Goal: Answer question/provide support

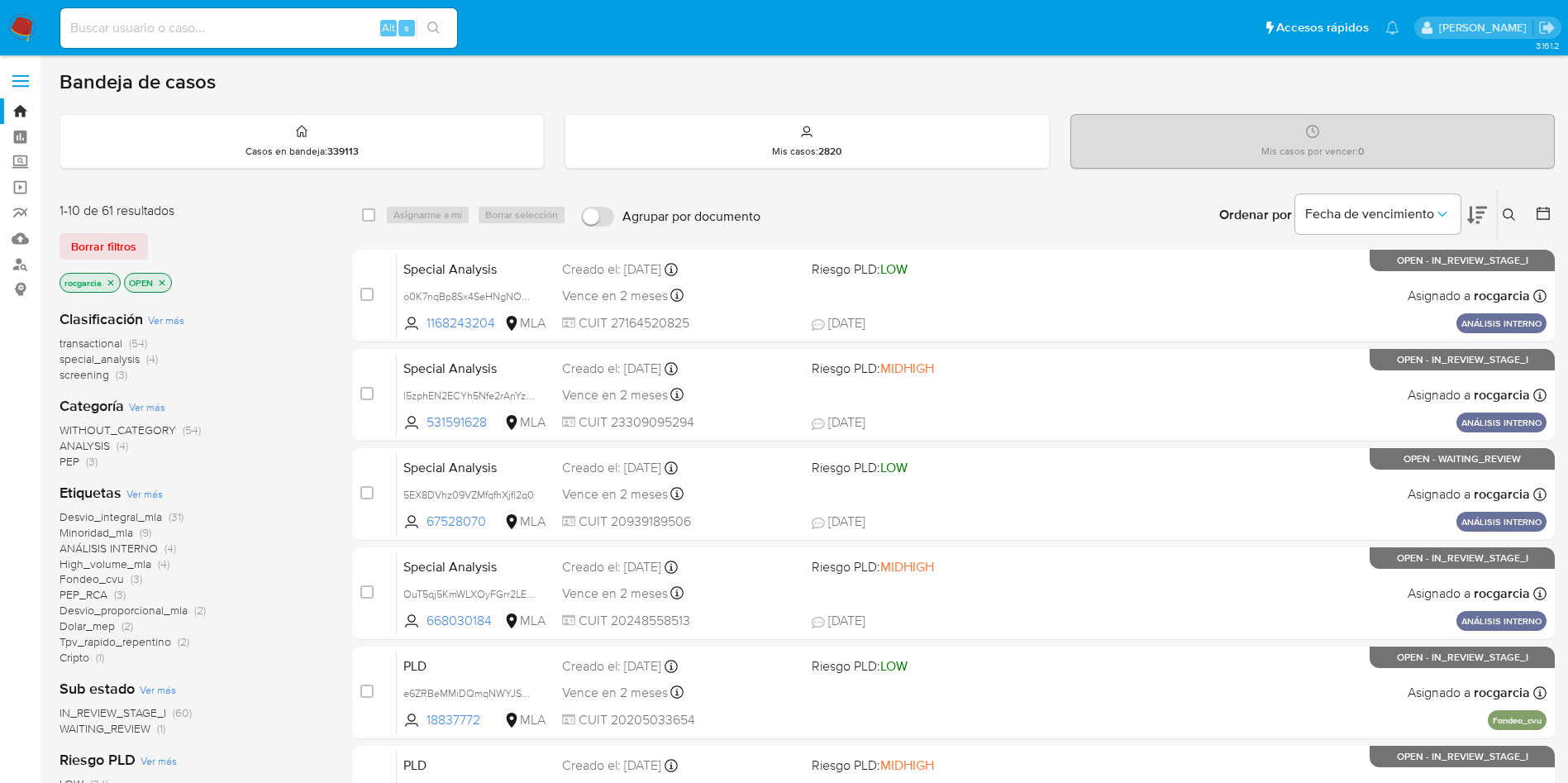
click at [1514, 221] on button at bounding box center [1512, 215] width 28 height 20
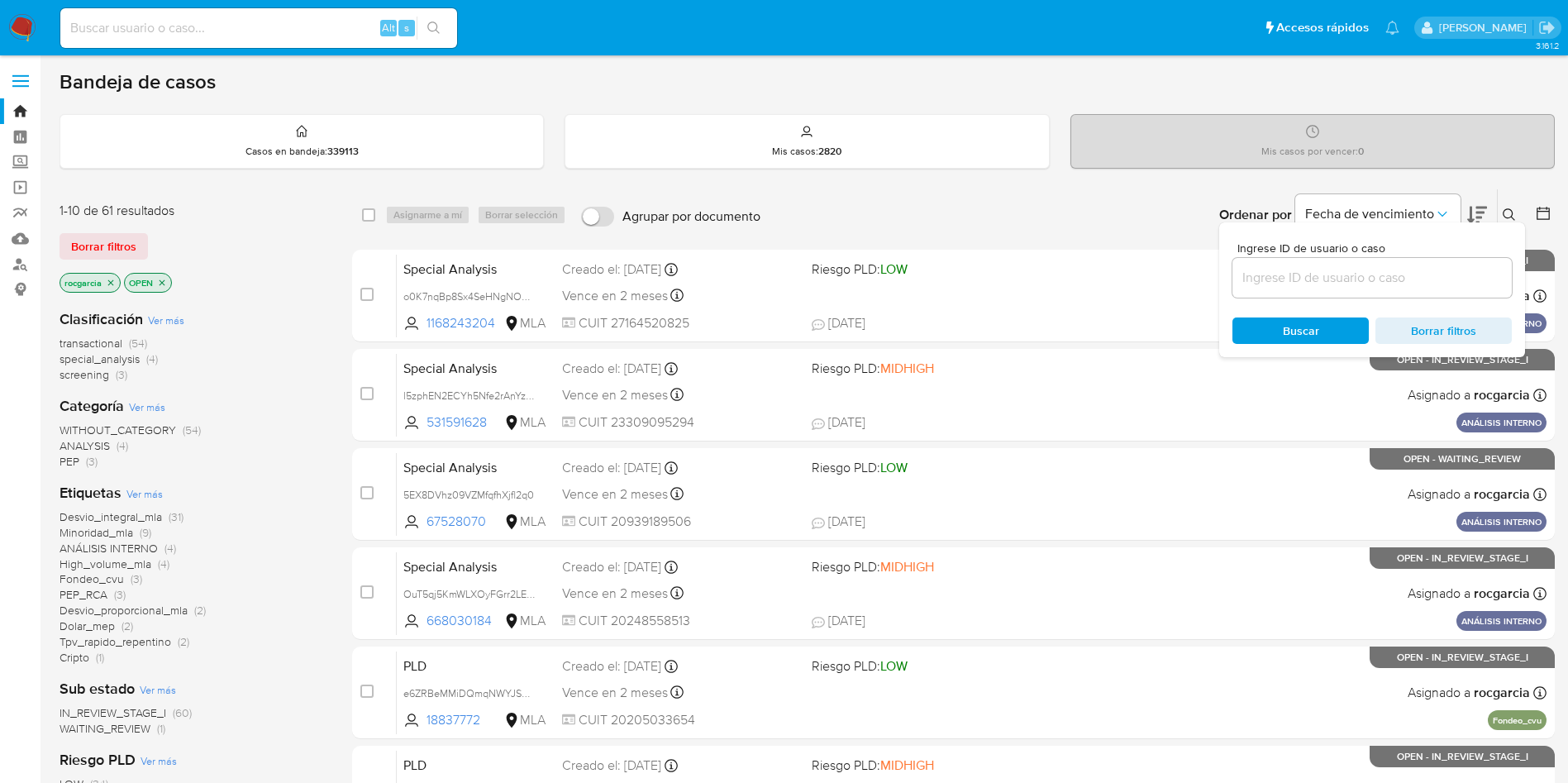
click at [1379, 278] on input at bounding box center [1372, 278] width 279 height 21
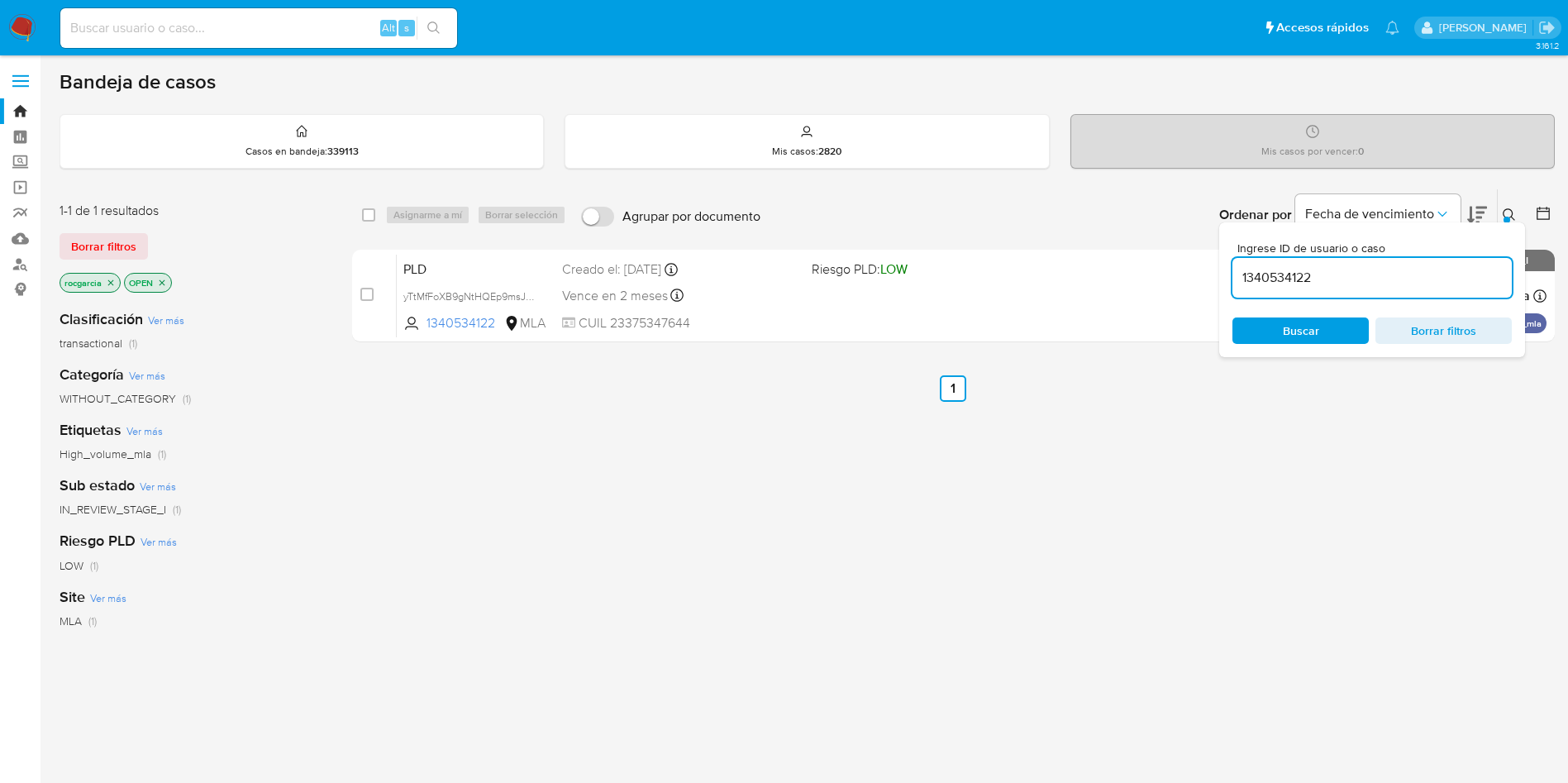
click at [1504, 211] on icon at bounding box center [1508, 214] width 12 height 12
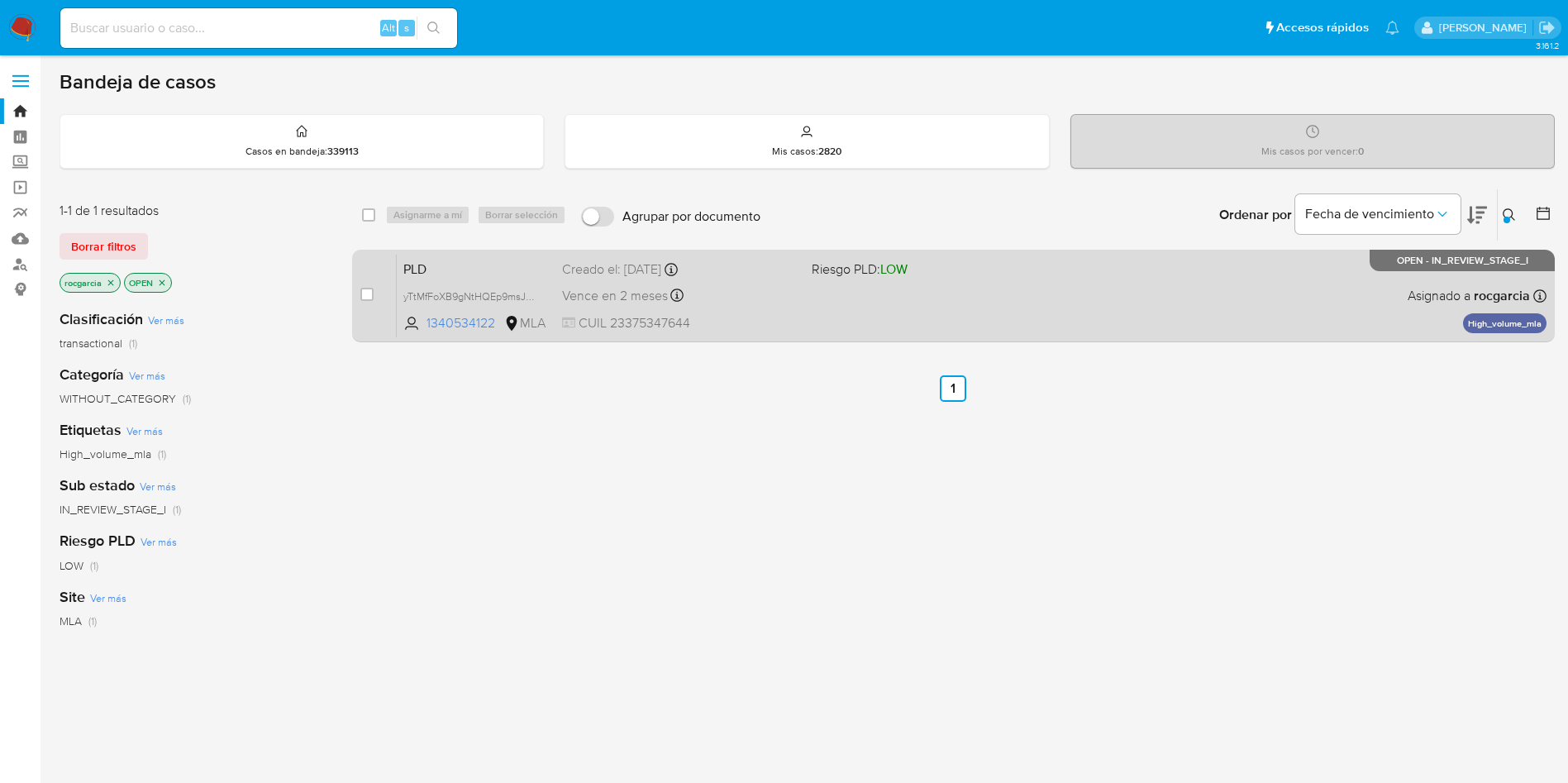
click at [1190, 302] on div "PLD yTtMfFoXB9gNtHQEp9msJLU9 1340534122 MLA Riesgo PLD: LOW Creado el: 12/09/20…" at bounding box center [971, 295] width 1149 height 84
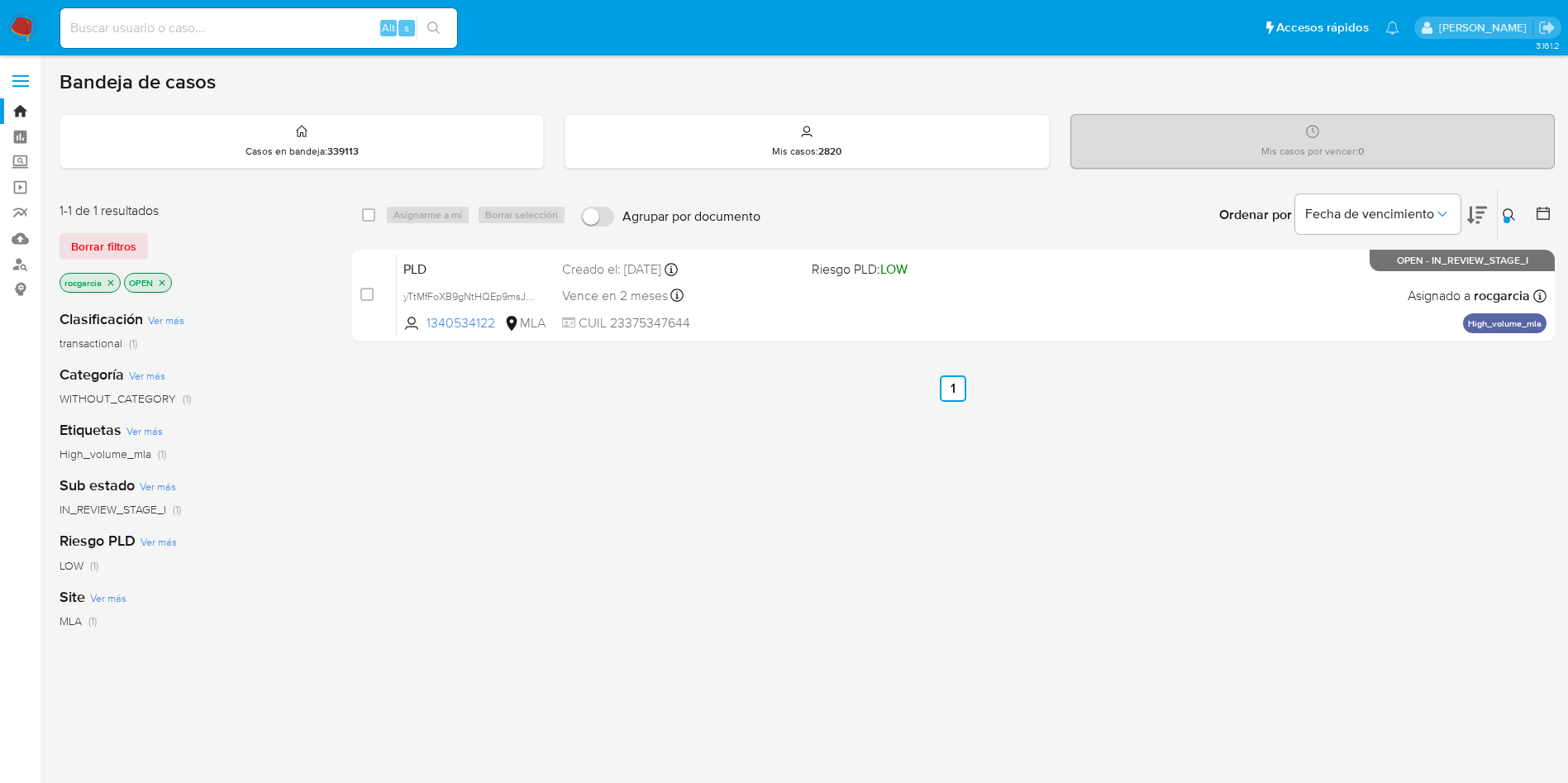
click at [1503, 213] on button at bounding box center [1512, 215] width 28 height 20
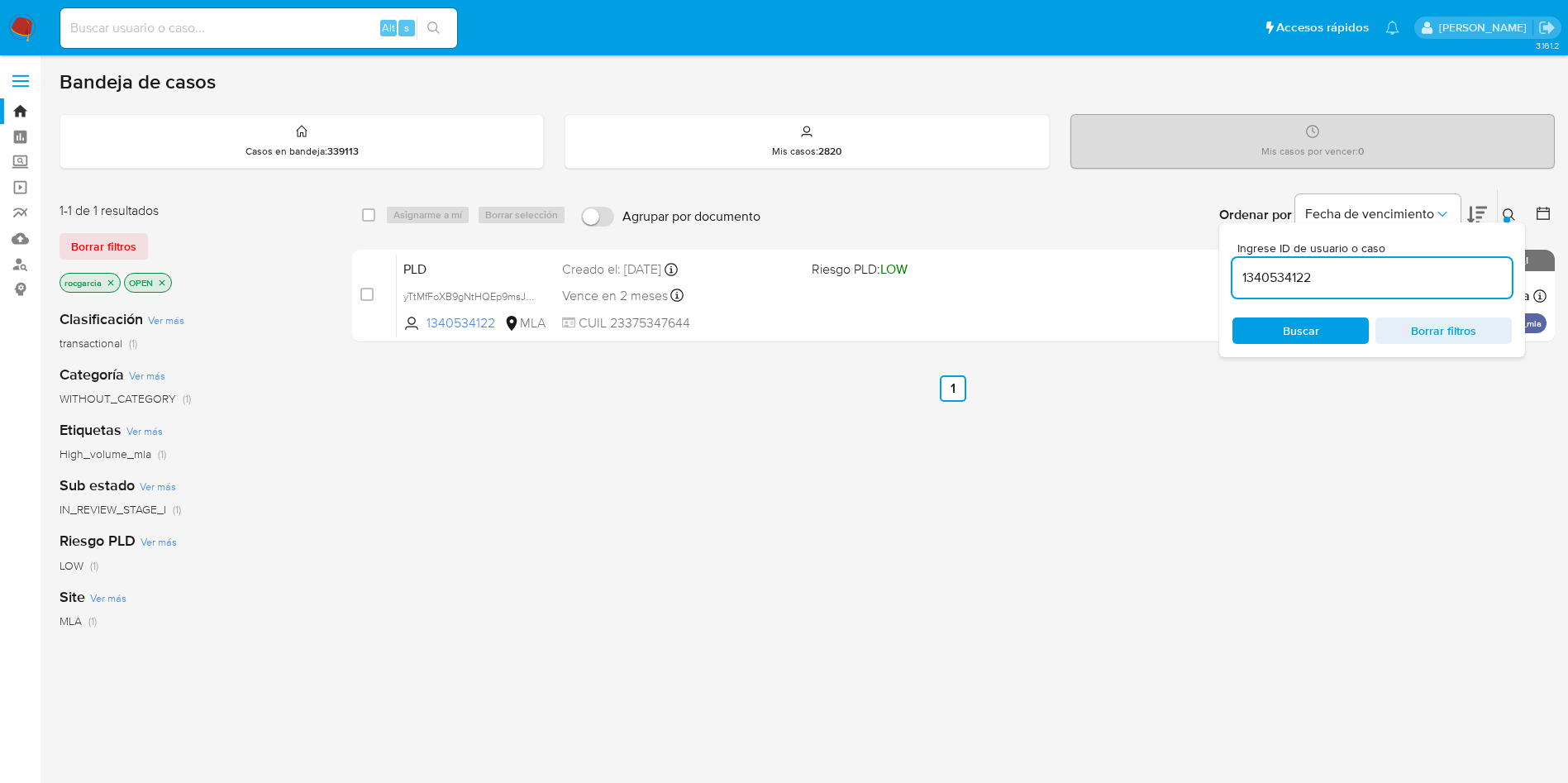
click at [1282, 276] on input "1340534122" at bounding box center [1372, 278] width 279 height 21
click at [1503, 216] on icon at bounding box center [1509, 215] width 13 height 13
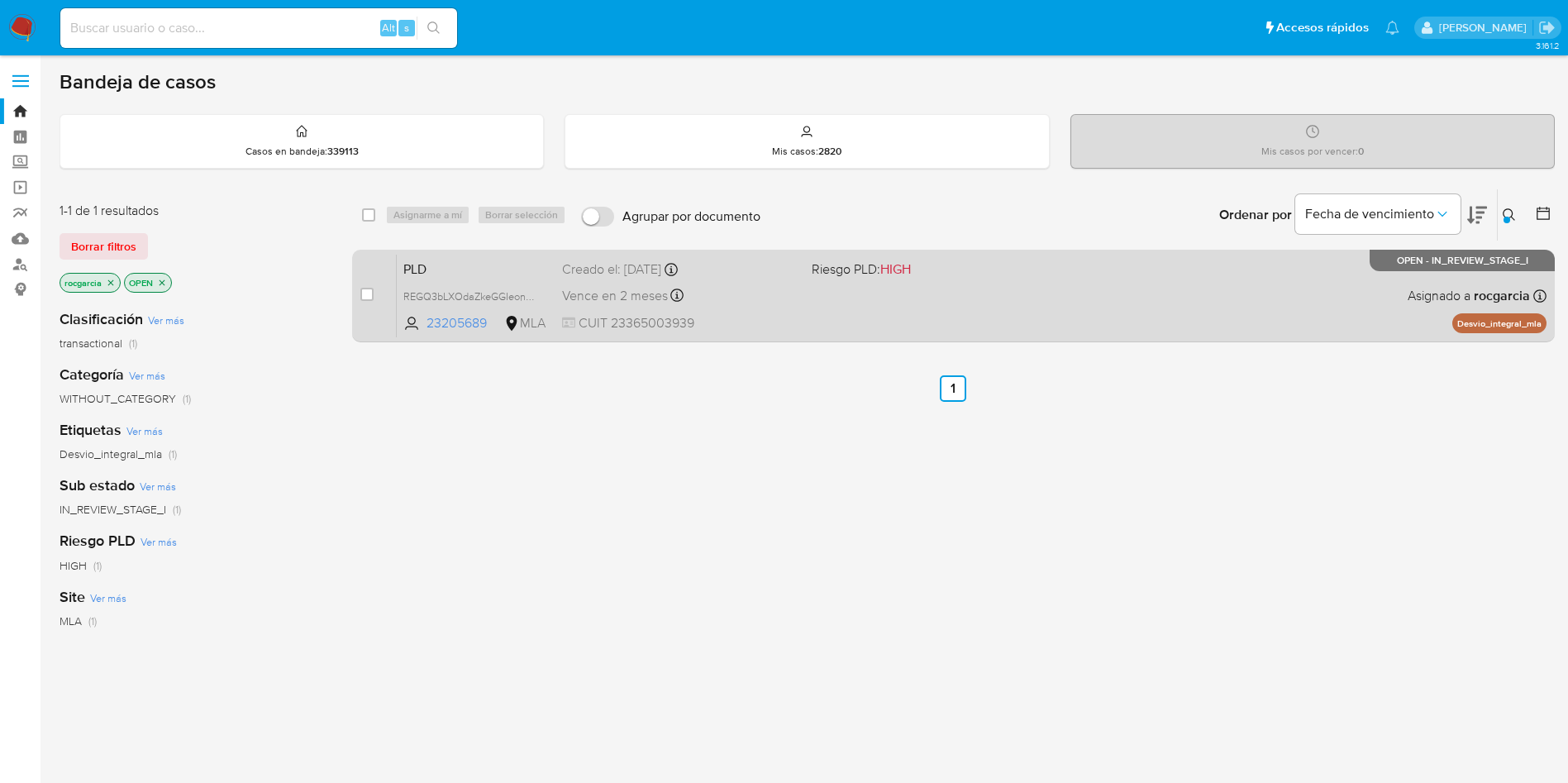
click at [1185, 301] on div "PLD REGQ3bLXOdaZkeGGIeonD5Fo 23205689 MLA Riesgo PLD: HIGH Creado el: 12/09/202…" at bounding box center [971, 295] width 1149 height 84
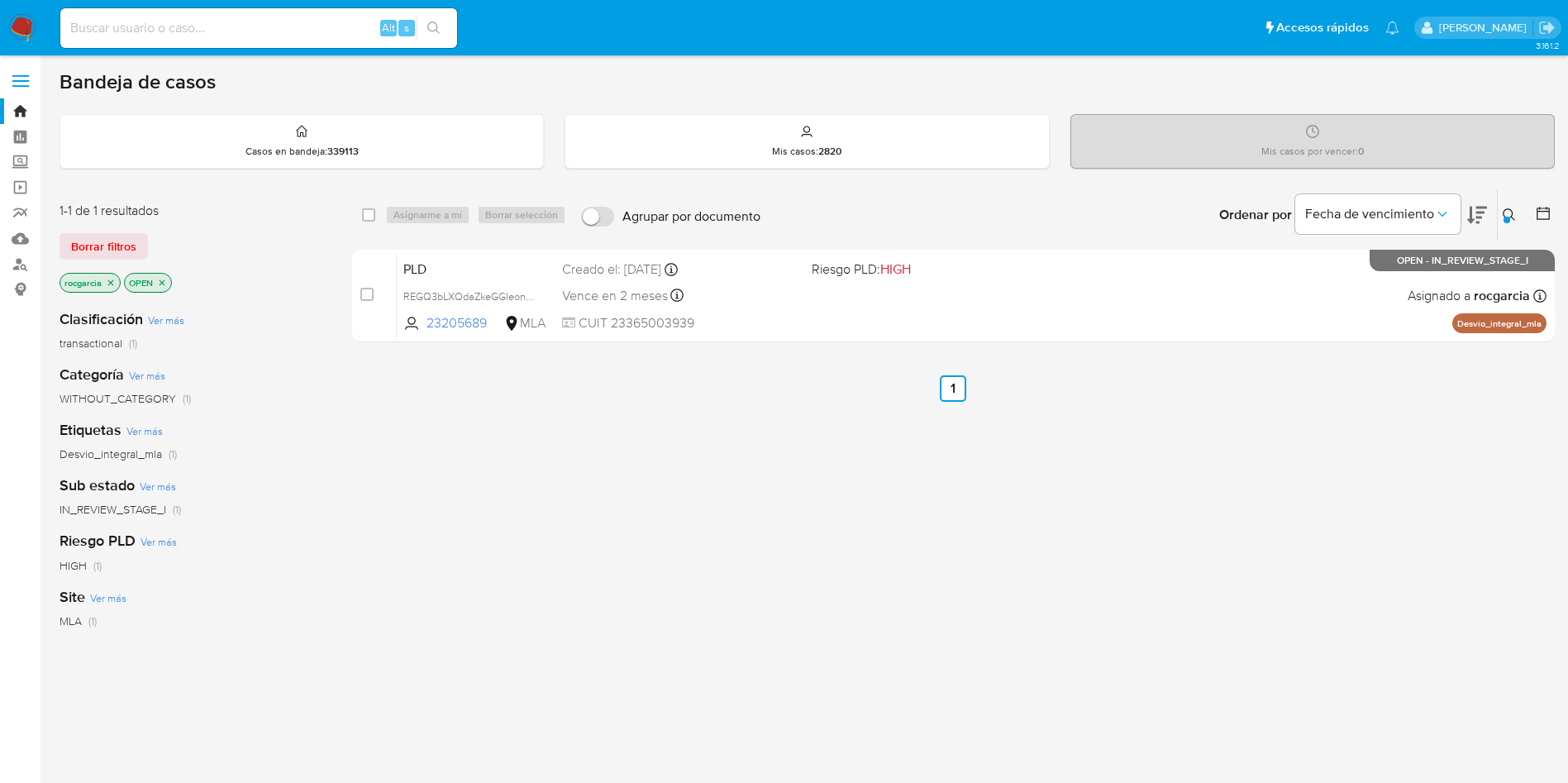
click at [1509, 213] on icon at bounding box center [1509, 215] width 13 height 13
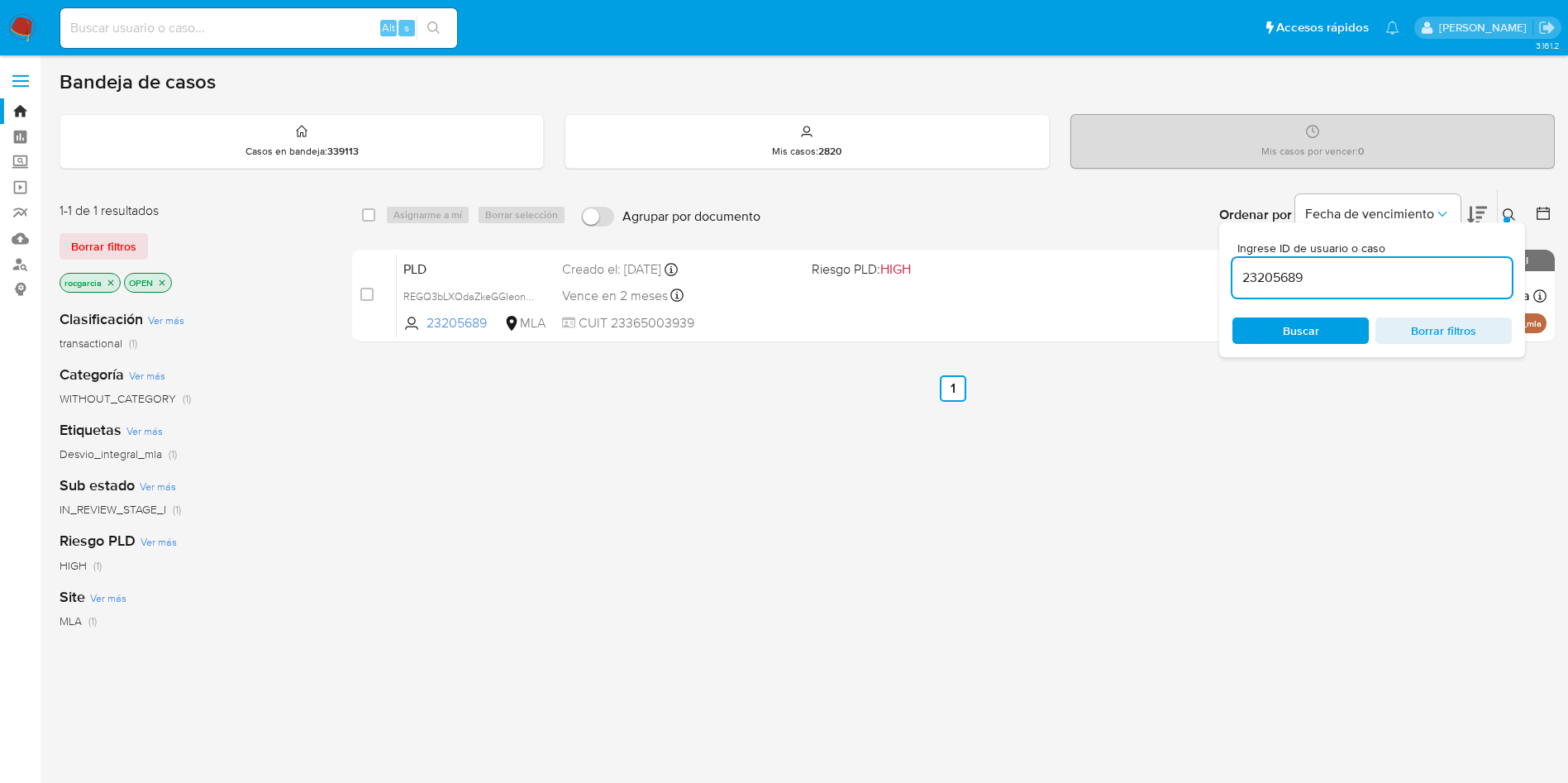
click at [1284, 279] on input "23205689" at bounding box center [1372, 278] width 279 height 21
click at [1510, 218] on icon at bounding box center [1508, 214] width 12 height 12
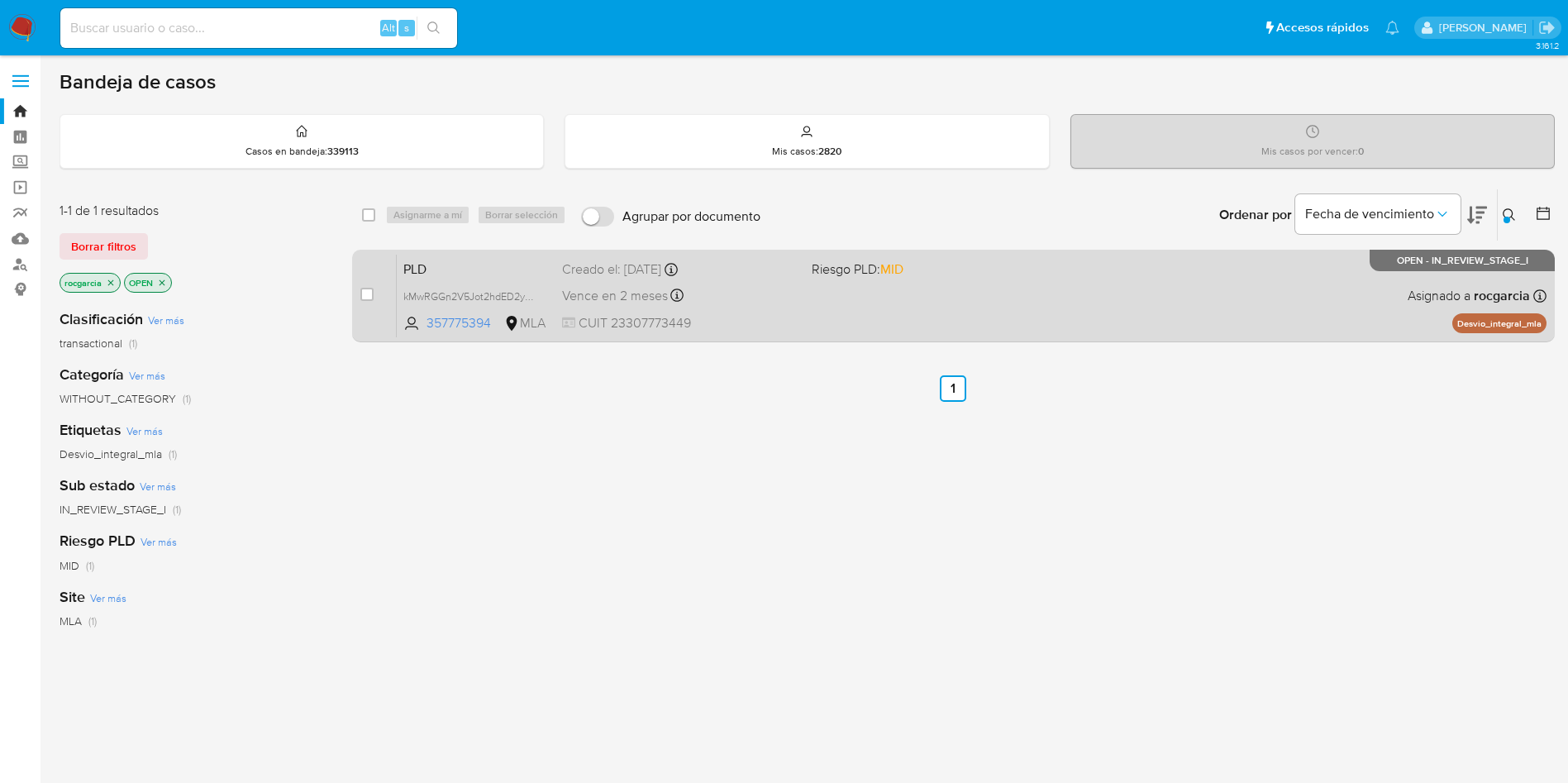
click at [1162, 291] on div "PLD kMwRGGn2V5Jot2hdED2yliSc 357775394 MLA Riesgo PLD: MID Creado el: 12/09/202…" at bounding box center [971, 295] width 1149 height 84
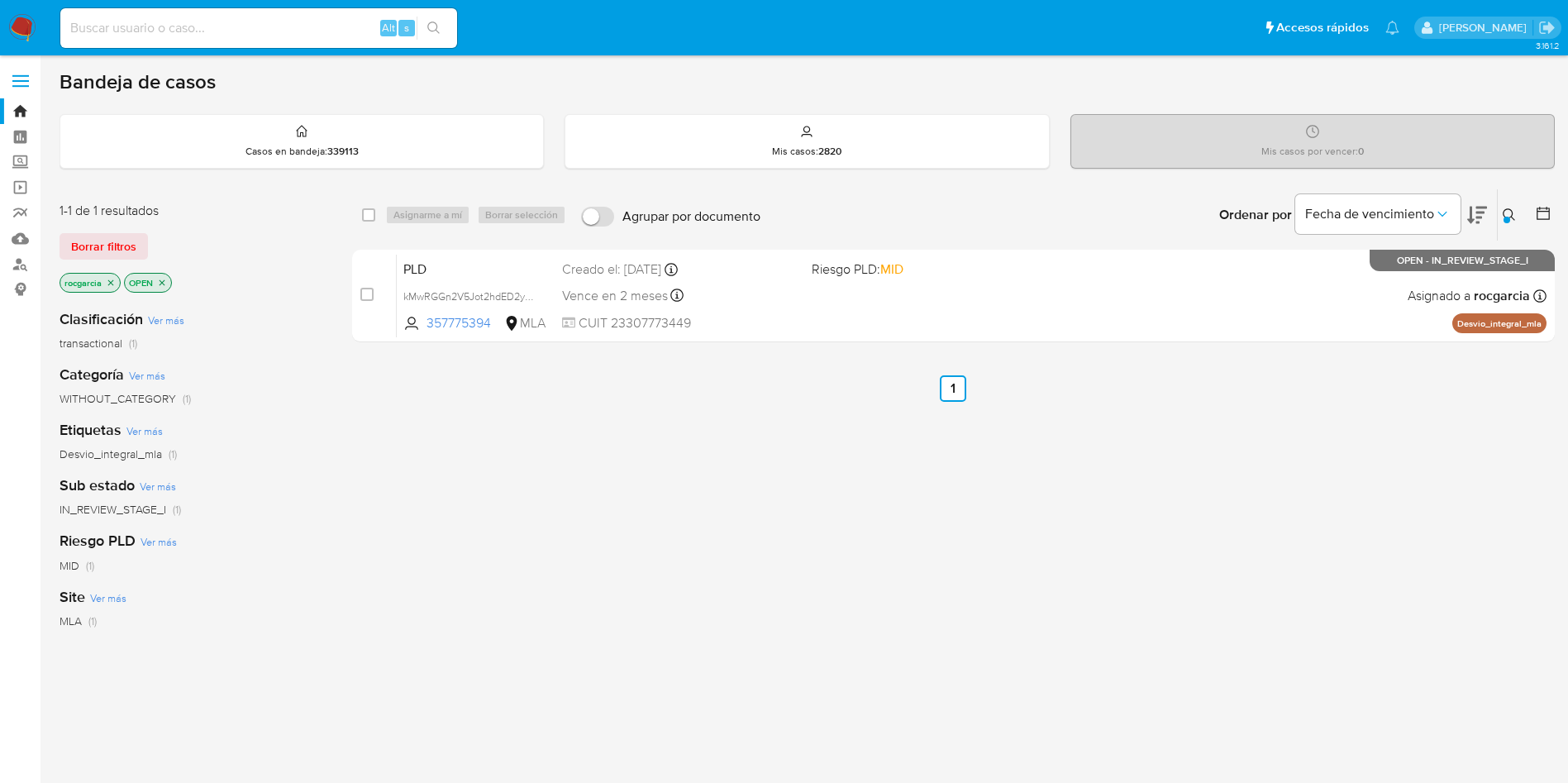
click at [1500, 208] on button at bounding box center [1512, 215] width 28 height 20
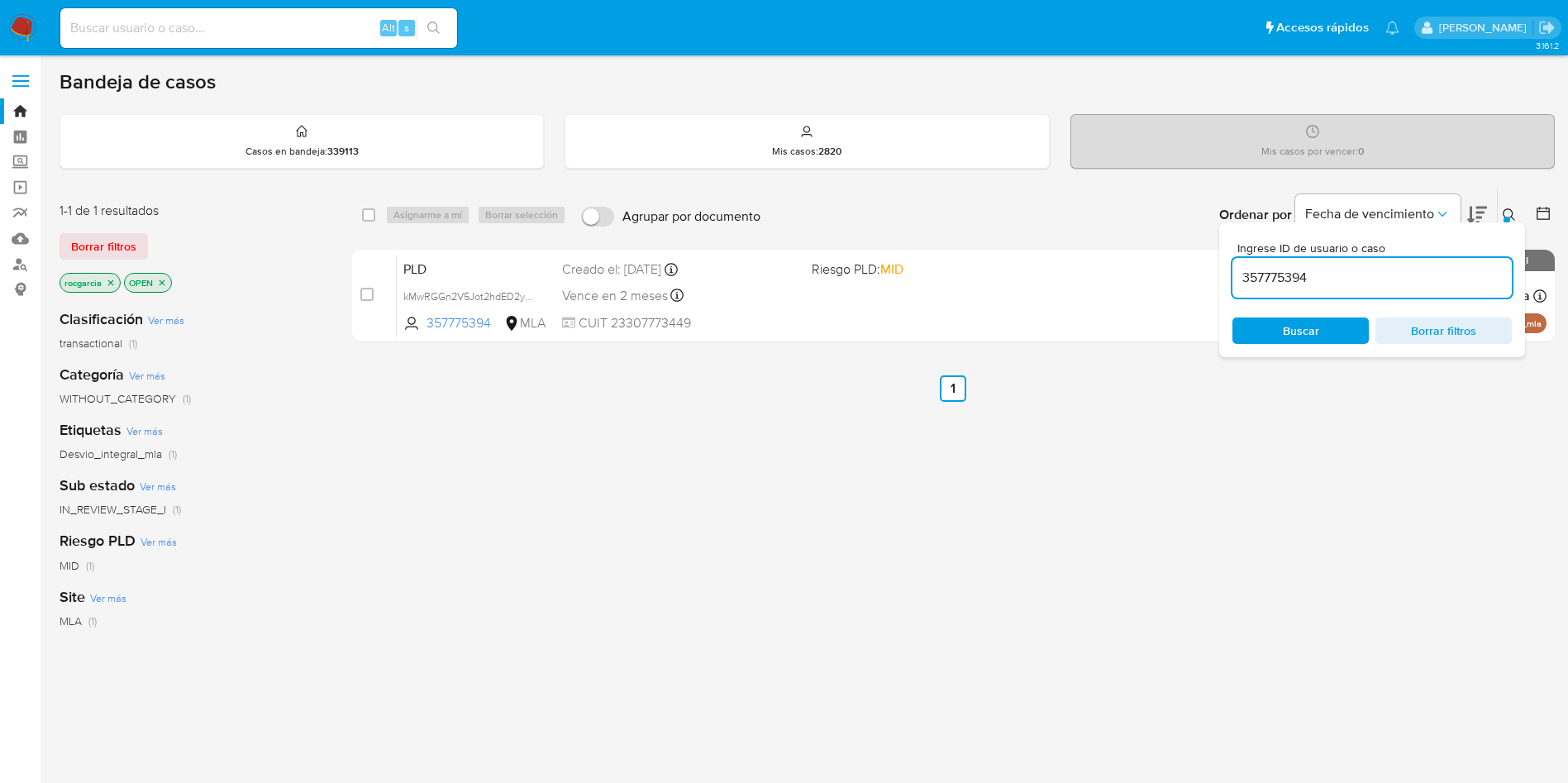
click at [1312, 276] on input "357775394" at bounding box center [1372, 278] width 279 height 21
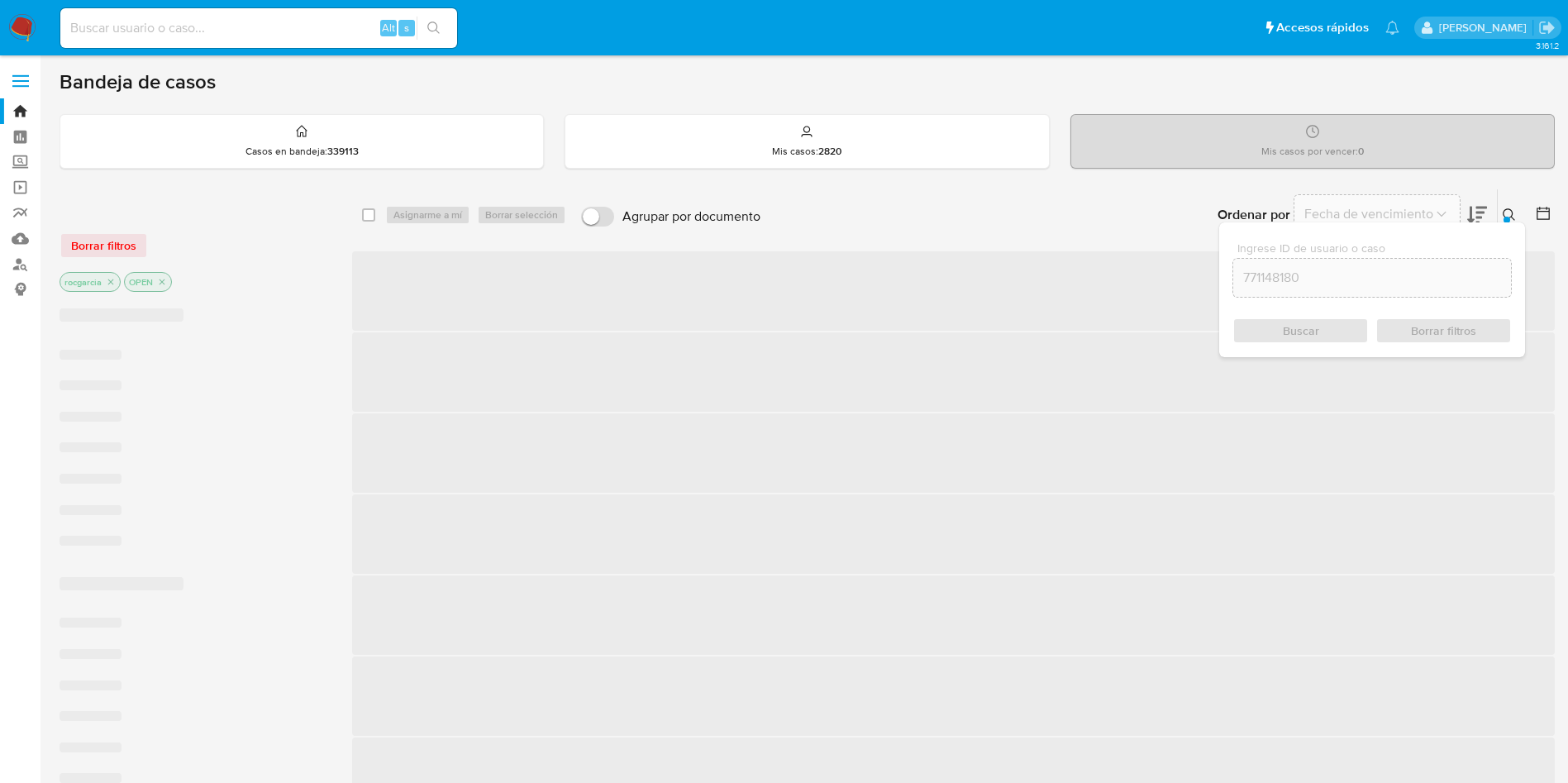
click at [1515, 213] on icon at bounding box center [1509, 215] width 13 height 13
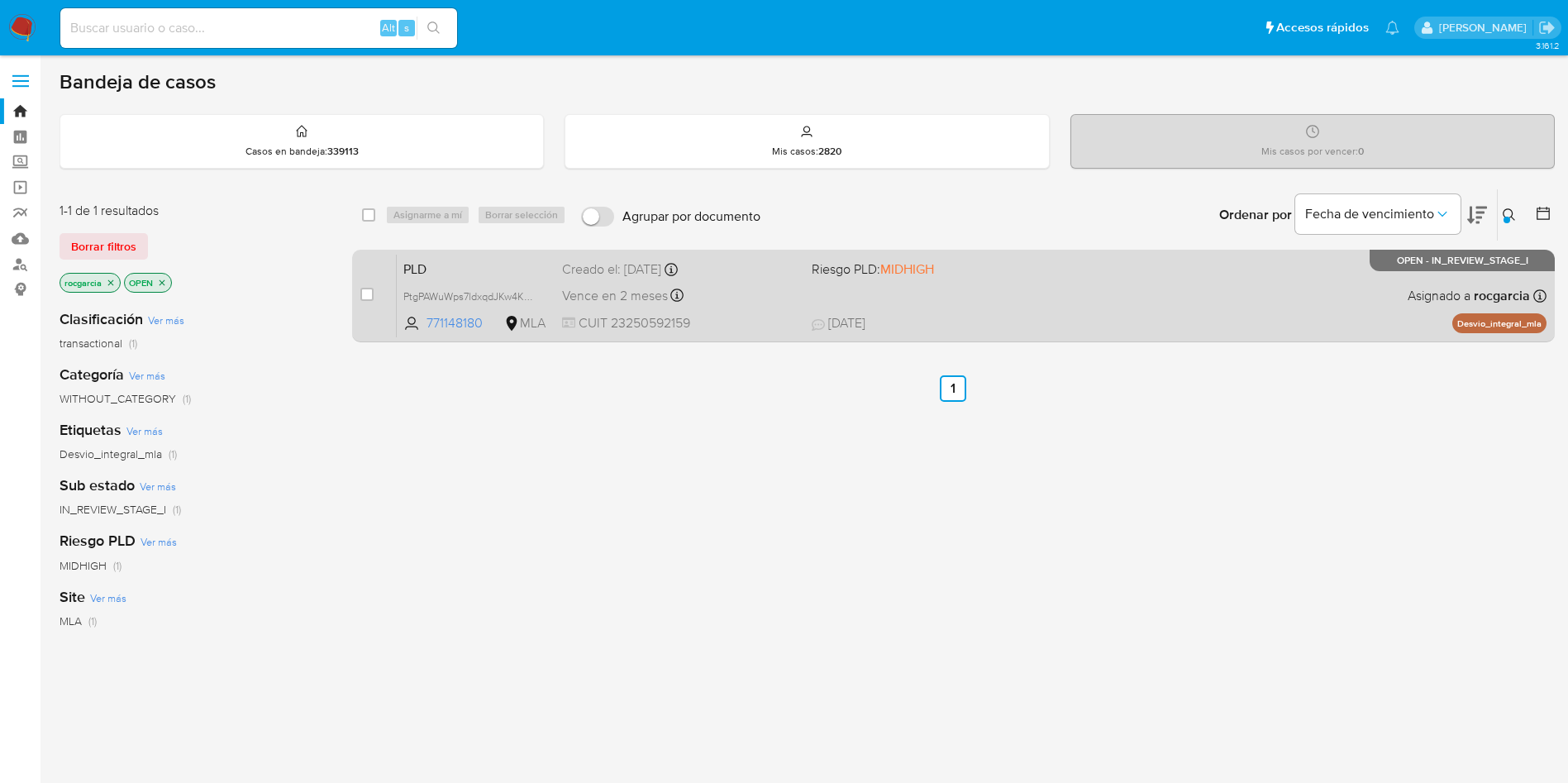
click at [1016, 311] on div "PLD PtgPAWuWps7ldxqdJKw4KKaC 771148180 MLA Riesgo PLD: MIDHIGH Creado el: 12/09…" at bounding box center [971, 295] width 1149 height 84
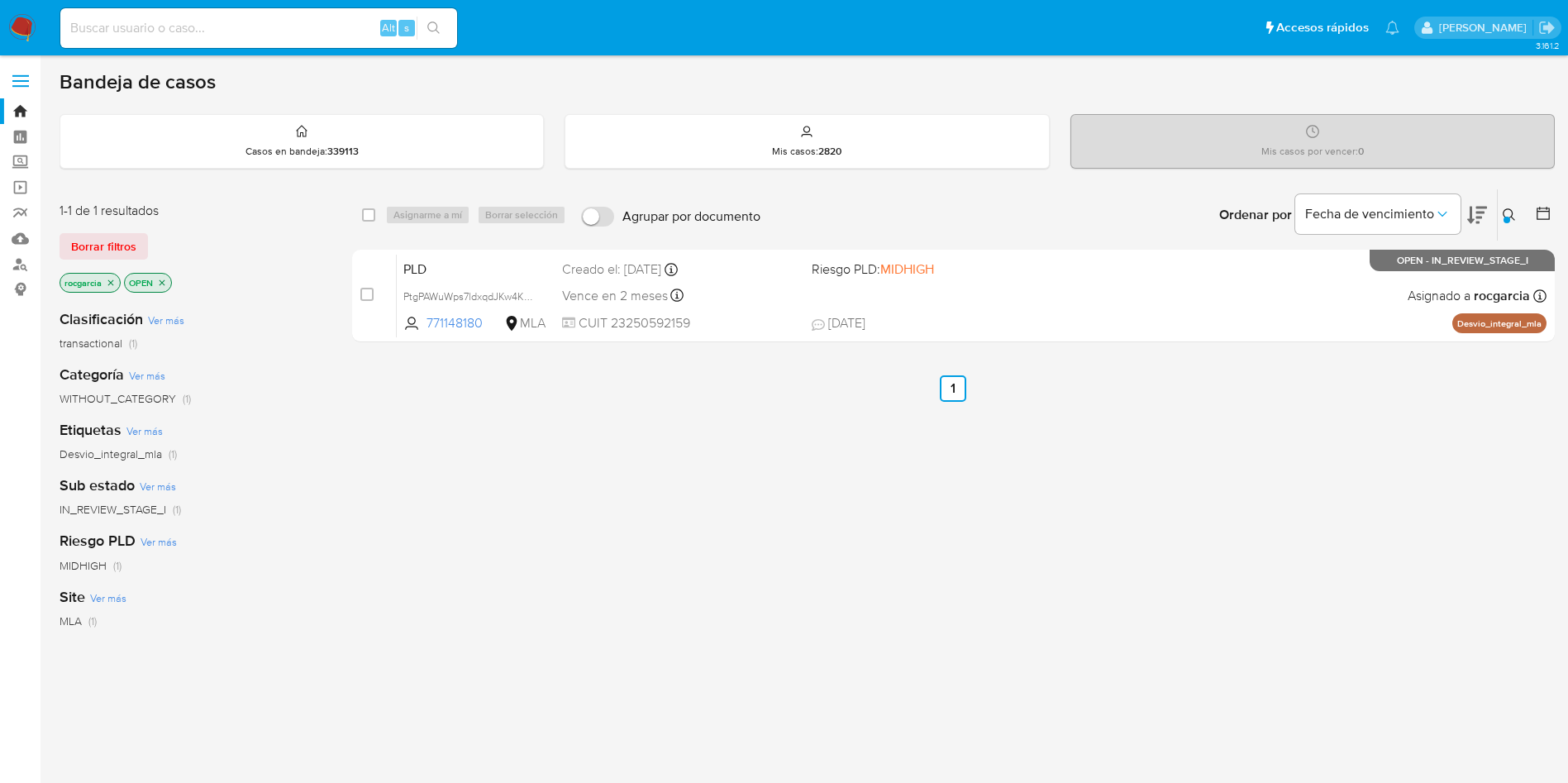
click at [1503, 209] on icon at bounding box center [1509, 215] width 13 height 13
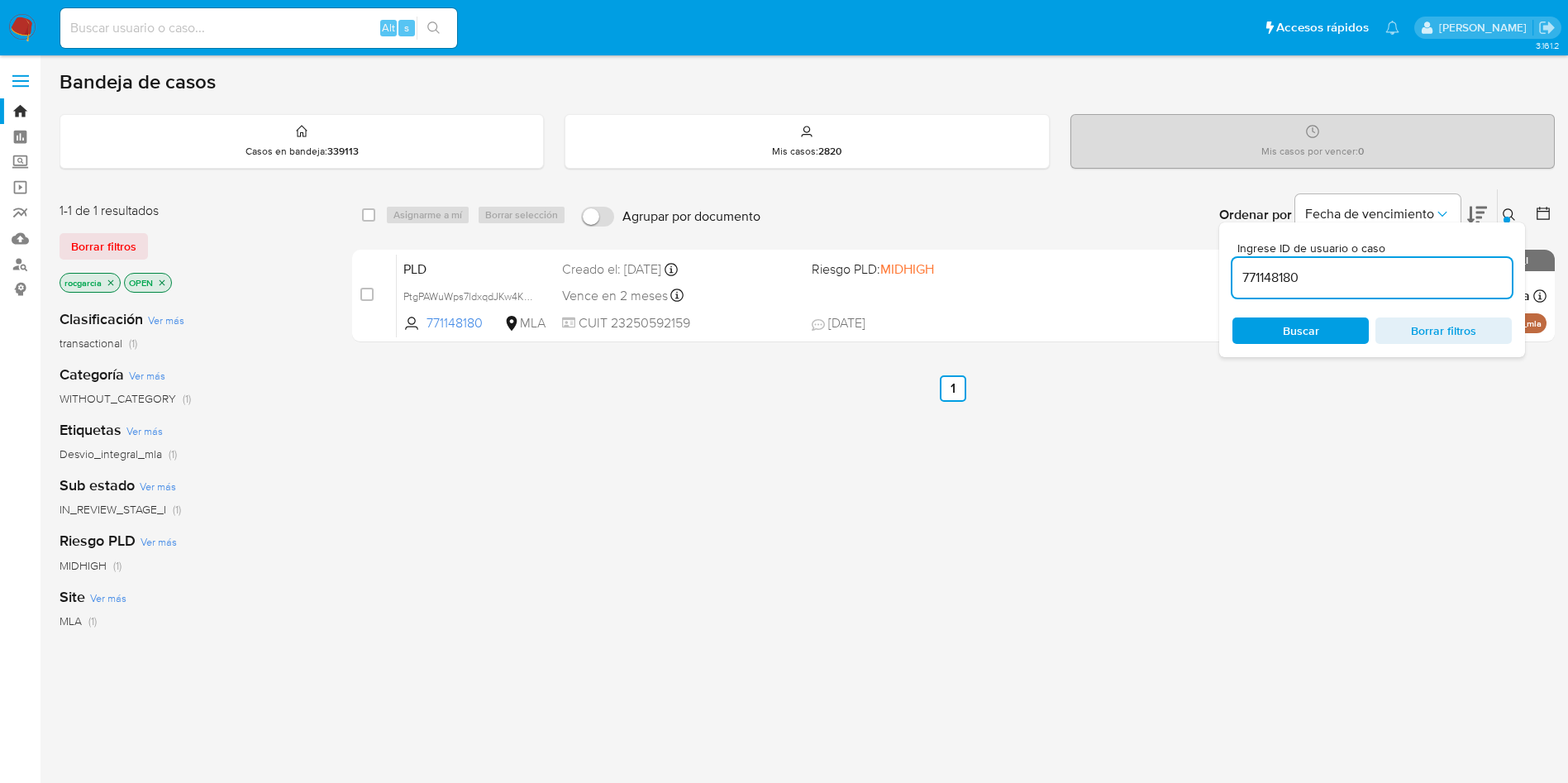
click at [1289, 267] on input "771148180" at bounding box center [1372, 278] width 279 height 21
click at [1501, 220] on button at bounding box center [1512, 215] width 28 height 20
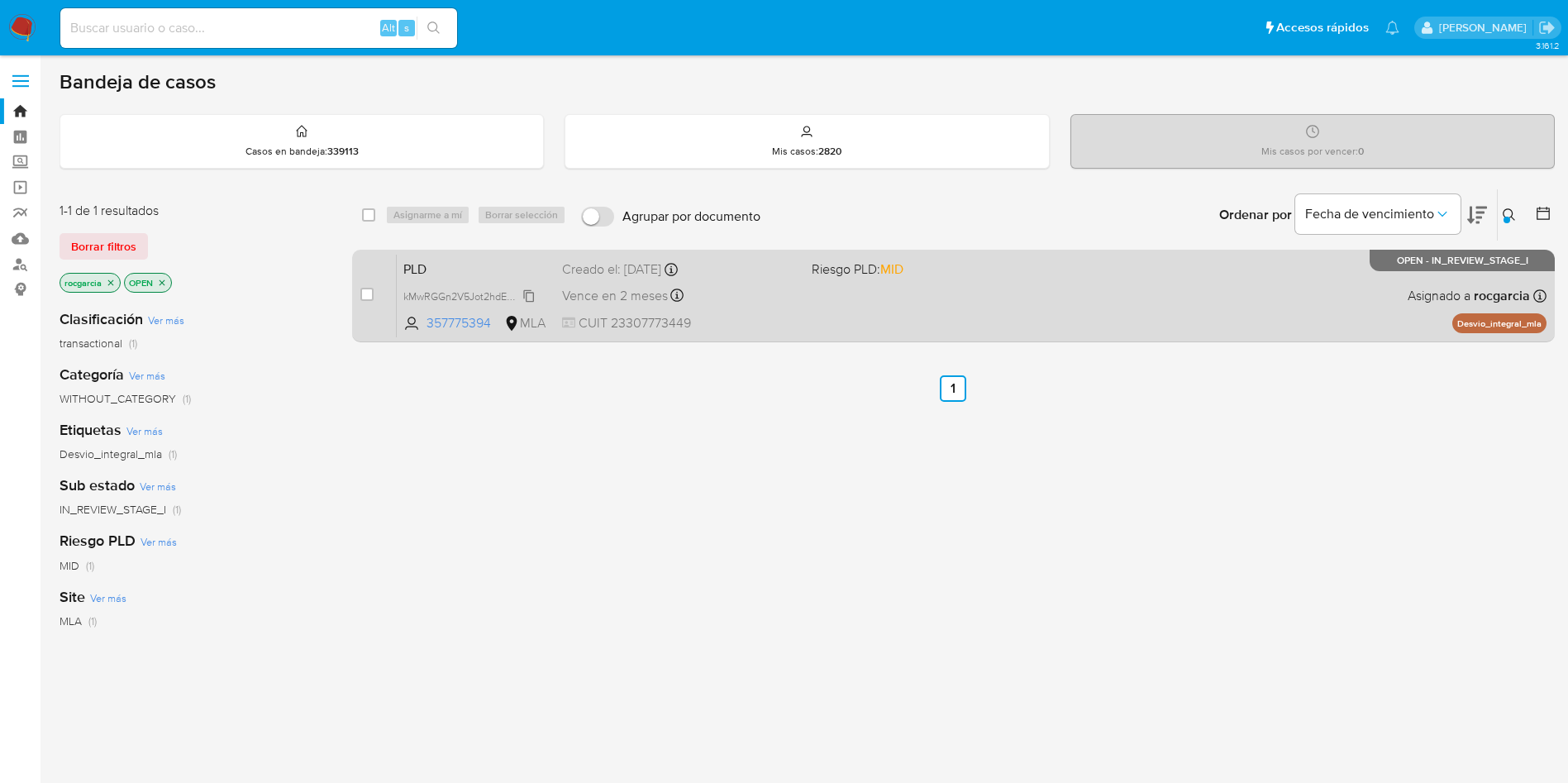
click at [520, 291] on span "kMwRGGn2V5Jot2hdED2yliSc" at bounding box center [472, 295] width 137 height 18
click at [877, 292] on div "PLD kMwRGGn2V5Jot2hdED2yliSc Copiado Copiado 357775394 MLA Riesgo PLD: MID Crea…" at bounding box center [971, 295] width 1149 height 84
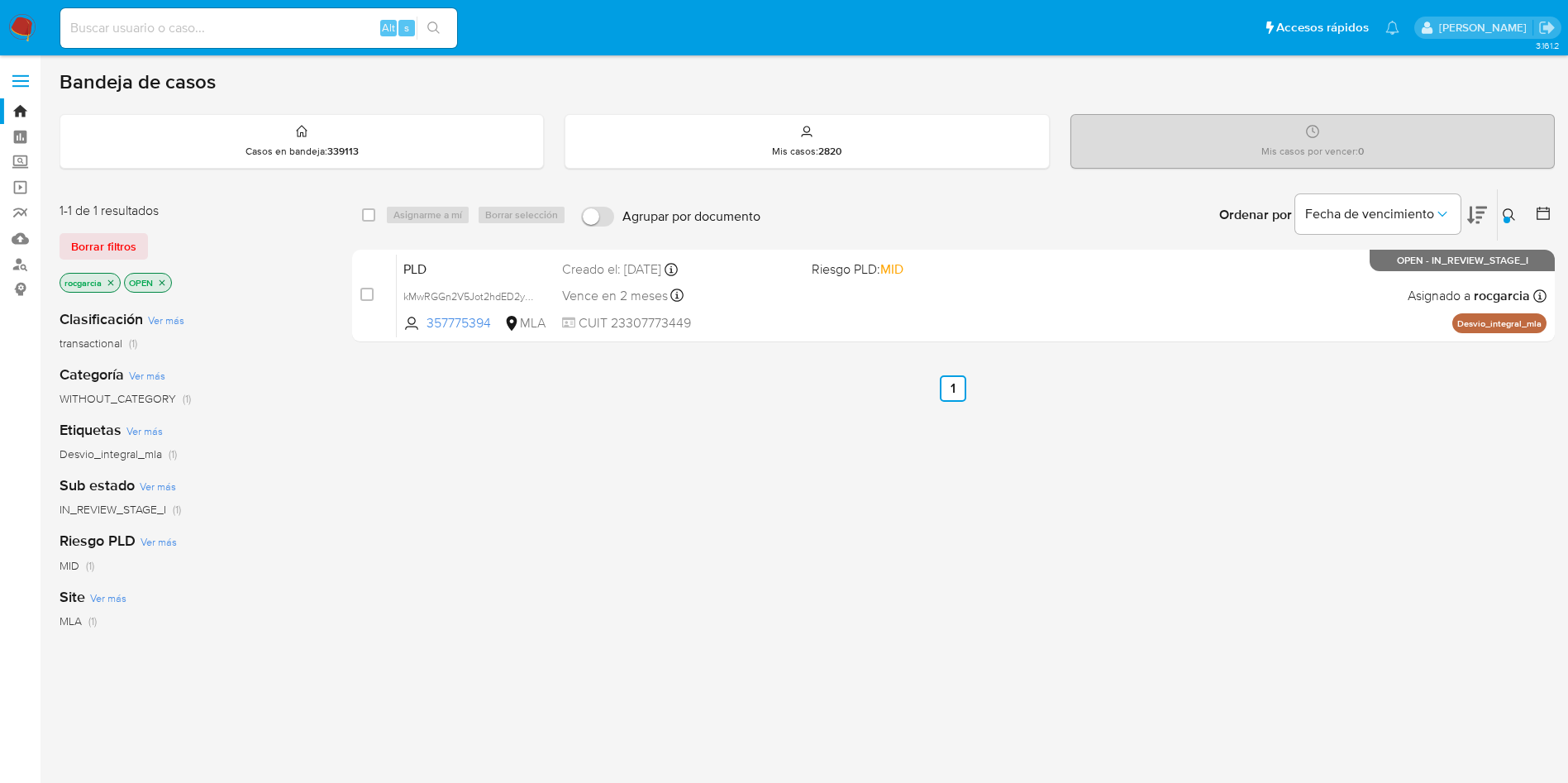
click at [1508, 219] on div at bounding box center [1506, 219] width 6 height 6
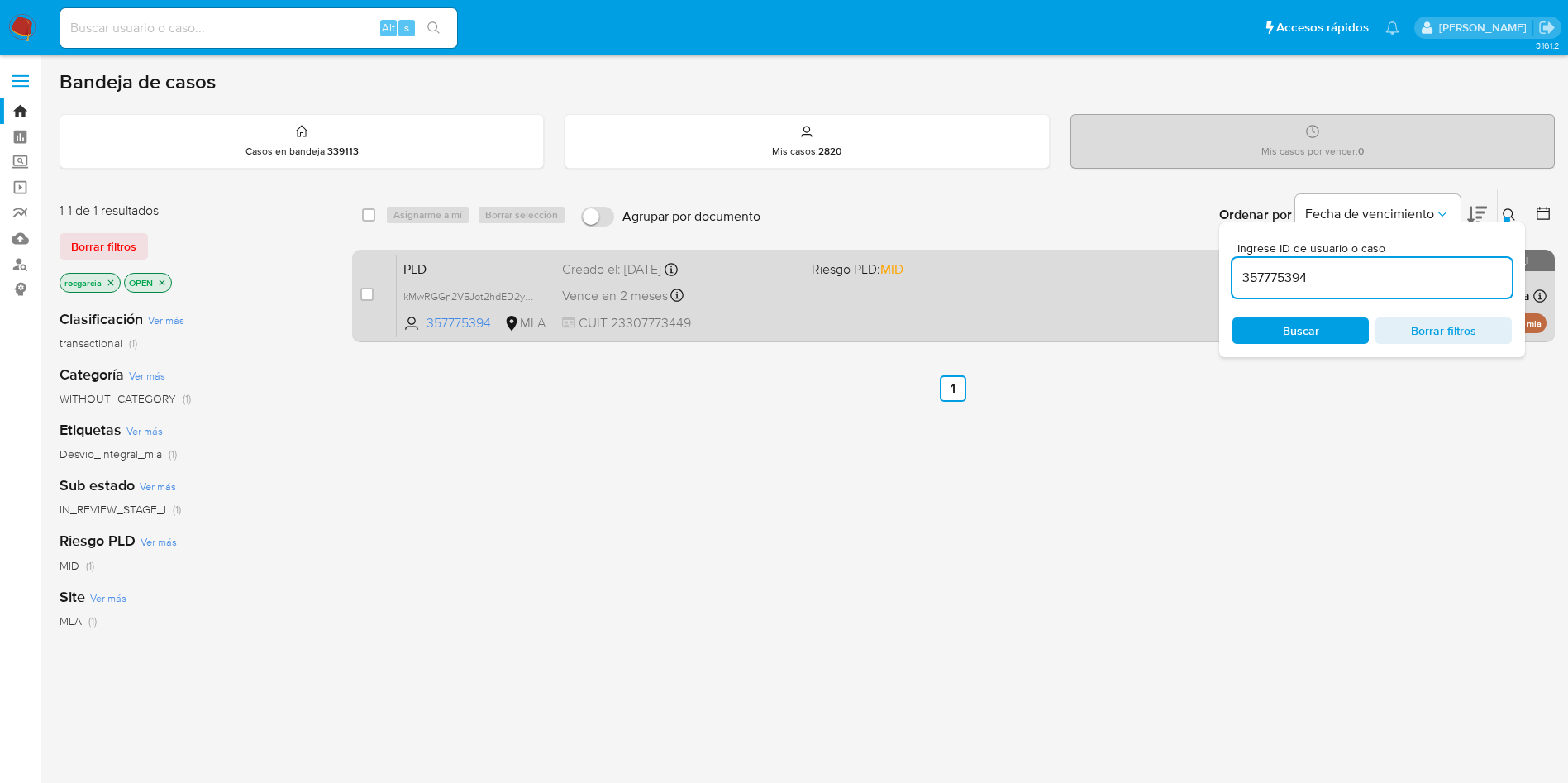
click at [889, 267] on span "MID" at bounding box center [891, 269] width 23 height 19
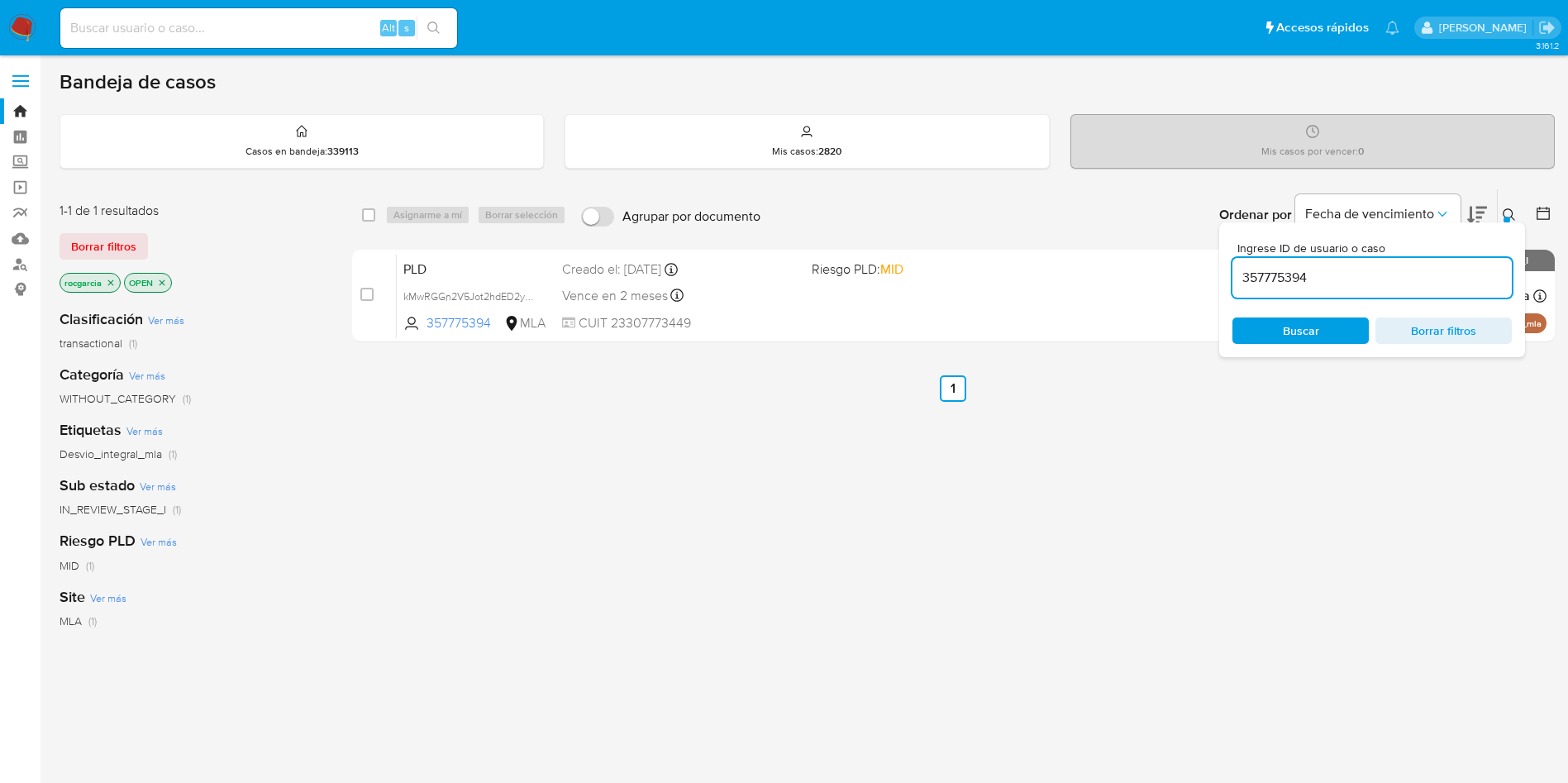
click at [1260, 262] on div "357775394" at bounding box center [1372, 278] width 279 height 40
click at [1276, 279] on input "357775394" at bounding box center [1372, 278] width 279 height 21
paste input "16500483"
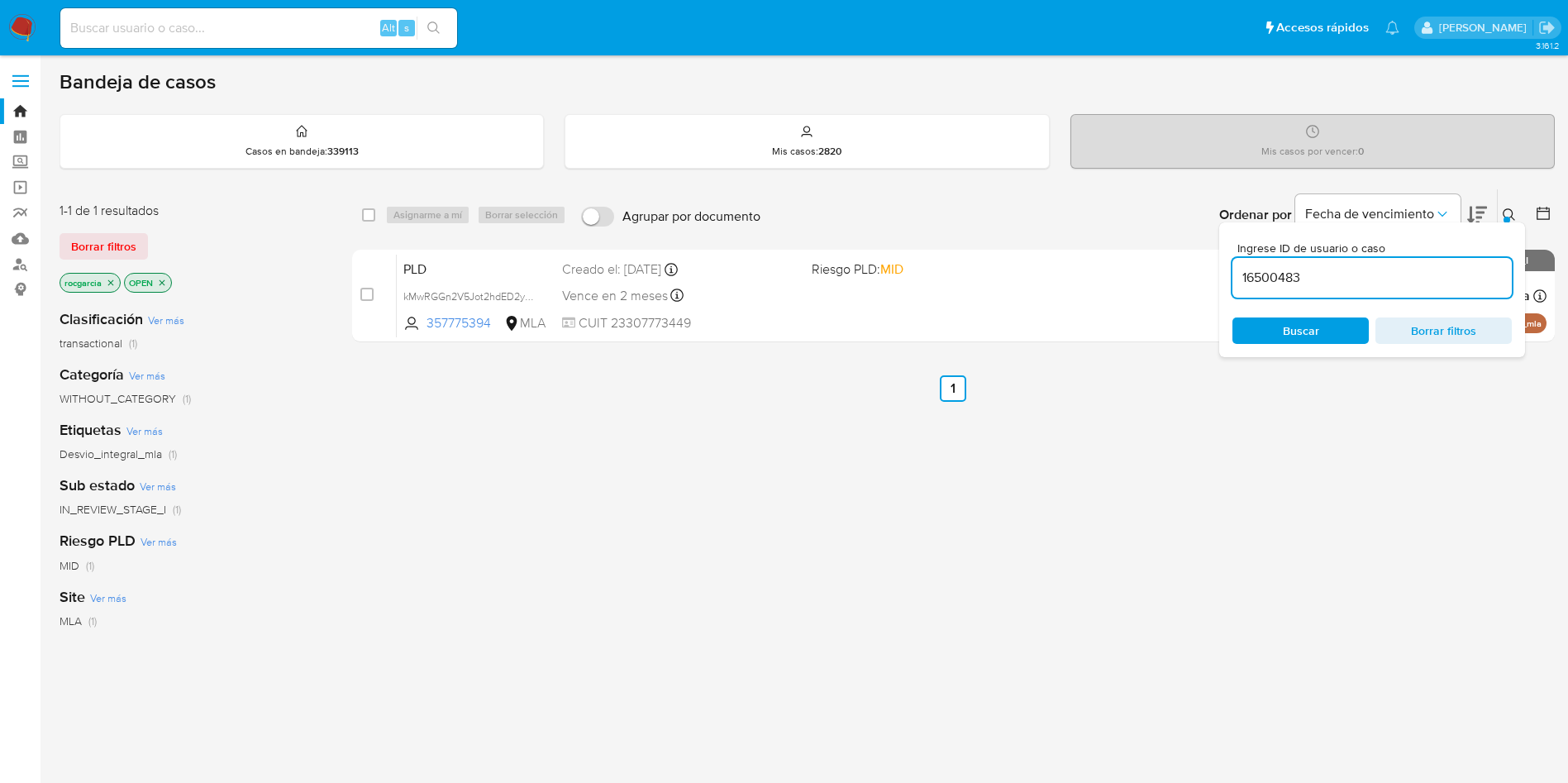
type input "16500483"
click at [1513, 219] on icon at bounding box center [1509, 215] width 13 height 13
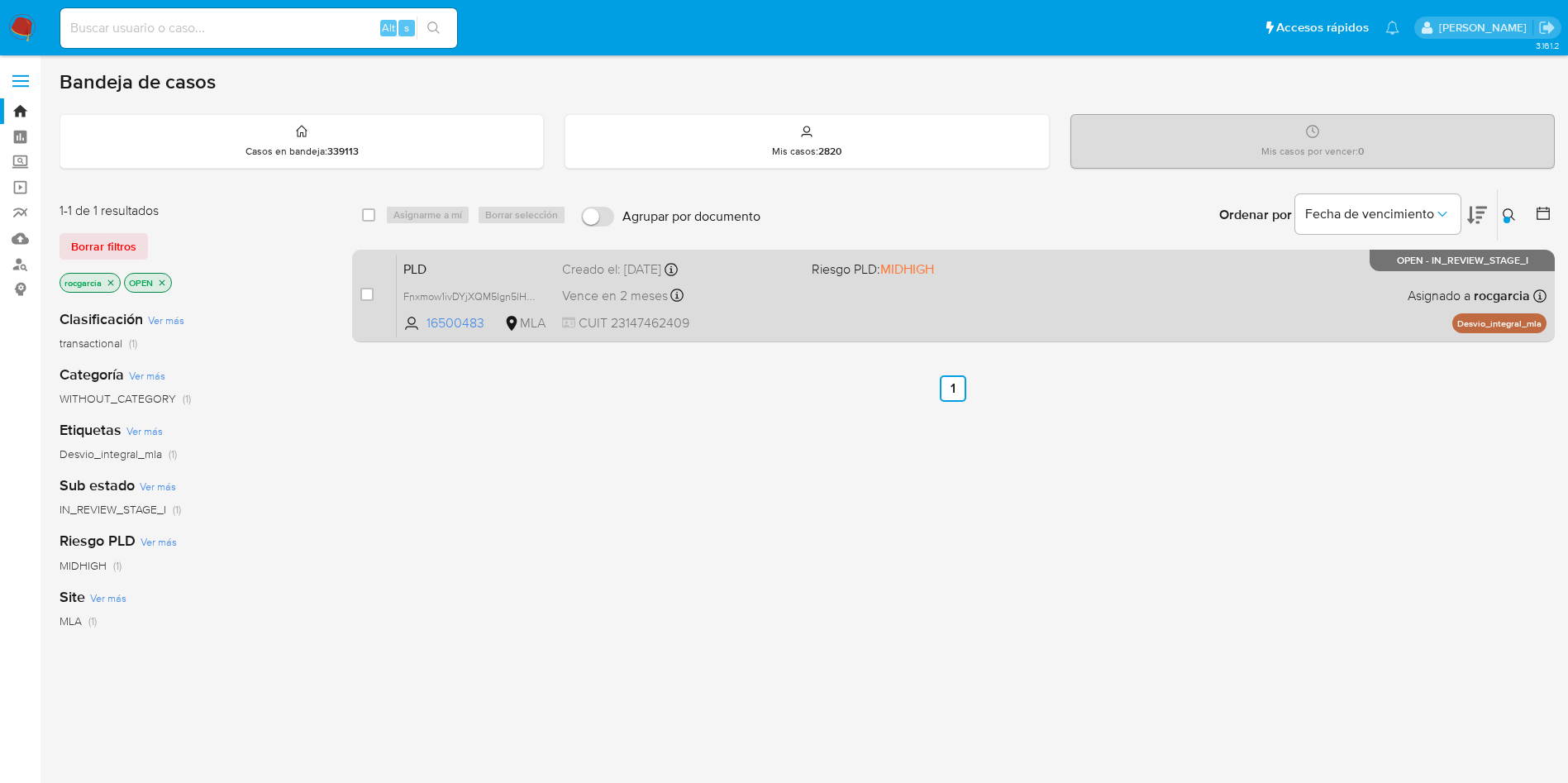
click at [933, 307] on div "PLD Fnxmow1ivDYjXQM5Ign5lHJV 16500483 MLA Riesgo PLD: MIDHIGH Creado el: 12/09/…" at bounding box center [971, 295] width 1149 height 84
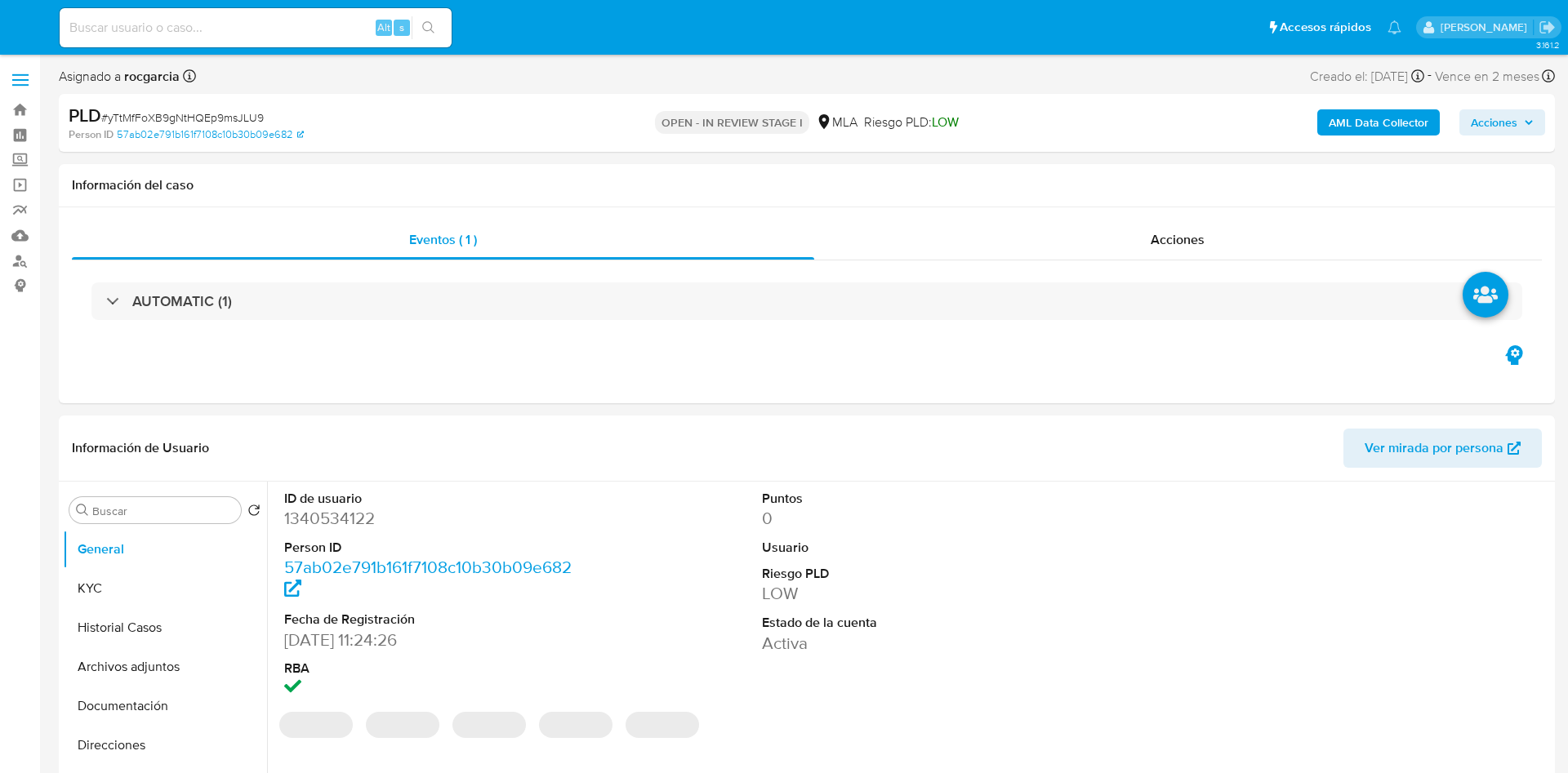
select select "10"
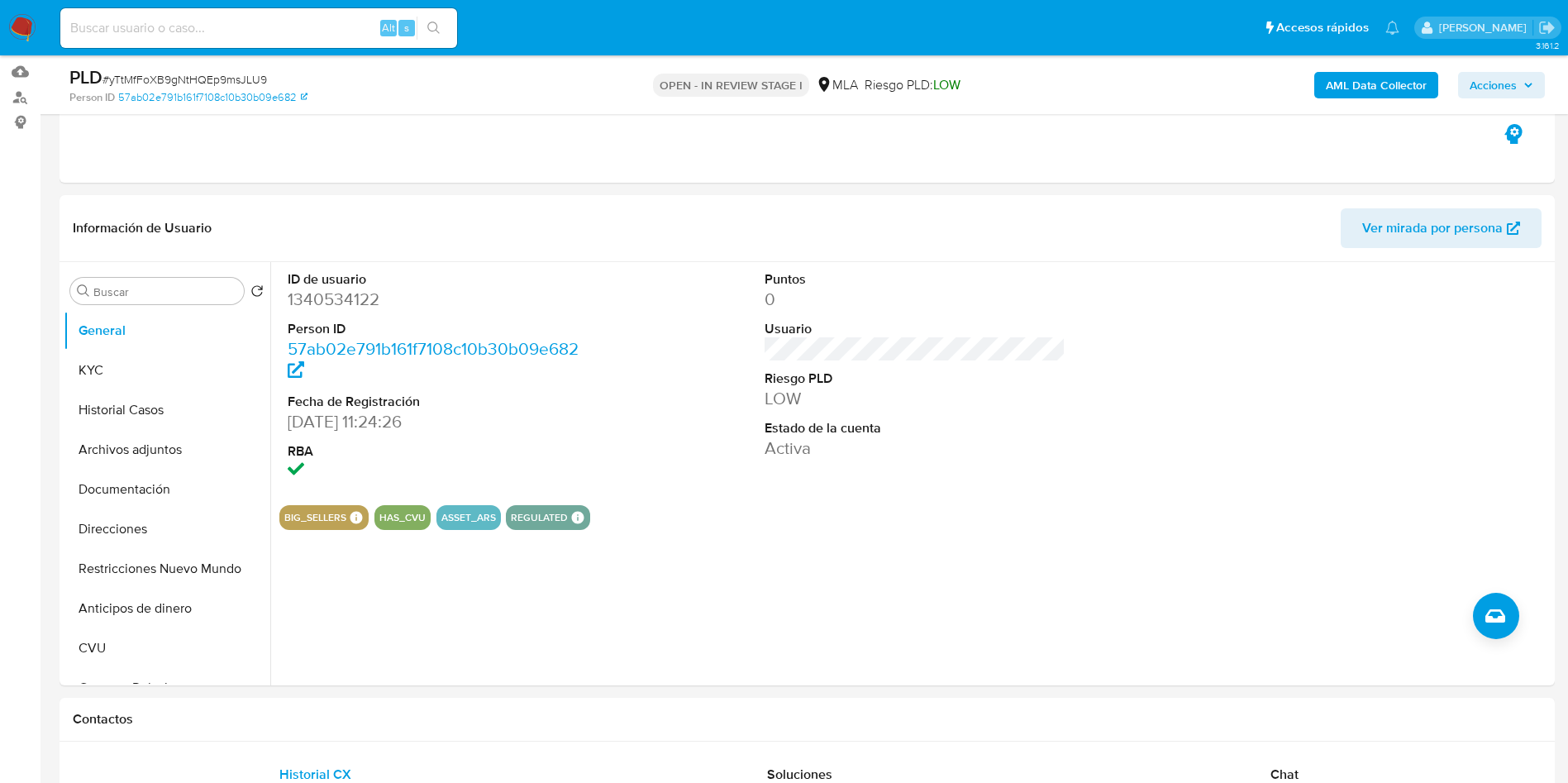
scroll to position [248, 0]
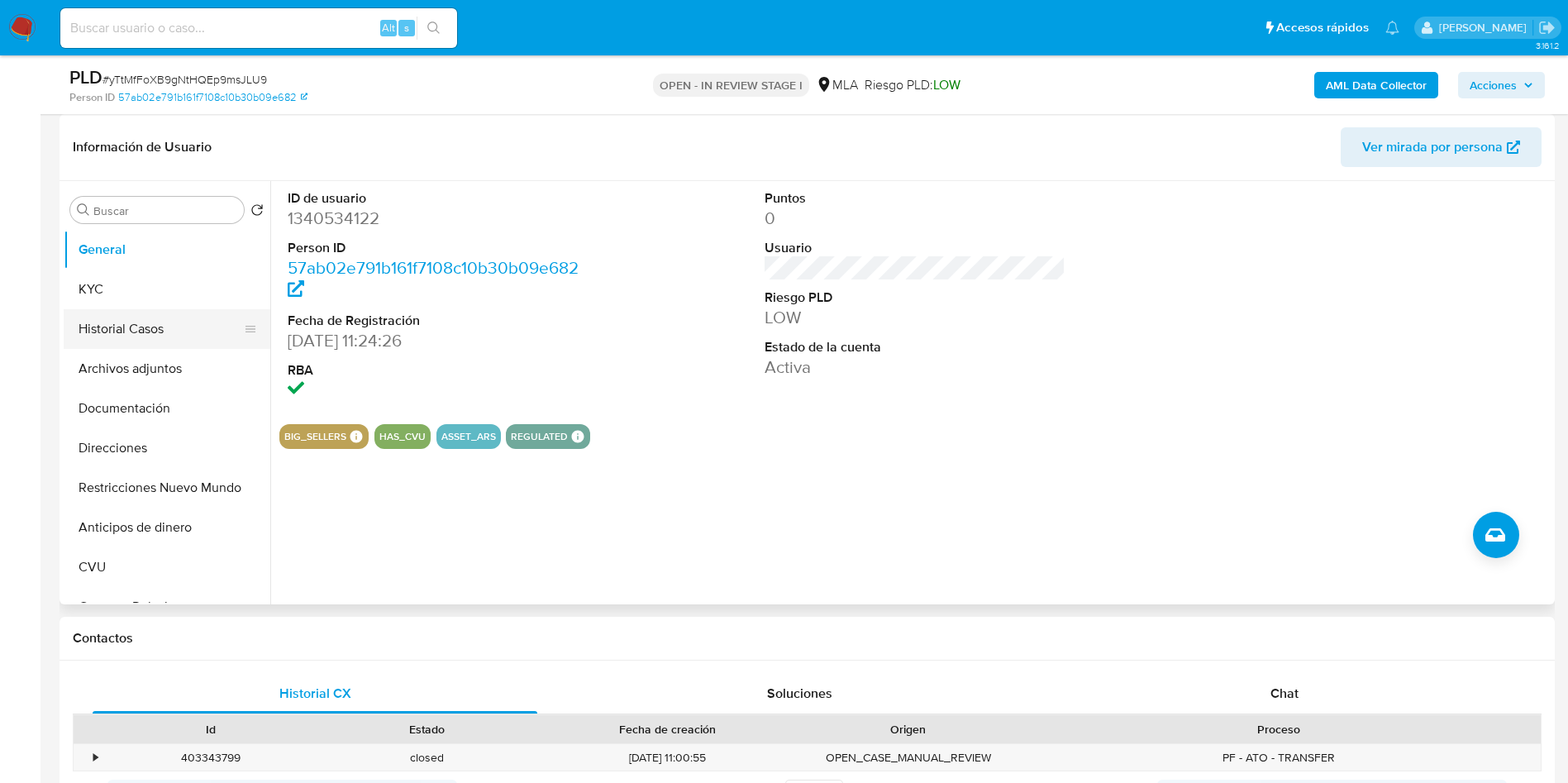
click at [159, 339] on button "Historial Casos" at bounding box center [160, 328] width 194 height 40
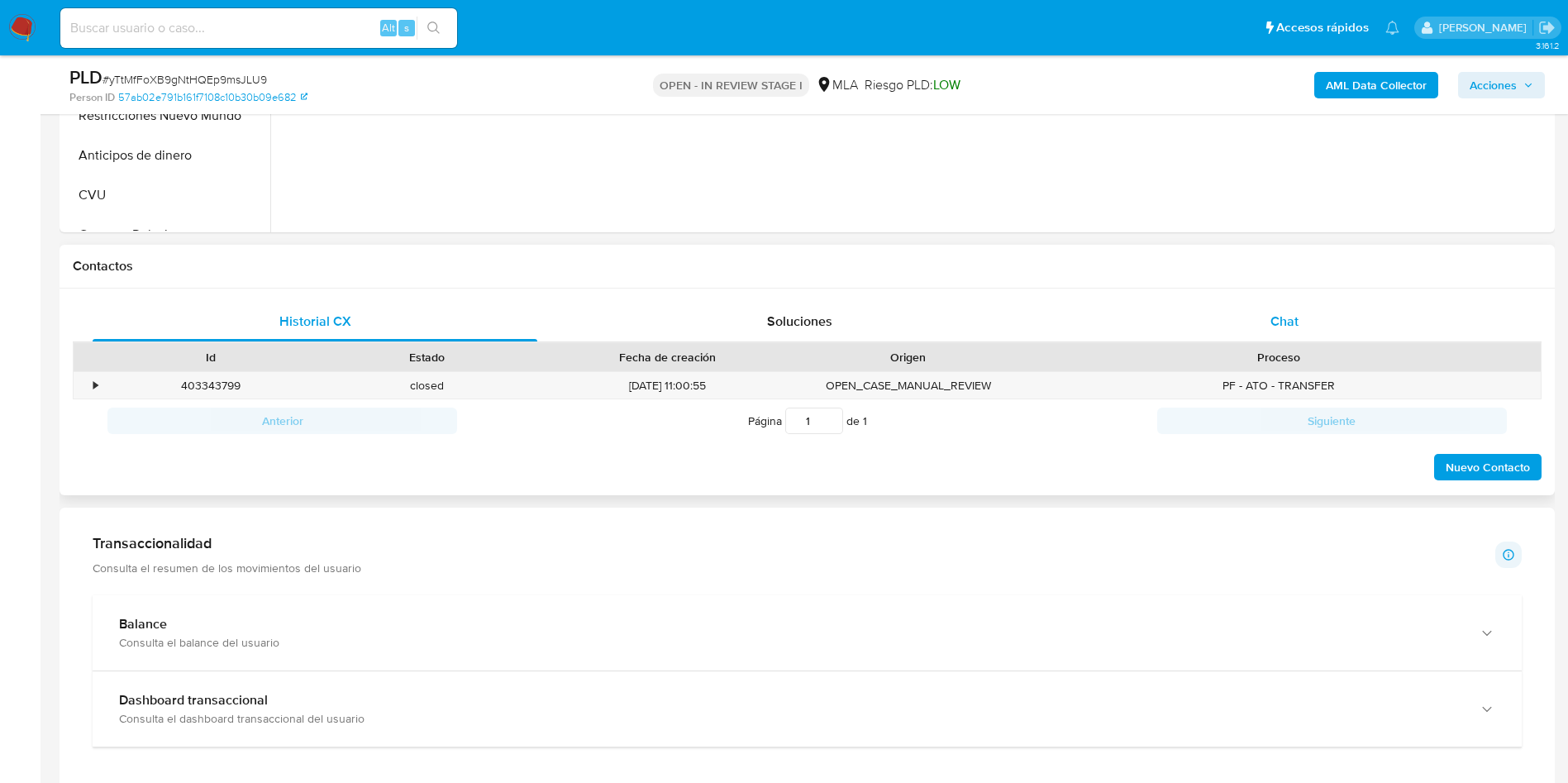
click at [1275, 338] on div "Chat" at bounding box center [1284, 321] width 444 height 40
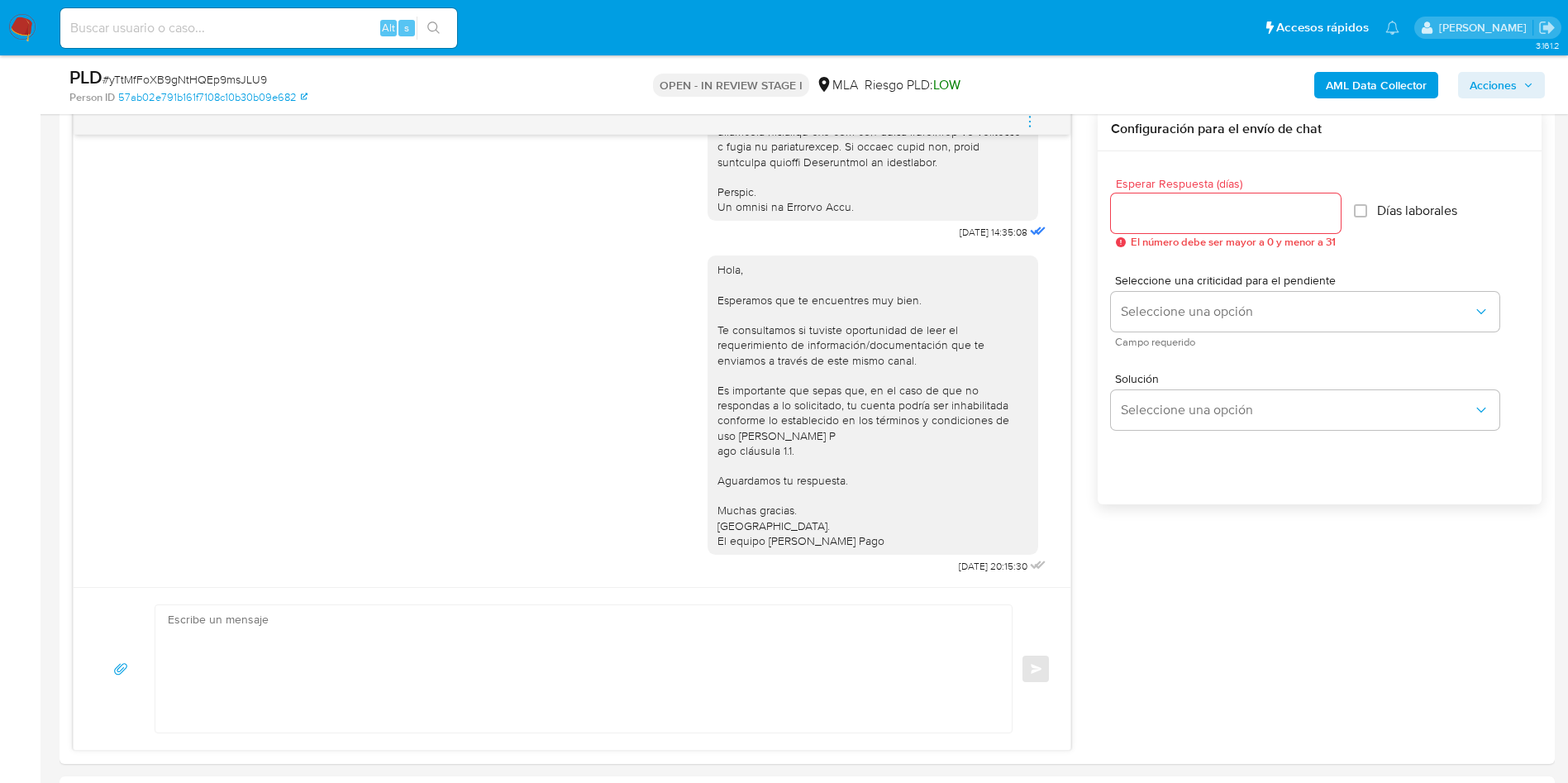
scroll to position [373, 0]
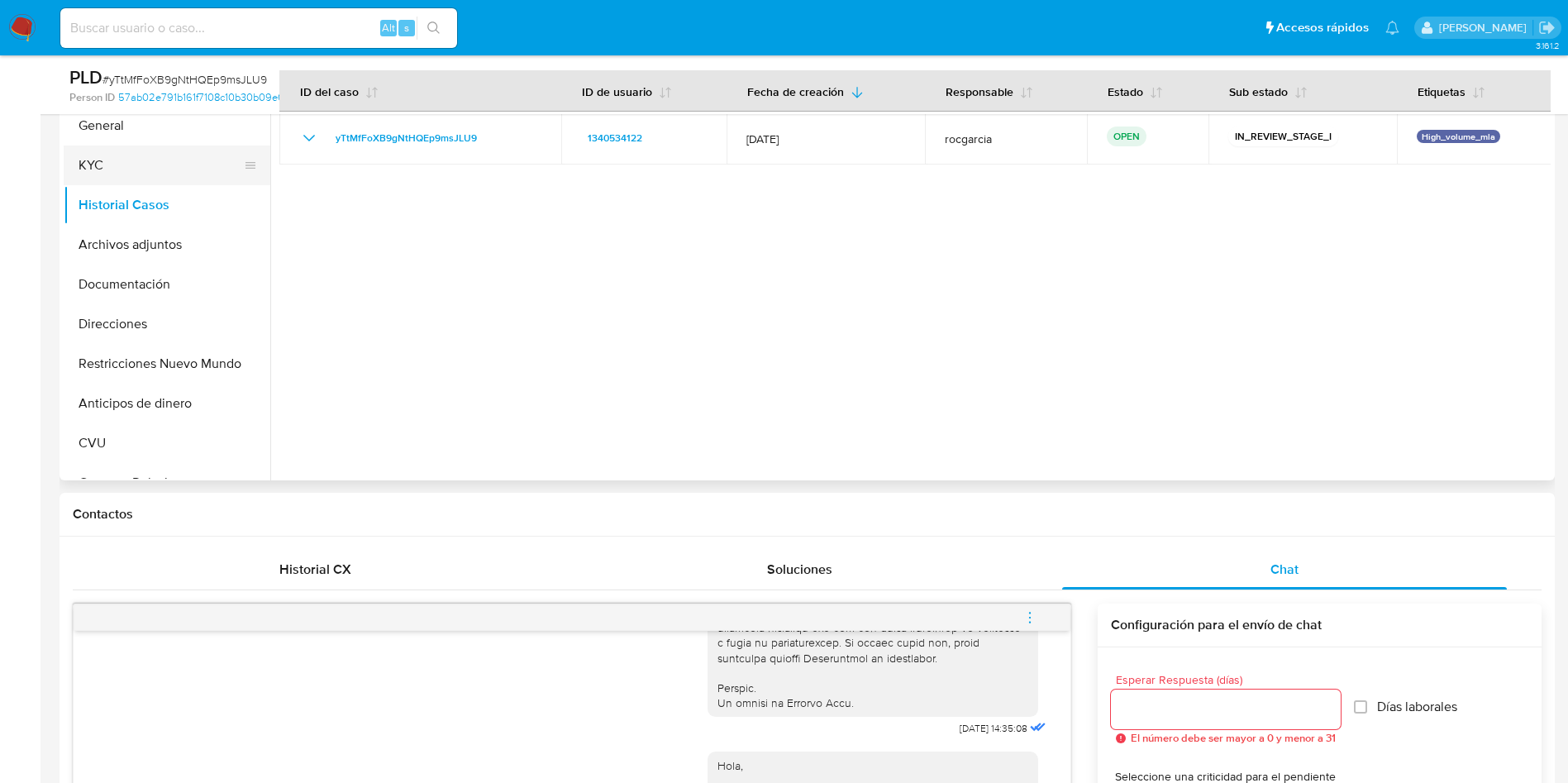
click at [159, 165] on button "KYC" at bounding box center [160, 165] width 194 height 40
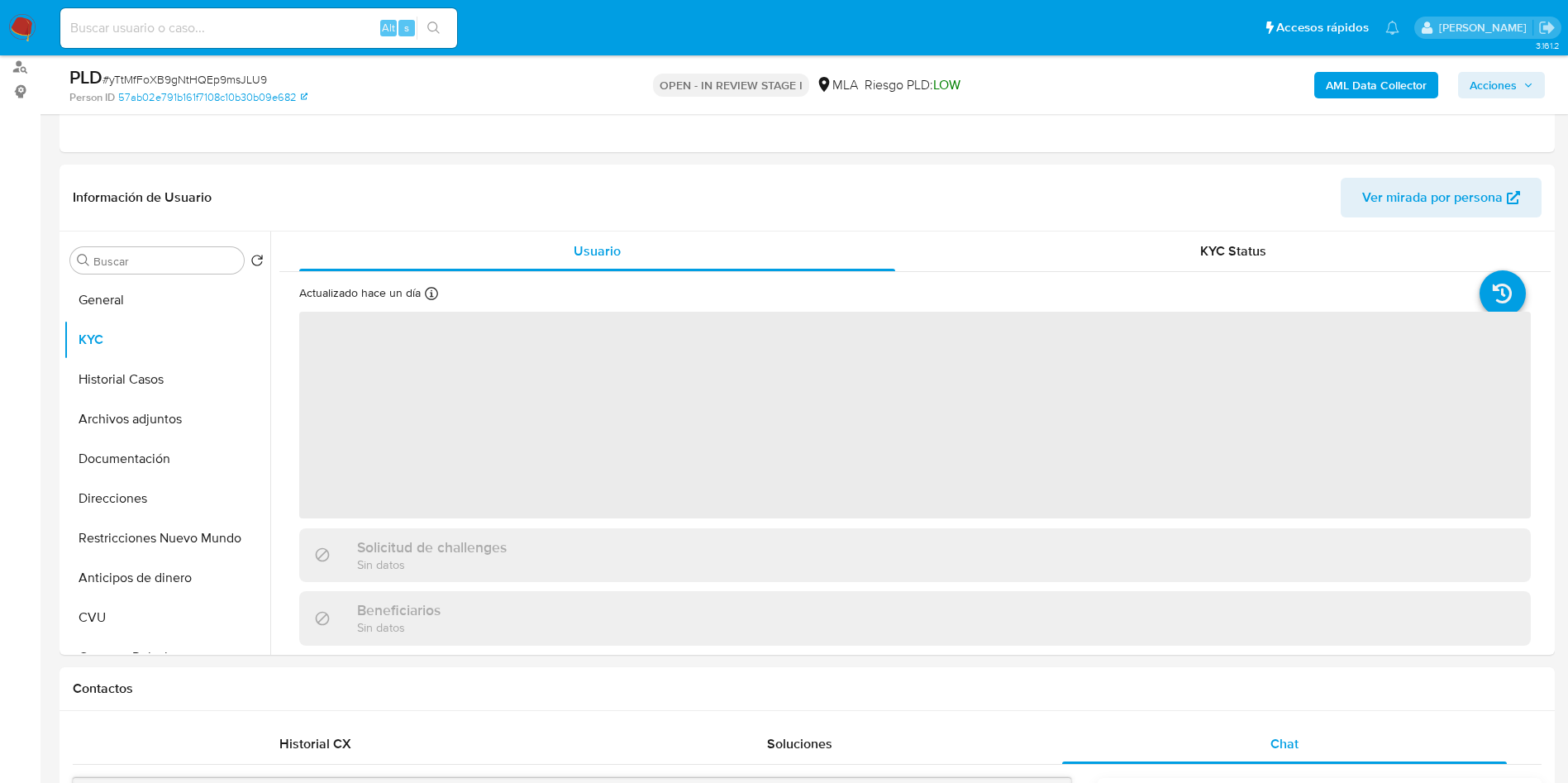
scroll to position [125, 0]
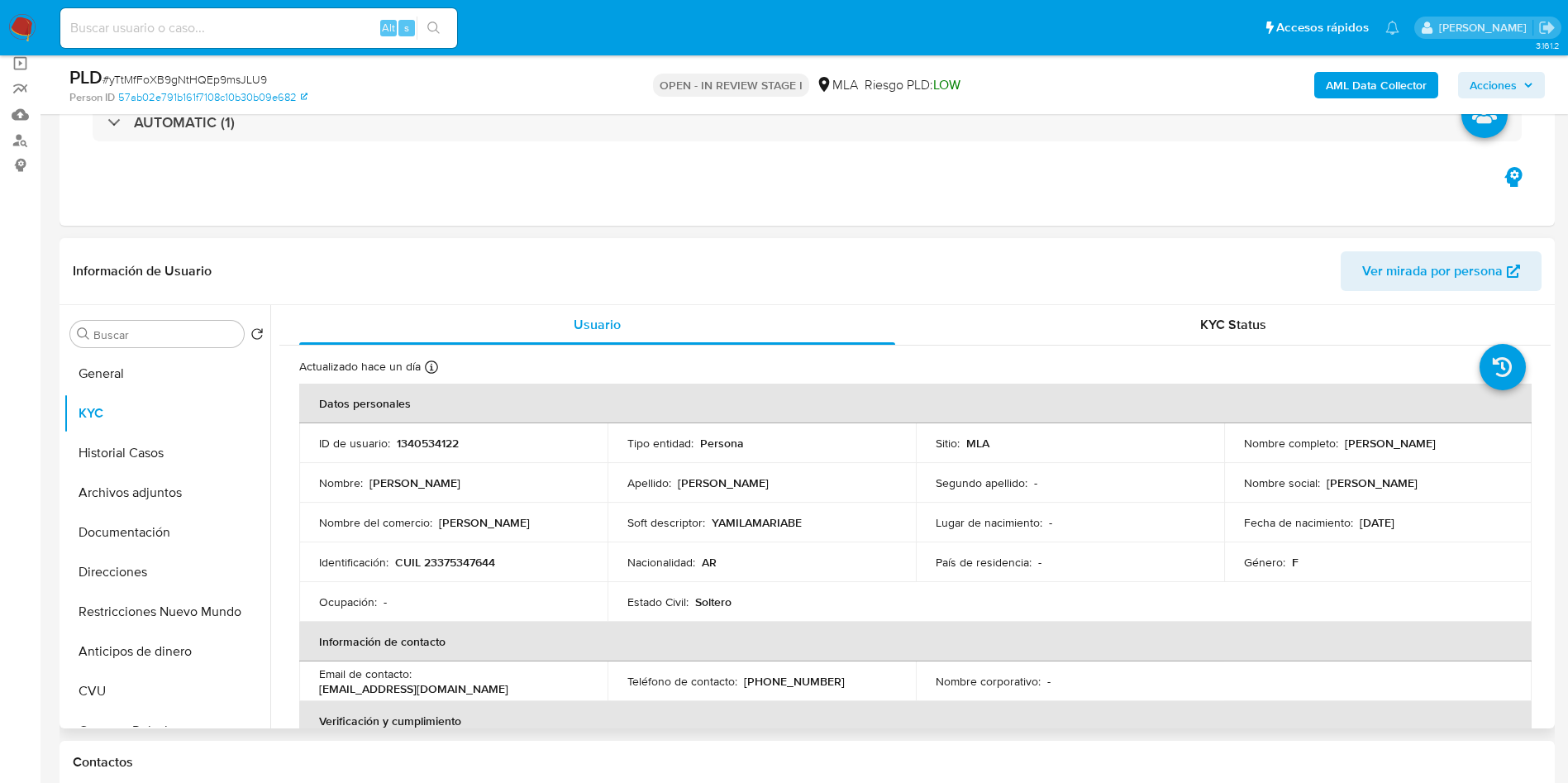
click at [450, 564] on p "CUIL 23375347644" at bounding box center [445, 563] width 100 height 15
copy p "23375347644"
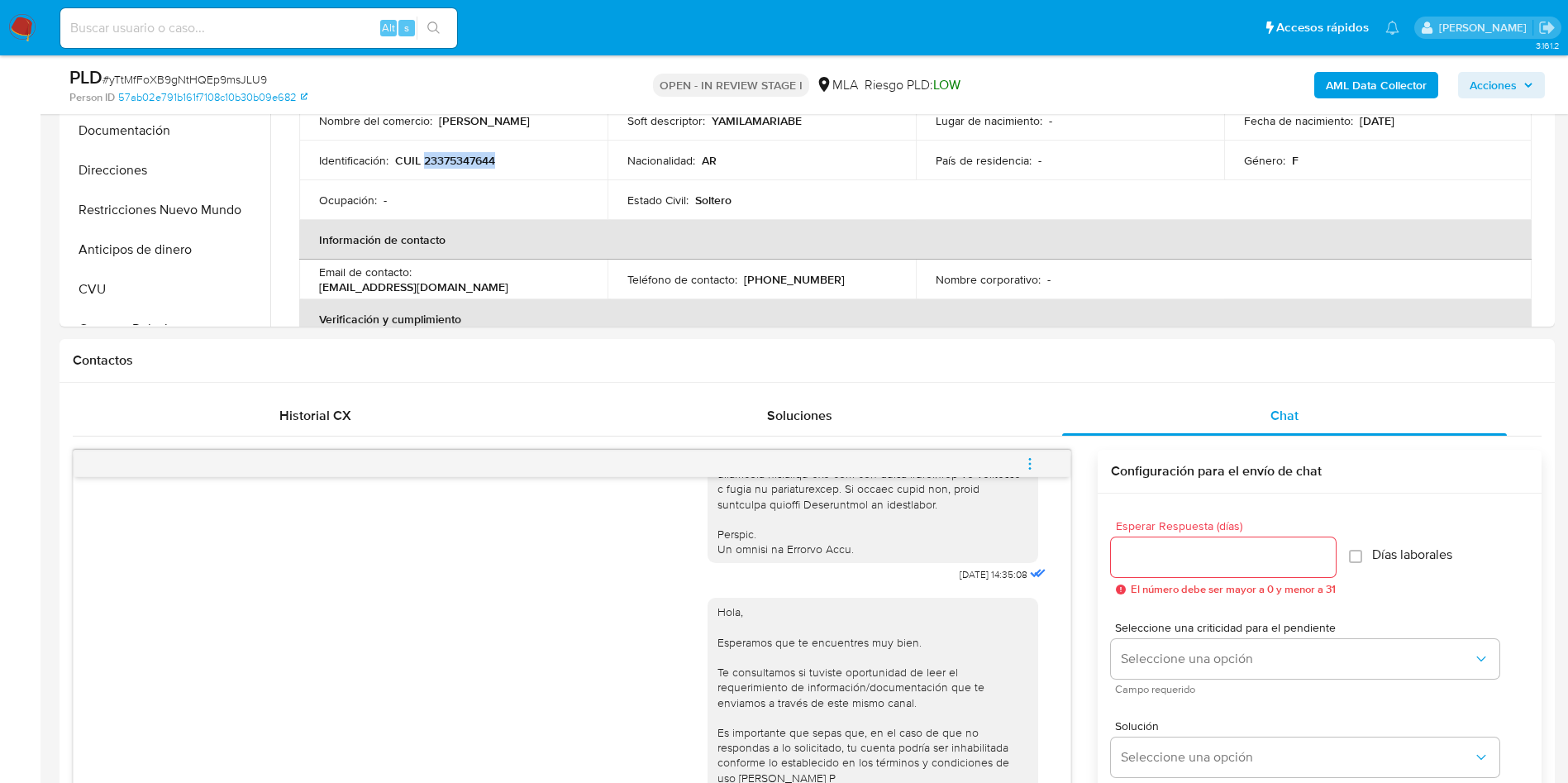
scroll to position [248, 0]
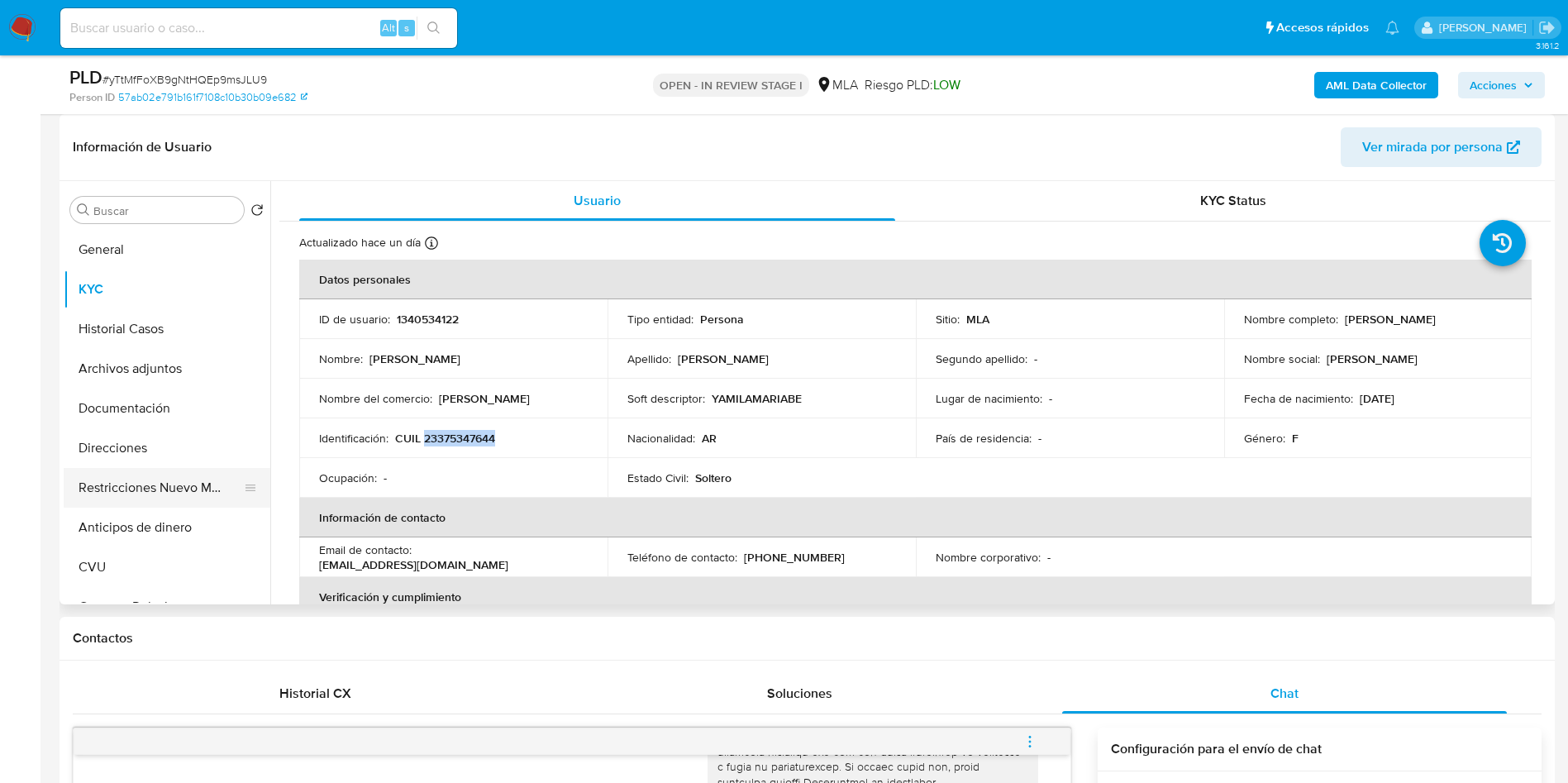
click at [123, 491] on button "Restricciones Nuevo Mundo" at bounding box center [160, 488] width 194 height 40
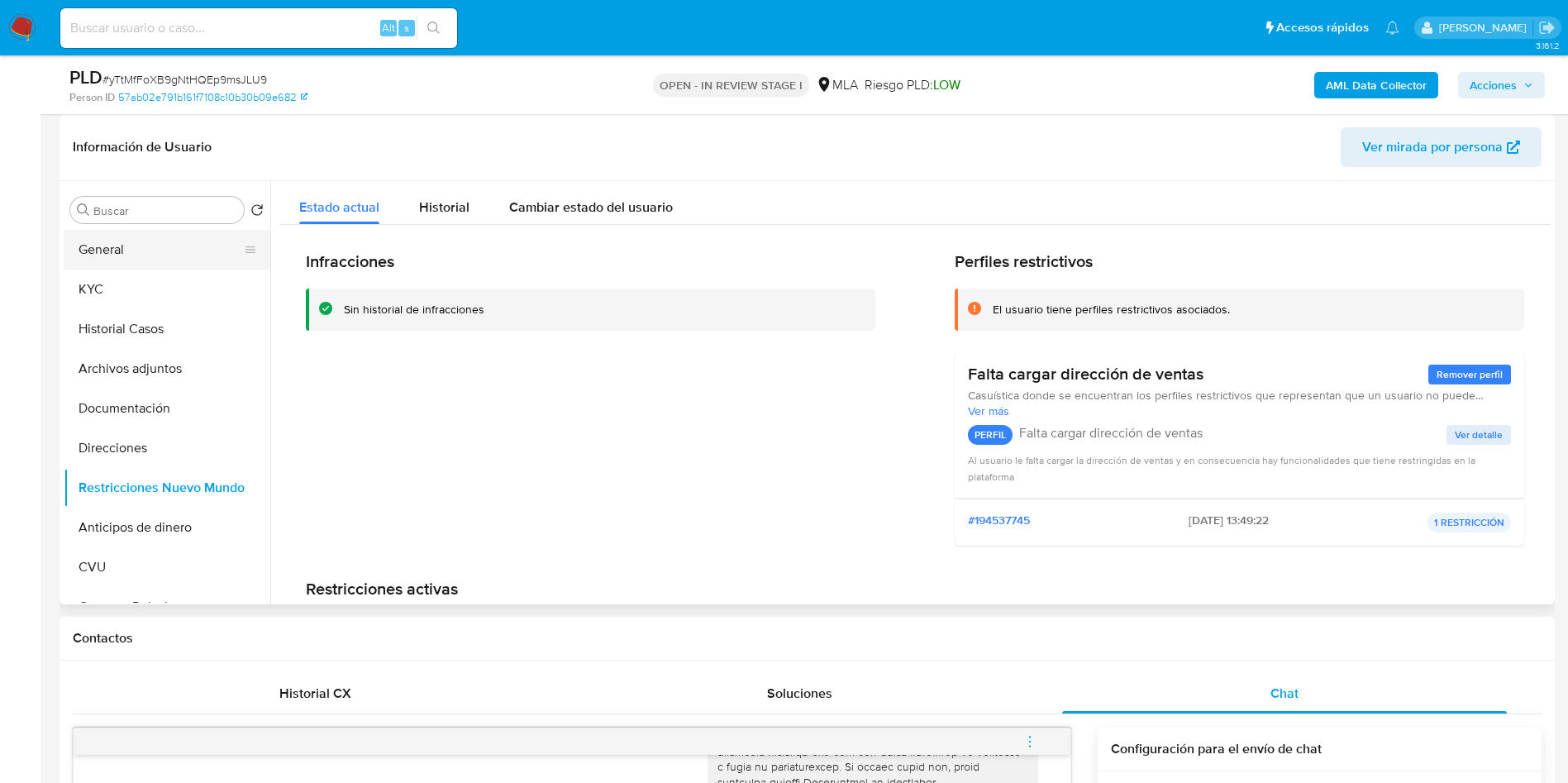
click at [104, 255] on button "General" at bounding box center [160, 249] width 194 height 40
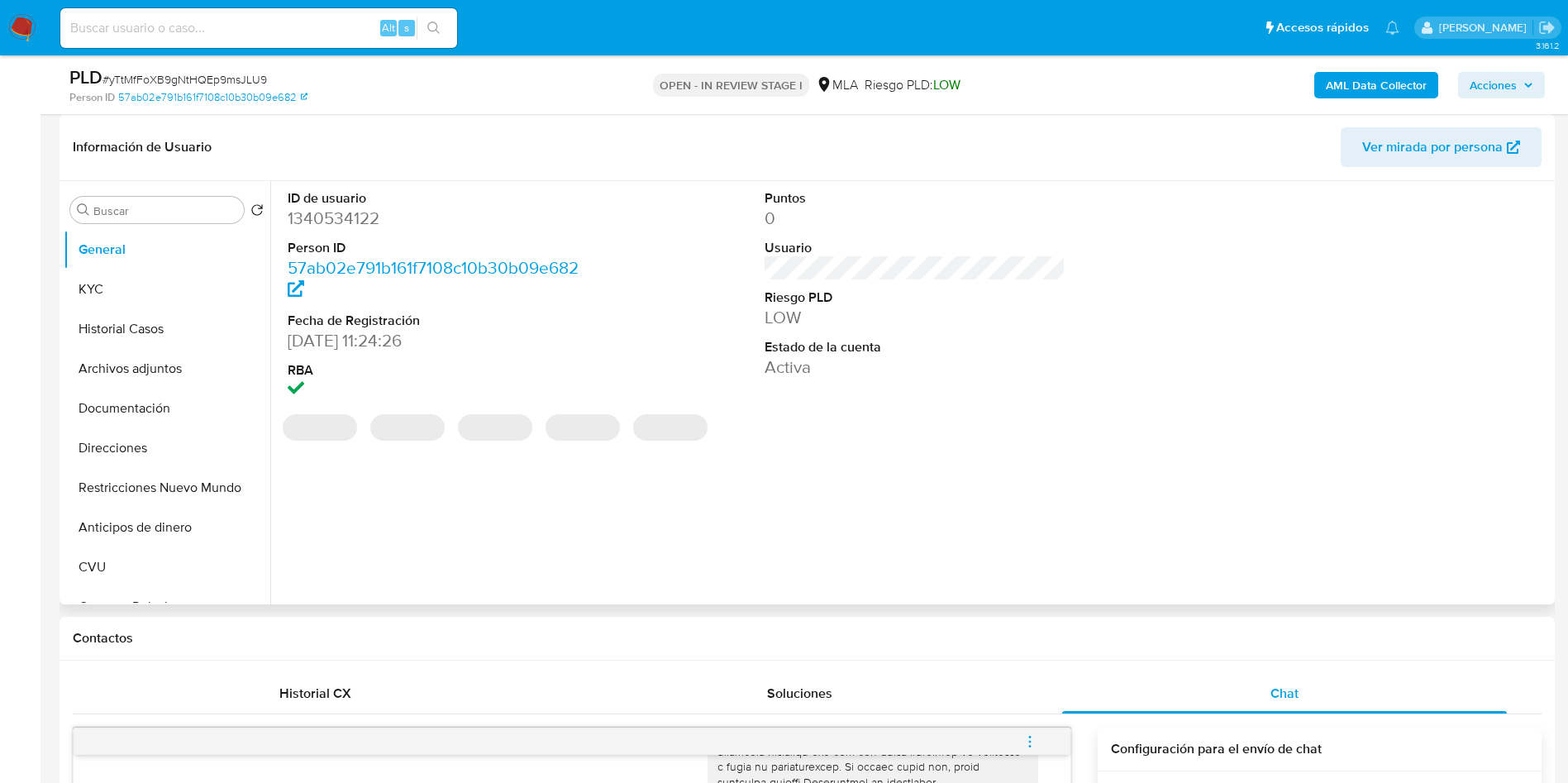
click at [327, 217] on dd "1340534122" at bounding box center [438, 218] width 301 height 23
copy dd "1340534122"
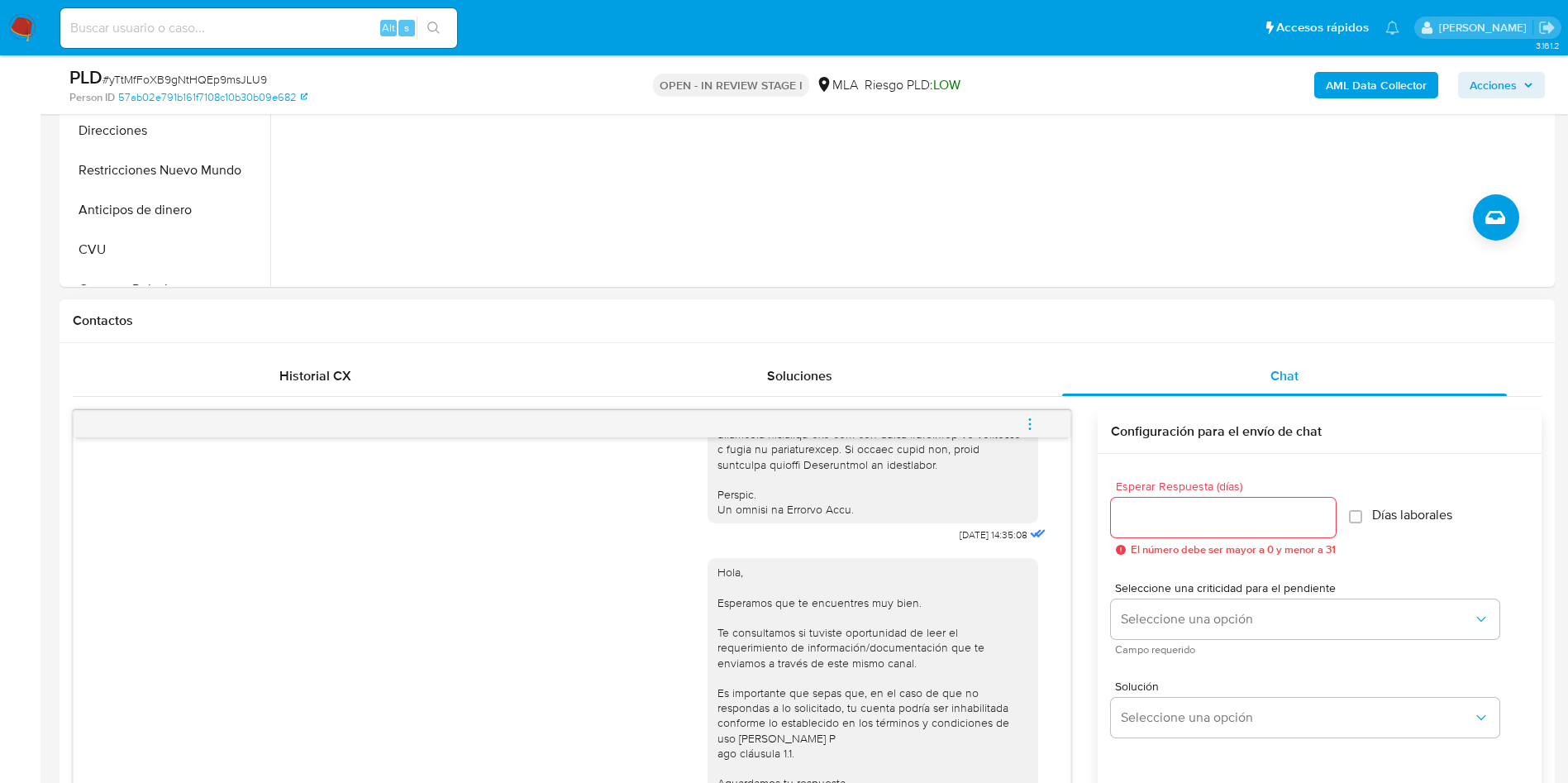
scroll to position [744, 0]
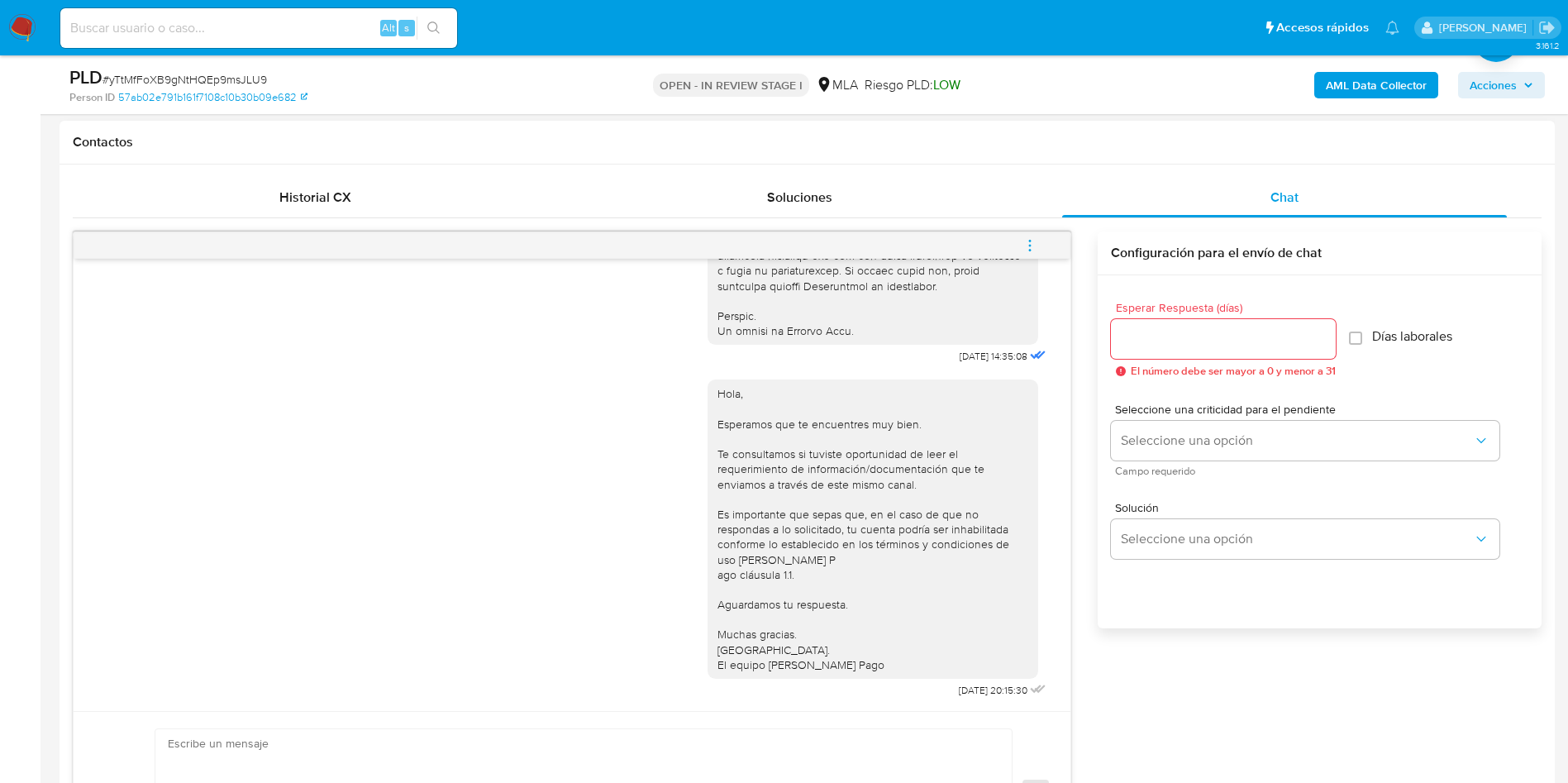
click at [1031, 247] on icon "menu-action" at bounding box center [1030, 245] width 15 height 15
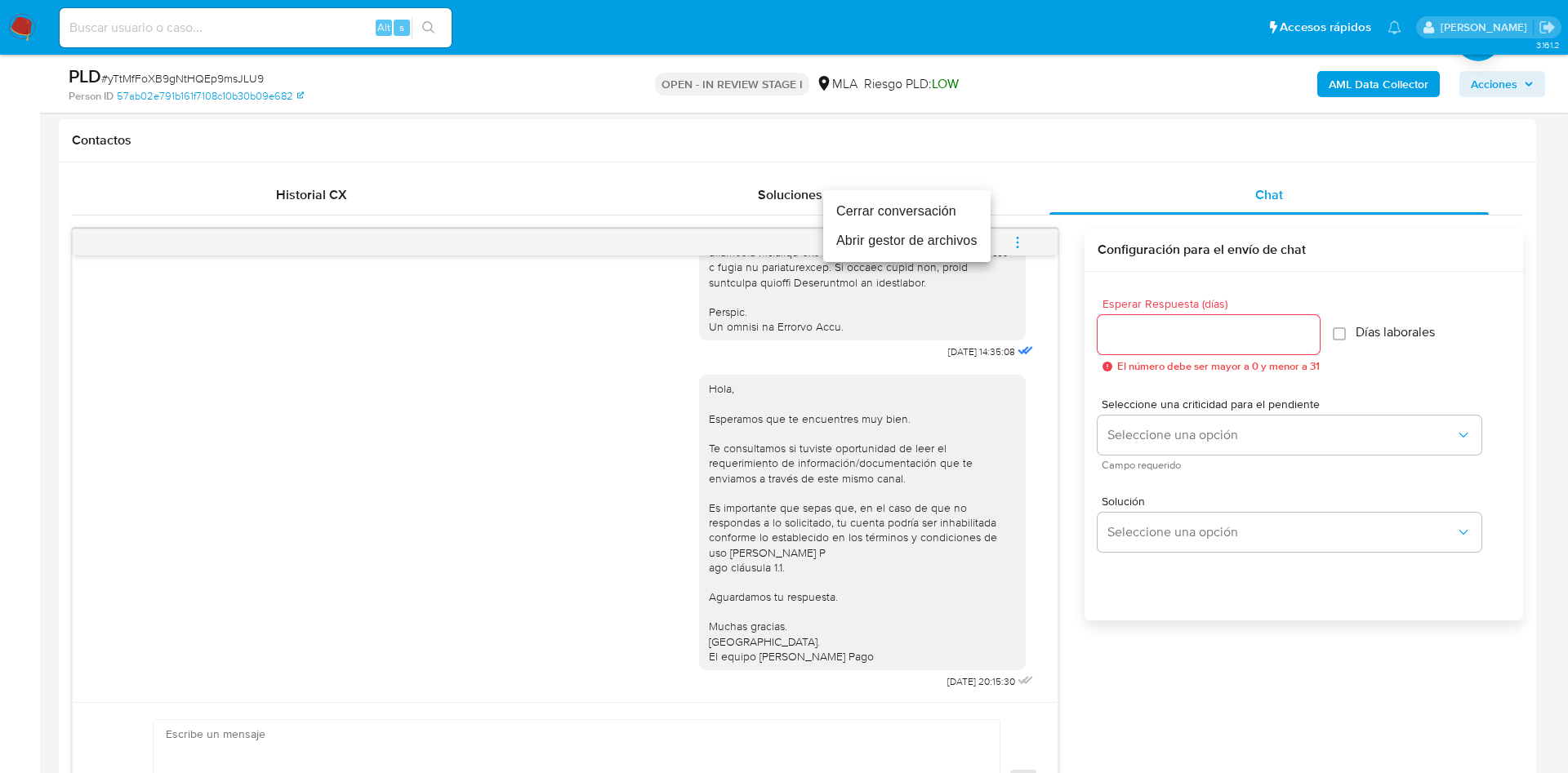
click at [892, 209] on li "Cerrar conversación" at bounding box center [907, 211] width 168 height 29
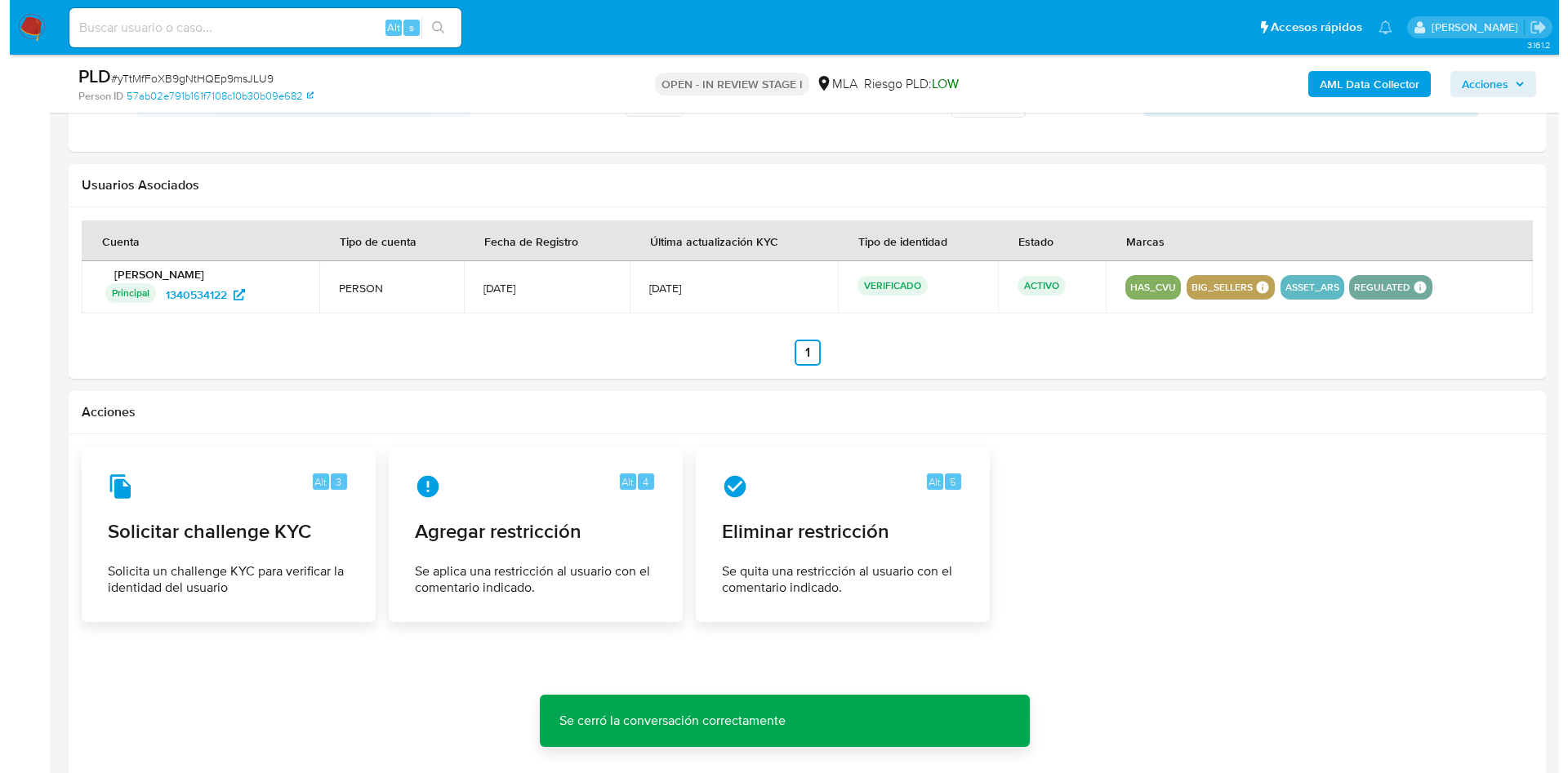
scroll to position [2498, 0]
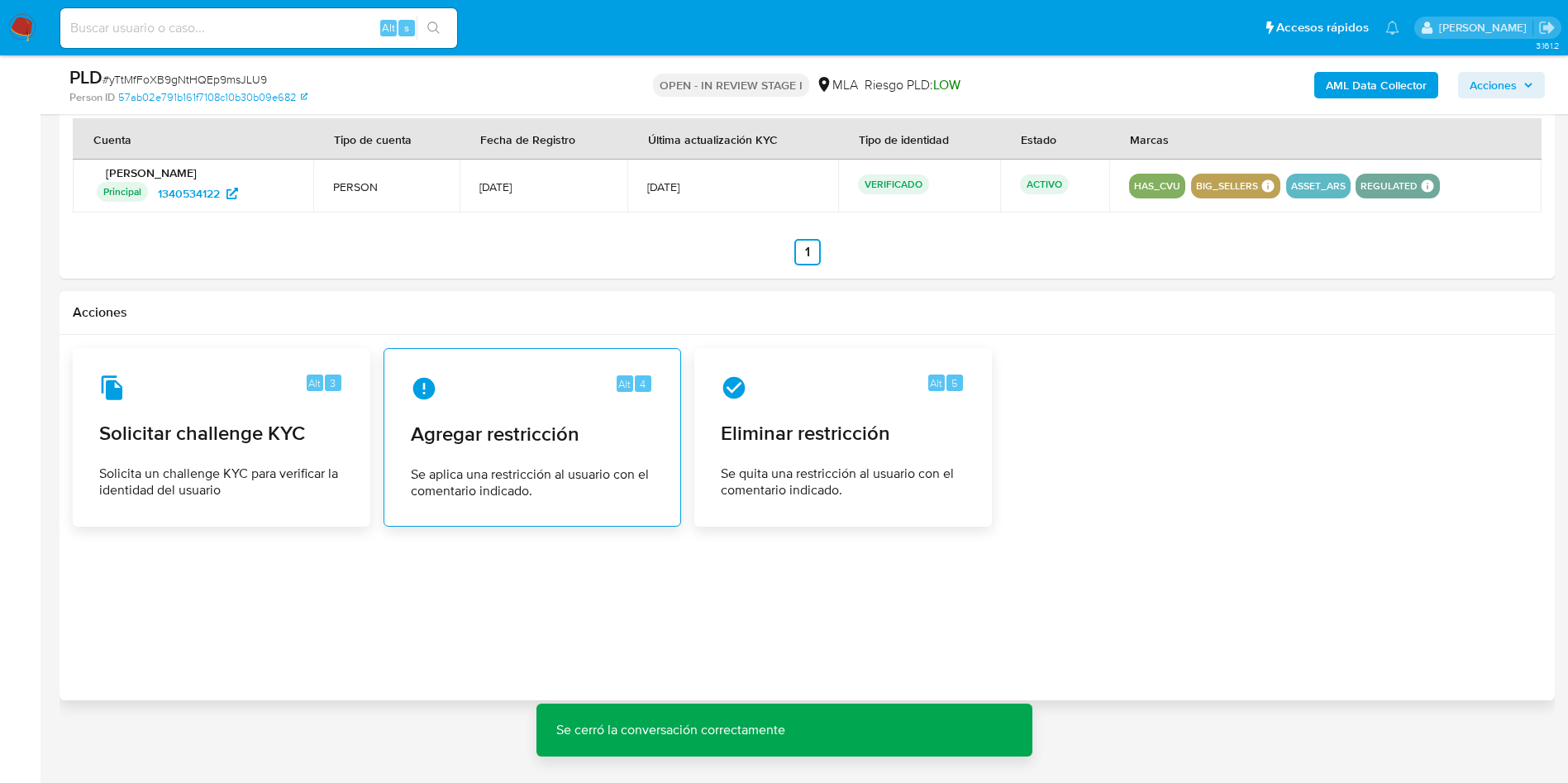
click at [510, 434] on span "Agregar restricción" at bounding box center [533, 433] width 243 height 25
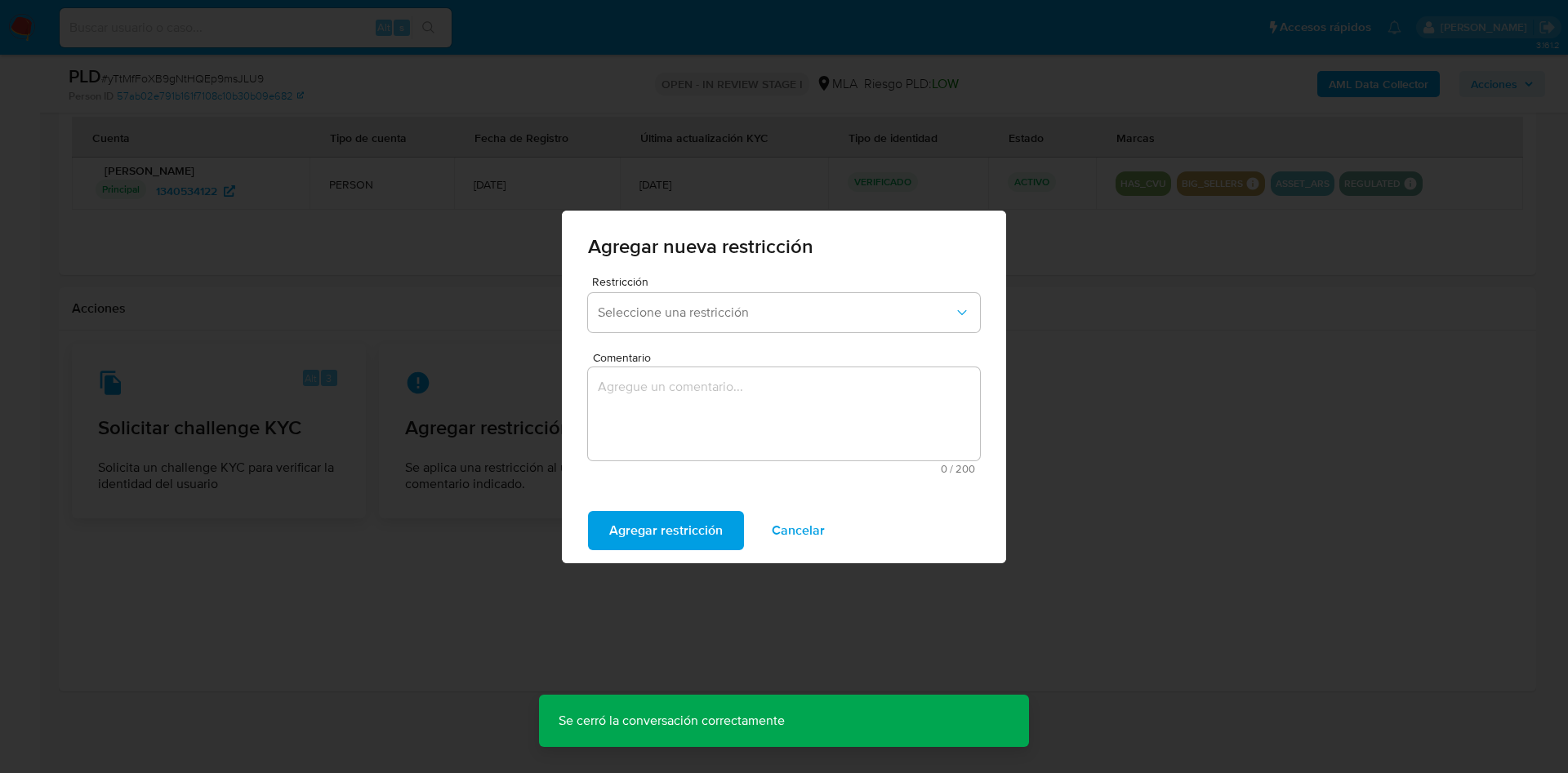
click at [696, 330] on button "Seleccione una restricción" at bounding box center [784, 312] width 392 height 39
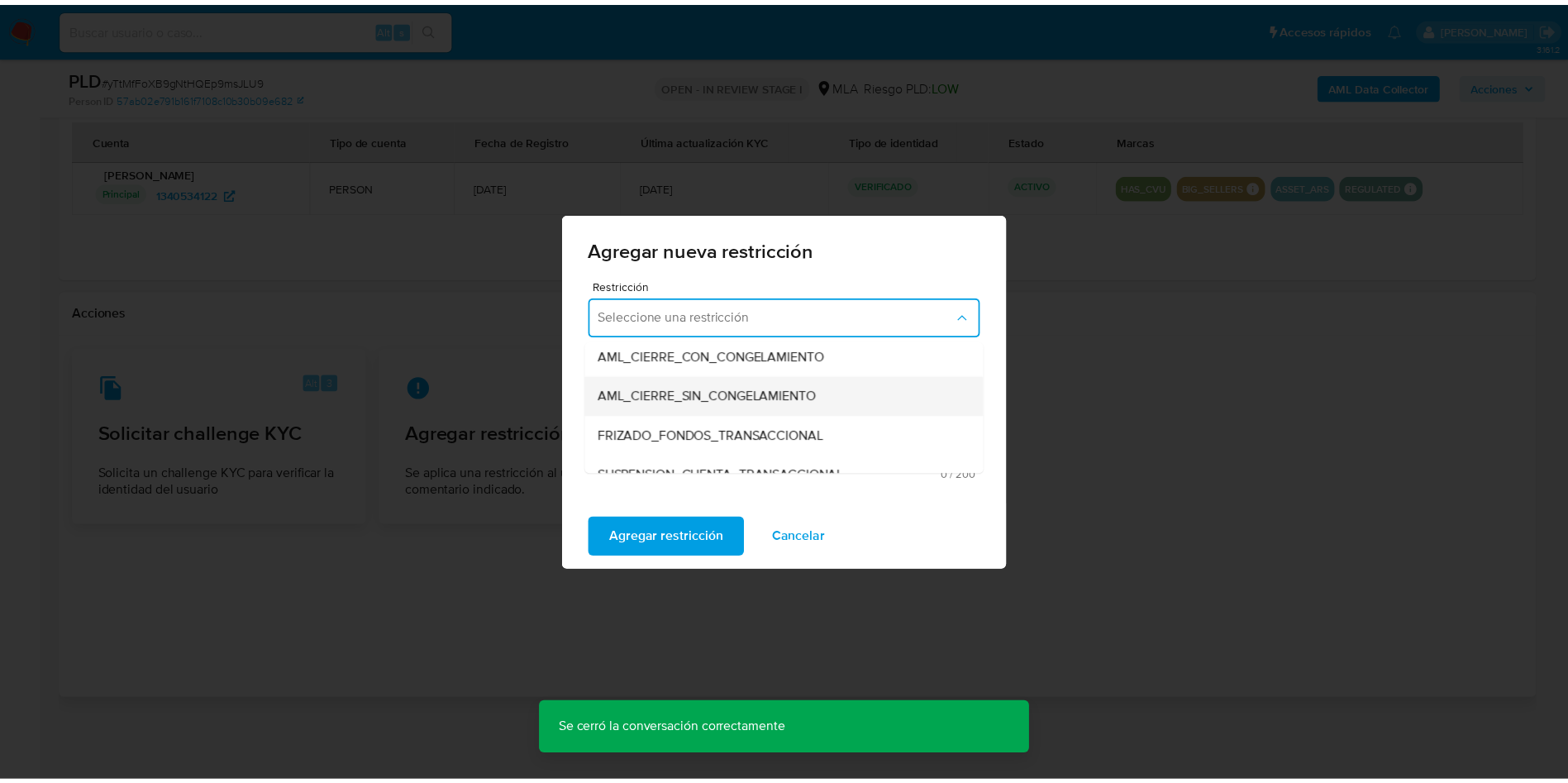
scroll to position [248, 0]
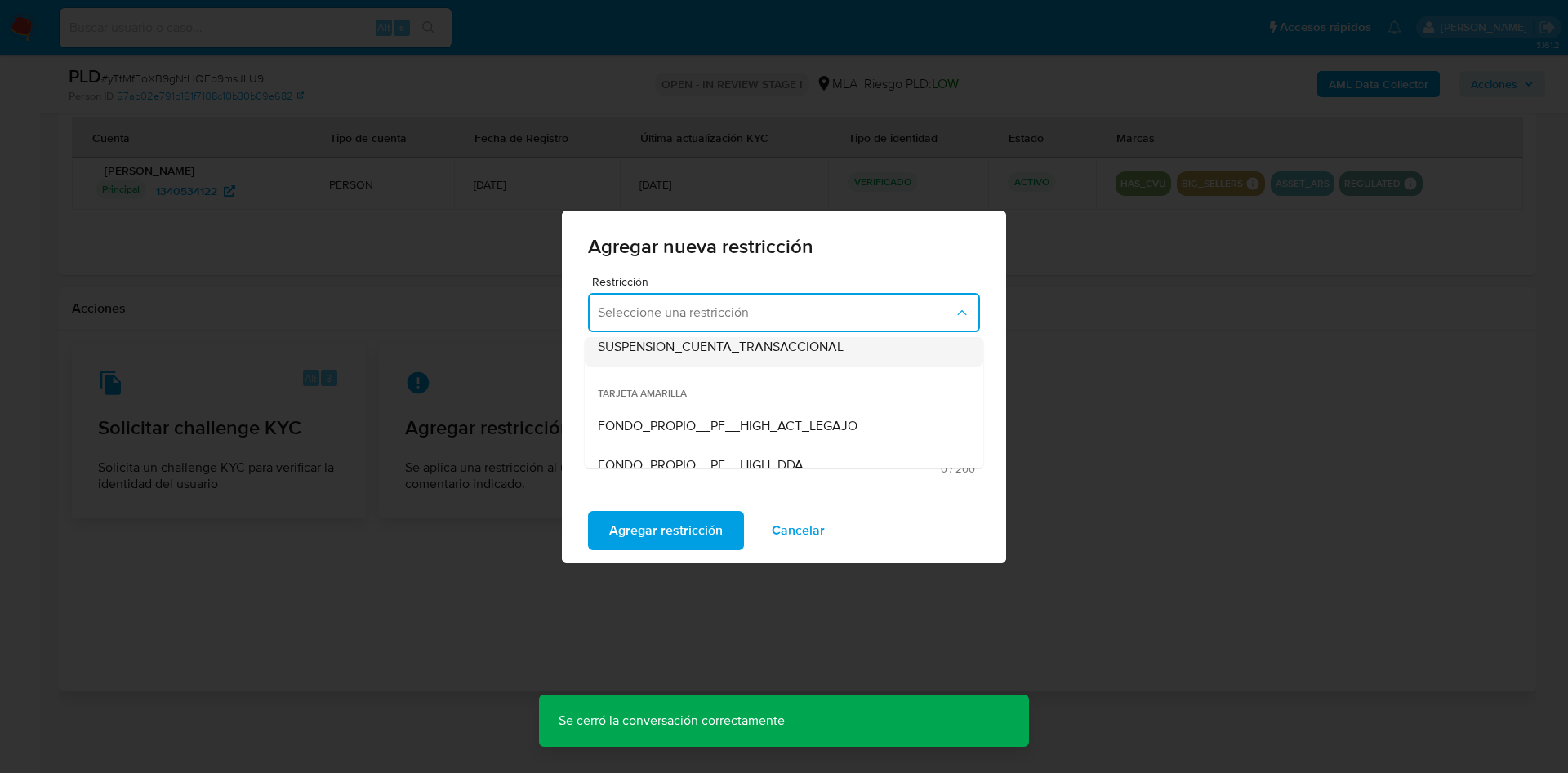
click at [724, 353] on span "SUSPENSION_CUENTA_TRANSACCIONAL" at bounding box center [720, 347] width 246 height 16
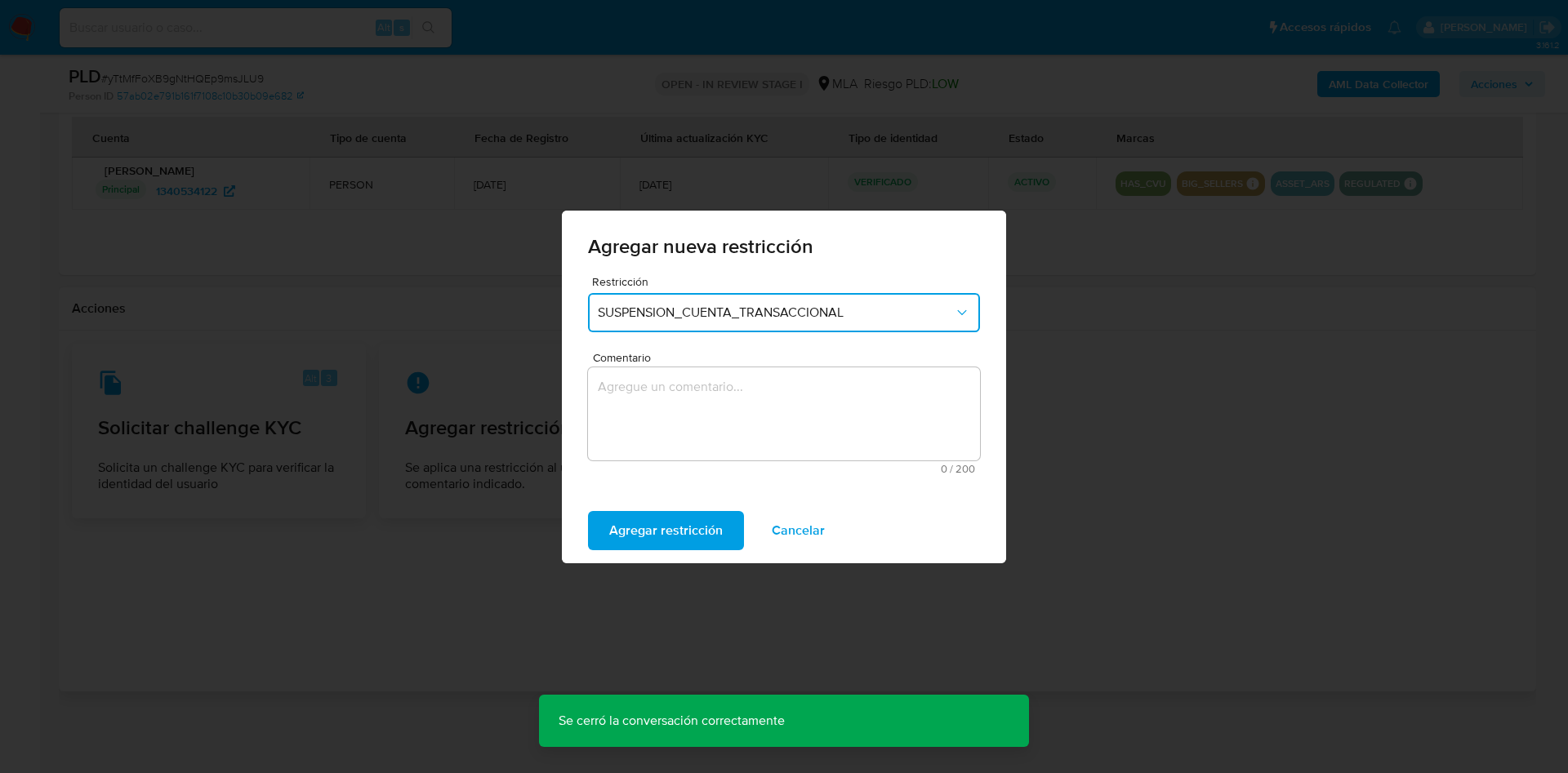
click at [717, 401] on textarea "Comentario" at bounding box center [784, 414] width 392 height 93
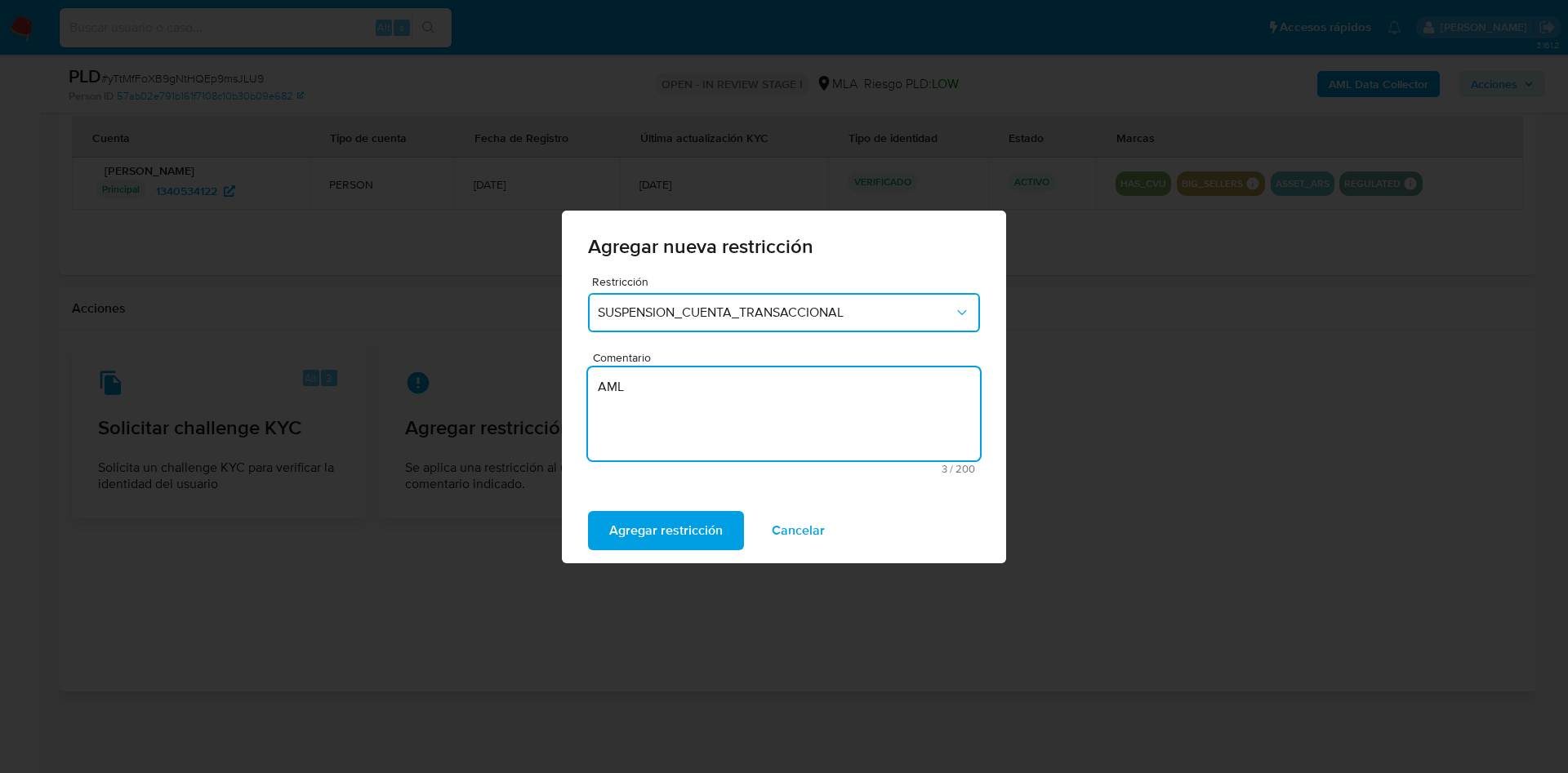
type textarea "AML"
drag, startPoint x: 666, startPoint y: 552, endPoint x: 653, endPoint y: 530, distance: 25.6
click at [665, 552] on div "Agregar restricción Cancelar" at bounding box center [784, 531] width 444 height 66
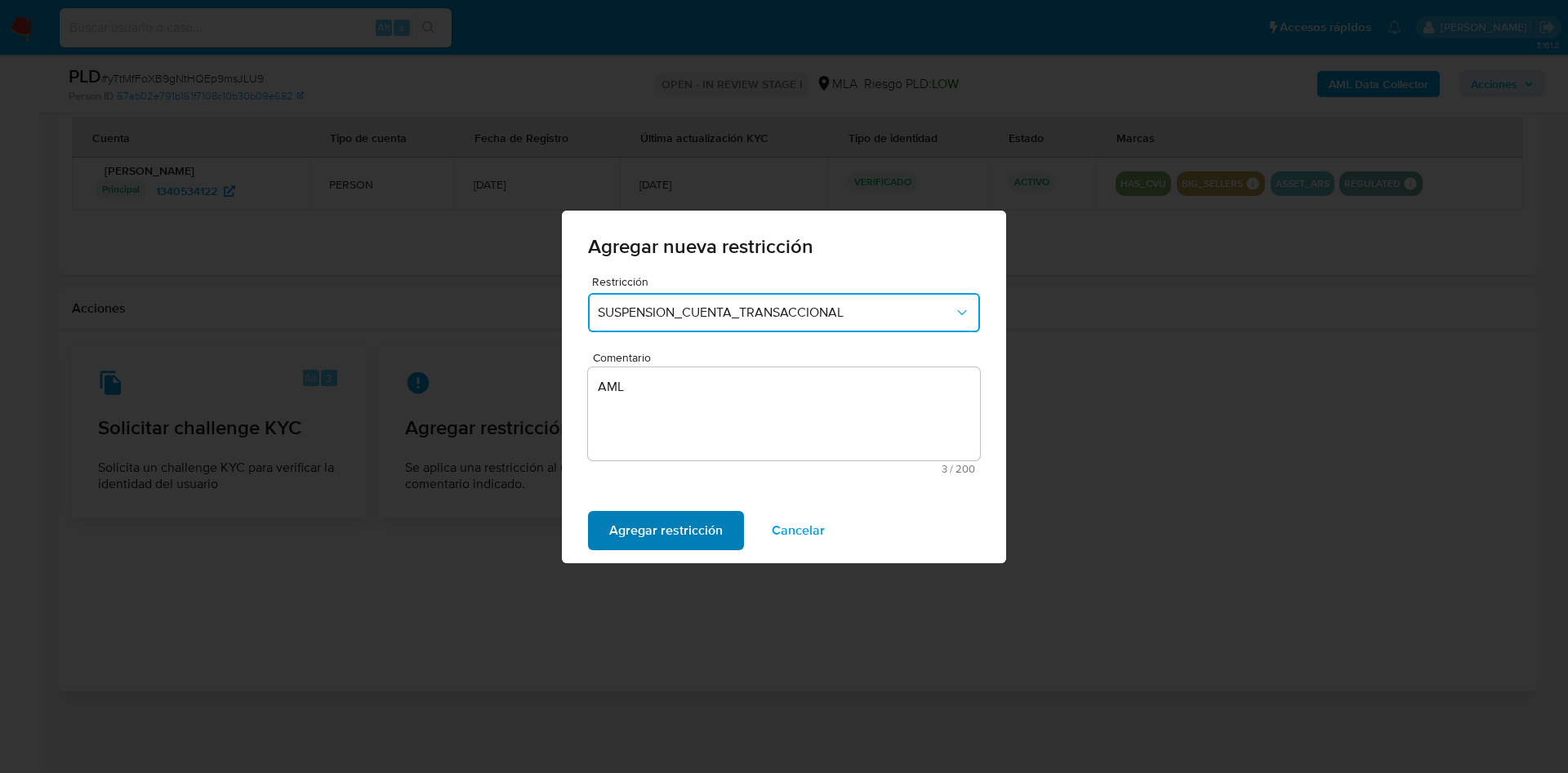
click at [647, 521] on span "Agregar restricción" at bounding box center [666, 530] width 114 height 36
click at [614, 510] on div "Confirmar Cancelar" at bounding box center [784, 531] width 444 height 66
click at [623, 518] on span "Confirmar" at bounding box center [638, 530] width 59 height 36
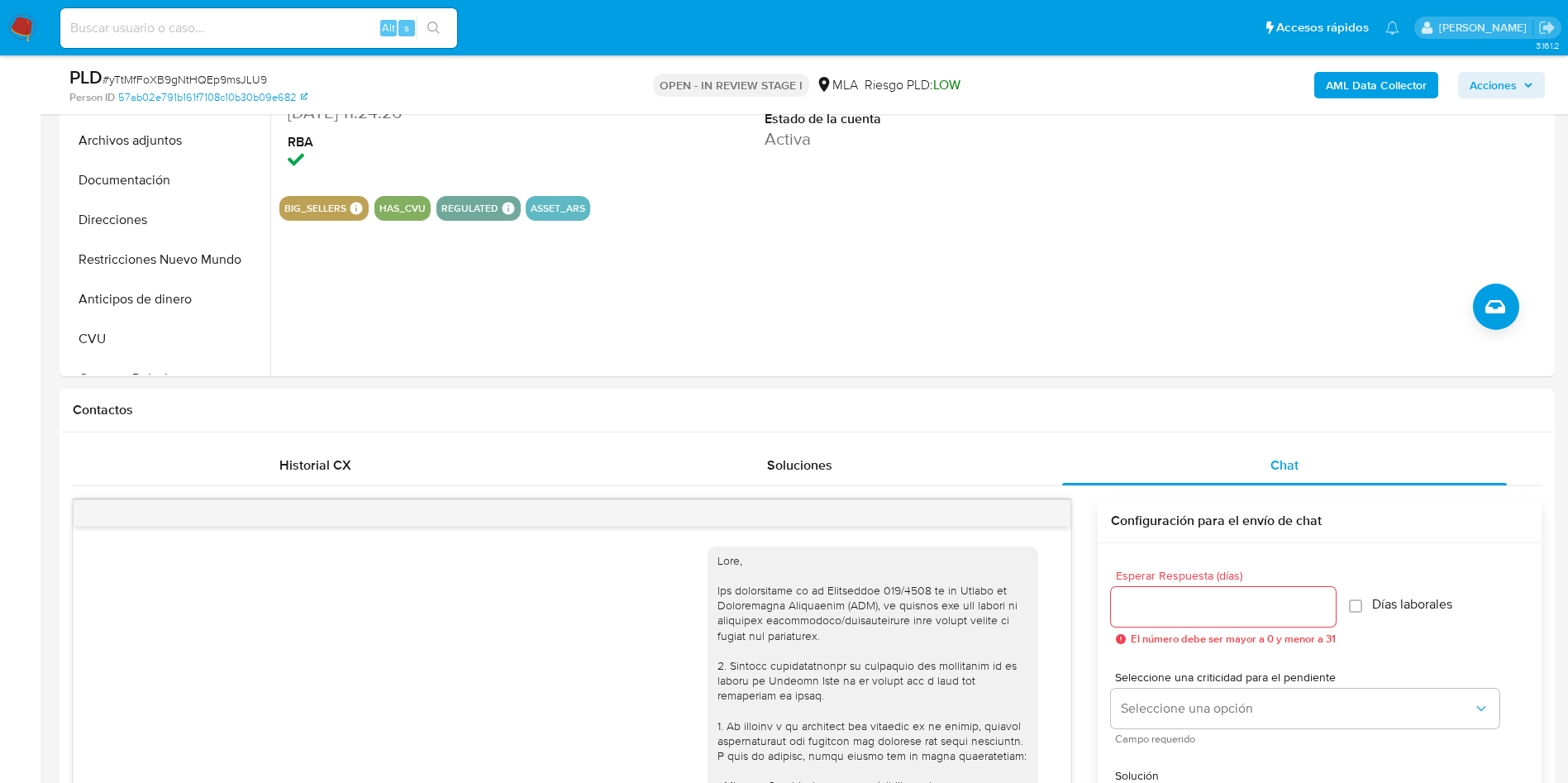
scroll to position [50, 0]
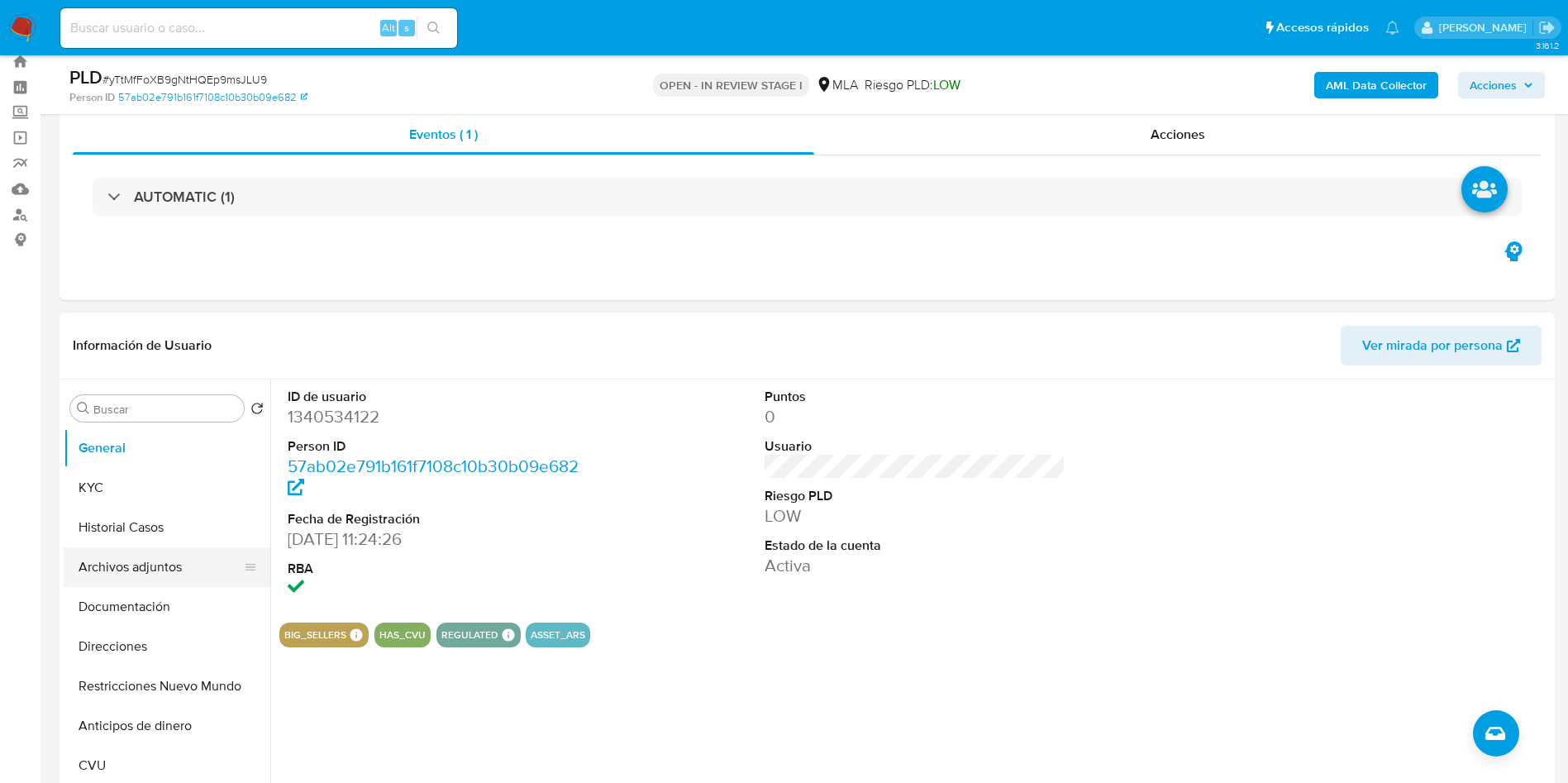
click at [116, 564] on button "Archivos adjuntos" at bounding box center [160, 567] width 194 height 40
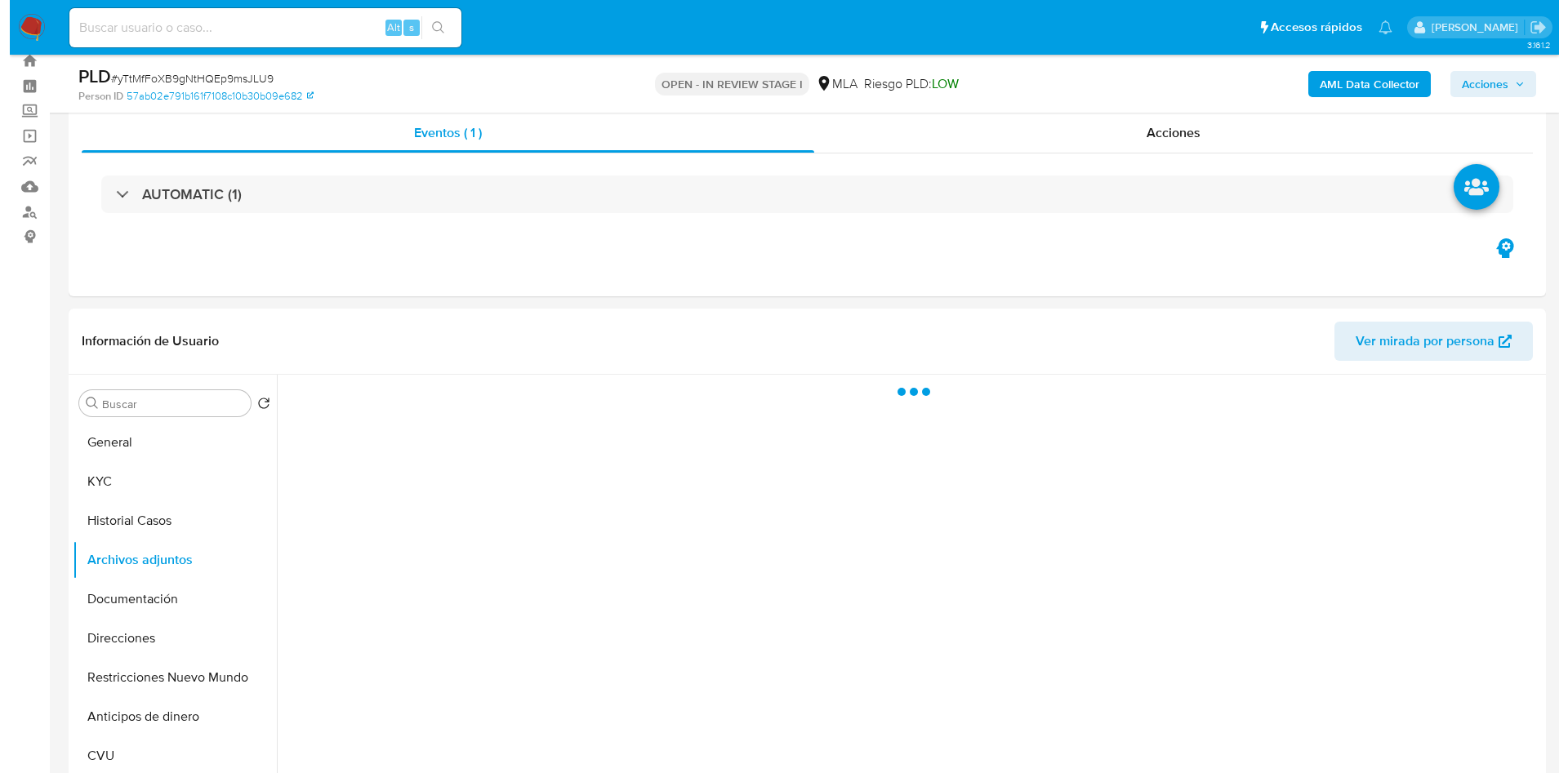
scroll to position [171, 0]
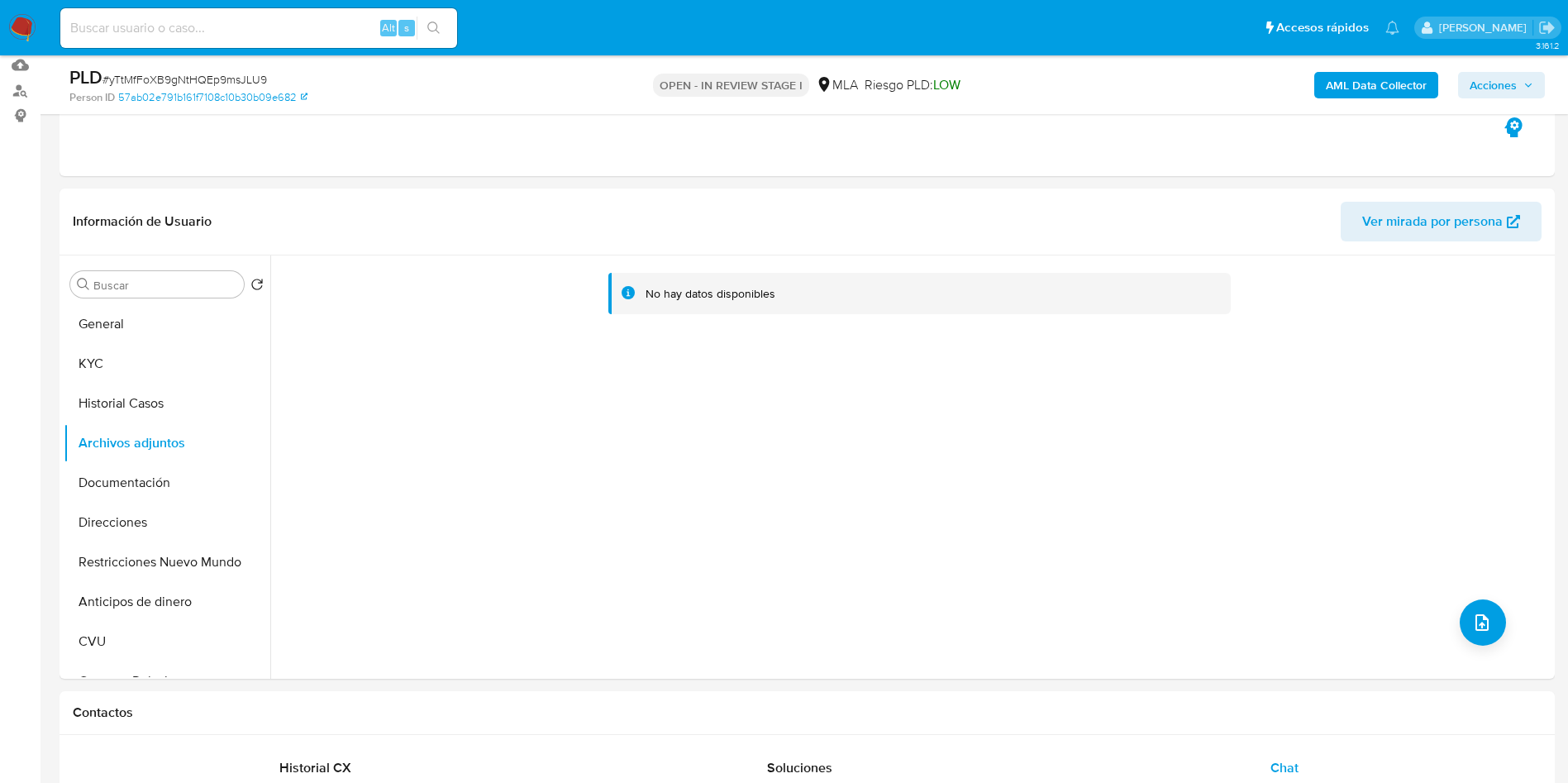
click at [1382, 92] on b "AML Data Collector" at bounding box center [1375, 85] width 100 height 27
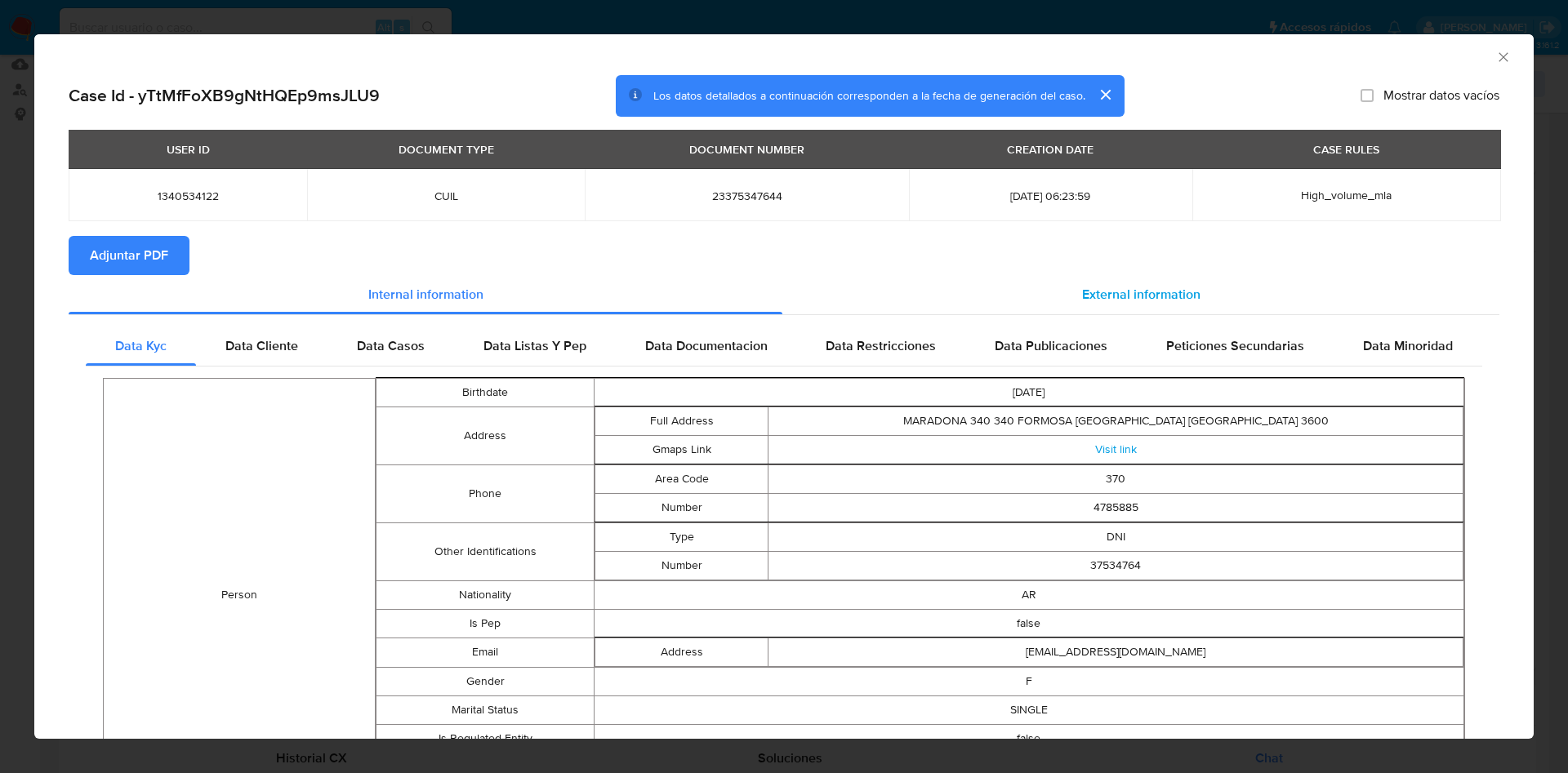
click at [1082, 288] on span "External information" at bounding box center [1141, 294] width 118 height 19
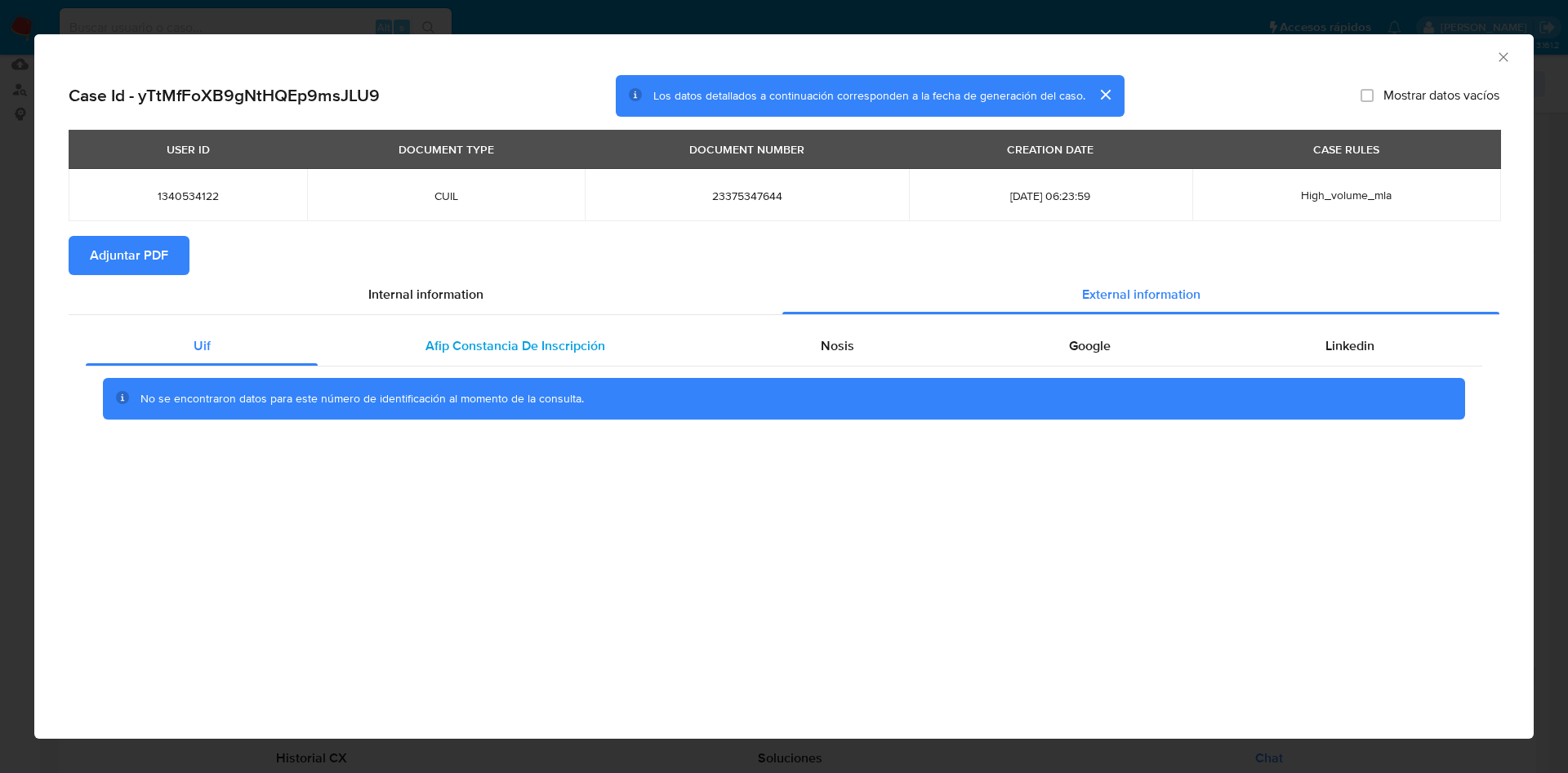
click at [434, 352] on span "Afip Constancia De Inscripción" at bounding box center [514, 345] width 179 height 19
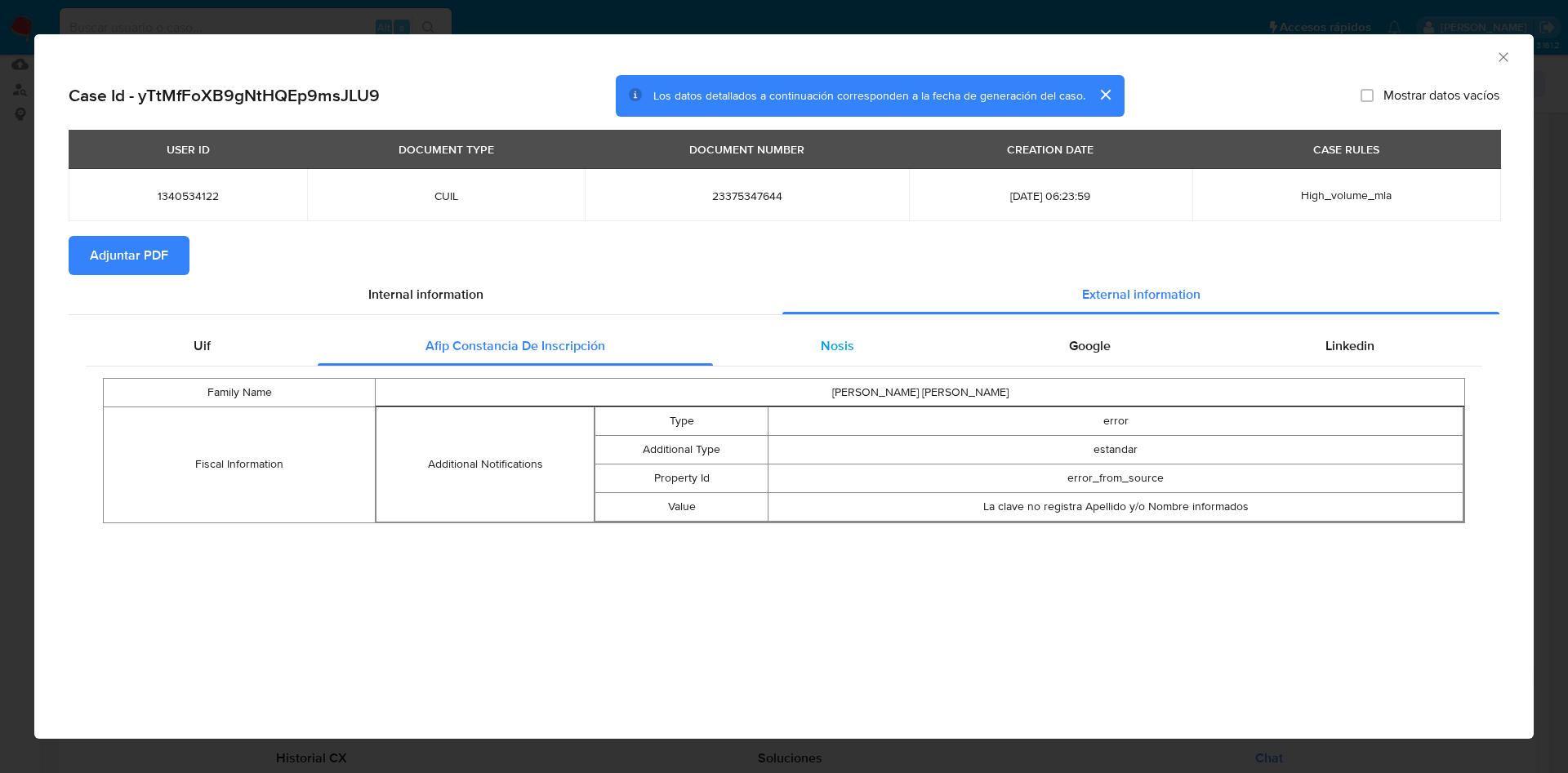
click at [826, 343] on span "Nosis" at bounding box center [837, 345] width 34 height 19
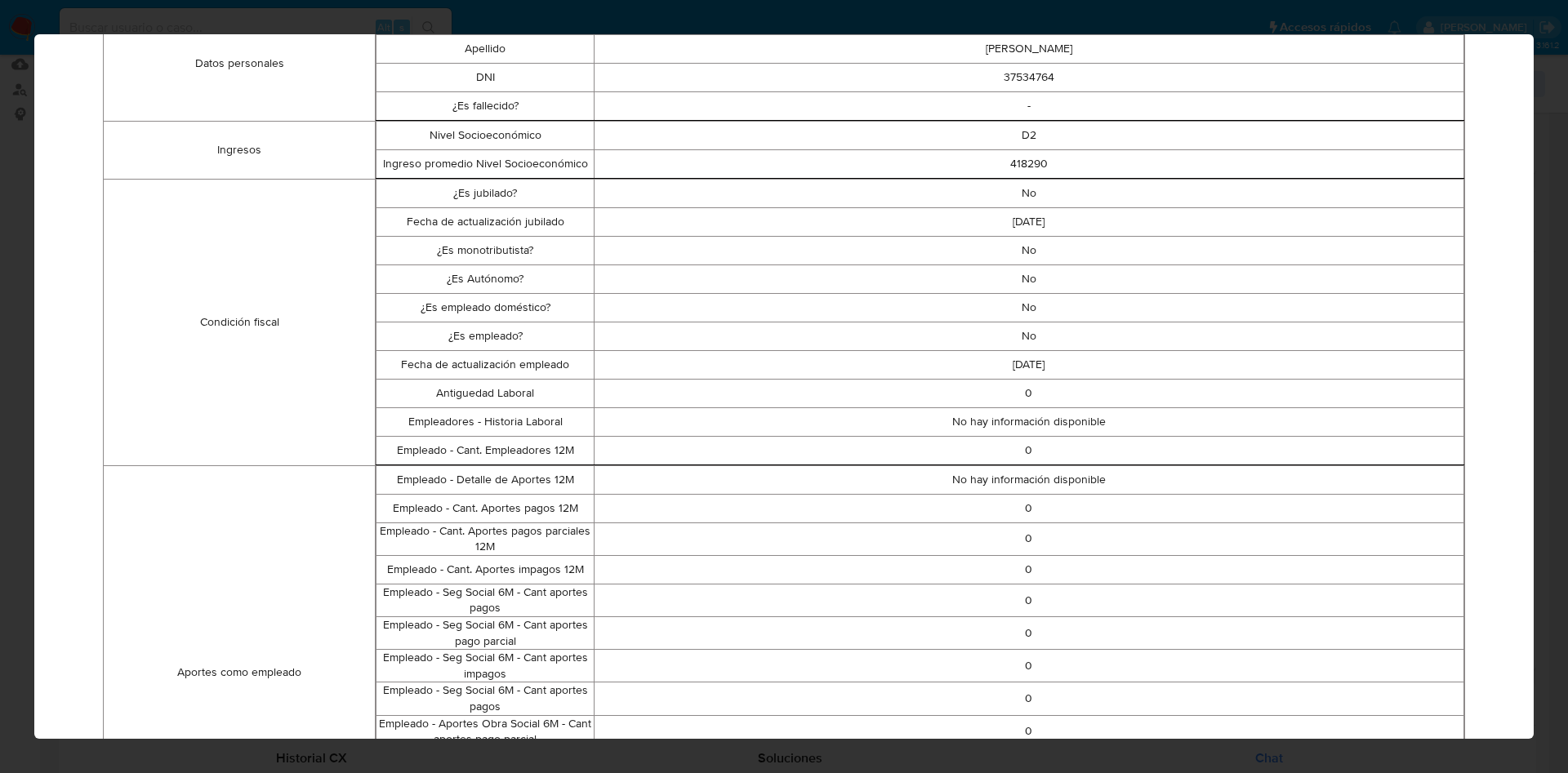
scroll to position [0, 0]
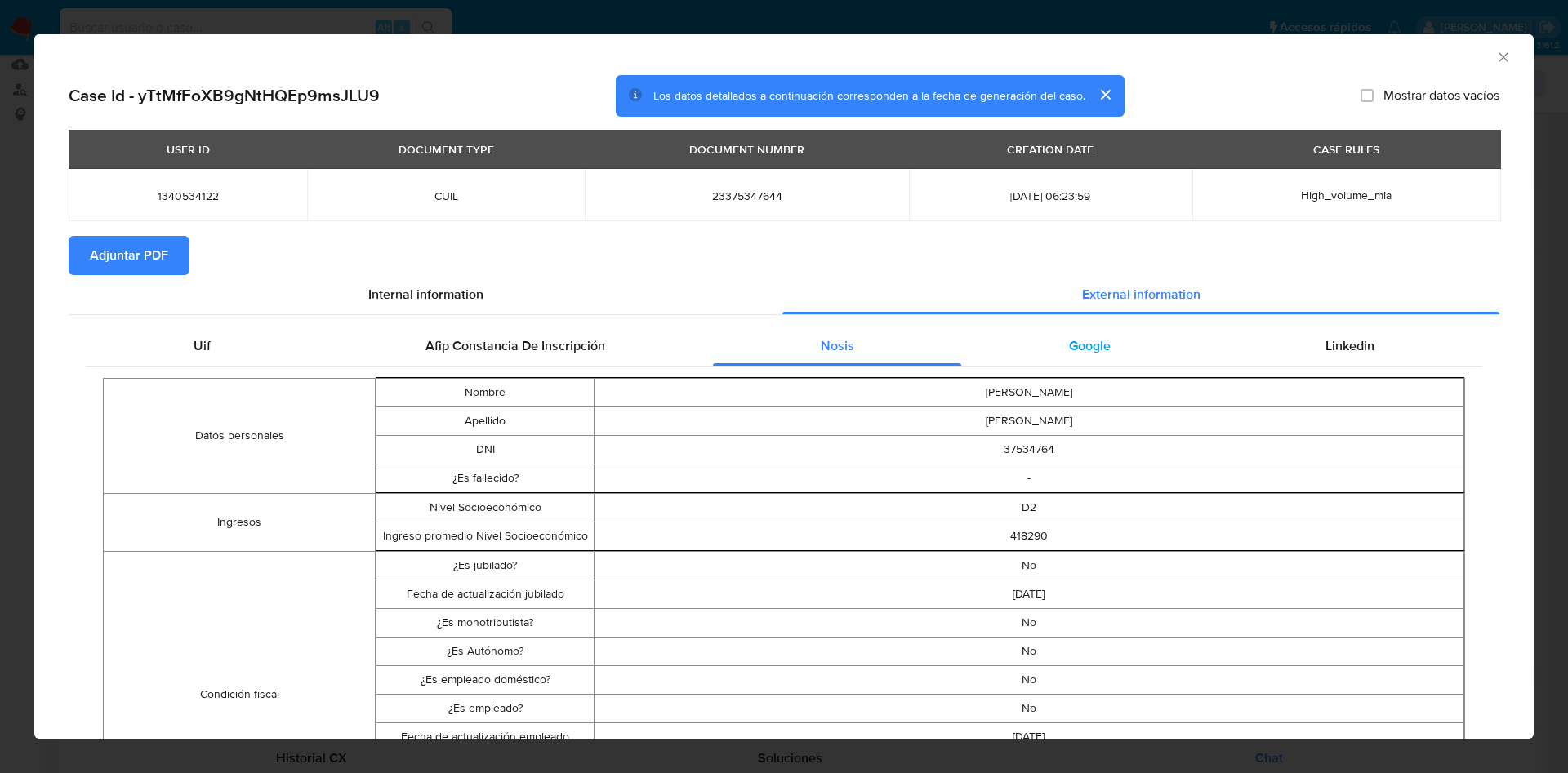
click at [1069, 342] on span "Google" at bounding box center [1090, 345] width 42 height 19
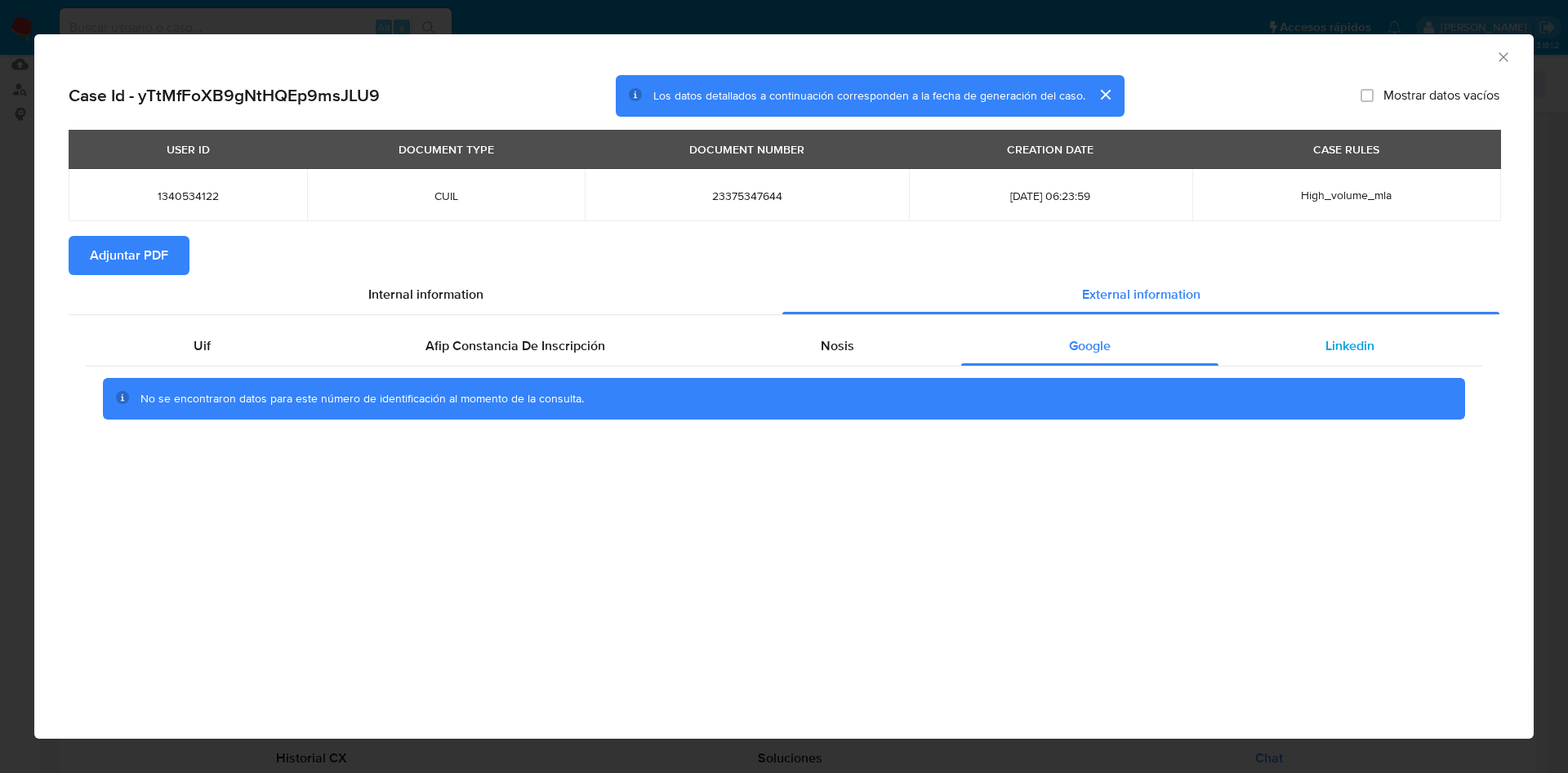
click at [1328, 339] on span "Linkedin" at bounding box center [1349, 345] width 49 height 19
click at [160, 240] on span "Adjuntar PDF" at bounding box center [129, 255] width 78 height 36
click at [1496, 59] on icon "Cerrar ventana" at bounding box center [1503, 57] width 16 height 16
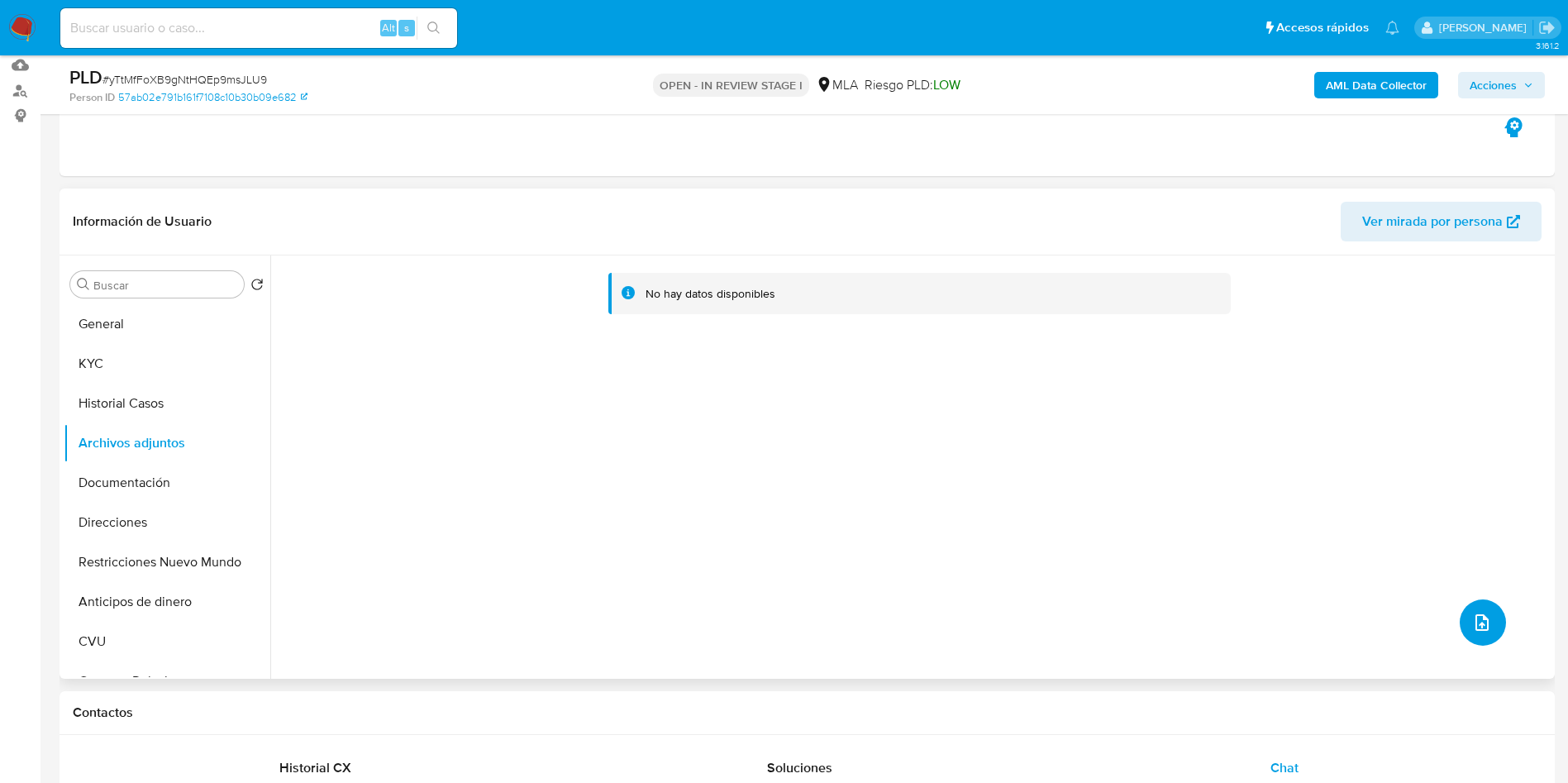
click at [1460, 631] on button "upload-file" at bounding box center [1483, 623] width 46 height 46
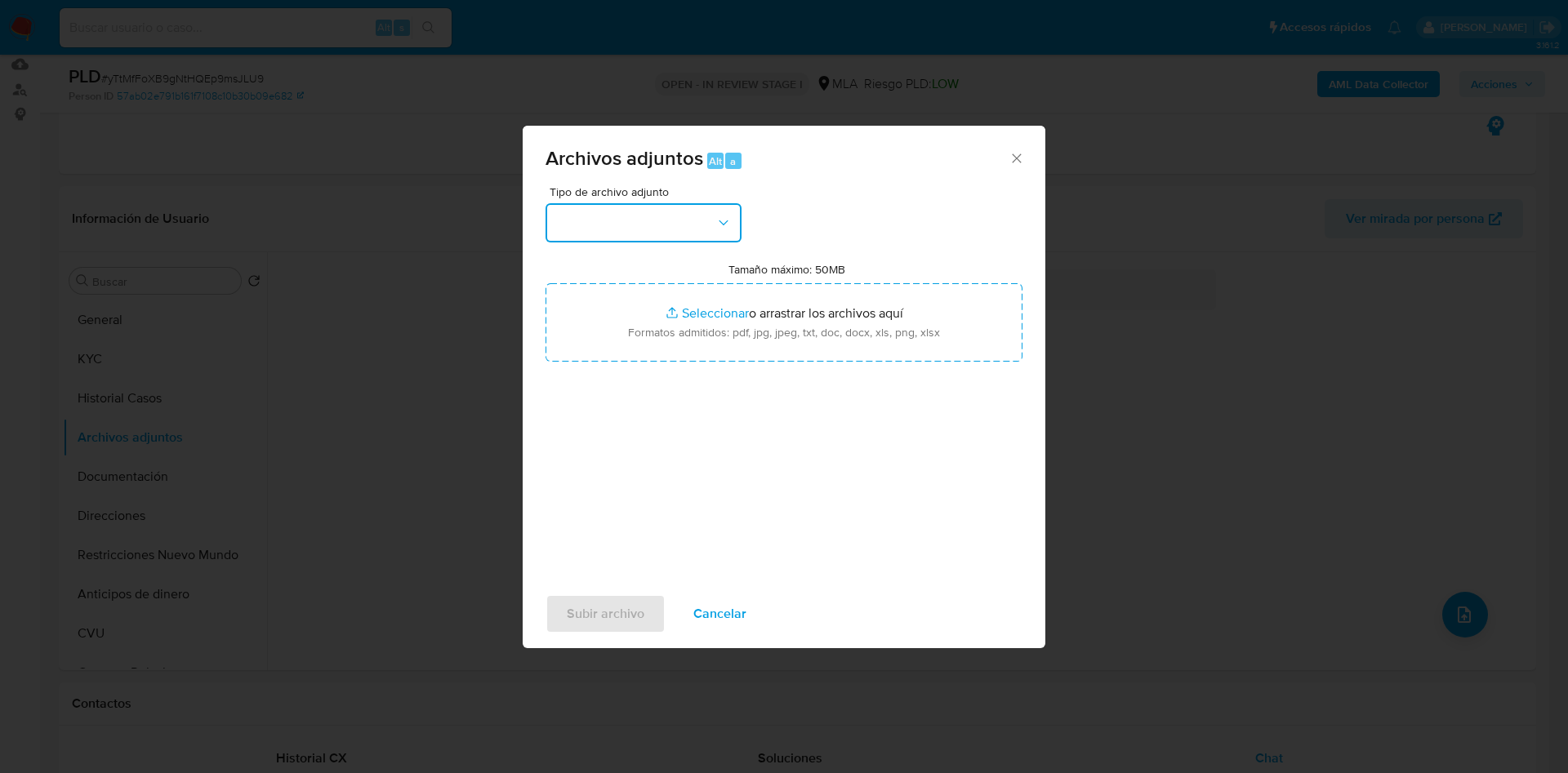
click at [602, 209] on button "button" at bounding box center [643, 222] width 196 height 39
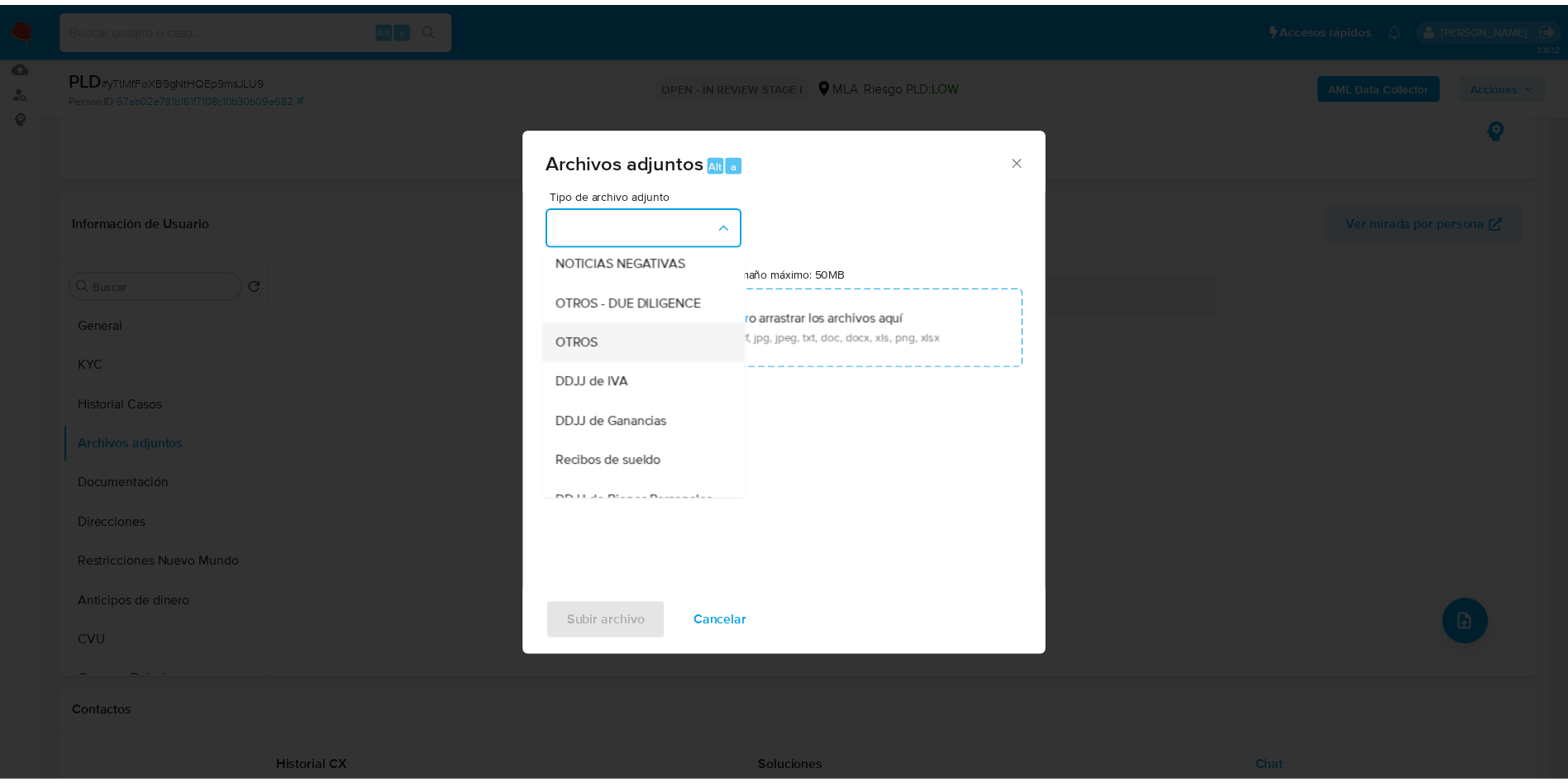
scroll to position [248, 0]
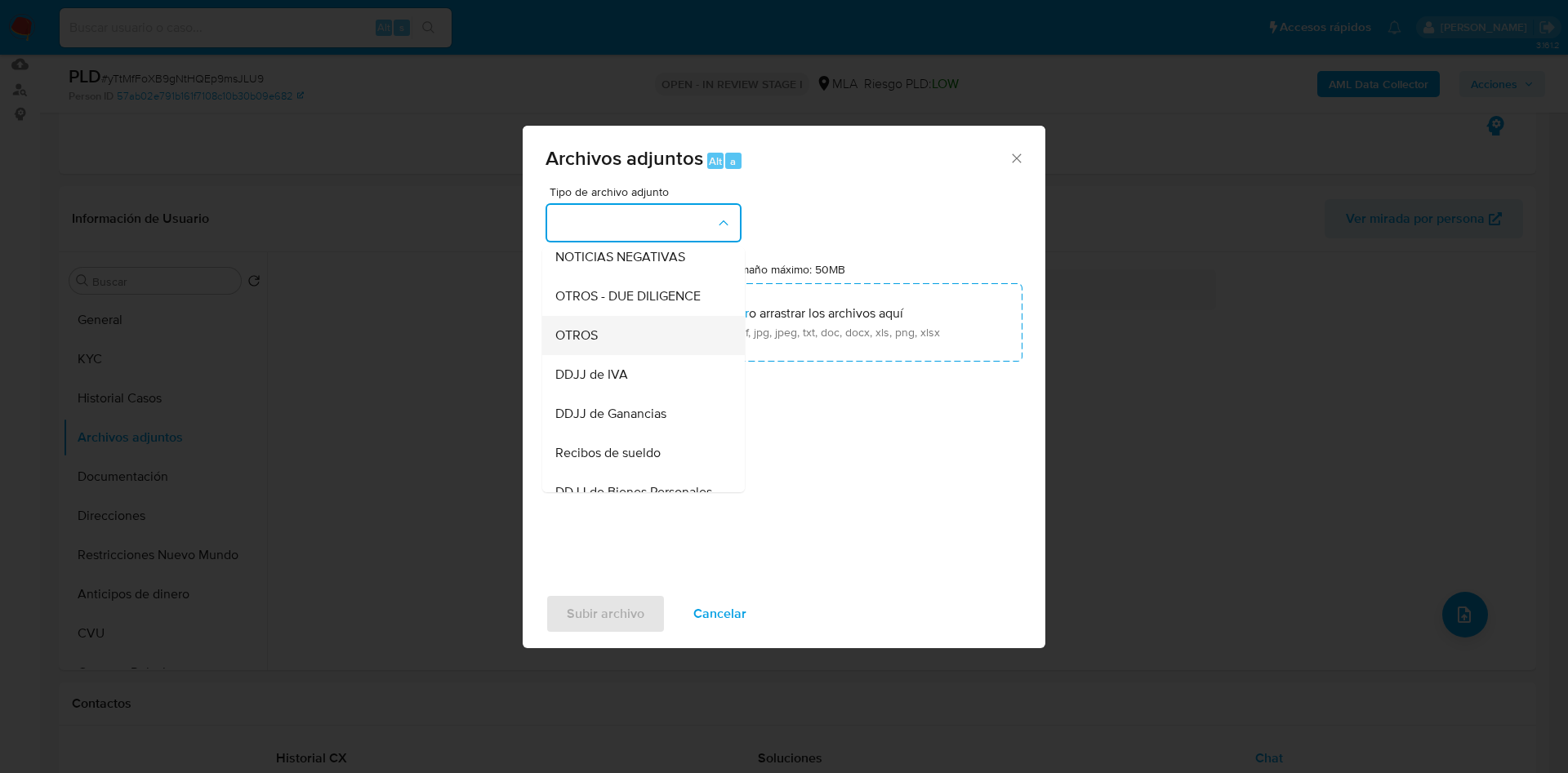
click at [576, 344] on span "OTROS" at bounding box center [576, 336] width 43 height 16
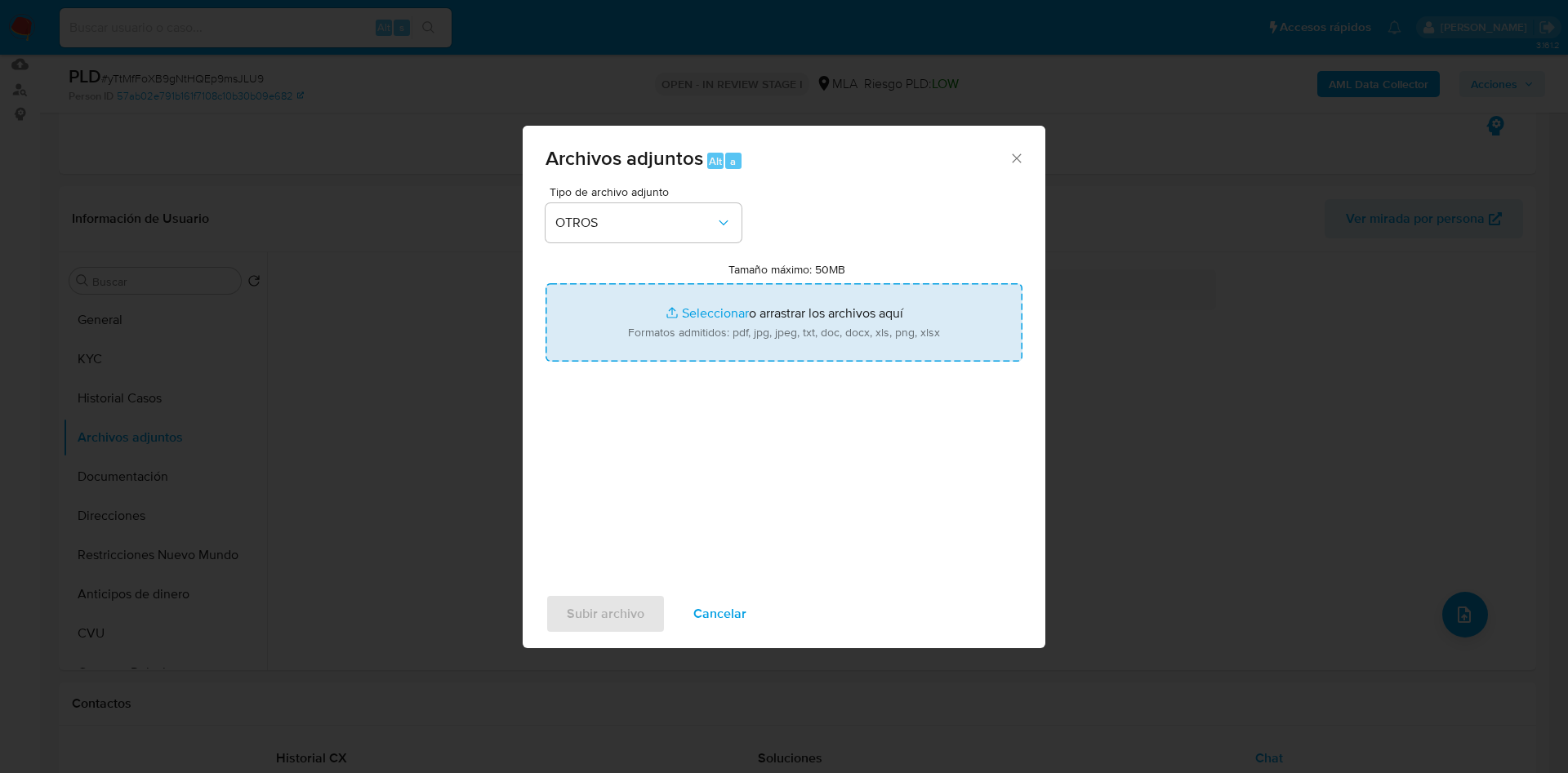
click at [643, 334] on input "Tamaño máximo: 50MB Seleccionar archivos" at bounding box center [784, 322] width 477 height 78
type input "C:\fakepath\Caselog yTtMfFoXB9gNtHQEp9msJLU9 - 1340534122.docx"
click at [687, 300] on input "Tamaño máximo: 50MB Seleccionar archivos" at bounding box center [784, 322] width 477 height 78
type input "C:\fakepath\Movimientos 1340534122.xlsx"
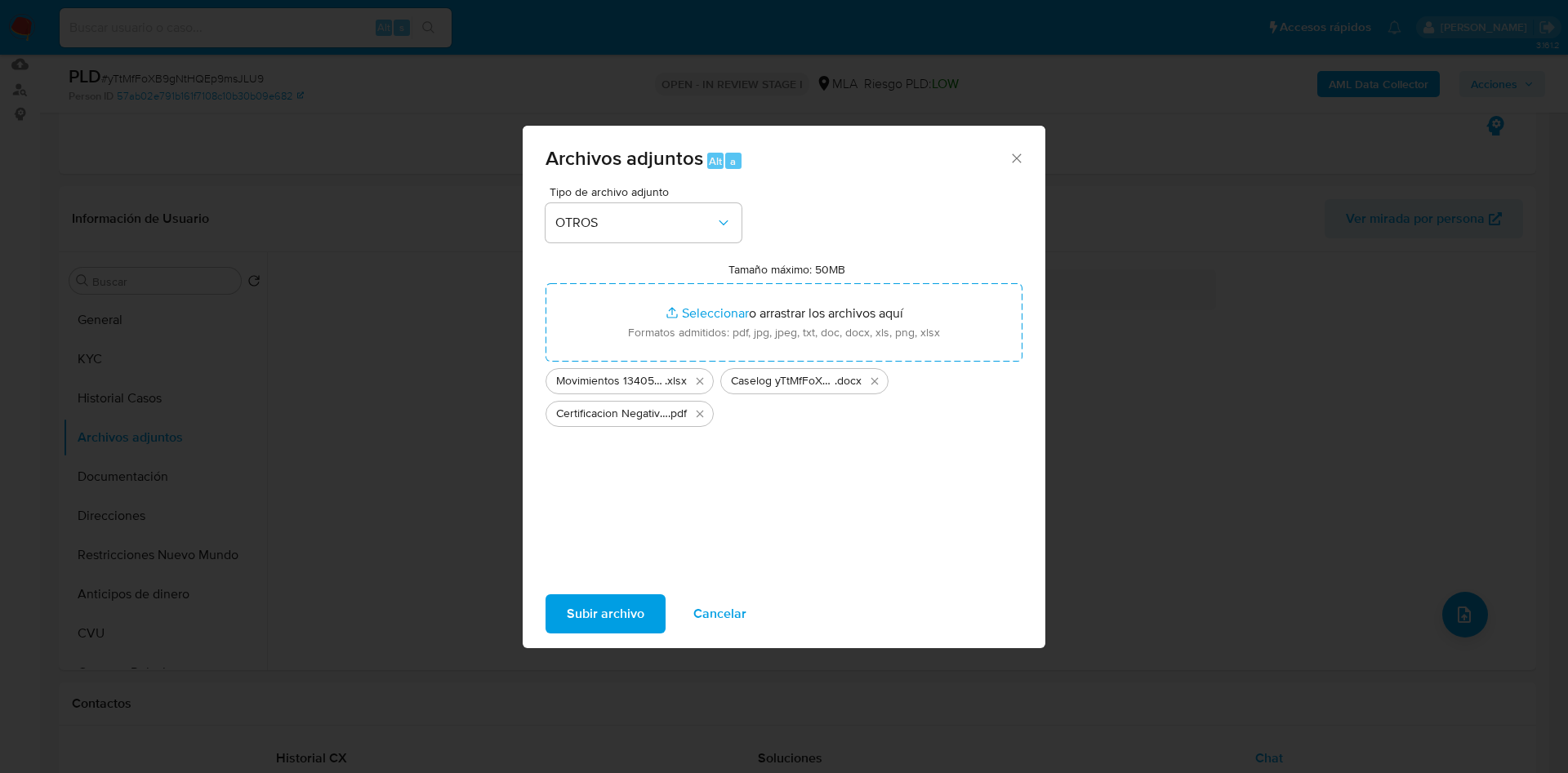
click at [596, 619] on span "Subir archivo" at bounding box center [605, 614] width 77 height 36
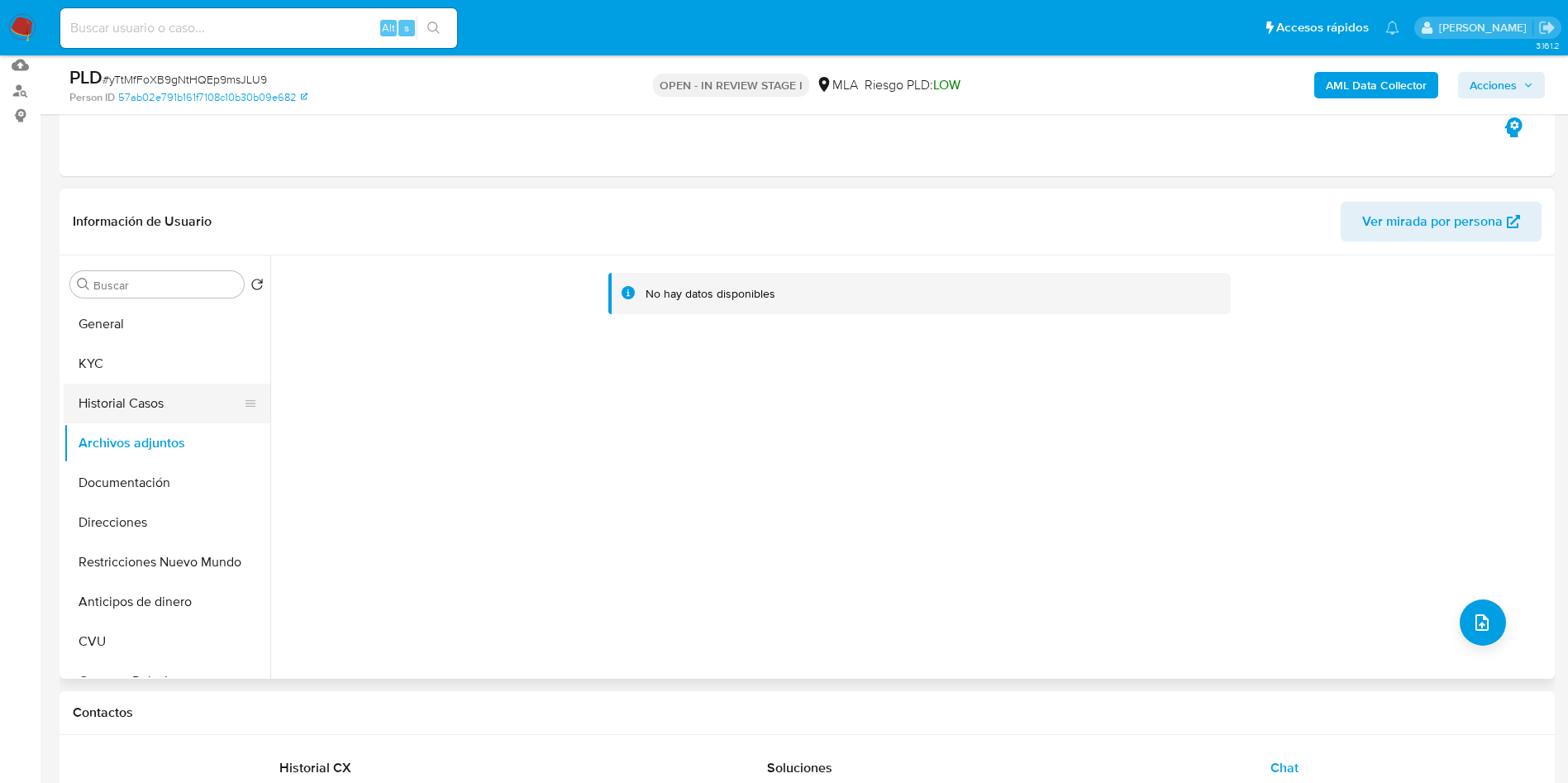
click at [132, 395] on button "Historial Casos" at bounding box center [160, 403] width 194 height 40
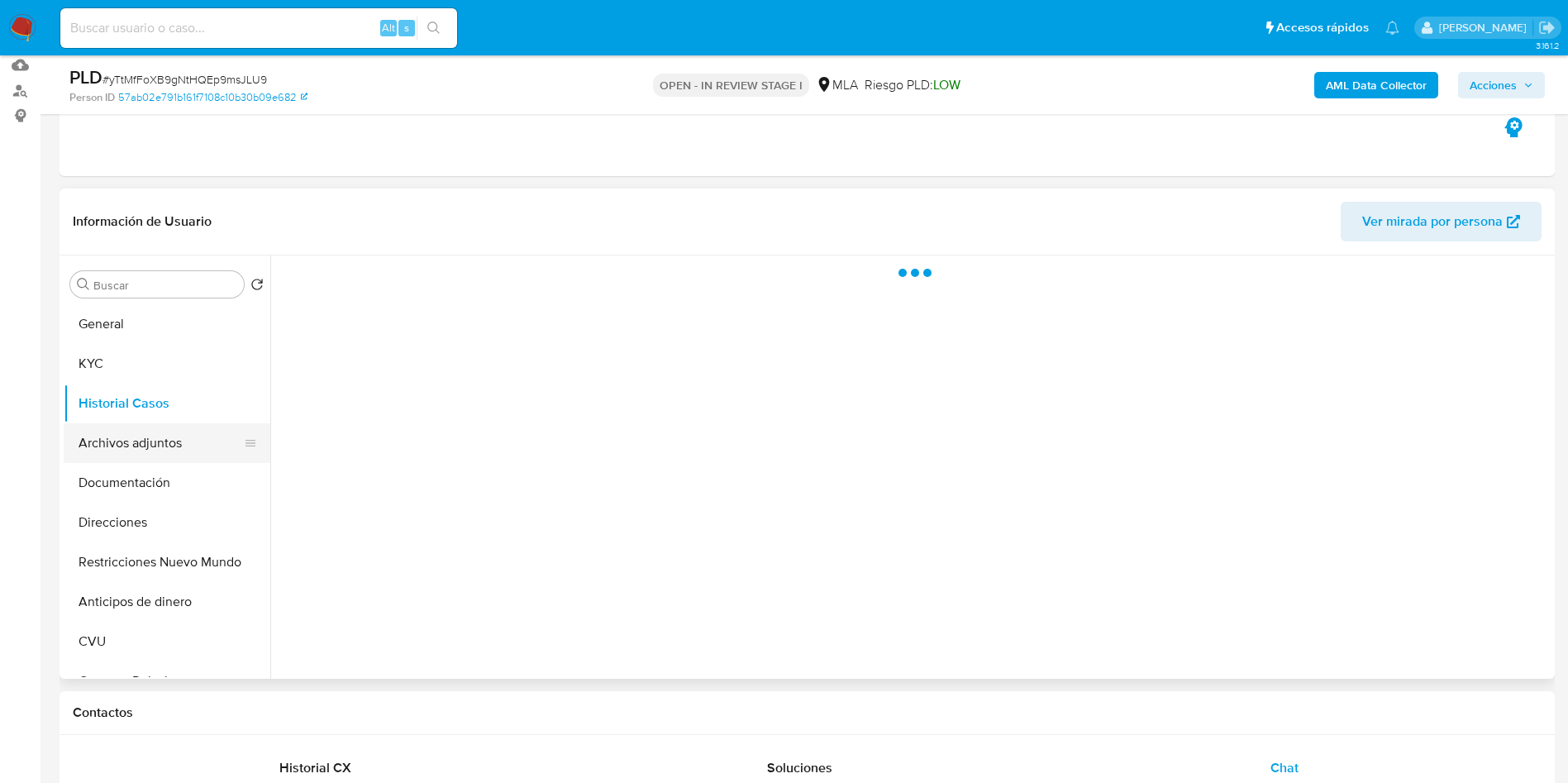
click at [146, 445] on button "Archivos adjuntos" at bounding box center [160, 443] width 194 height 40
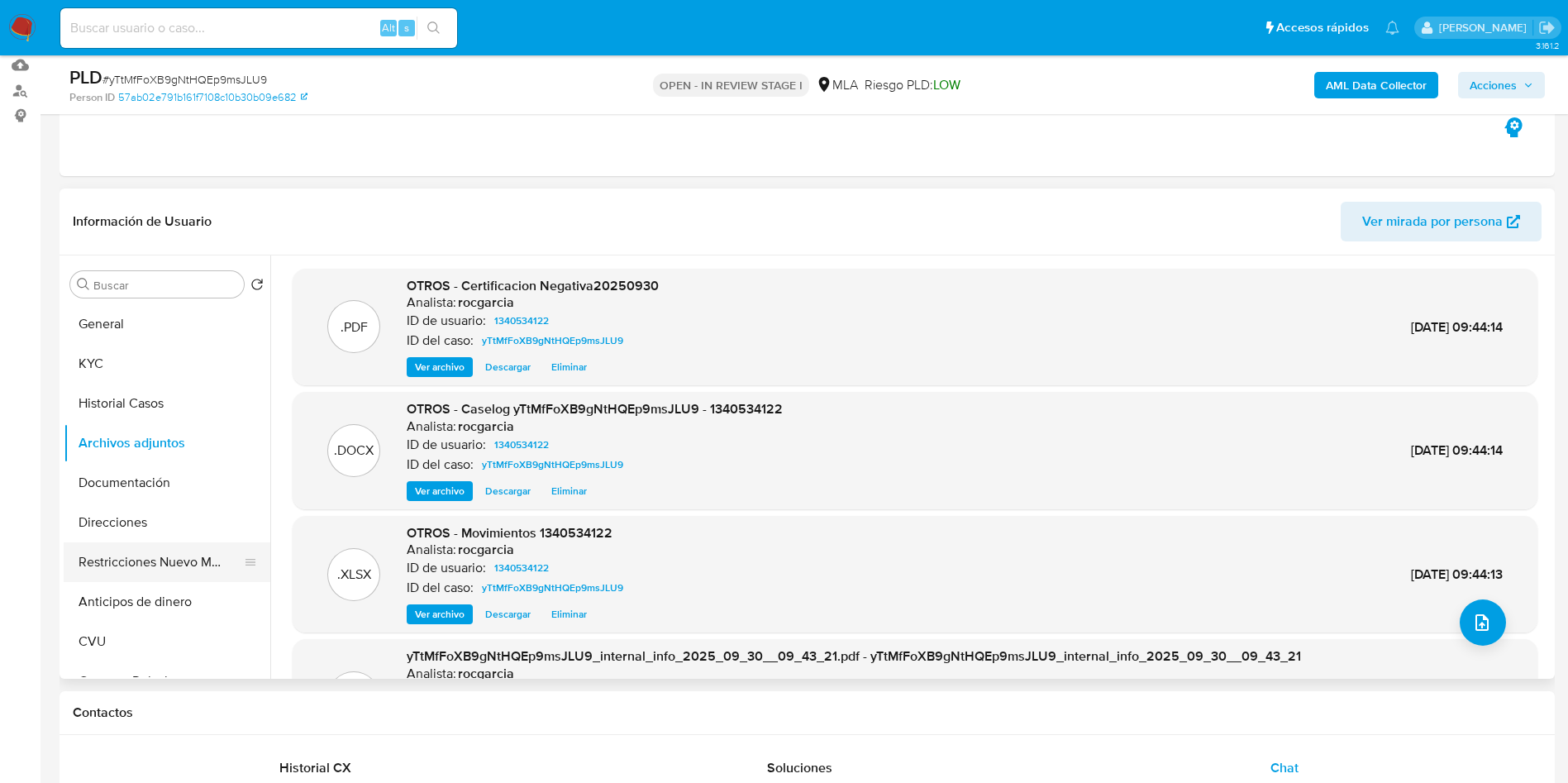
click at [124, 575] on button "Restricciones Nuevo Mundo" at bounding box center [160, 562] width 194 height 40
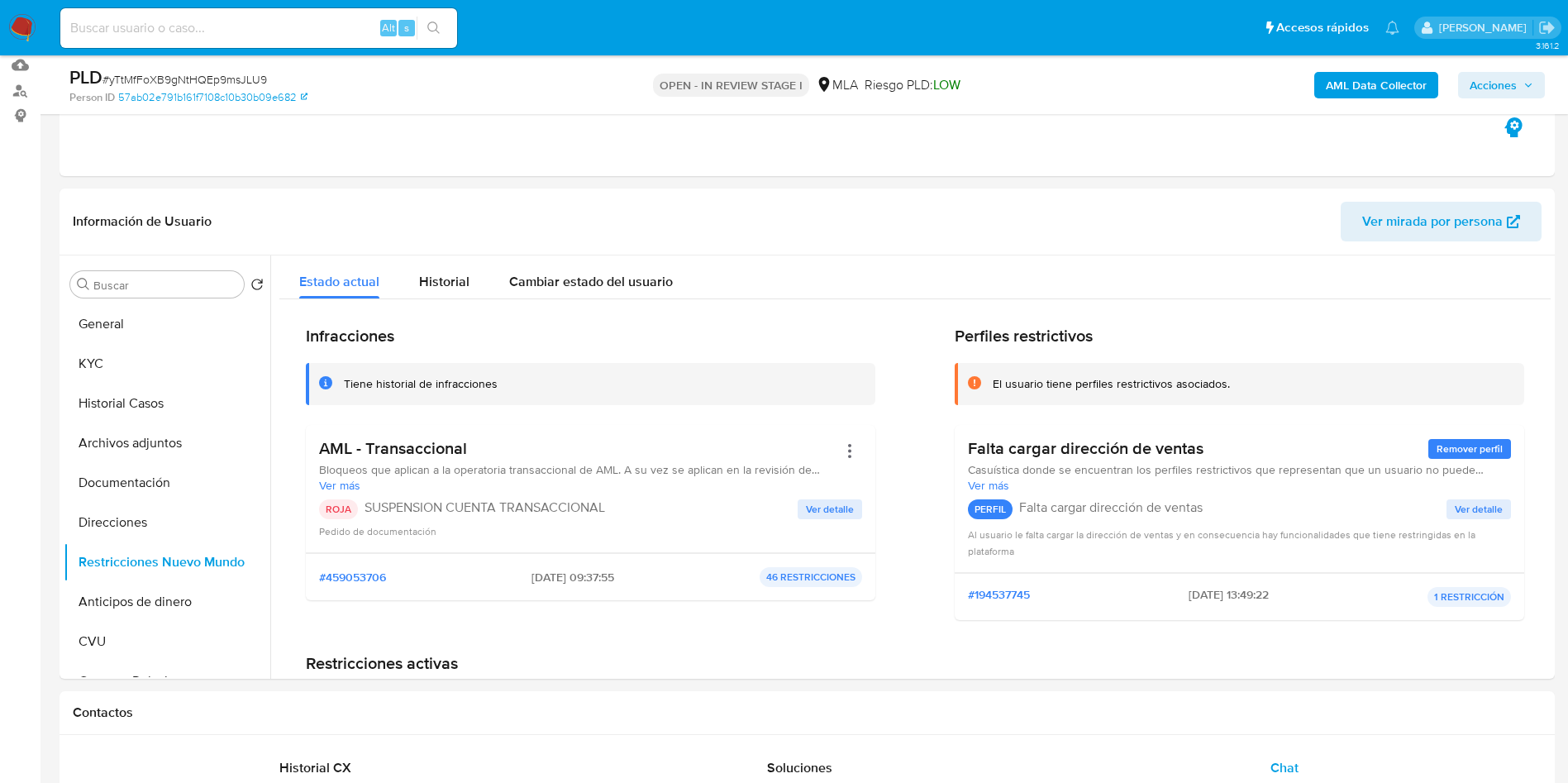
drag, startPoint x: 1515, startPoint y: 86, endPoint x: 1409, endPoint y: 100, distance: 106.9
click at [1515, 83] on span "Acciones" at bounding box center [1492, 85] width 47 height 27
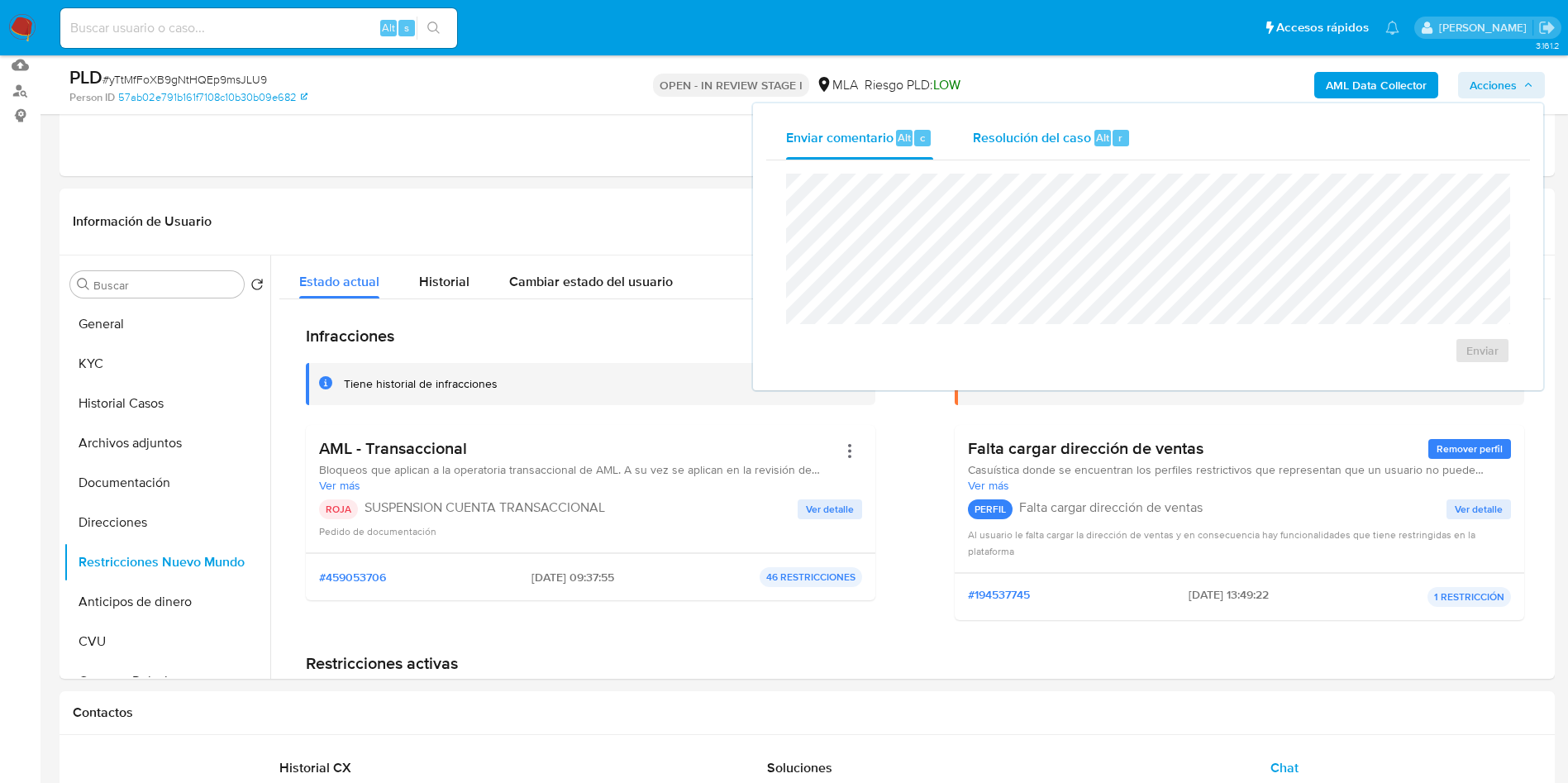
click at [1134, 124] on button "Resolución del caso Alt r" at bounding box center [1052, 137] width 197 height 43
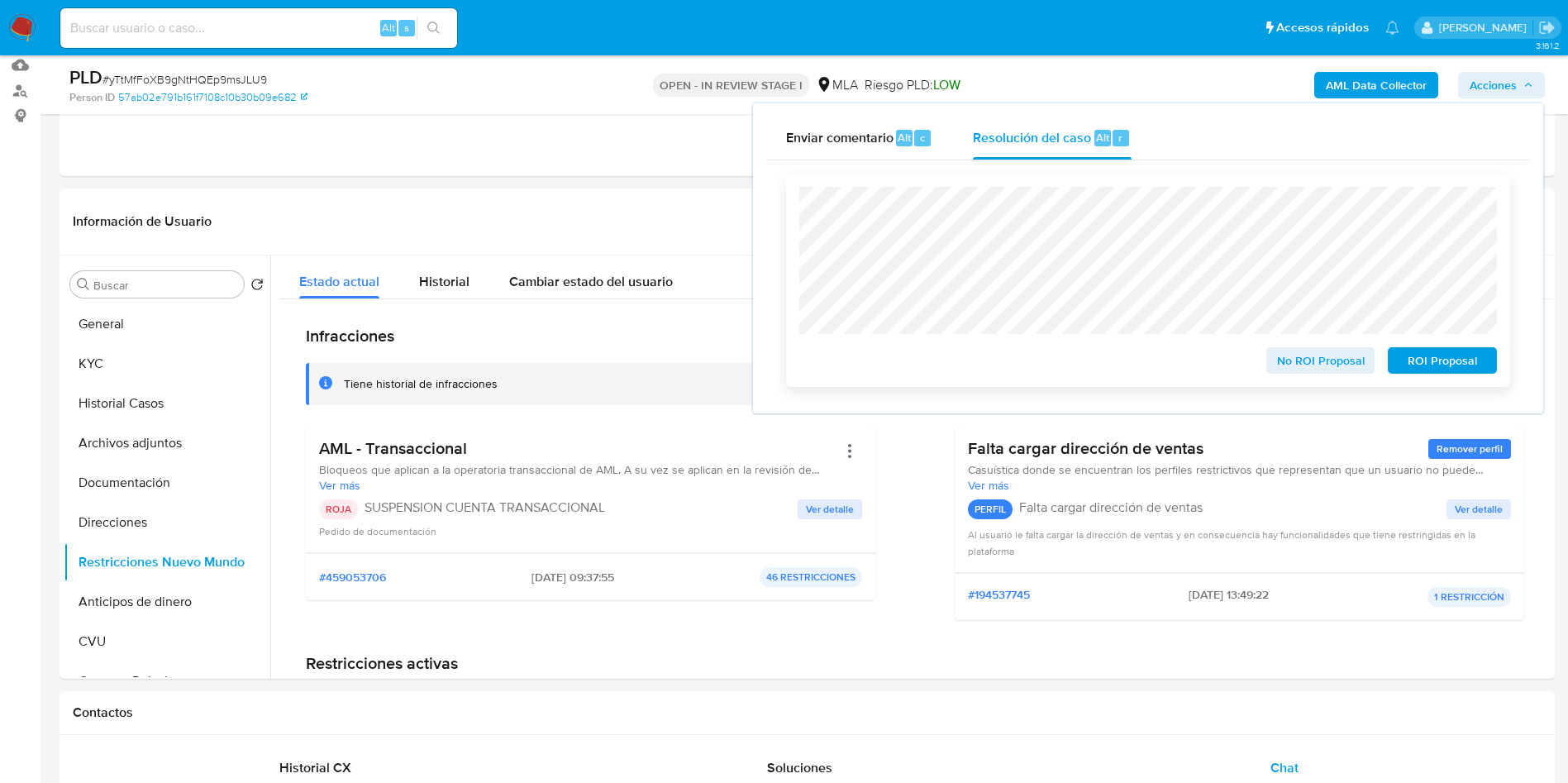
click at [1461, 362] on span "ROI Proposal" at bounding box center [1442, 360] width 86 height 23
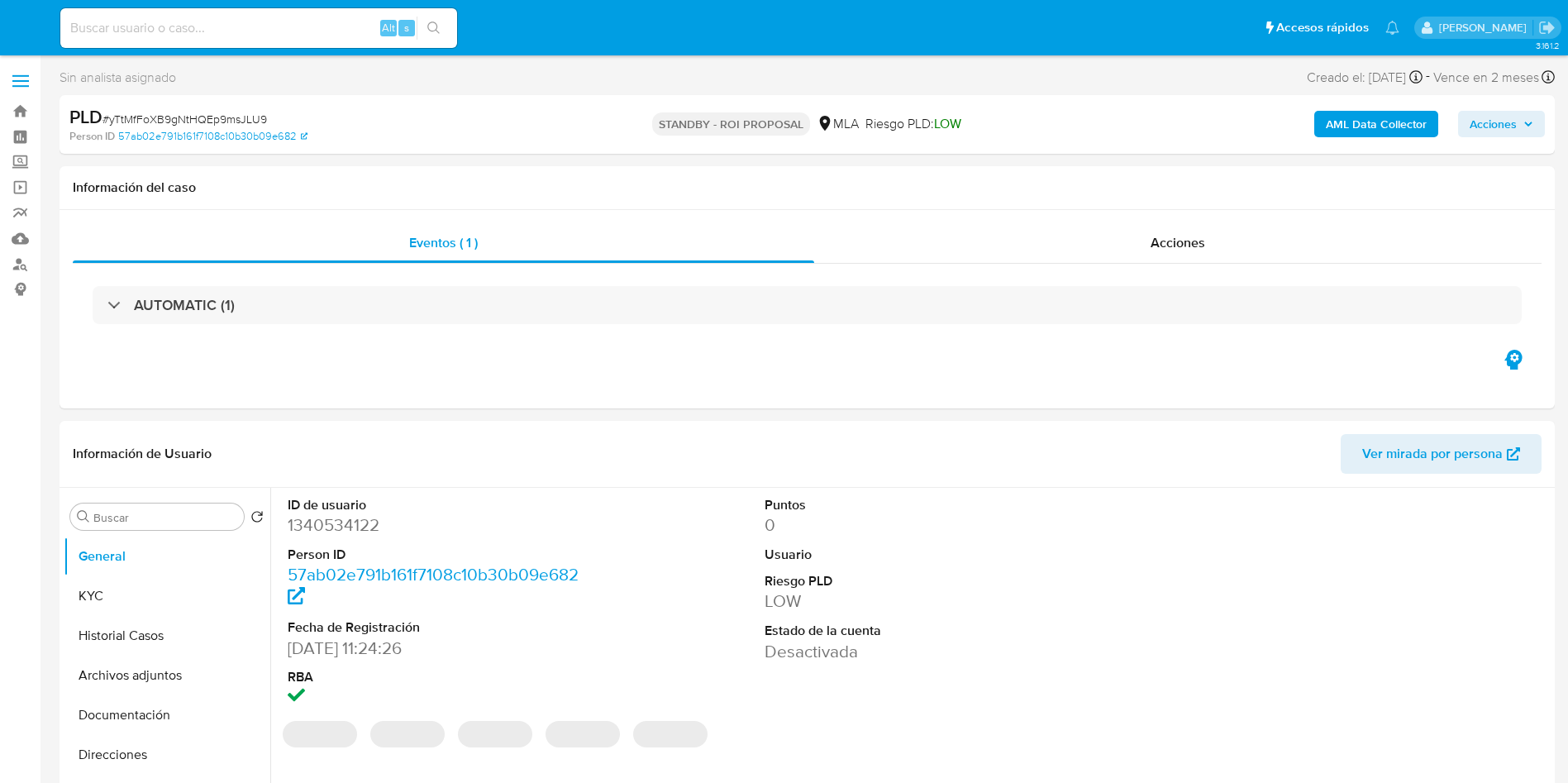
select select "10"
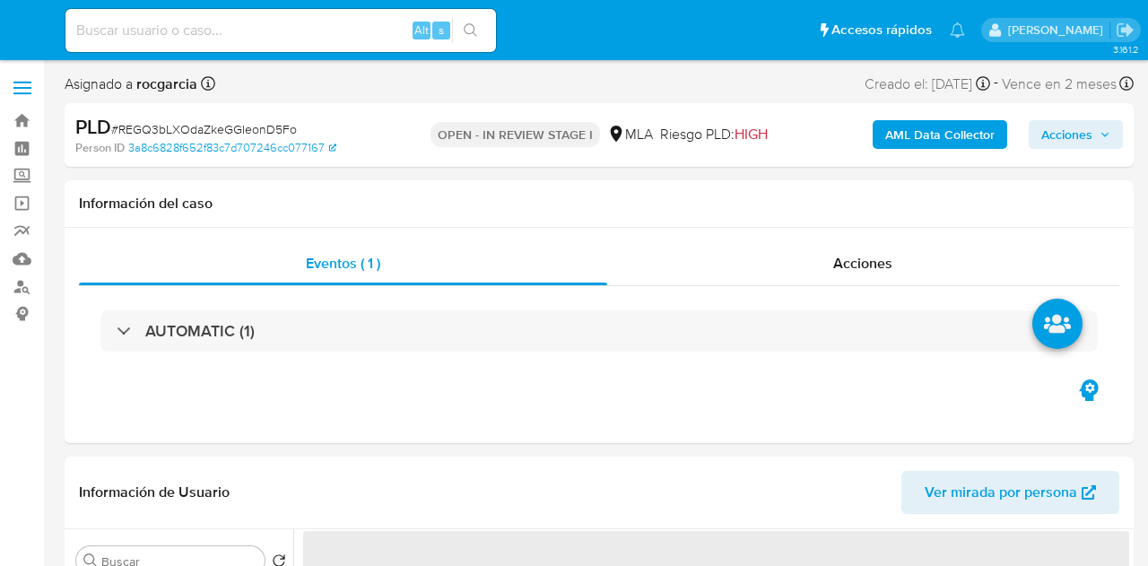
select select "10"
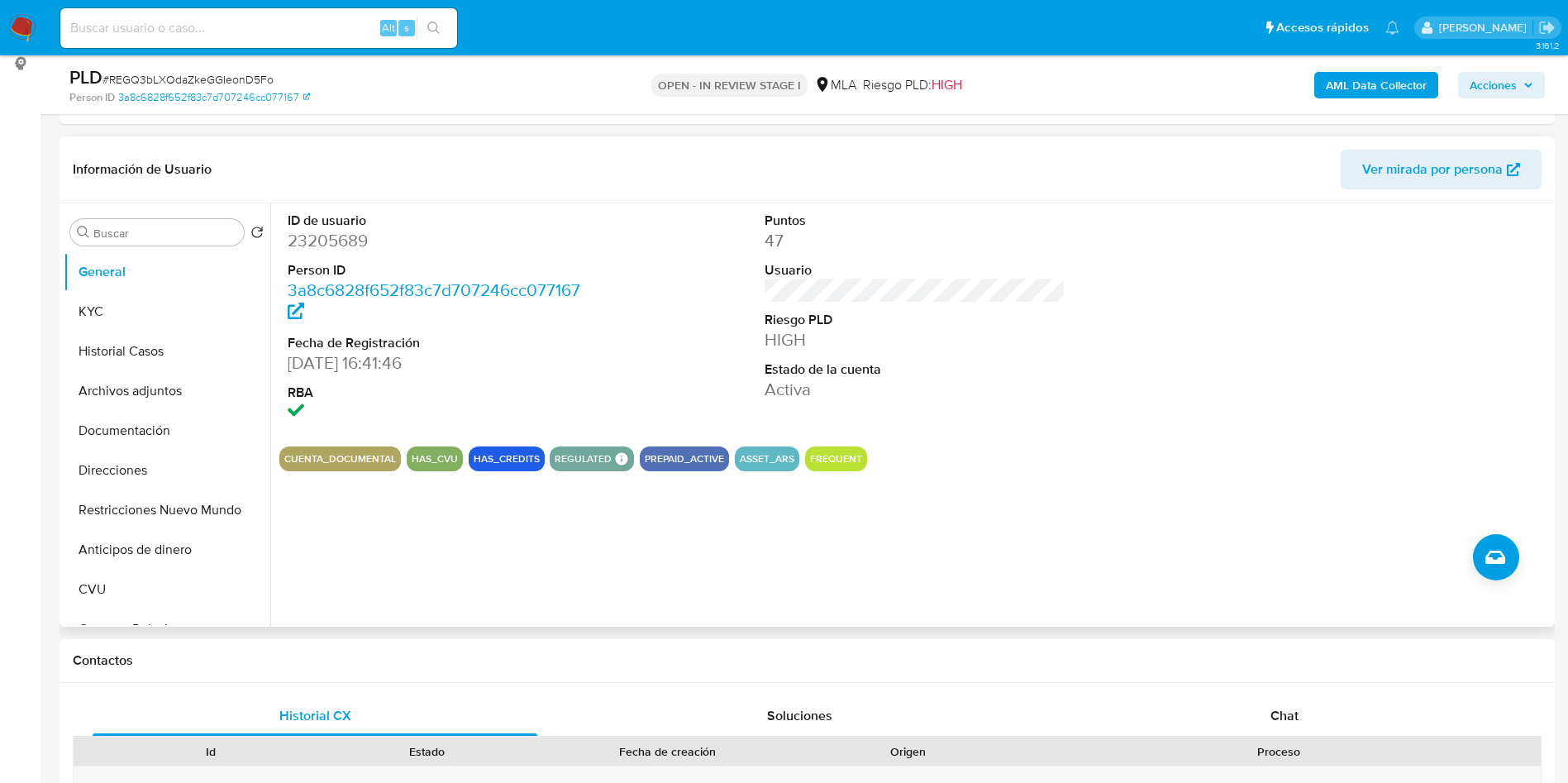
scroll to position [373, 0]
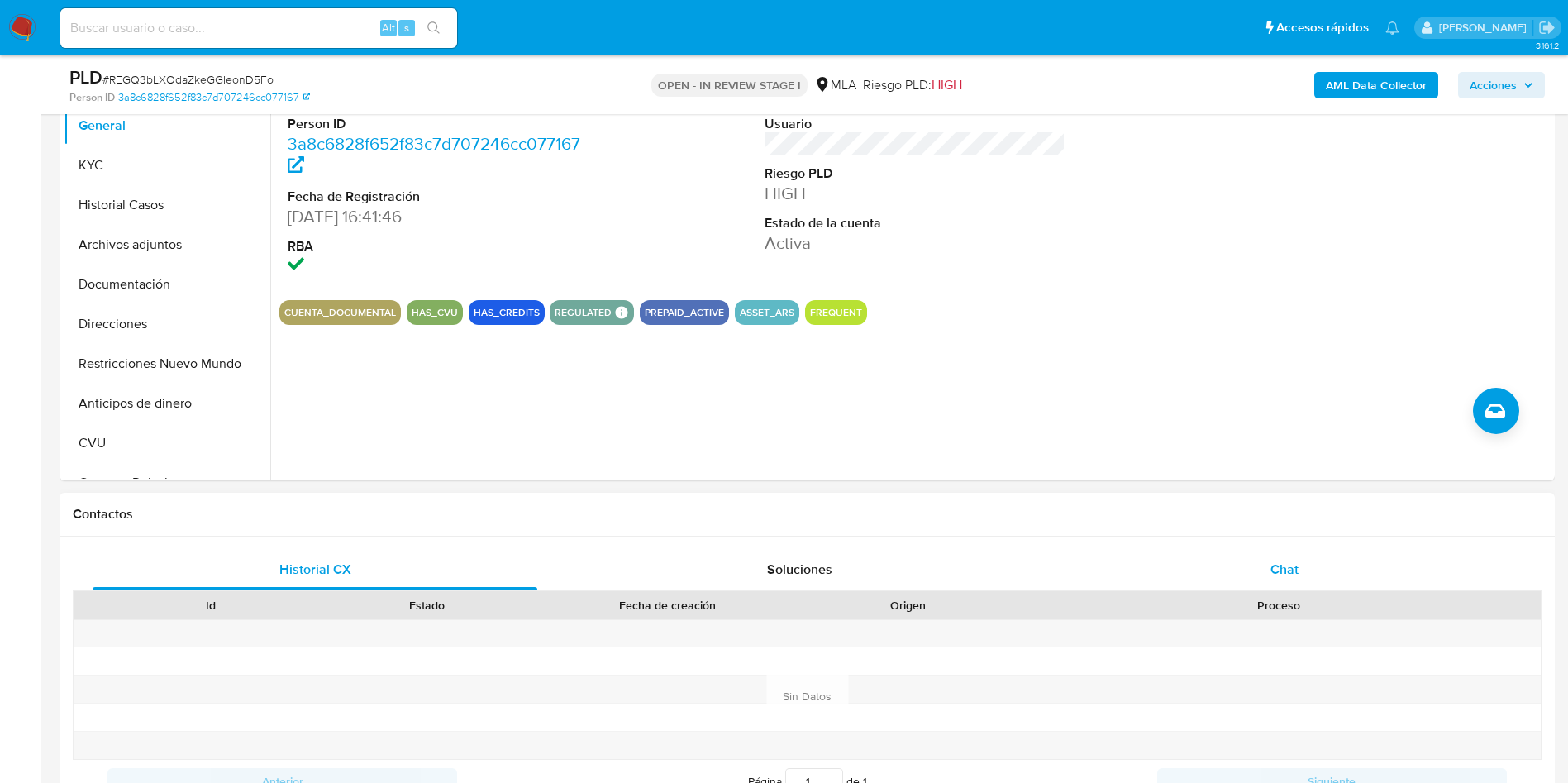
click at [1057, 521] on div "Chat" at bounding box center [1284, 569] width 444 height 40
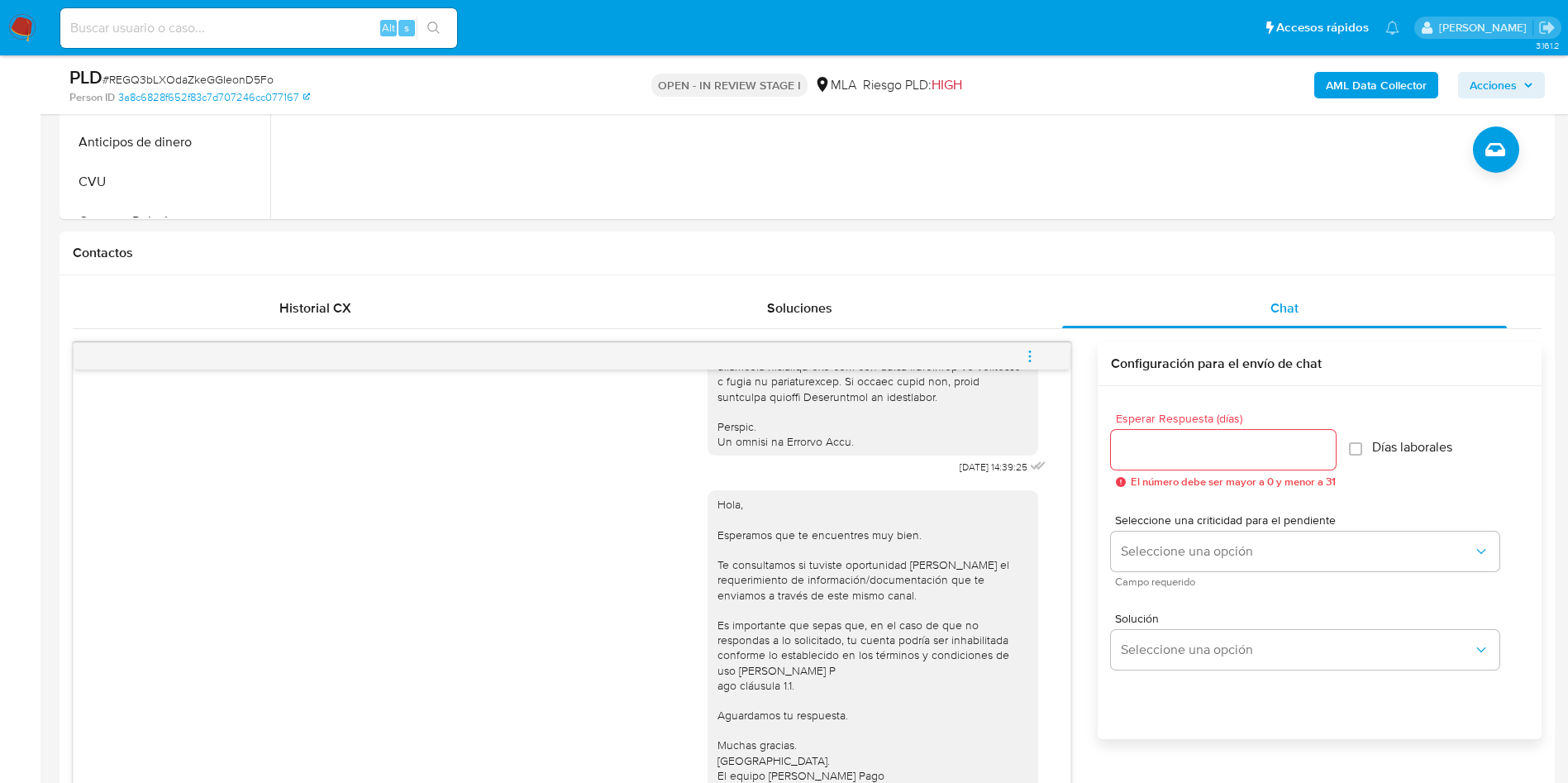
scroll to position [248, 0]
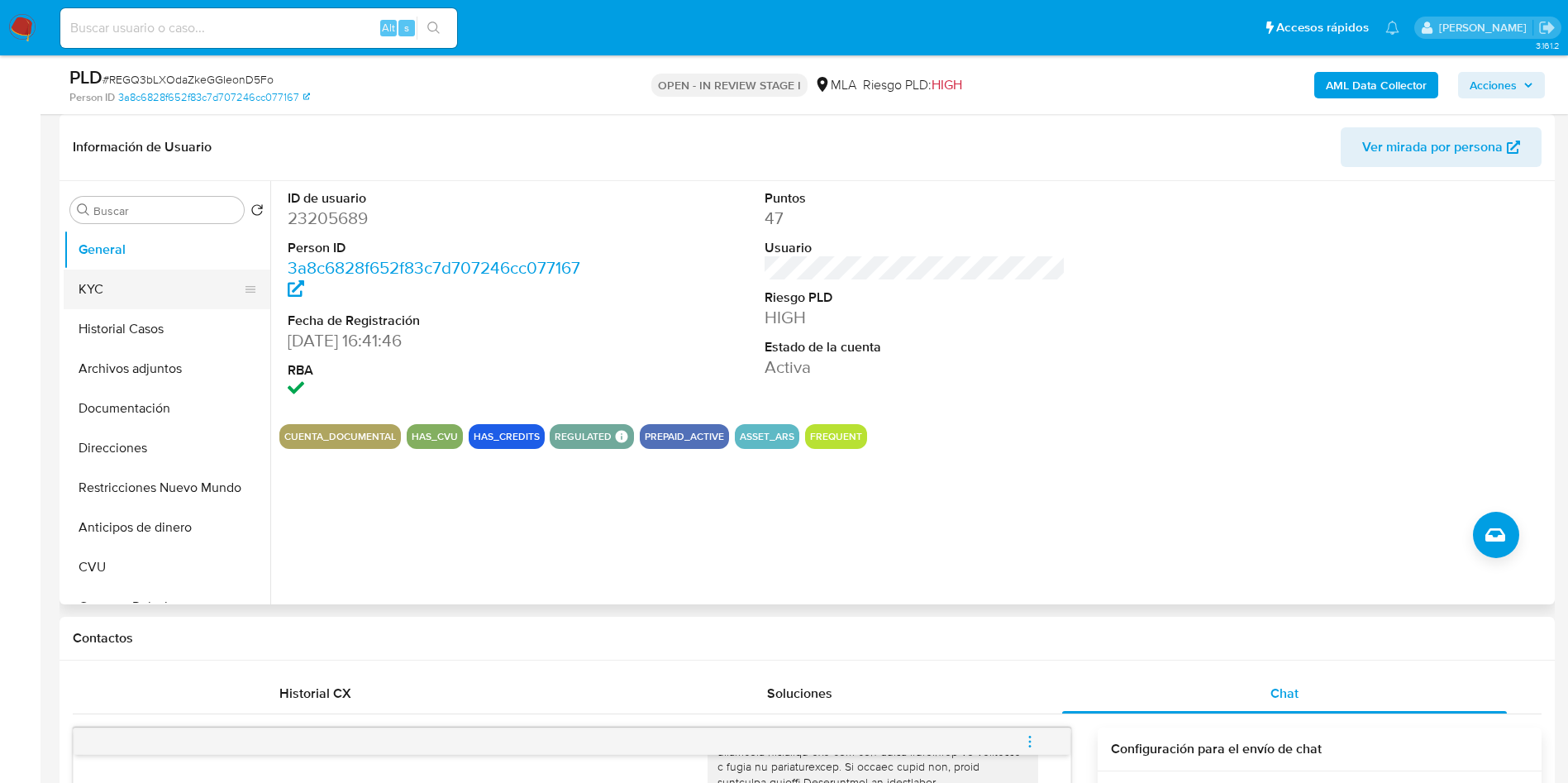
click at [145, 292] on button "KYC" at bounding box center [160, 289] width 194 height 40
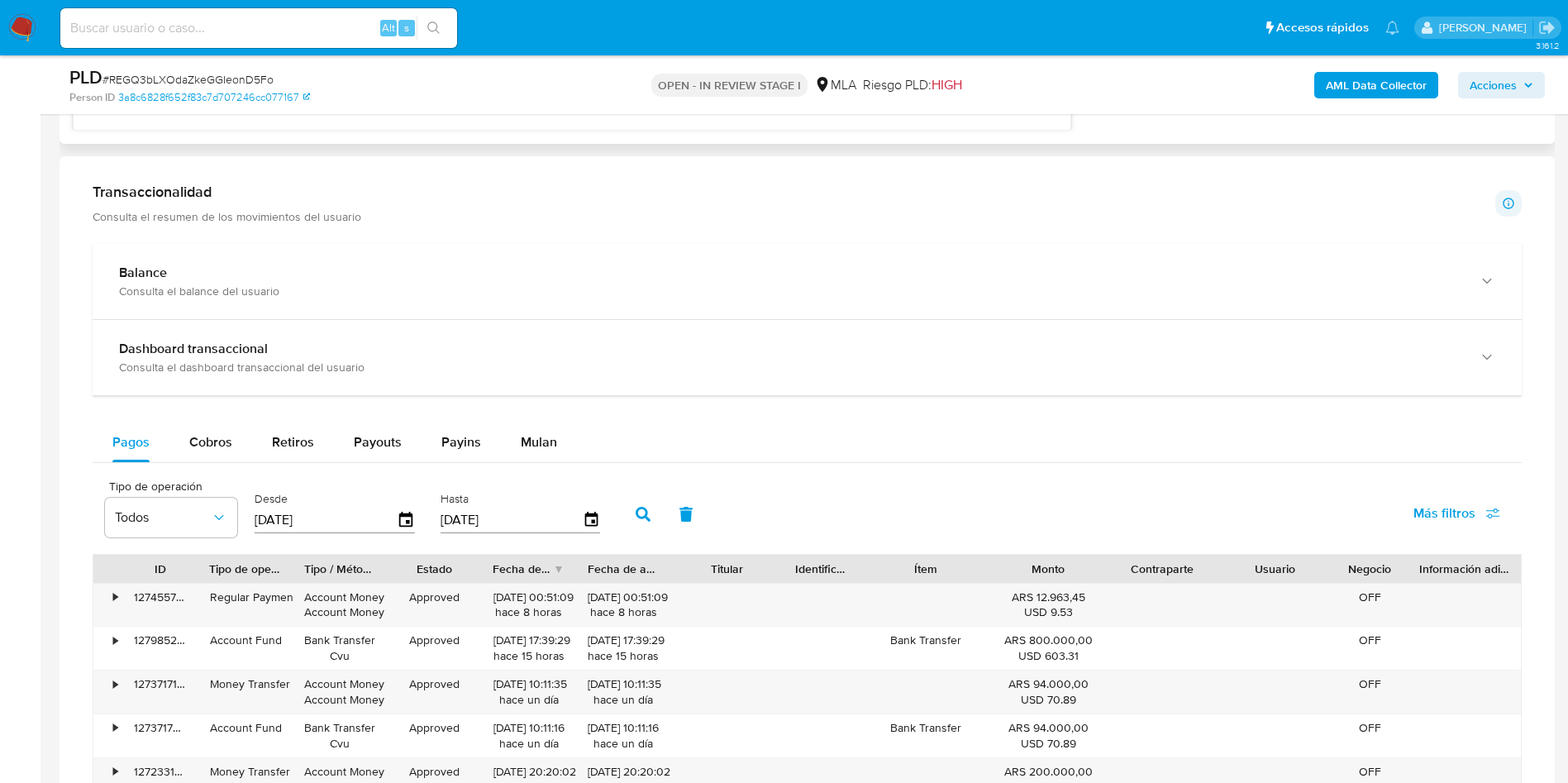
scroll to position [1613, 0]
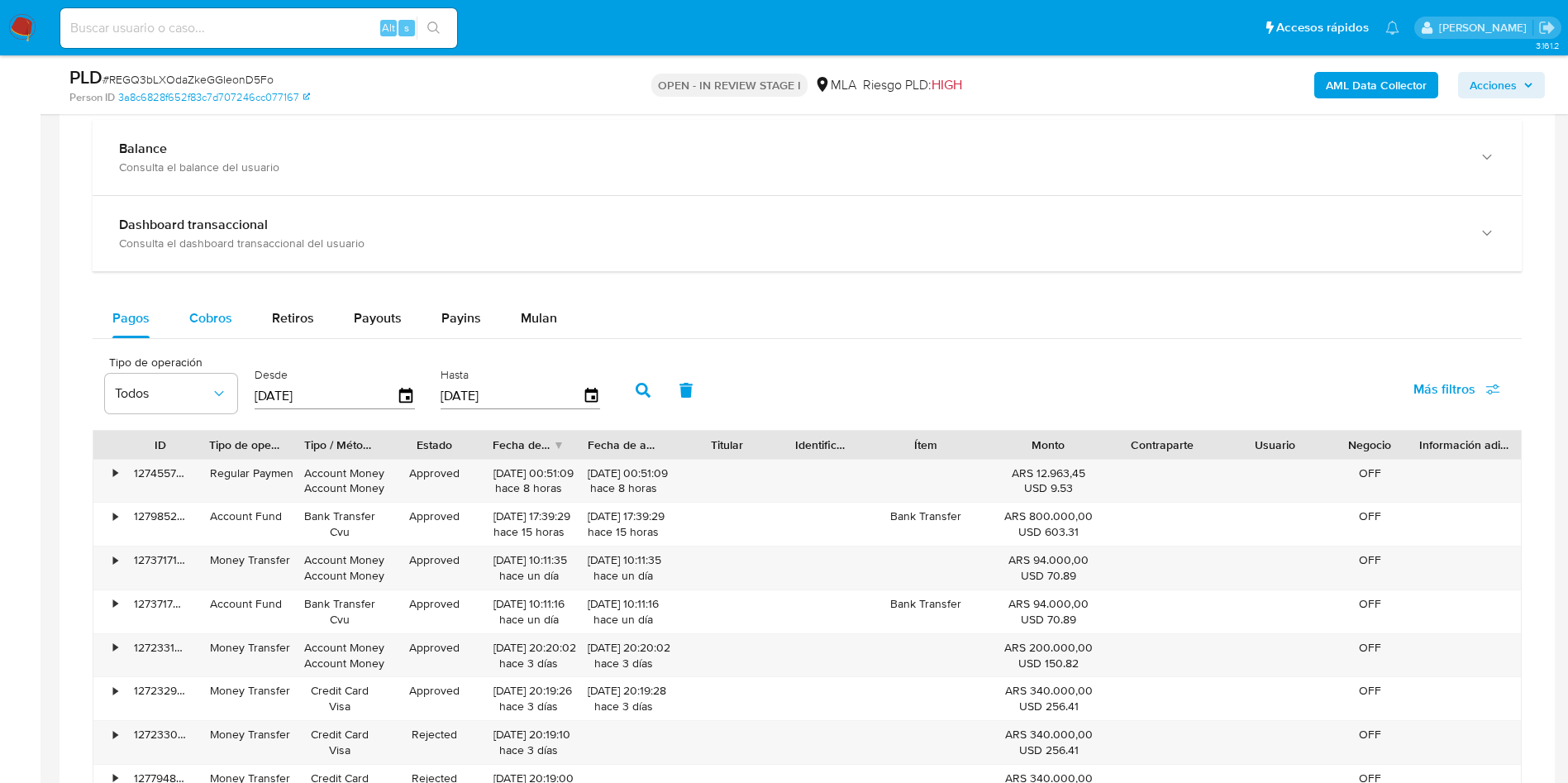
click at [181, 309] on button "Cobros" at bounding box center [211, 318] width 83 height 40
select select "10"
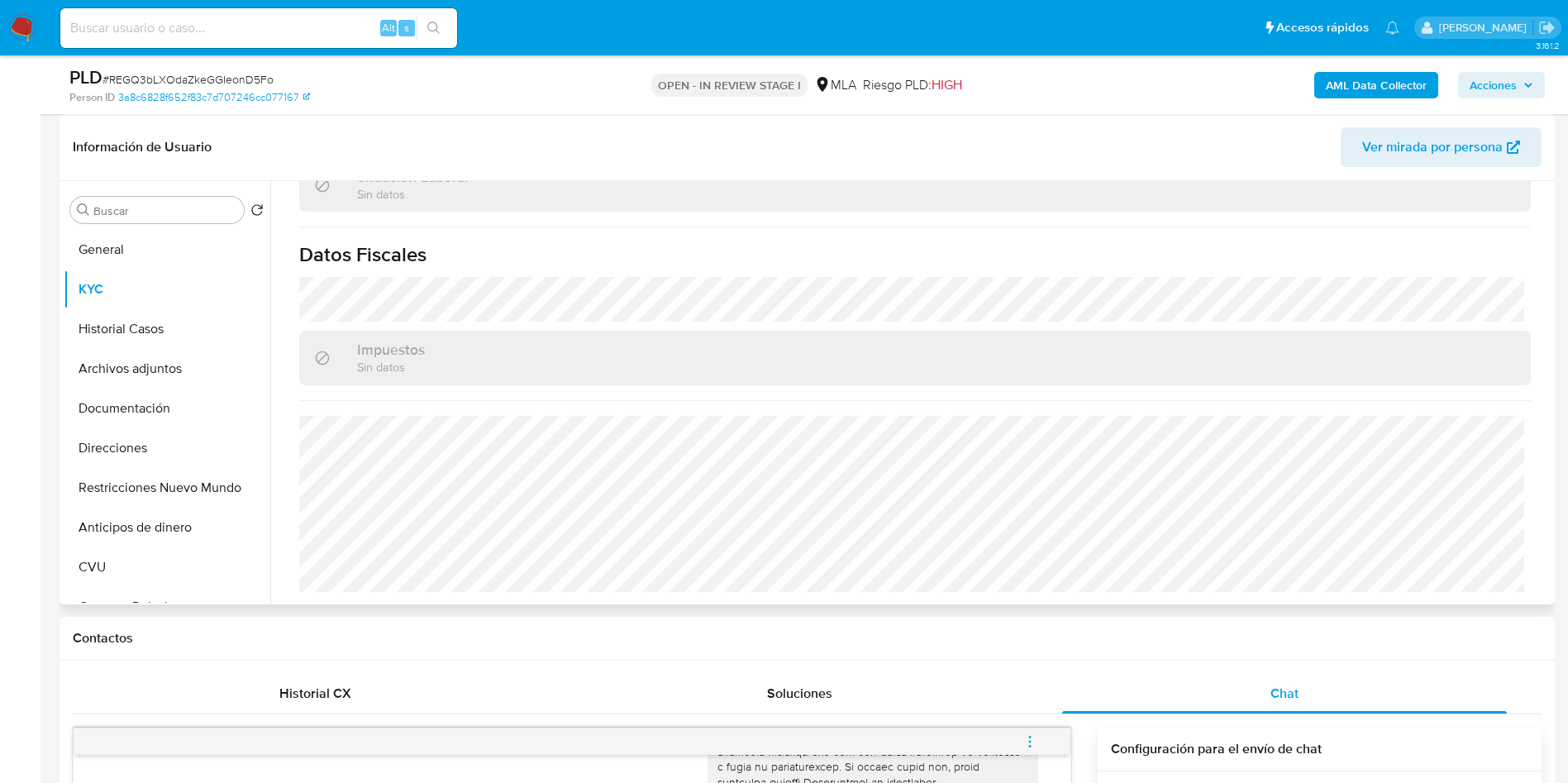
scroll to position [885, 0]
click at [164, 436] on button "Direcciones" at bounding box center [160, 447] width 194 height 40
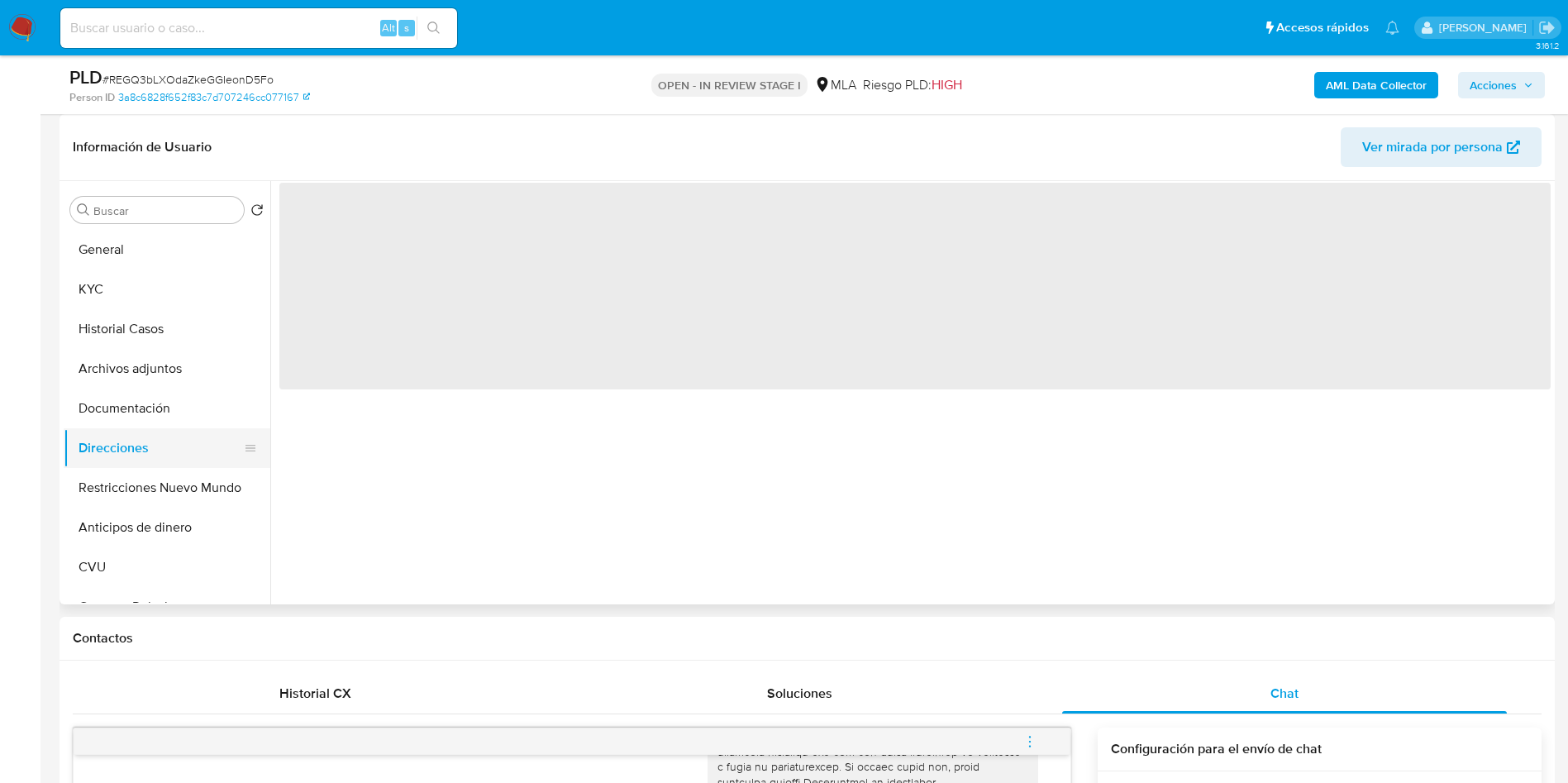
scroll to position [0, 0]
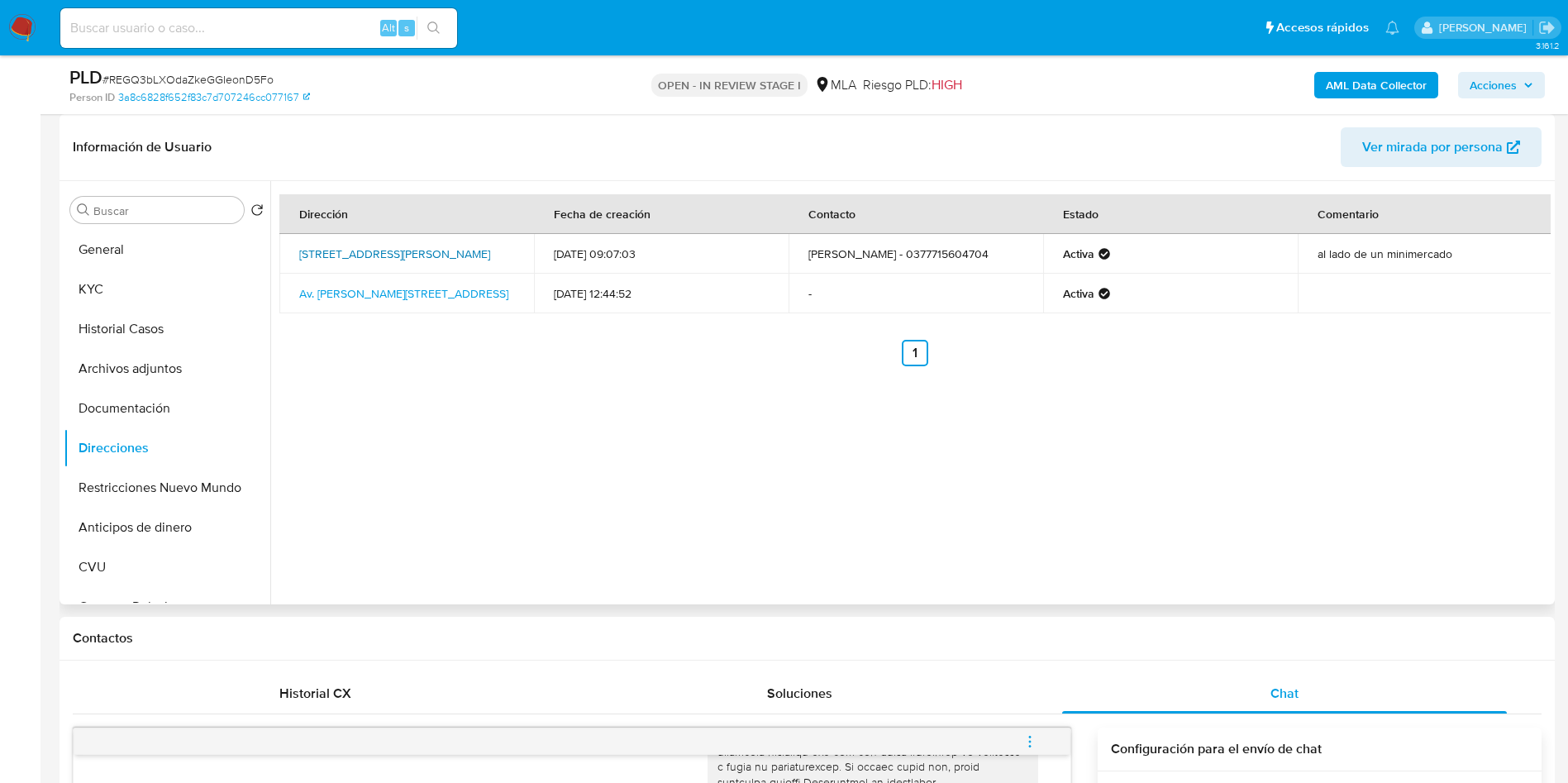
click at [370, 257] on link "Calle Juan Ramon Vidal 583, Esquina, Corrientes, 3196, Argentina 583" at bounding box center [395, 254] width 191 height 17
click at [366, 312] on td "Av. Juan Ramon Vidal 583, Esquina, Corrientes, 3196, Argentina 583" at bounding box center [407, 293] width 254 height 40
click at [145, 292] on button "KYC" at bounding box center [160, 289] width 194 height 40
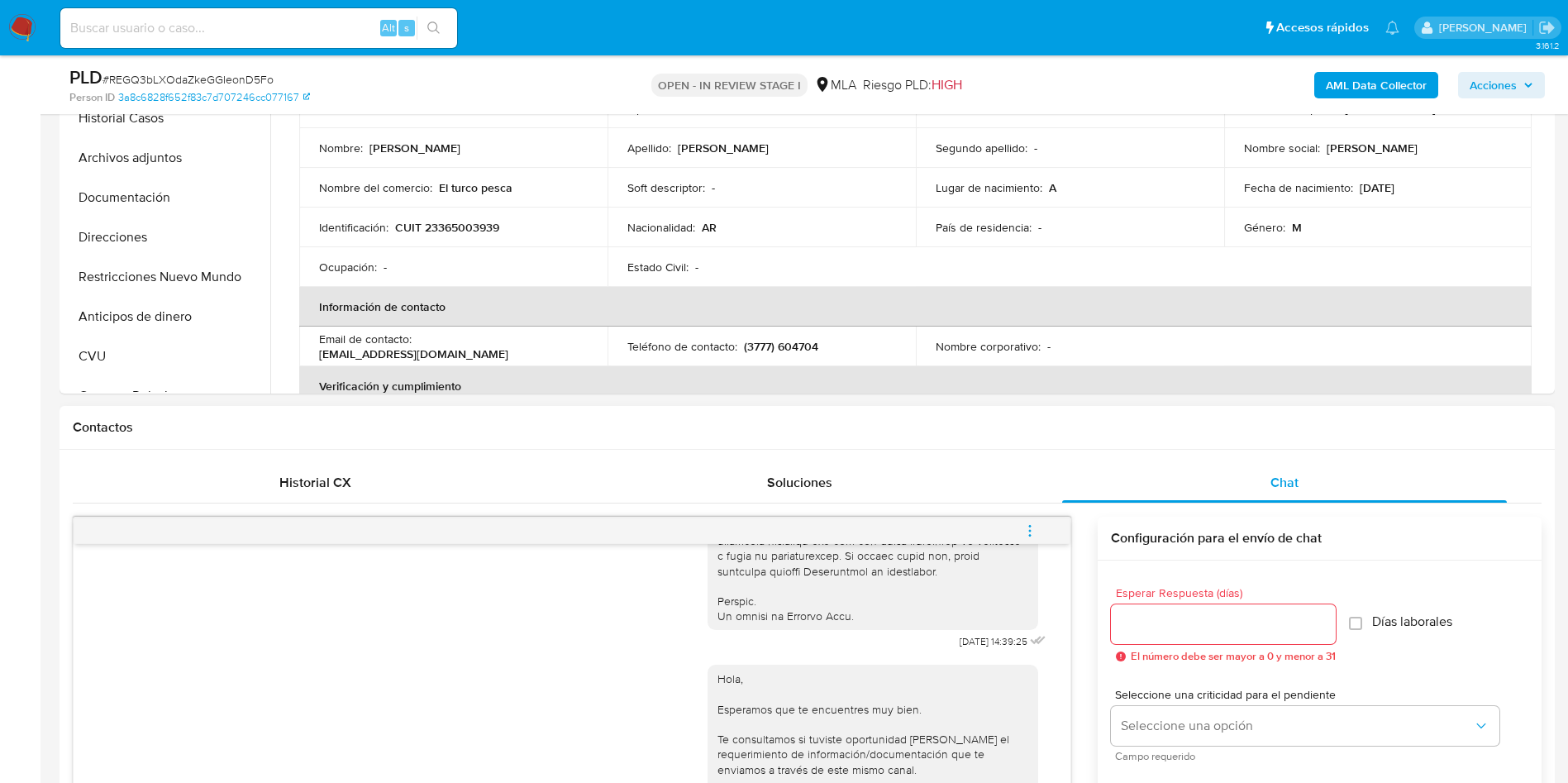
scroll to position [621, 0]
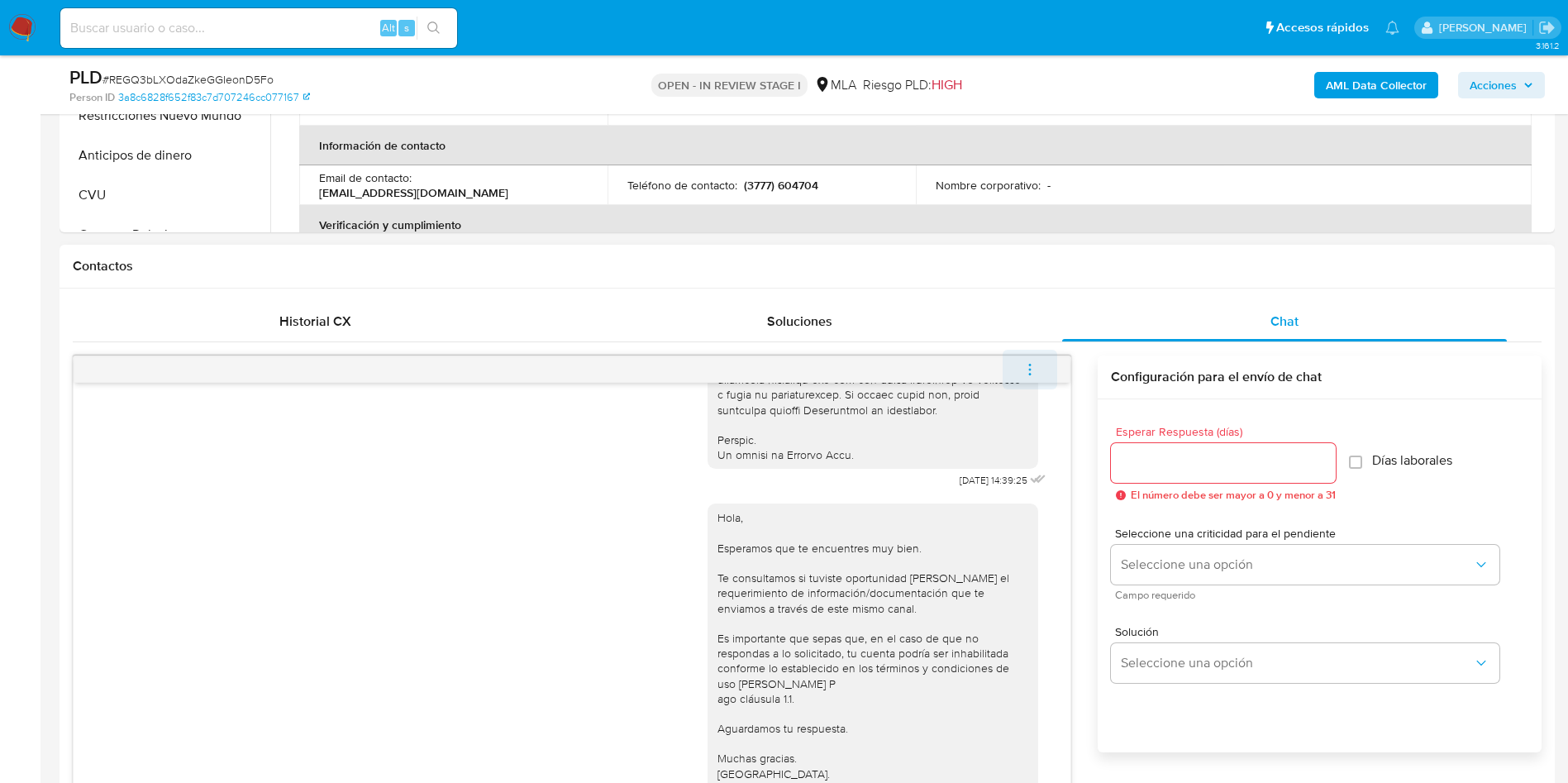
drag, startPoint x: 1038, startPoint y: 345, endPoint x: 1038, endPoint y: 362, distance: 17.0
click at [1038, 362] on div "17/09/2025 14:39:25 Hola, Esperamos que te encuentres muy bien. Te consultamos …" at bounding box center [807, 670] width 1468 height 657
click at [1037, 362] on icon "menu-action" at bounding box center [1030, 370] width 15 height 15
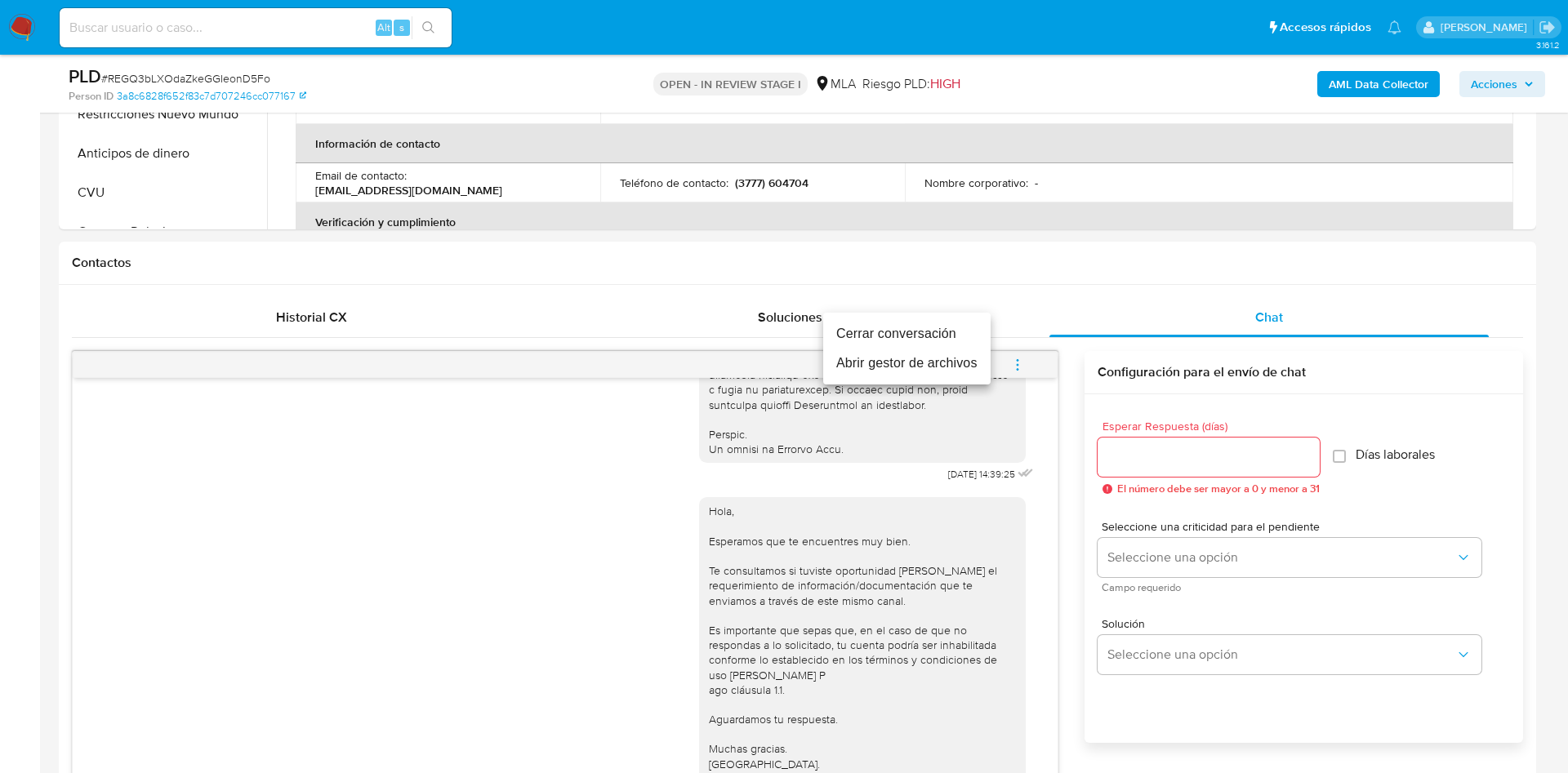
click at [913, 330] on li "Cerrar conversación" at bounding box center [907, 334] width 168 height 29
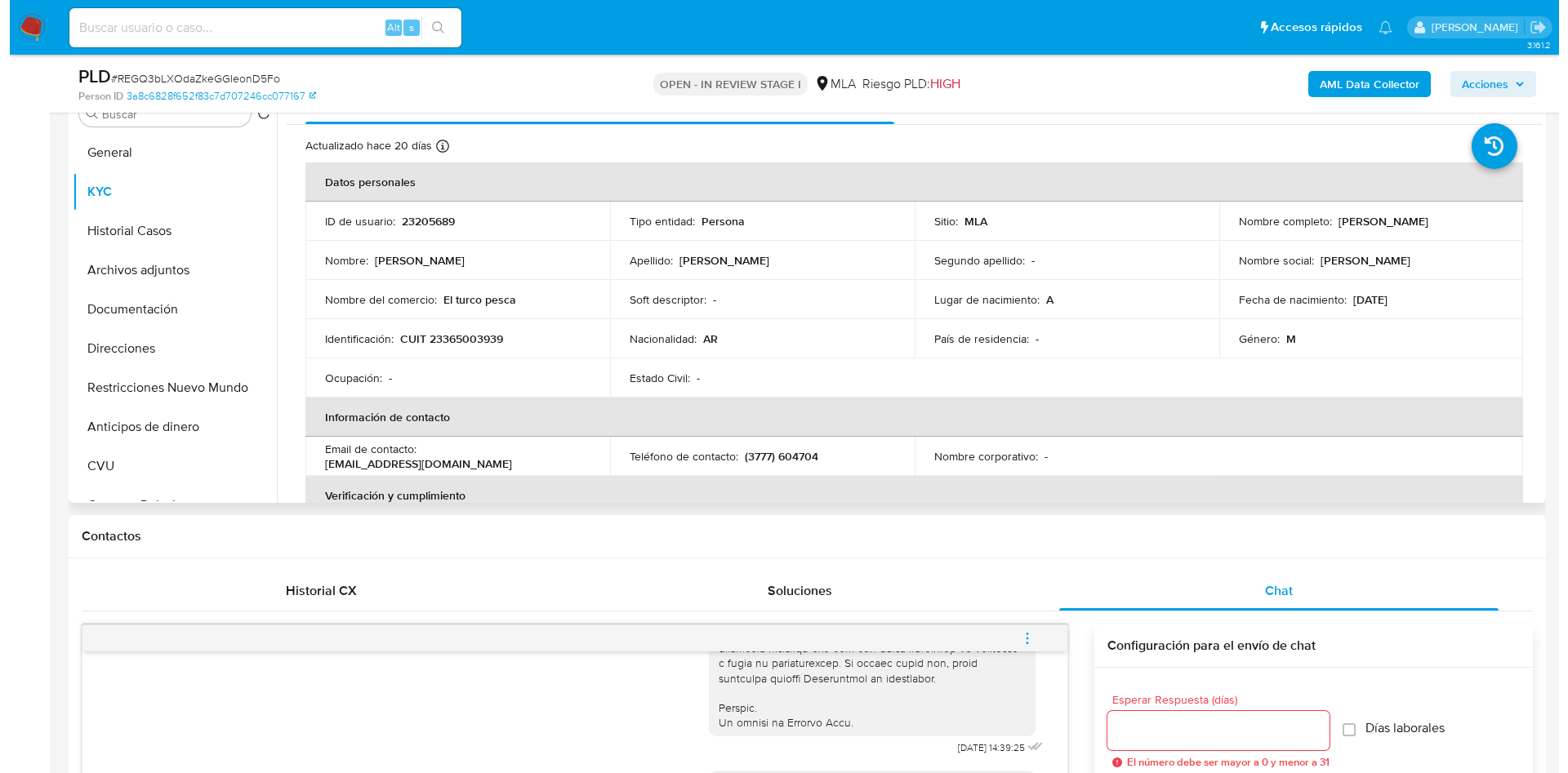
scroll to position [123, 0]
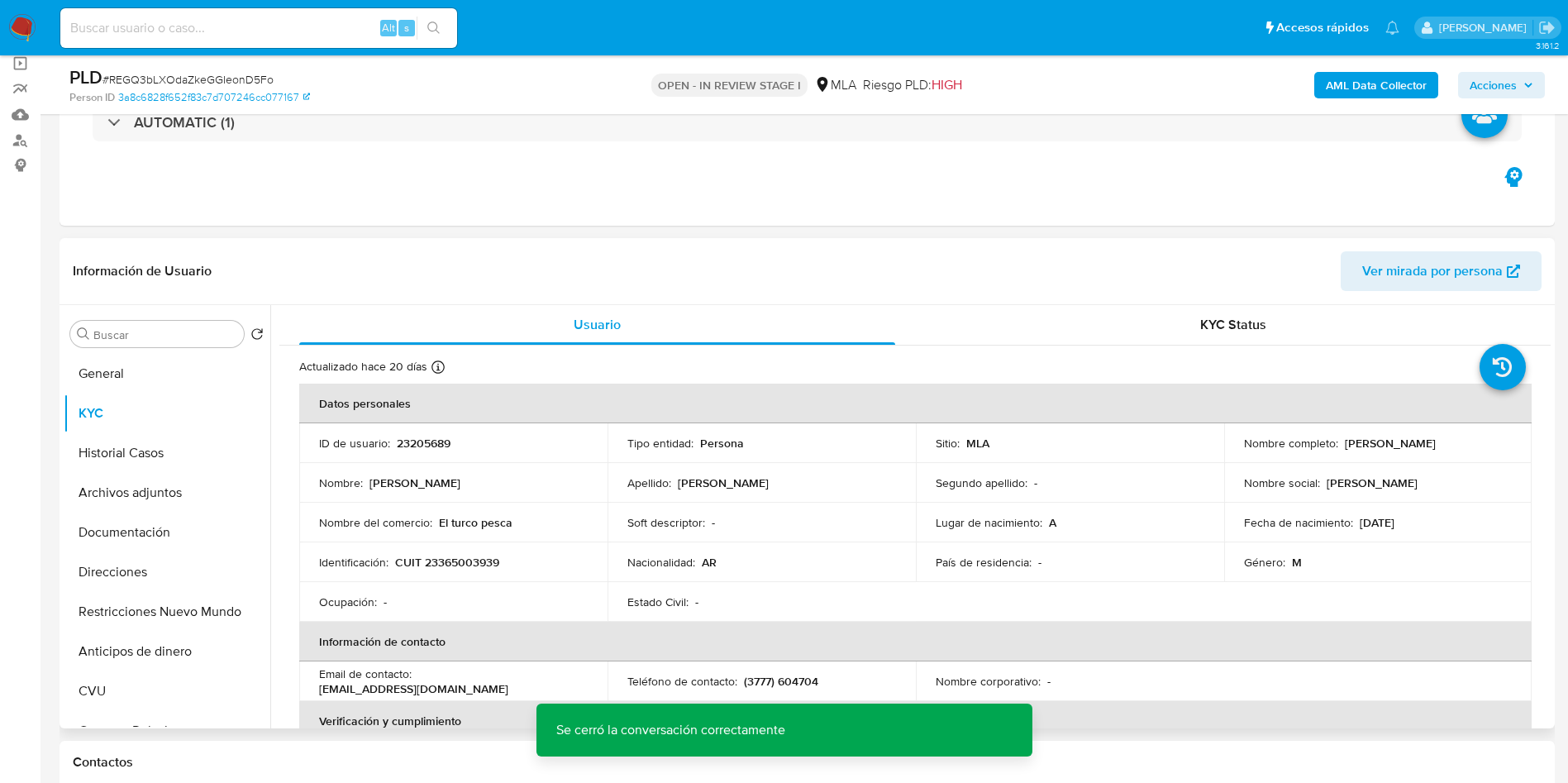
click at [438, 448] on p "23205689" at bounding box center [423, 444] width 53 height 15
copy p "23205689"
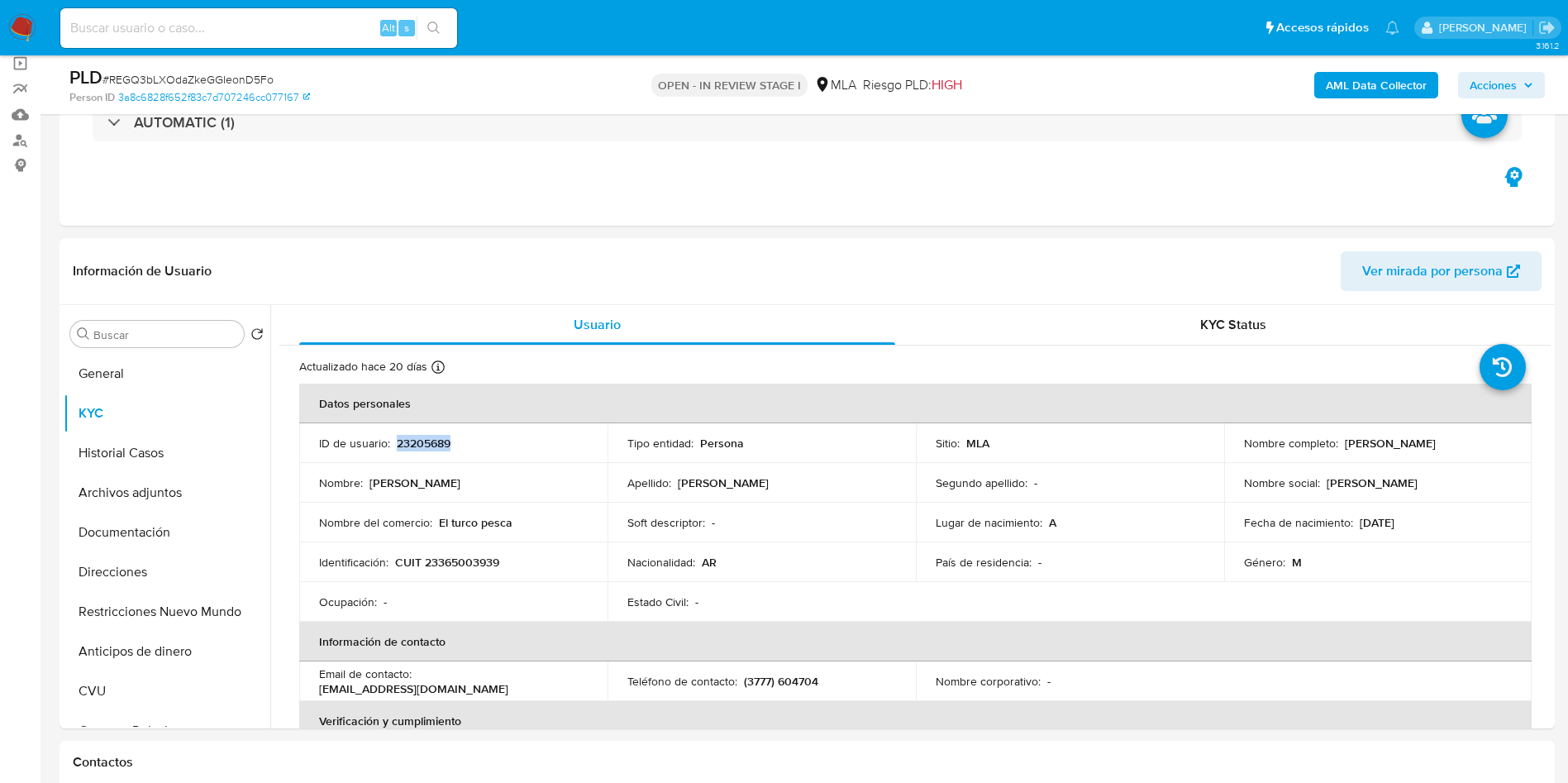
click at [1057, 76] on b "AML Data Collector" at bounding box center [1375, 85] width 100 height 27
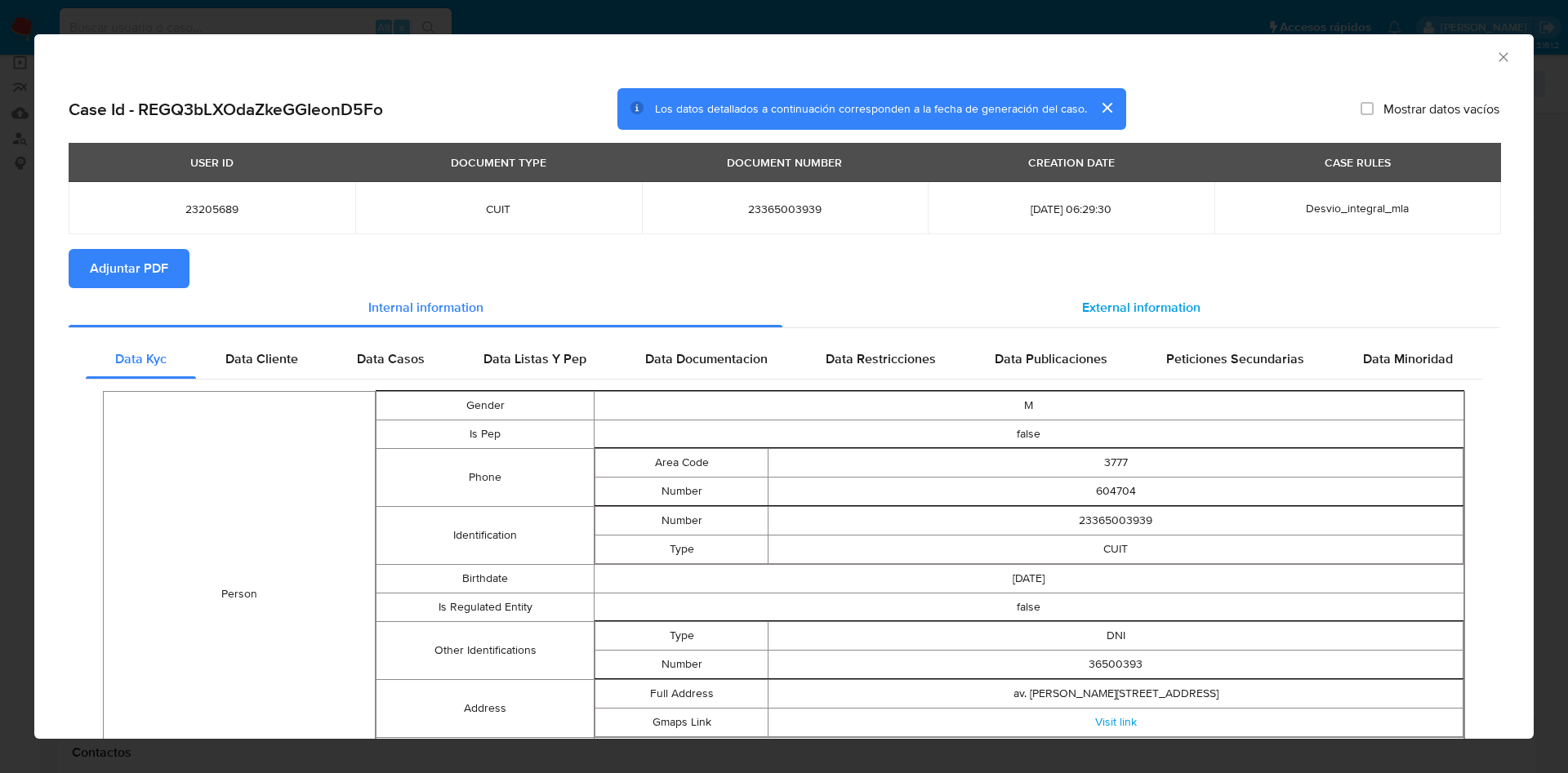
click at [1044, 295] on div "External information" at bounding box center [1140, 308] width 717 height 39
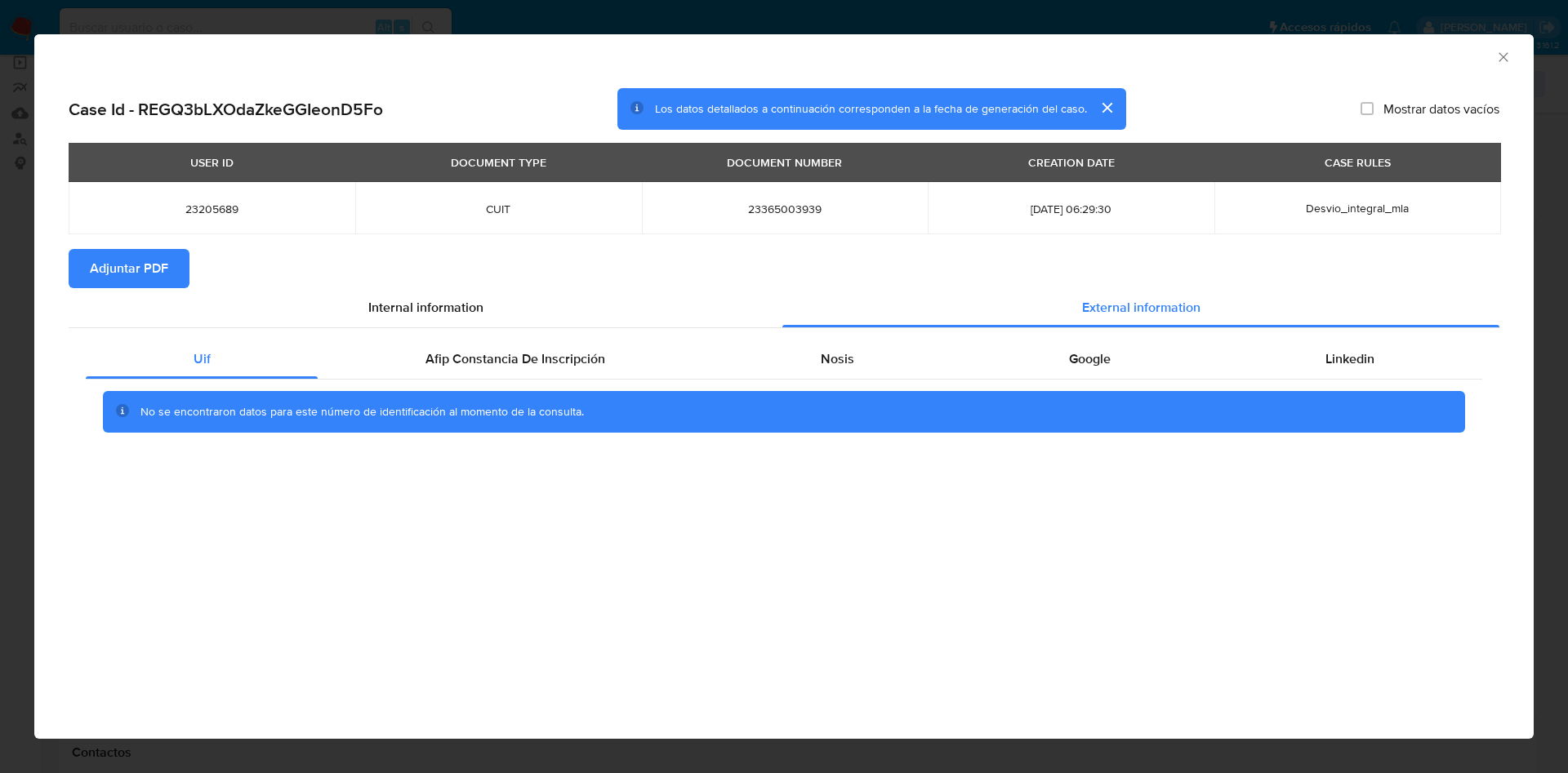
click at [519, 336] on div "Uif Afip Constancia De Inscripción Nosis Google Linkedin No se encontraron dato…" at bounding box center [783, 392] width 1431 height 128
click at [589, 365] on span "Afip Constancia De Inscripción" at bounding box center [514, 359] width 179 height 19
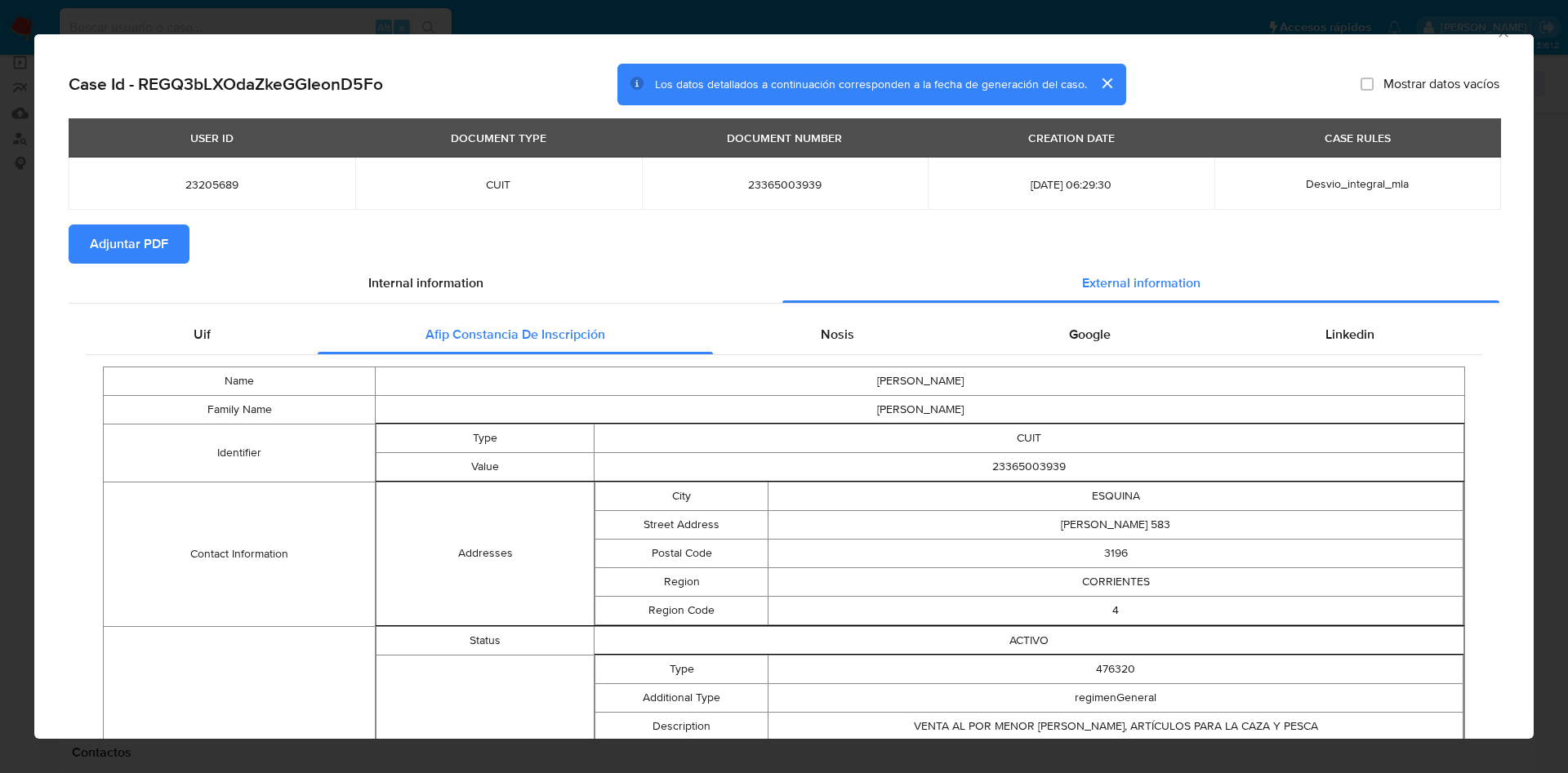
scroll to position [0, 0]
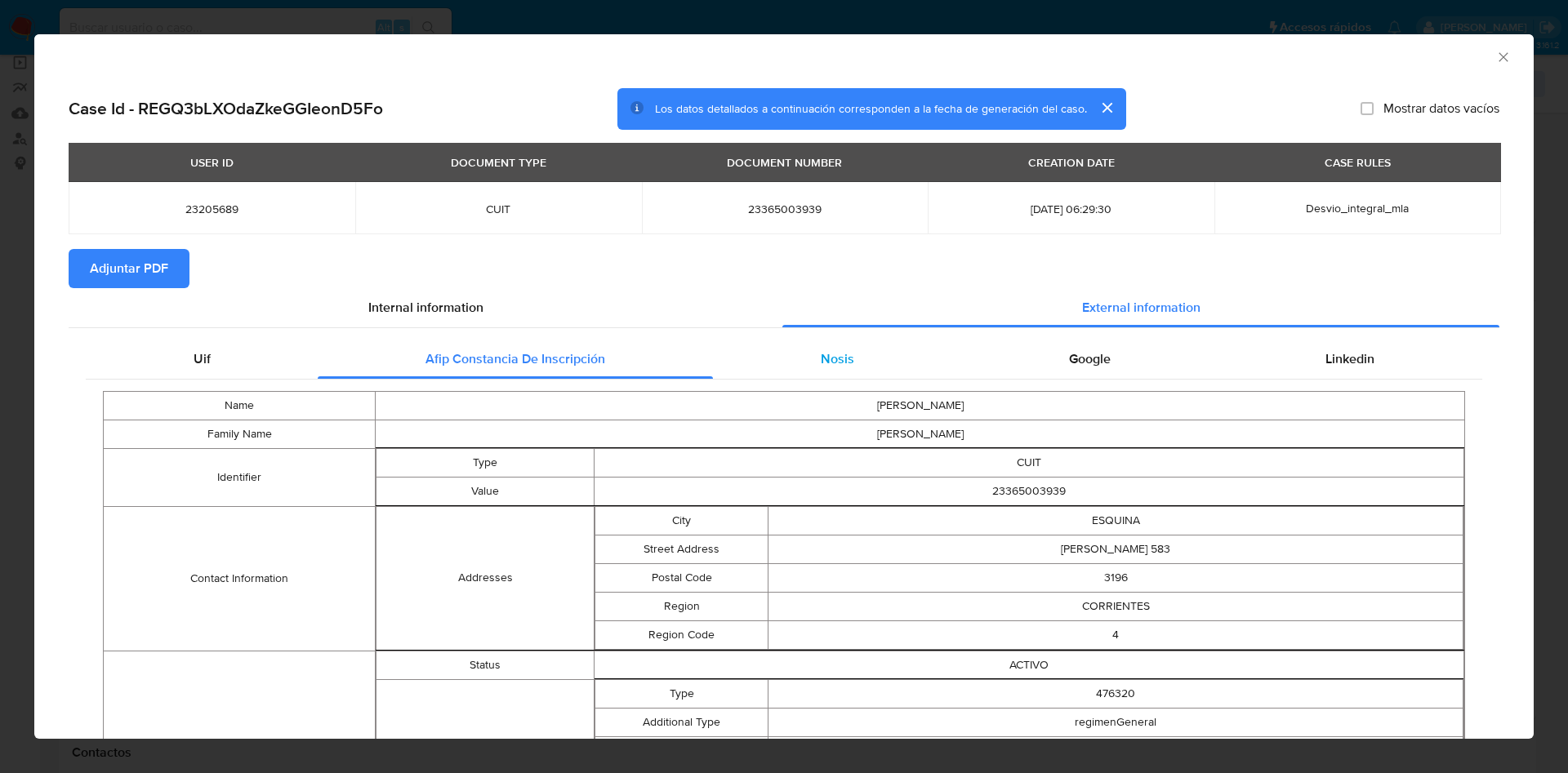
click at [793, 346] on div "Nosis" at bounding box center [837, 359] width 249 height 39
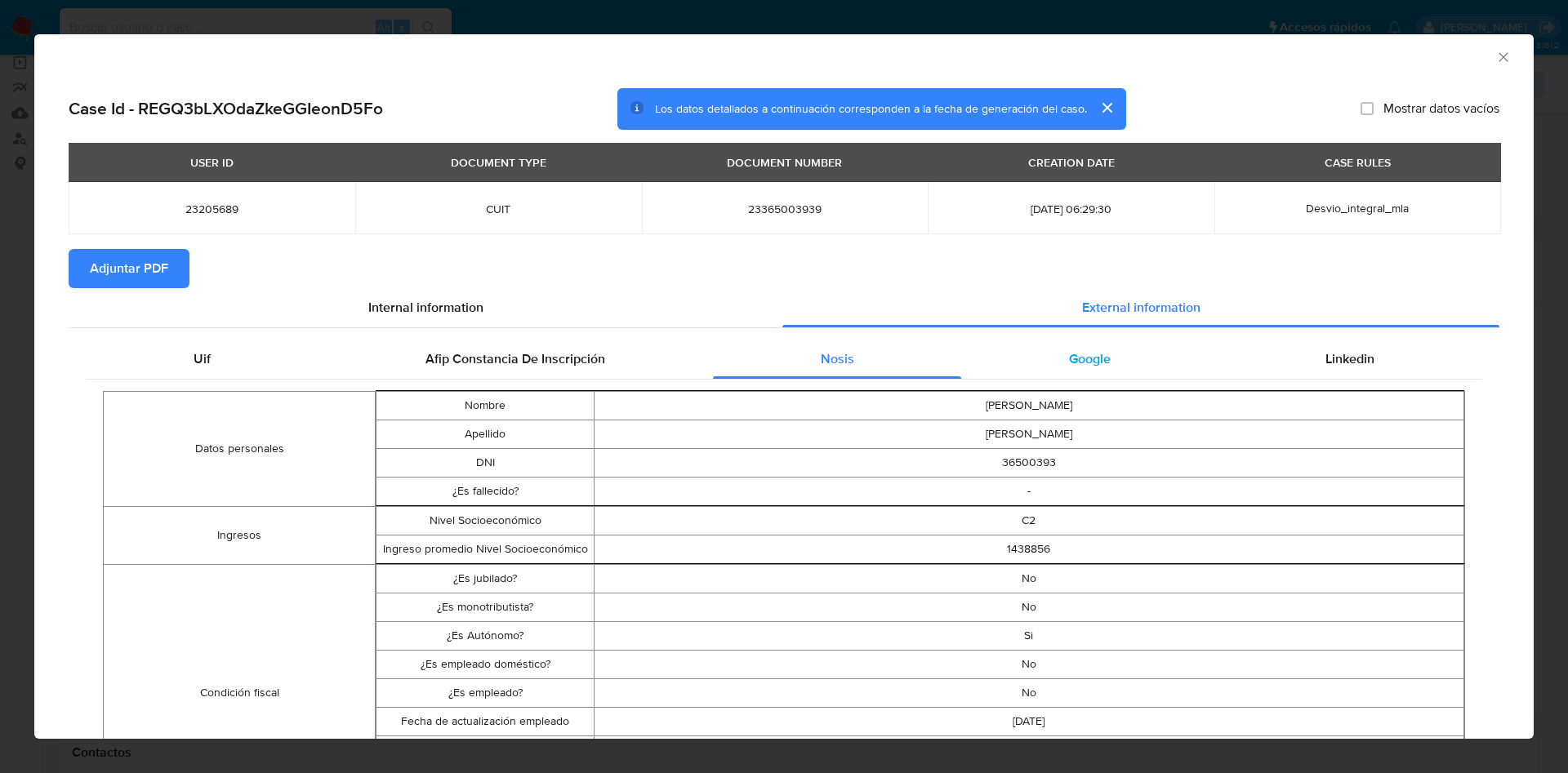
click at [1044, 362] on span "Google" at bounding box center [1090, 359] width 42 height 19
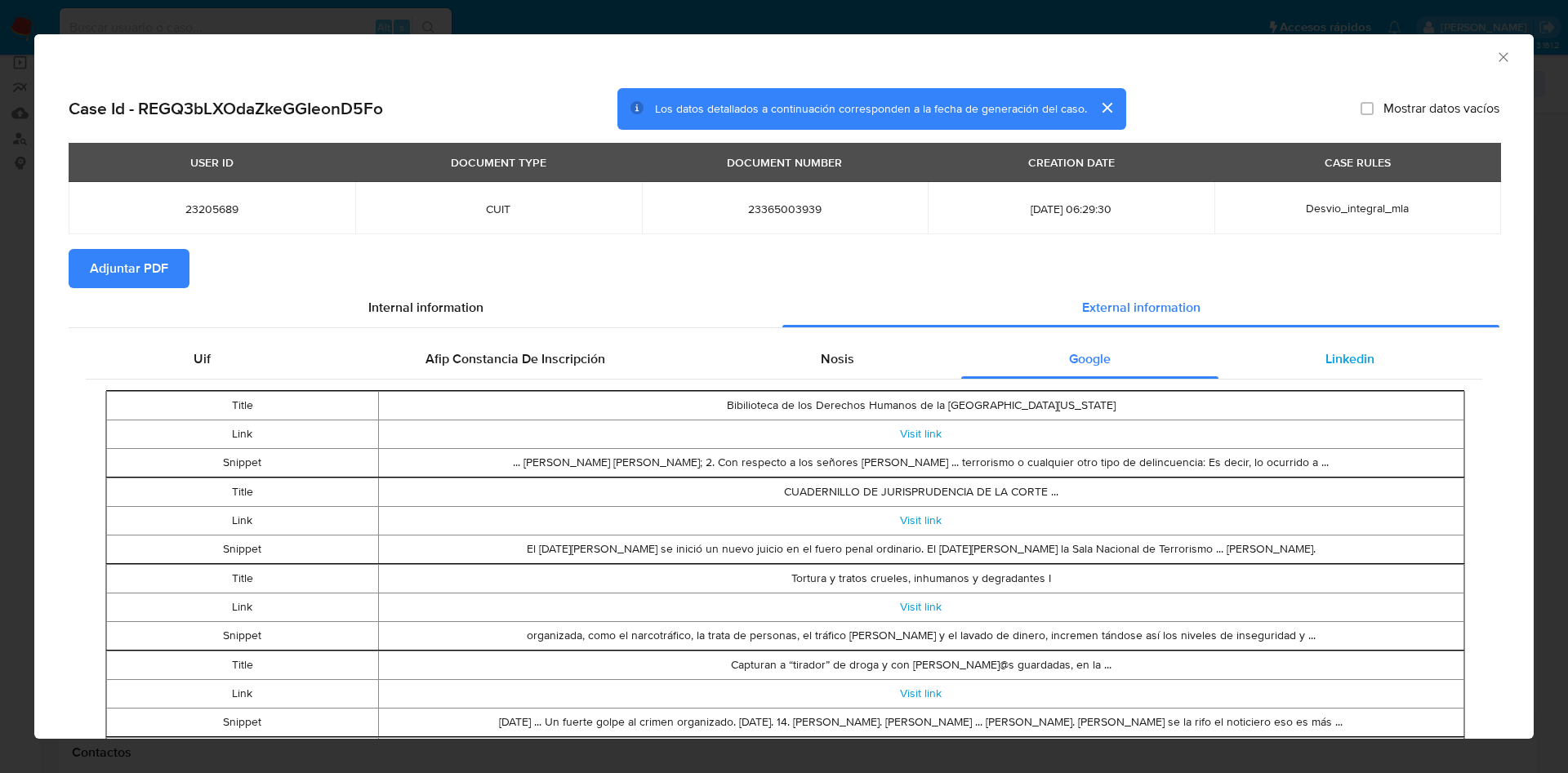
click at [1044, 360] on span "Linkedin" at bounding box center [1349, 359] width 49 height 19
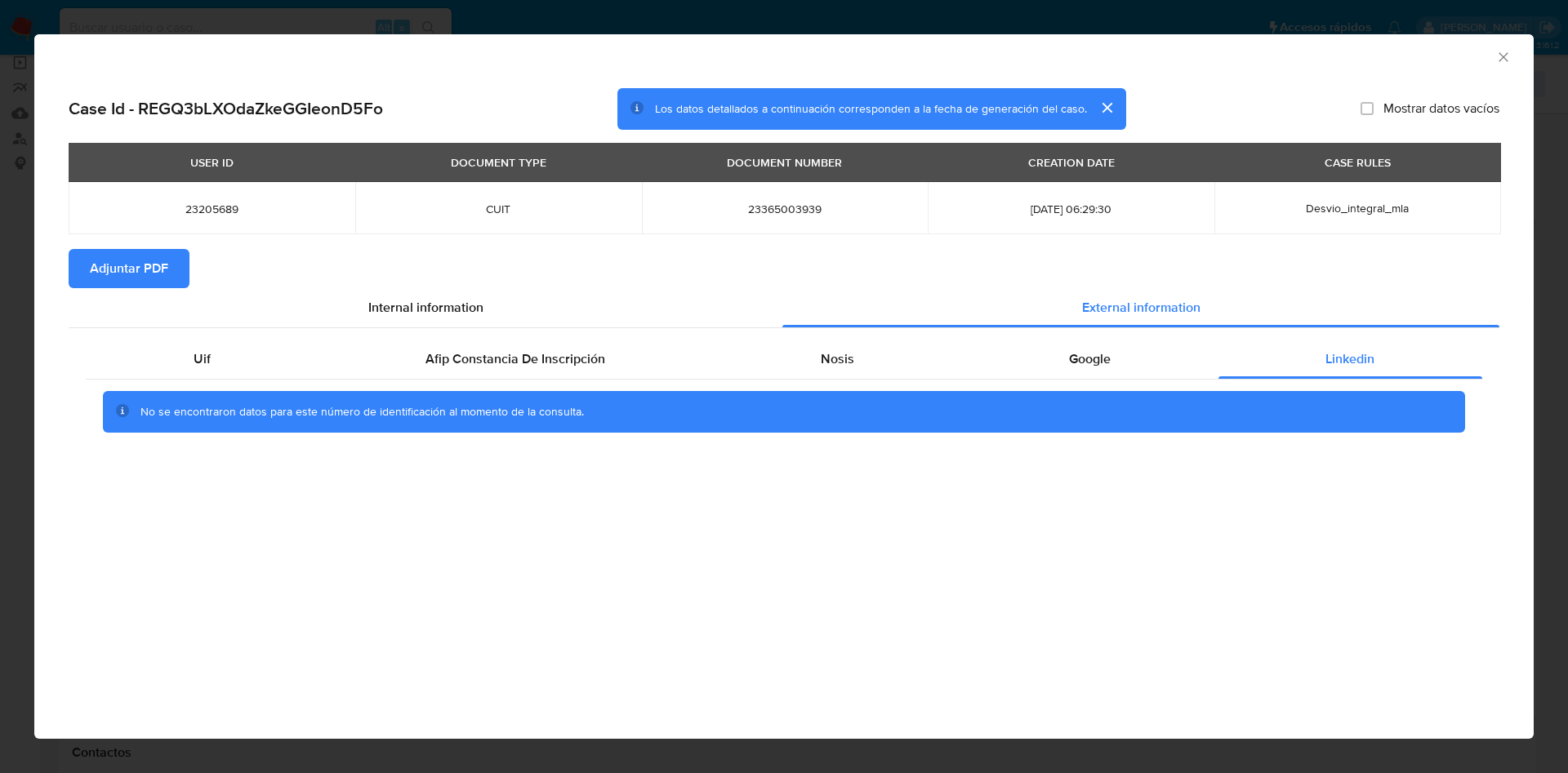
click at [116, 267] on span "Adjuntar PDF" at bounding box center [129, 268] width 78 height 36
click at [1044, 55] on icon "Cerrar ventana" at bounding box center [1503, 57] width 16 height 16
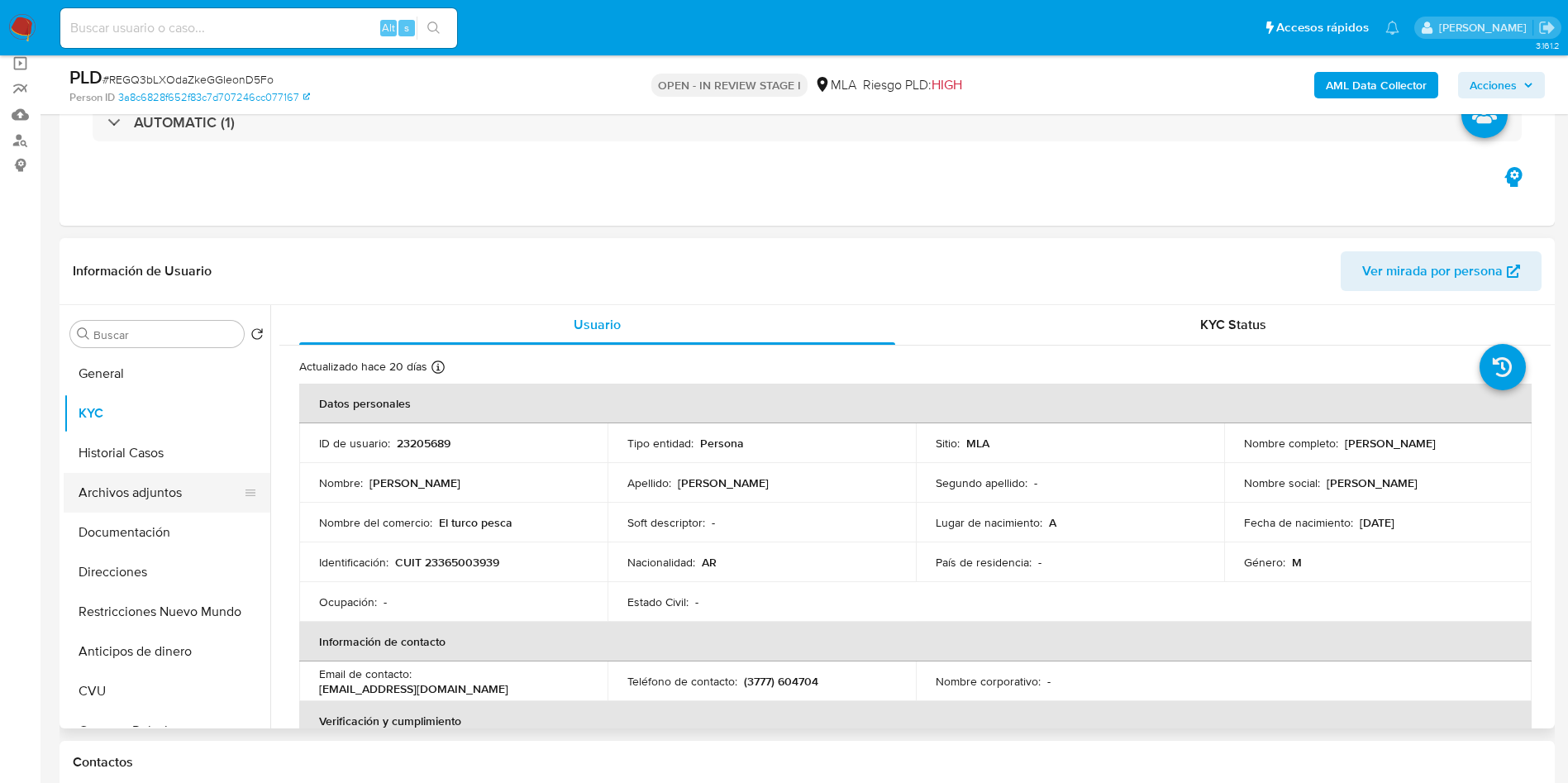
click at [148, 500] on button "Archivos adjuntos" at bounding box center [160, 492] width 194 height 40
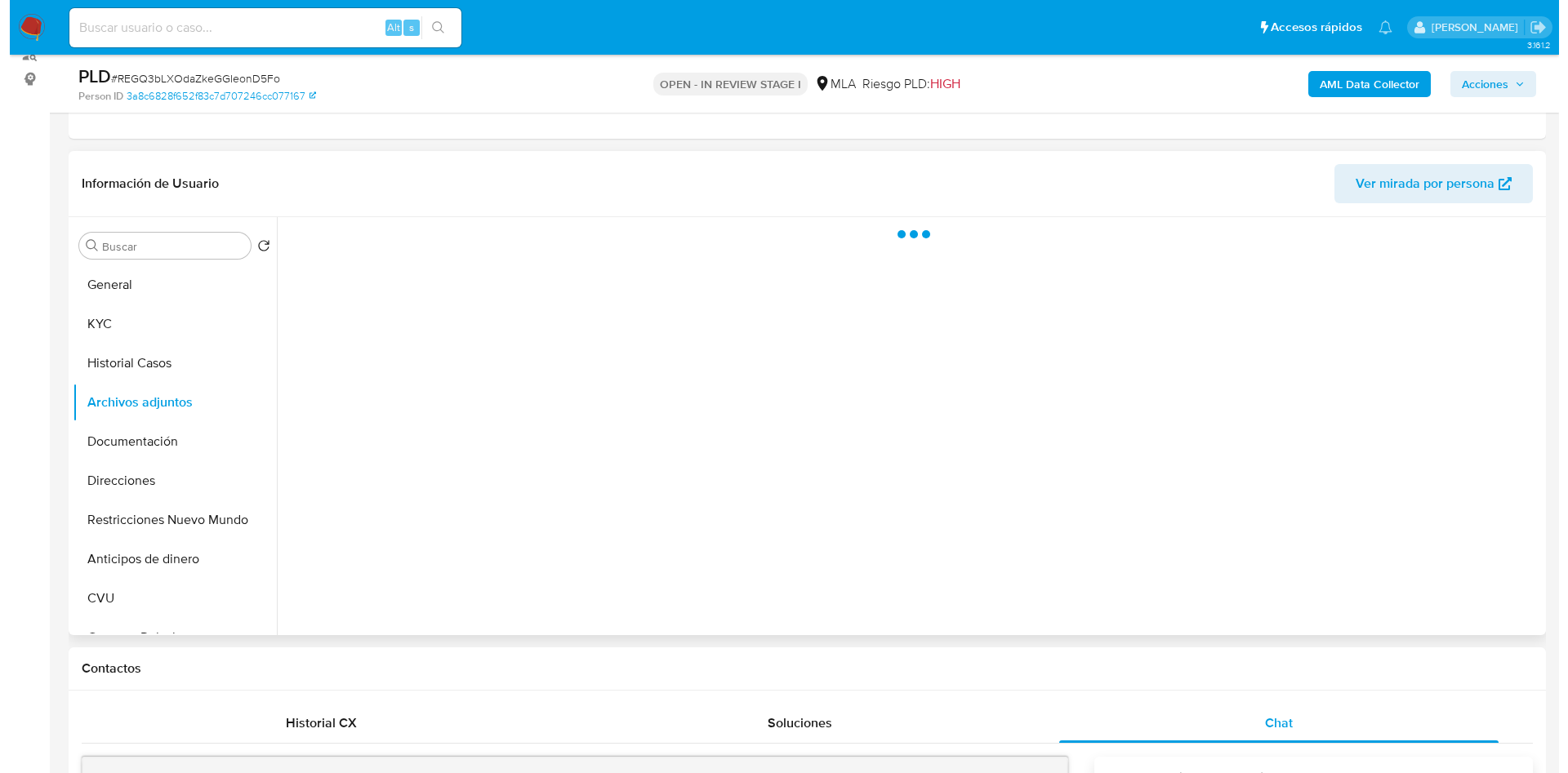
scroll to position [245, 0]
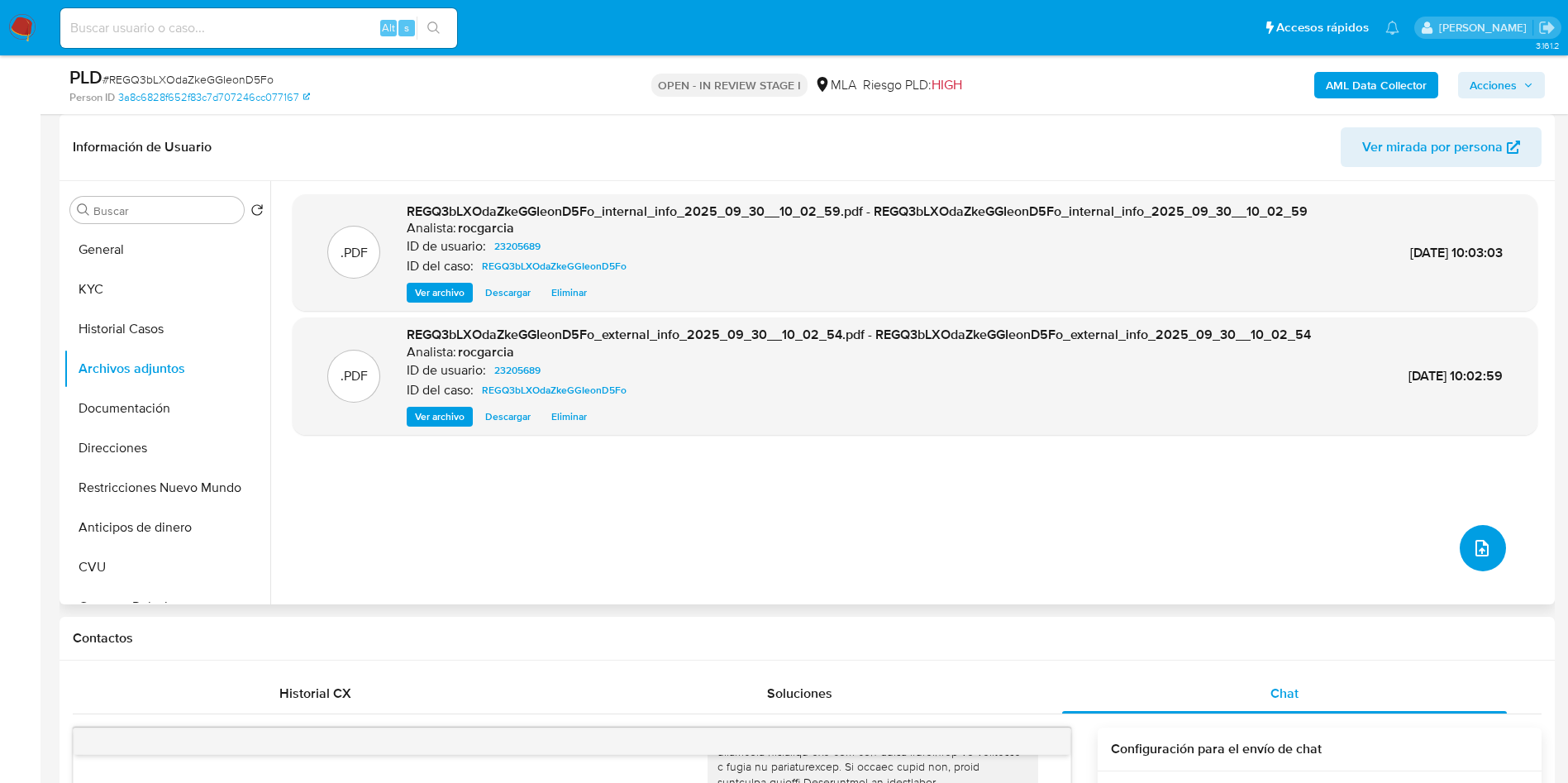
click at [1057, 521] on icon "upload-file" at bounding box center [1482, 549] width 20 height 20
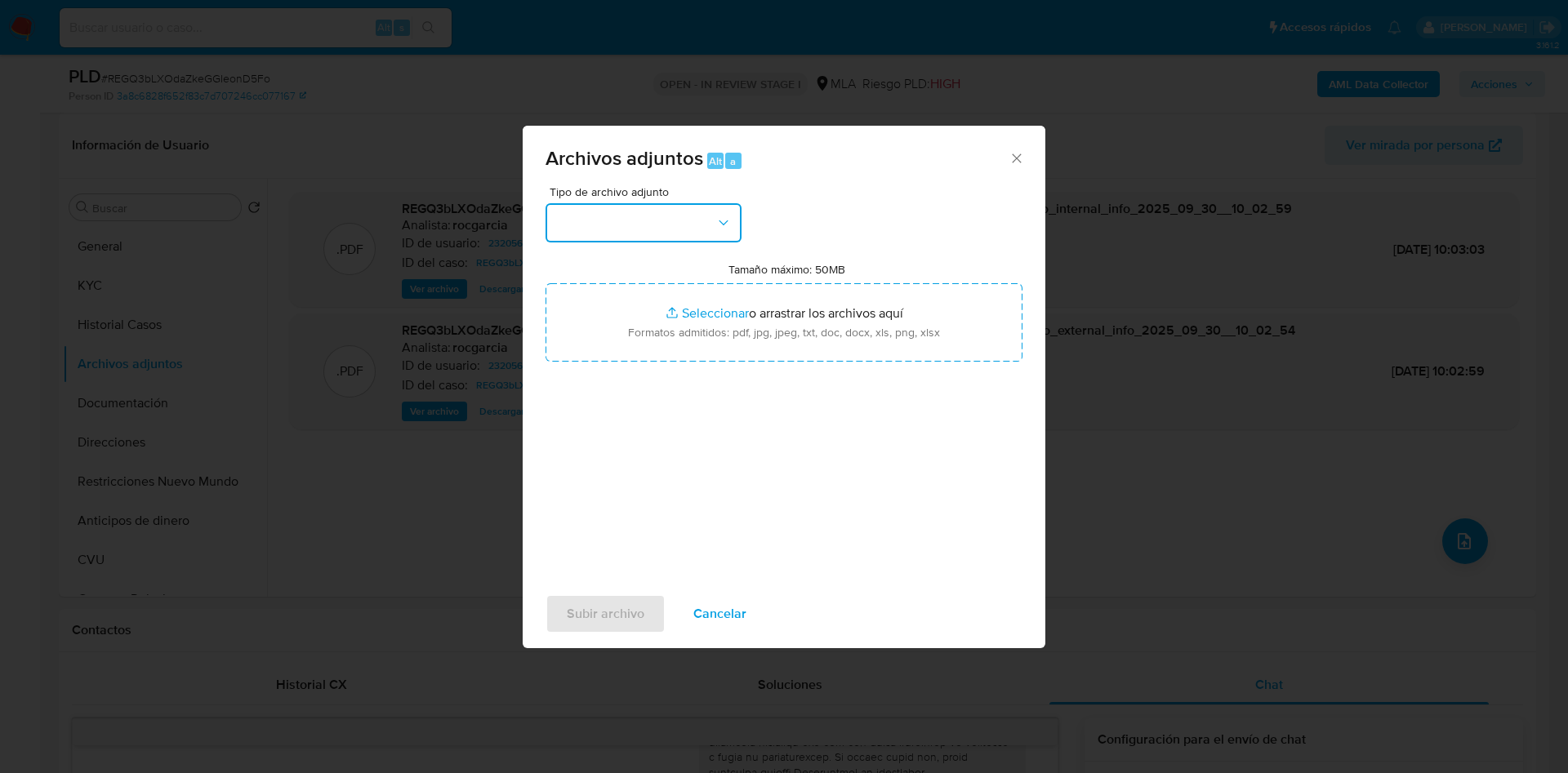
click at [607, 233] on button "button" at bounding box center [643, 222] width 196 height 39
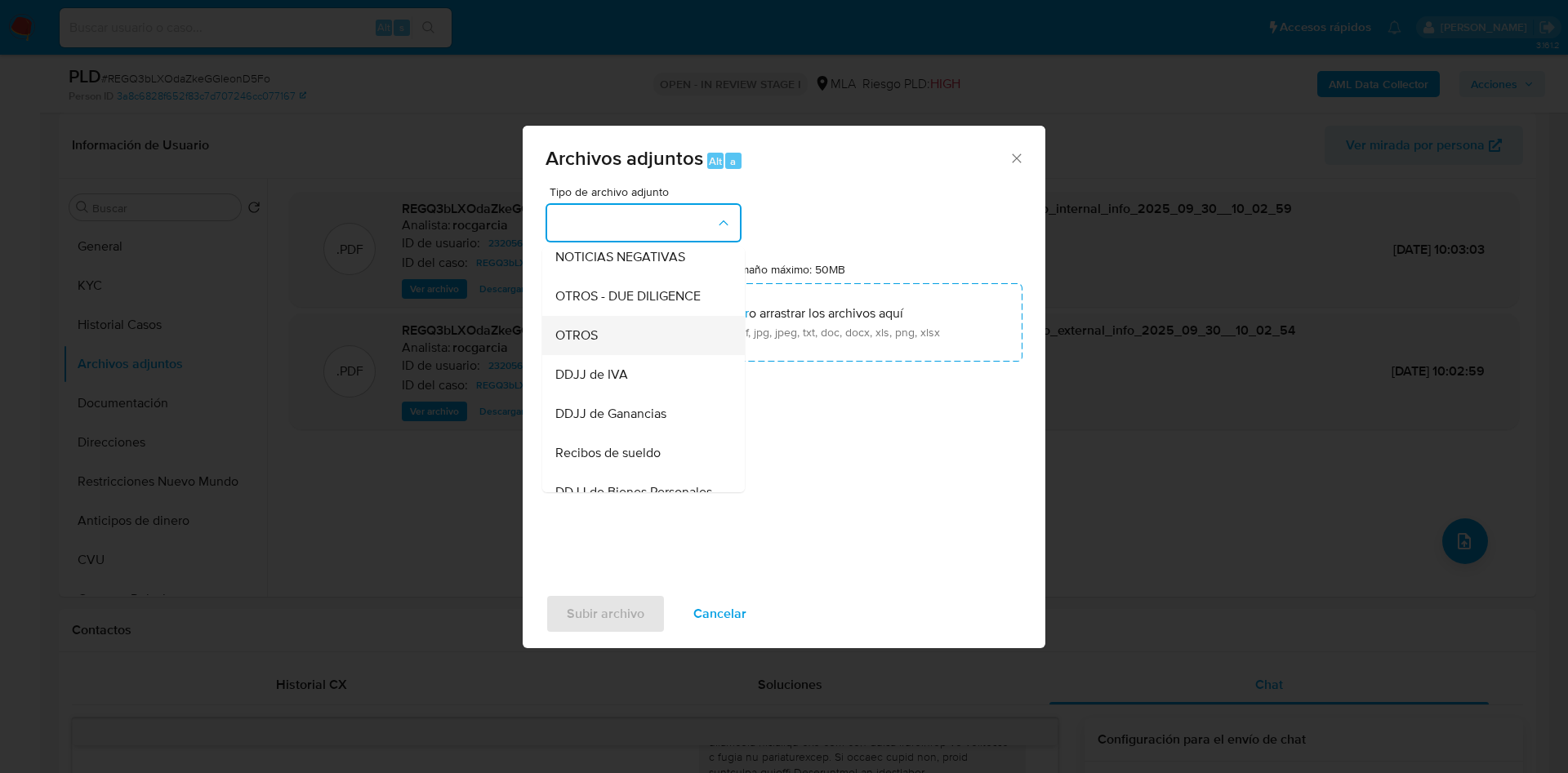
click at [603, 355] on div "OTROS" at bounding box center [638, 335] width 167 height 39
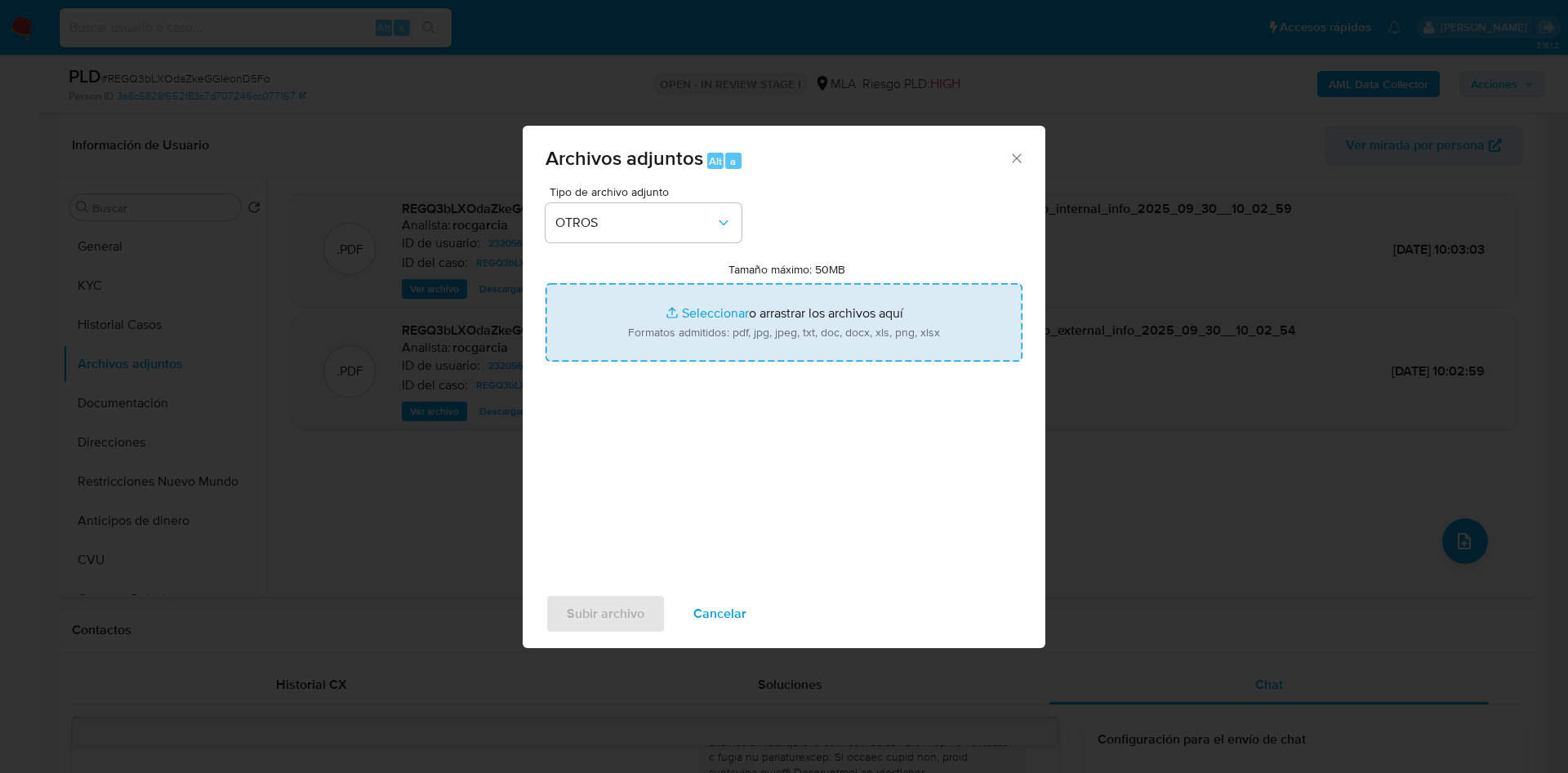
click at [636, 328] on input "Tamaño máximo: 50MB Seleccionar archivos" at bounding box center [784, 322] width 477 height 78
type input "C:\fakepath\Movimientos 23205689.xlsx"
click at [687, 346] on input "Tamaño máximo: 50MB Seleccionar archivos" at bounding box center [784, 322] width 477 height 78
type input "C:\fakepath\Caselog REGQ3bLXOdaZkeGGIeonD5Fo -23205689.docx"
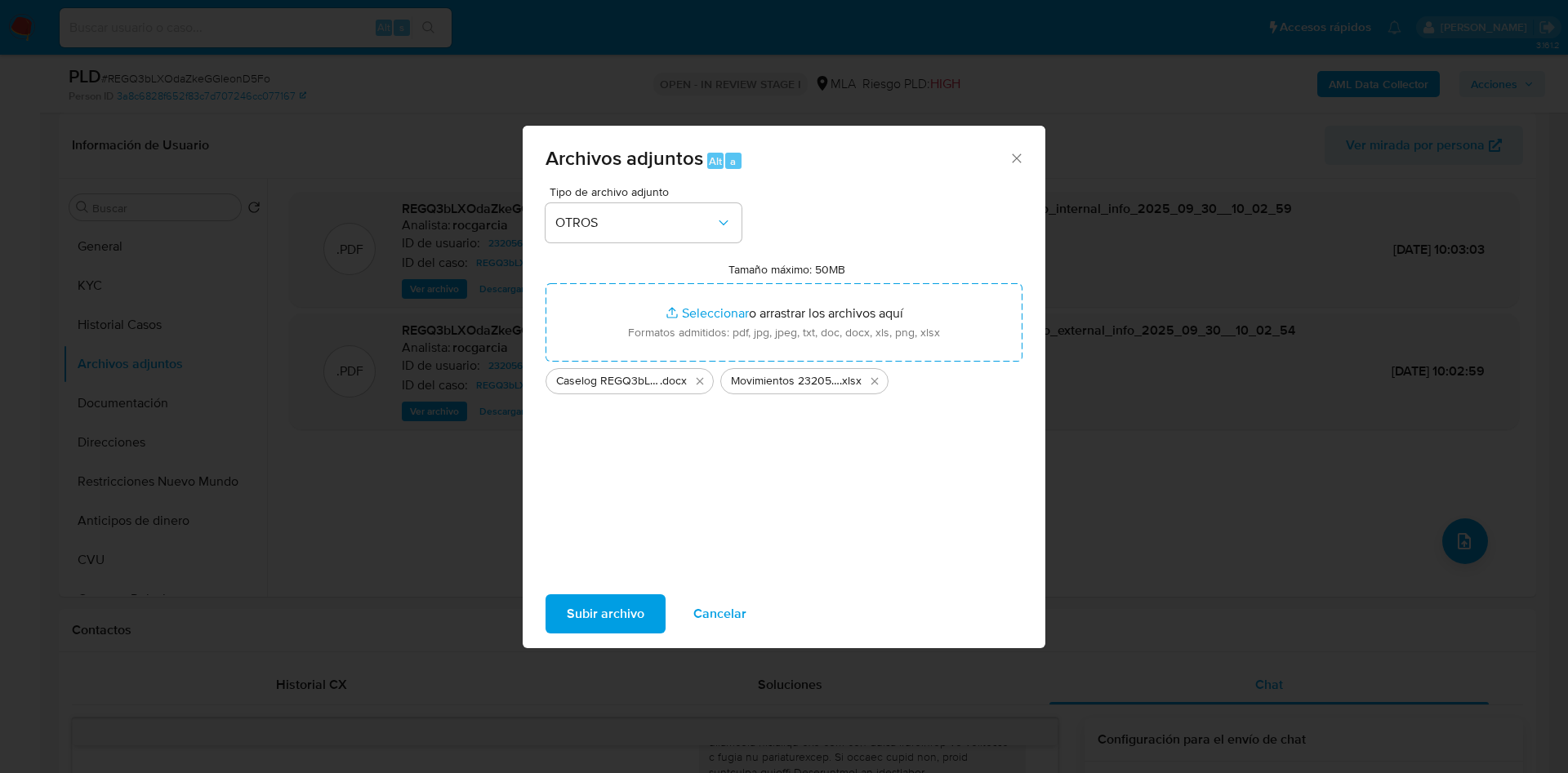
click at [589, 514] on span "Subir archivo" at bounding box center [605, 614] width 77 height 36
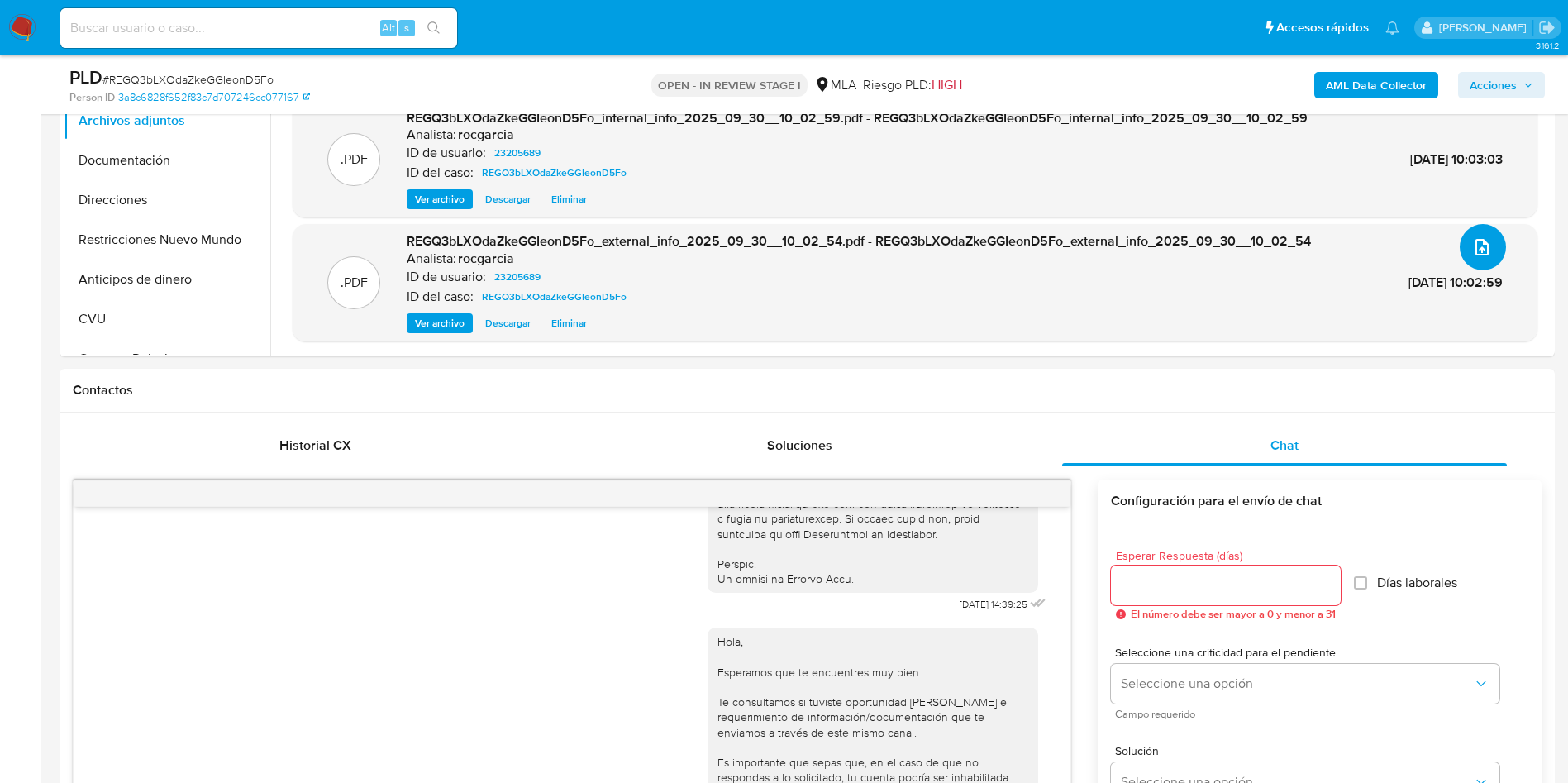
scroll to position [0, 0]
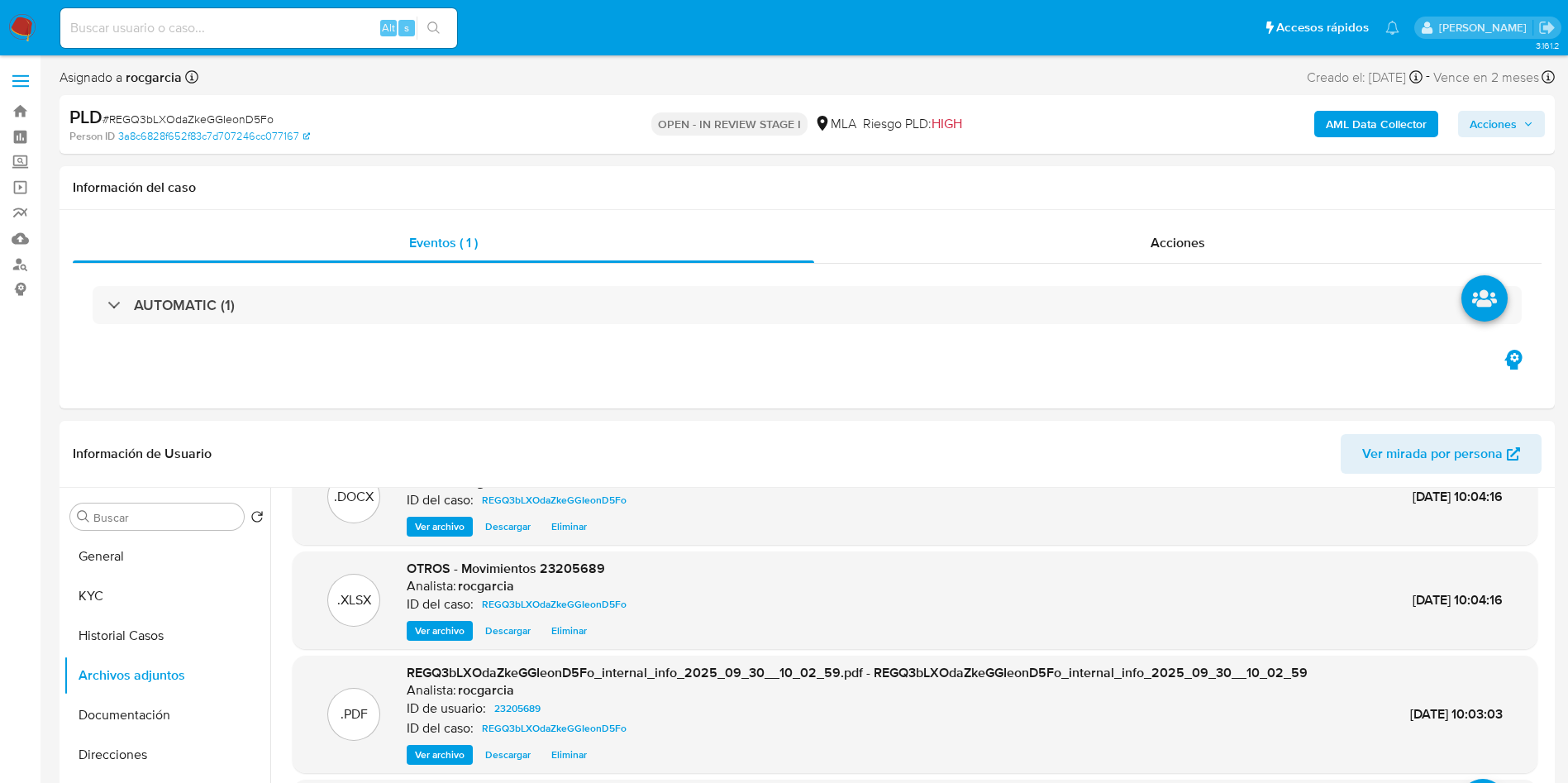
click at [1057, 119] on button "Acciones" at bounding box center [1502, 124] width 87 height 27
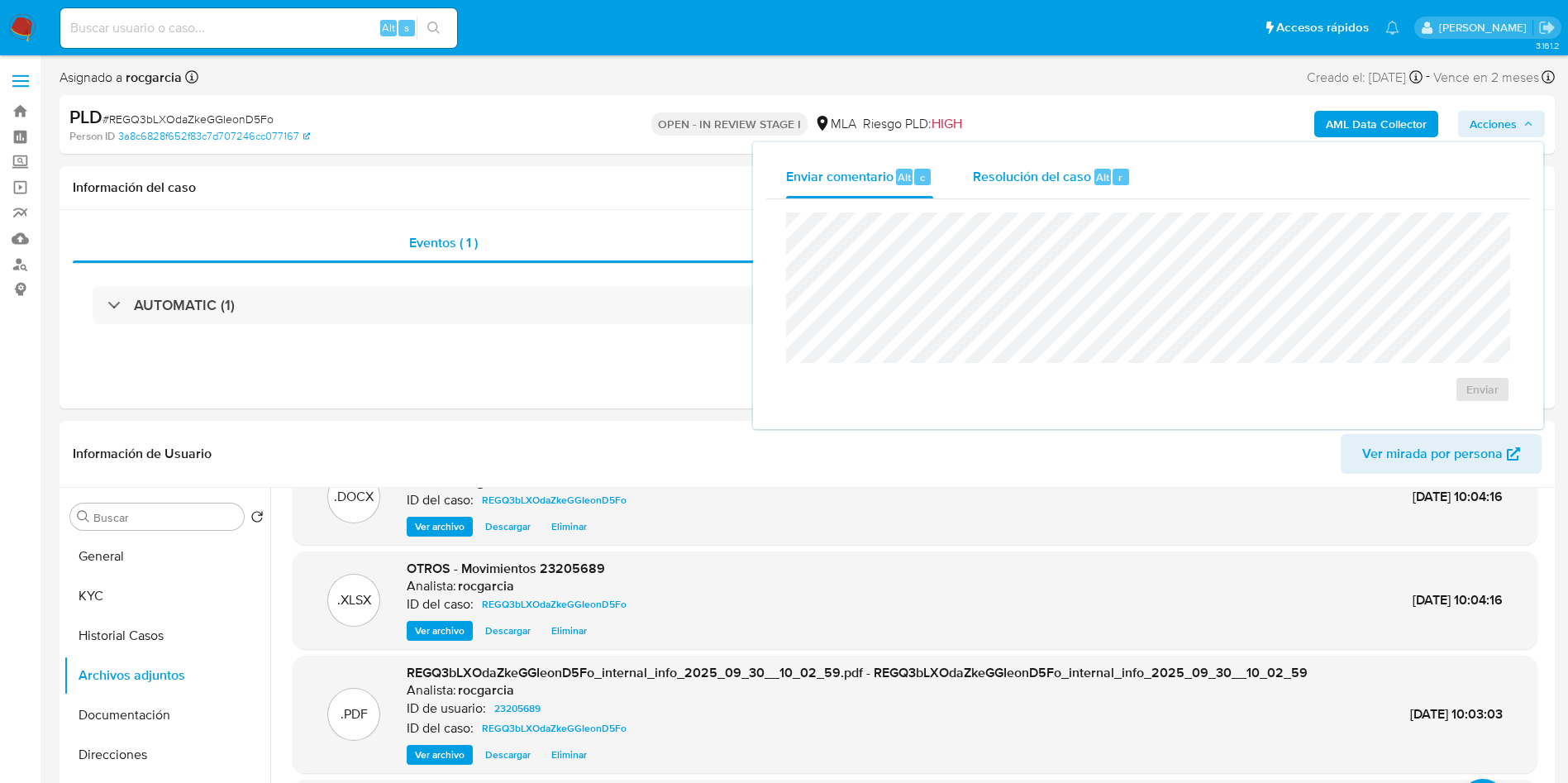
click at [958, 184] on button "Resolución del caso Alt r" at bounding box center [1052, 177] width 197 height 43
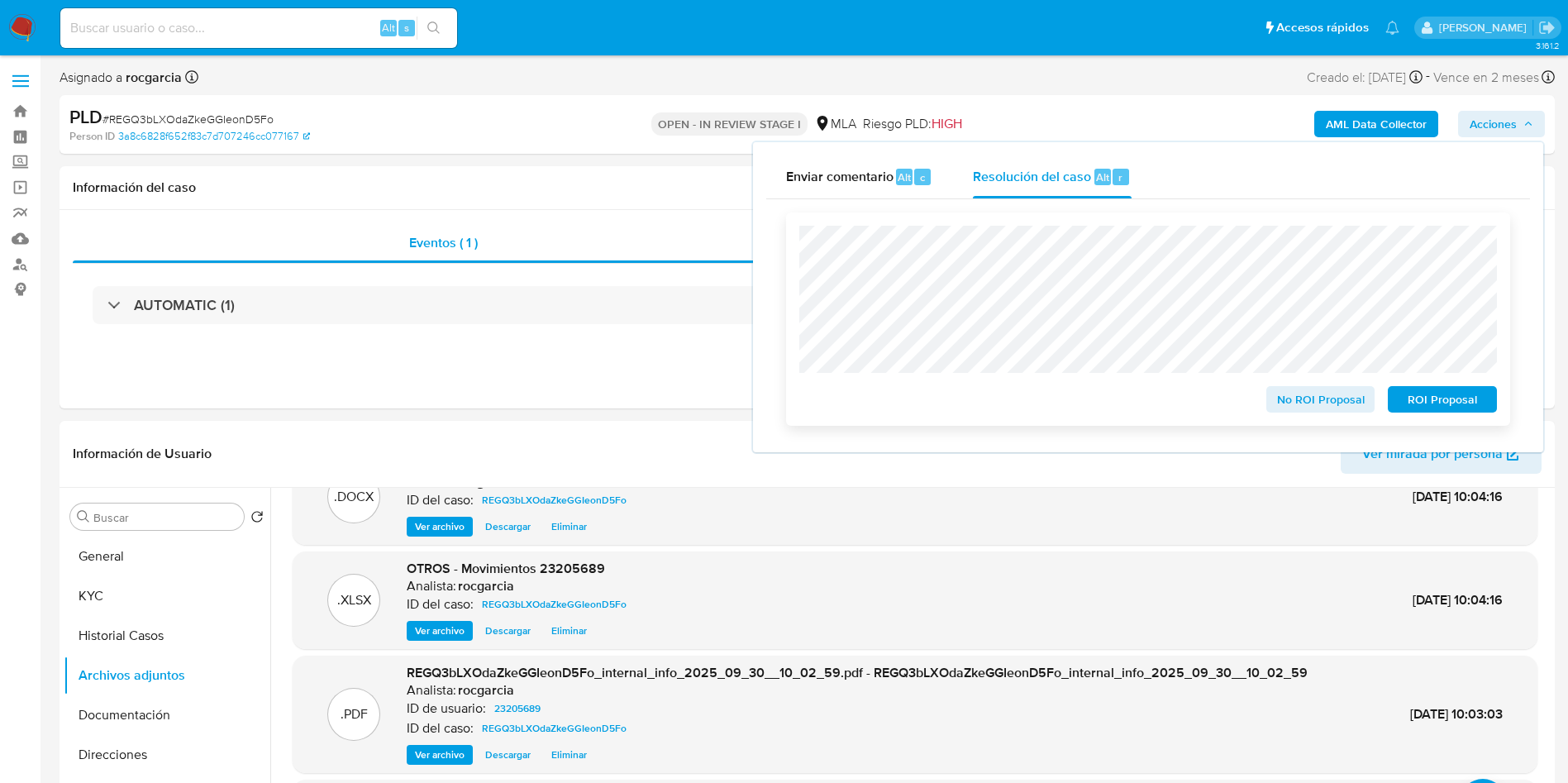
click at [1057, 406] on span "No ROI Proposal" at bounding box center [1320, 399] width 86 height 23
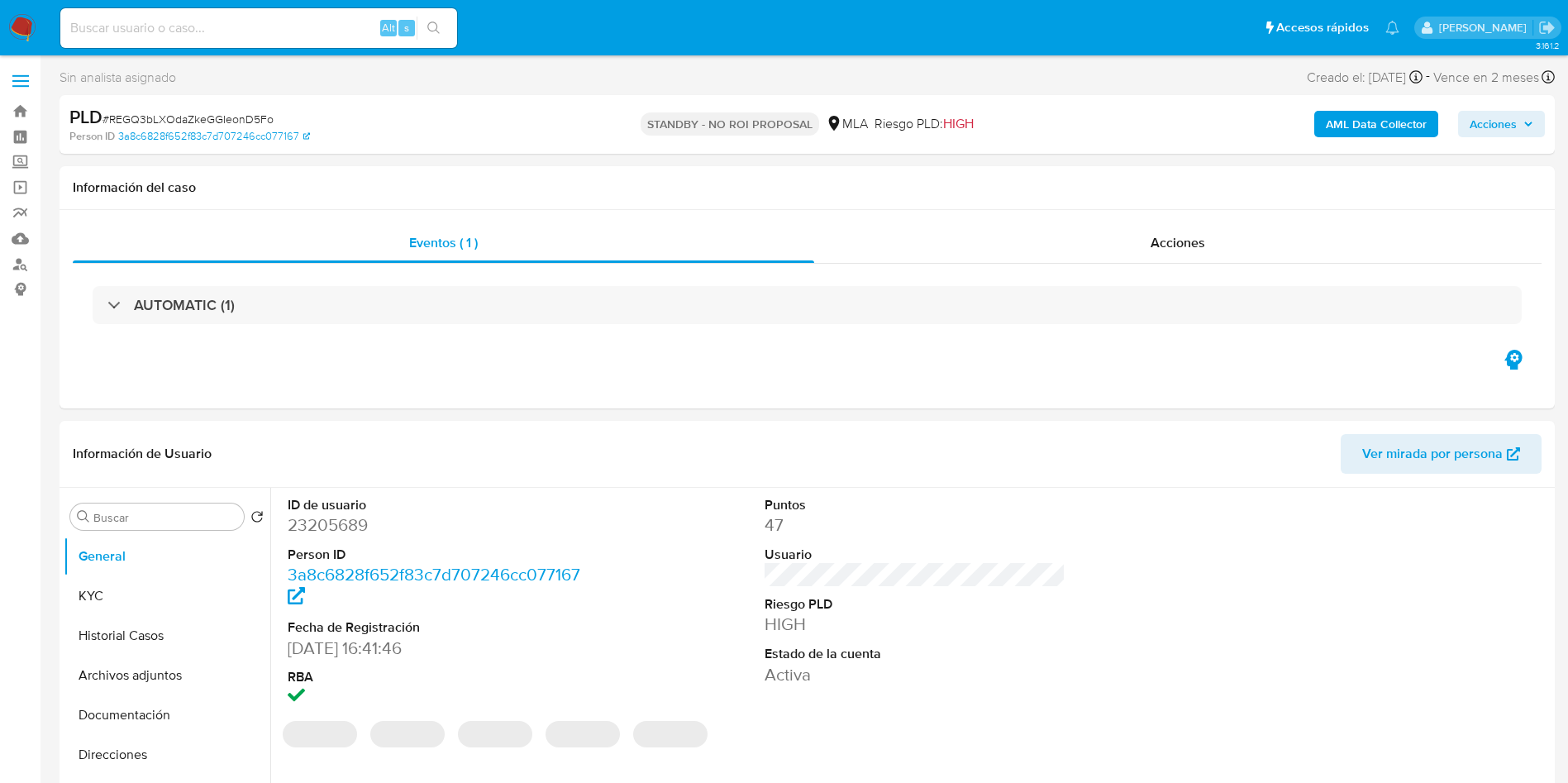
select select "10"
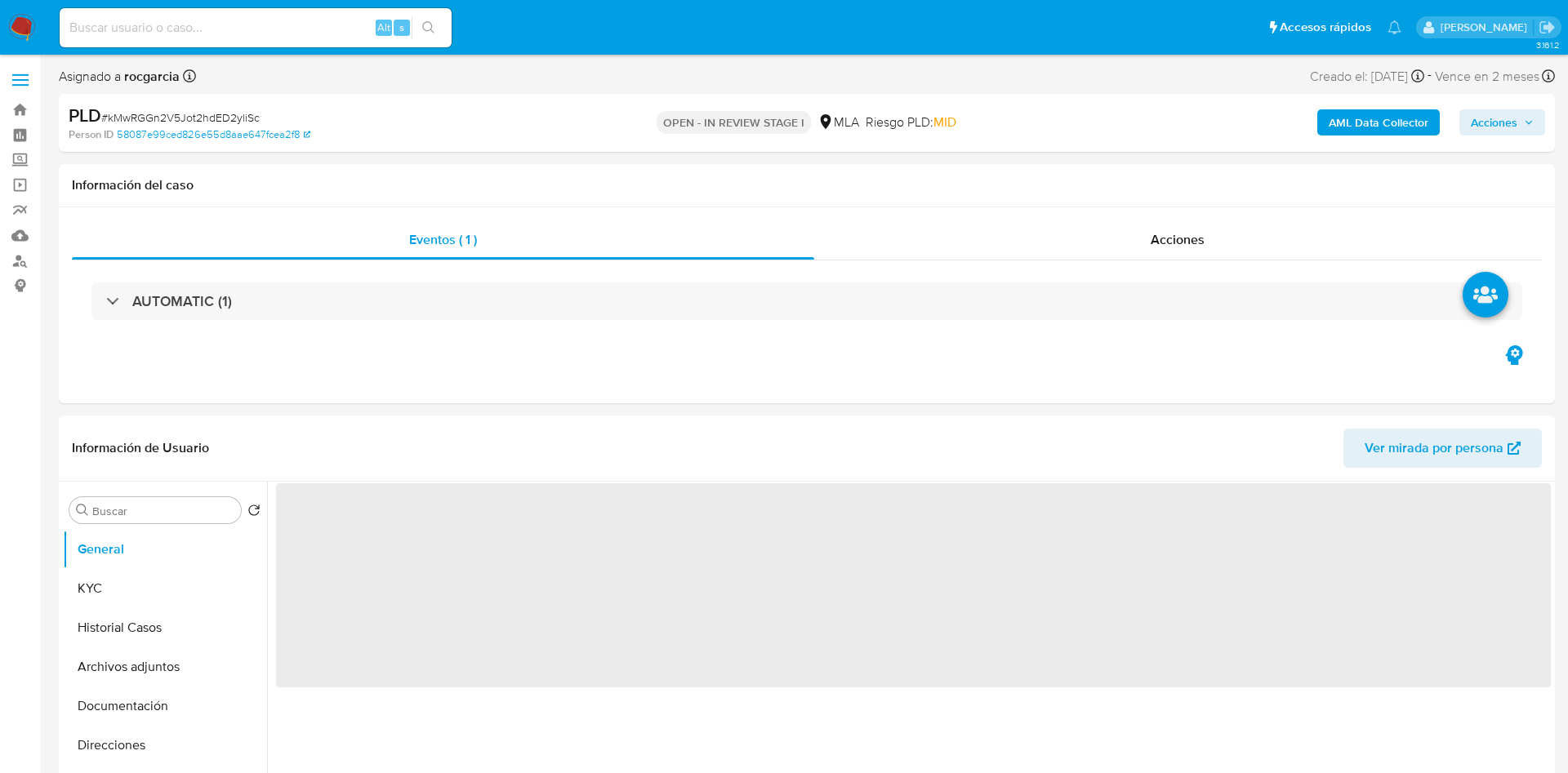
select select "10"
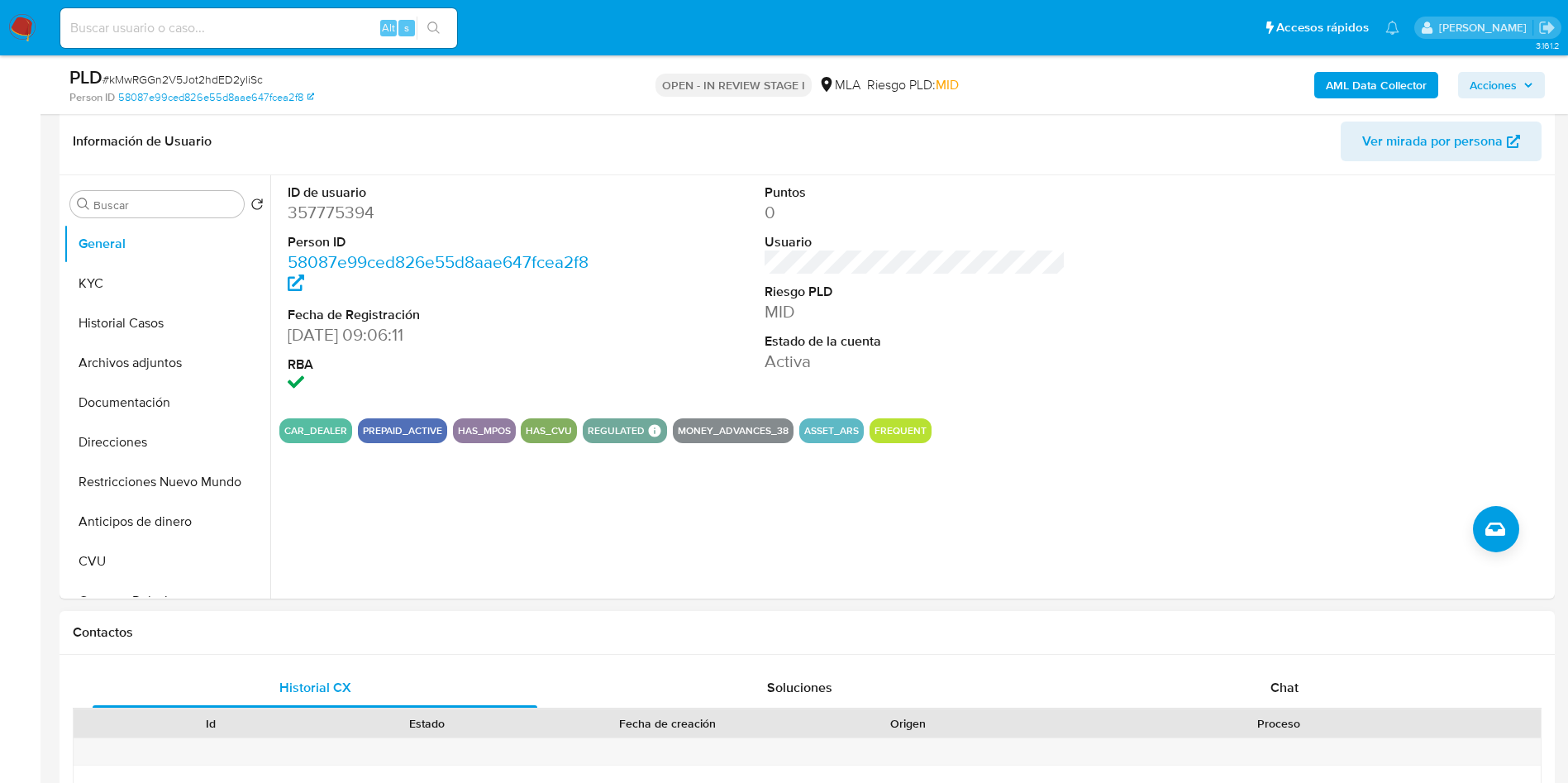
scroll to position [496, 0]
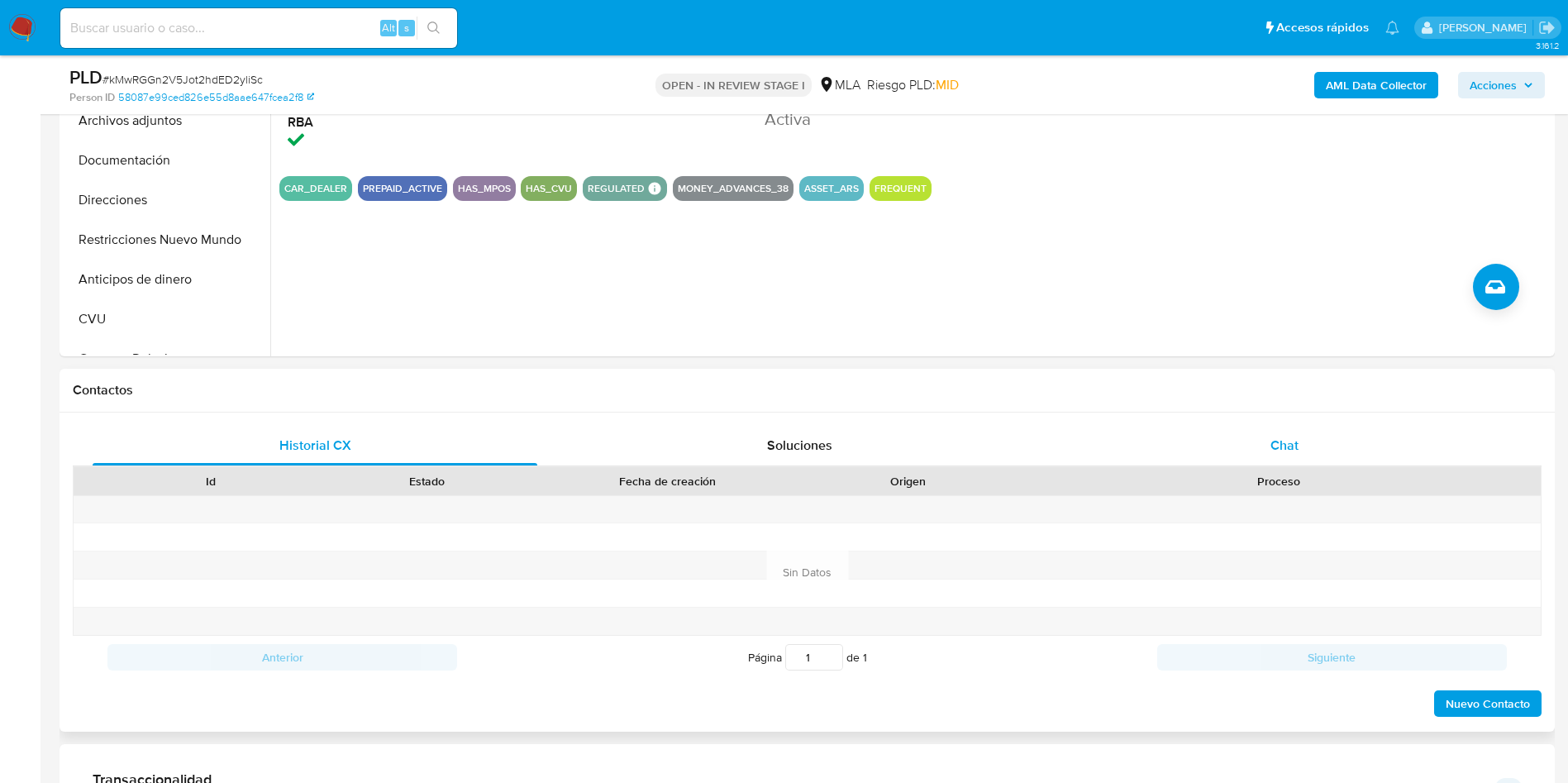
click at [1257, 454] on div "Chat" at bounding box center [1284, 445] width 444 height 40
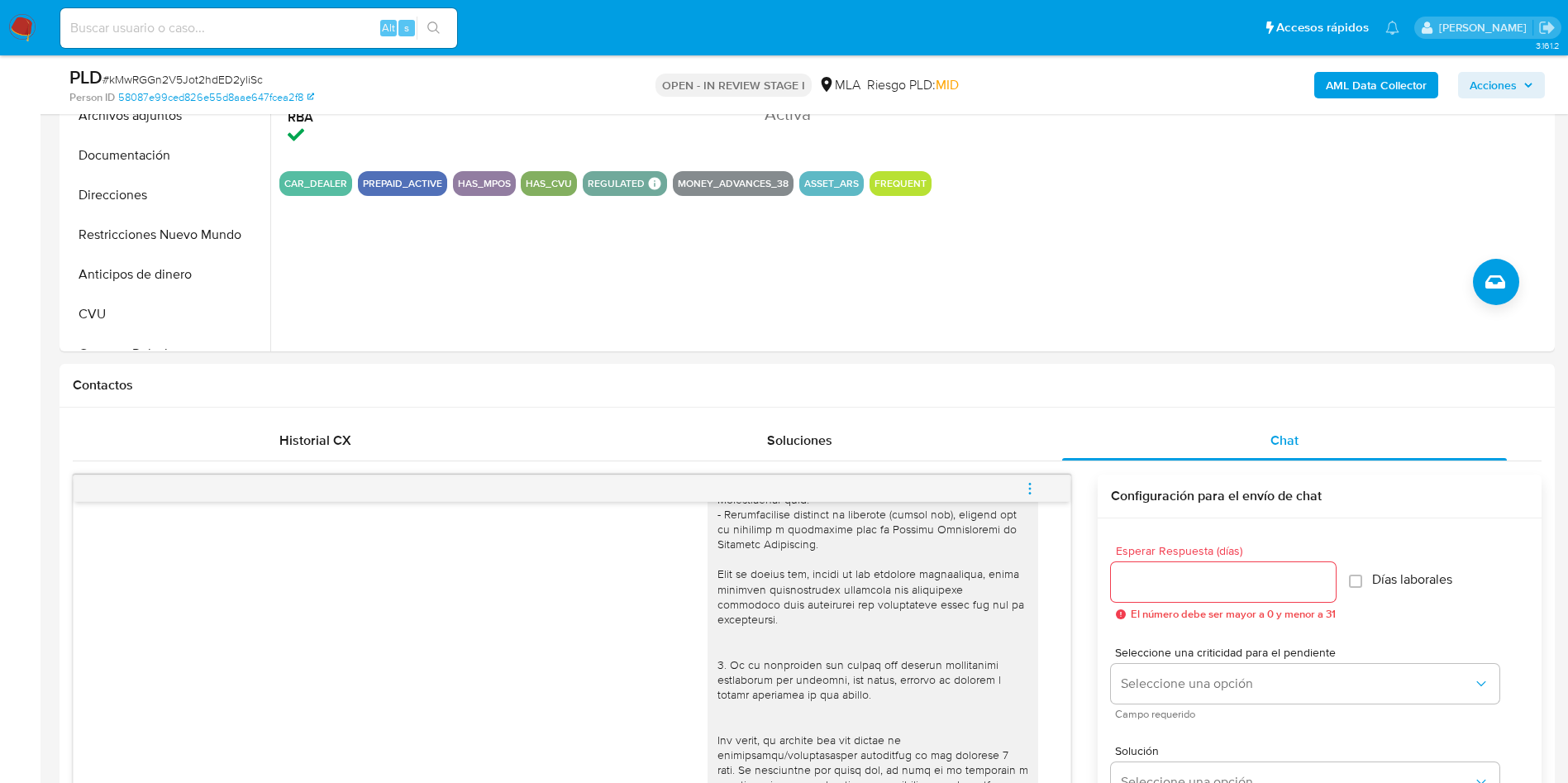
scroll to position [125, 0]
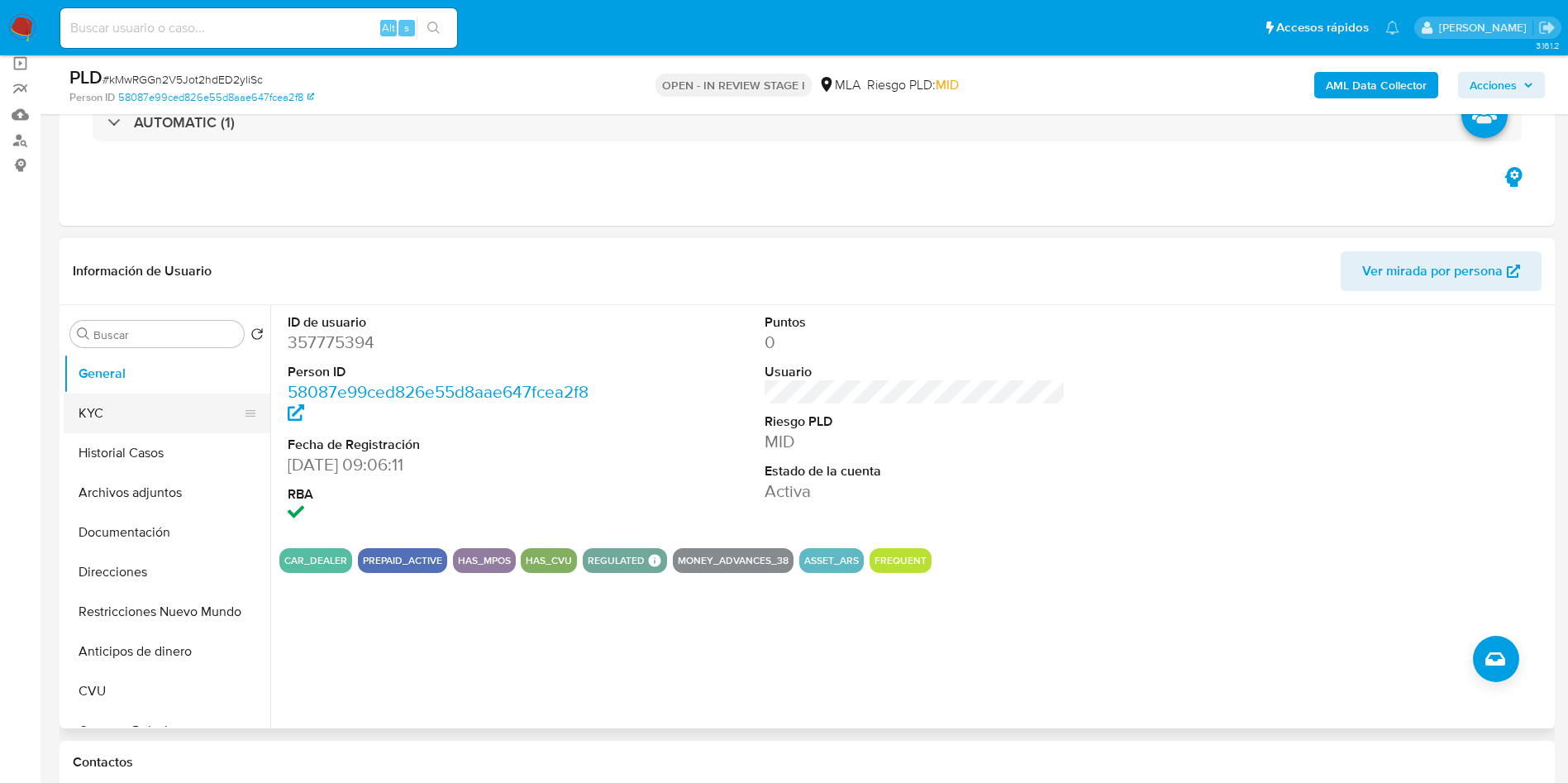
click at [121, 406] on button "KYC" at bounding box center [160, 413] width 194 height 40
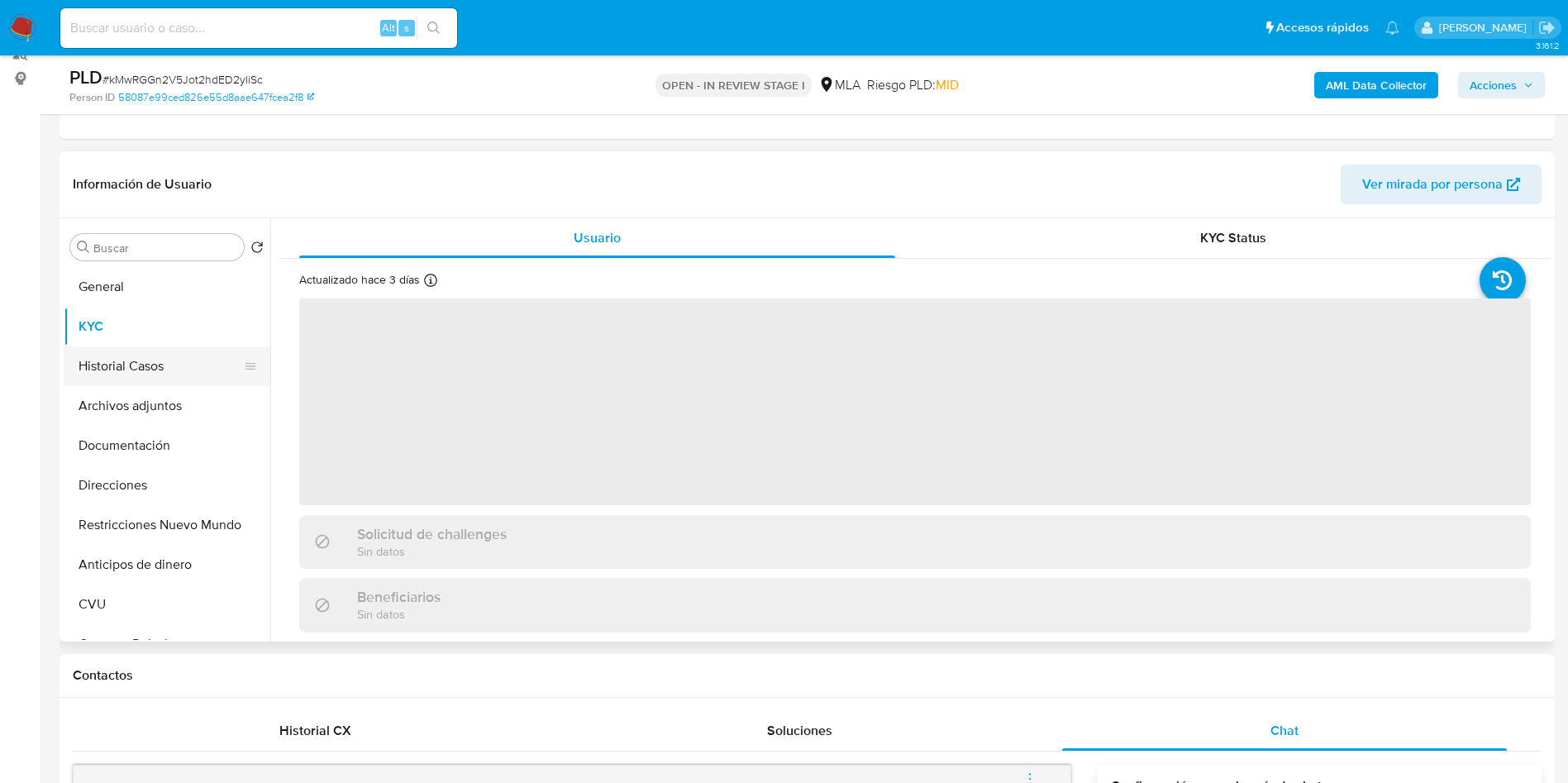
scroll to position [248, 0]
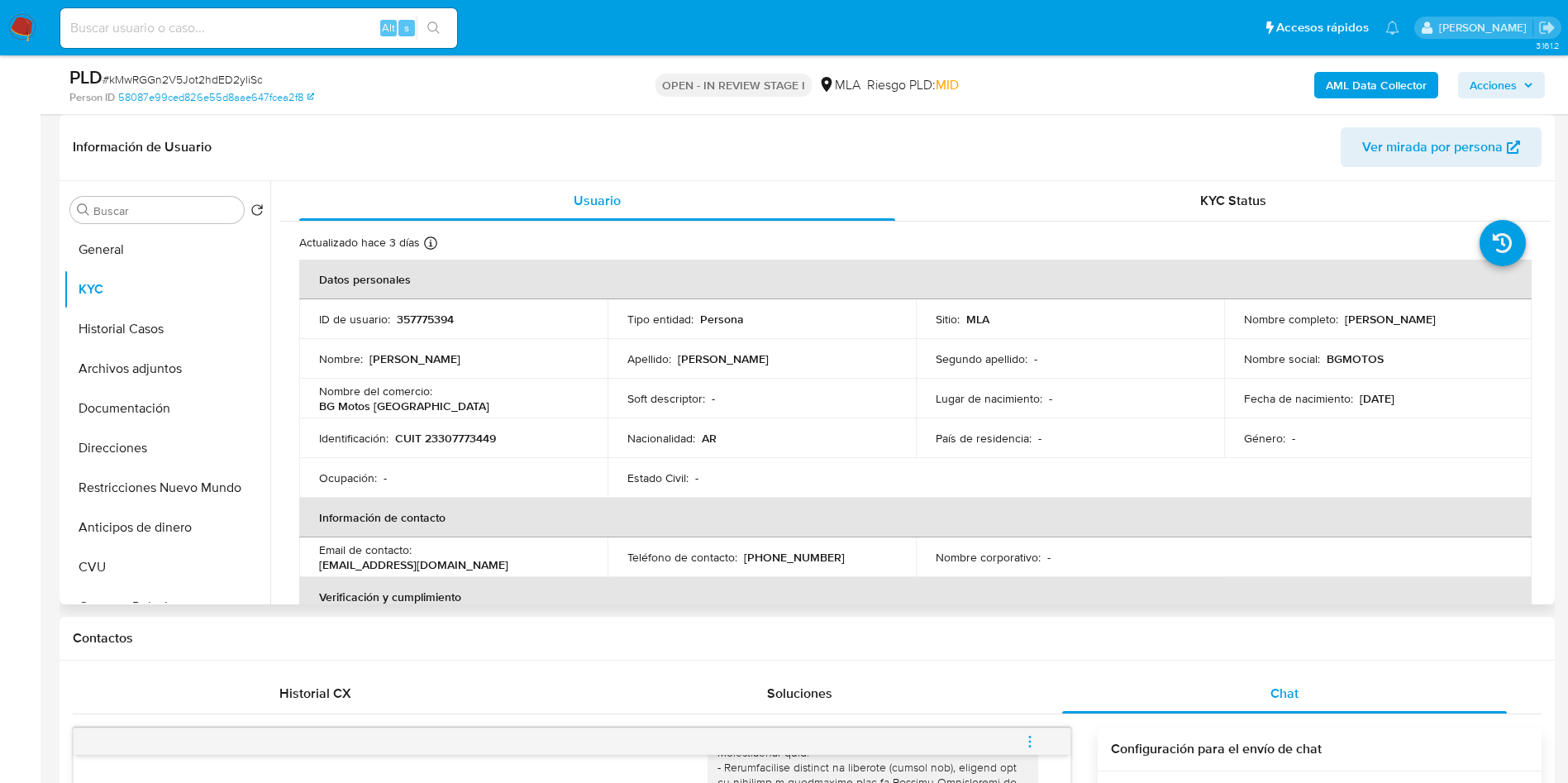
click at [453, 442] on p "CUIT 23307773449" at bounding box center [445, 438] width 100 height 15
copy p "23307773449"
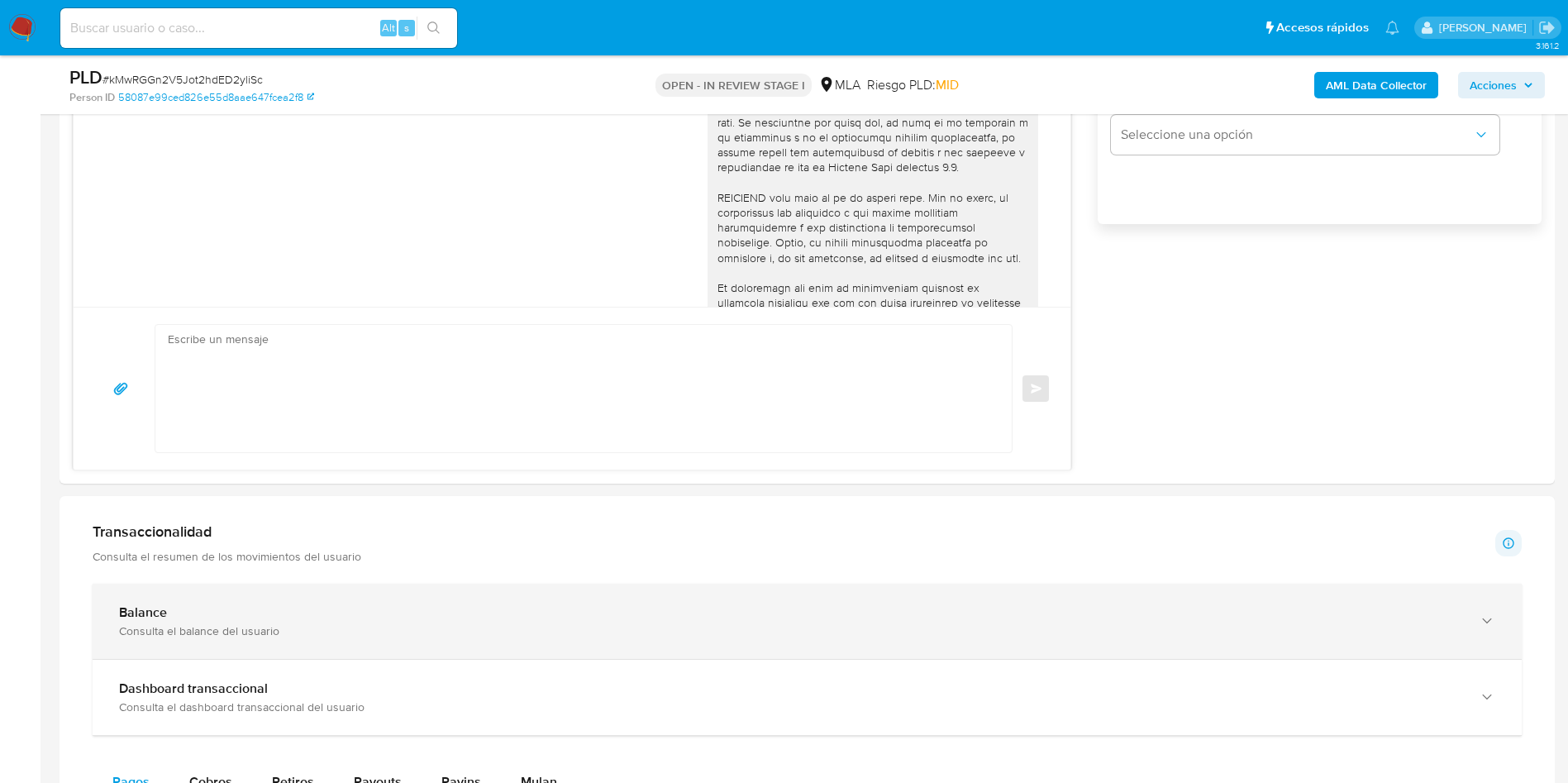
scroll to position [1117, 0]
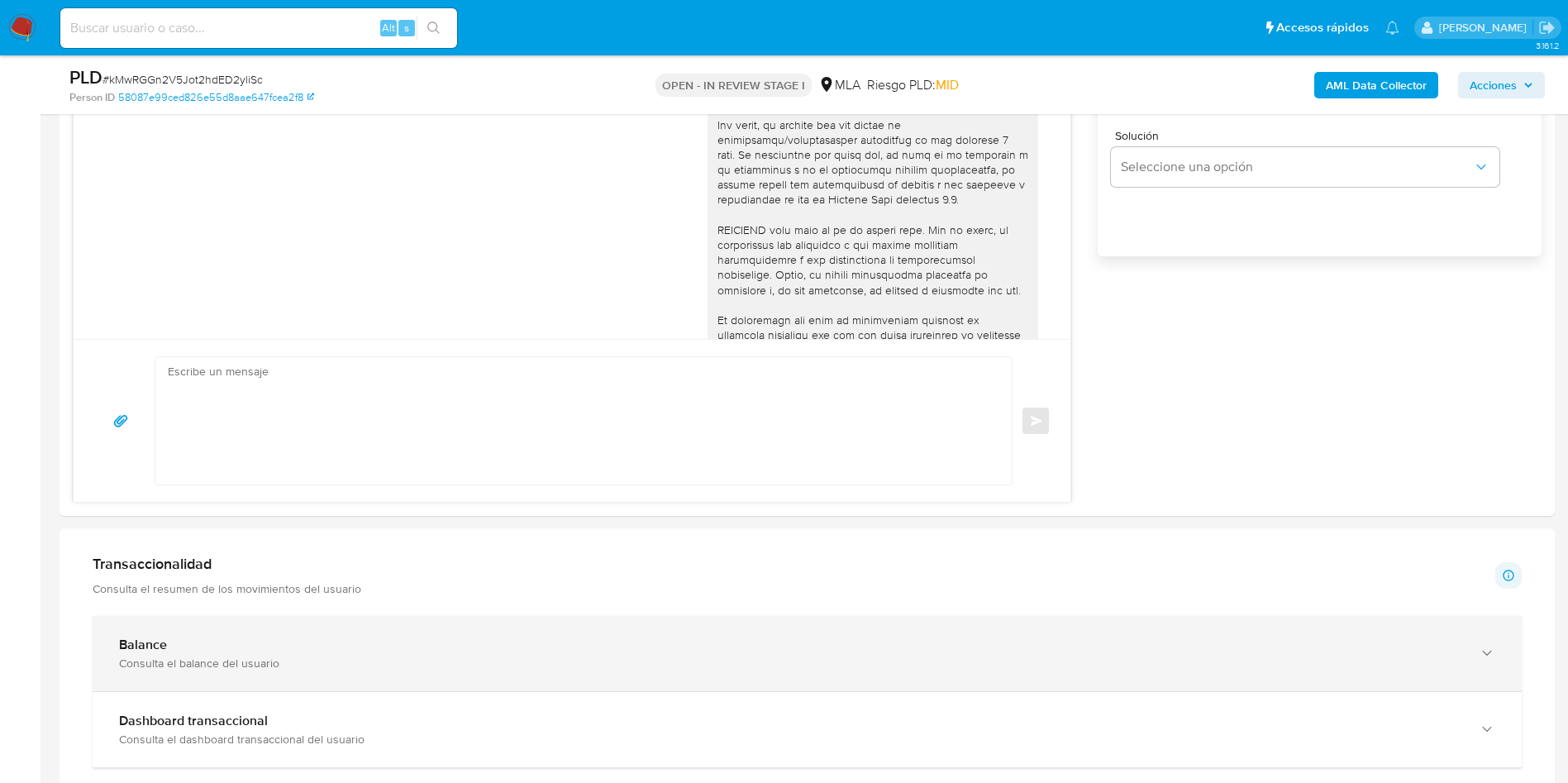
click at [238, 670] on div "Consulta el balance del usuario" at bounding box center [790, 663] width 1343 height 15
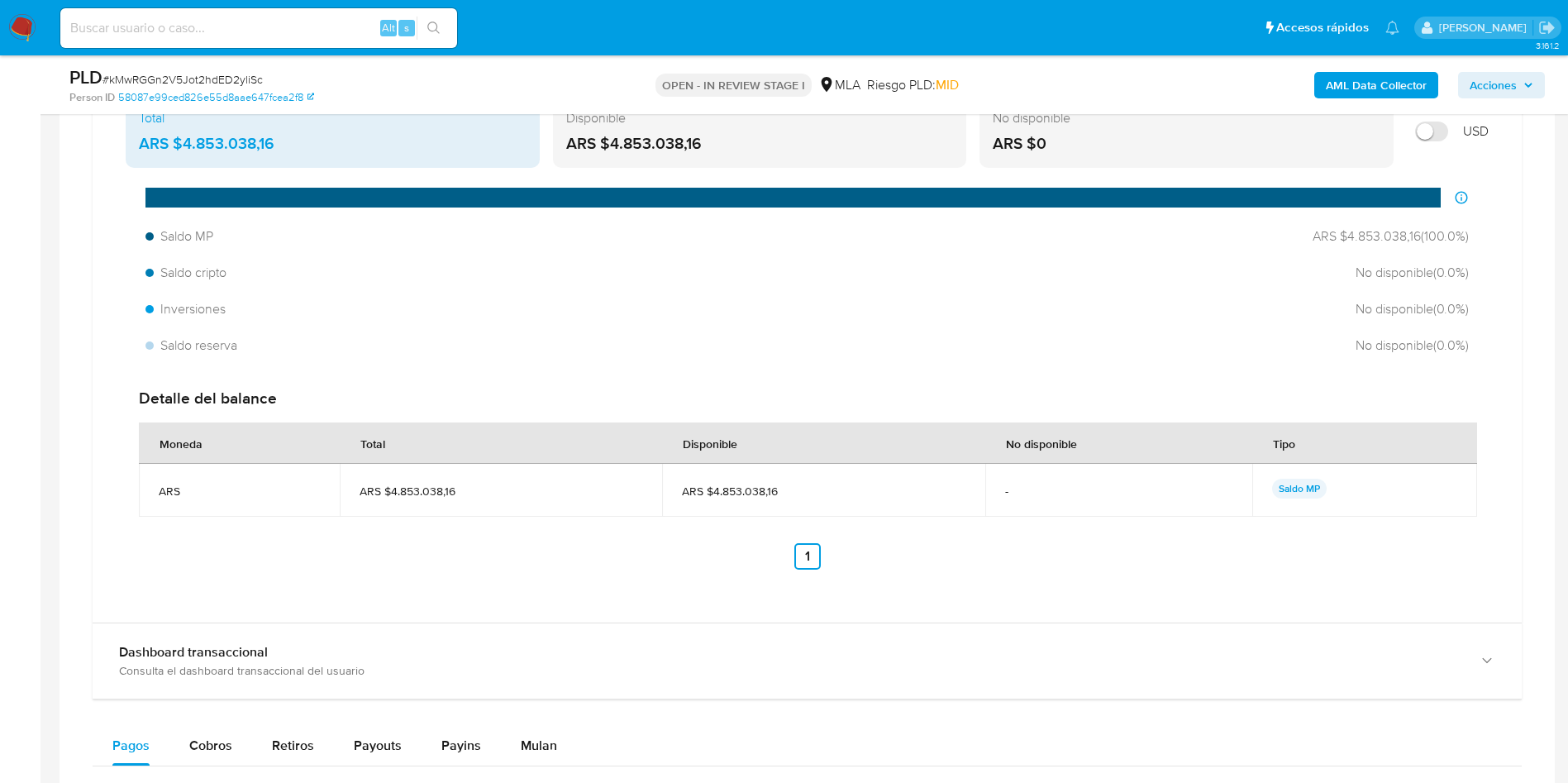
scroll to position [1856, 0]
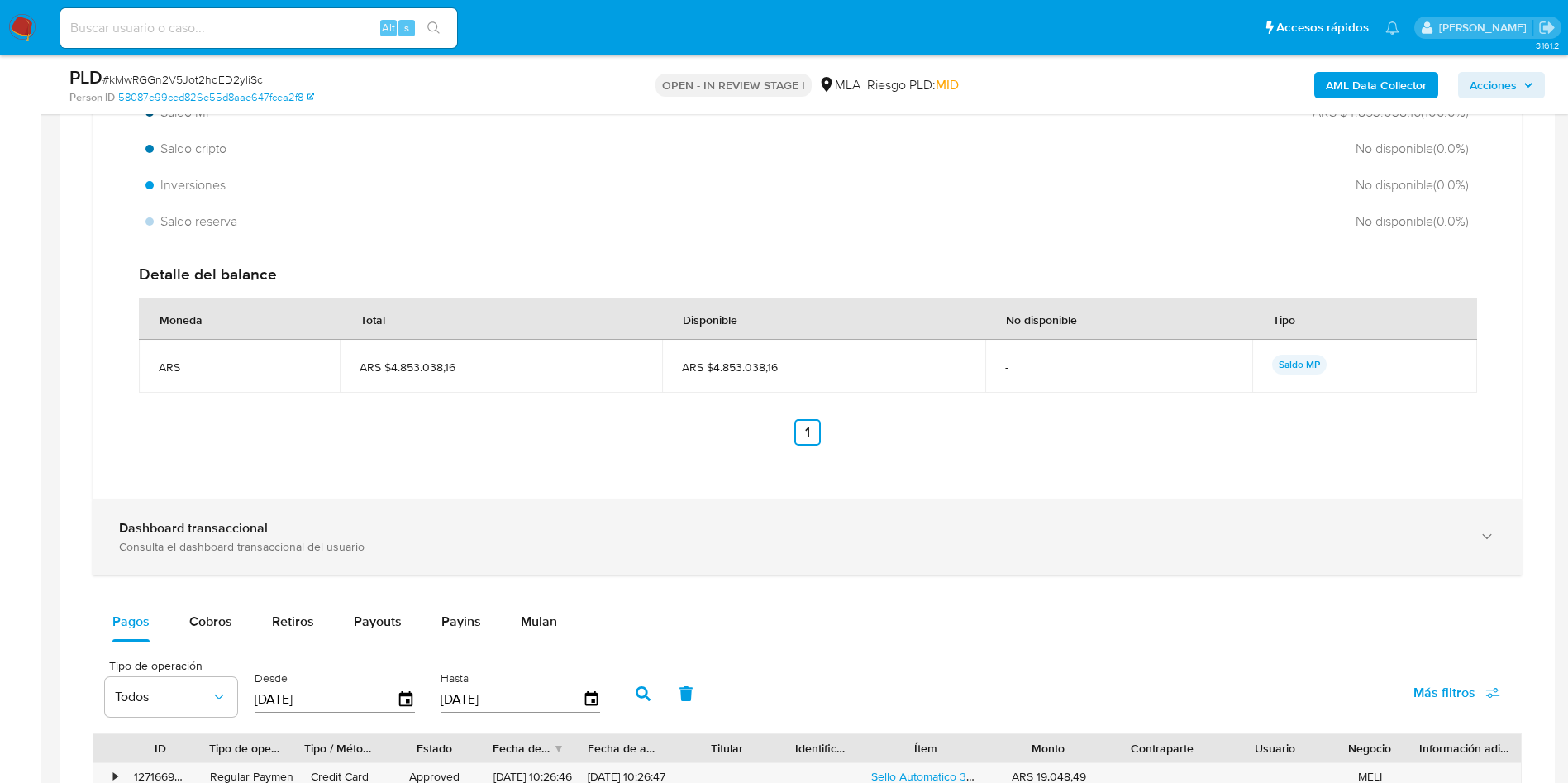
click at [406, 547] on div "Consulta el dashboard transaccional del usuario" at bounding box center [790, 547] width 1343 height 15
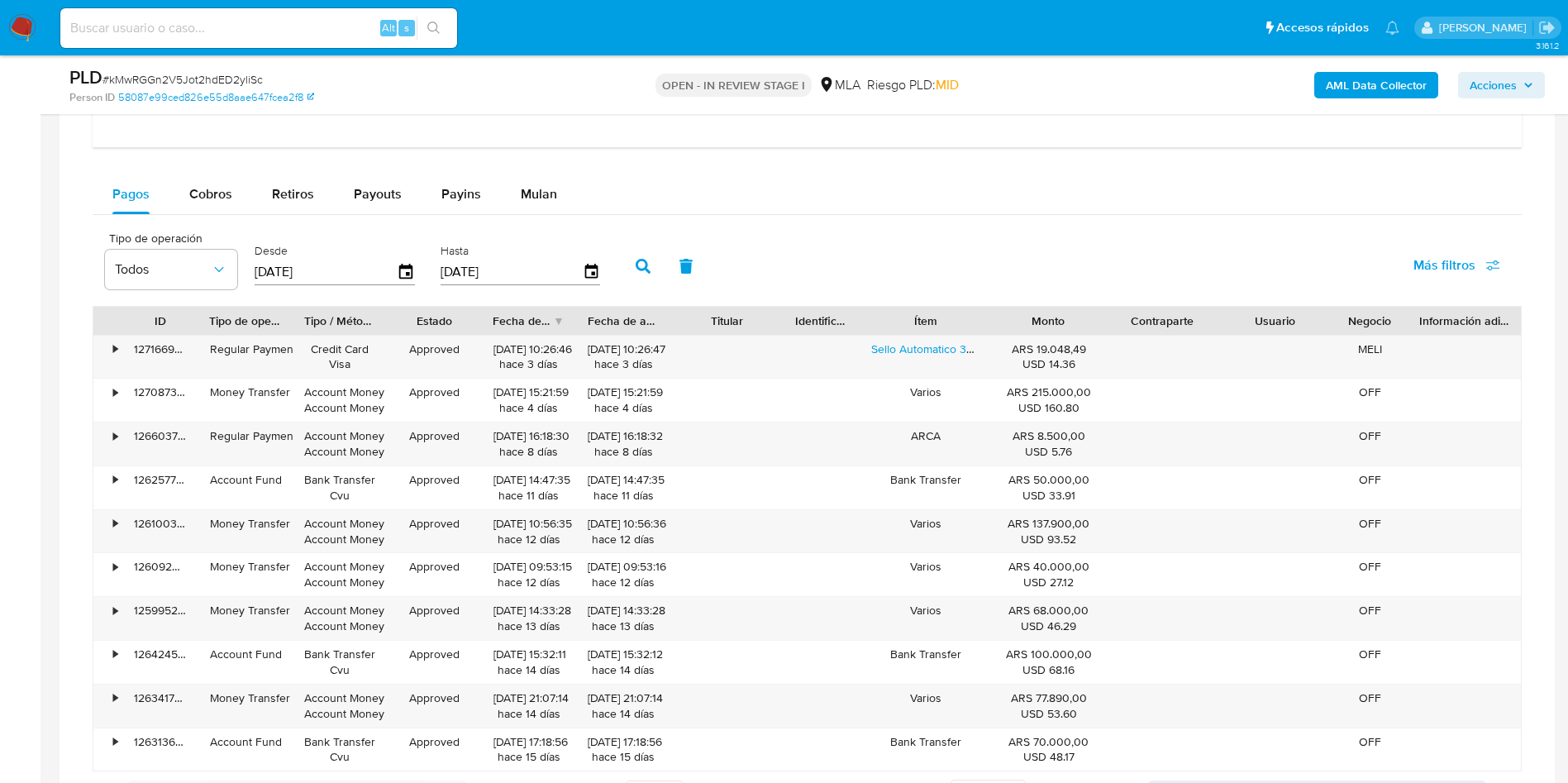
scroll to position [3096, 0]
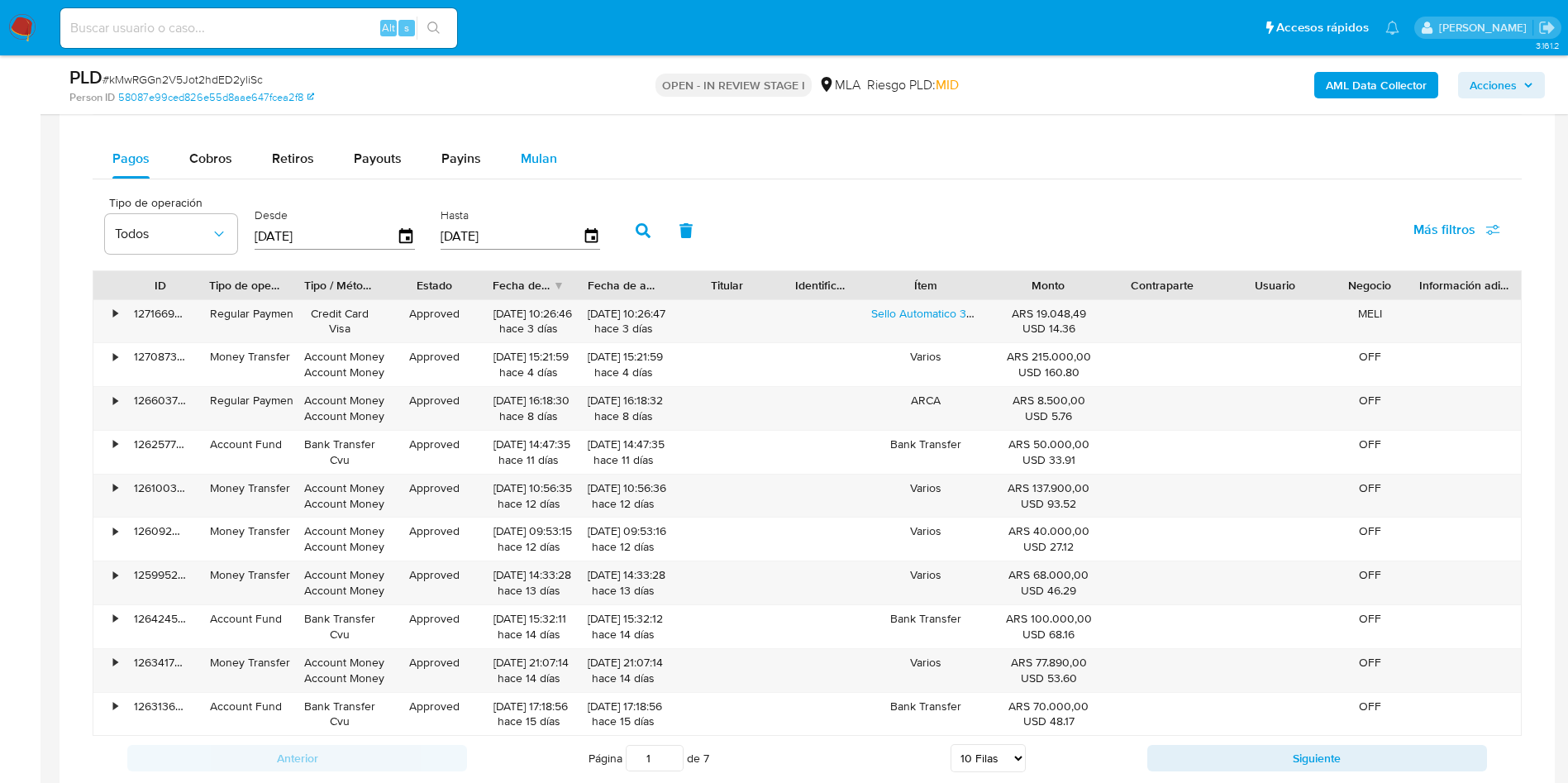
click at [535, 164] on span "Mulan" at bounding box center [538, 158] width 36 height 19
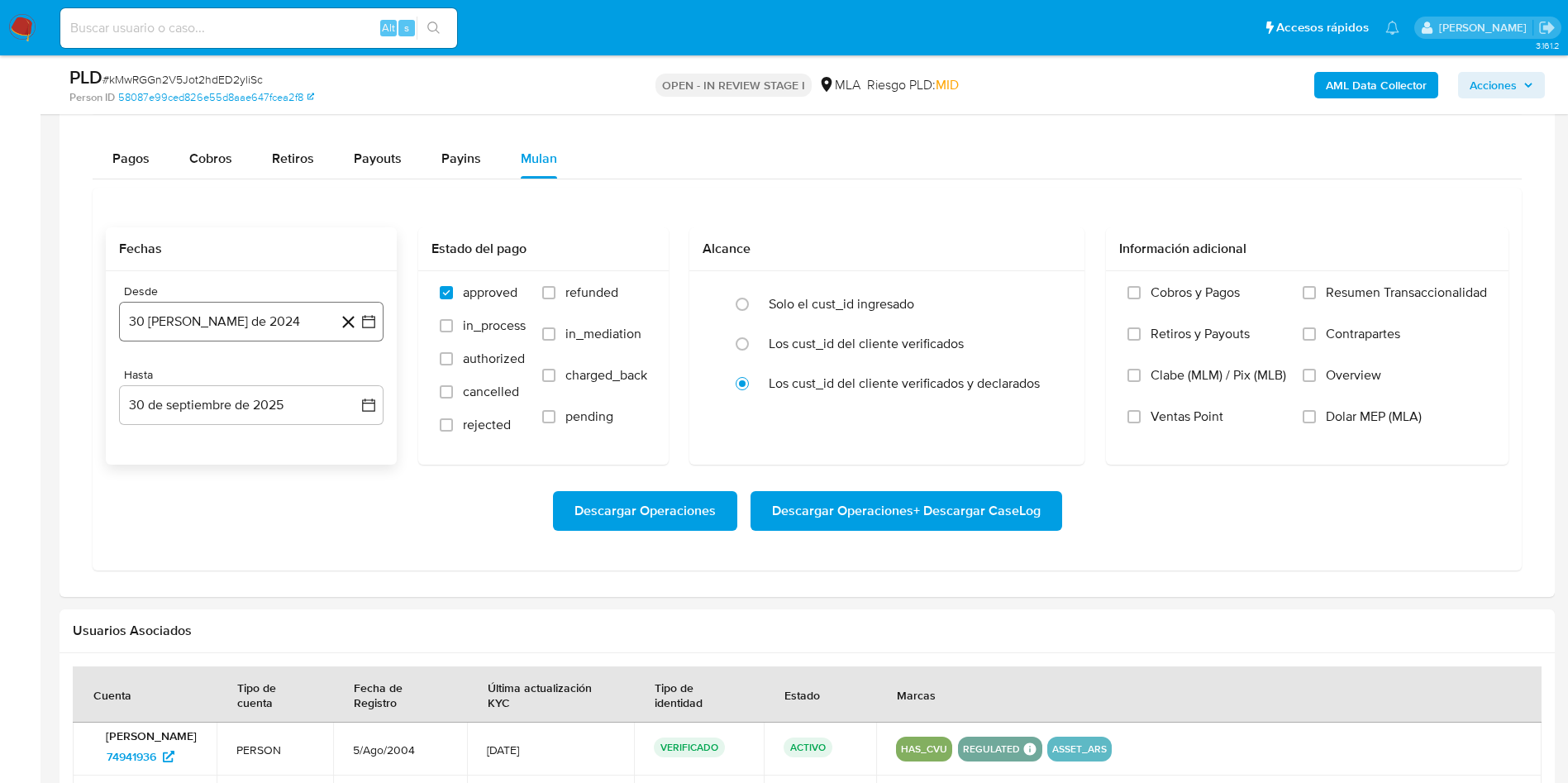
click at [372, 328] on icon "button" at bounding box center [369, 322] width 17 height 17
click at [351, 385] on icon "Mes siguiente" at bounding box center [354, 382] width 20 height 20
click at [145, 386] on icon "Mes anterior" at bounding box center [149, 382] width 20 height 20
click at [284, 385] on icon "Seleccionar mes y año" at bounding box center [290, 381] width 13 height 13
click at [348, 385] on icon "Año siguiente" at bounding box center [351, 380] width 6 height 12
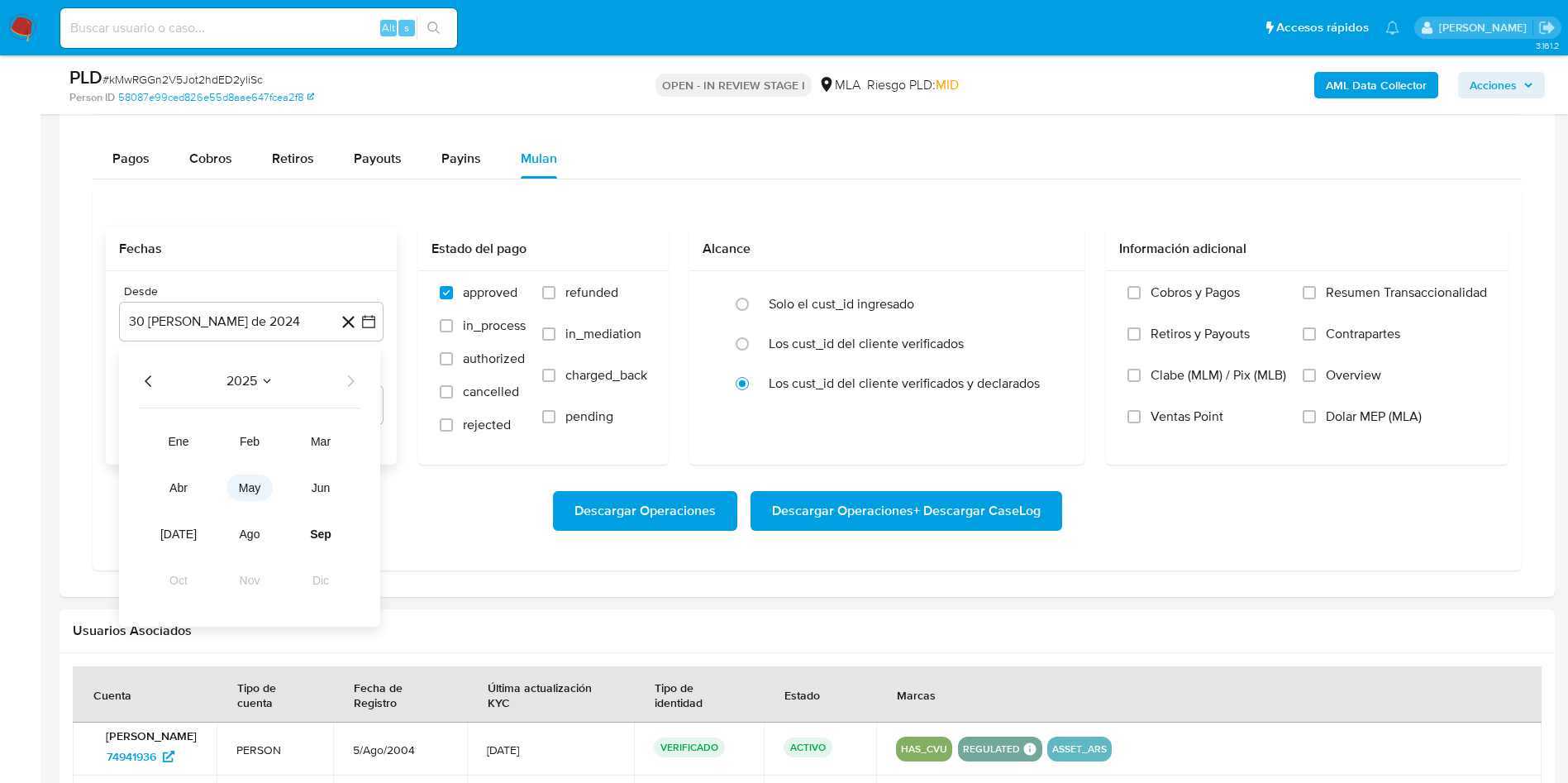
click at [234, 492] on button "may" at bounding box center [250, 488] width 46 height 27
click at [253, 450] on button "1" at bounding box center [251, 442] width 27 height 27
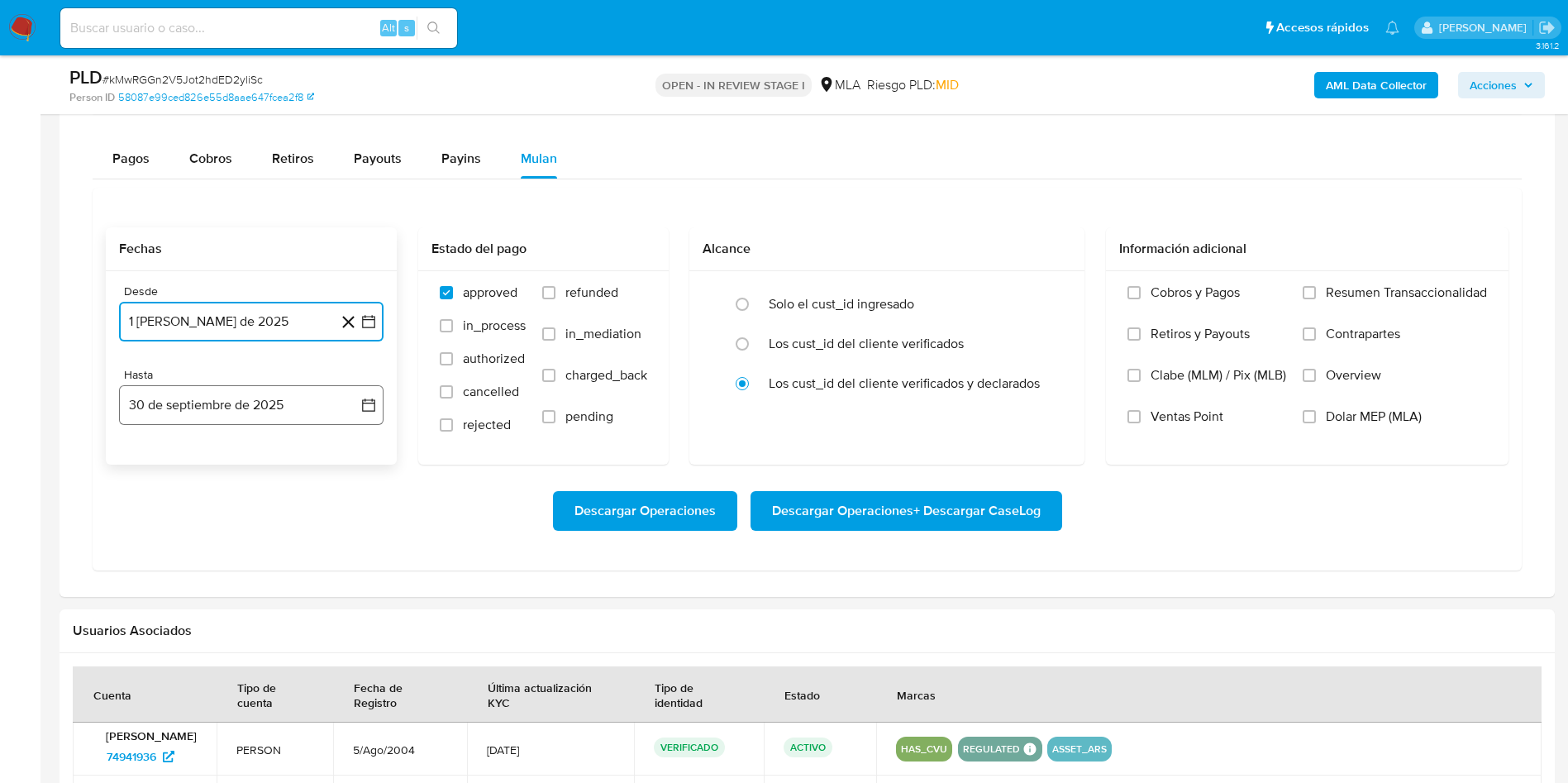
click at [373, 412] on icon "button" at bounding box center [369, 405] width 17 height 17
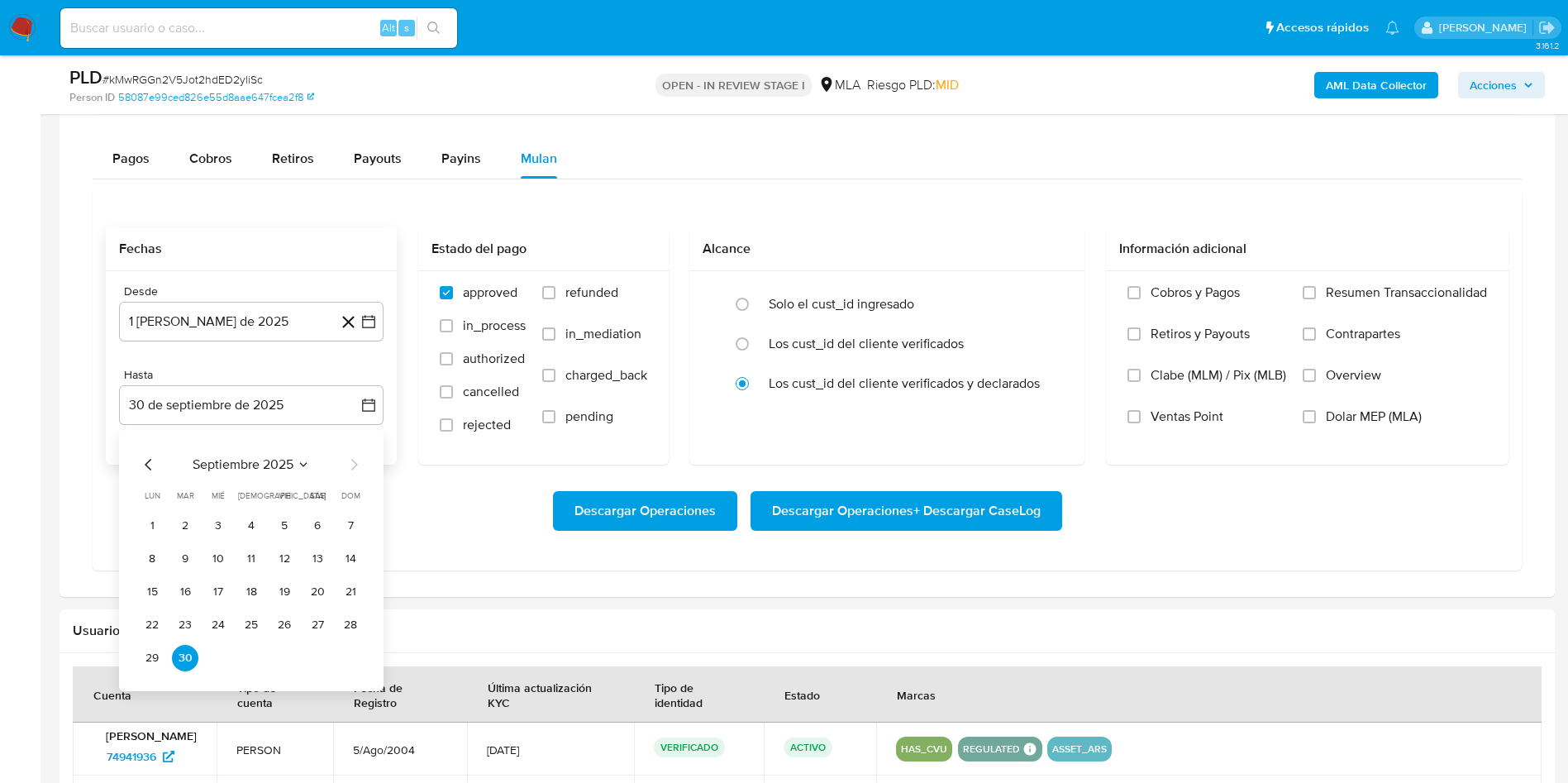
click at [135, 465] on div "septiembre 2025 septiembre 2025 lun lunes mar martes mié miércoles jue jueves v…" at bounding box center [251, 560] width 265 height 261
click at [141, 461] on icon "Mes anterior" at bounding box center [149, 465] width 20 height 20
click at [349, 666] on button "31" at bounding box center [350, 658] width 27 height 27
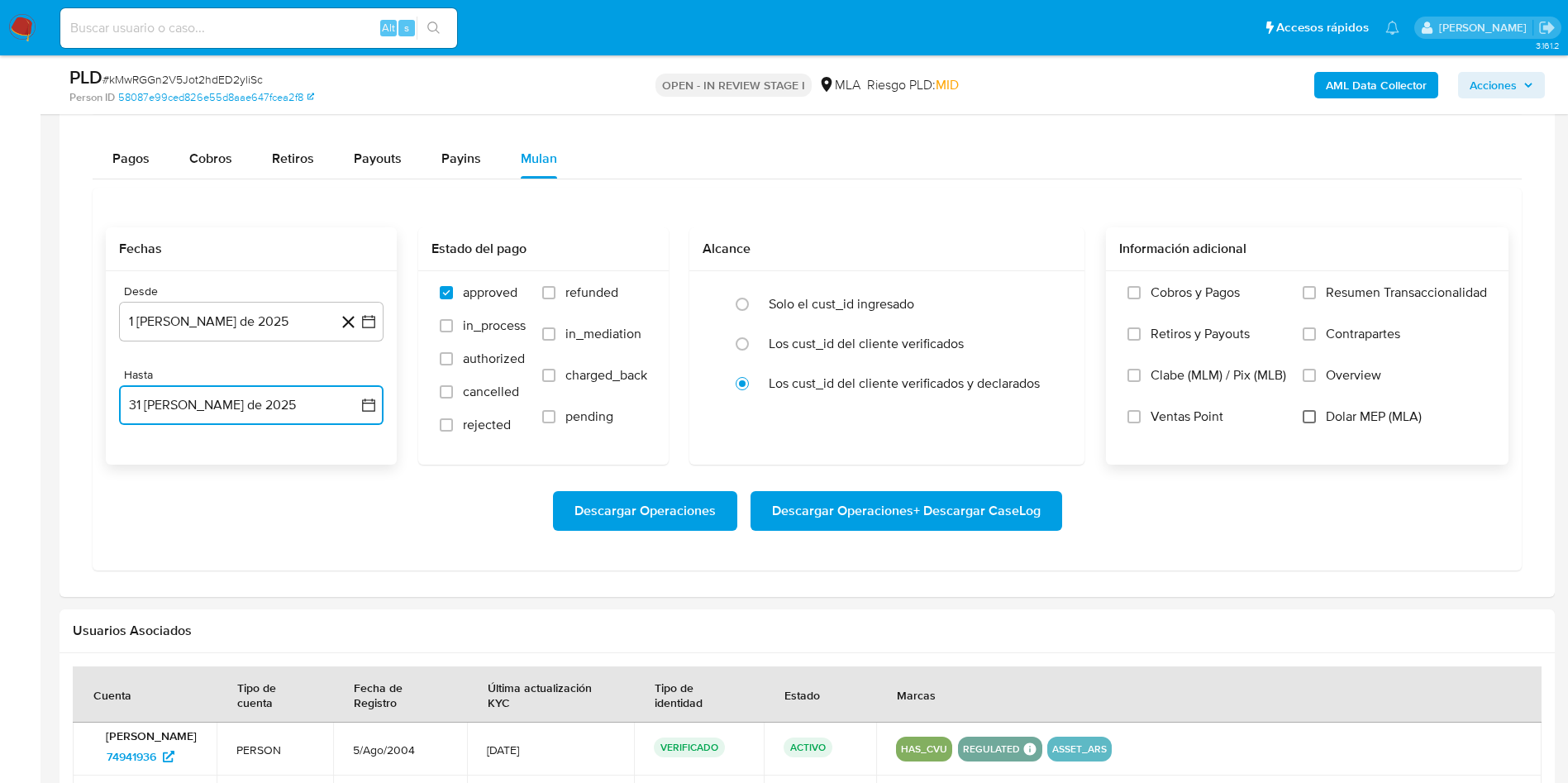
click at [1308, 421] on input "Dolar MEP (MLA)" at bounding box center [1309, 417] width 13 height 13
click at [546, 293] on input "refunded" at bounding box center [548, 292] width 13 height 13
checkbox input "true"
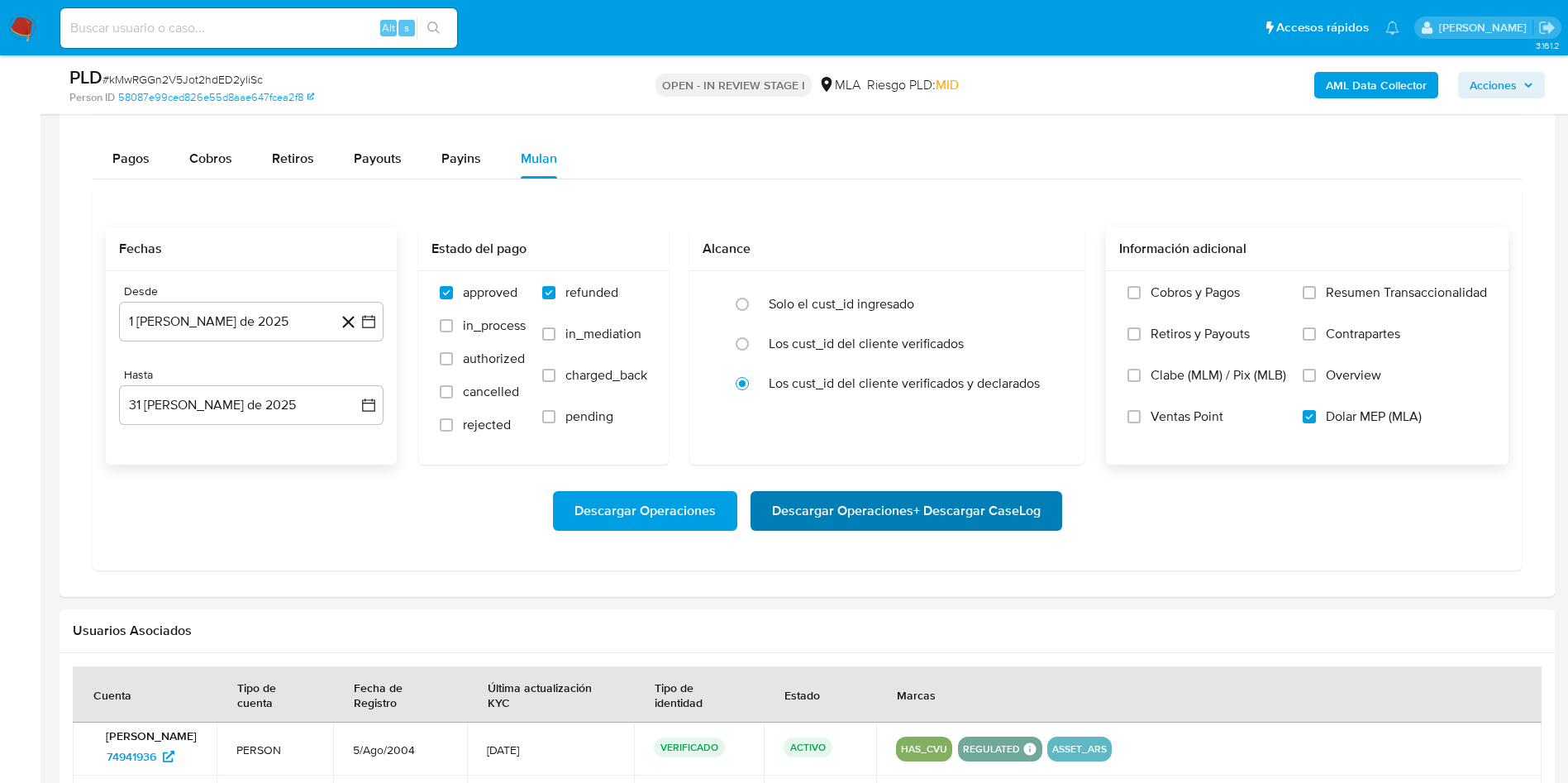
click at [809, 512] on span "Descargar Operaciones + Descargar CaseLog" at bounding box center [906, 510] width 268 height 36
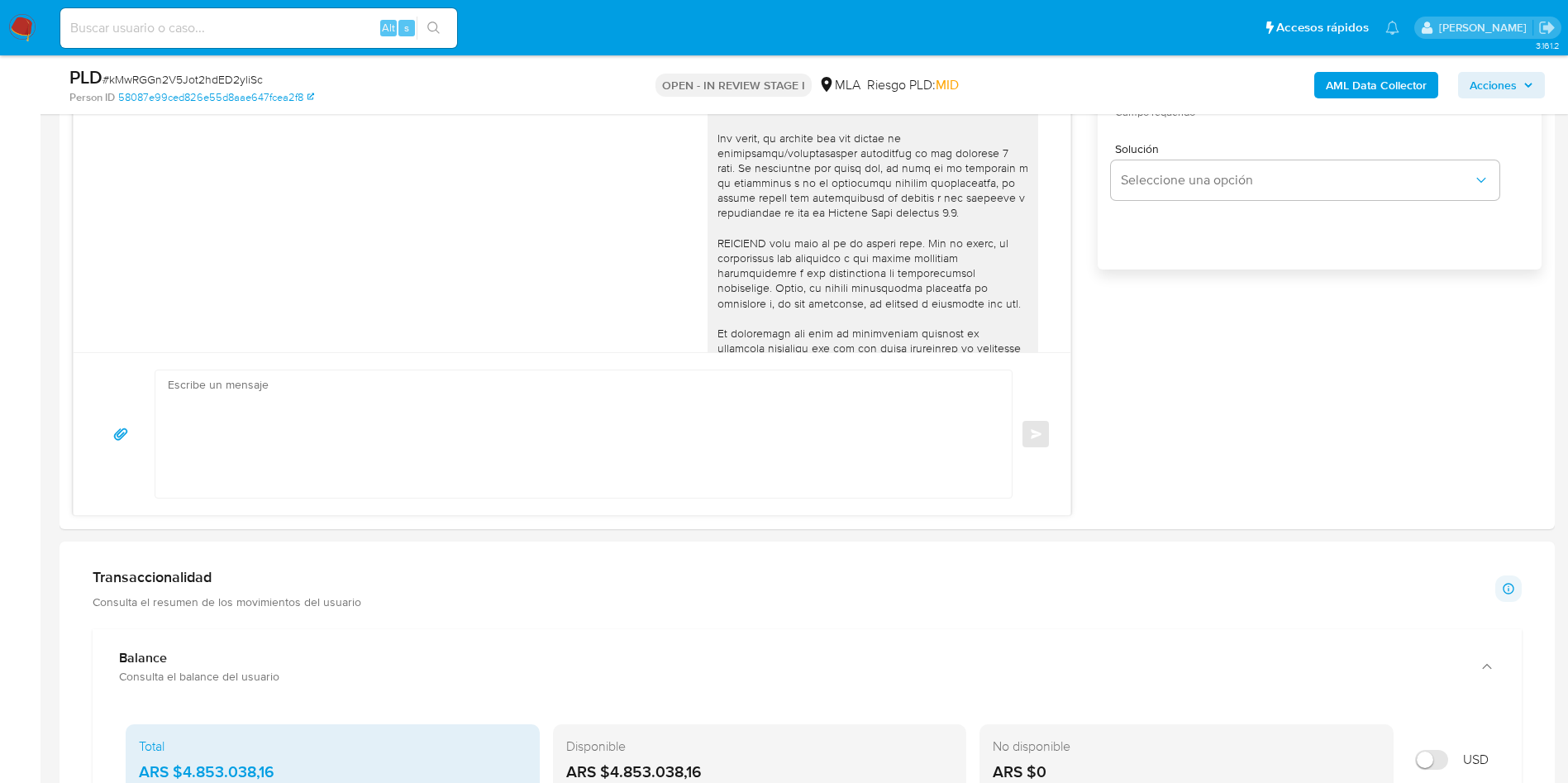
scroll to position [740, 0]
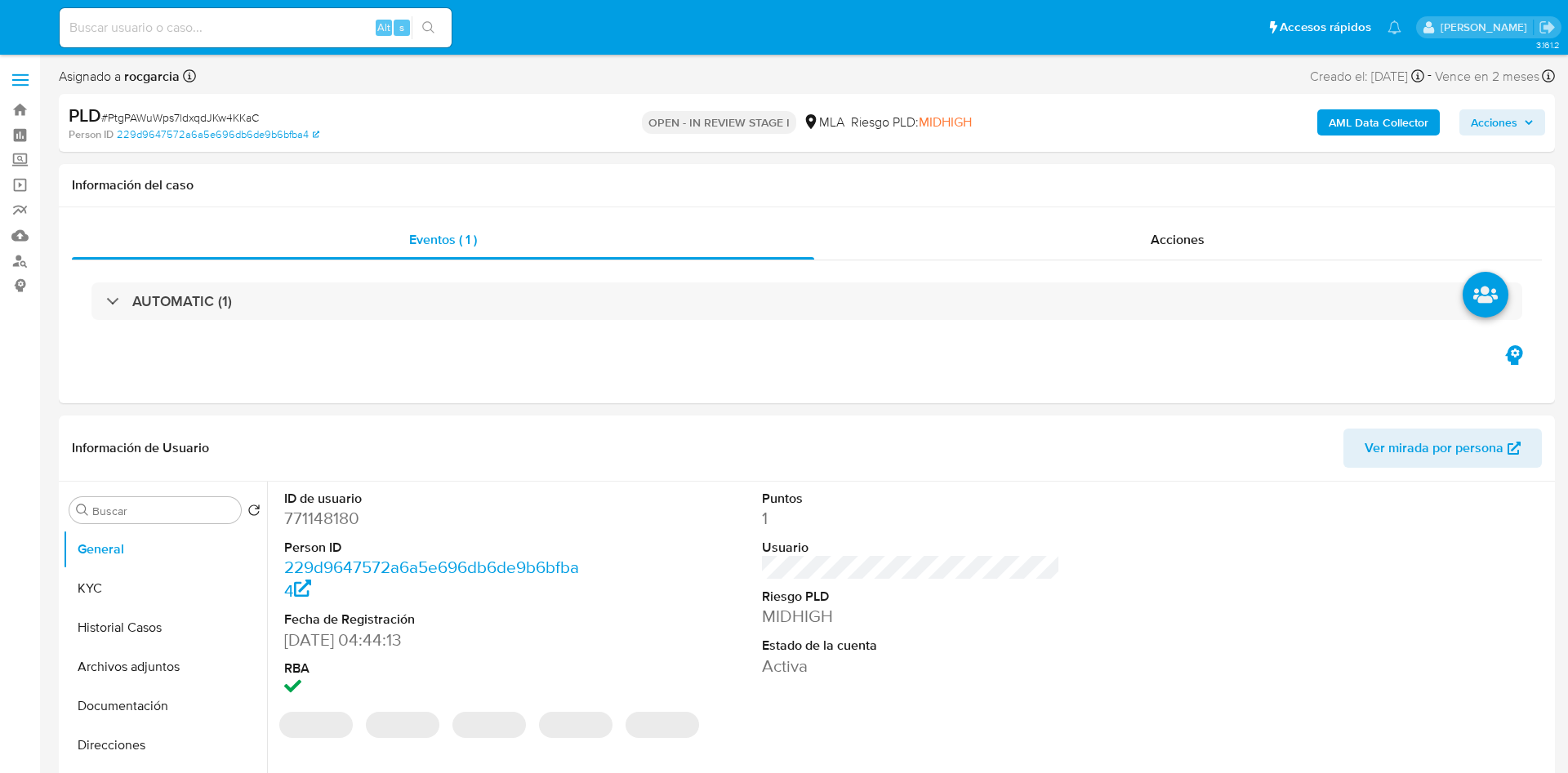
select select "10"
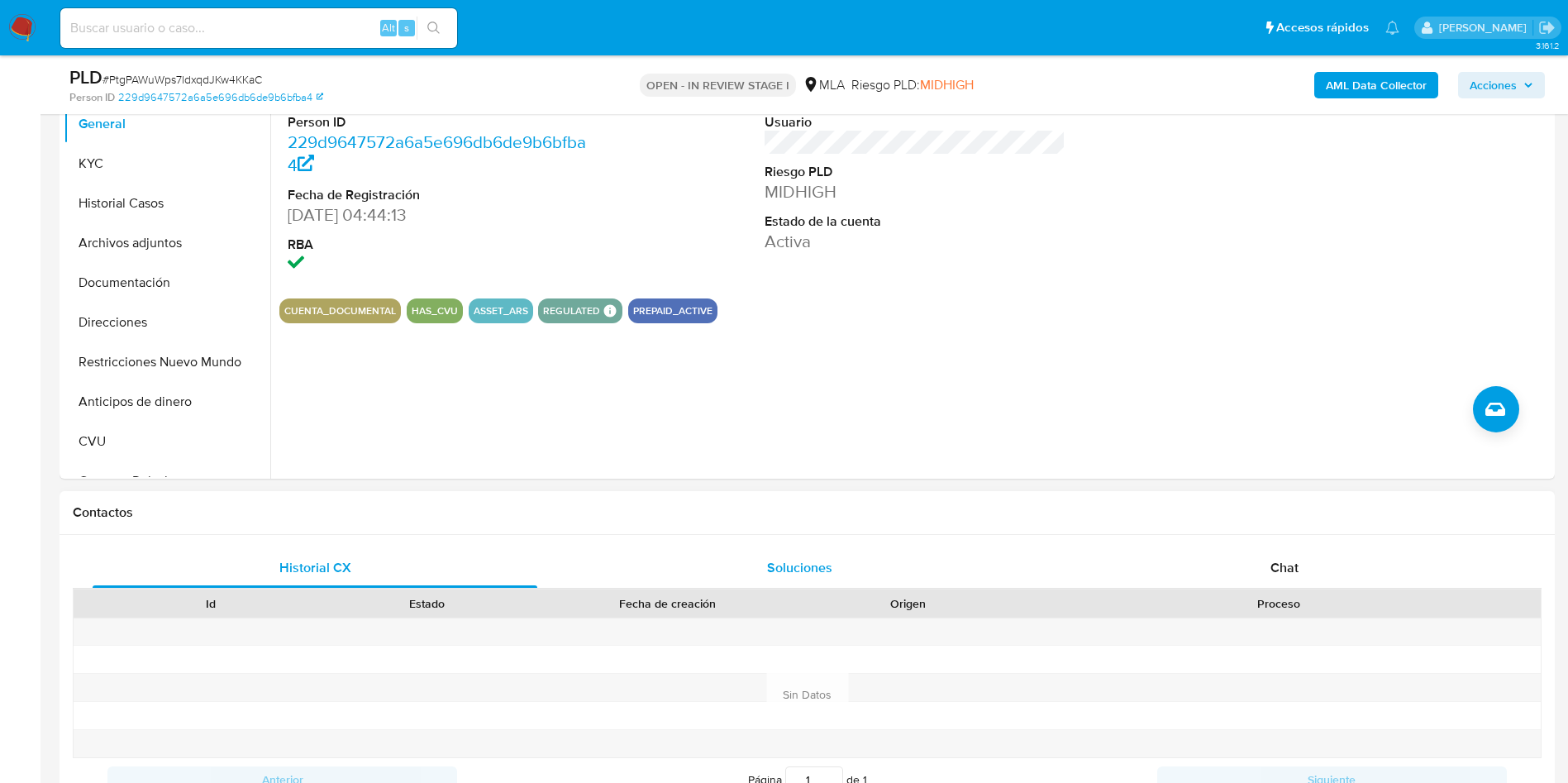
scroll to position [496, 0]
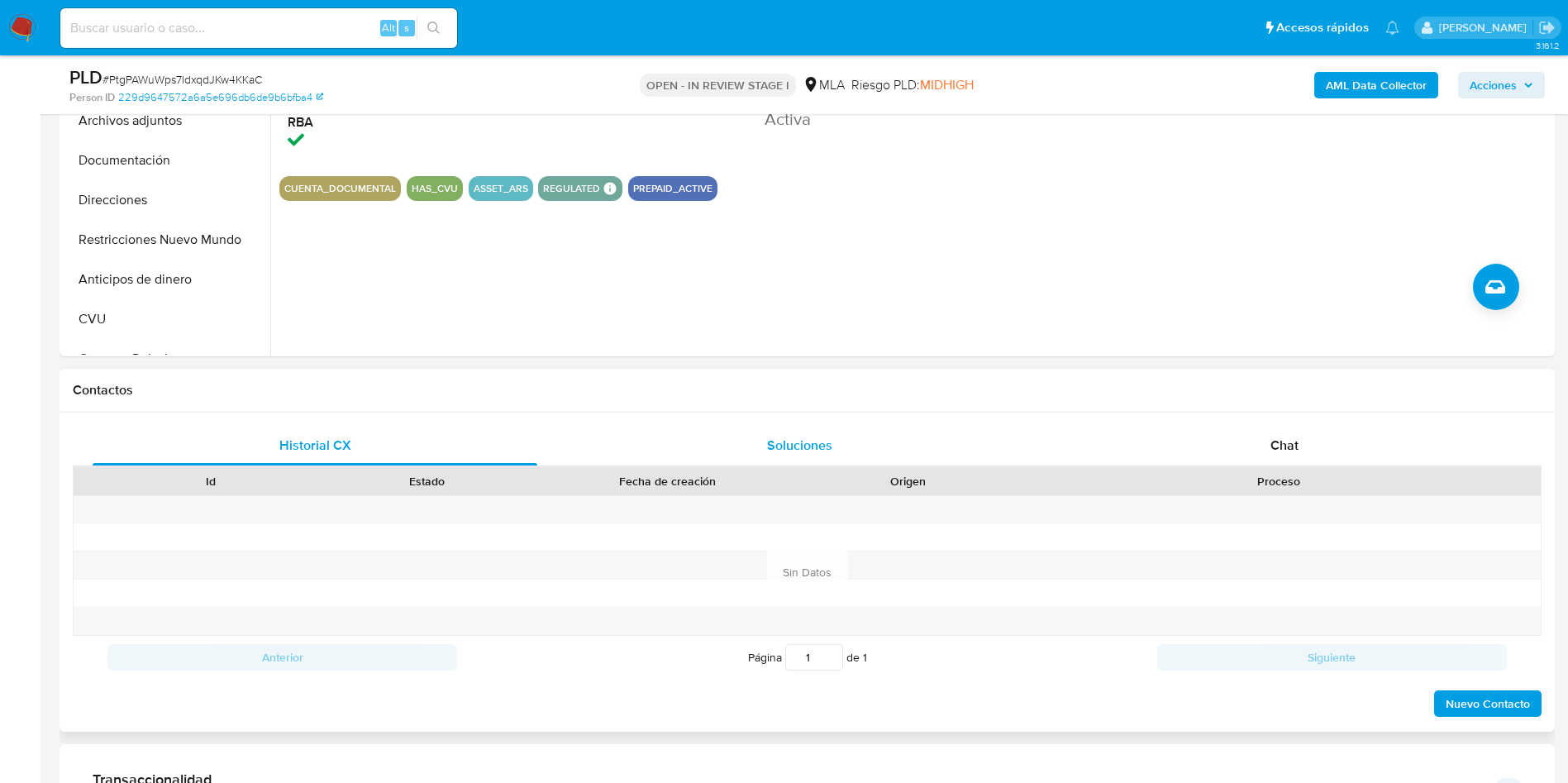
drag, startPoint x: 1332, startPoint y: 445, endPoint x: 999, endPoint y: 452, distance: 333.1
click at [1332, 445] on div "Chat" at bounding box center [1284, 445] width 444 height 40
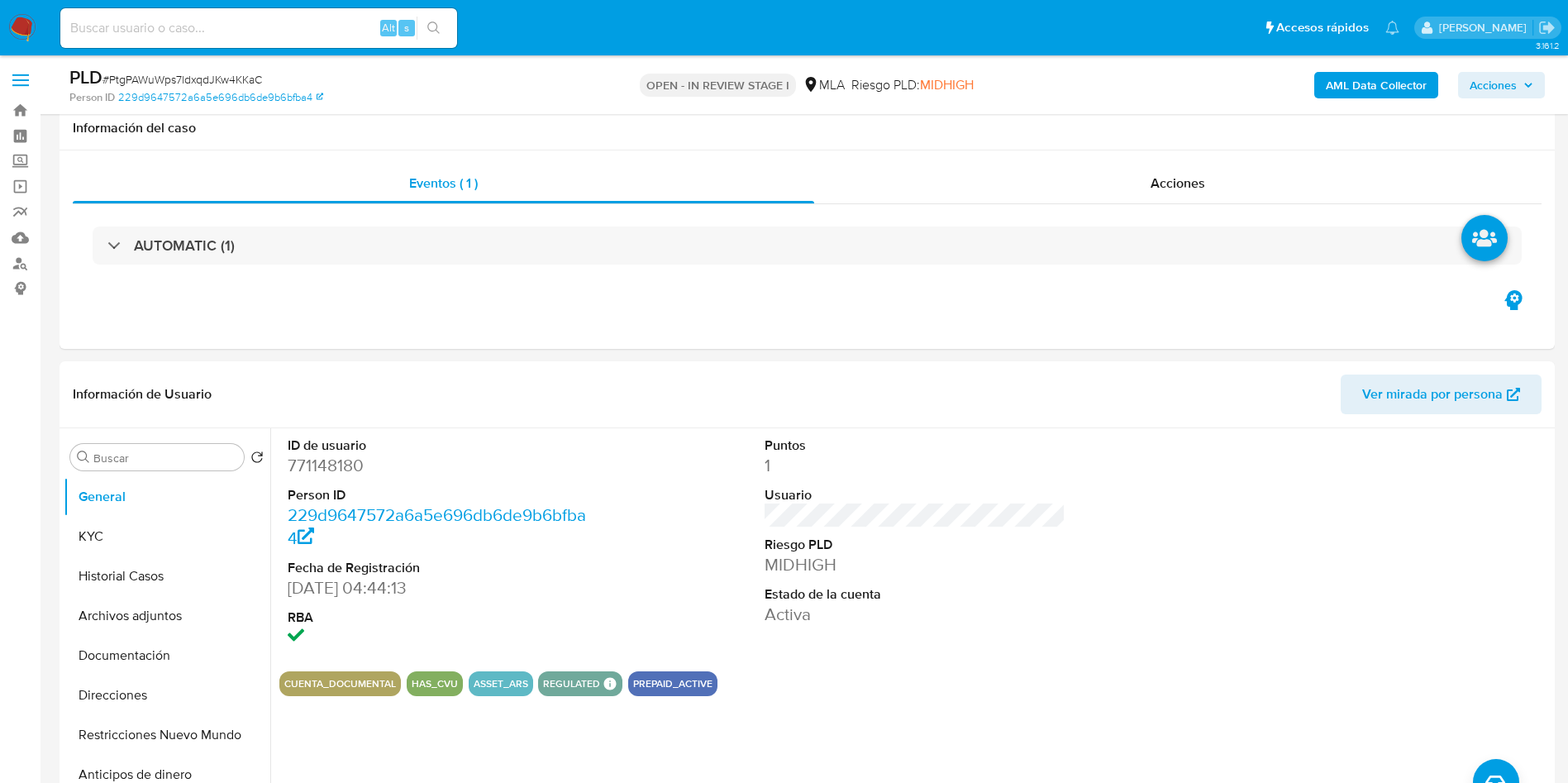
scroll to position [0, 0]
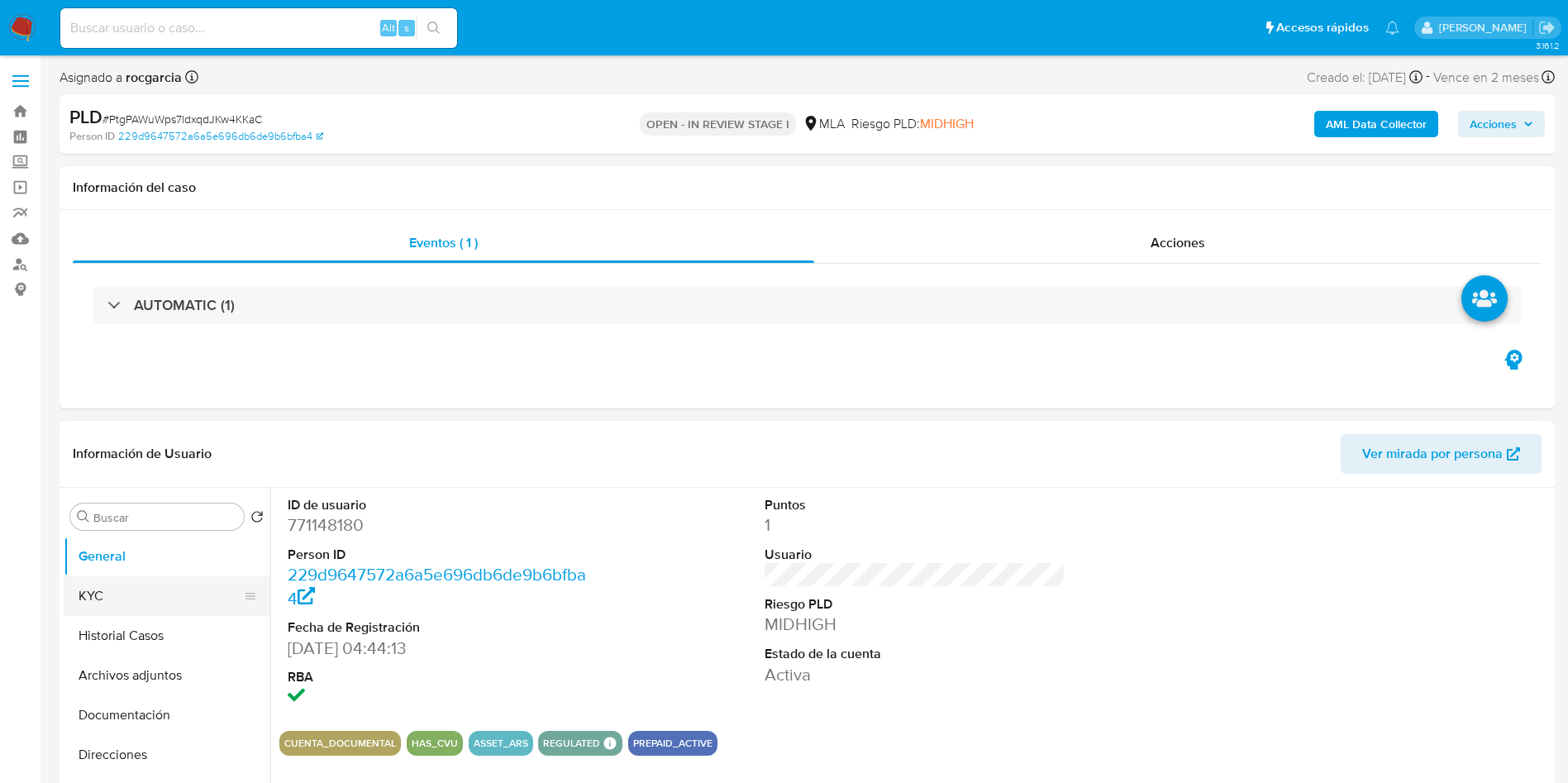
click at [90, 596] on button "KYC" at bounding box center [160, 596] width 194 height 40
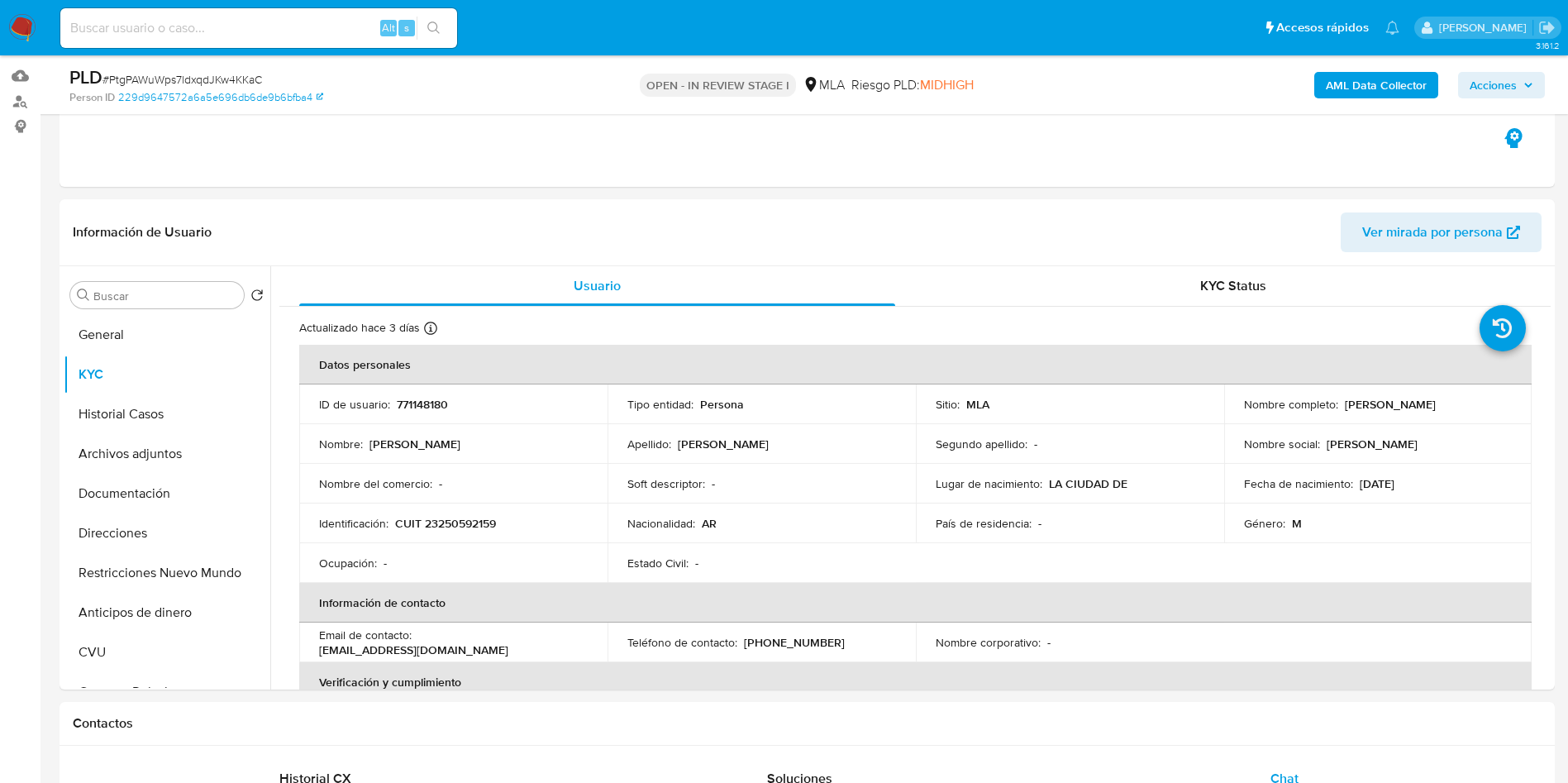
scroll to position [125, 0]
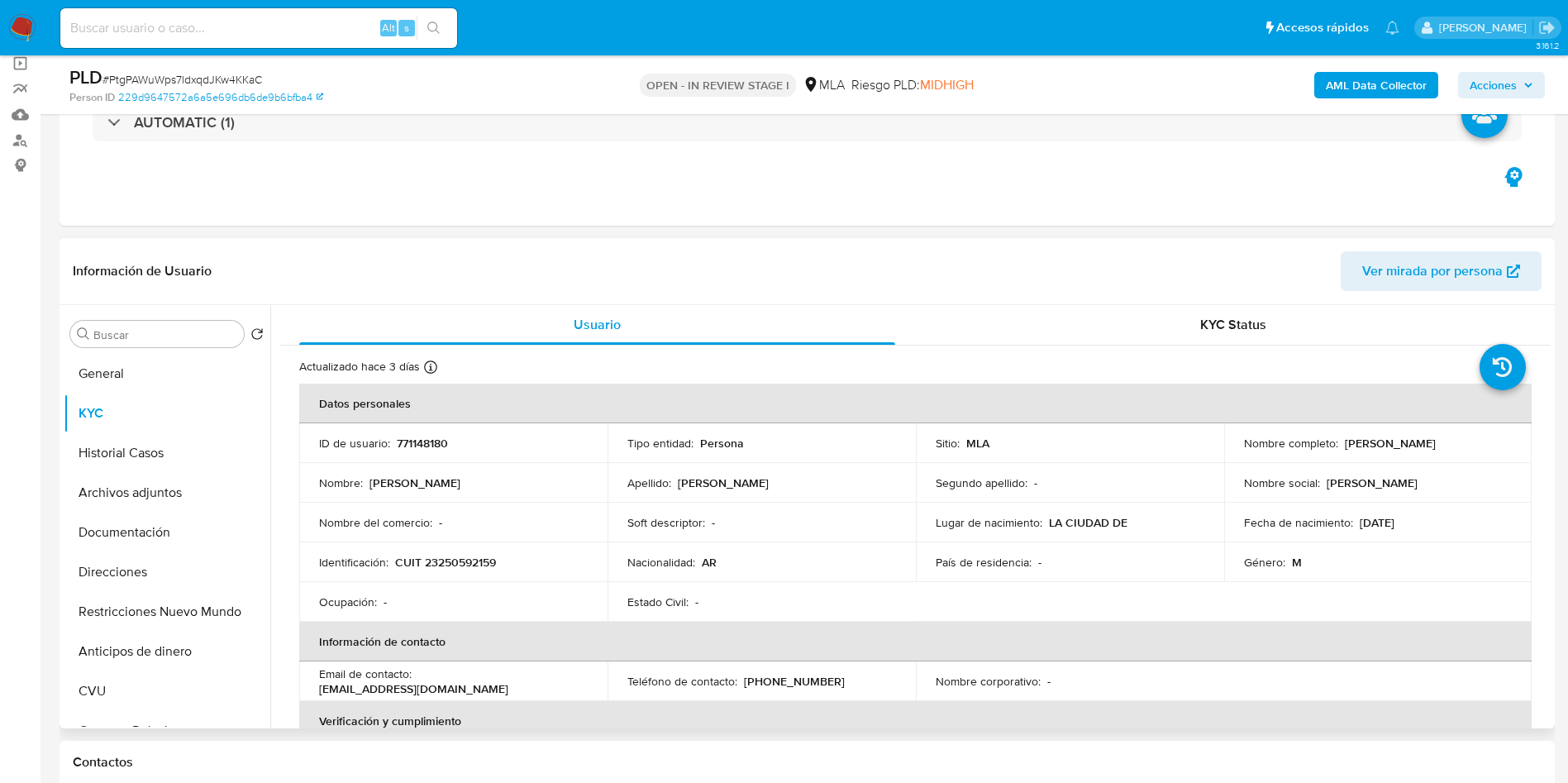
click at [429, 445] on p "771148180" at bounding box center [422, 444] width 52 height 15
copy p "771148180"
click at [441, 436] on p "771148180" at bounding box center [422, 444] width 52 height 15
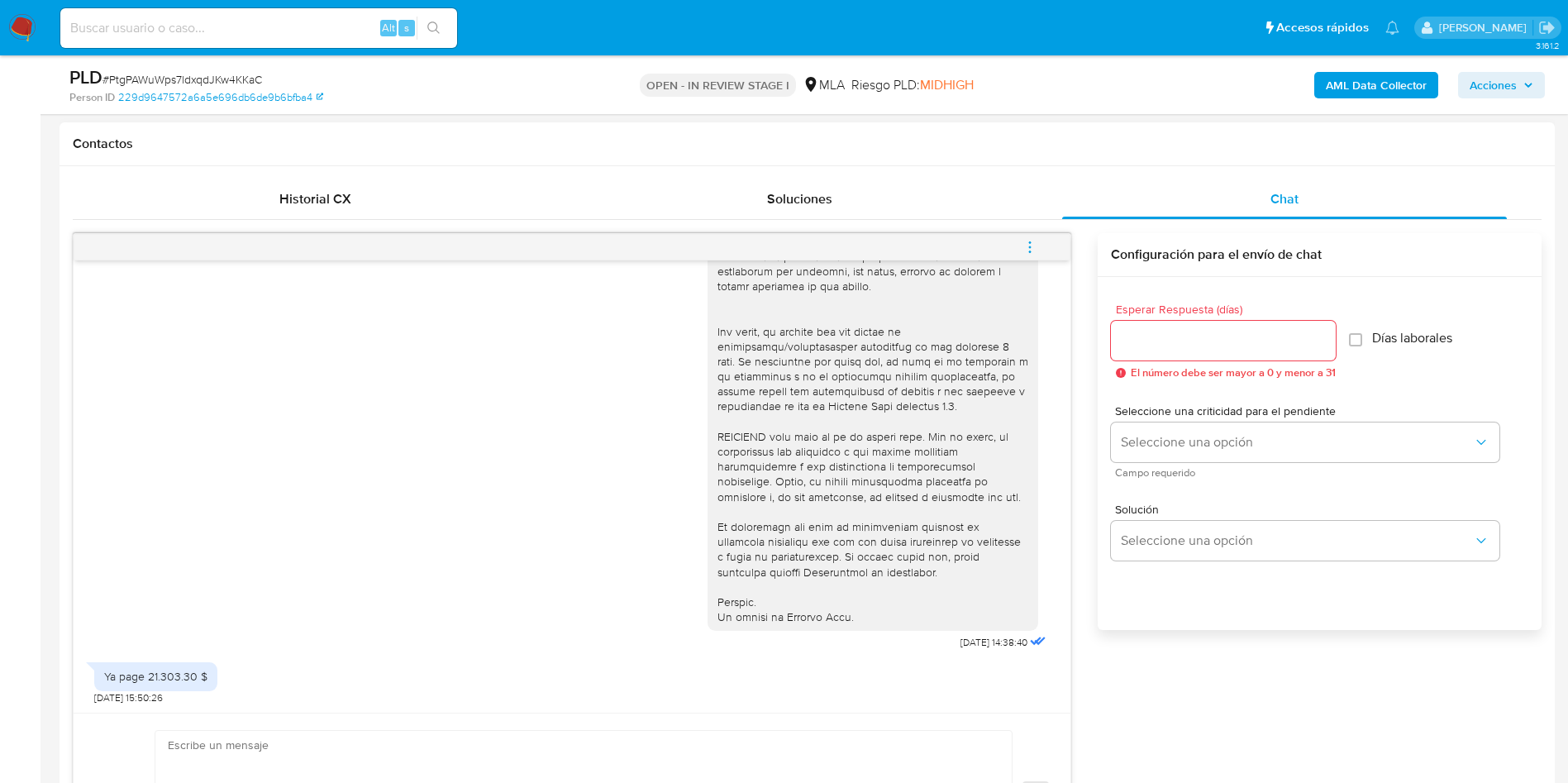
scroll to position [621, 0]
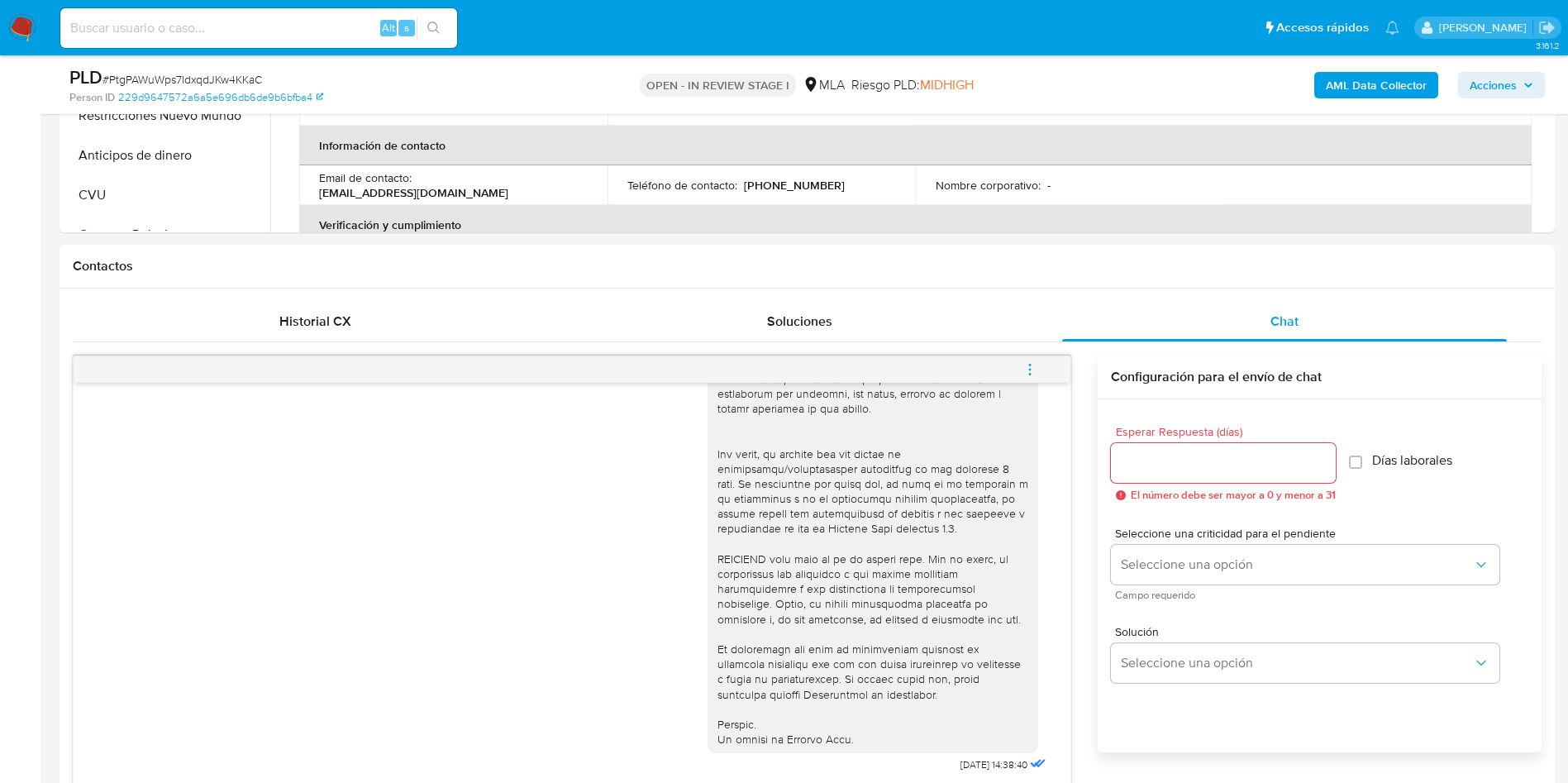
click at [1028, 364] on icon "menu-action" at bounding box center [1030, 370] width 15 height 15
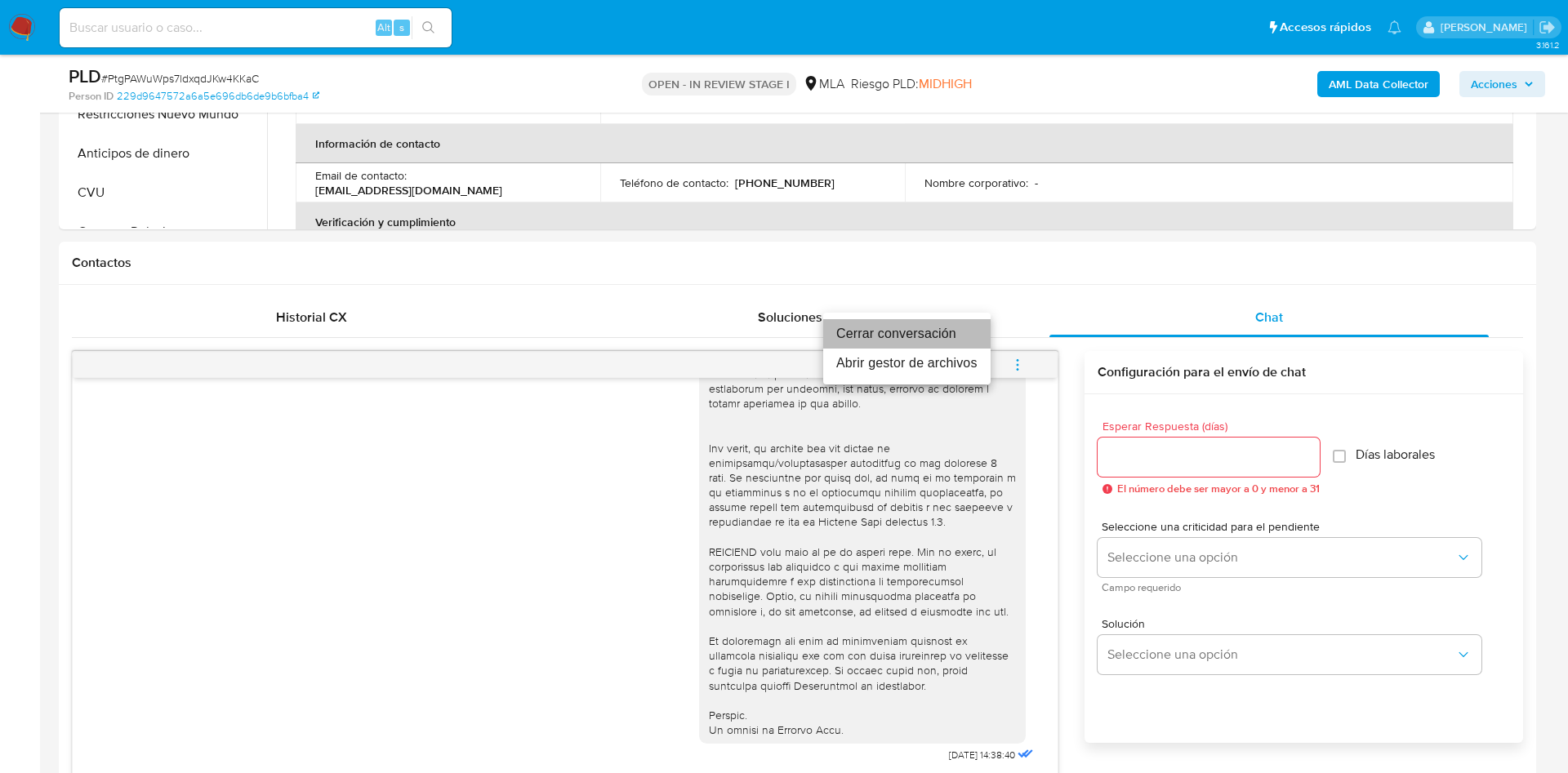
click at [882, 320] on li "Cerrar conversación" at bounding box center [907, 334] width 168 height 29
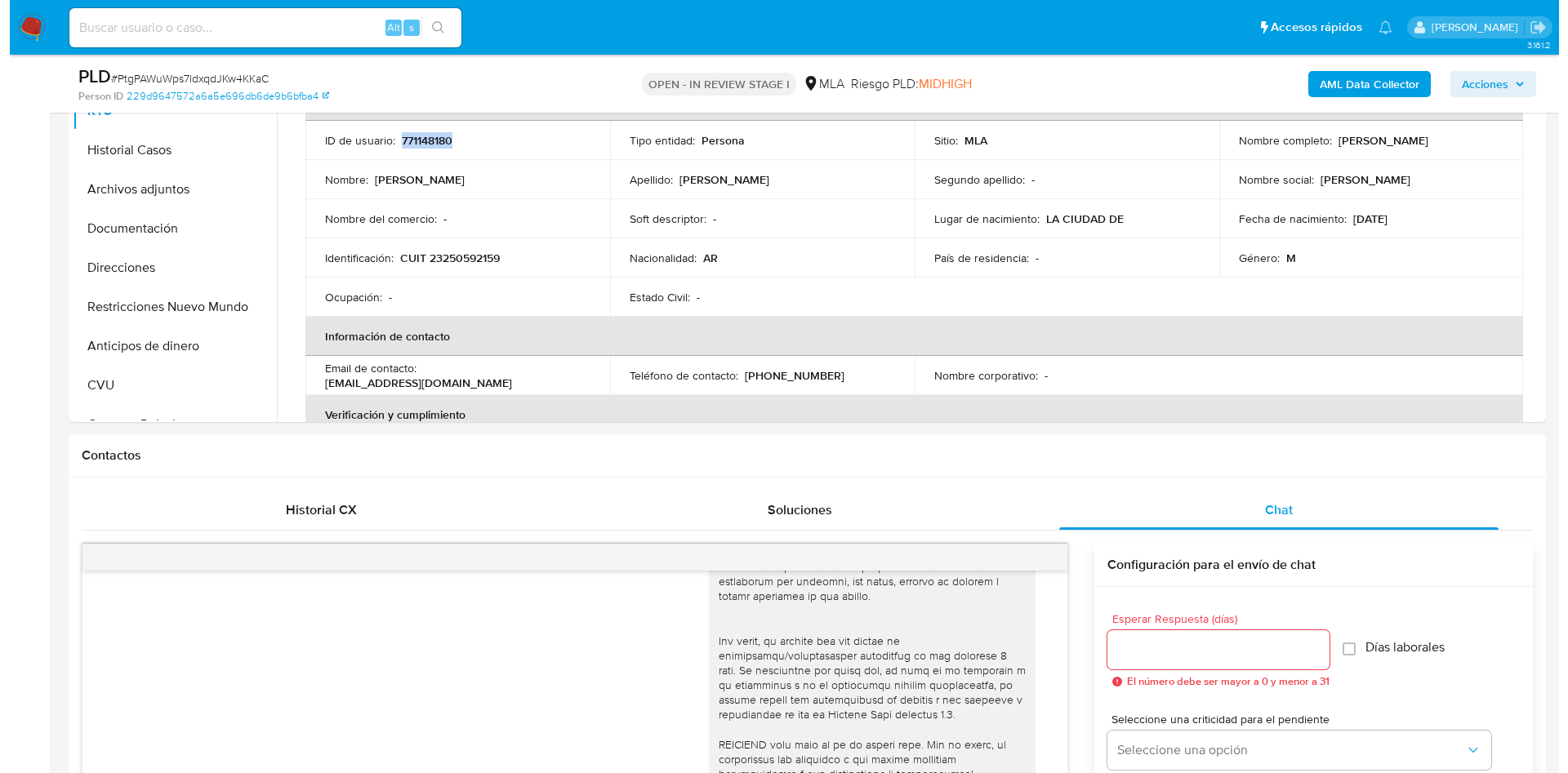
scroll to position [245, 0]
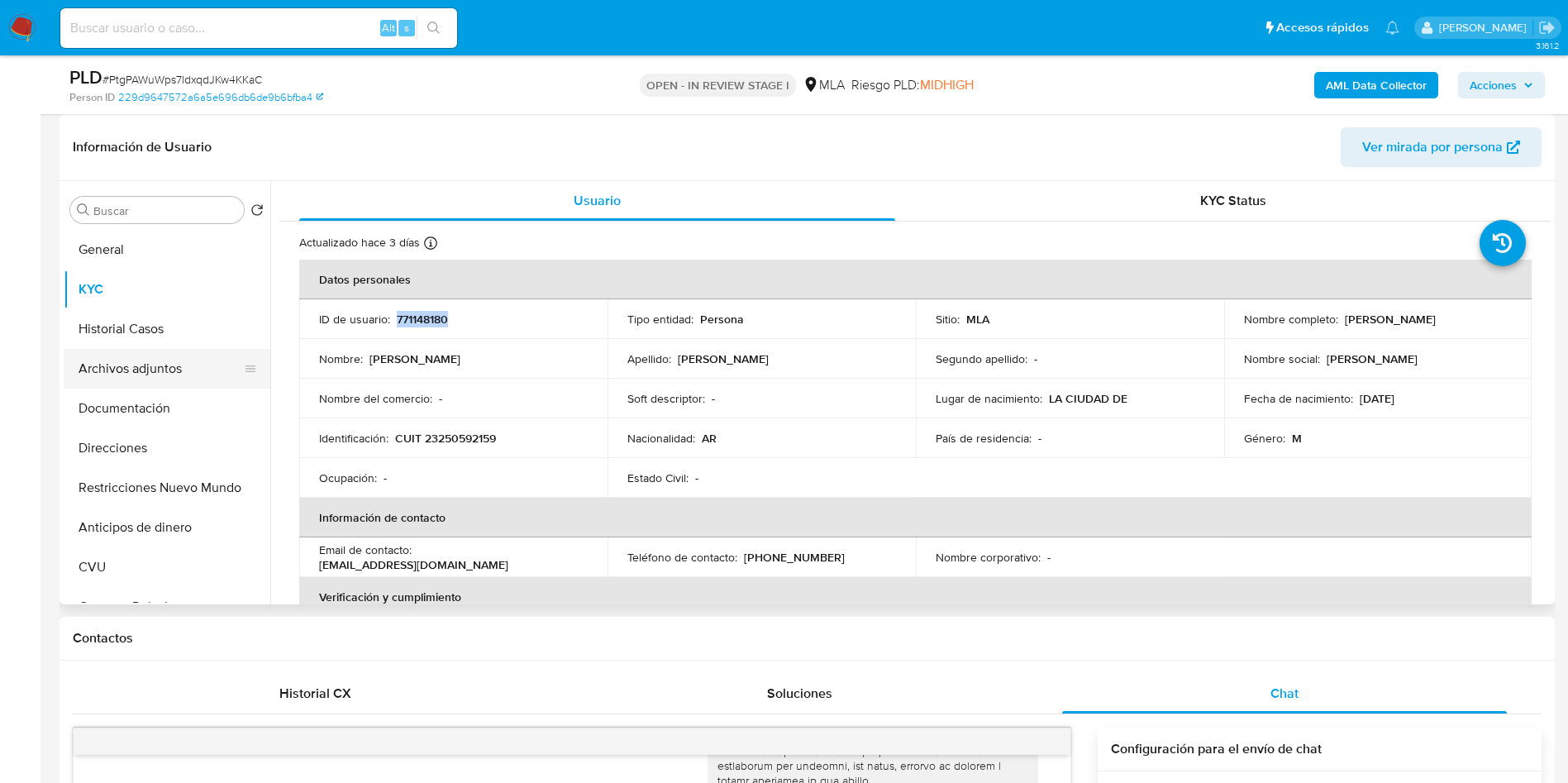
click at [136, 373] on button "Archivos adjuntos" at bounding box center [160, 368] width 194 height 40
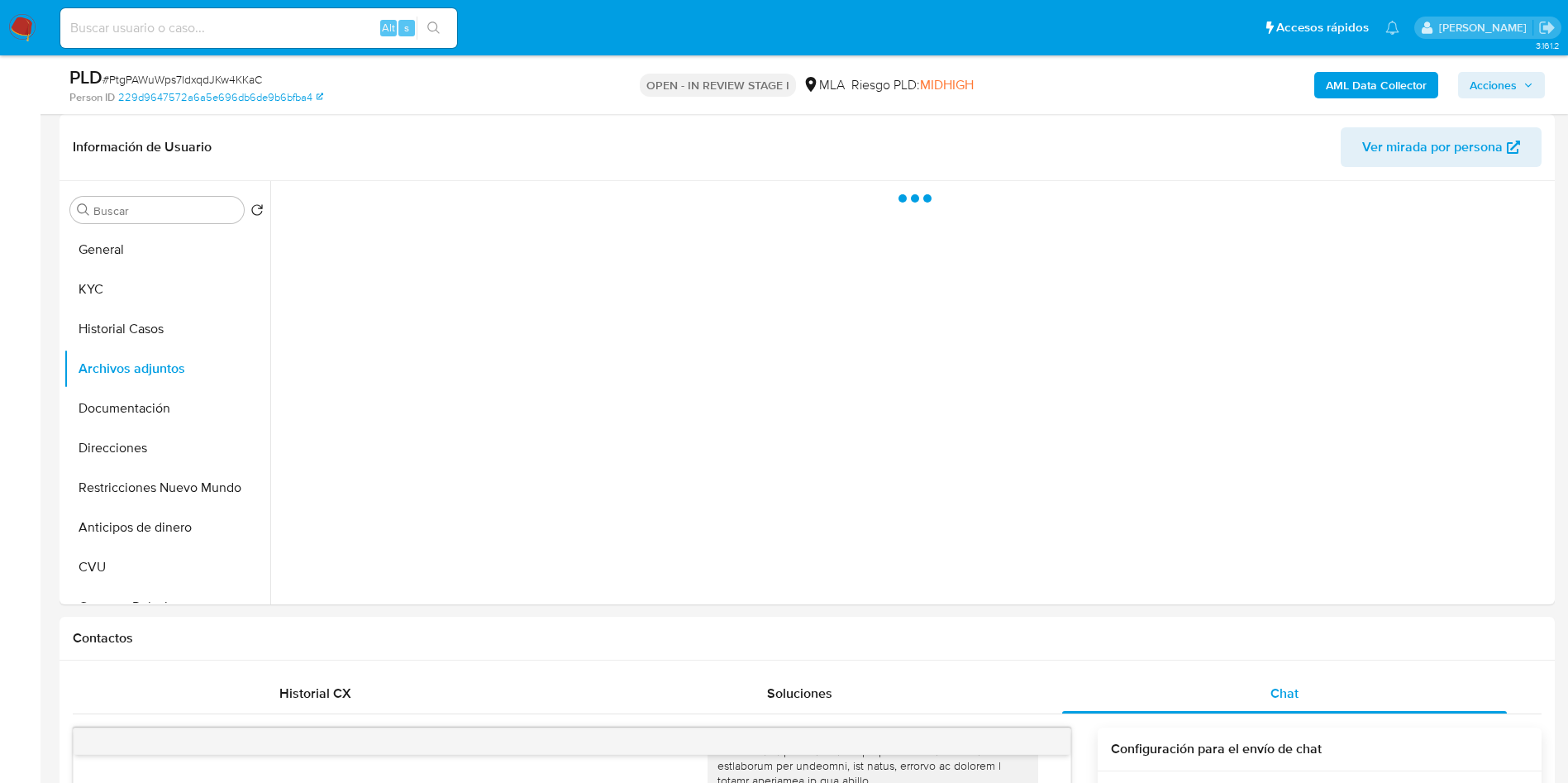
click at [1333, 89] on b "AML Data Collector" at bounding box center [1375, 85] width 100 height 27
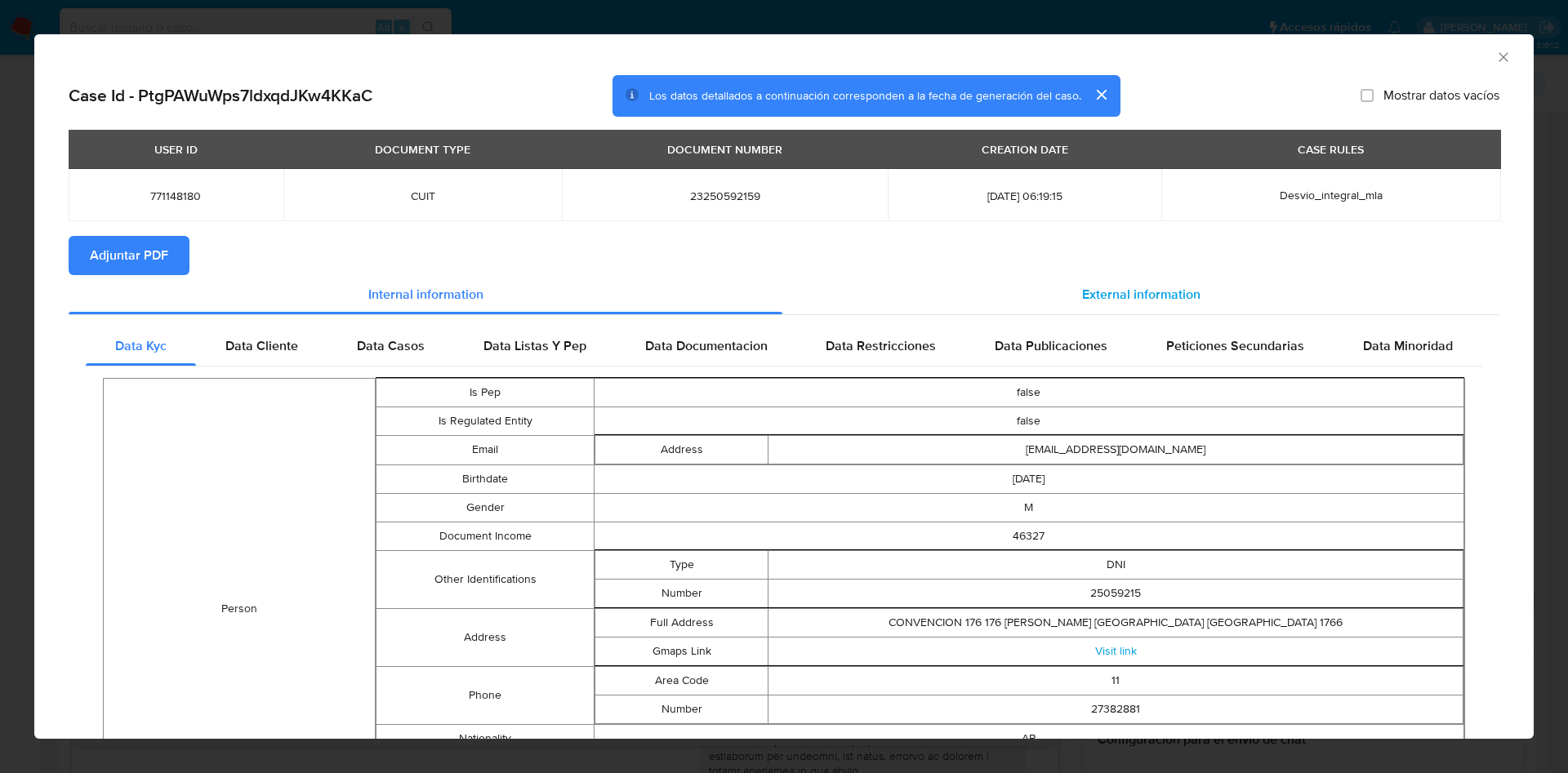
click at [1093, 285] on span "External information" at bounding box center [1141, 294] width 118 height 19
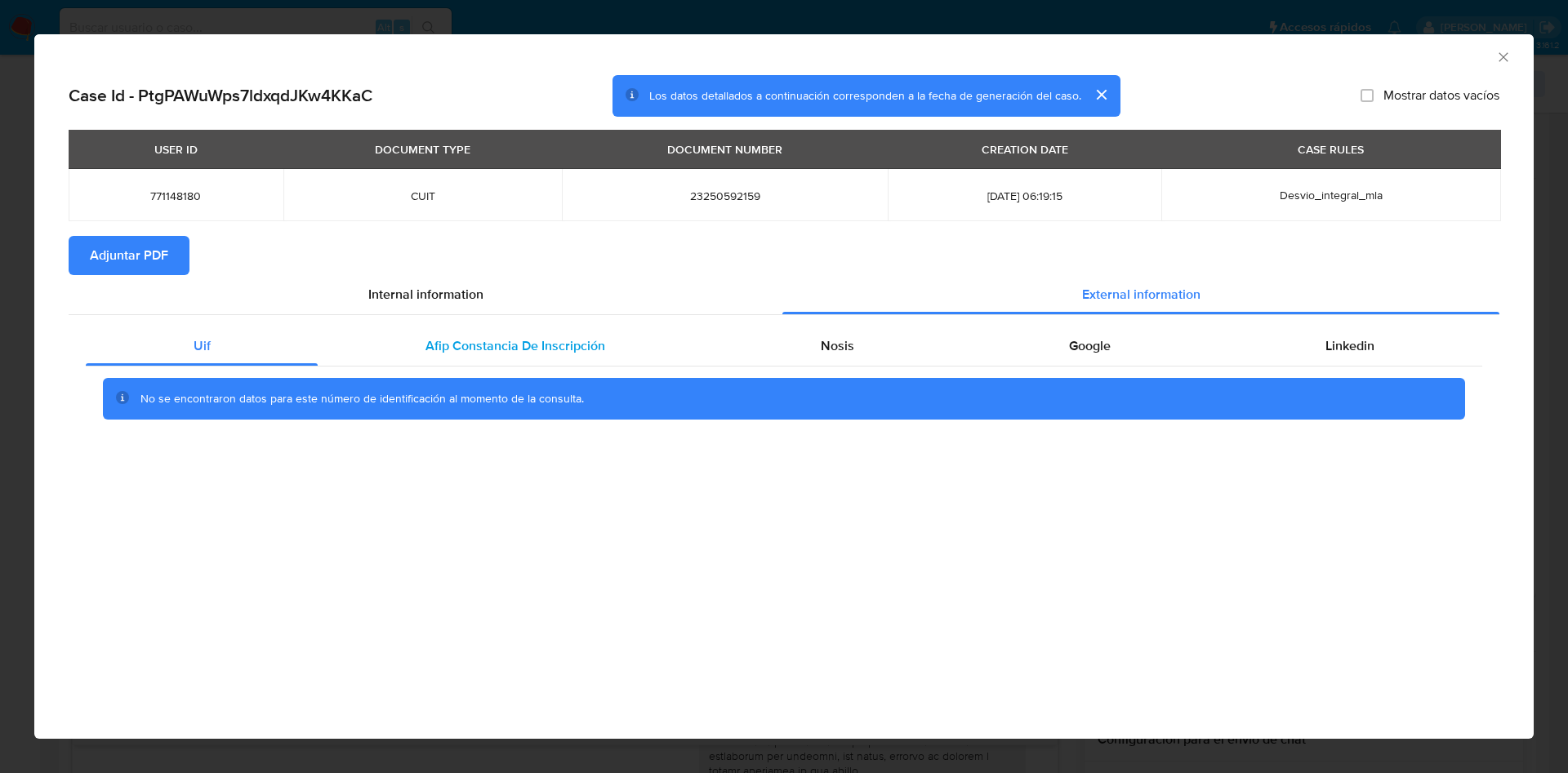
click at [497, 343] on span "Afip Constancia De Inscripción" at bounding box center [514, 345] width 179 height 19
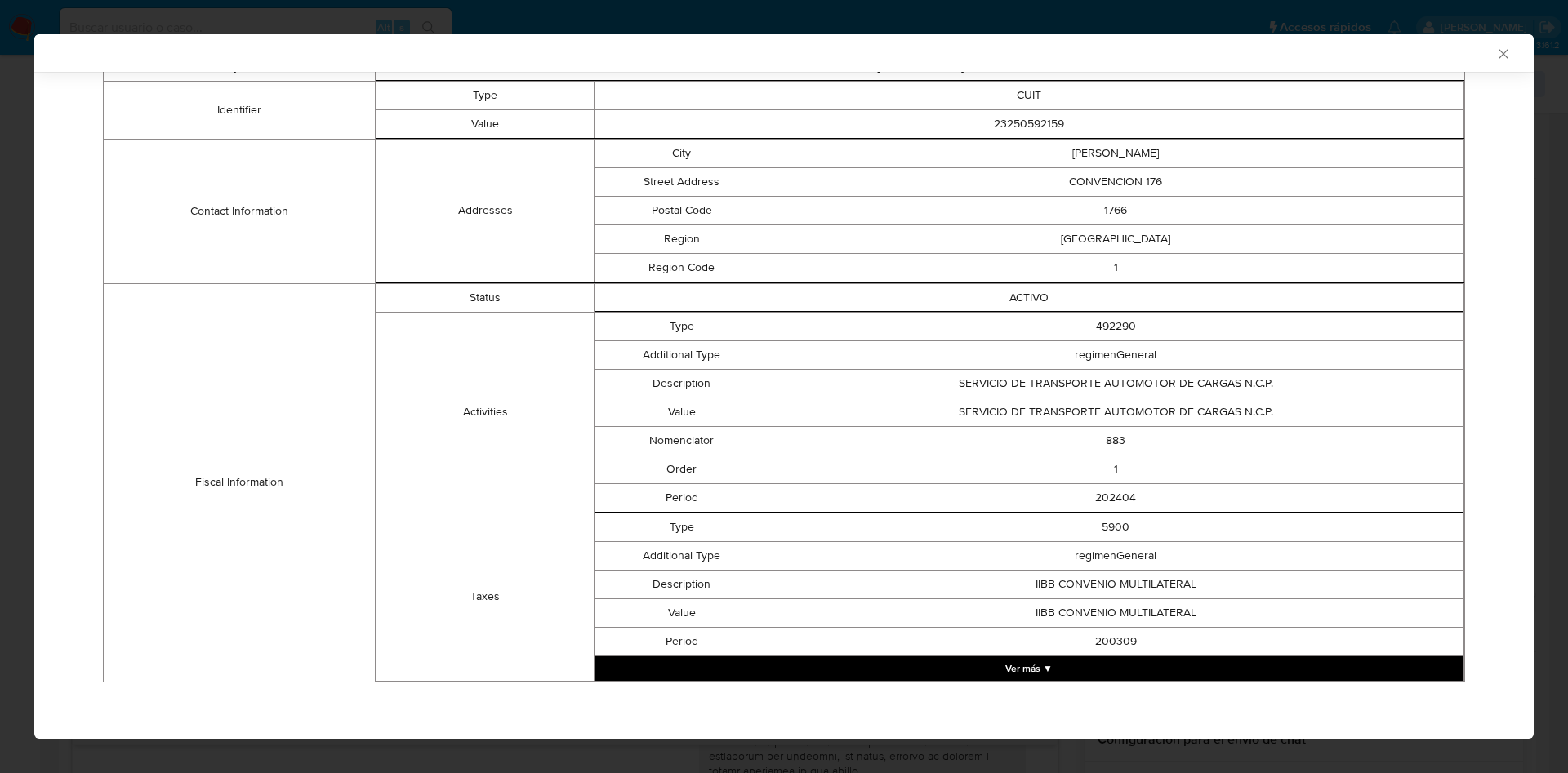
scroll to position [0, 0]
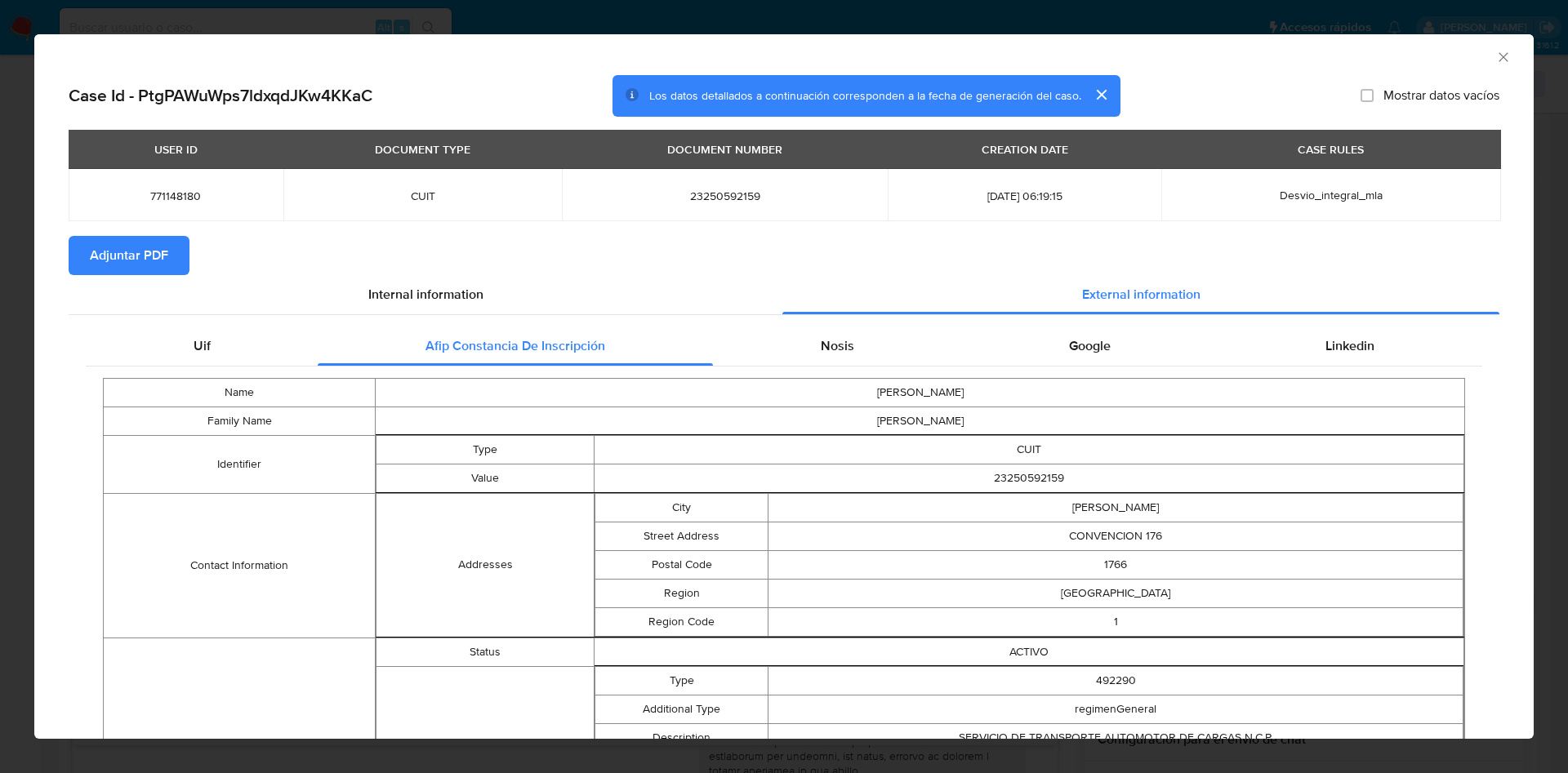
click at [851, 320] on div "Uif Afip [PERSON_NAME] De Inscripción Nosis Google Linkedin Name [PERSON_NAME] …" at bounding box center [783, 687] width 1431 height 745
click at [856, 344] on div "Nosis" at bounding box center [837, 346] width 249 height 39
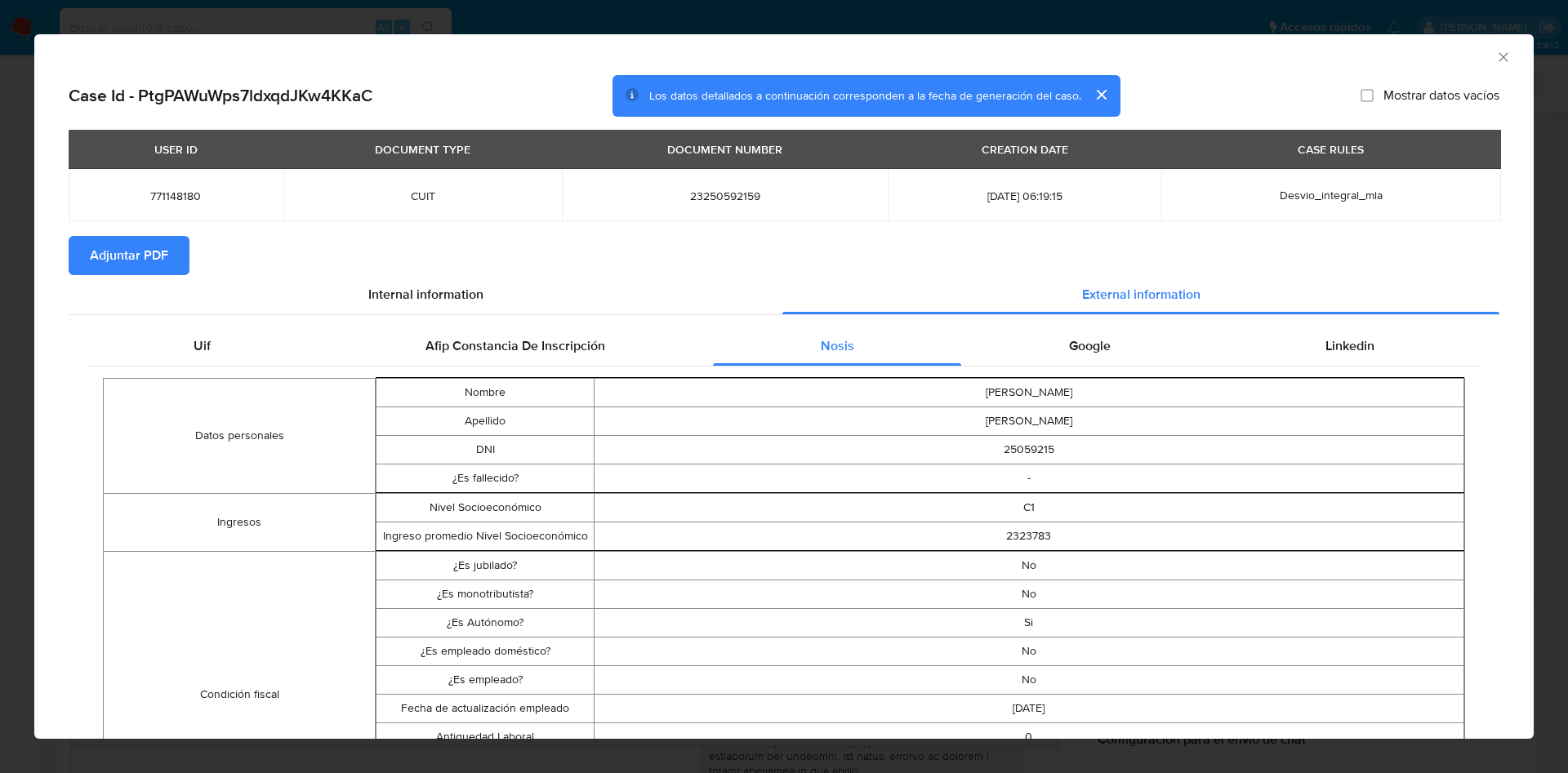
drag, startPoint x: 1114, startPoint y: 340, endPoint x: 1209, endPoint y: 369, distance: 99.3
click at [1115, 340] on div "Google" at bounding box center [1089, 346] width 257 height 39
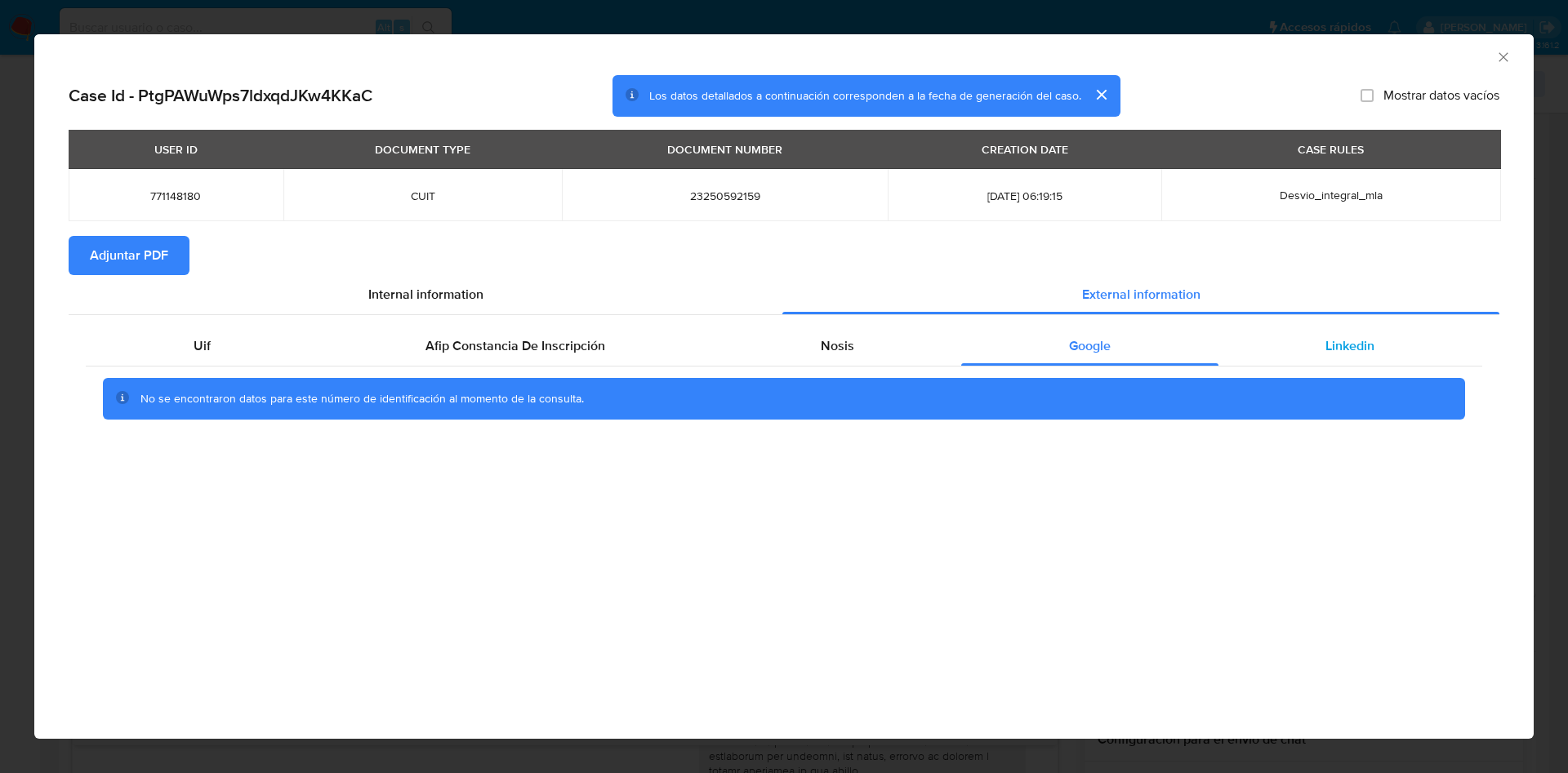
click at [1333, 341] on span "Linkedin" at bounding box center [1349, 345] width 49 height 19
click at [142, 259] on span "Adjuntar PDF" at bounding box center [129, 255] width 78 height 36
click at [1512, 56] on div "AML Data Collector" at bounding box center [784, 55] width 1499 height 41
drag, startPoint x: 1502, startPoint y: 55, endPoint x: 1461, endPoint y: 74, distance: 45.2
click at [1501, 56] on icon "Cerrar ventana" at bounding box center [1503, 57] width 16 height 16
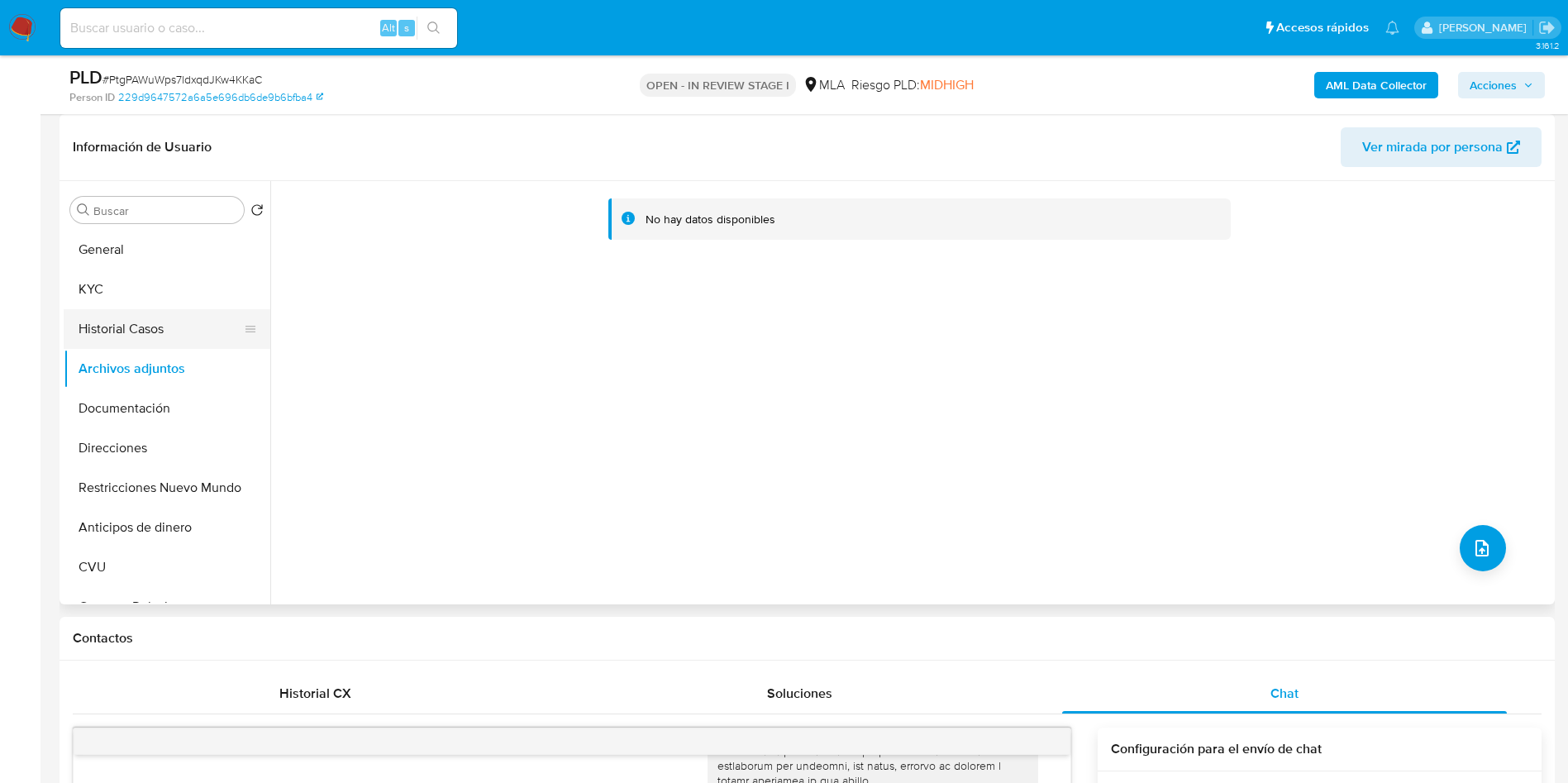
click at [150, 323] on button "Historial Casos" at bounding box center [160, 328] width 194 height 40
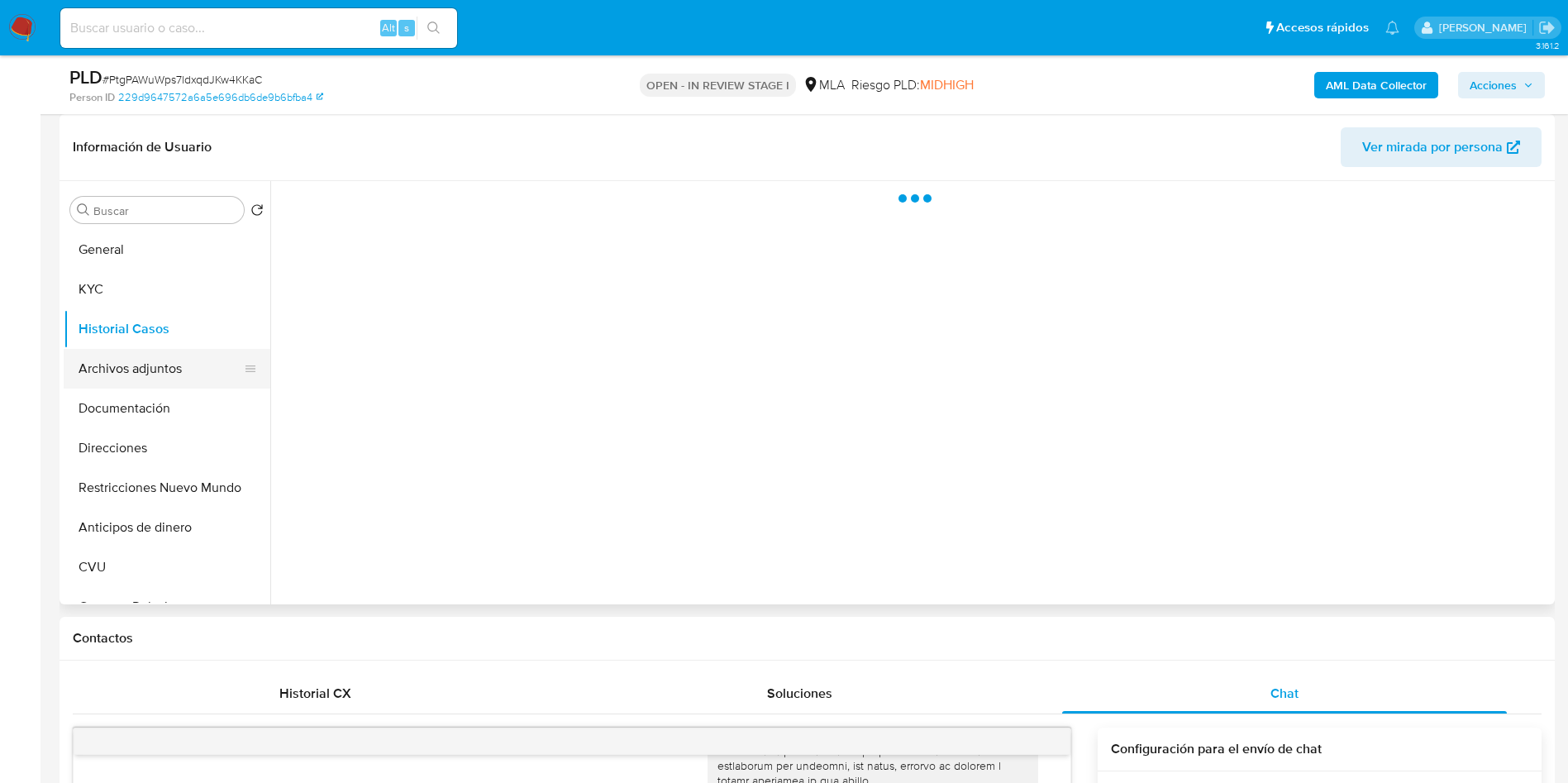
drag, startPoint x: 156, startPoint y: 358, endPoint x: 153, endPoint y: 367, distance: 9.5
click at [158, 358] on button "Archivos adjuntos" at bounding box center [160, 368] width 194 height 40
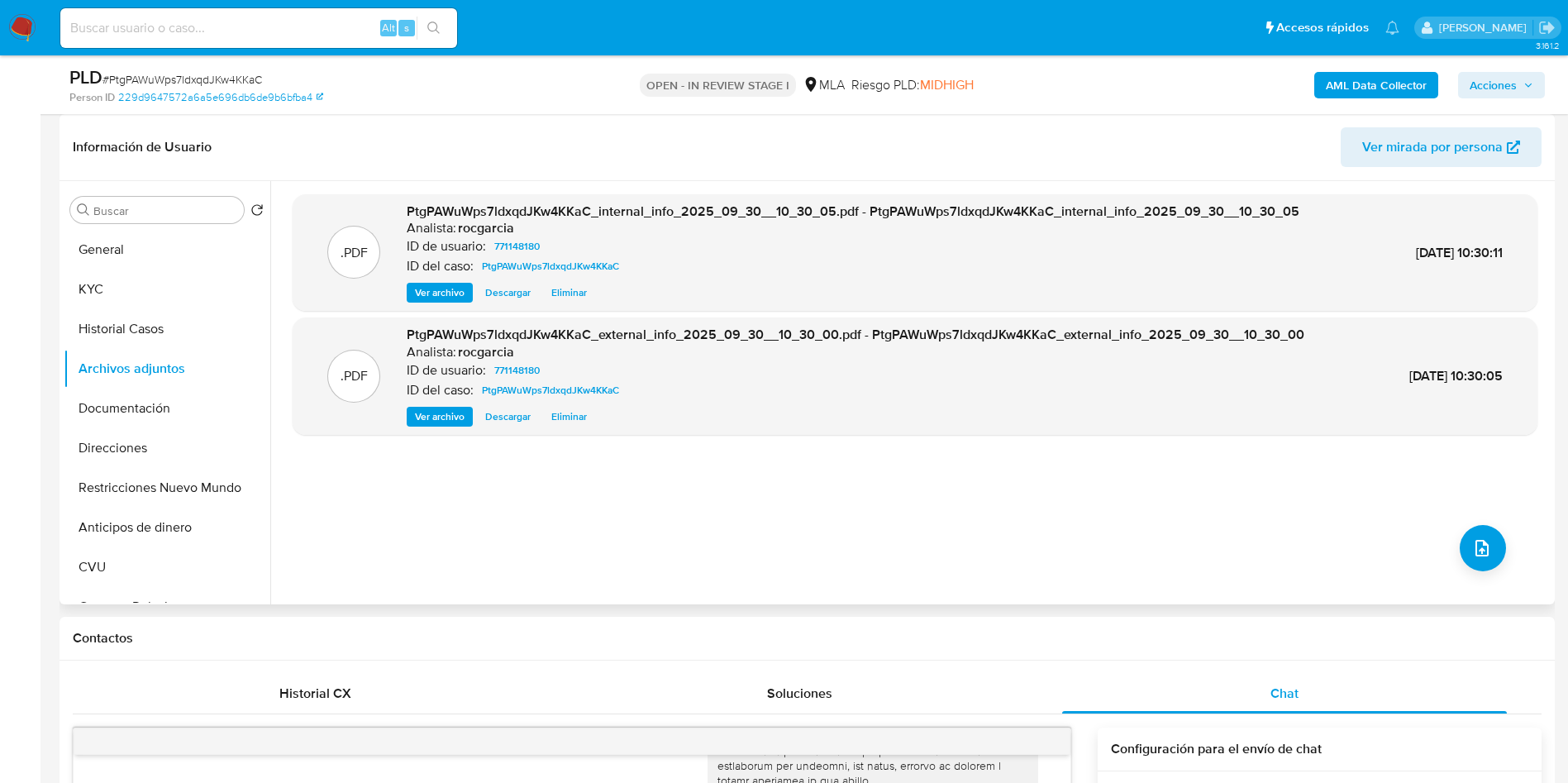
click at [1498, 563] on div ".PDF PtgPAWuWps7ldxqdJKw4KKaC_internal_info_2025_09_30__10_30_05.pdf - PtgPAWuW…" at bounding box center [914, 393] width 1244 height 397
click at [1472, 543] on icon "upload-file" at bounding box center [1482, 549] width 20 height 20
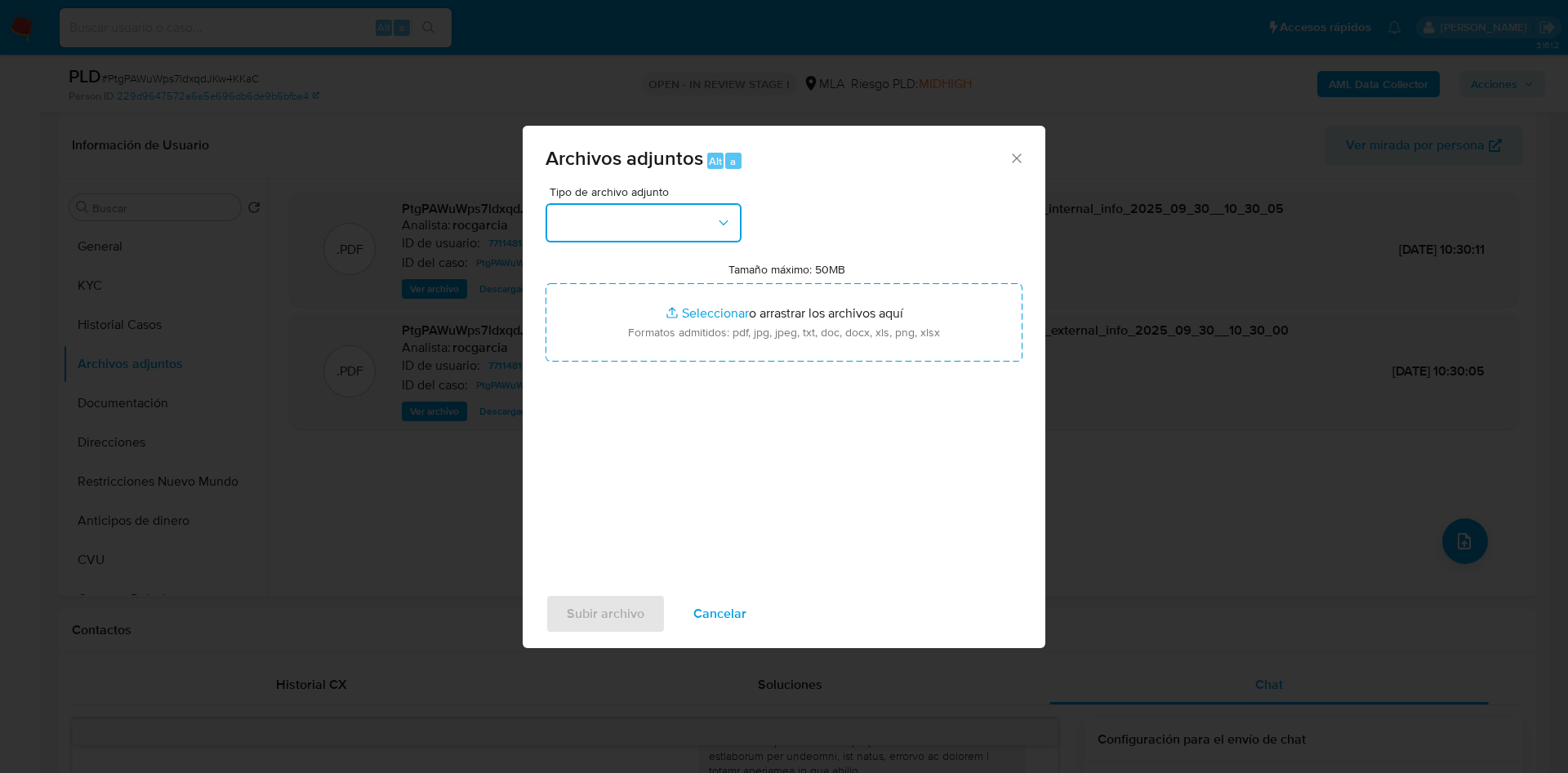
click at [654, 240] on button "button" at bounding box center [643, 222] width 196 height 39
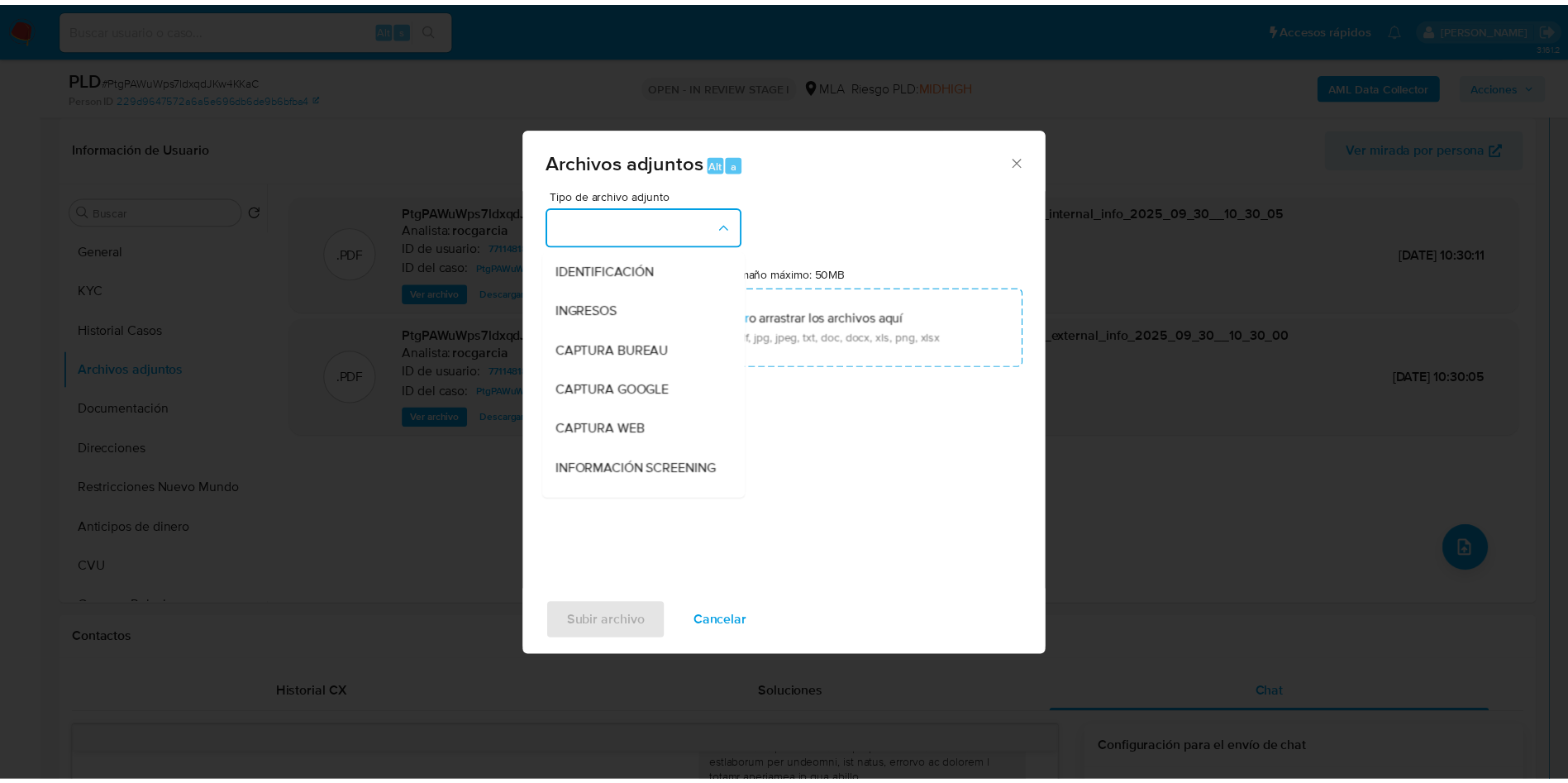
scroll to position [248, 0]
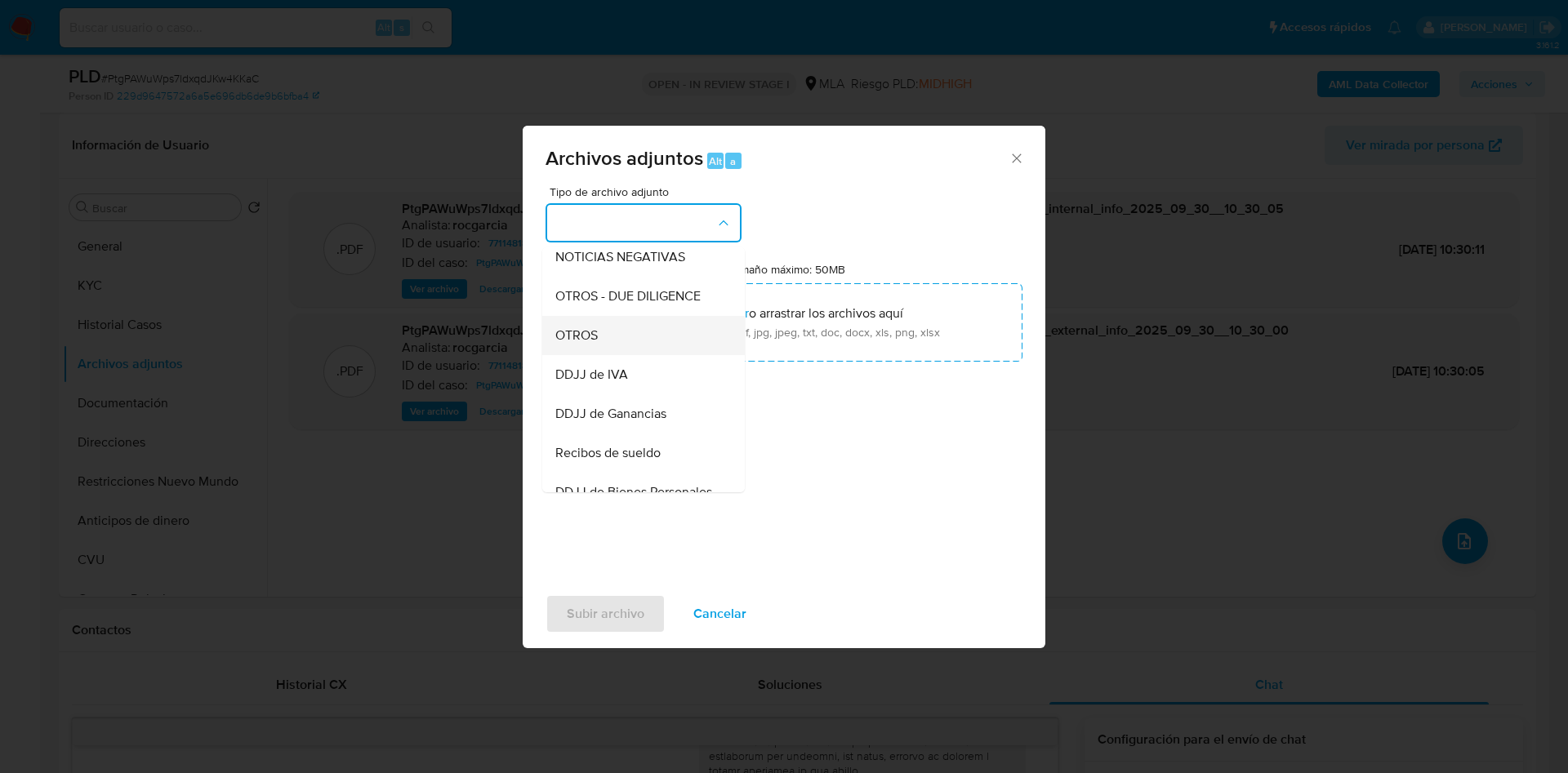
click at [624, 355] on div "OTROS" at bounding box center [638, 335] width 167 height 39
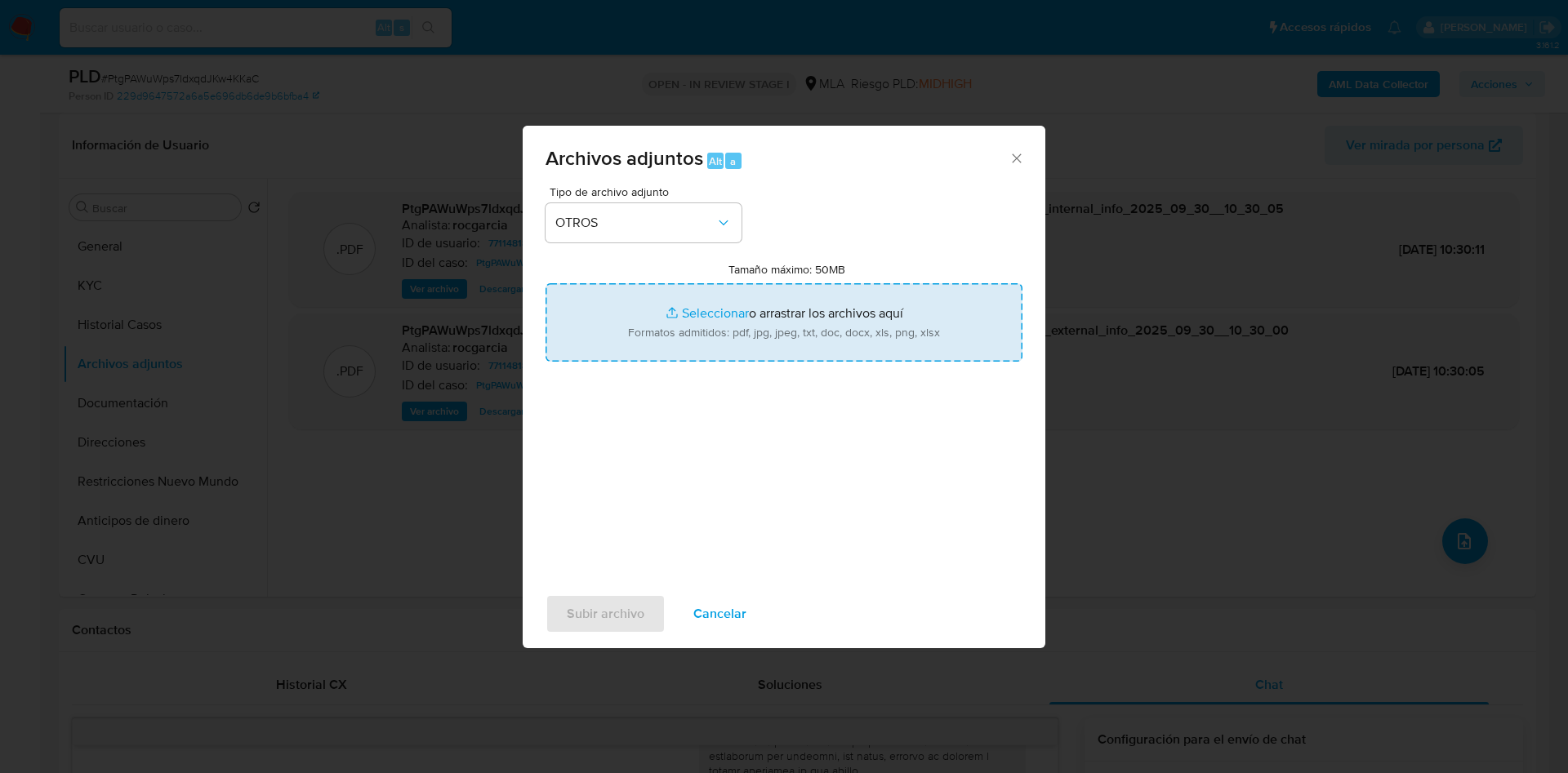
click at [691, 321] on input "Tamaño máximo: 50MB Seleccionar archivos" at bounding box center [784, 322] width 477 height 78
click at [678, 324] on input "Tamaño máximo: 50MB Seleccionar archivos" at bounding box center [784, 322] width 477 height 78
type input "C:\fakepath\Movimientos 771148180.xlsx"
click at [734, 314] on input "Tamaño máximo: 50MB Seleccionar archivos" at bounding box center [784, 322] width 477 height 78
type input "C:\fakepath\Caselog PtgPAWuWps7ldxqdJKw4KKaC - 771148180.docx"
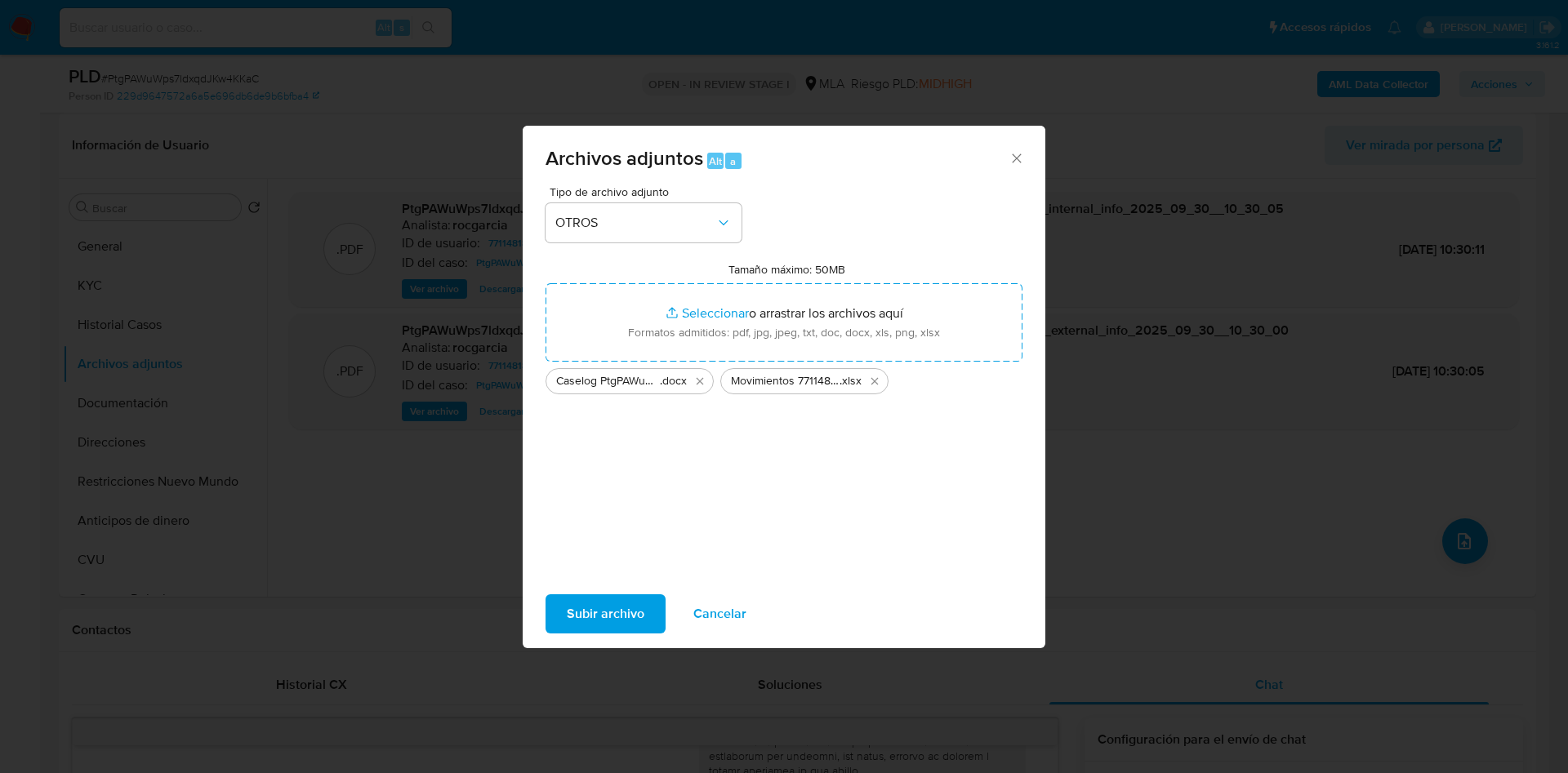
click at [572, 613] on span "Subir archivo" at bounding box center [605, 614] width 77 height 36
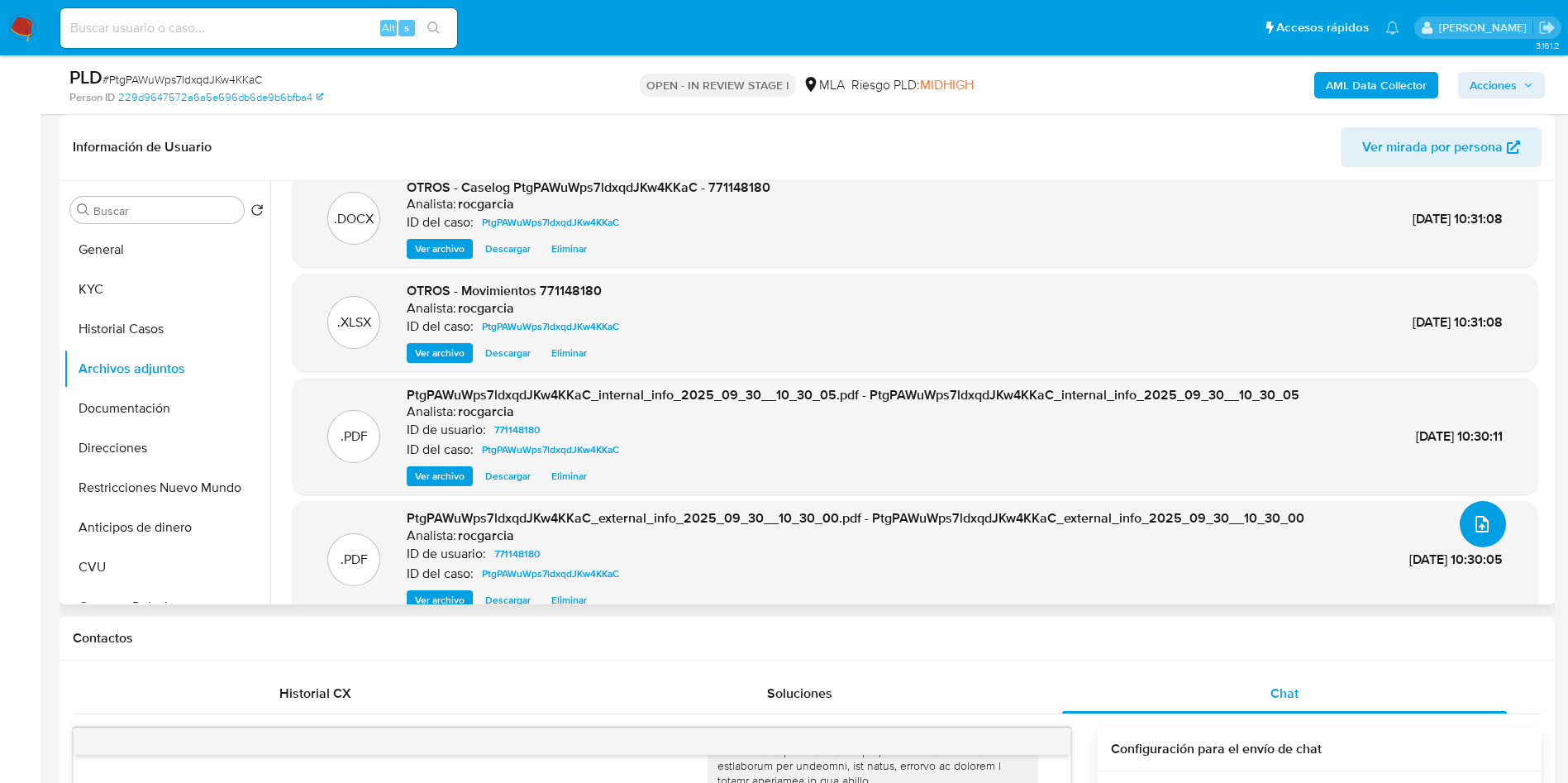
scroll to position [0, 0]
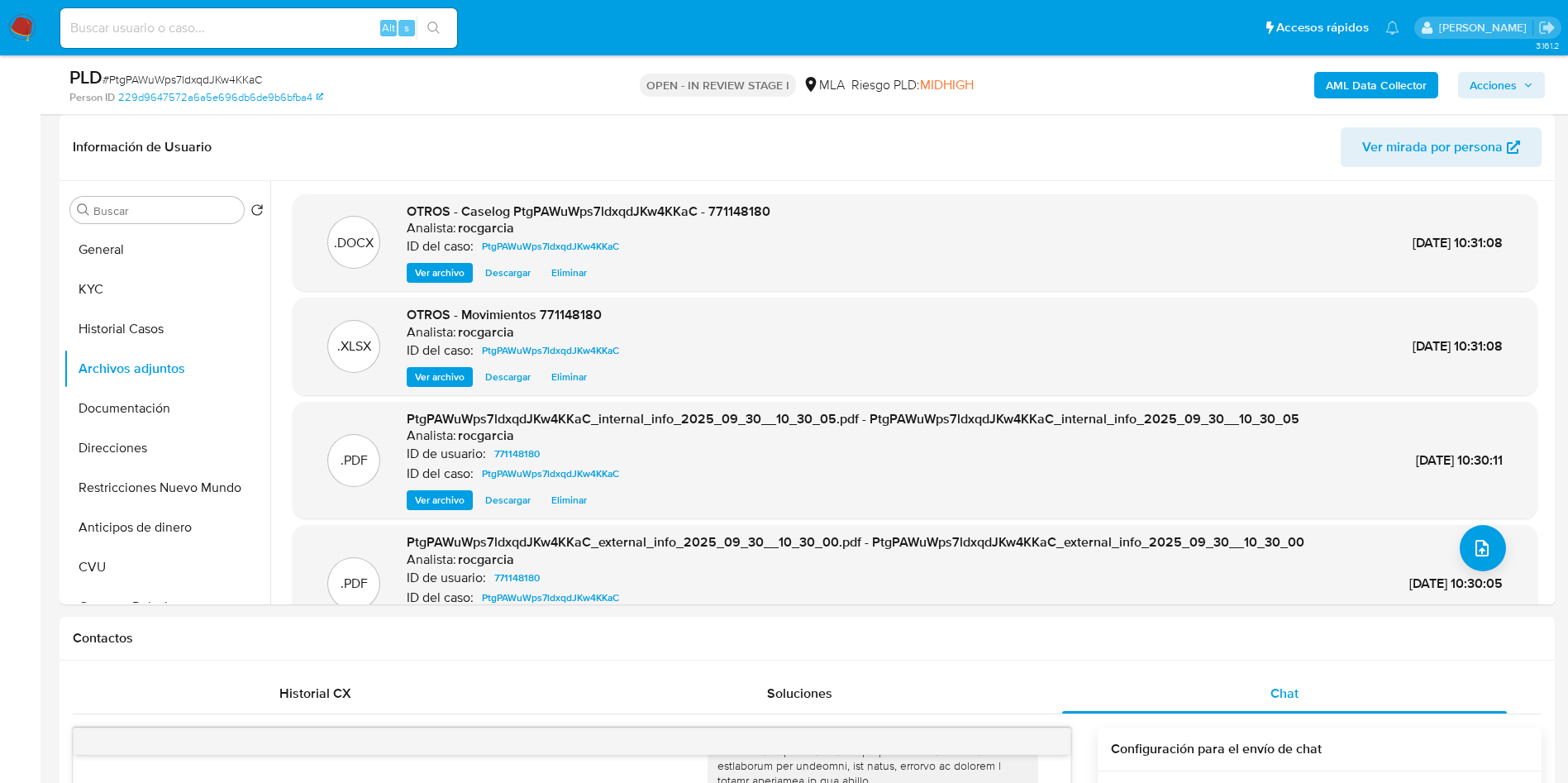
click at [1493, 74] on span "Acciones" at bounding box center [1492, 85] width 47 height 27
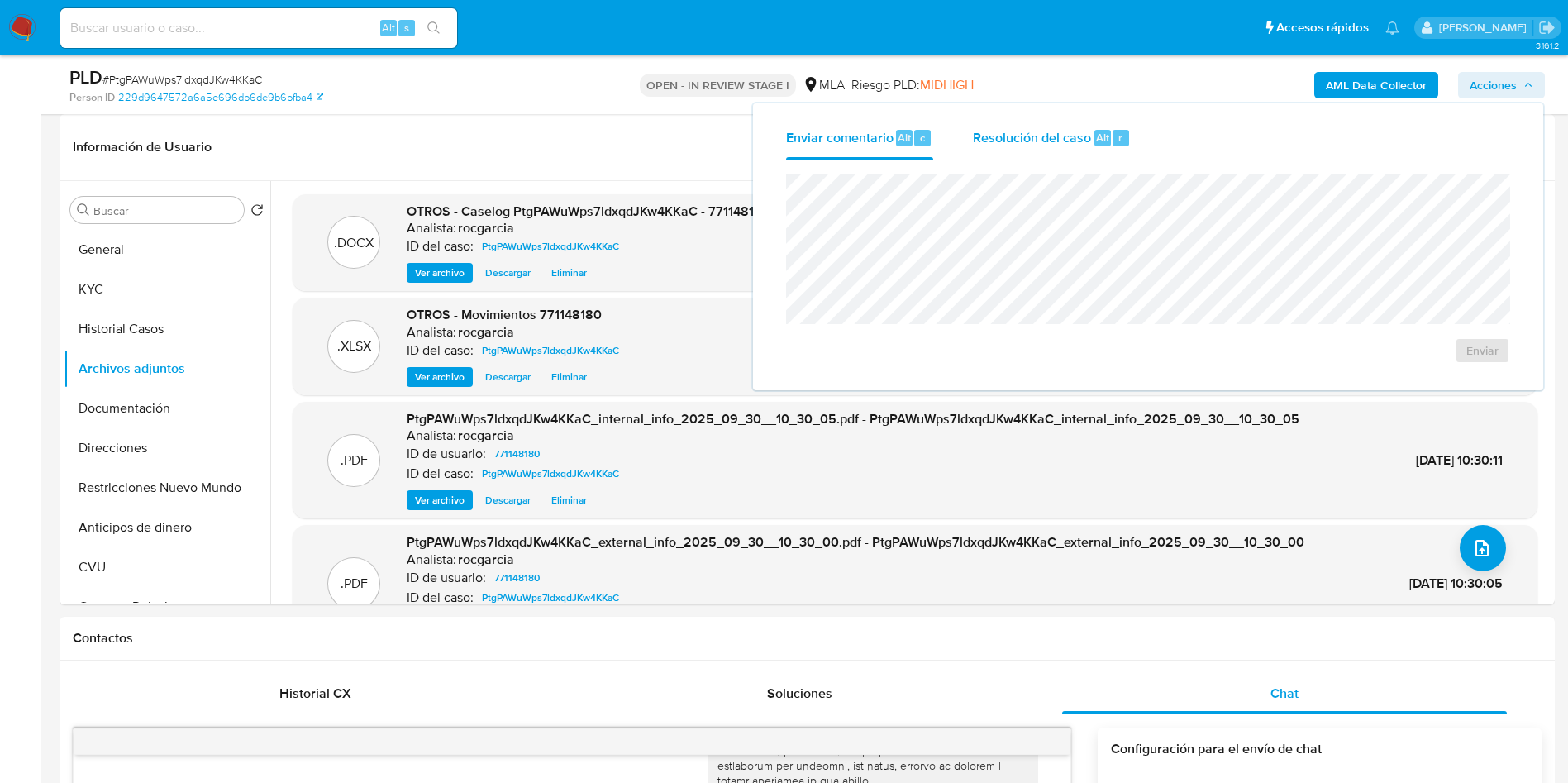
click at [997, 125] on div "Resolución del caso Alt r" at bounding box center [1051, 137] width 158 height 43
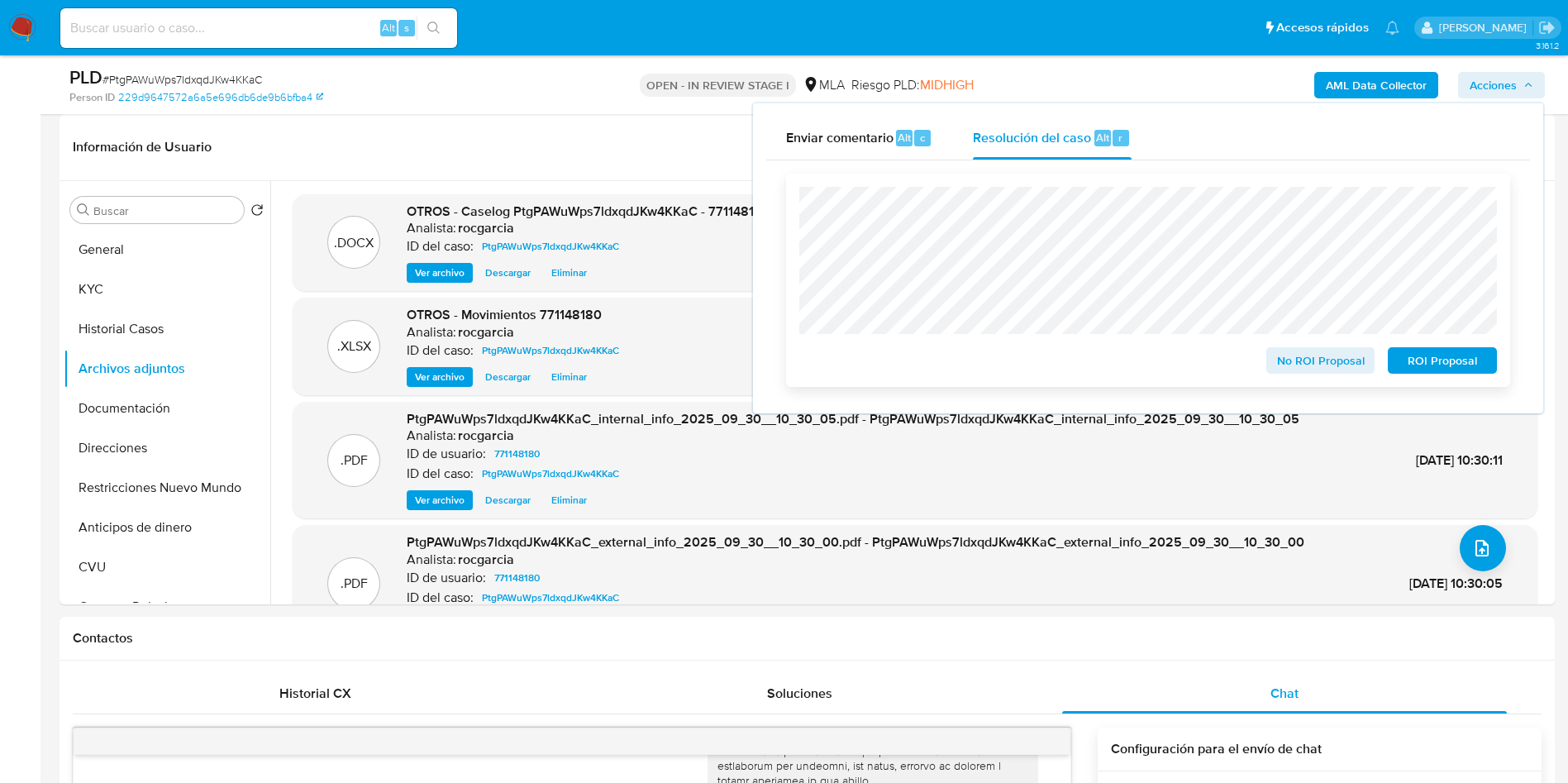
click at [1319, 368] on span "No ROI Proposal" at bounding box center [1320, 360] width 86 height 23
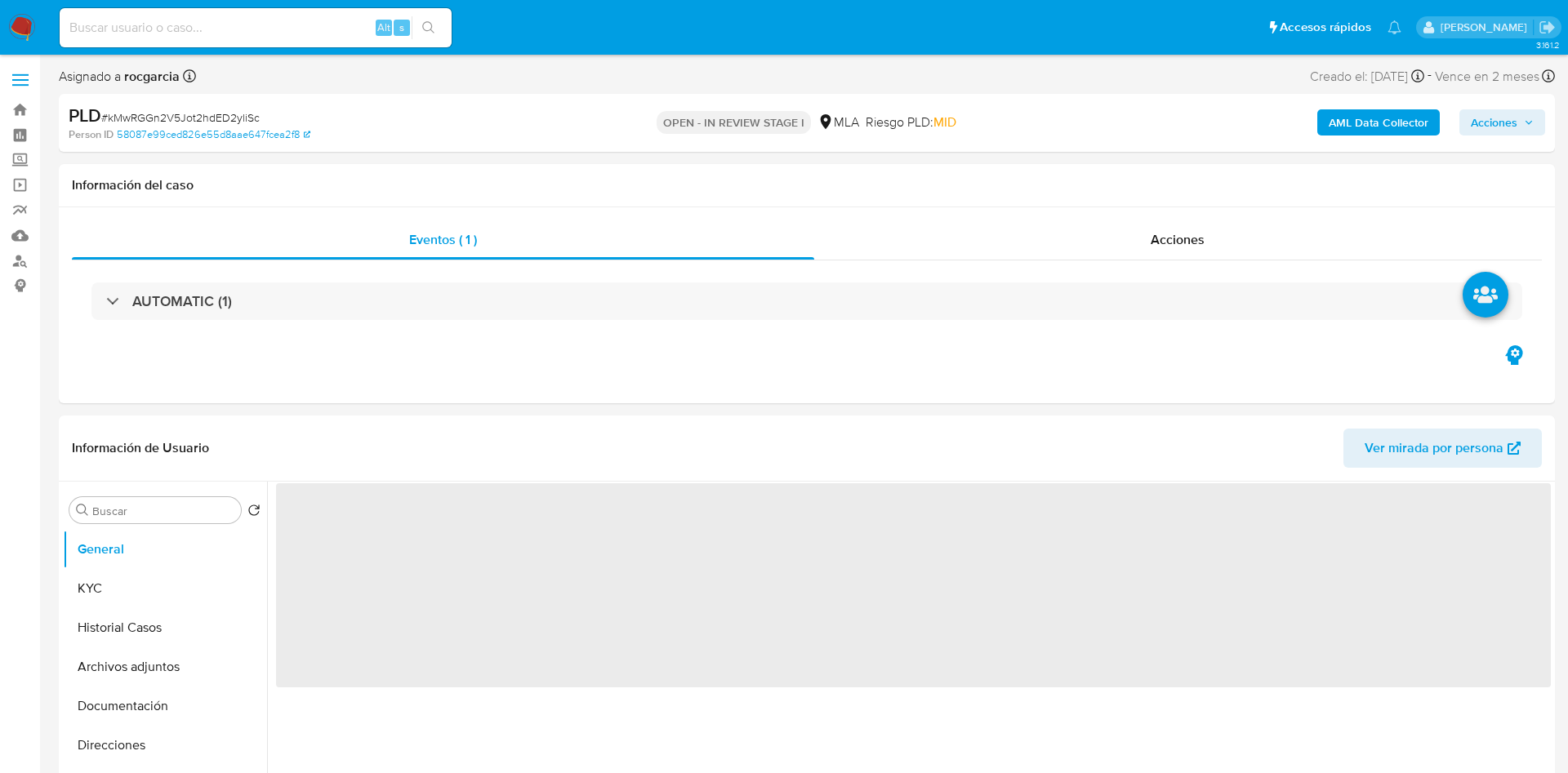
select select "10"
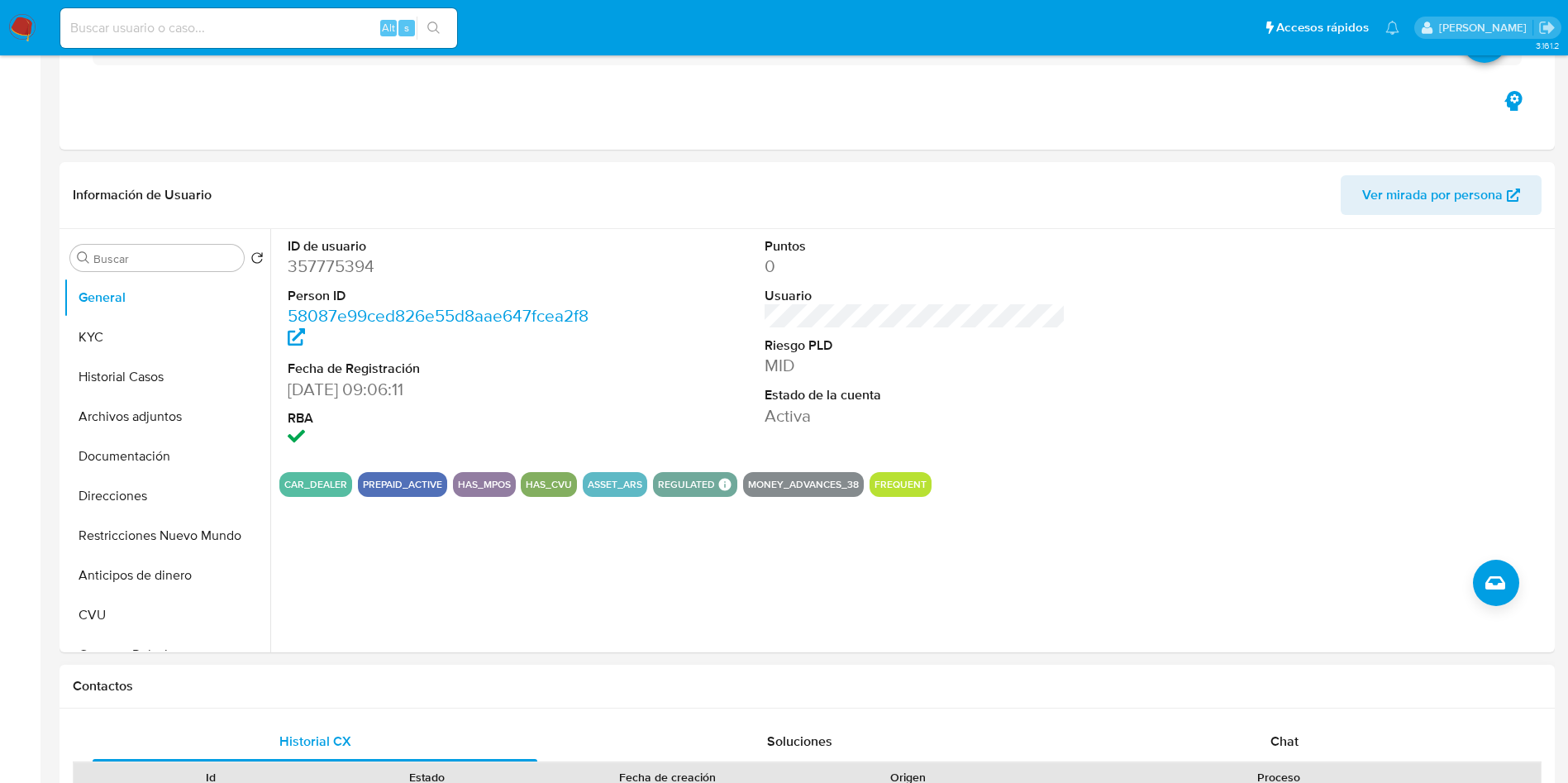
scroll to position [621, 0]
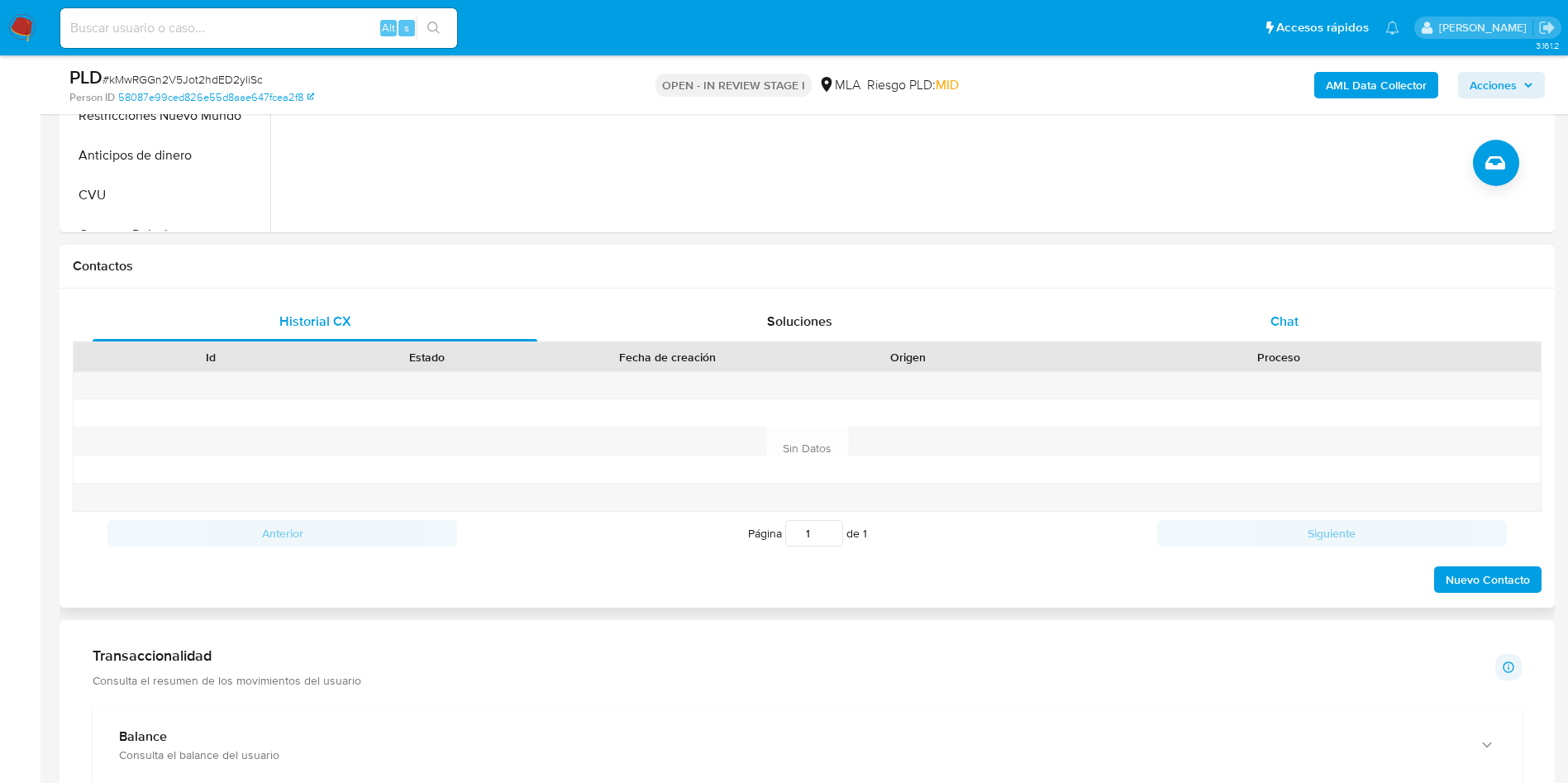
click at [1275, 321] on span "Chat" at bounding box center [1284, 321] width 28 height 19
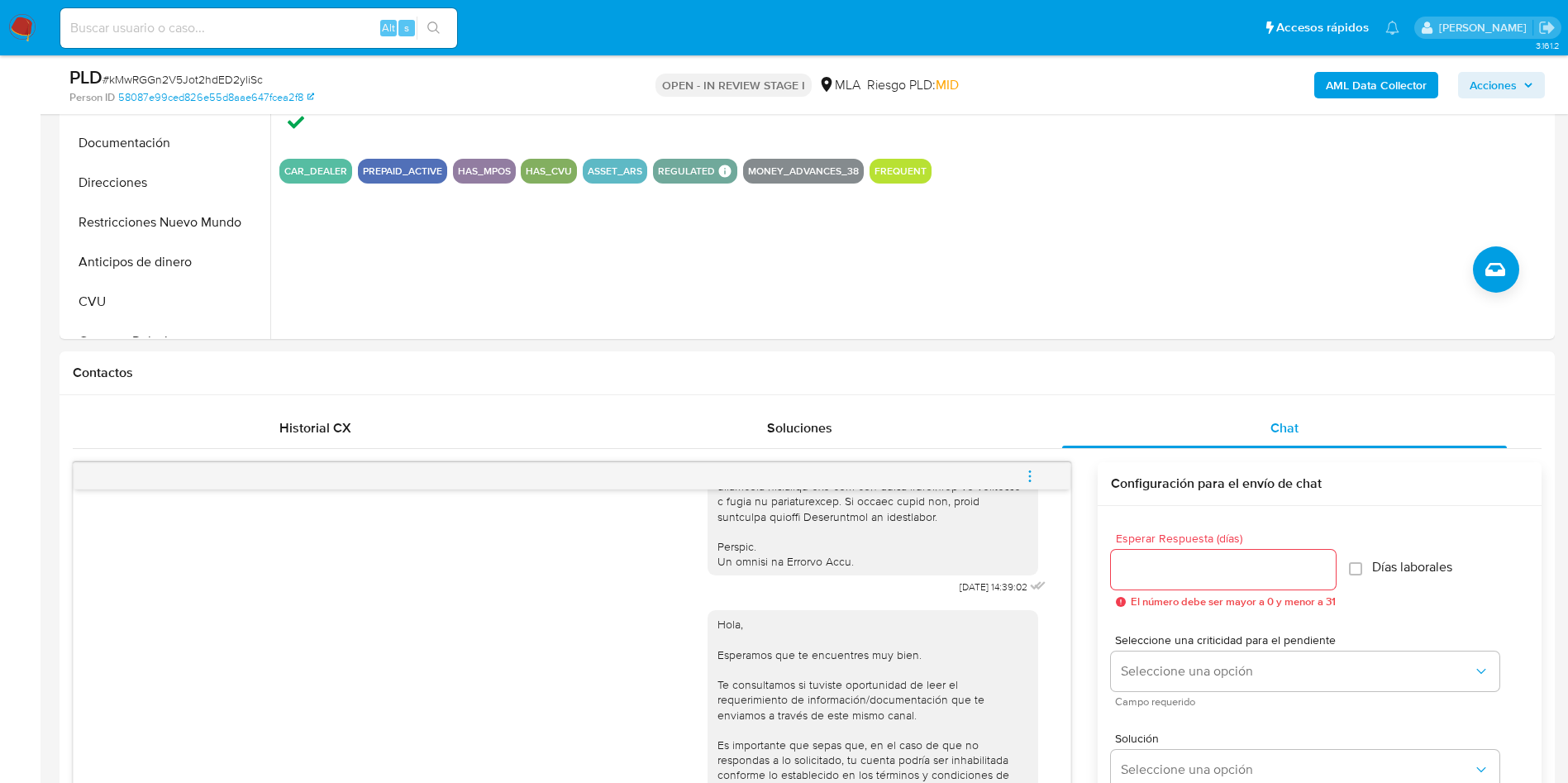
scroll to position [248, 0]
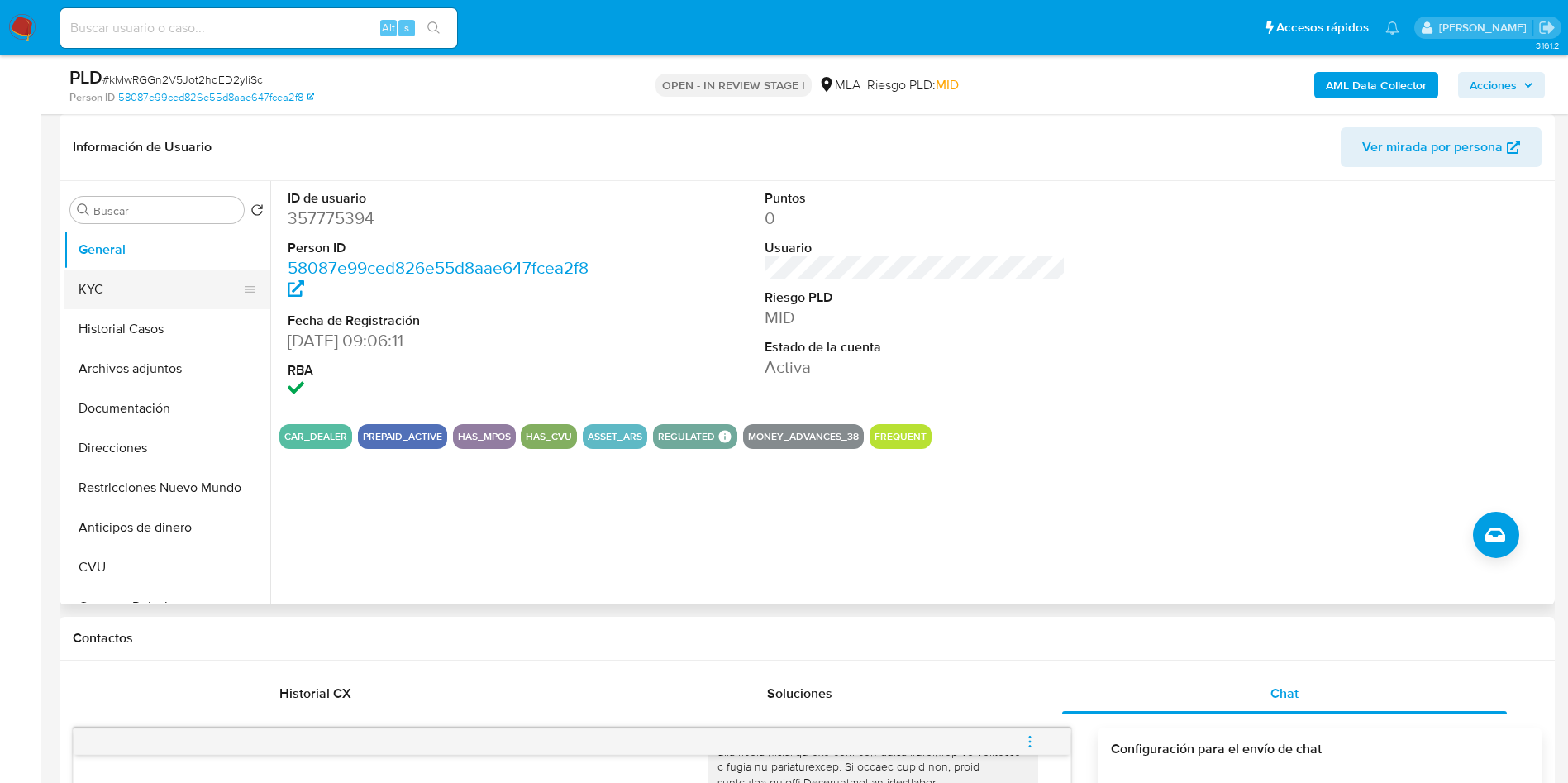
click at [110, 292] on button "KYC" at bounding box center [160, 289] width 194 height 40
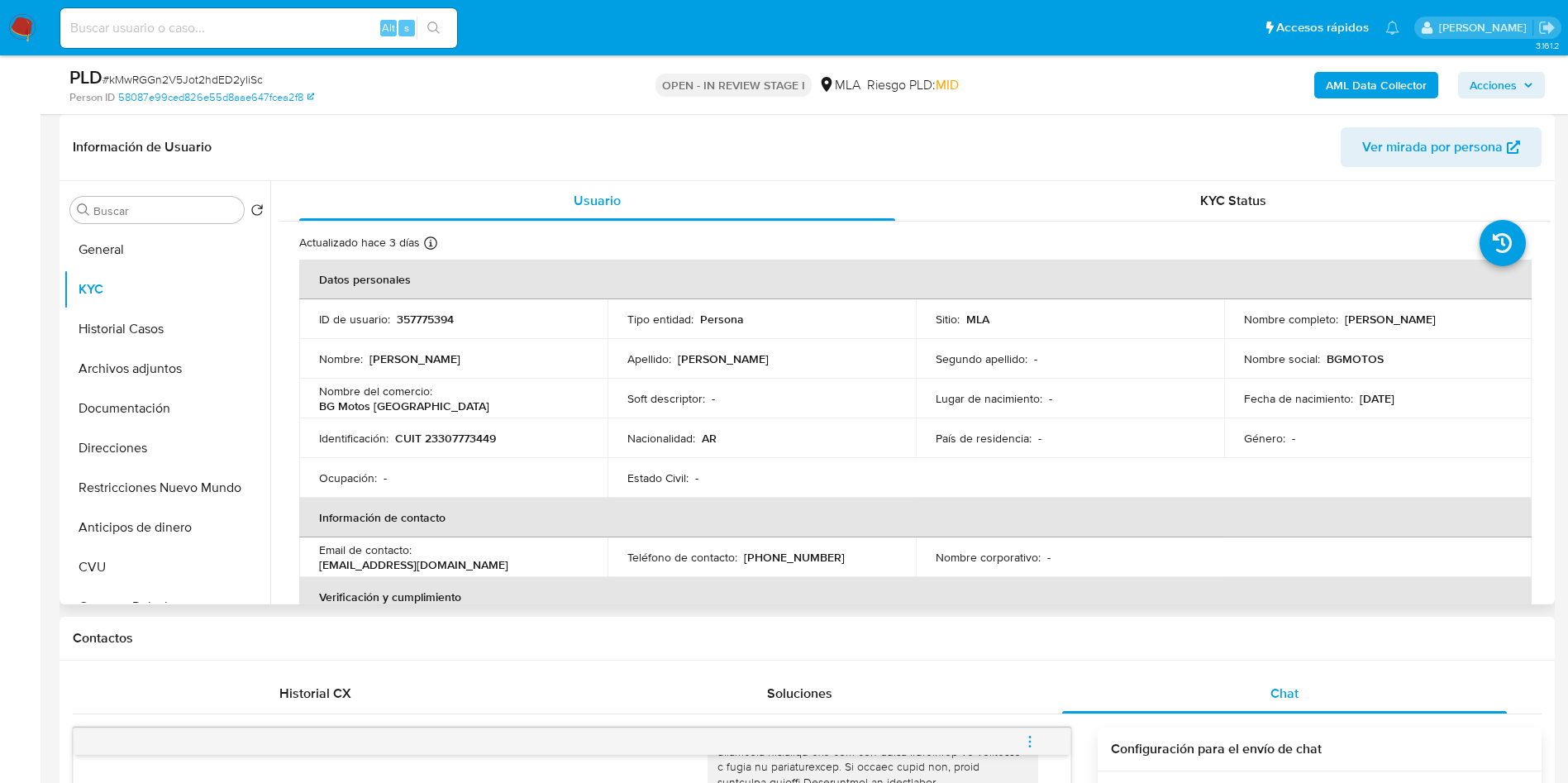
click at [457, 431] on p "CUIT 23307773449" at bounding box center [445, 438] width 100 height 15
click at [457, 442] on p "CUIT 23307773449" at bounding box center [445, 438] width 100 height 15
copy p "23307773449"
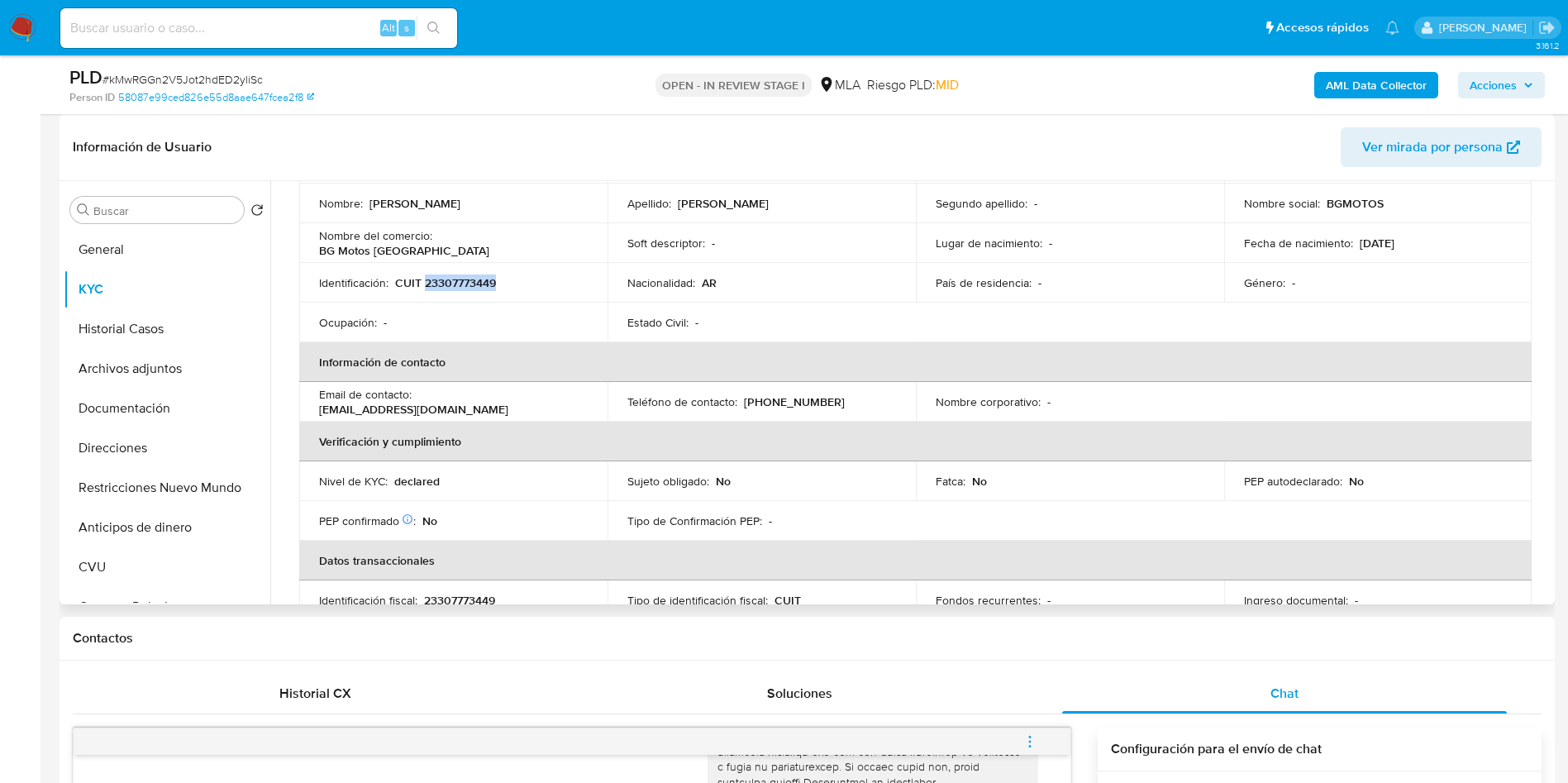
scroll to position [902, 0]
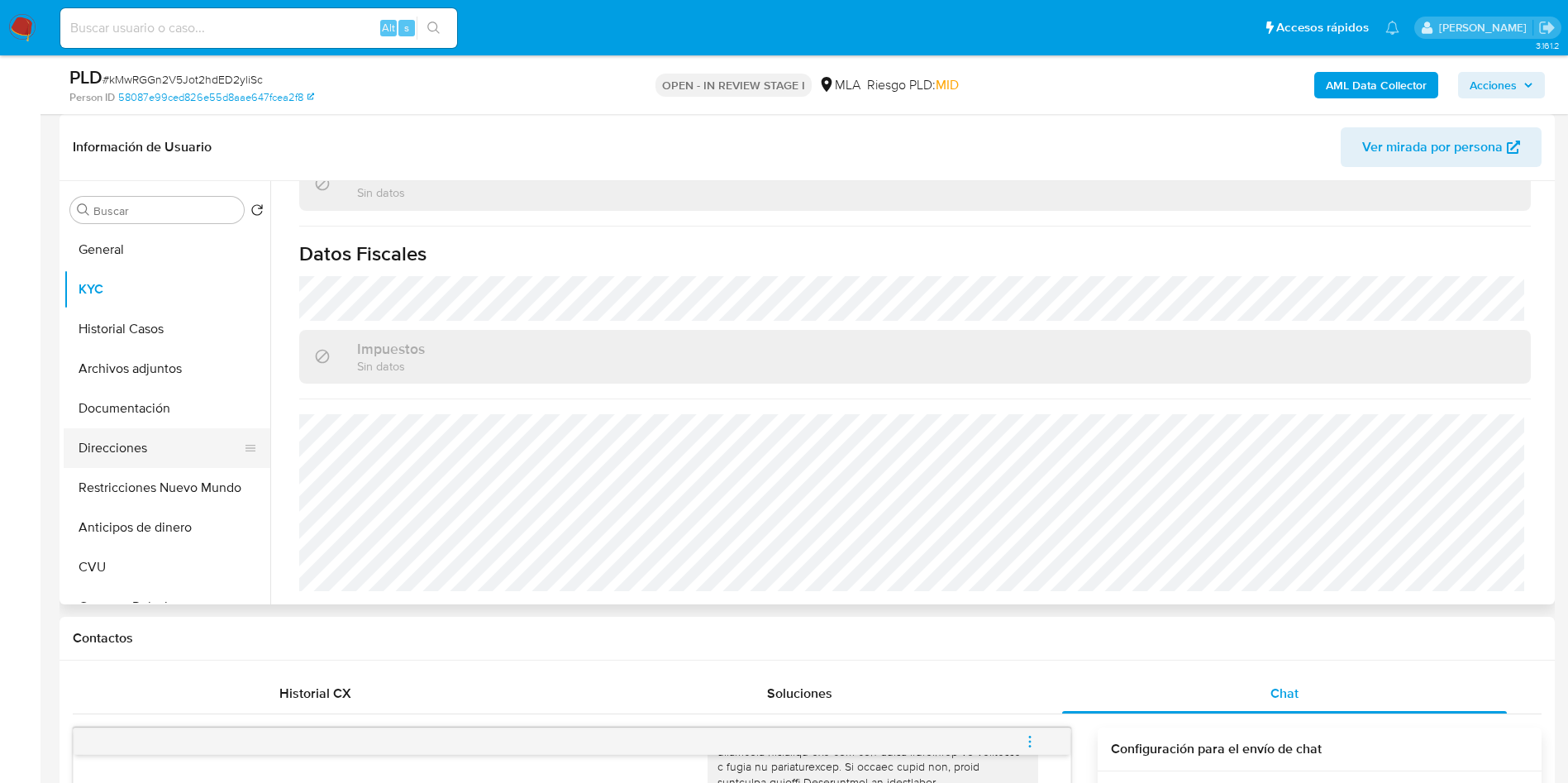
click at [112, 464] on button "Direcciones" at bounding box center [160, 447] width 194 height 40
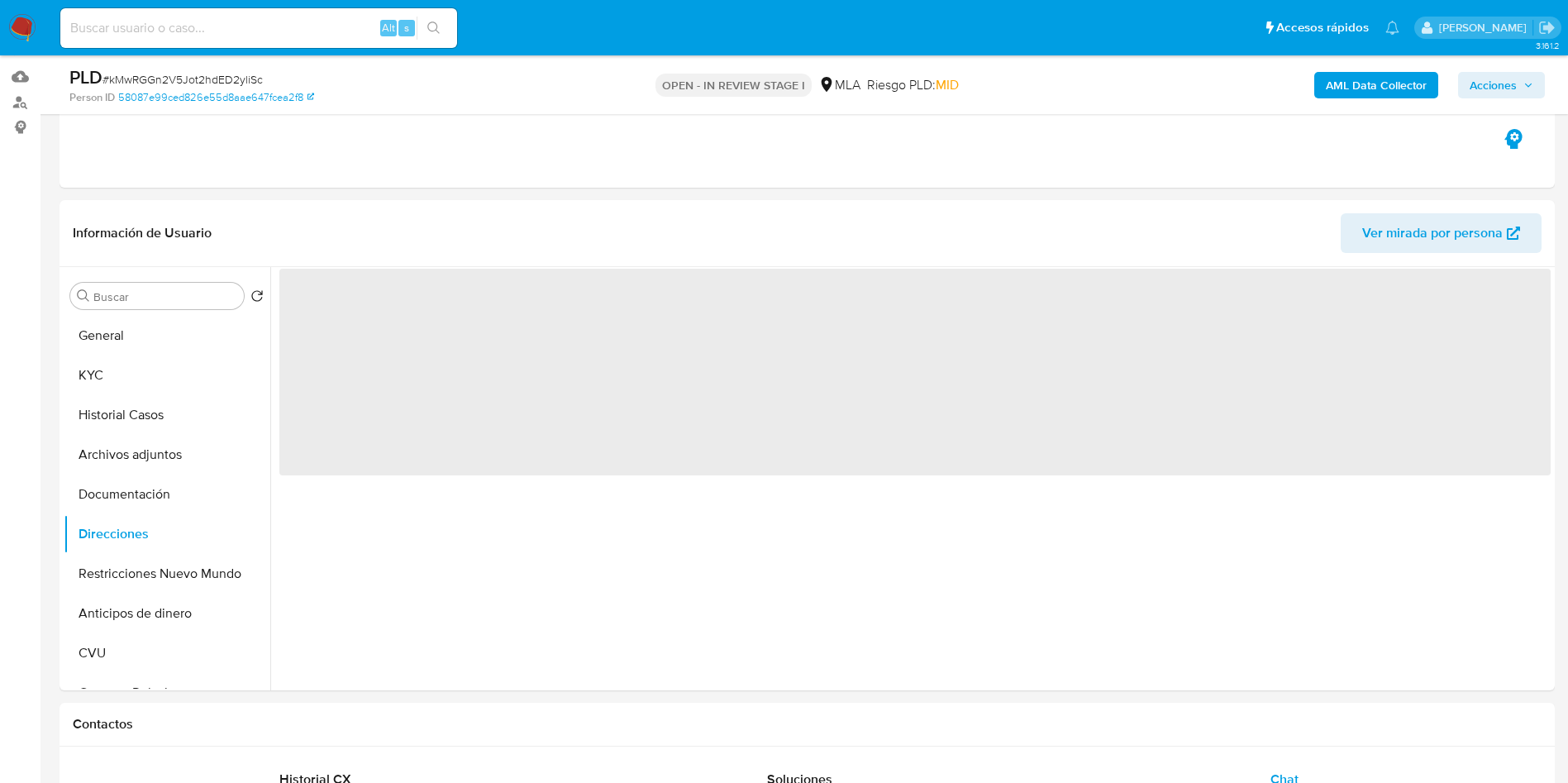
scroll to position [125, 0]
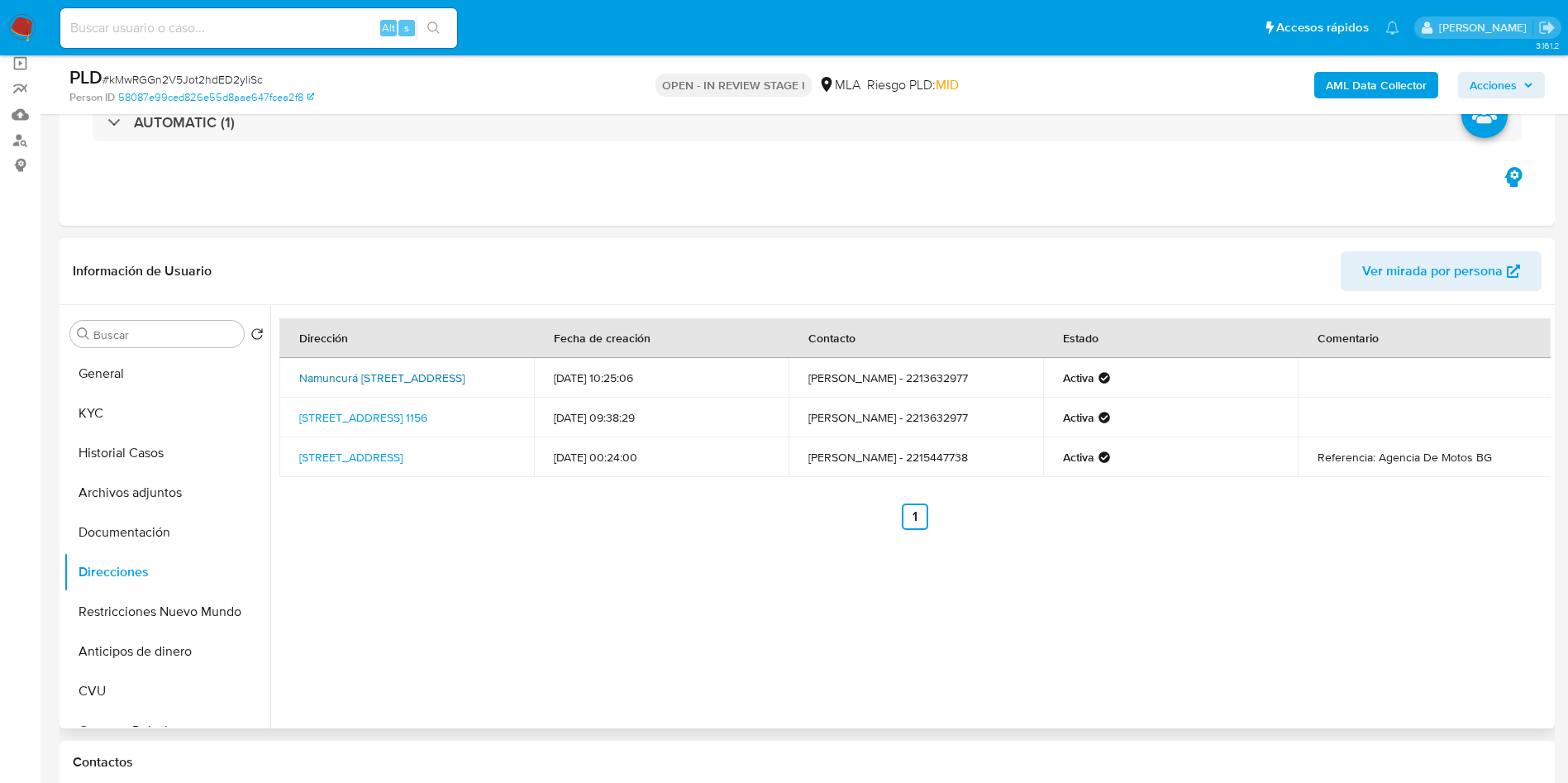
click at [399, 383] on link "Namuncurá 2466, Ezpeleta Oeste, Buenos Aires, 1882, Argentina 2466" at bounding box center [382, 378] width 165 height 17
click at [379, 421] on td "Av 31 1156, La Plata, Buenos Aires, 1900, Argentina 1156" at bounding box center [407, 417] width 254 height 40
click at [92, 405] on button "KYC" at bounding box center [160, 413] width 194 height 40
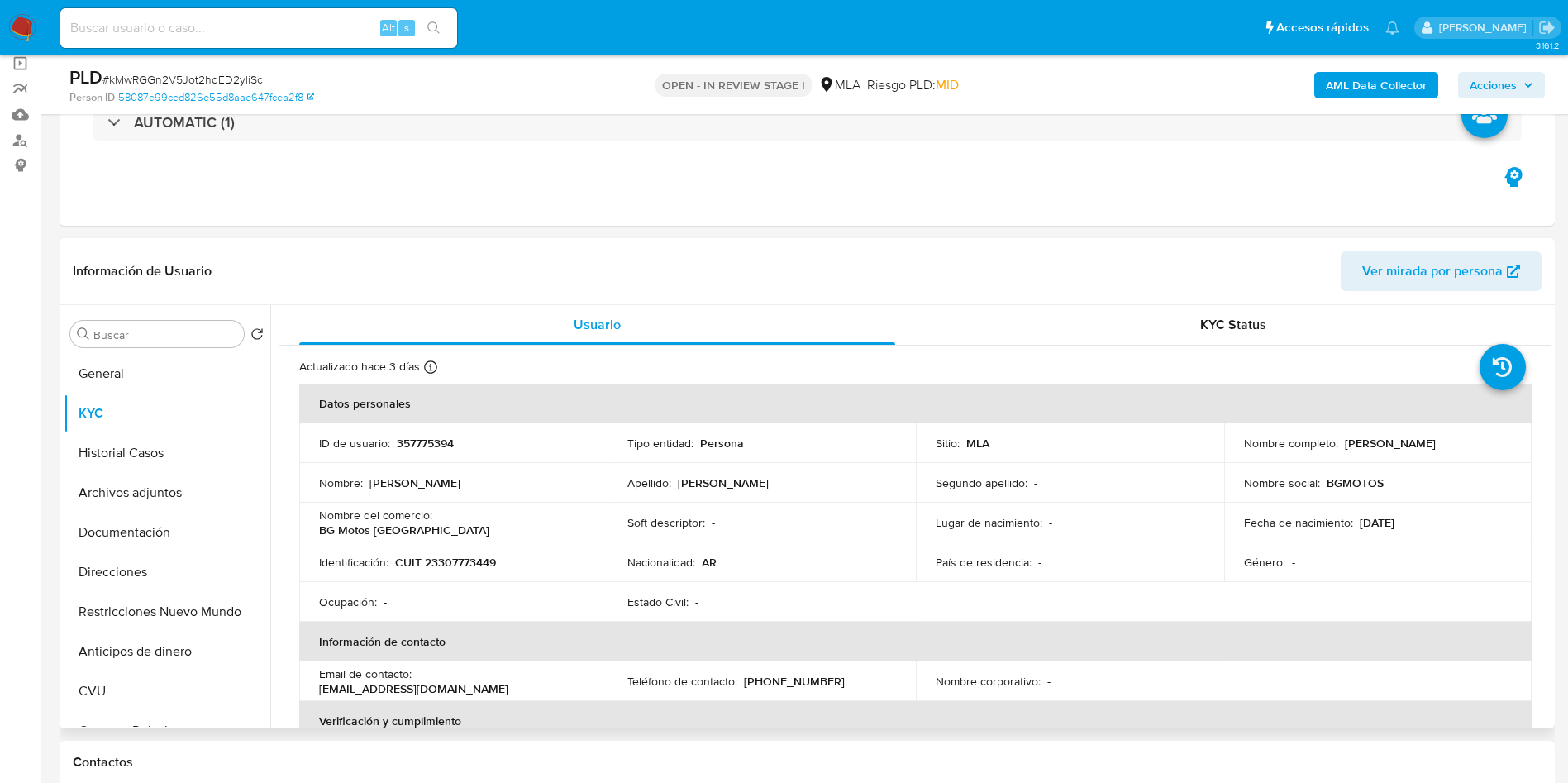
click at [422, 438] on p "357775394" at bounding box center [425, 444] width 57 height 15
copy p "357775394"
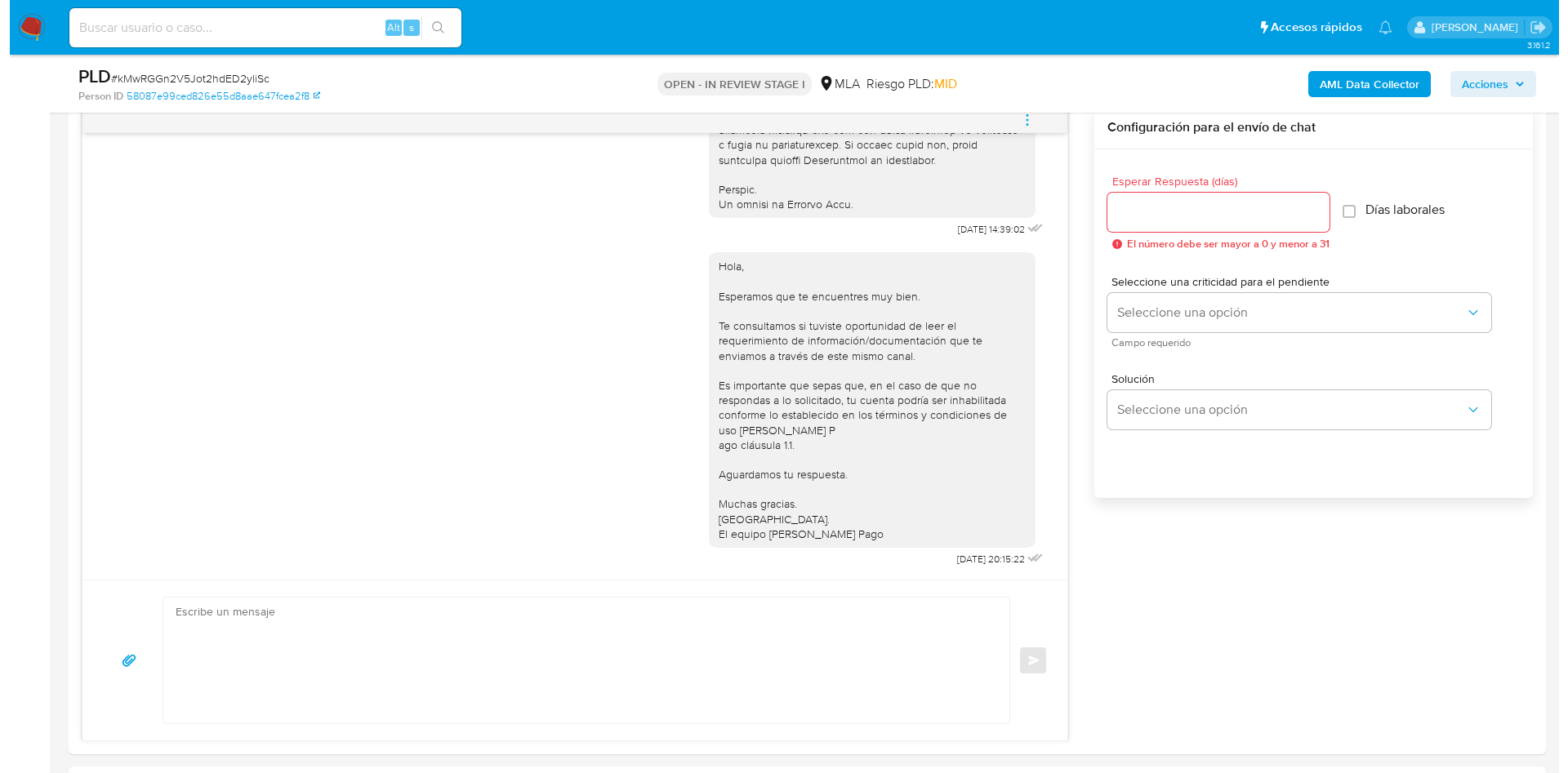
scroll to position [245, 0]
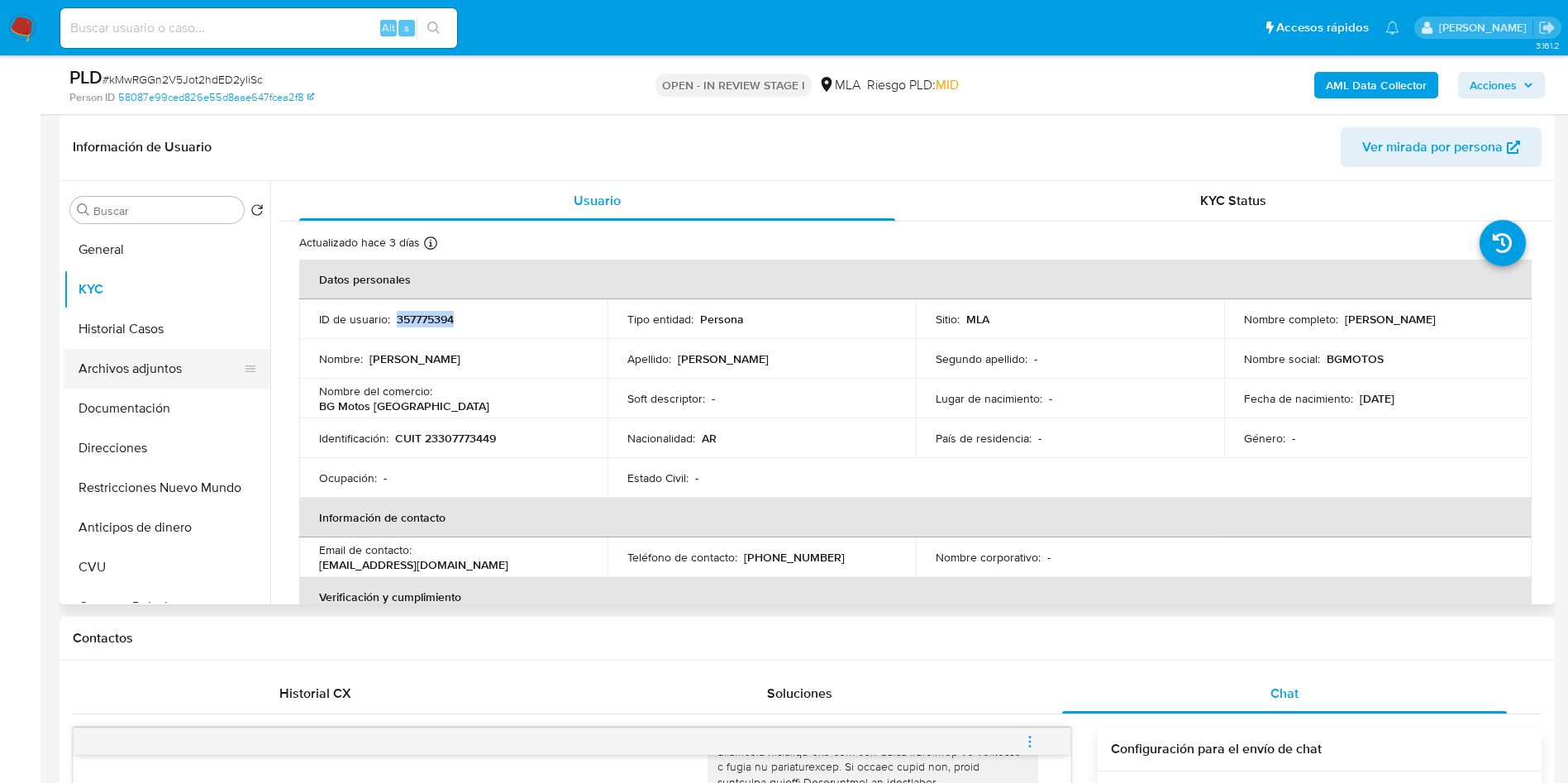
click at [116, 381] on button "Archivos adjuntos" at bounding box center [160, 368] width 194 height 40
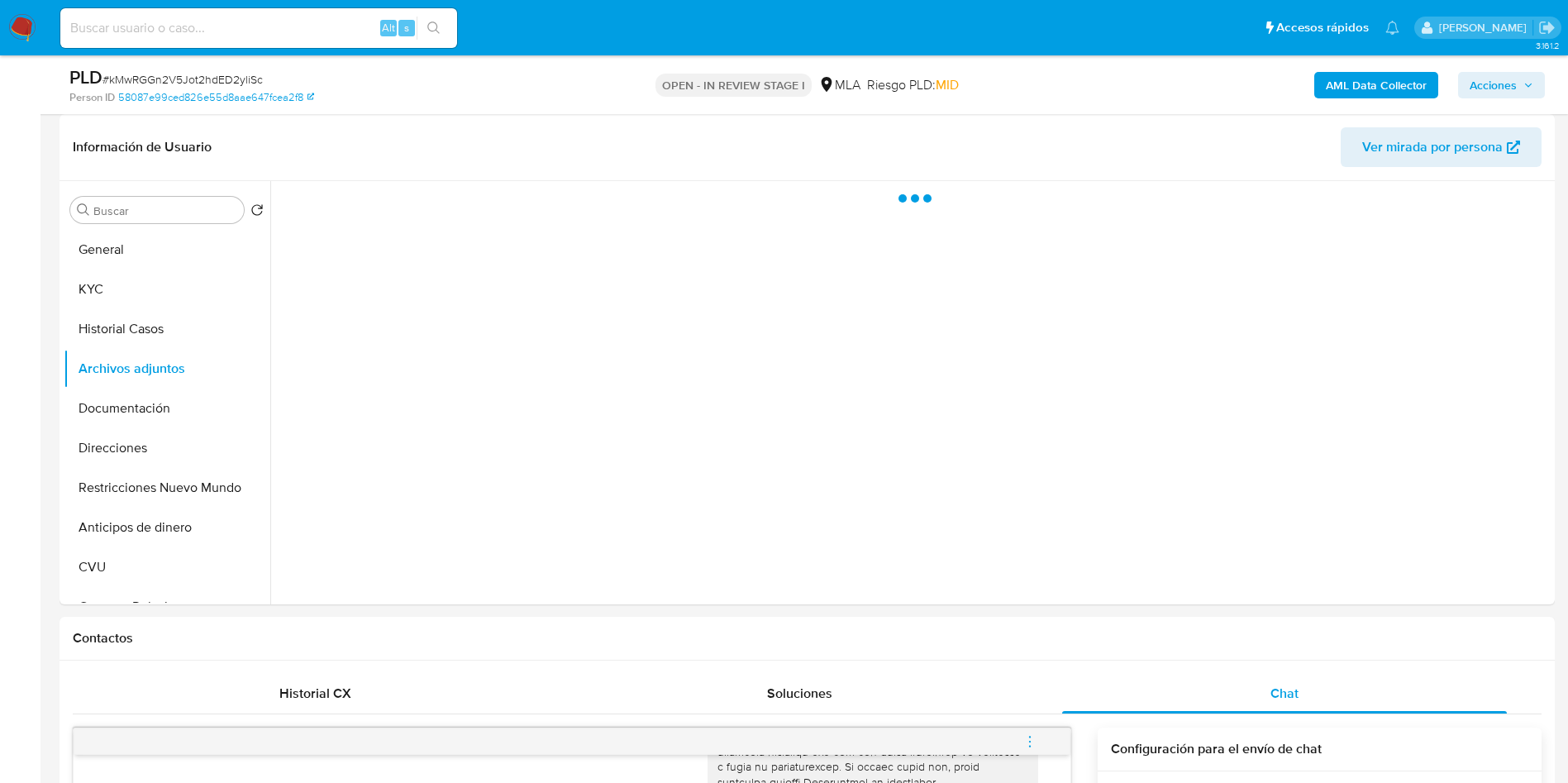
click at [1368, 74] on b "AML Data Collector" at bounding box center [1375, 85] width 100 height 27
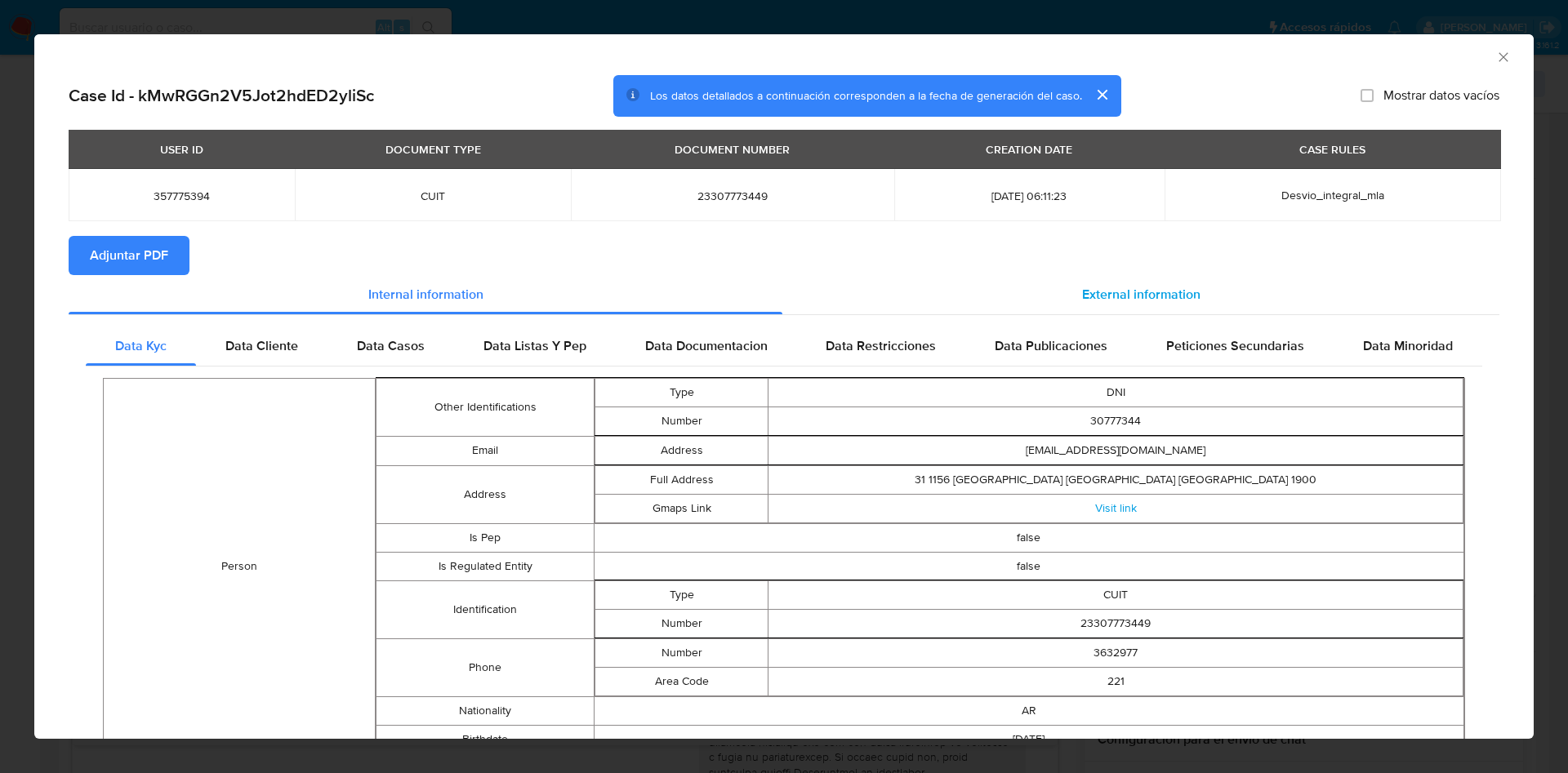
drag, startPoint x: 1223, startPoint y: 294, endPoint x: 1090, endPoint y: 307, distance: 133.6
click at [1217, 295] on div "External information" at bounding box center [1140, 294] width 717 height 39
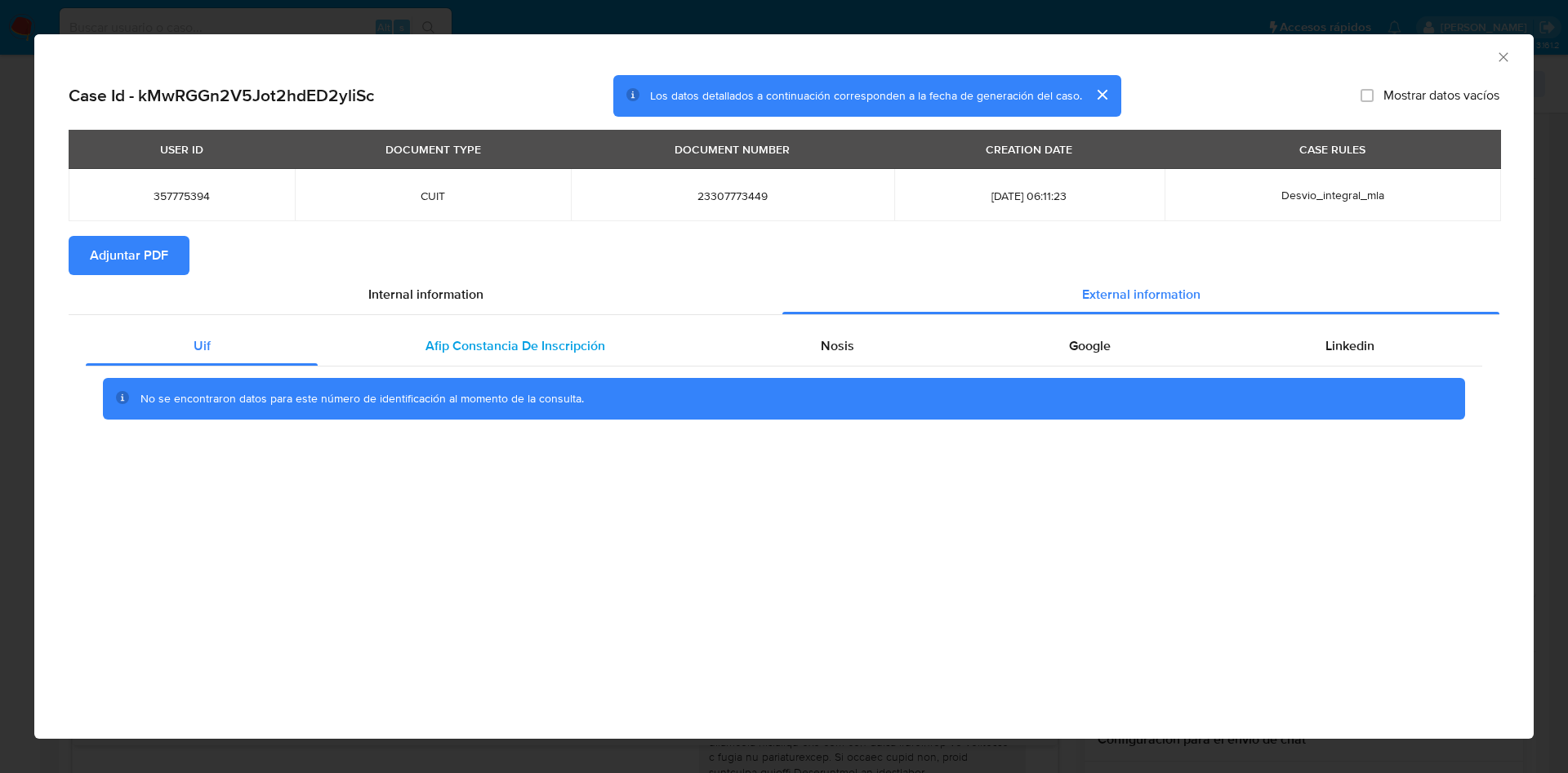
click at [561, 336] on span "Afip Constancia De Inscripción" at bounding box center [514, 345] width 179 height 19
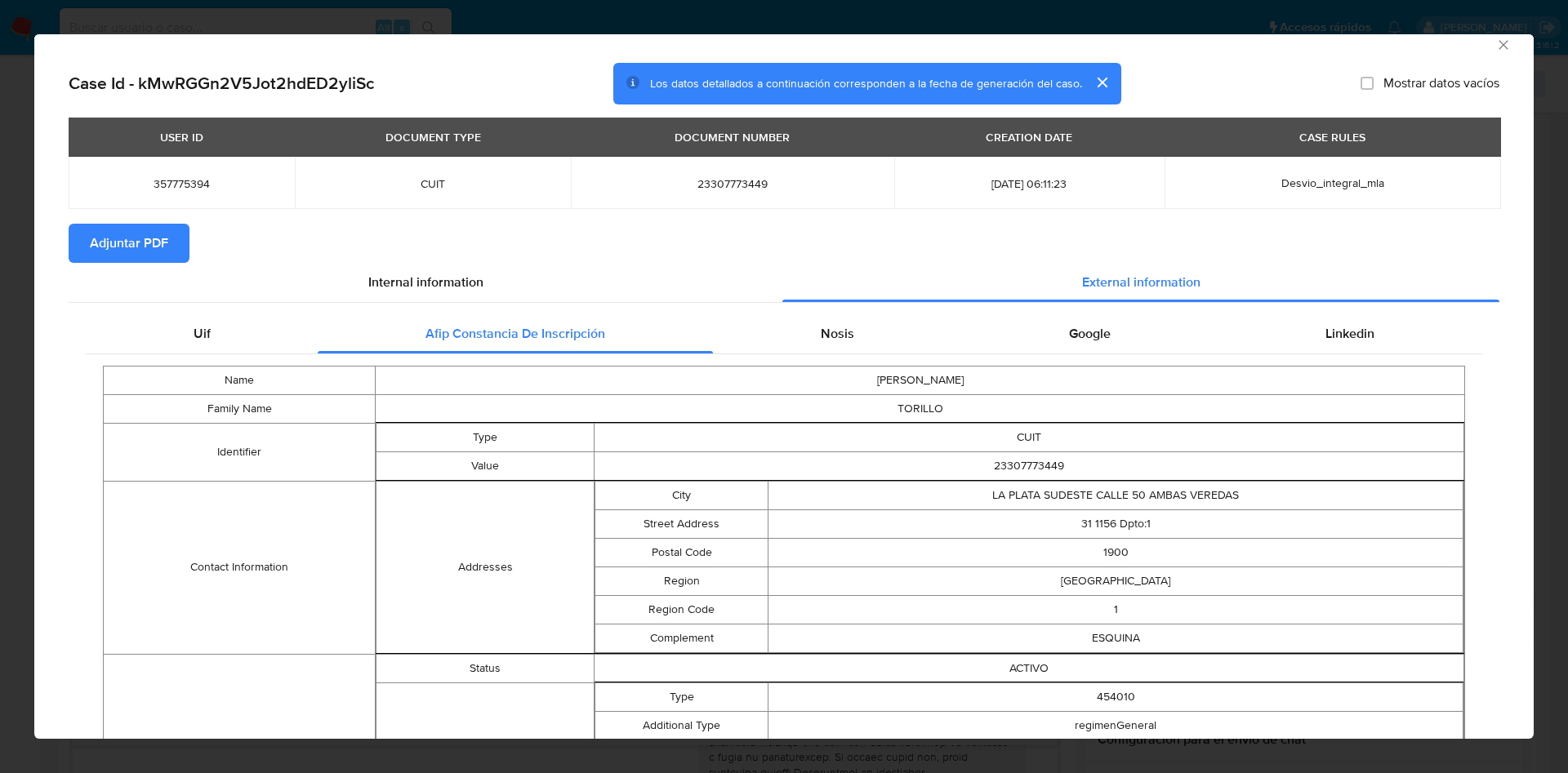
scroll to position [0, 0]
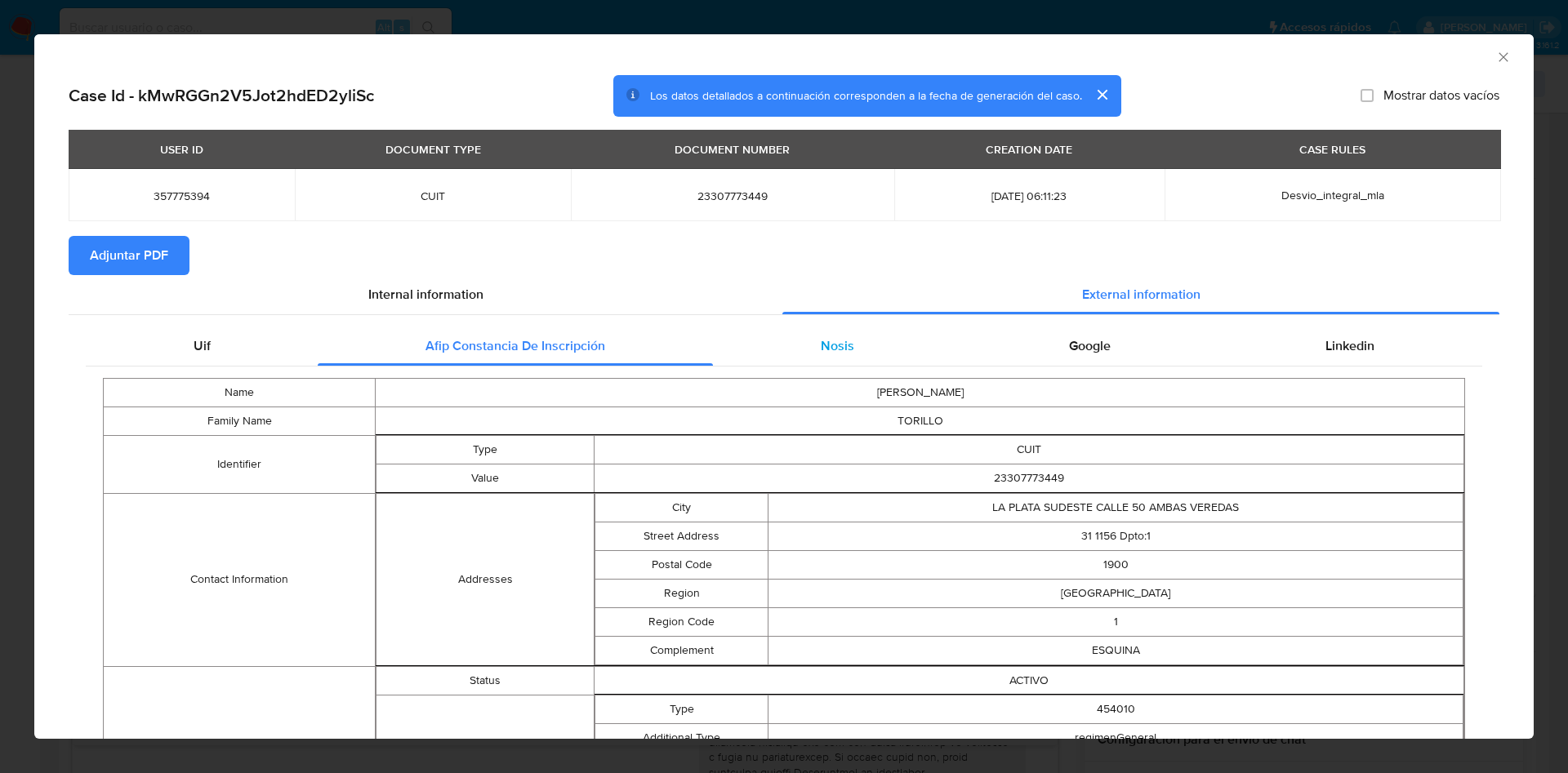
click at [779, 330] on div "Nosis" at bounding box center [837, 346] width 249 height 39
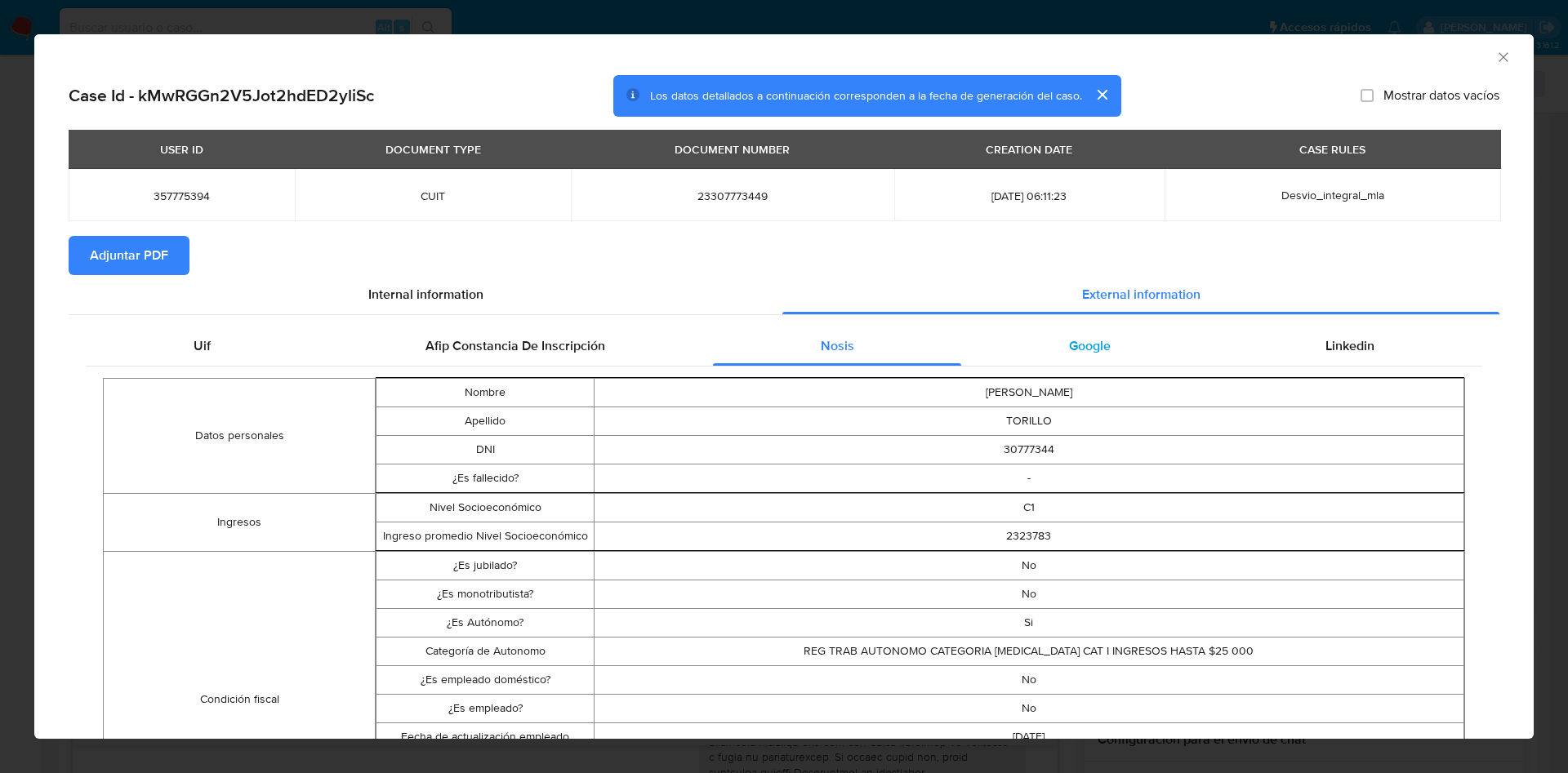
drag, startPoint x: 1074, startPoint y: 344, endPoint x: 1093, endPoint y: 339, distance: 19.6
click at [1075, 343] on span "Google" at bounding box center [1090, 345] width 42 height 19
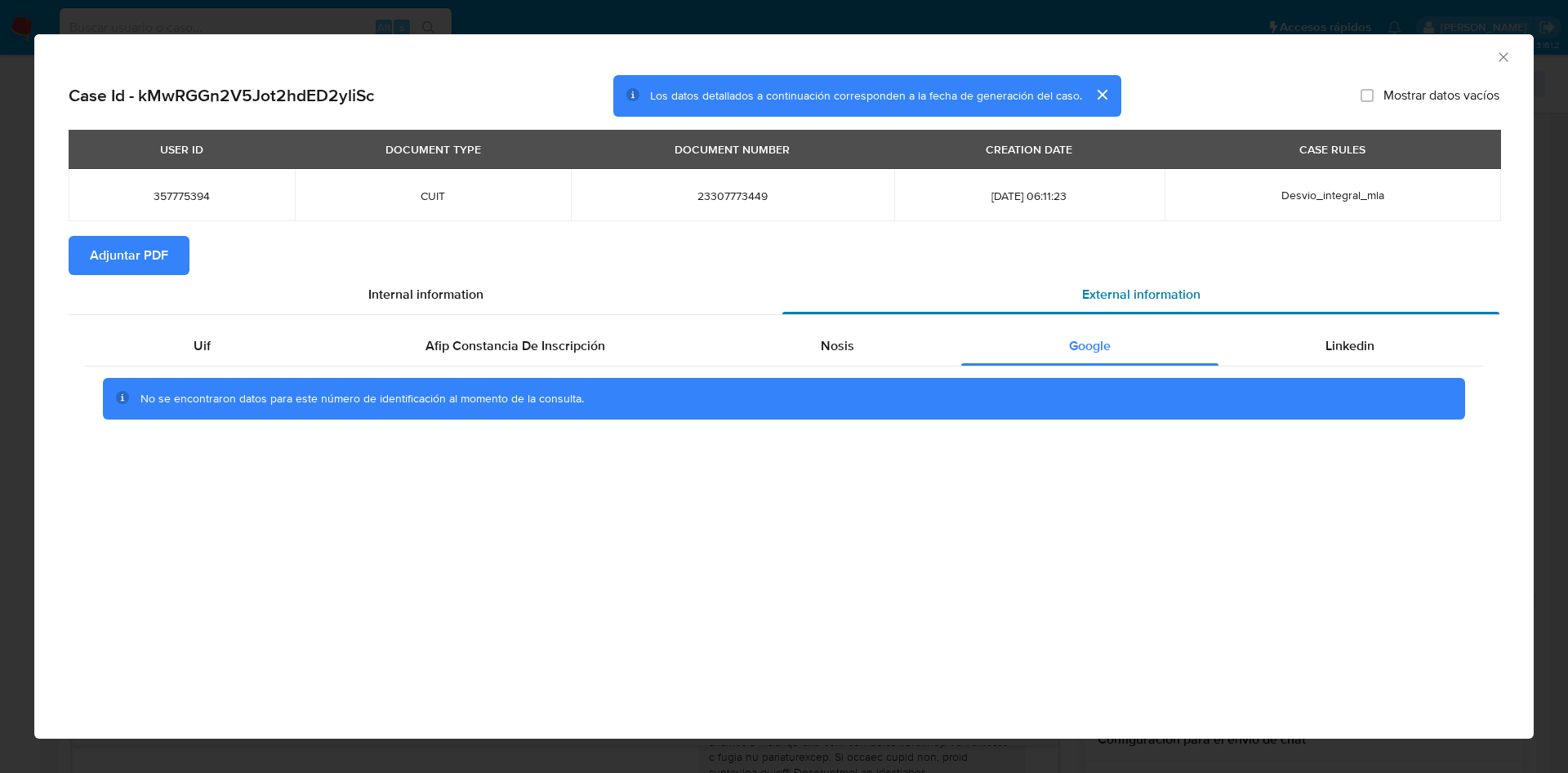
drag, startPoint x: 1324, startPoint y: 333, endPoint x: 991, endPoint y: 300, distance: 334.6
click at [1319, 333] on div "Linkedin" at bounding box center [1350, 346] width 264 height 39
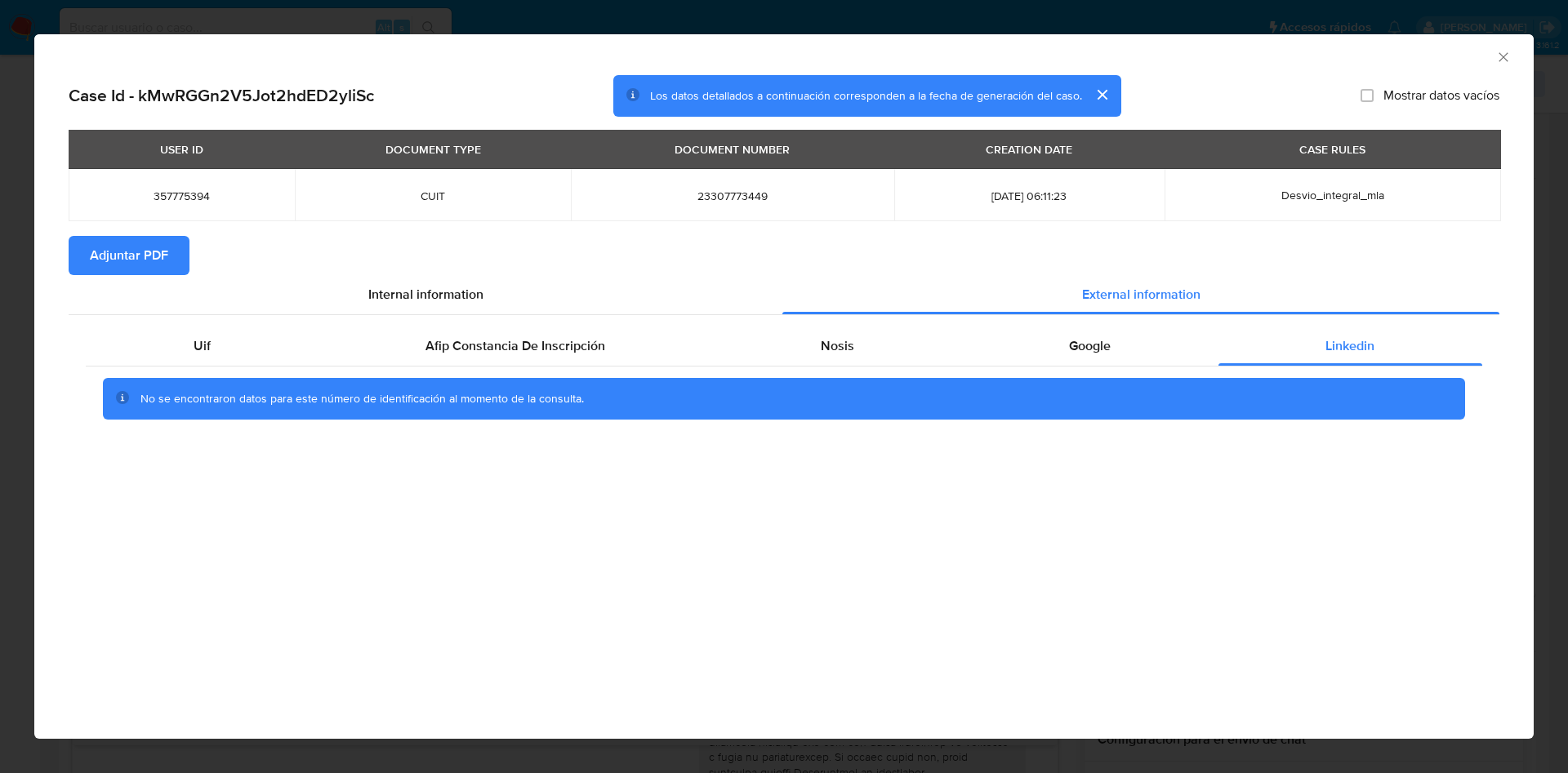
click at [128, 241] on span "Adjuntar PDF" at bounding box center [129, 255] width 78 height 36
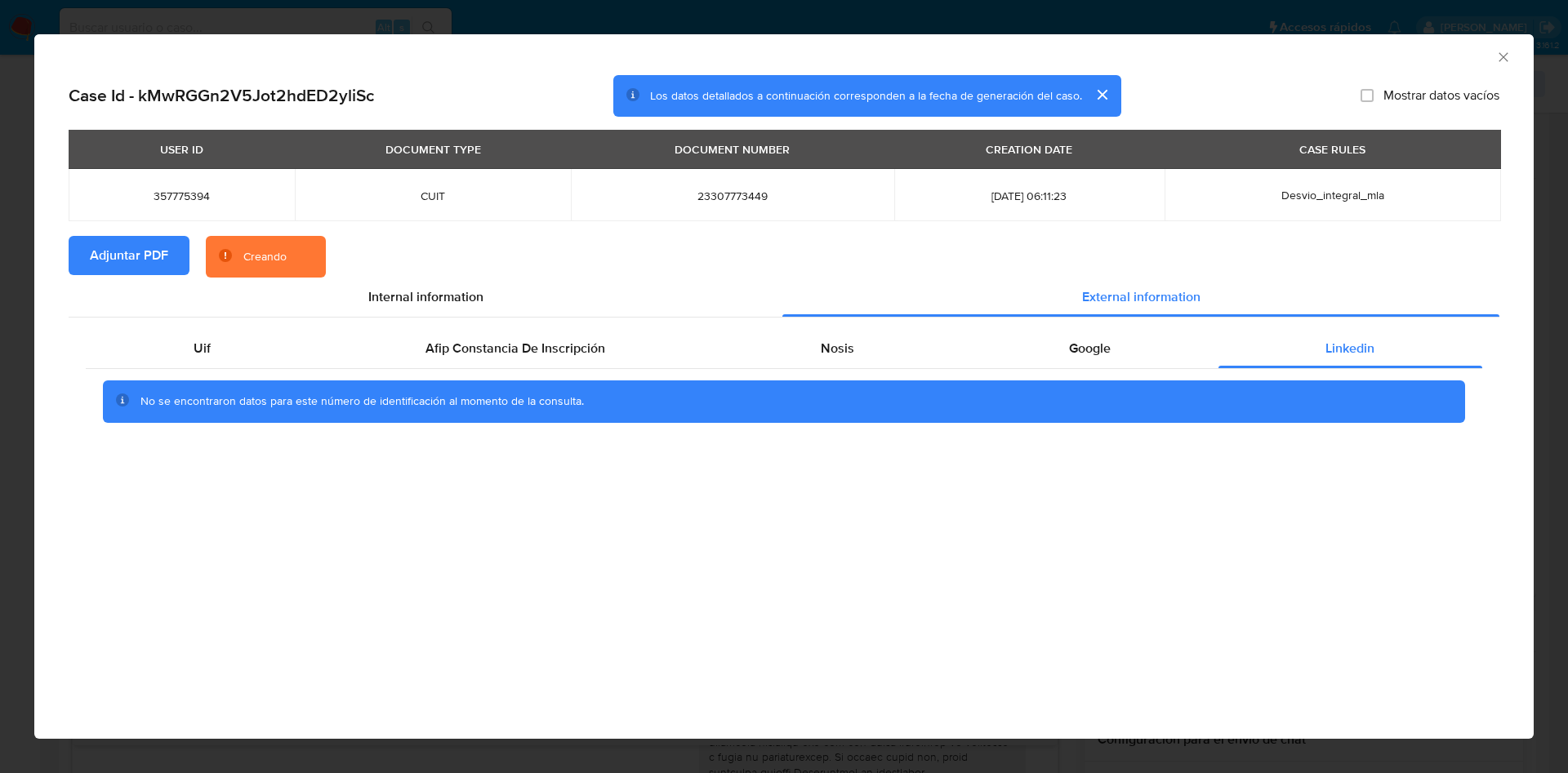
click at [187, 186] on td "357775394" at bounding box center [181, 195] width 226 height 52
click at [187, 196] on span "357775394" at bounding box center [181, 196] width 187 height 15
copy span "357775394"
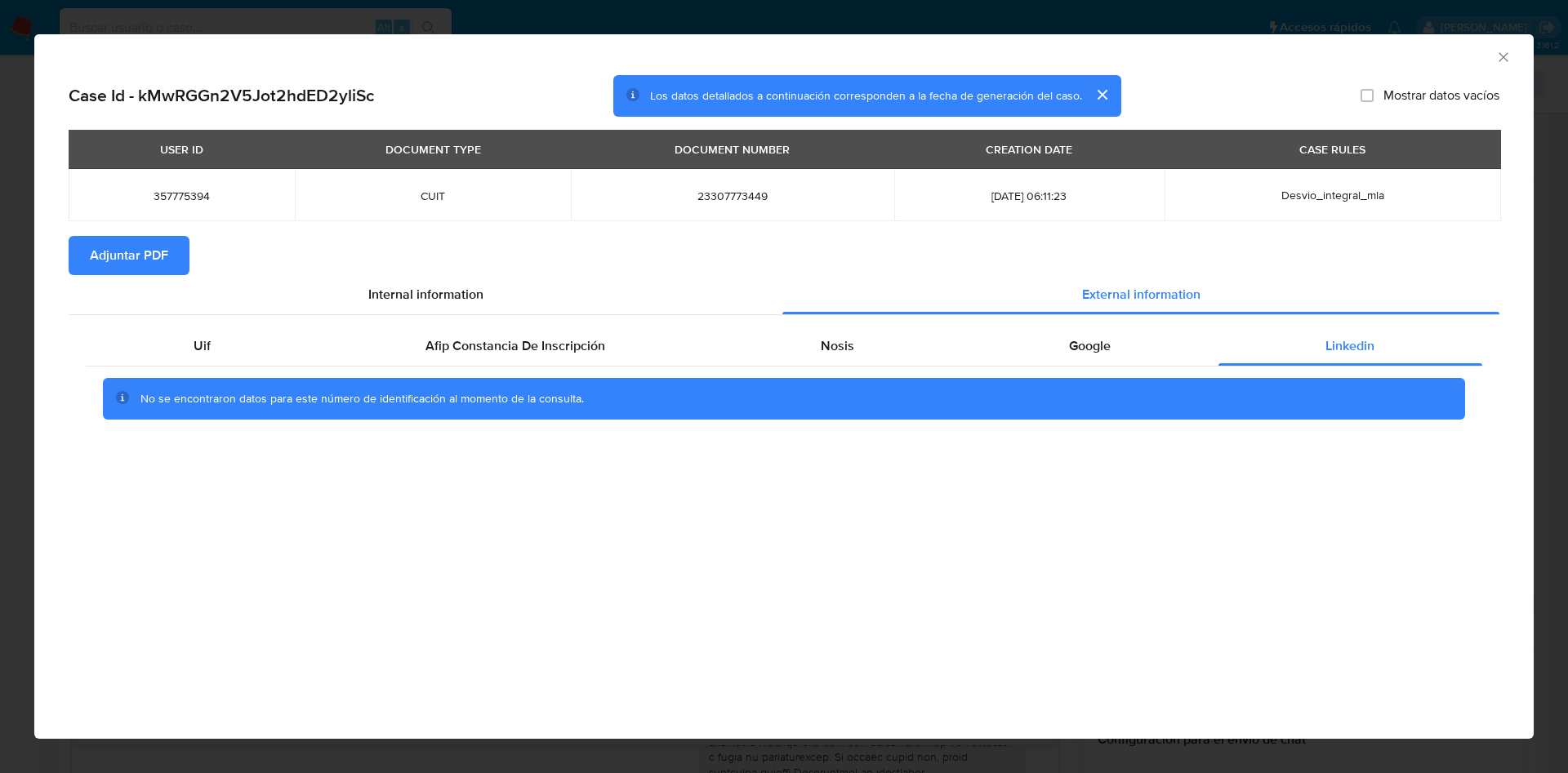
drag, startPoint x: 1492, startPoint y: 50, endPoint x: 1497, endPoint y: 57, distance: 8.6
click at [1497, 57] on div "AML Data Collector" at bounding box center [784, 55] width 1499 height 41
click at [1503, 63] on icon "Cerrar ventana" at bounding box center [1503, 57] width 16 height 16
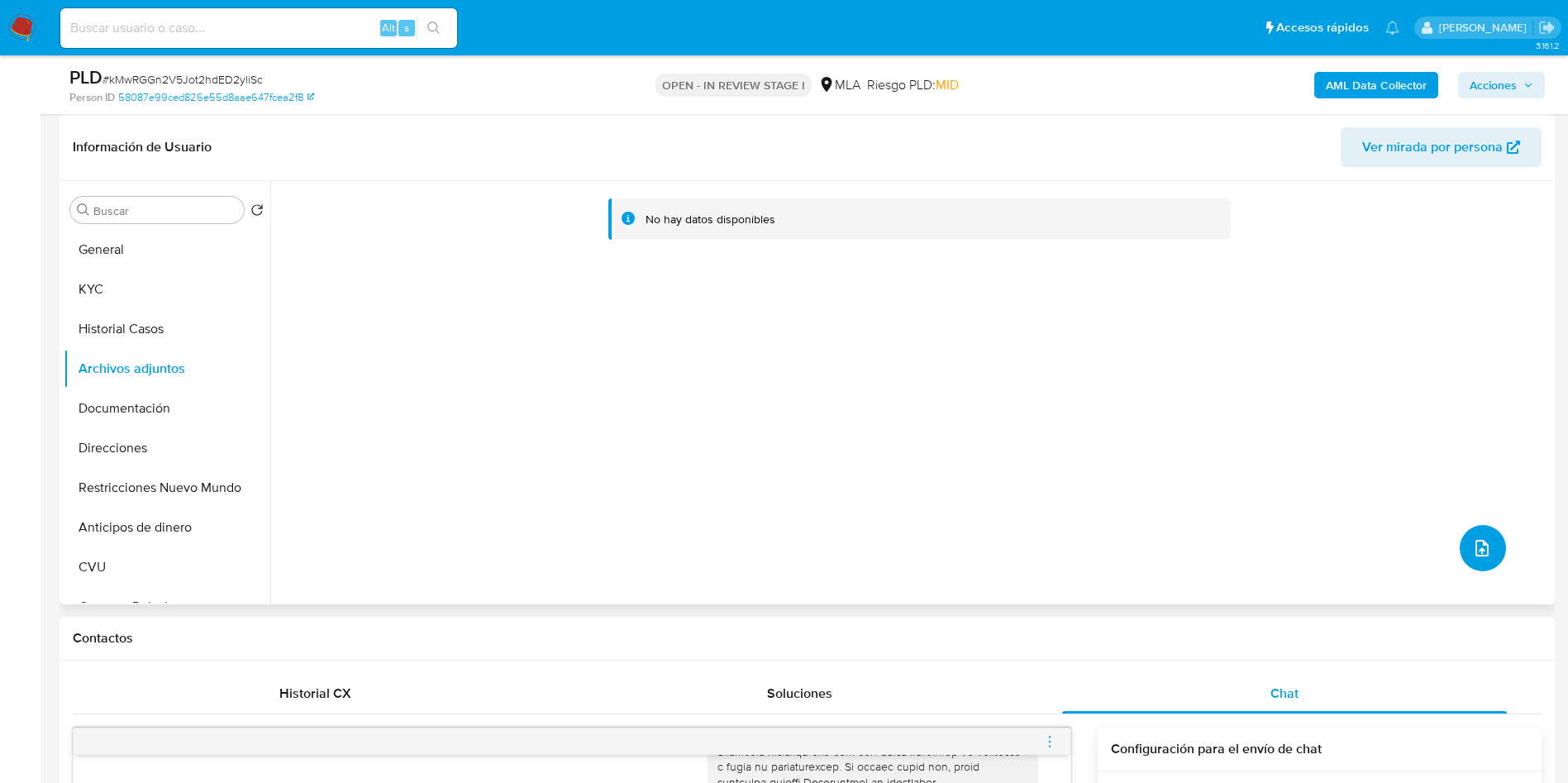
click at [1489, 538] on button "upload-file" at bounding box center [1483, 548] width 46 height 46
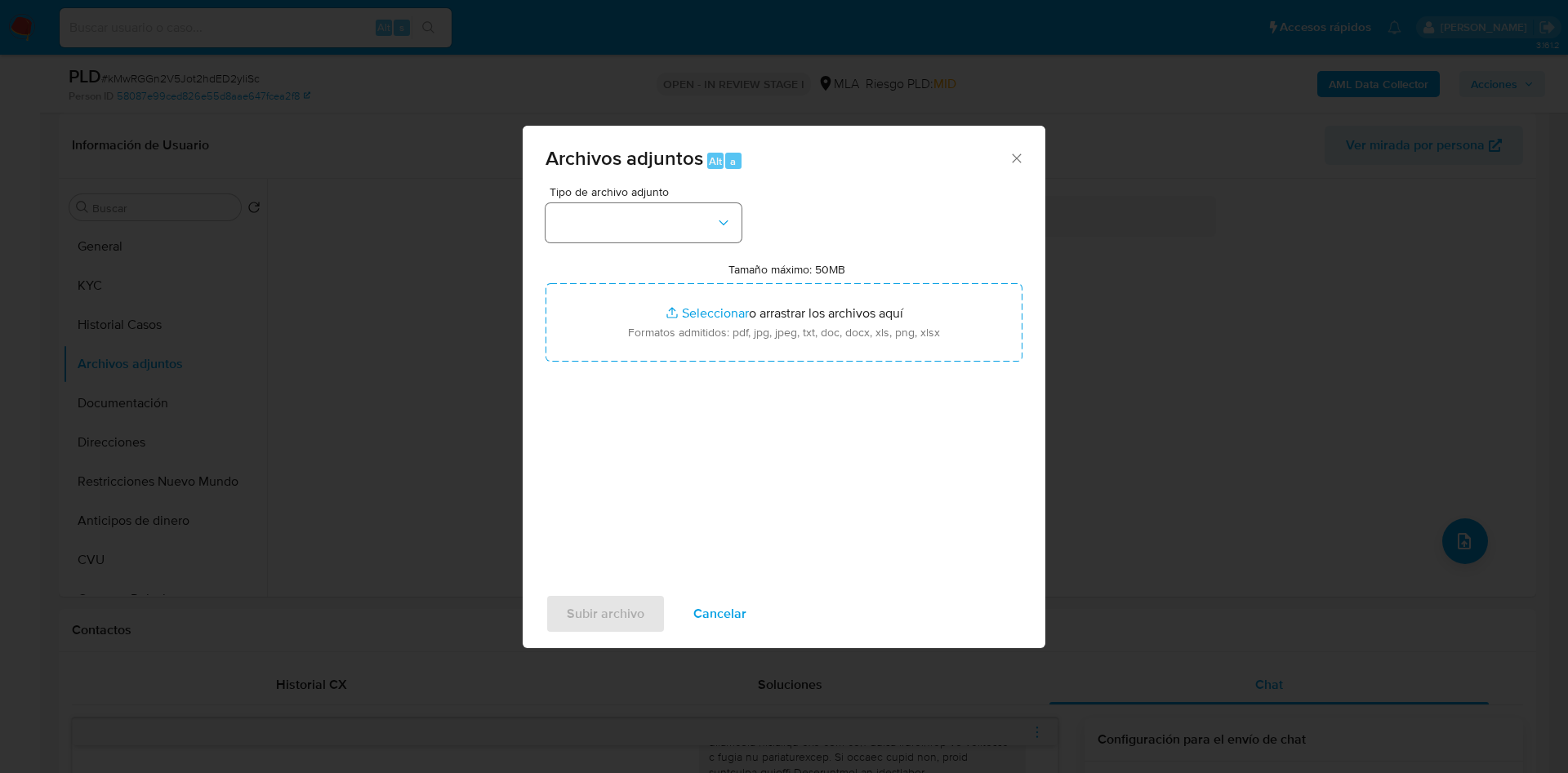
drag, startPoint x: 684, startPoint y: 255, endPoint x: 677, endPoint y: 229, distance: 26.9
click at [682, 249] on div "Tipo de archivo adjunto Tamaño máximo: 50MB Seleccionar archivos Seleccionar o …" at bounding box center [784, 378] width 477 height 385
click at [677, 224] on button "button" at bounding box center [643, 222] width 196 height 39
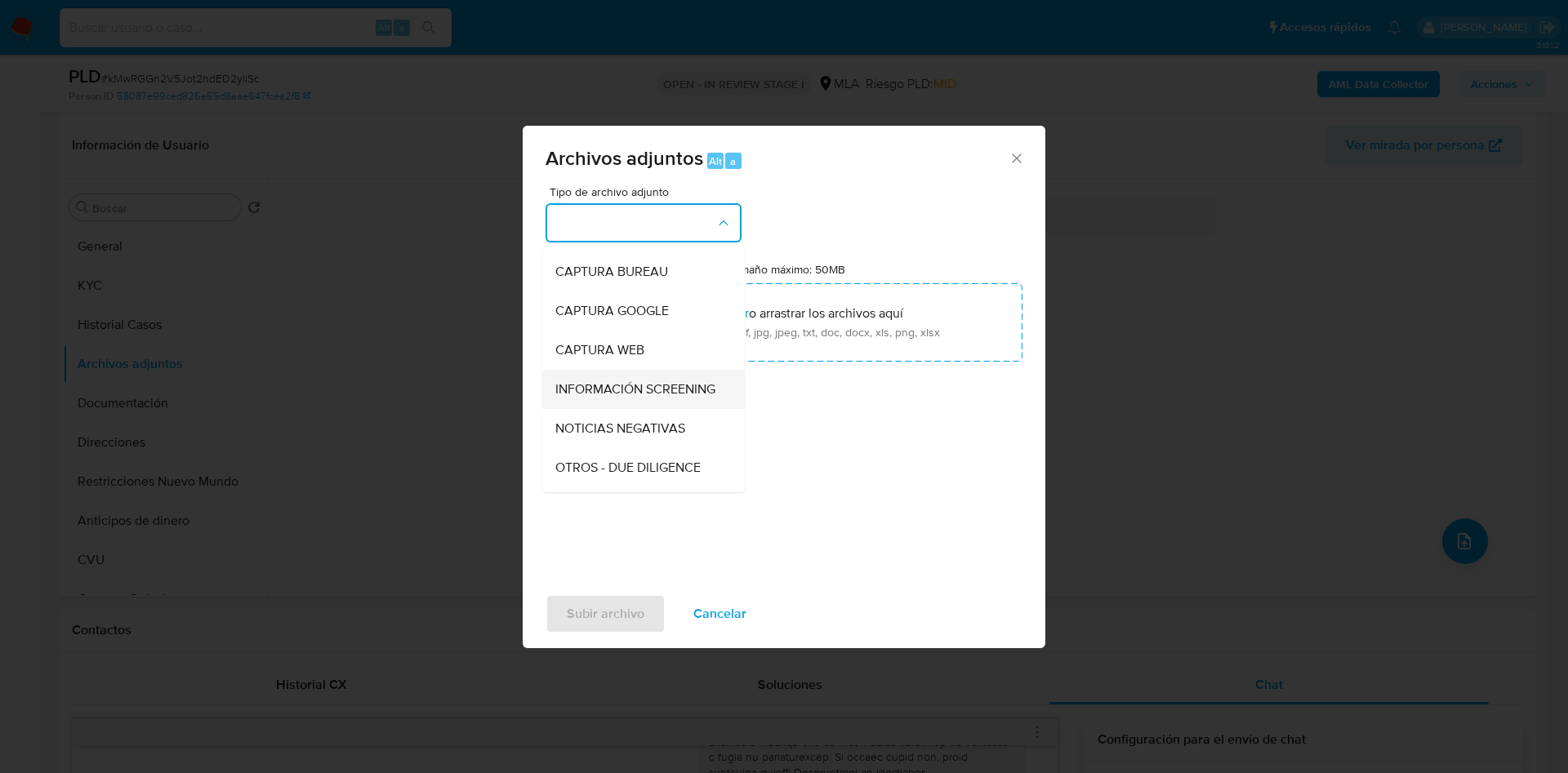
scroll to position [123, 0]
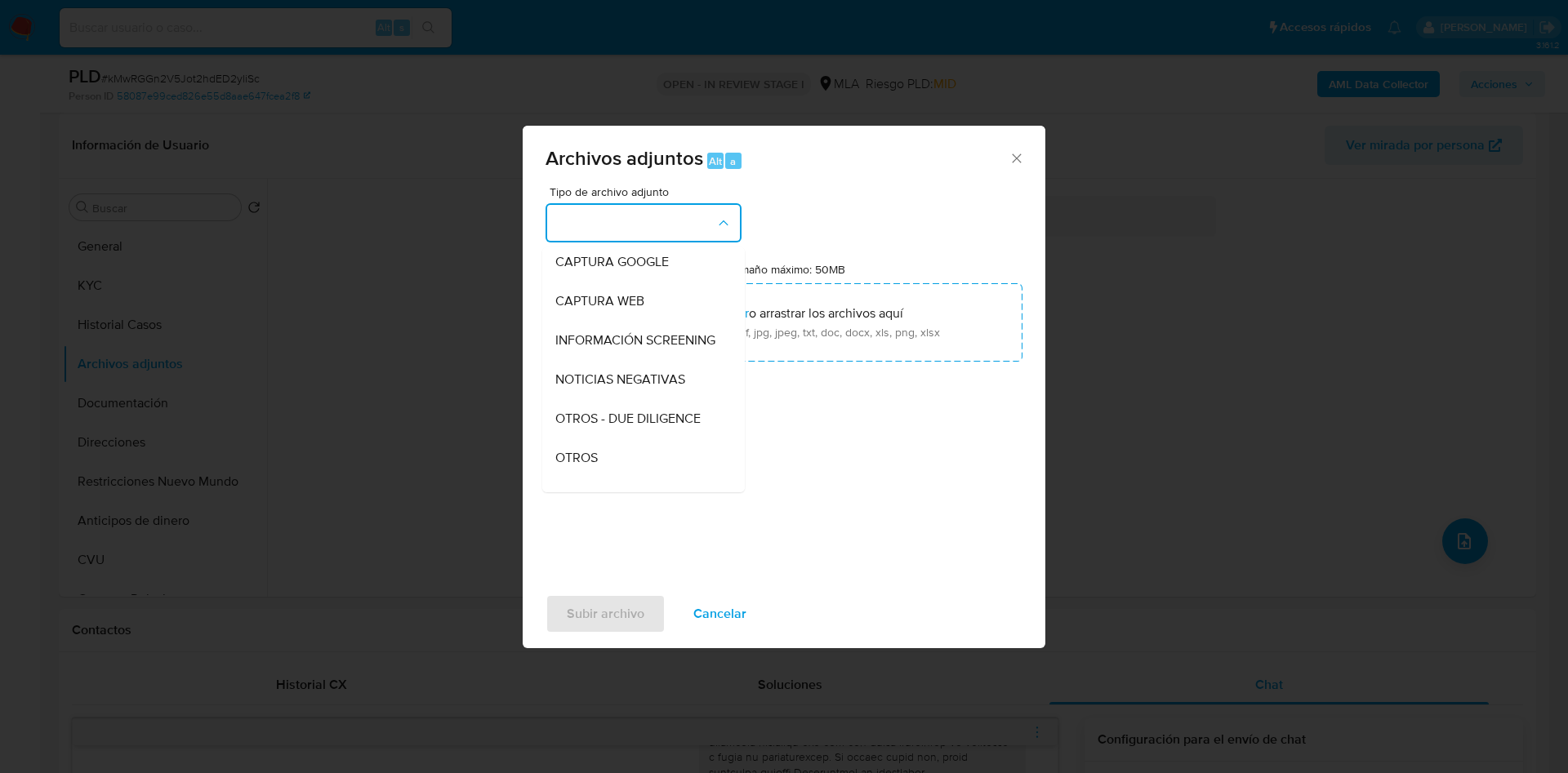
click at [608, 439] on div "OTROS - DUE DILIGENCE" at bounding box center [638, 418] width 167 height 39
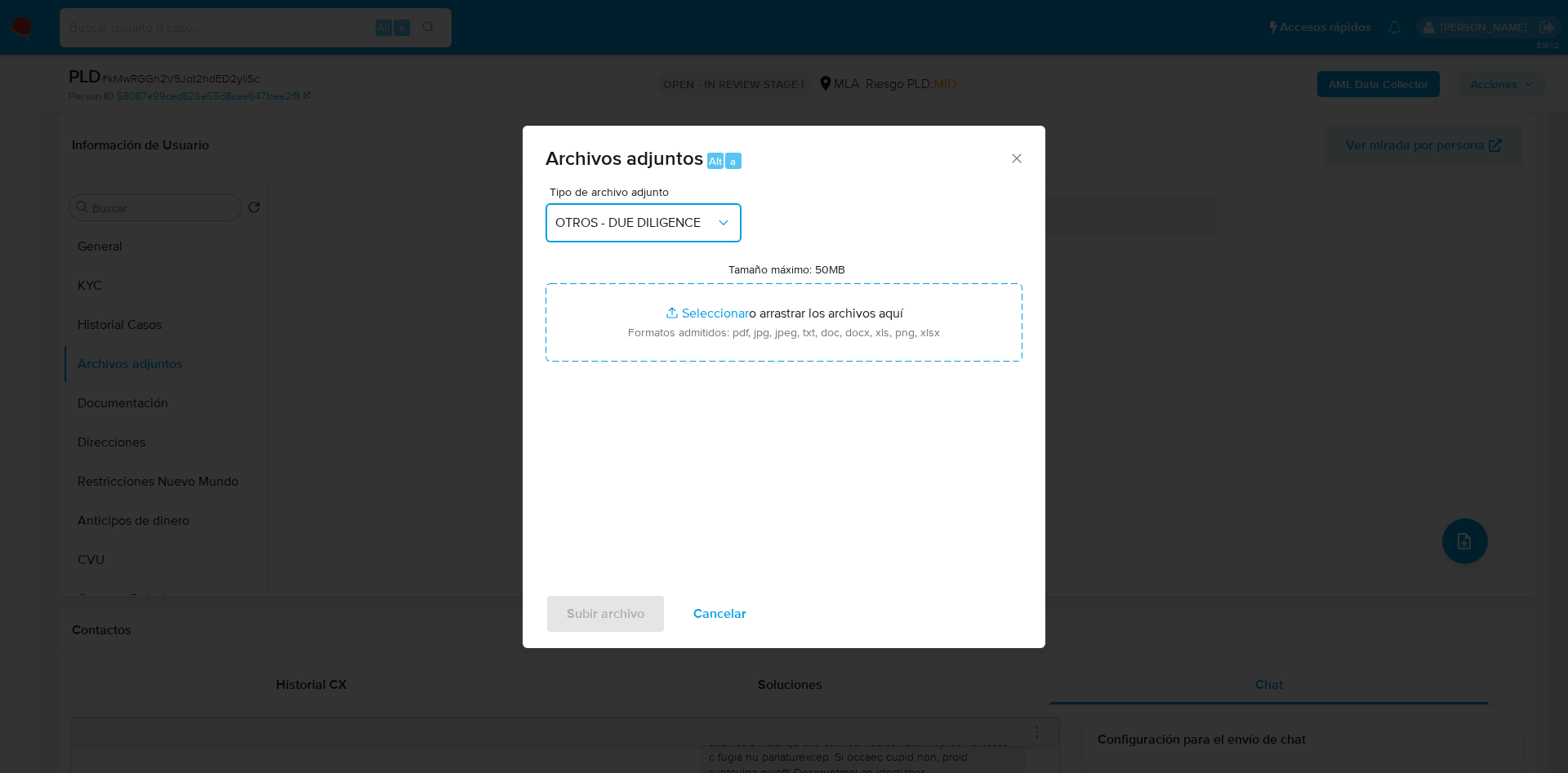
click at [627, 215] on span "OTROS - DUE DILIGENCE" at bounding box center [636, 223] width 160 height 16
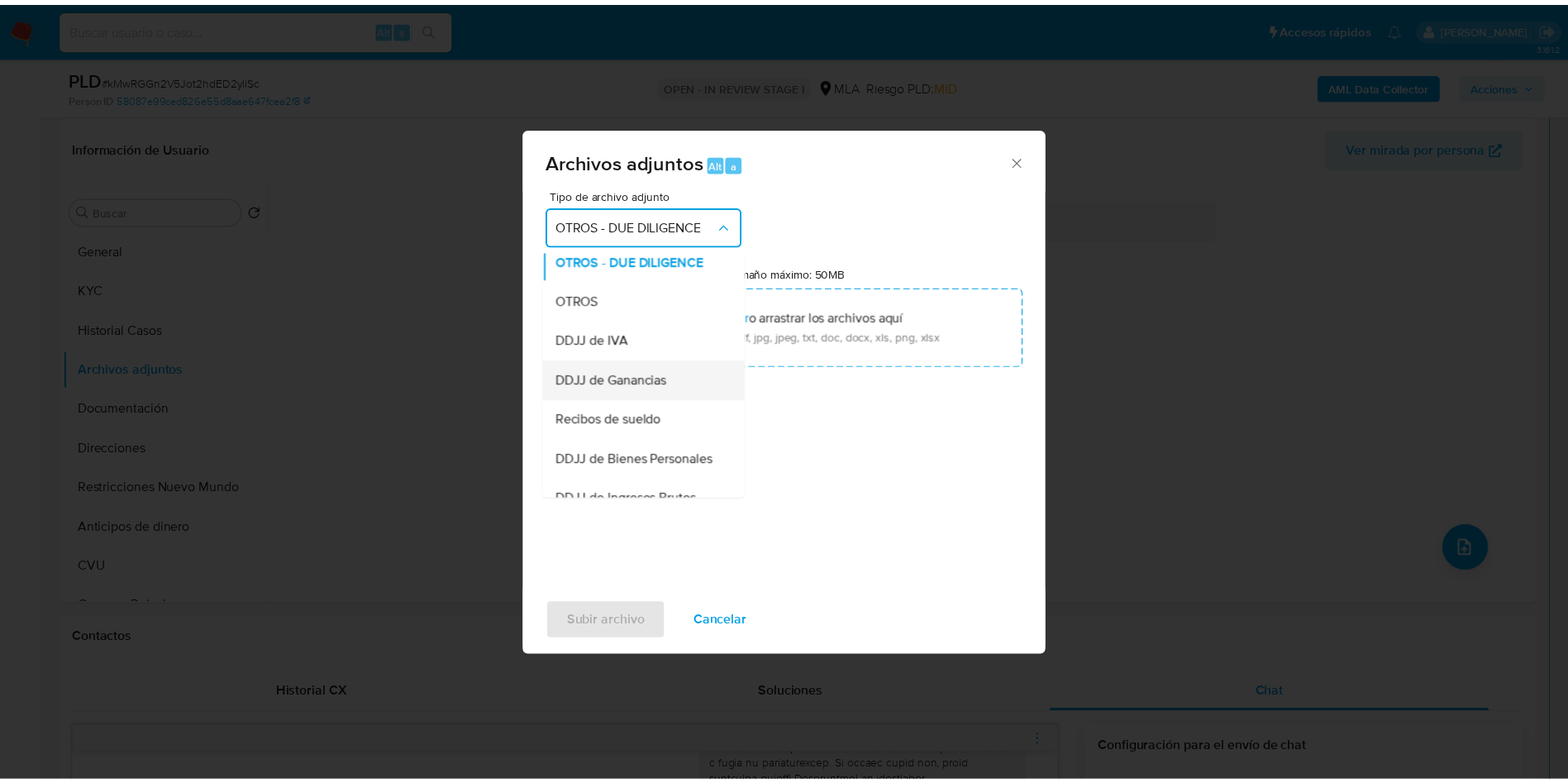
scroll to position [323, 0]
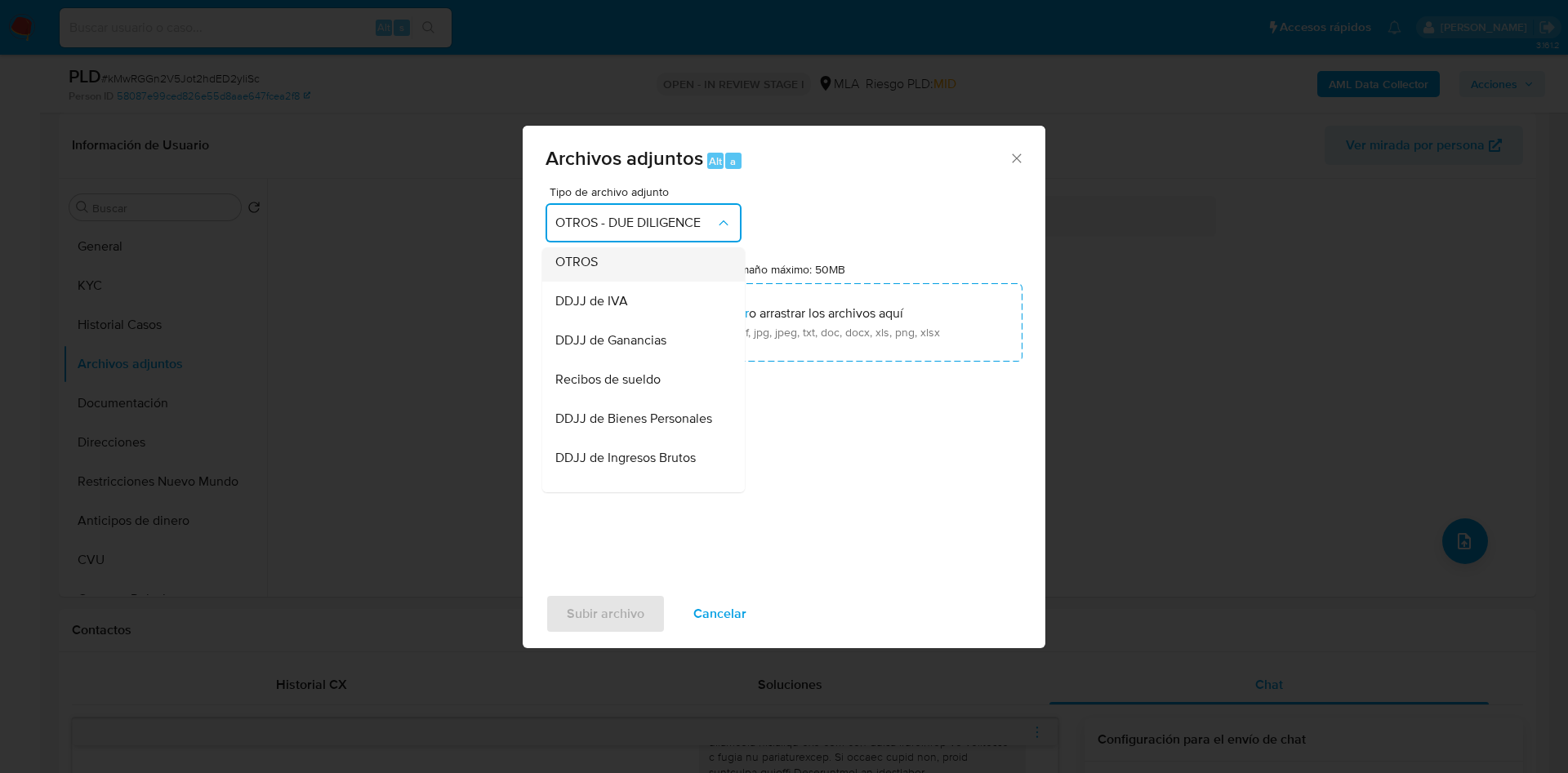
click at [615, 279] on div "OTROS" at bounding box center [638, 261] width 167 height 39
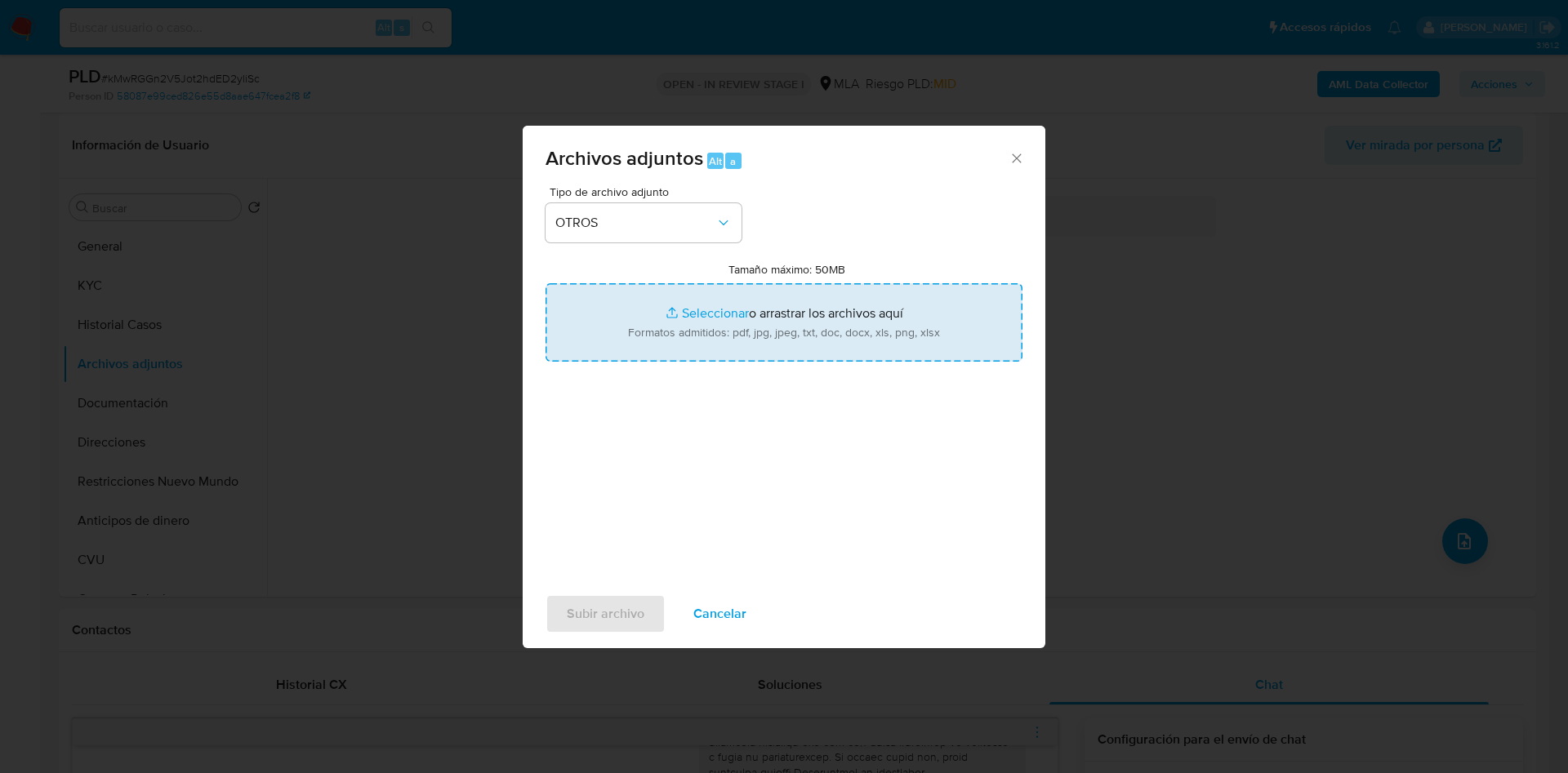
click at [721, 345] on input "Tamaño máximo: 50MB Seleccionar archivos" at bounding box center [784, 322] width 477 height 78
type input "C:\fakepath\Movimientos 357775394.xlsx"
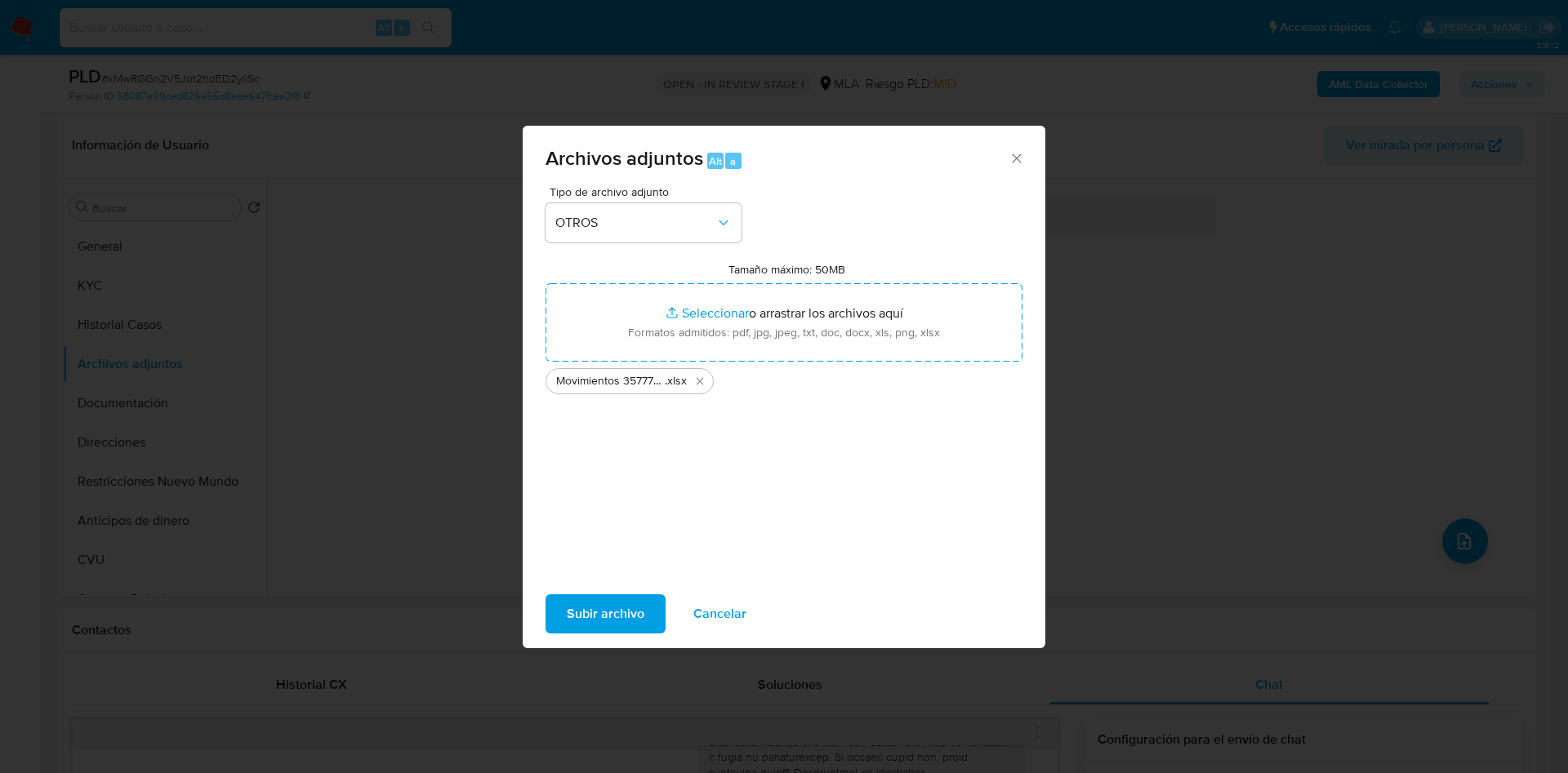
click at [600, 602] on span "Subir archivo" at bounding box center [605, 614] width 77 height 36
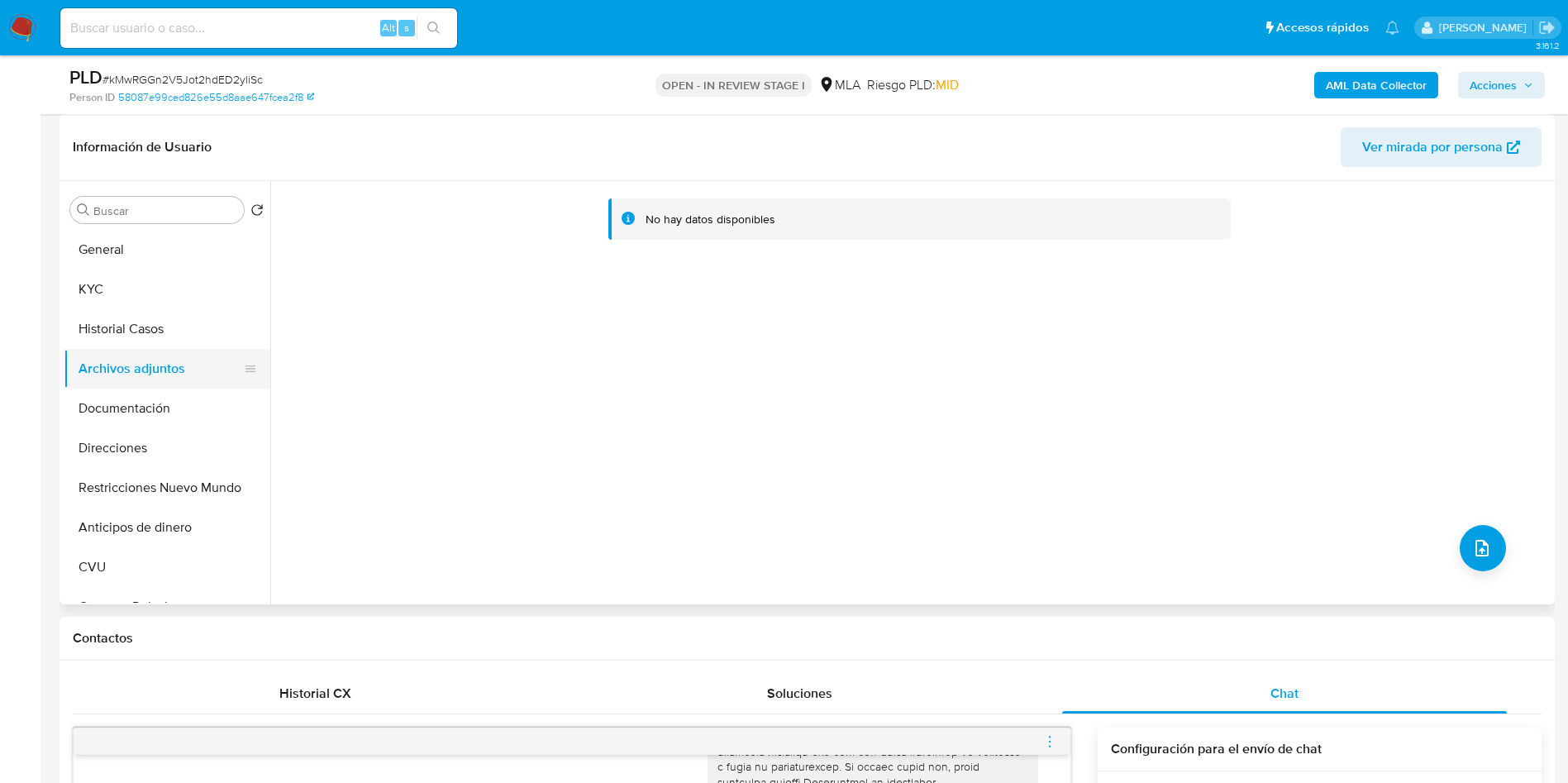
drag, startPoint x: 111, startPoint y: 325, endPoint x: 116, endPoint y: 376, distance: 51.2
click at [111, 326] on button "Historial Casos" at bounding box center [167, 328] width 206 height 40
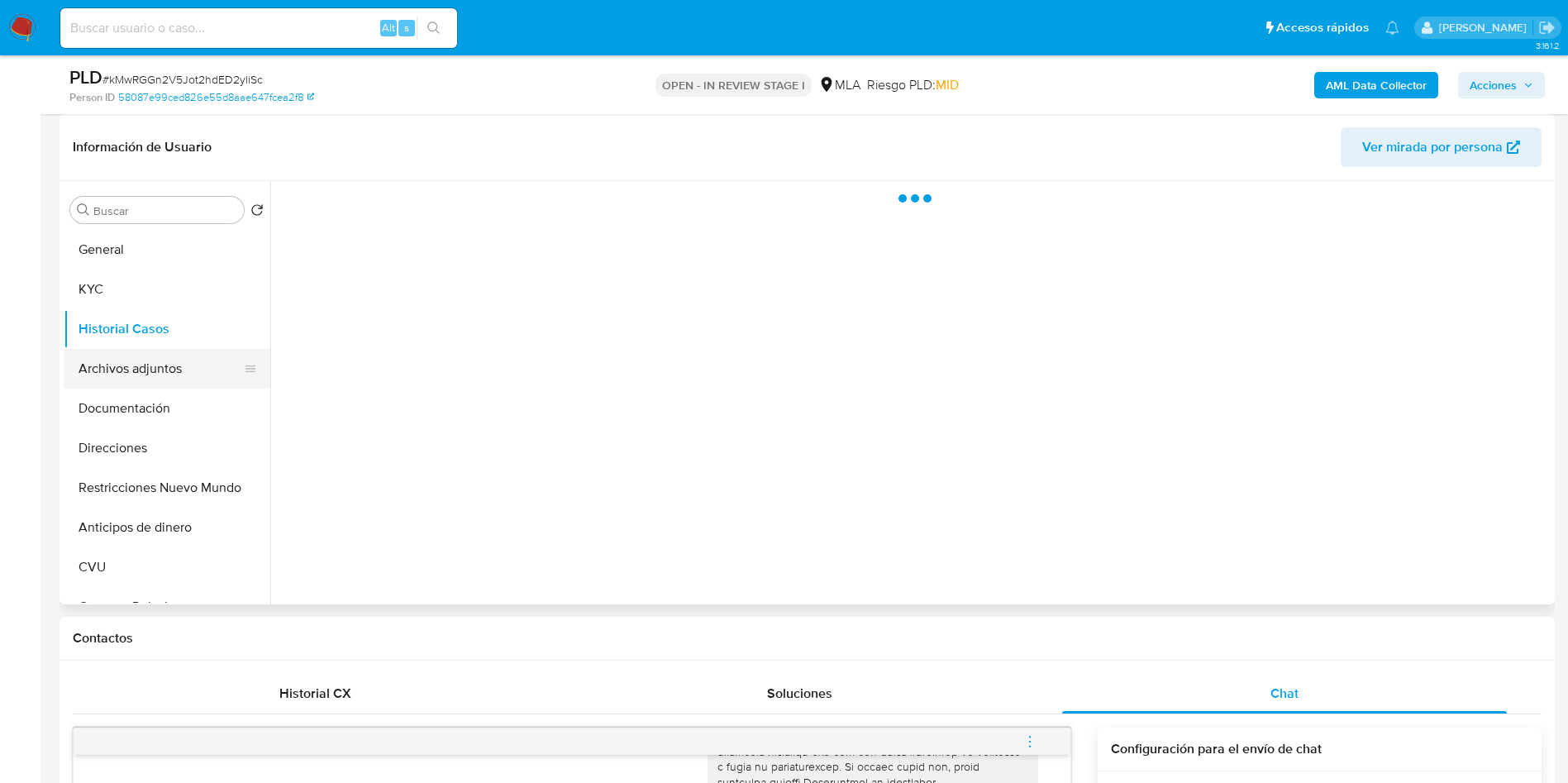
click at [124, 374] on button "Archivos adjuntos" at bounding box center [160, 368] width 194 height 40
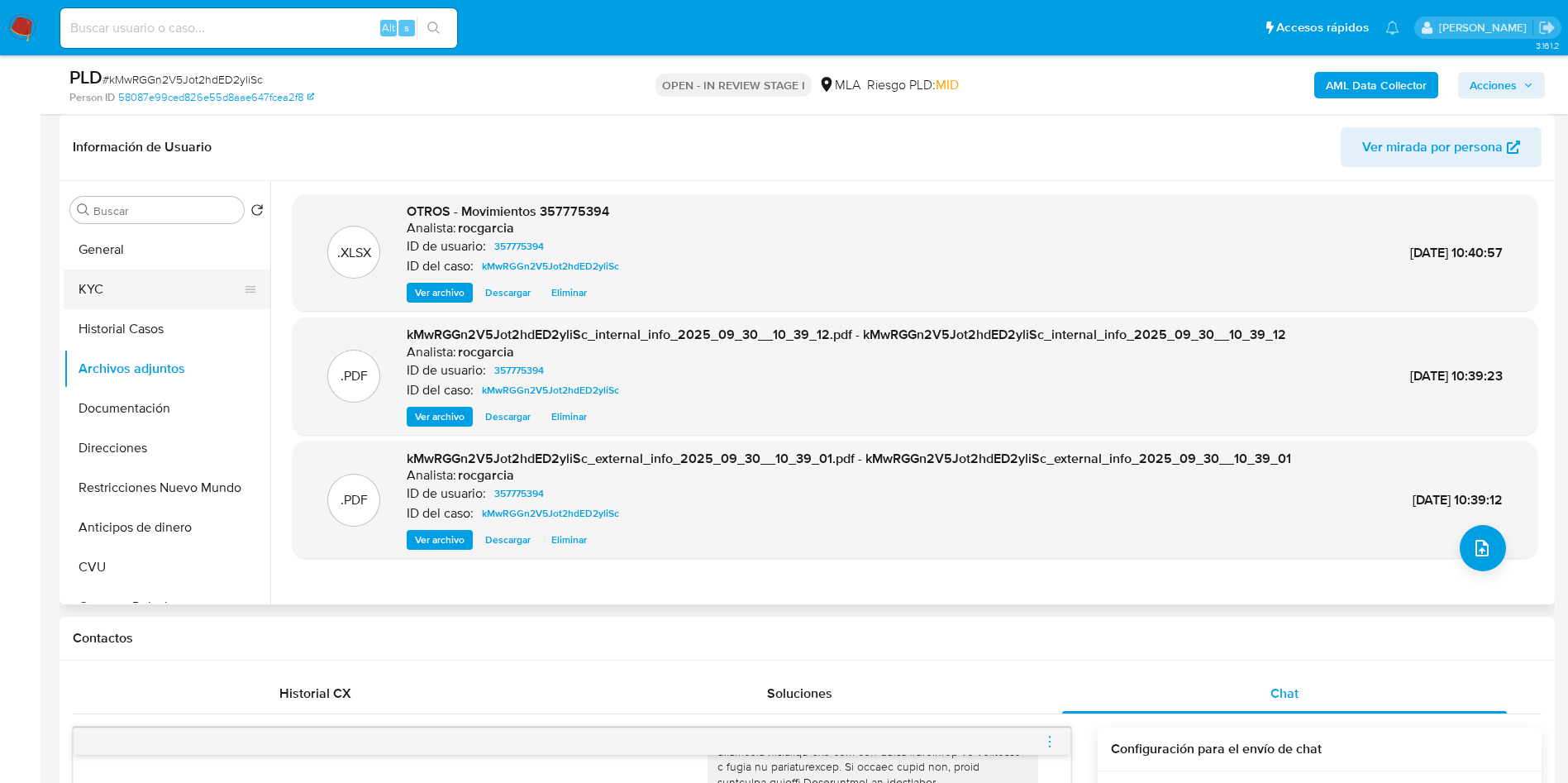
click at [91, 284] on button "KYC" at bounding box center [160, 289] width 194 height 40
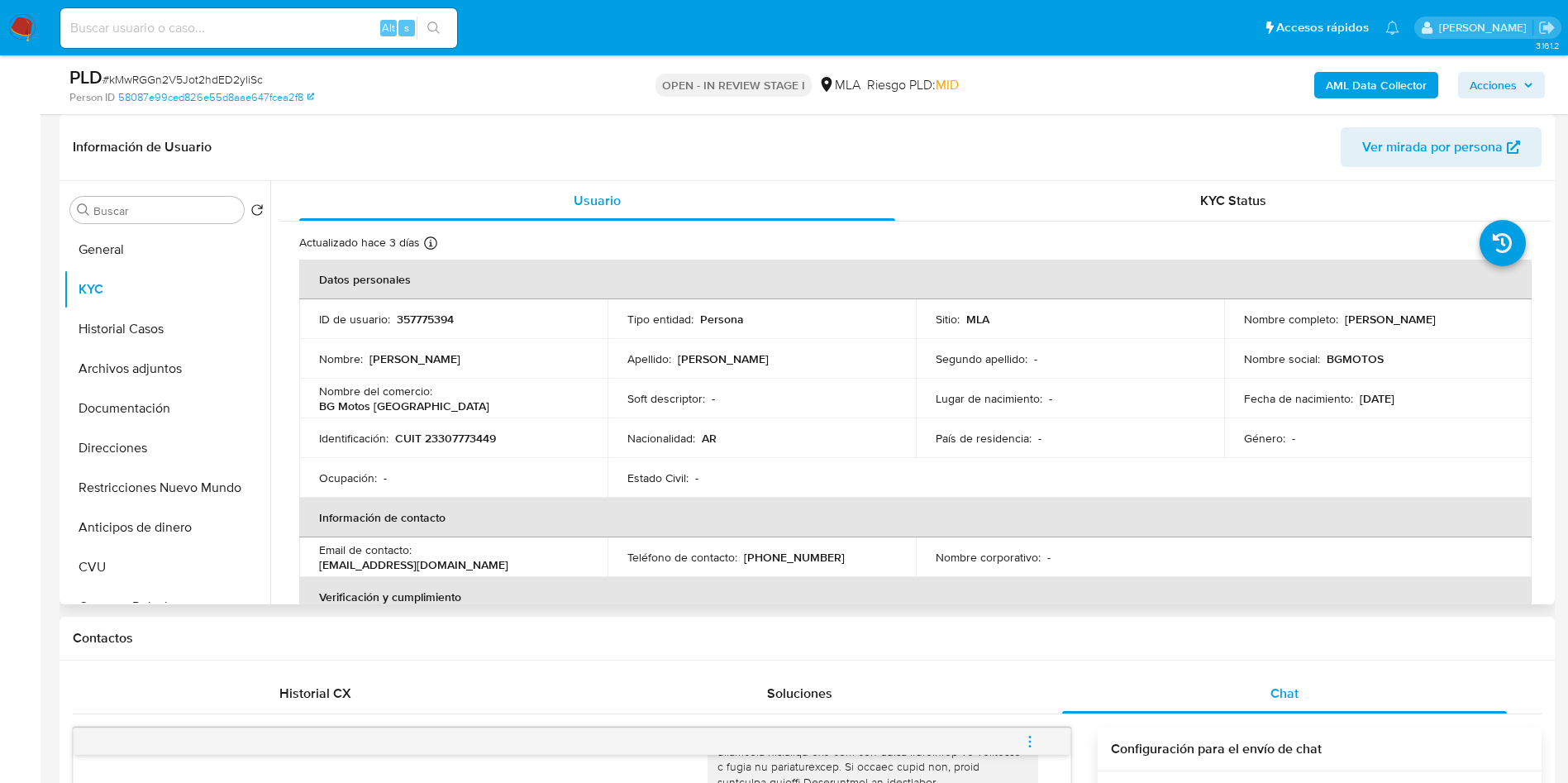
drag, startPoint x: 1340, startPoint y: 319, endPoint x: 1506, endPoint y: 310, distance: 166.2
click at [1506, 310] on td "Nombre completo : Rafael Eduardo Torillo" at bounding box center [1378, 319] width 308 height 40
copy p "Rafael Eduardo Torillo"
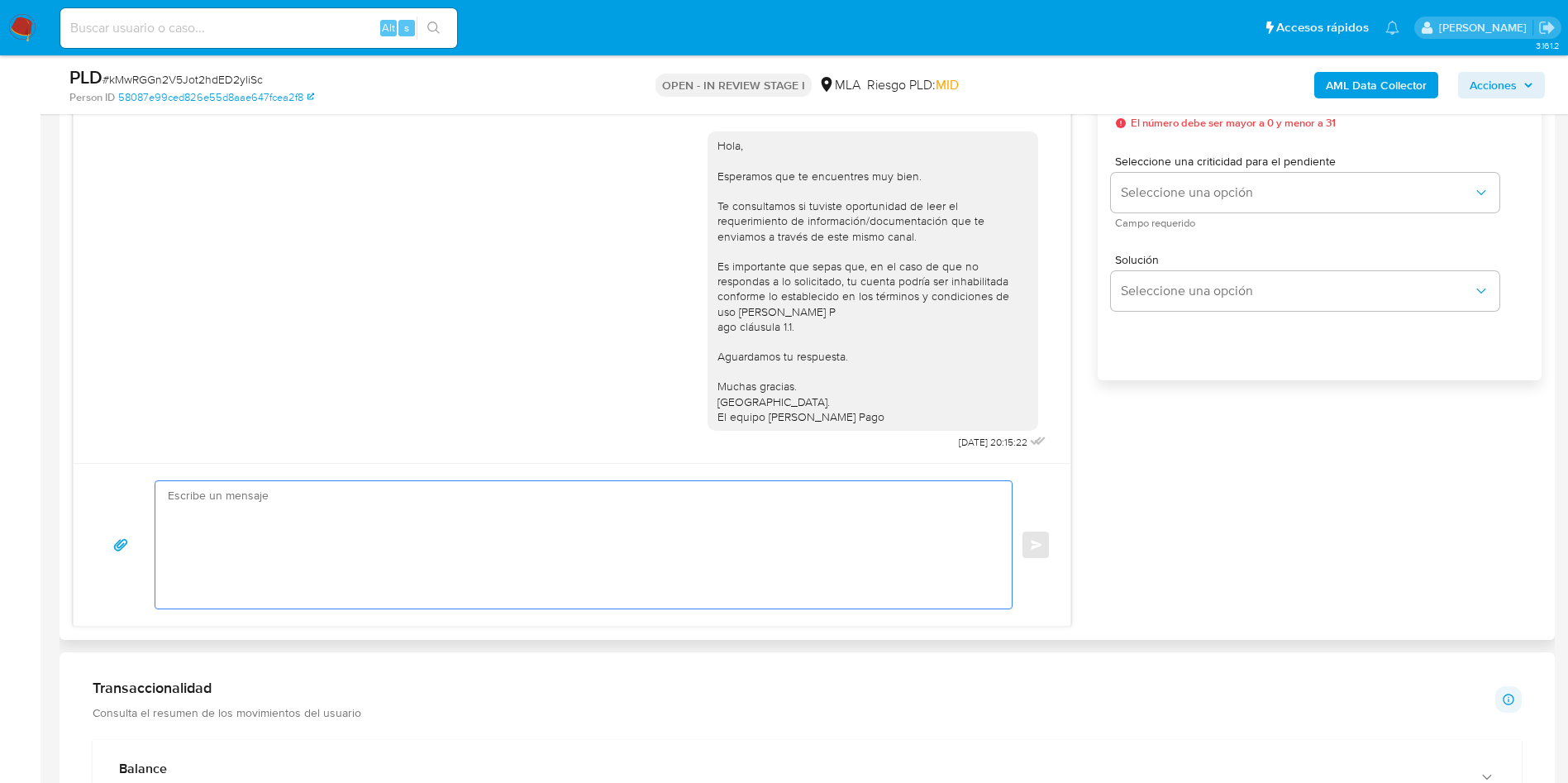
click at [416, 500] on textarea at bounding box center [579, 545] width 823 height 127
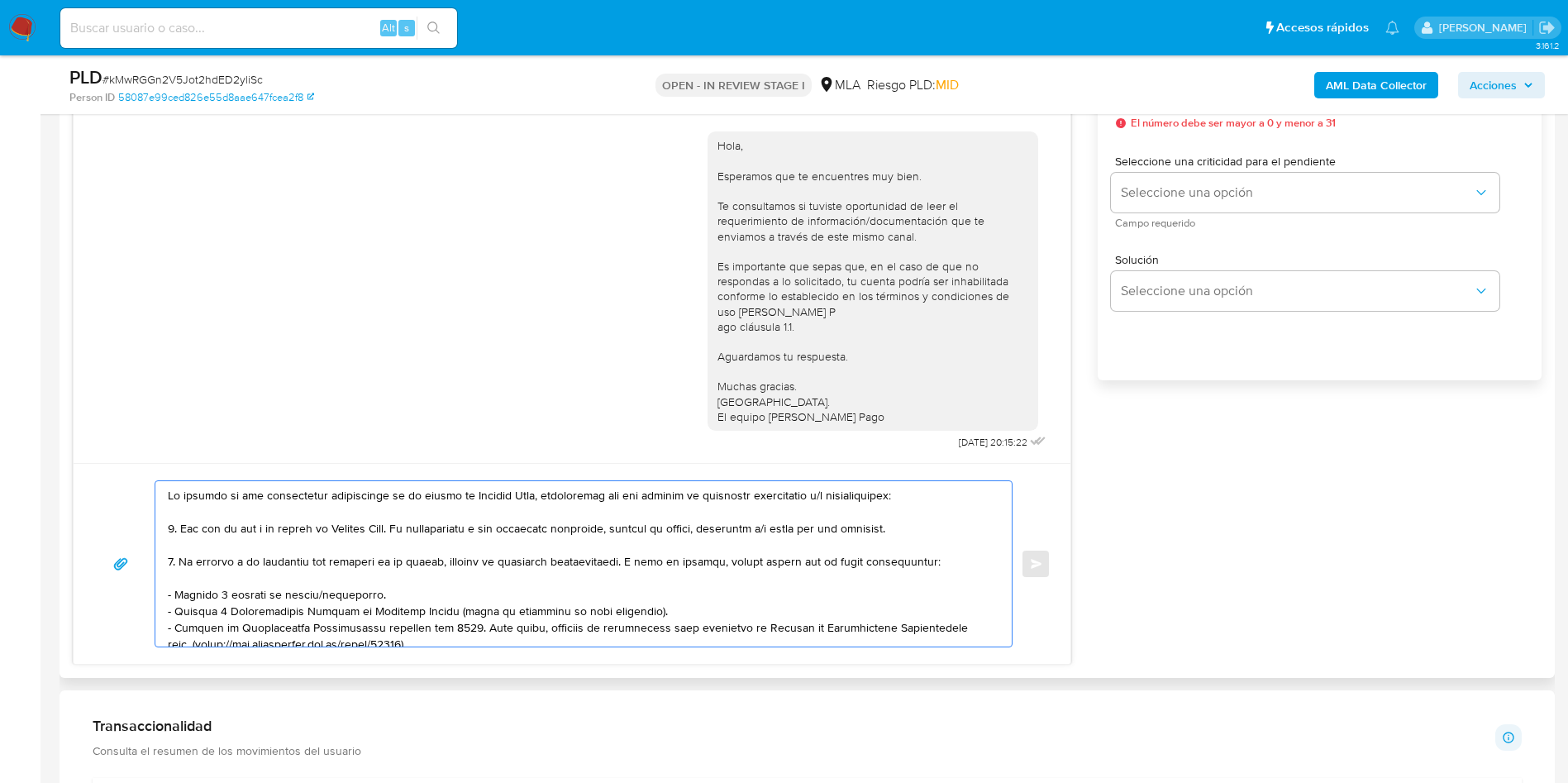
click at [171, 495] on textarea at bounding box center [579, 564] width 823 height 165
paste textarea "Rafael Eduardo Torillo"
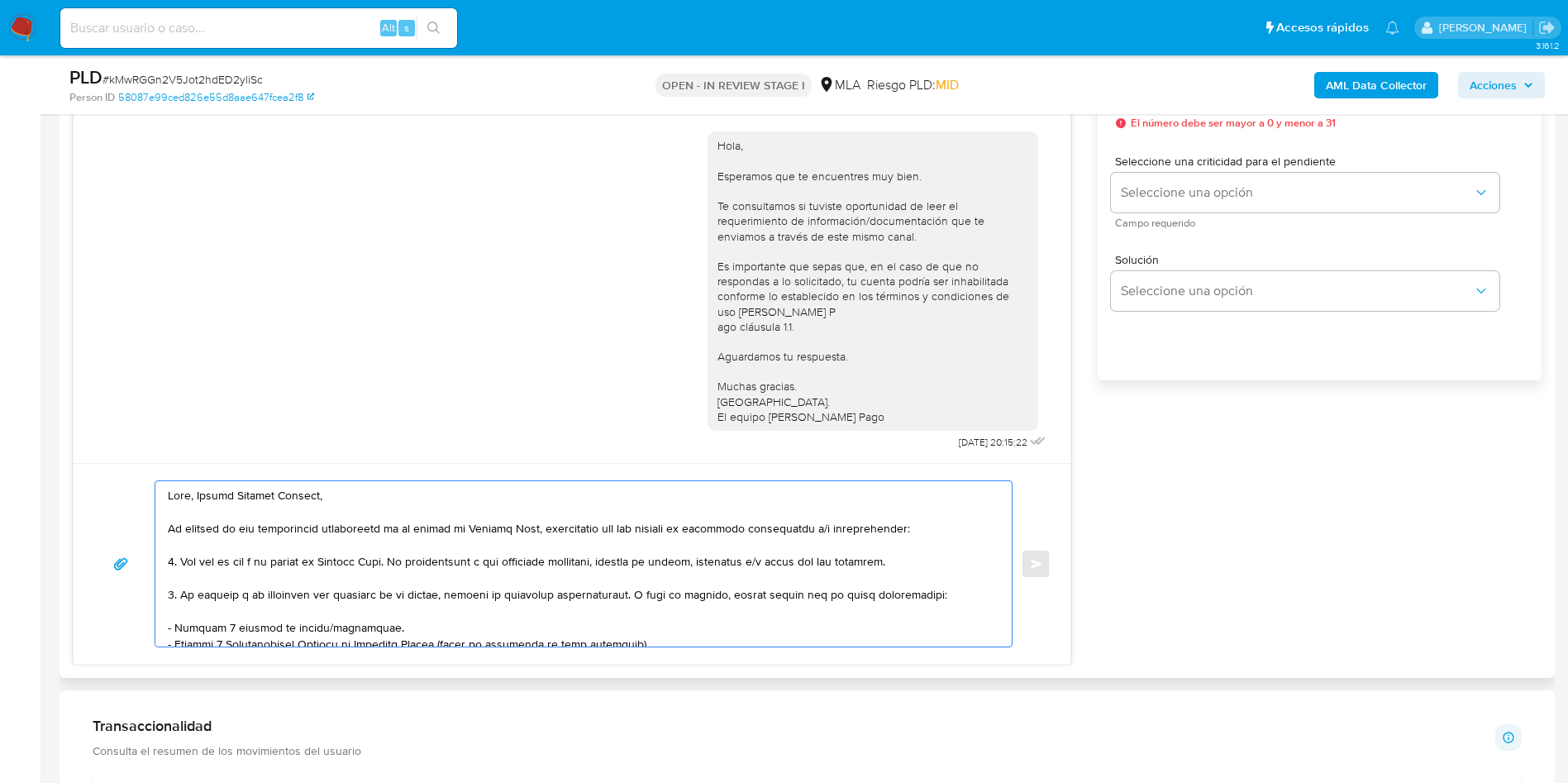
scroll to position [125, 0]
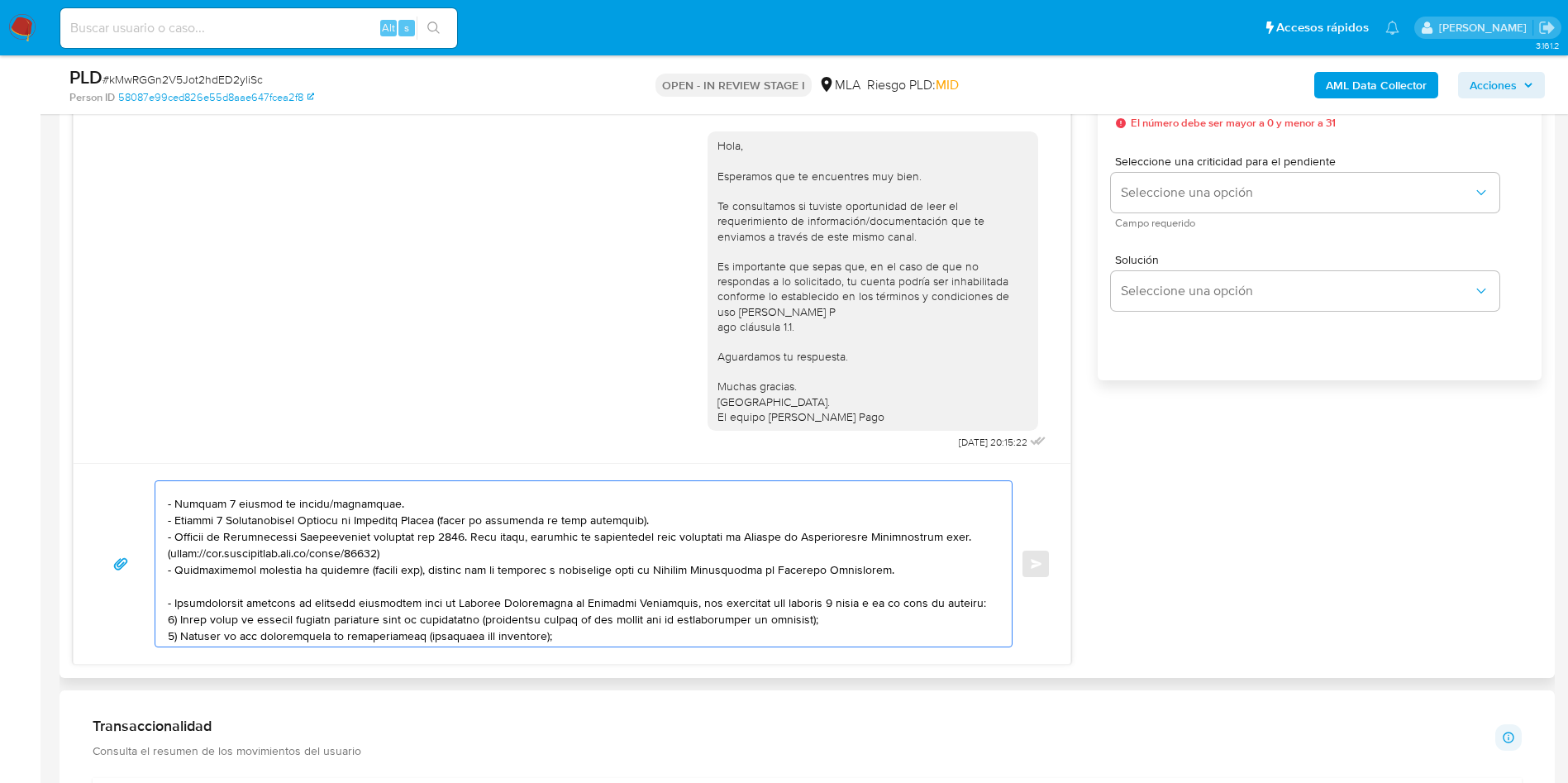
click at [232, 503] on textarea at bounding box center [579, 564] width 823 height 165
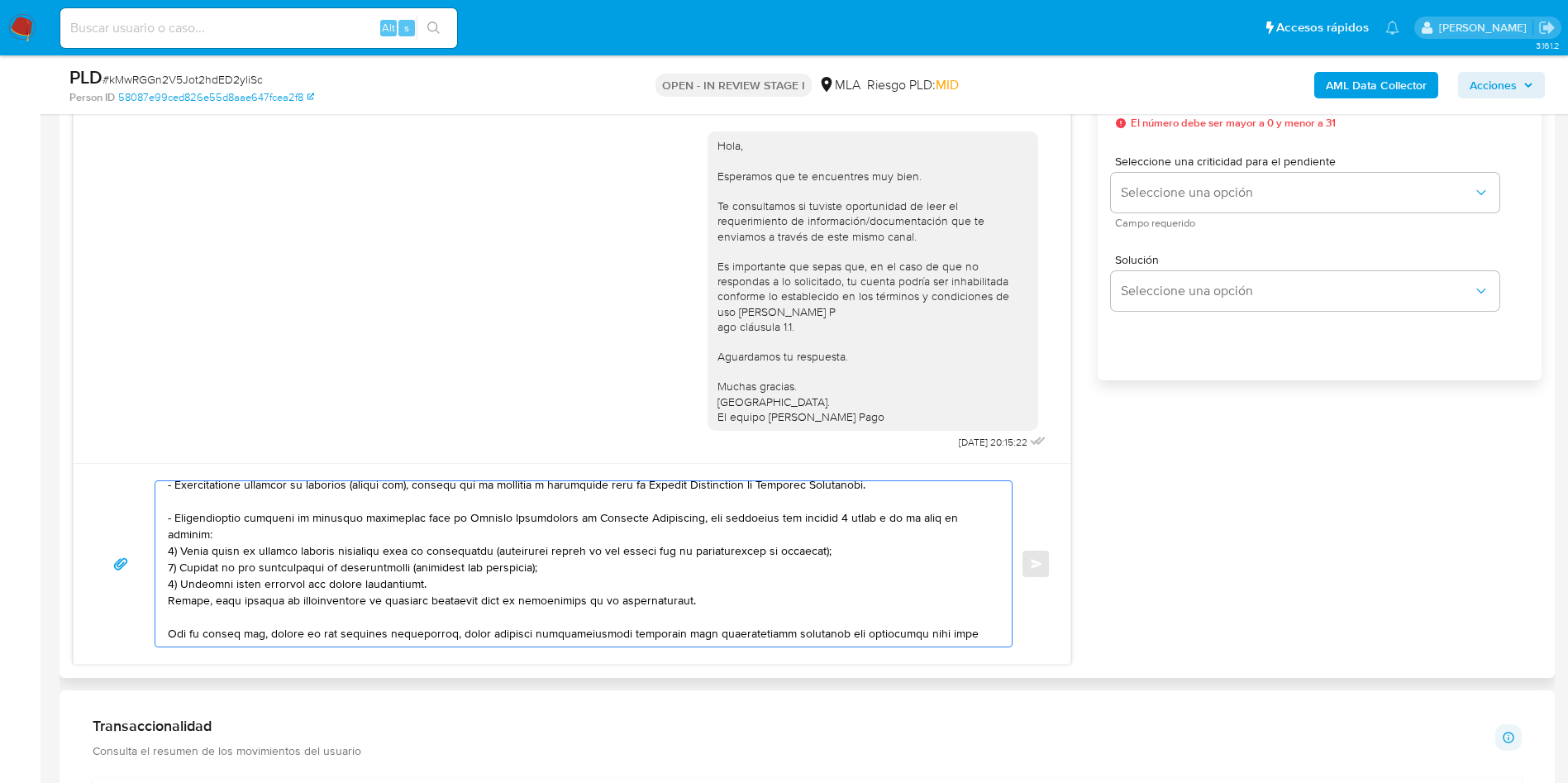
scroll to position [231, 0]
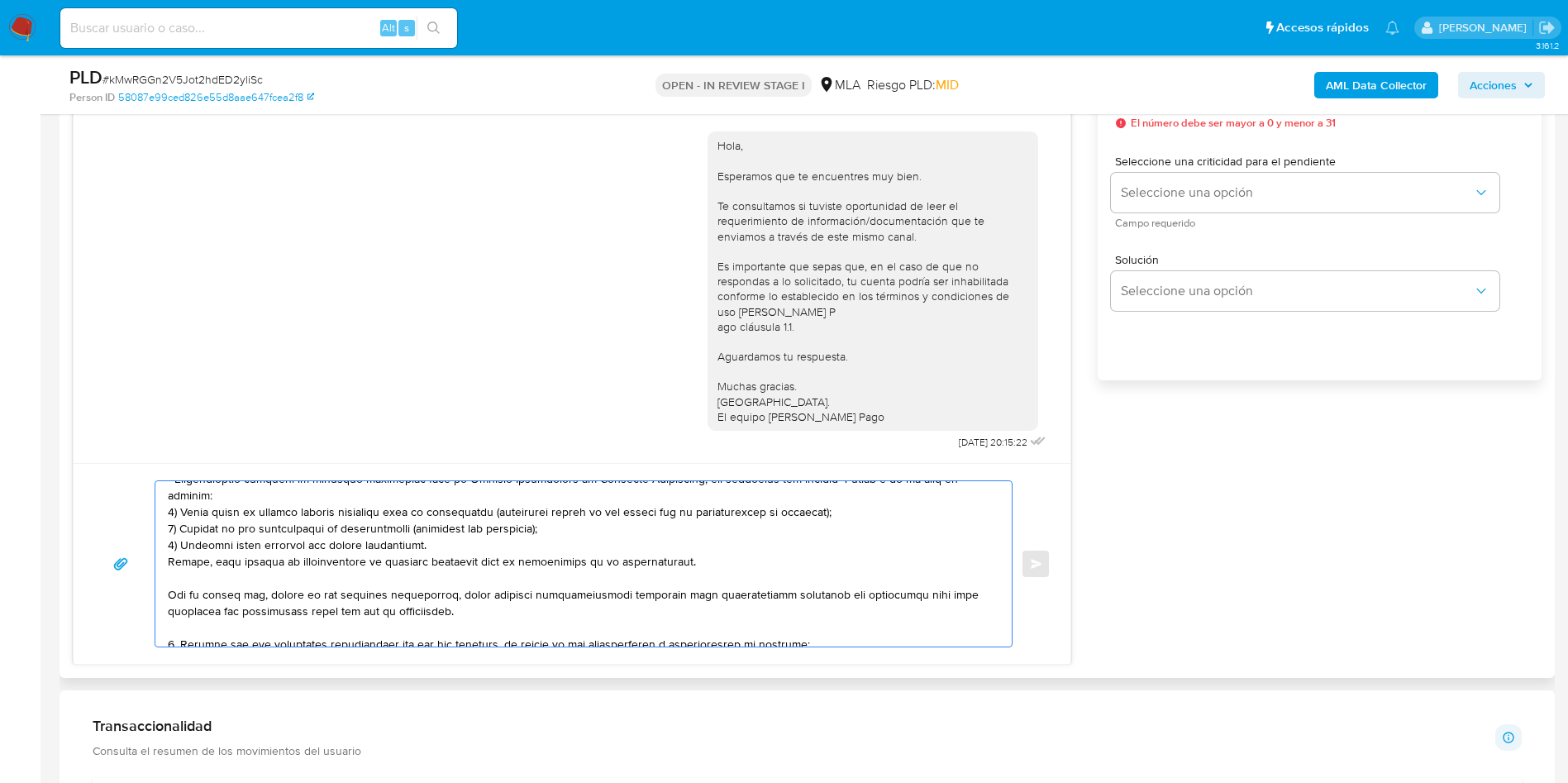
drag, startPoint x: 170, startPoint y: 568, endPoint x: 736, endPoint y: 552, distance: 566.2
click at [736, 552] on textarea at bounding box center [579, 564] width 823 height 165
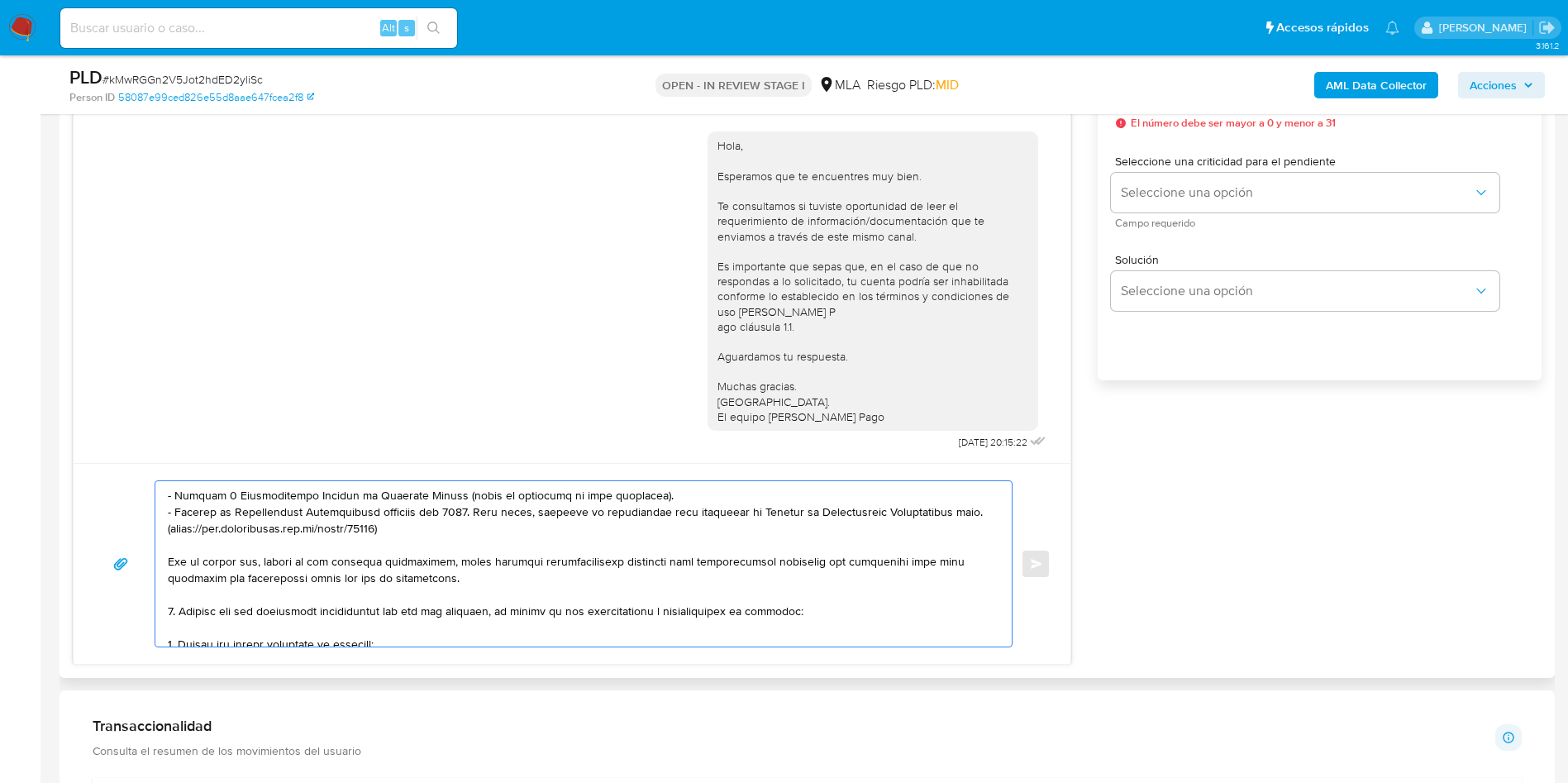
scroll to position [256, 0]
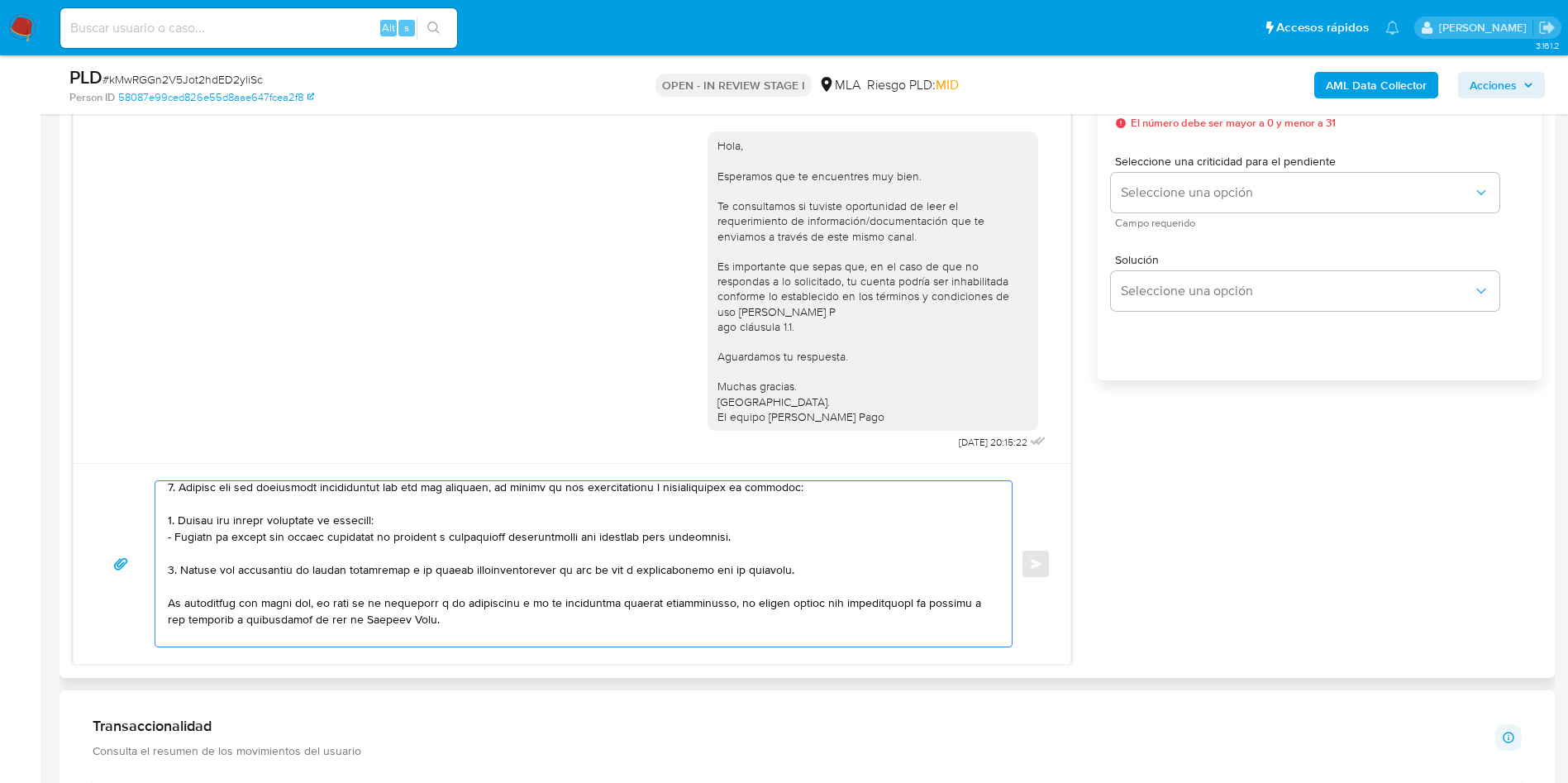
click at [297, 501] on textarea at bounding box center [579, 564] width 823 height 165
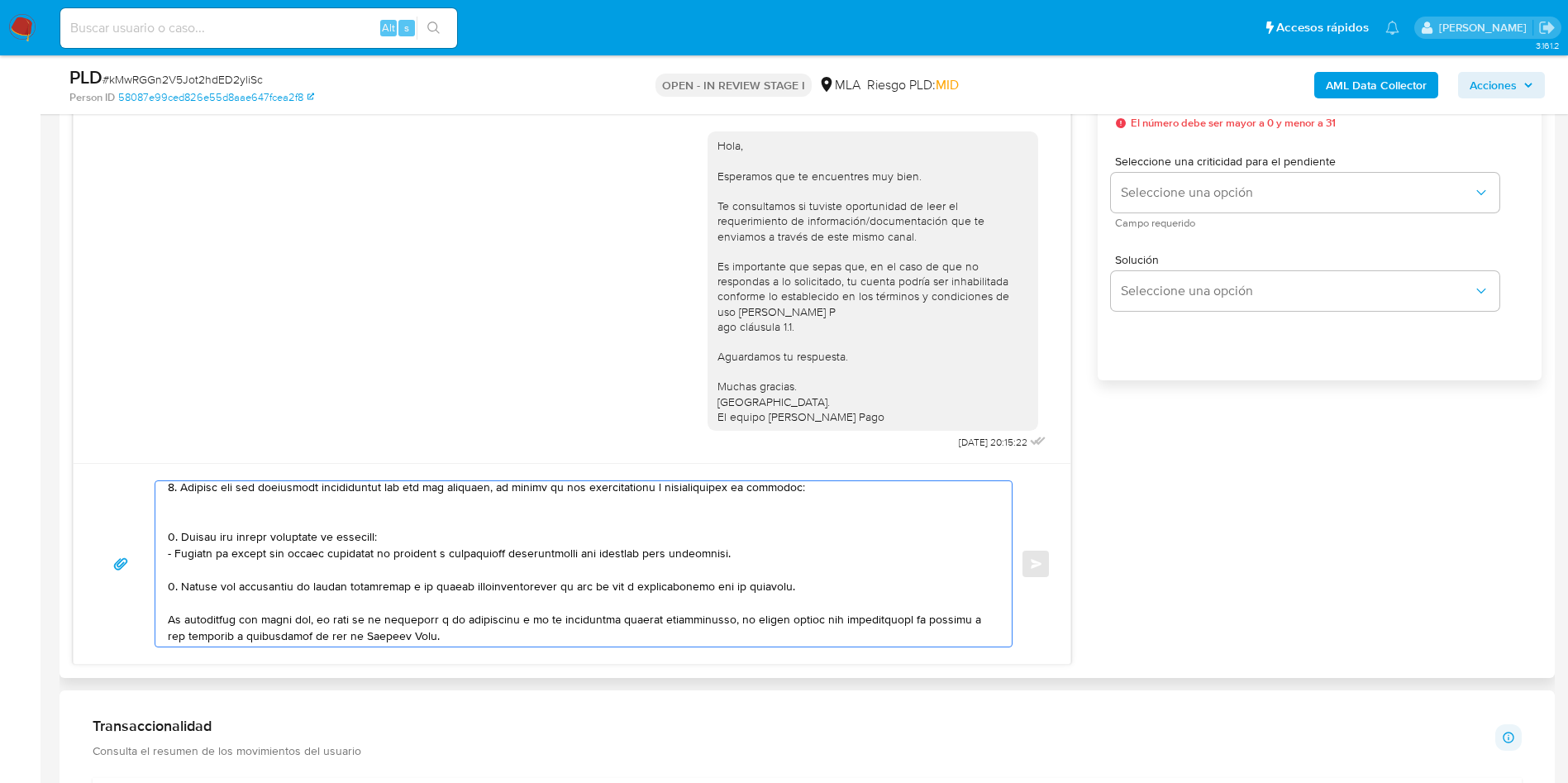
paste textarea "- Maria Fernanda Acosta - CUIT 27342068192 (ACTIVIDAD: Servicios relacionados c…"
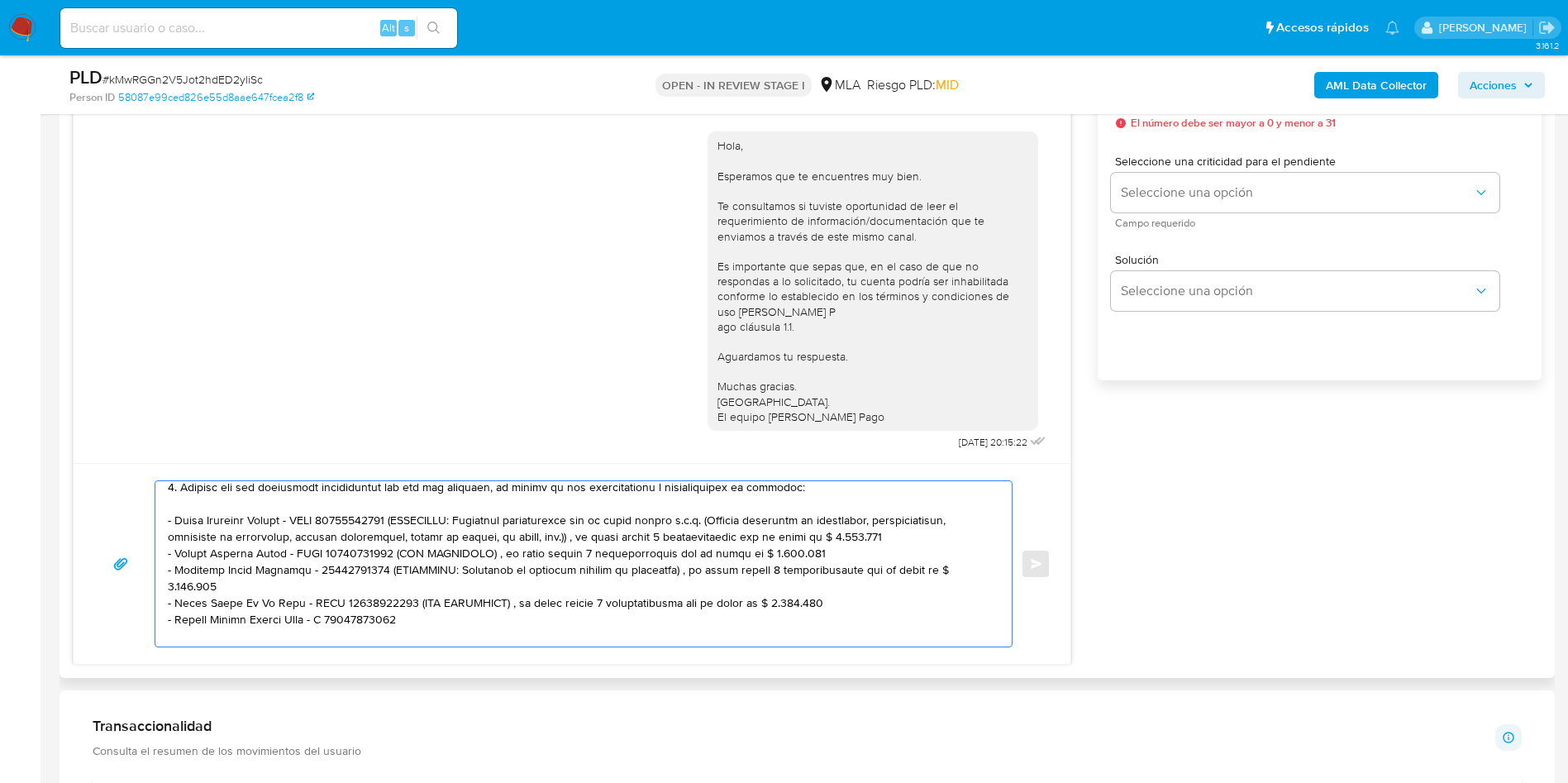
drag, startPoint x: 402, startPoint y: 521, endPoint x: 890, endPoint y: 539, distance: 488.3
click at [890, 539] on textarea at bounding box center [579, 564] width 823 height 165
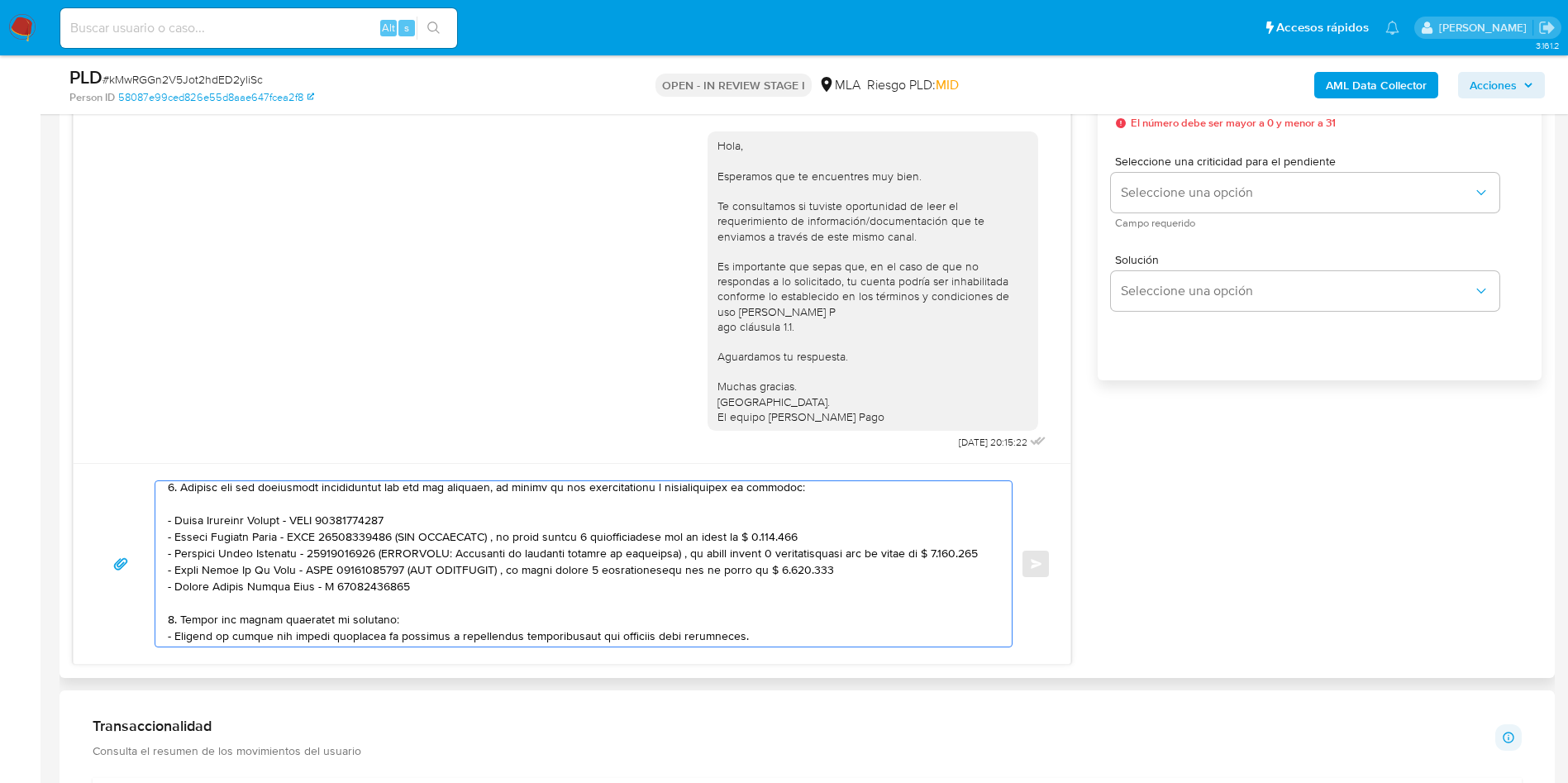
drag, startPoint x: 396, startPoint y: 536, endPoint x: 809, endPoint y: 535, distance: 413.0
click at [812, 533] on textarea at bounding box center [579, 564] width 823 height 165
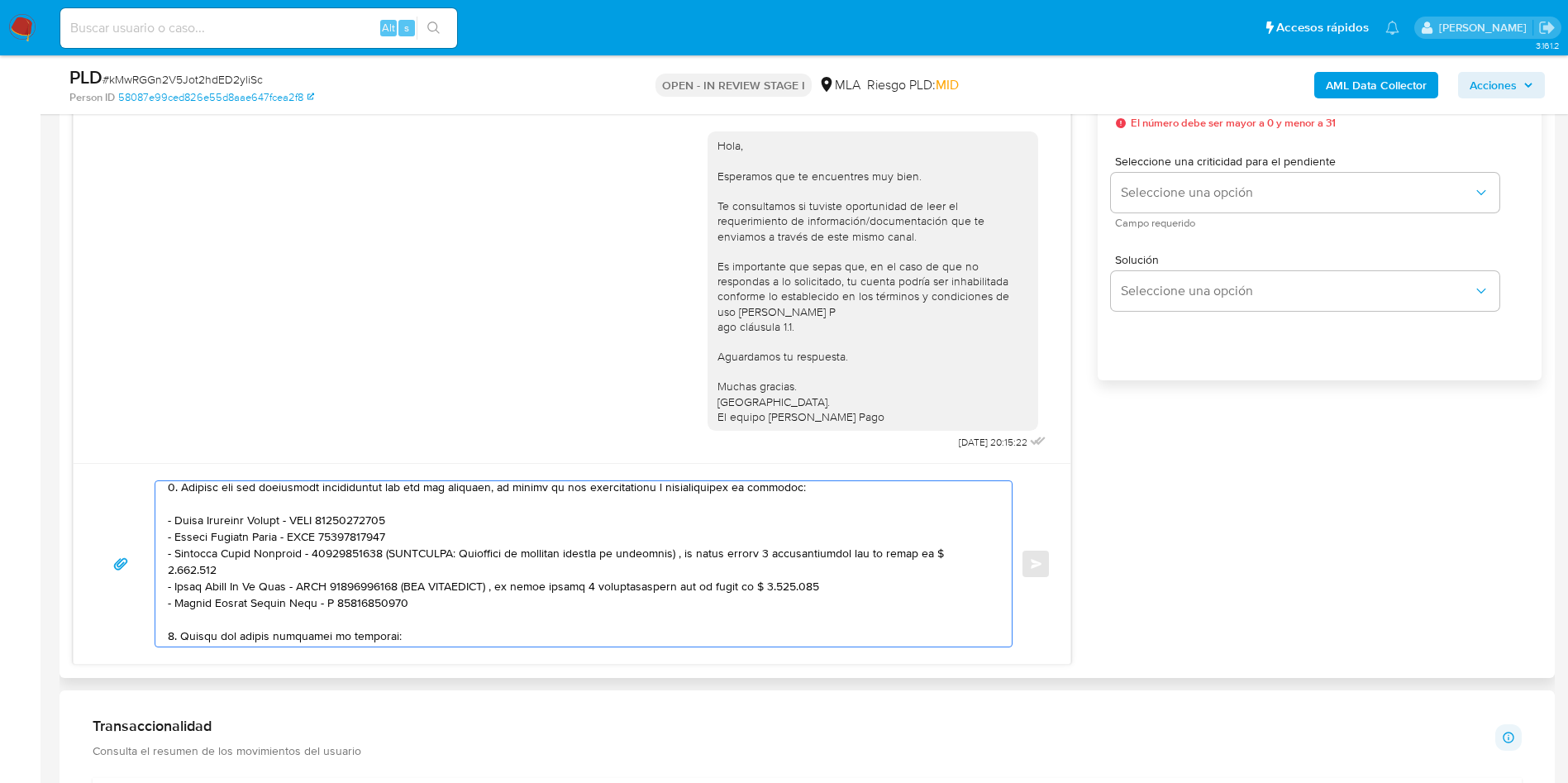
drag, startPoint x: 380, startPoint y: 554, endPoint x: 971, endPoint y: 547, distance: 591.0
click at [971, 547] on textarea at bounding box center [579, 564] width 823 height 165
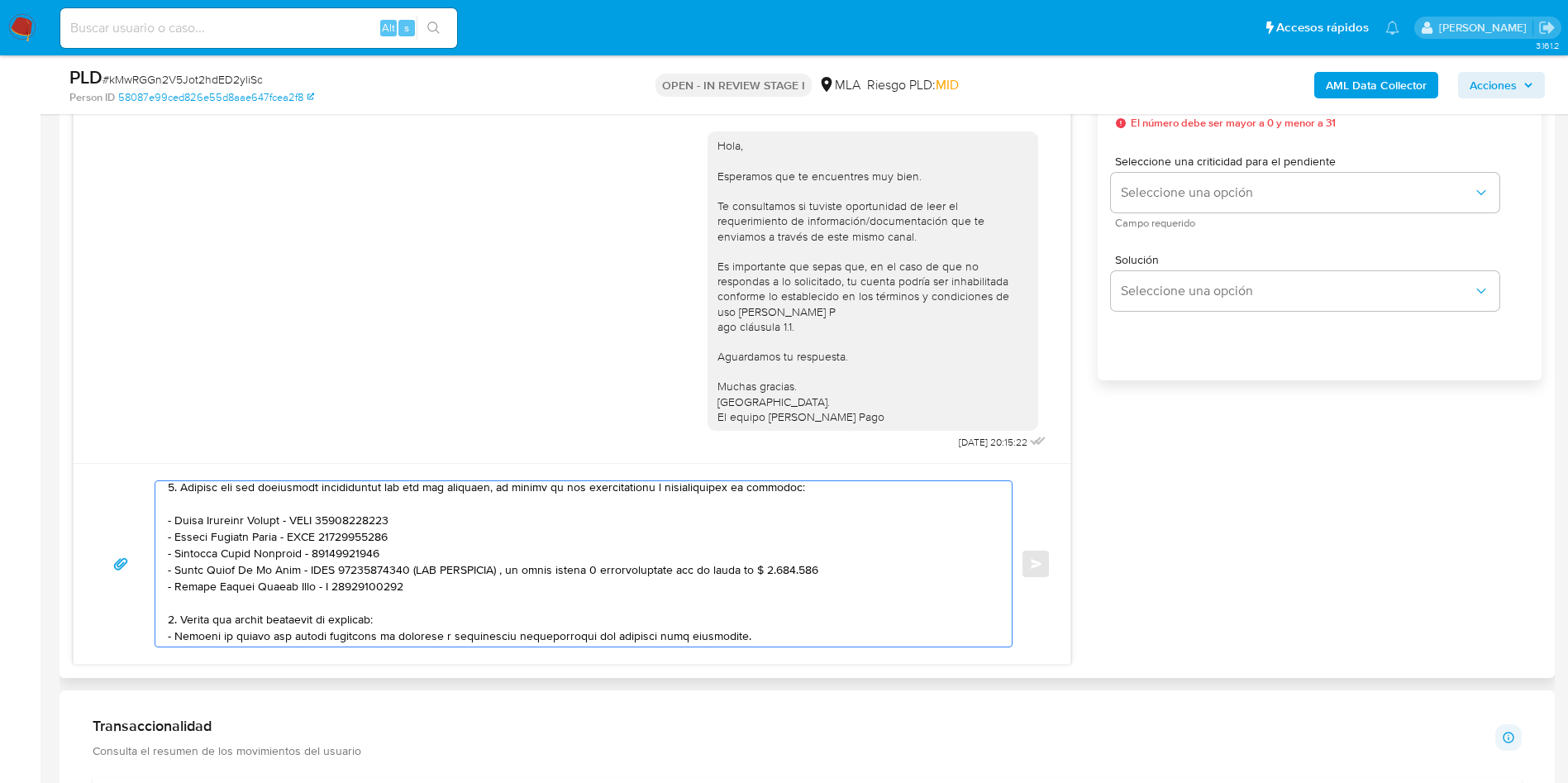
drag, startPoint x: 412, startPoint y: 569, endPoint x: 863, endPoint y: 570, distance: 451.0
click at [863, 570] on textarea at bounding box center [579, 564] width 823 height 165
click at [332, 591] on textarea at bounding box center [579, 564] width 823 height 165
click at [304, 549] on textarea at bounding box center [579, 564] width 823 height 165
click at [479, 571] on textarea at bounding box center [579, 564] width 823 height 165
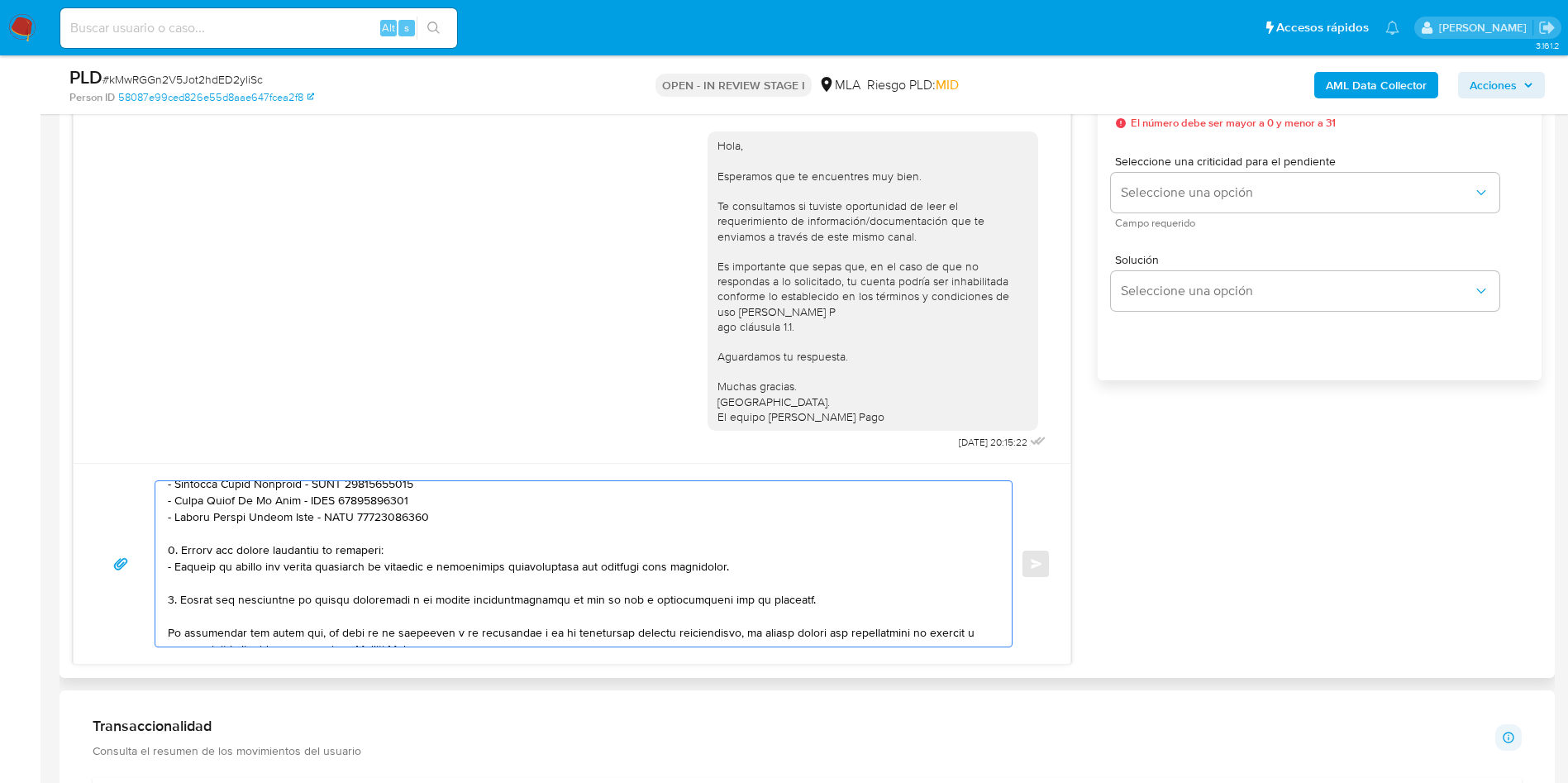
scroll to position [380, 0]
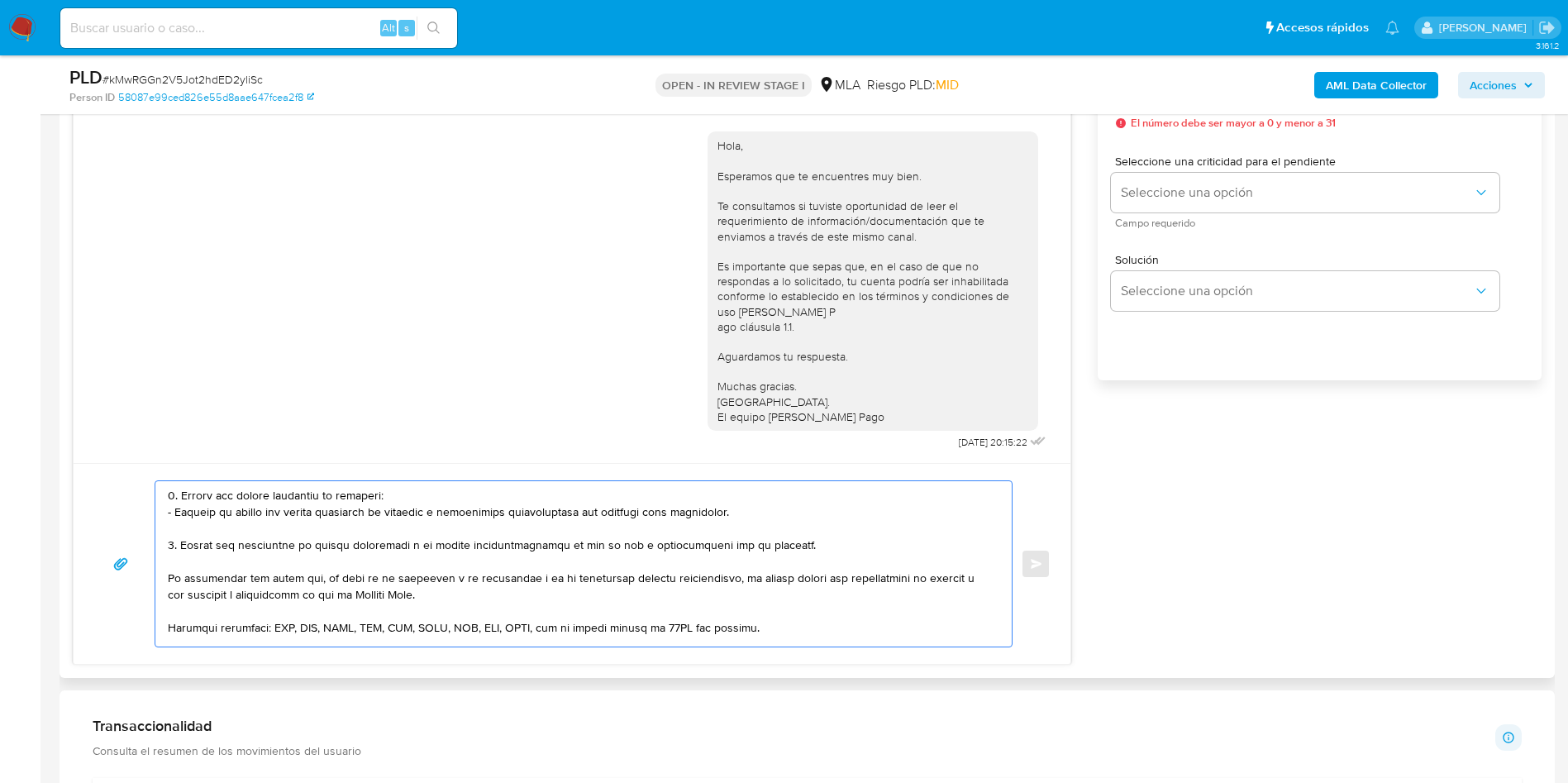
drag, startPoint x: 181, startPoint y: 500, endPoint x: 182, endPoint y: 547, distance: 47.0
click at [182, 547] on textarea at bounding box center [579, 564] width 823 height 165
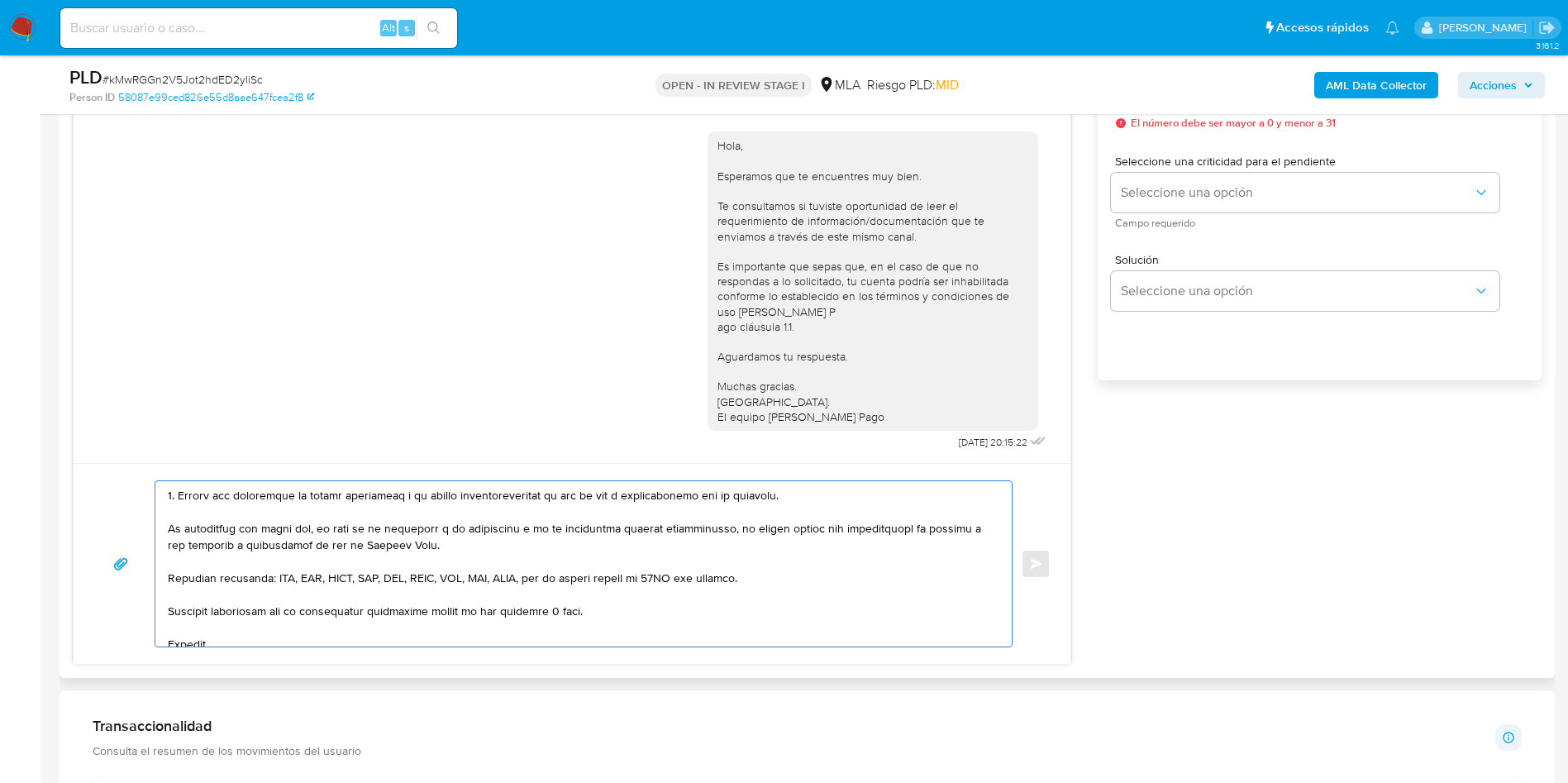
scroll to position [331, 0]
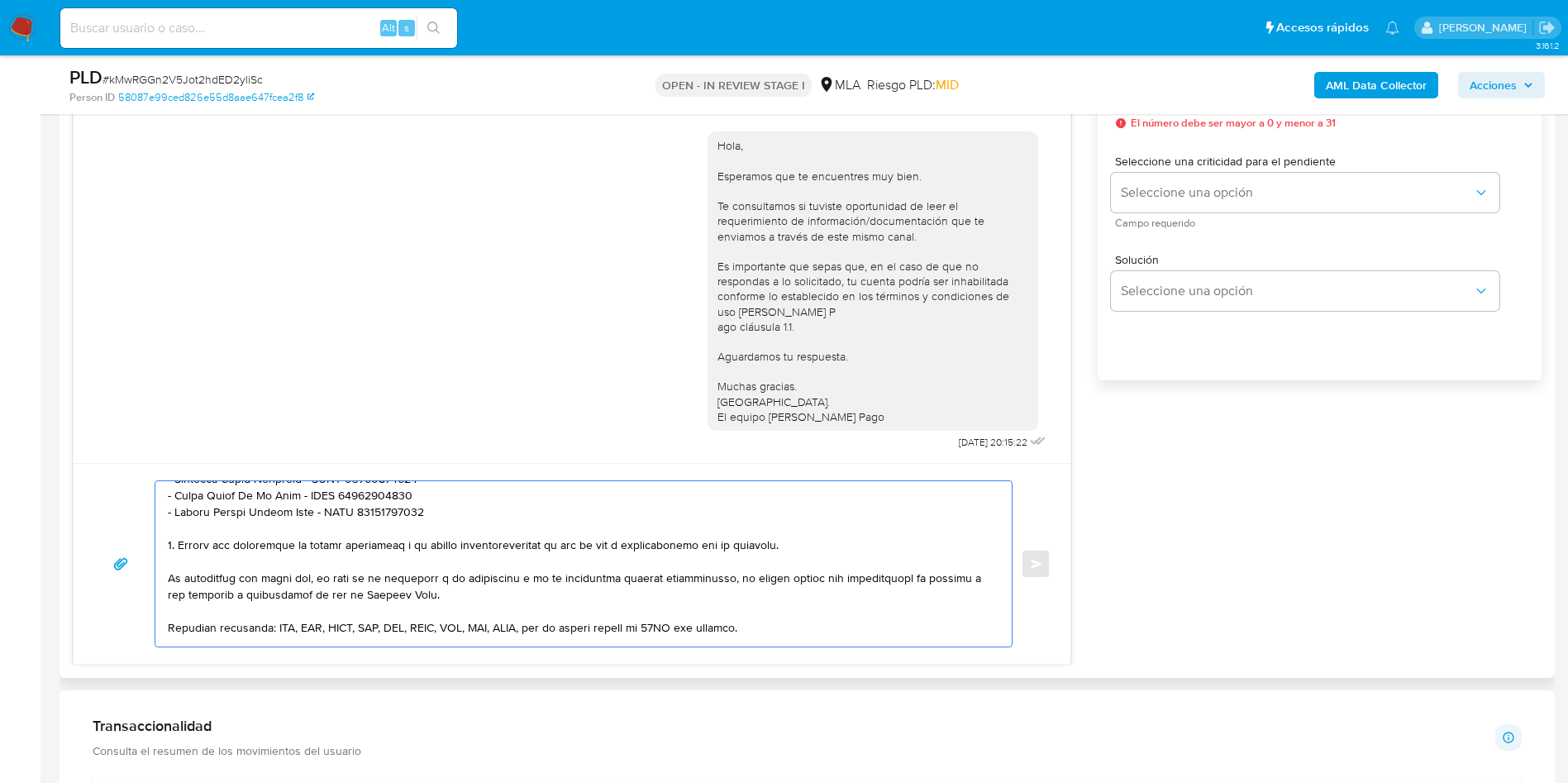
click at [612, 549] on textarea at bounding box center [579, 564] width 823 height 165
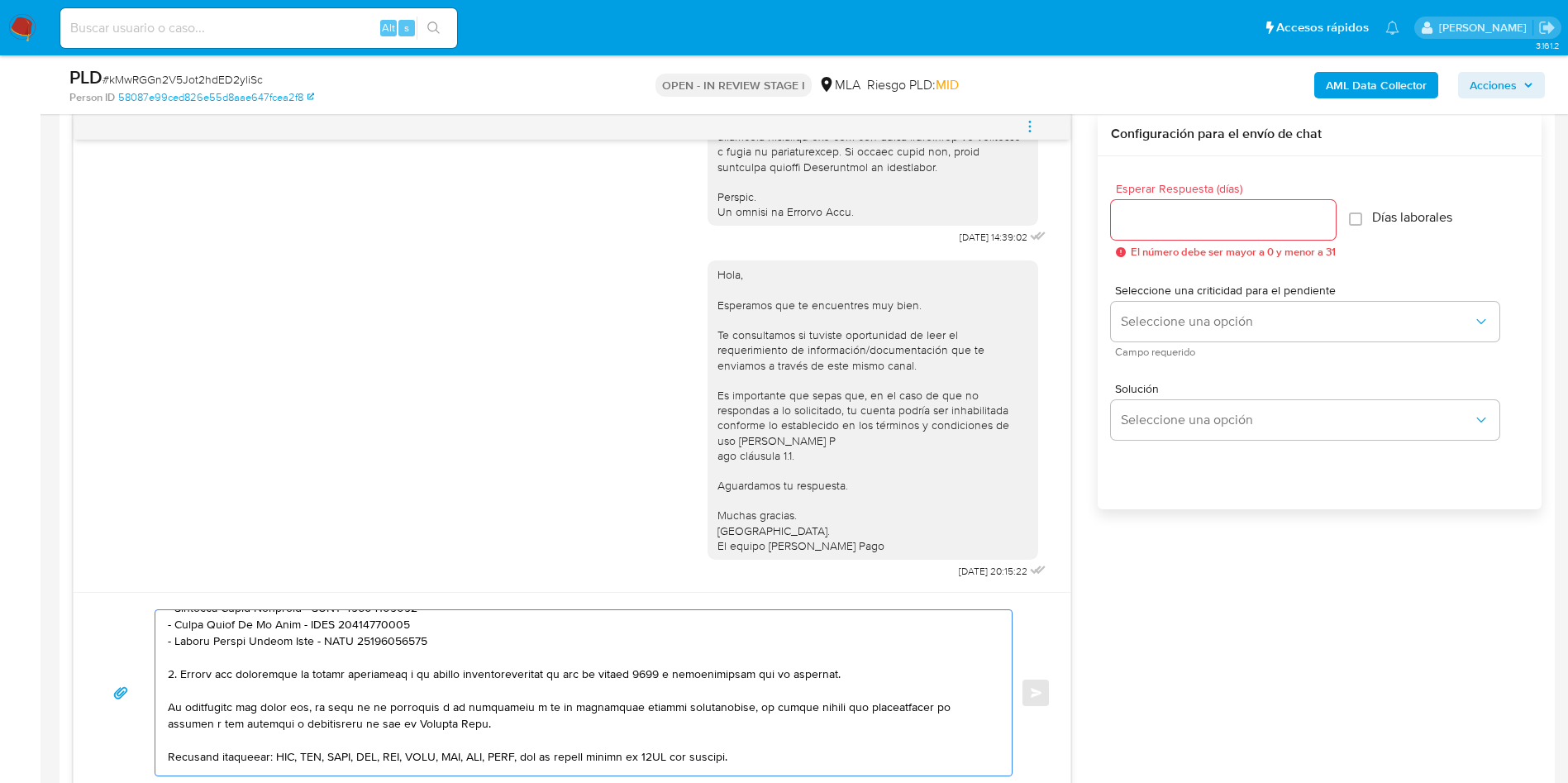
scroll to position [744, 0]
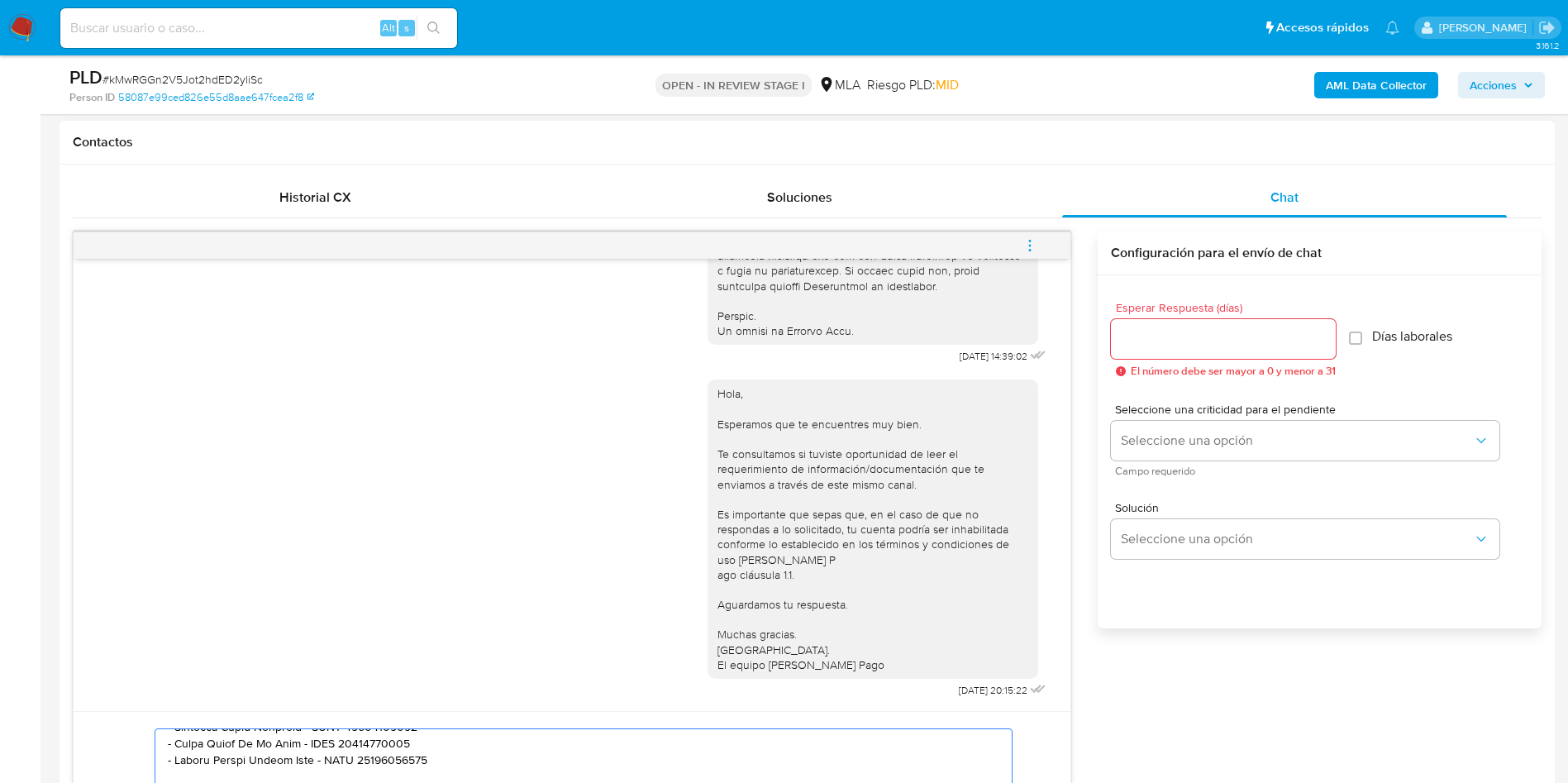
type textarea "Hola, Rafael Eduardo Torillo, En función de las operaciones registradas en tu c…"
click at [1206, 329] on input "Esperar Respuesta (días)" at bounding box center [1223, 338] width 225 height 21
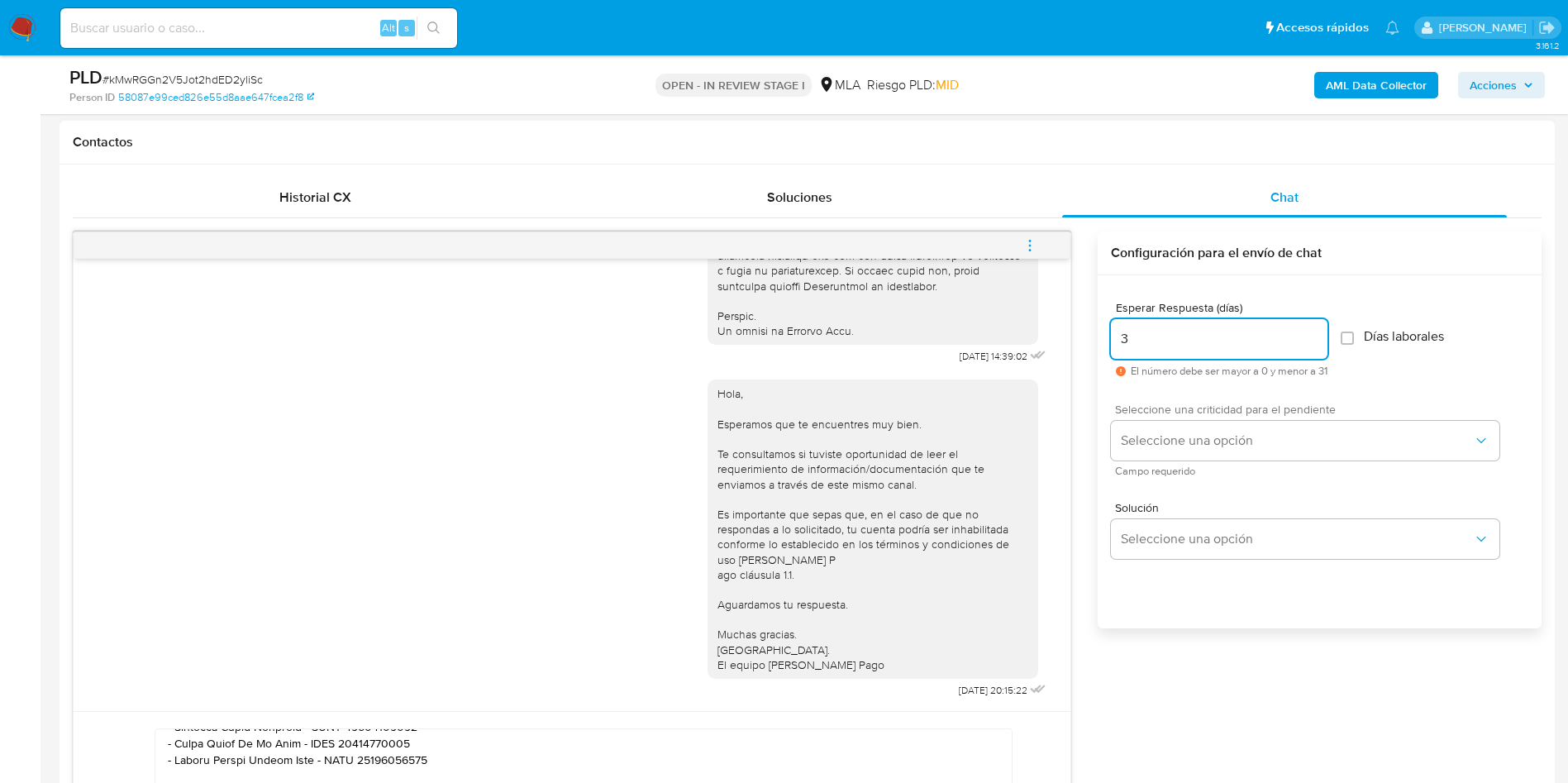
type input "3"
click at [1164, 468] on span "Campo requerido" at bounding box center [1309, 471] width 388 height 8
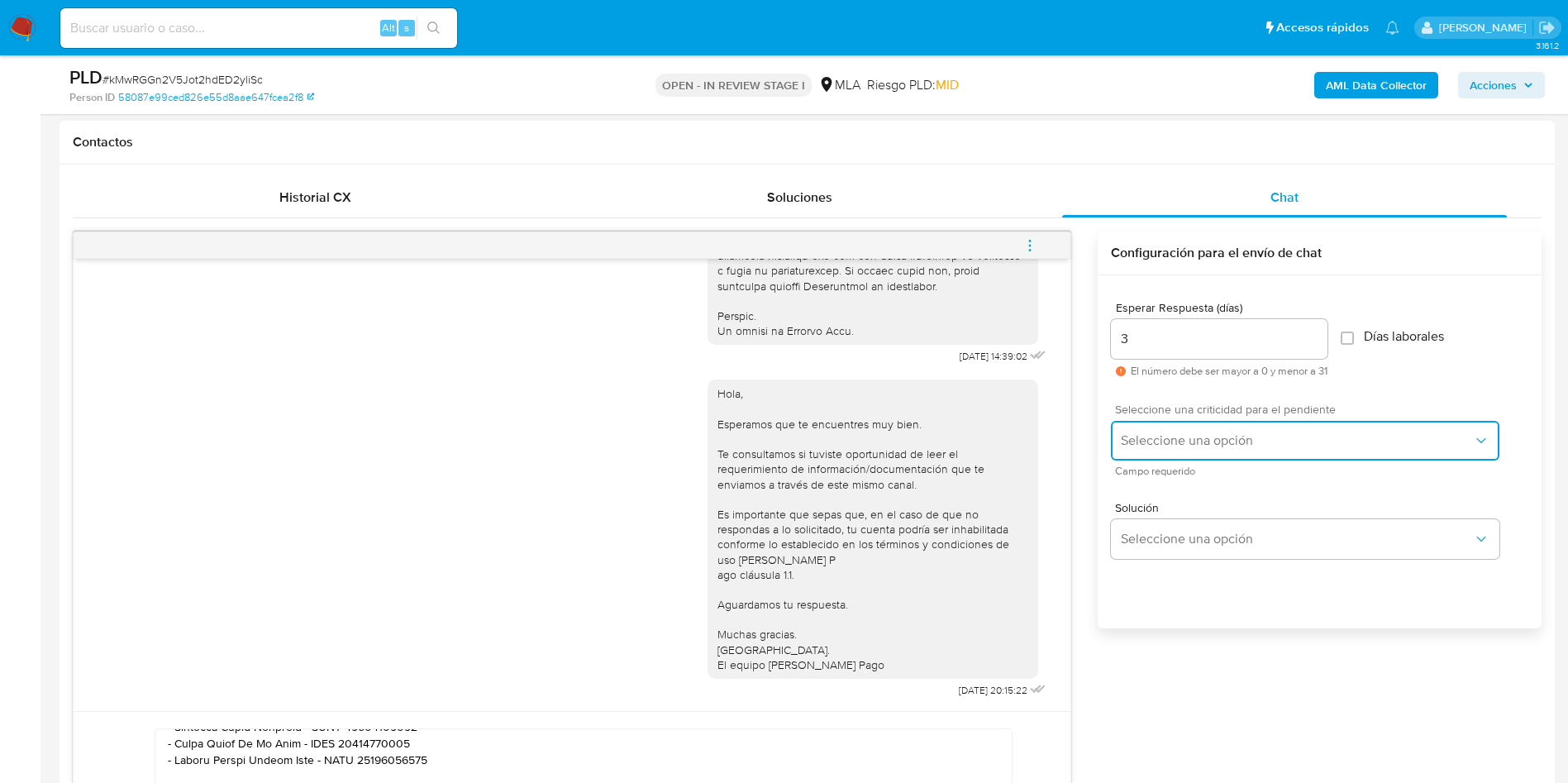
click at [1167, 447] on span "Seleccione una opción" at bounding box center [1297, 441] width 352 height 17
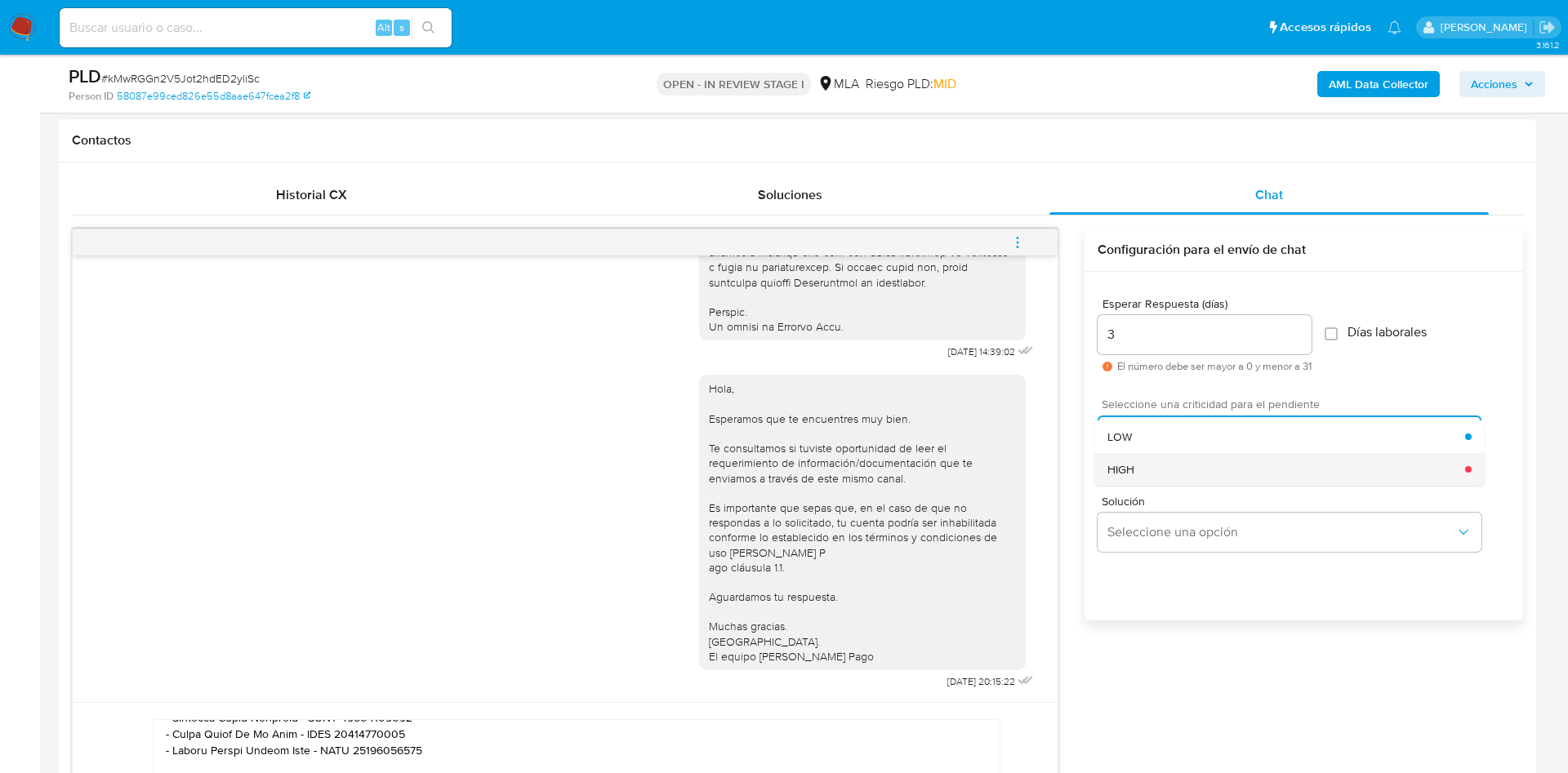
click at [1183, 471] on div "HIGH" at bounding box center [1286, 470] width 358 height 33
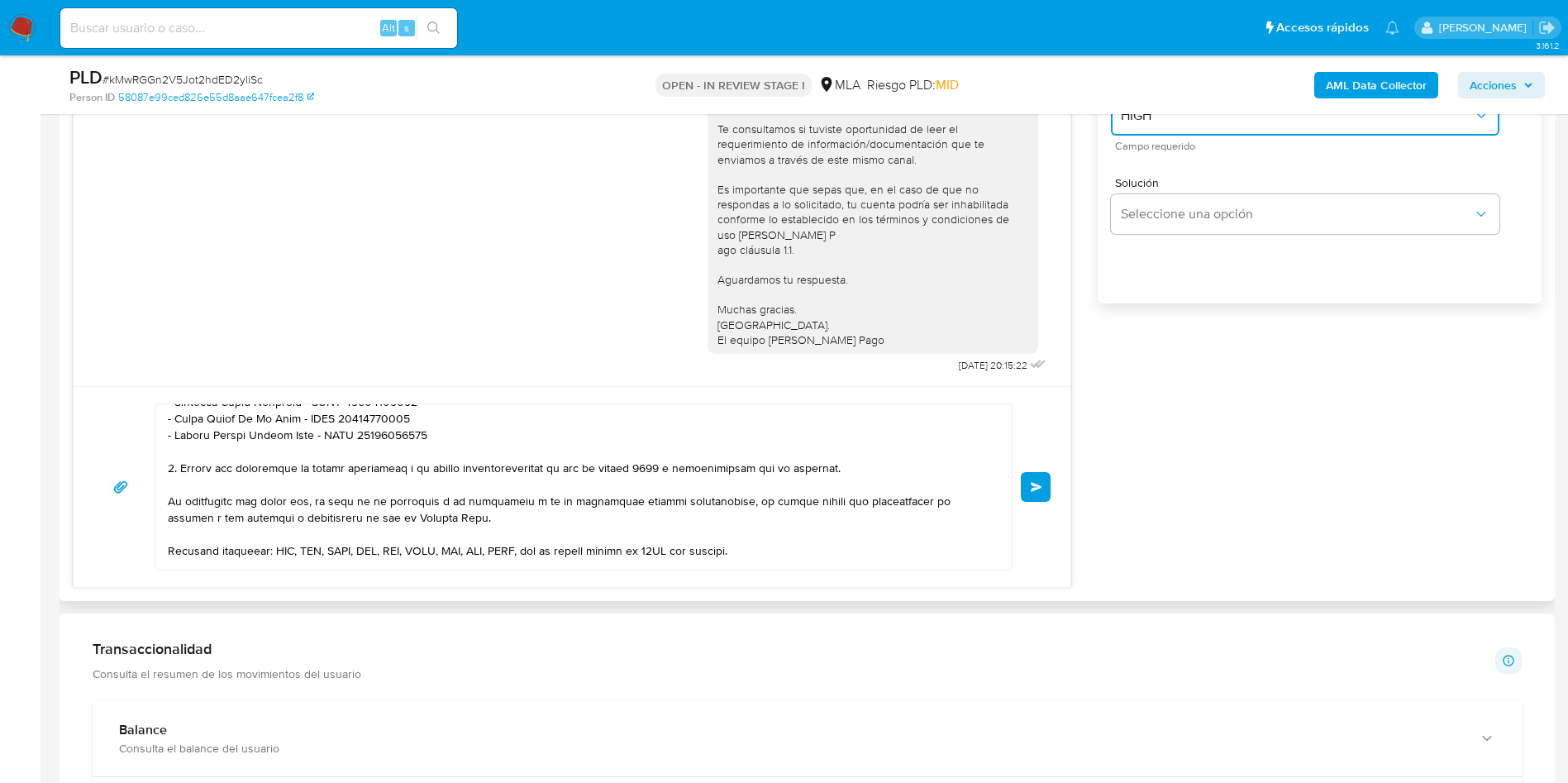
scroll to position [1240, 0]
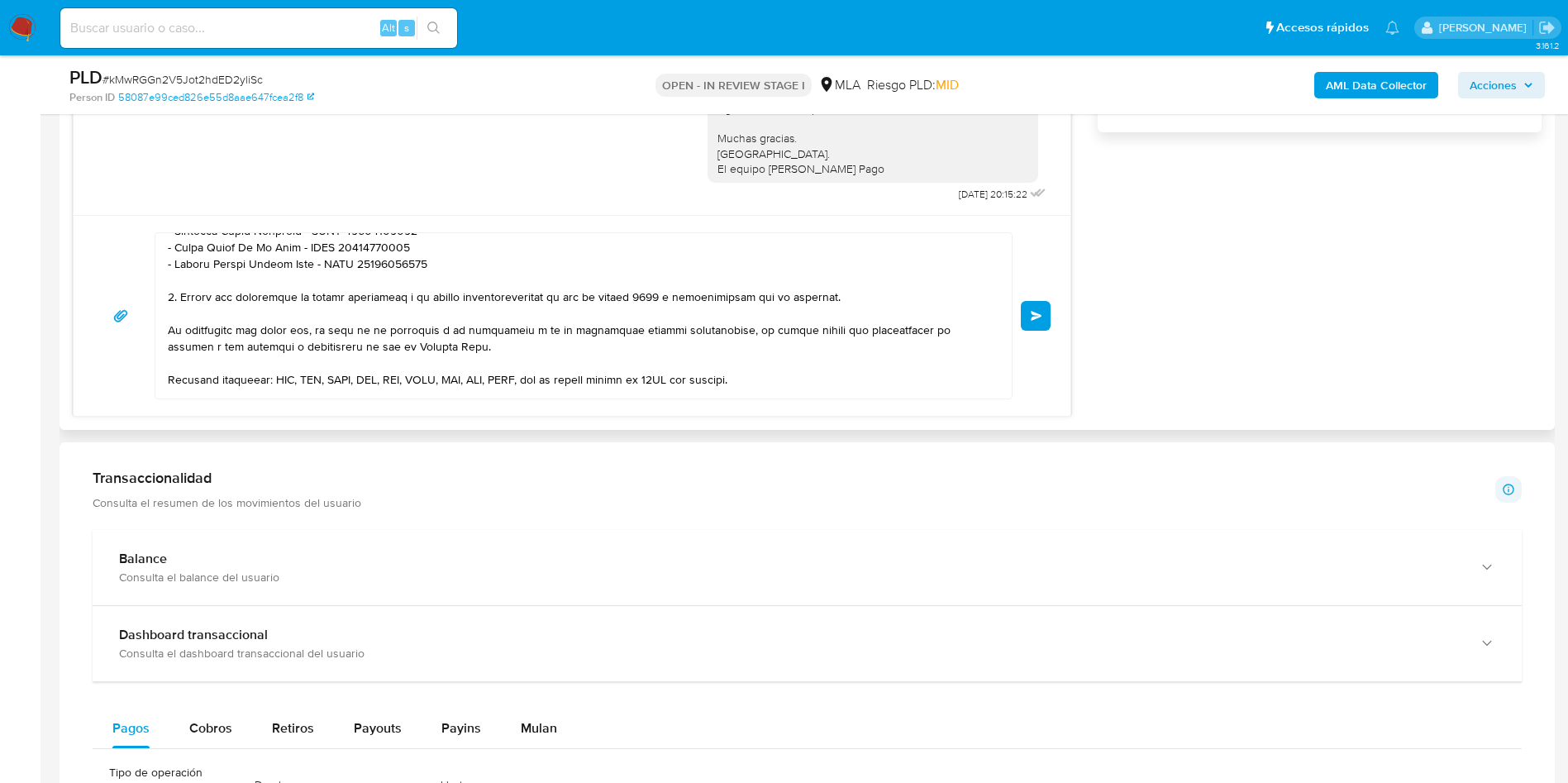
click at [1031, 315] on span "Enviar" at bounding box center [1036, 315] width 12 height 10
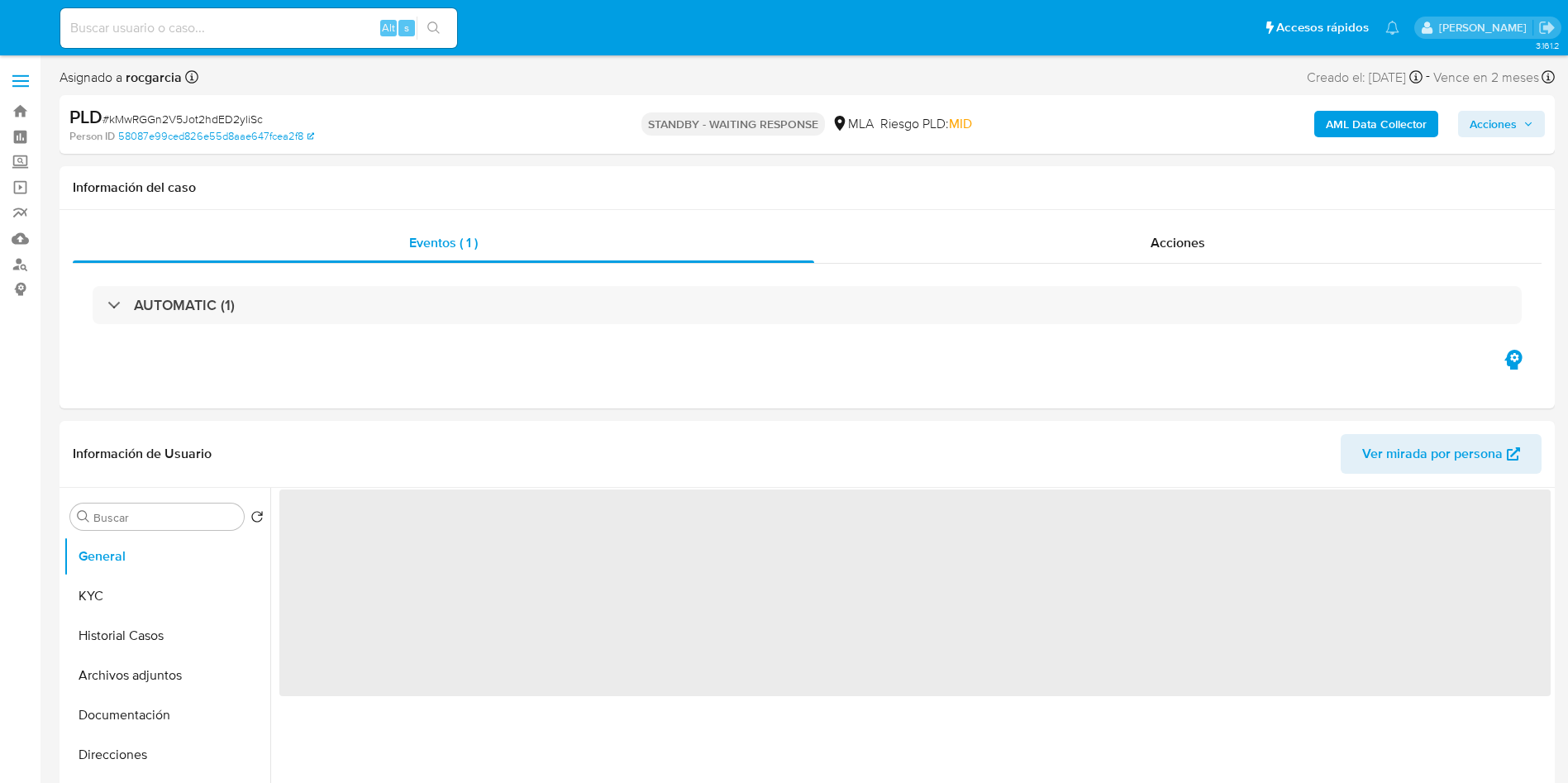
select select "10"
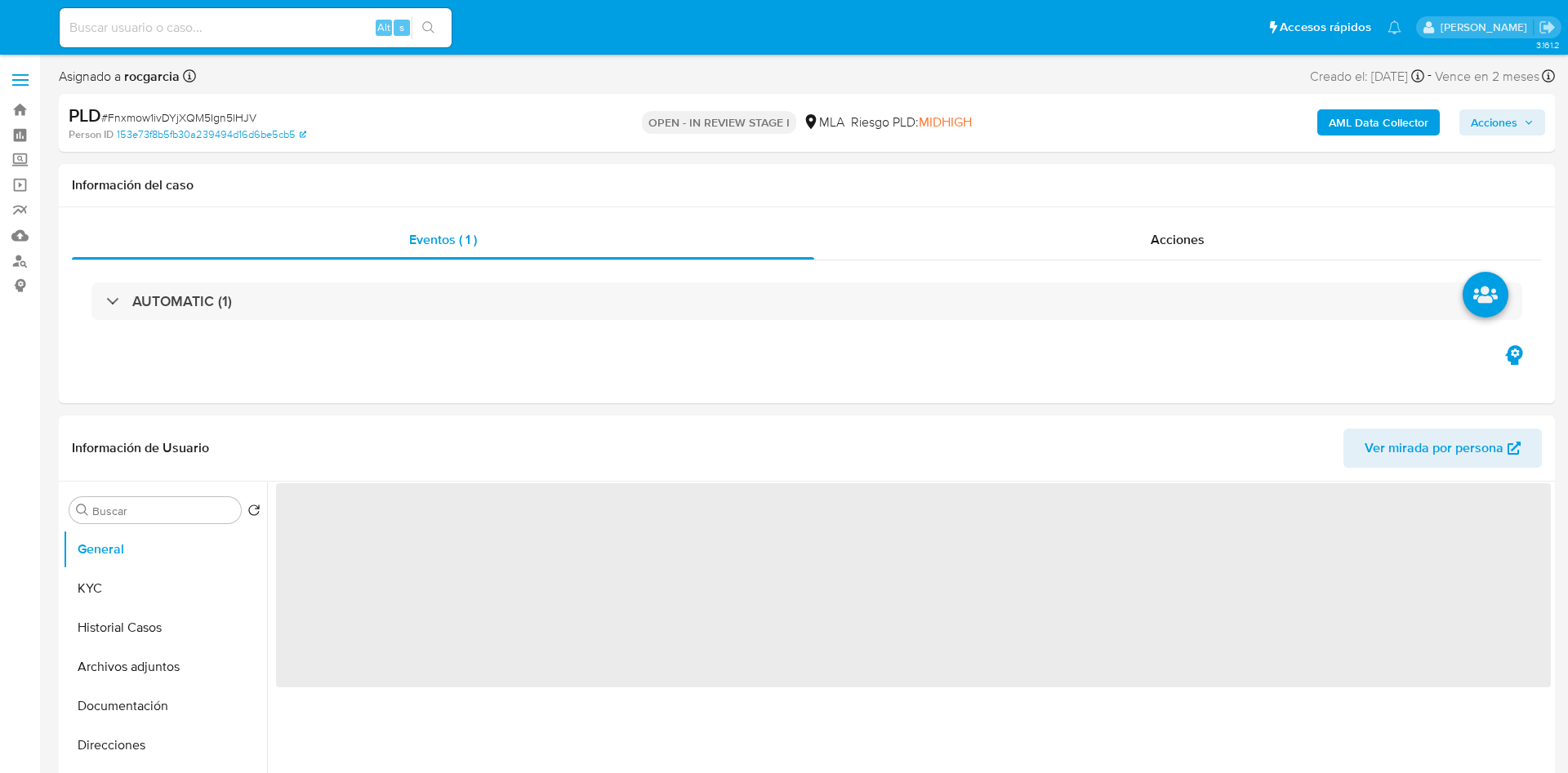
select select "10"
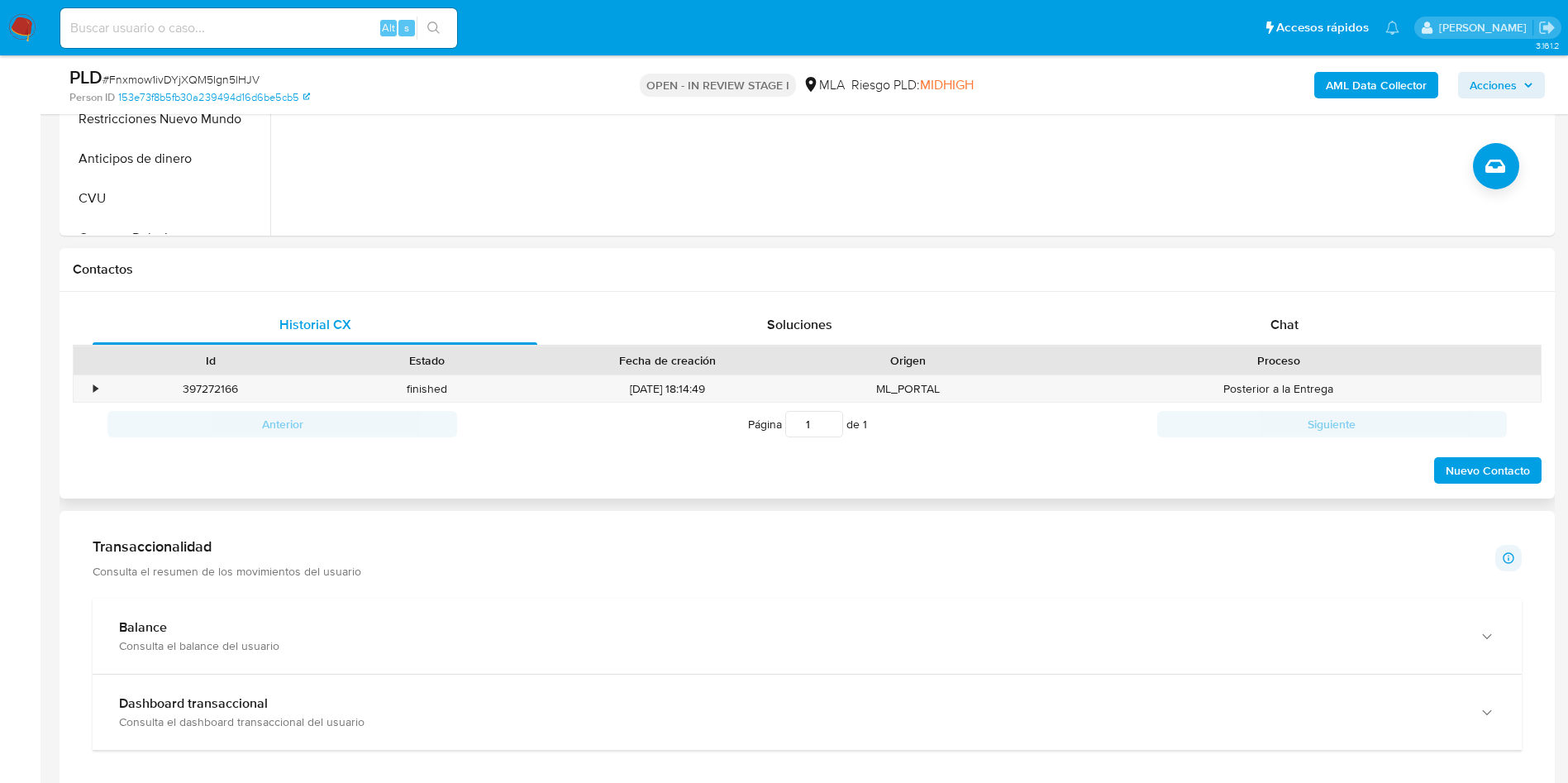
scroll to position [621, 0]
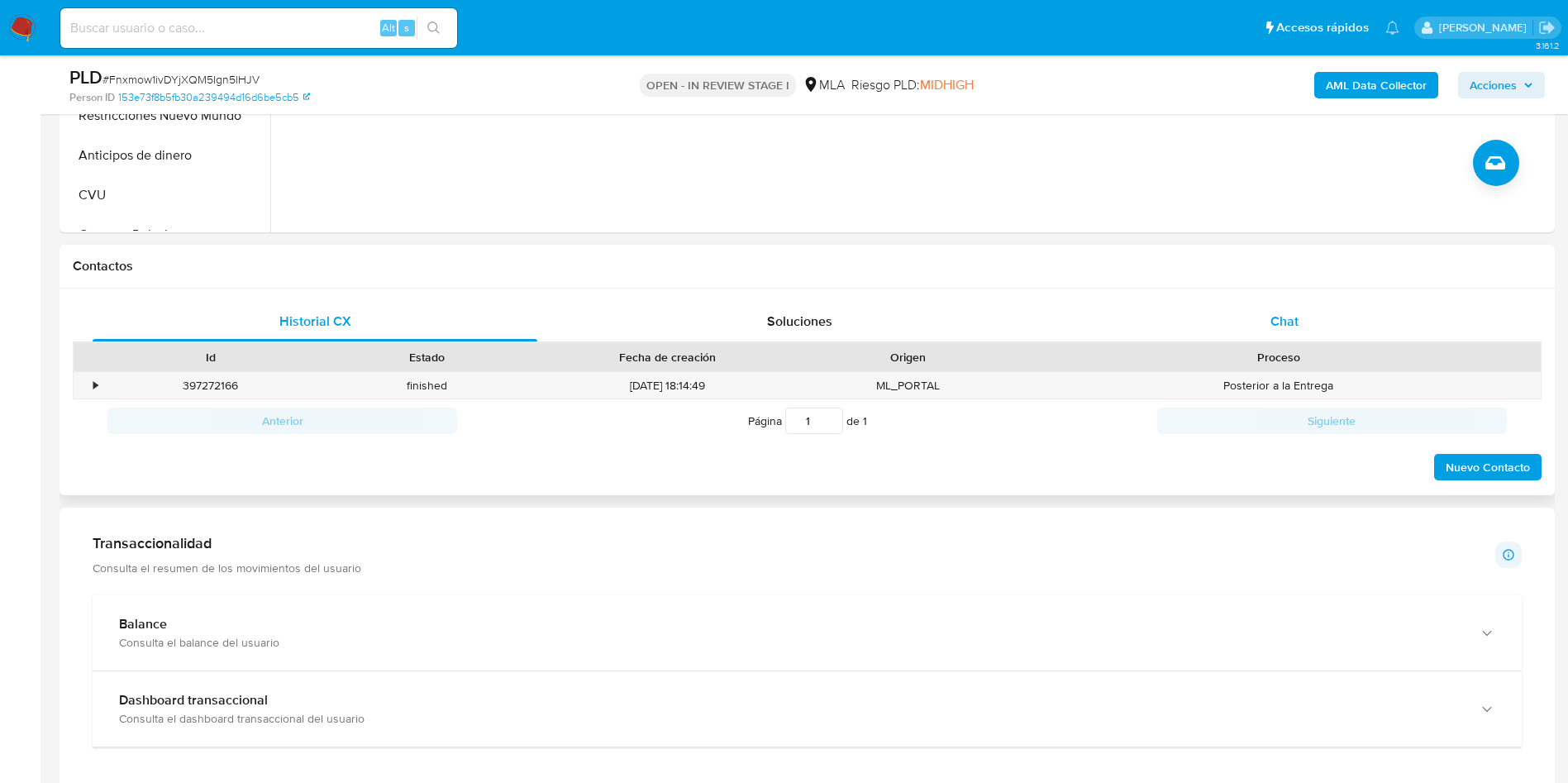
click at [1303, 314] on div "Chat" at bounding box center [1284, 321] width 444 height 40
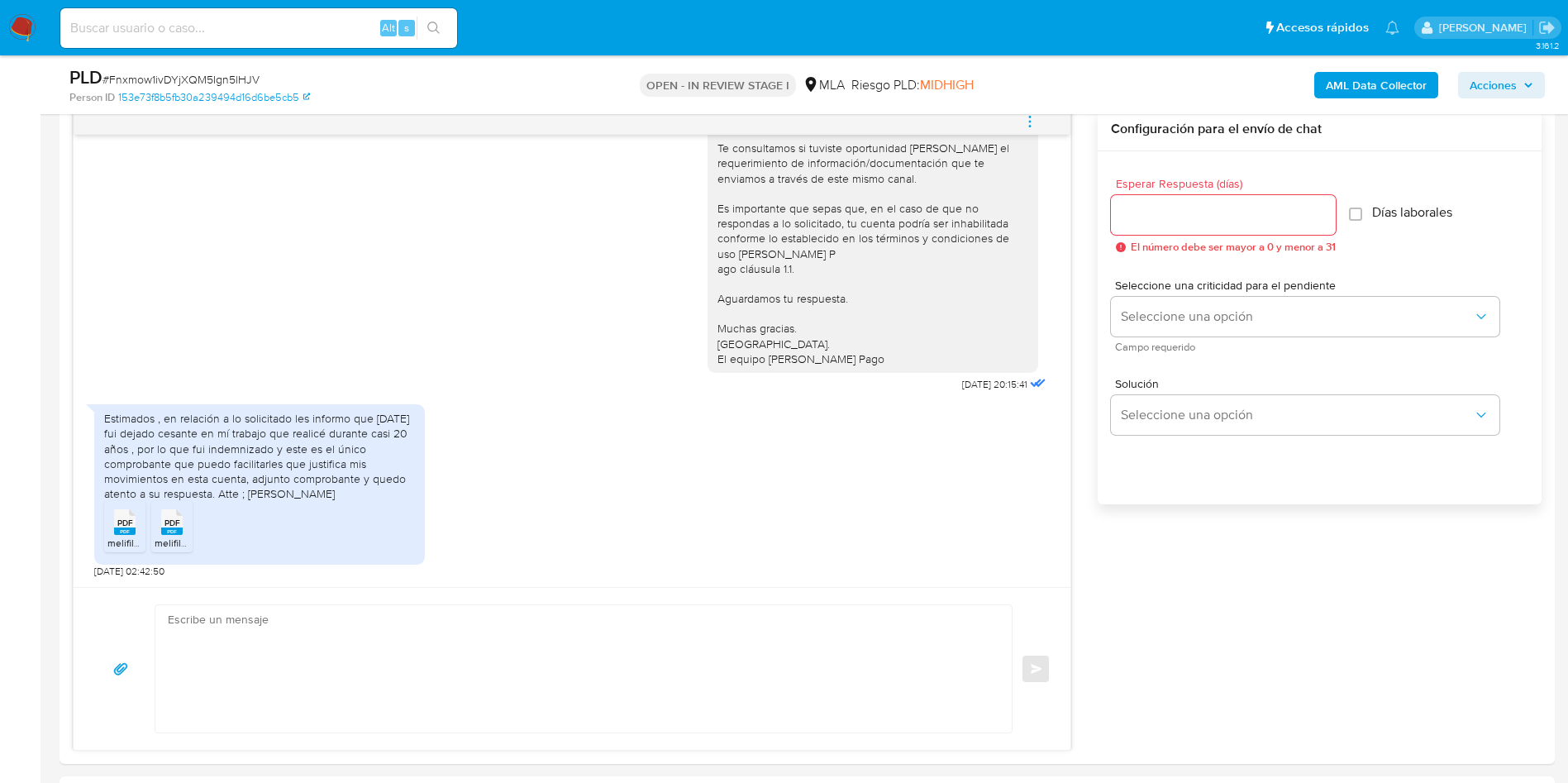
scroll to position [248, 0]
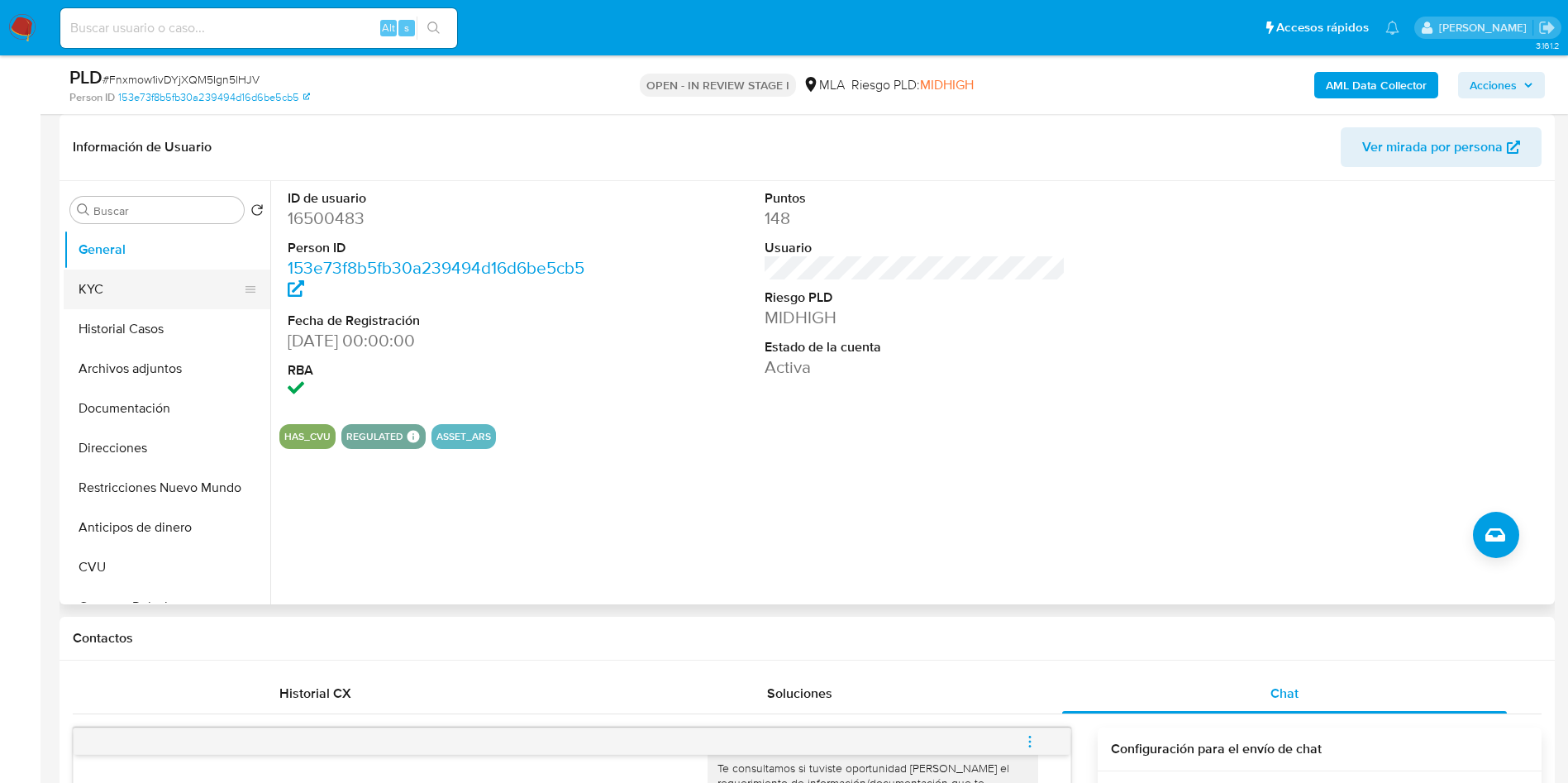
click at [143, 300] on button "KYC" at bounding box center [160, 289] width 194 height 40
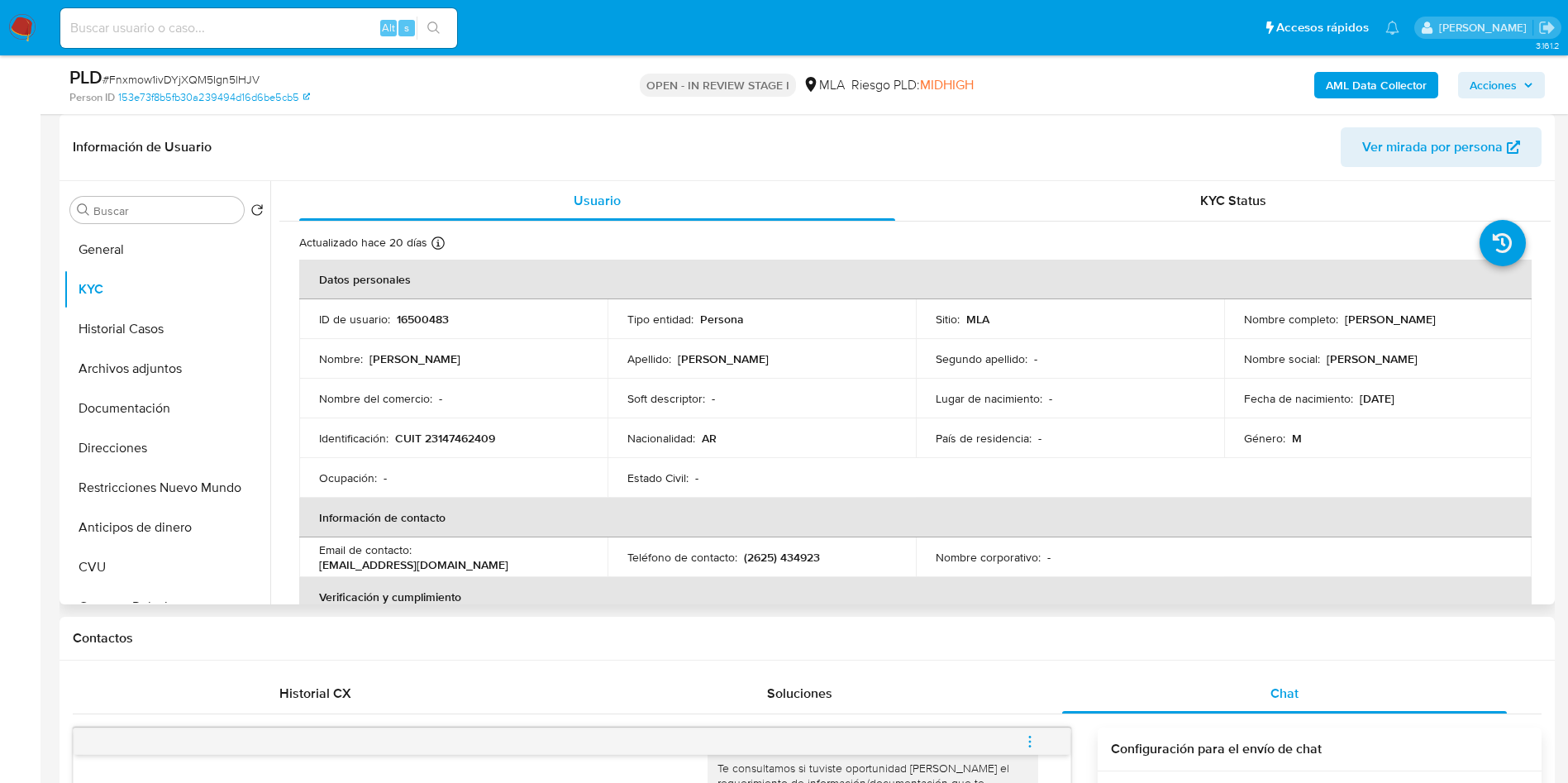
click at [449, 438] on p "CUIT 23147462409" at bounding box center [445, 438] width 100 height 15
copy p "23147462409"
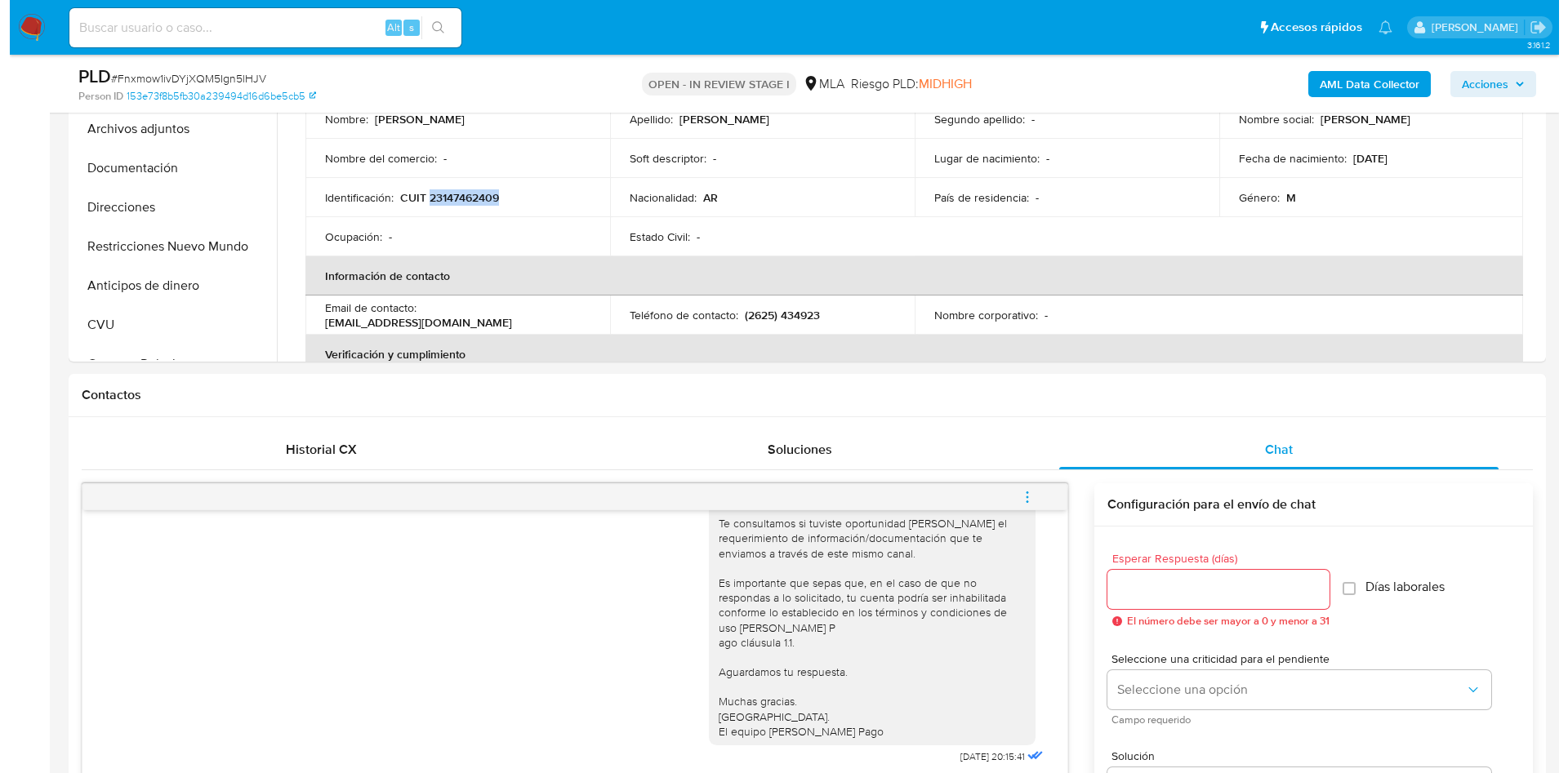
scroll to position [735, 0]
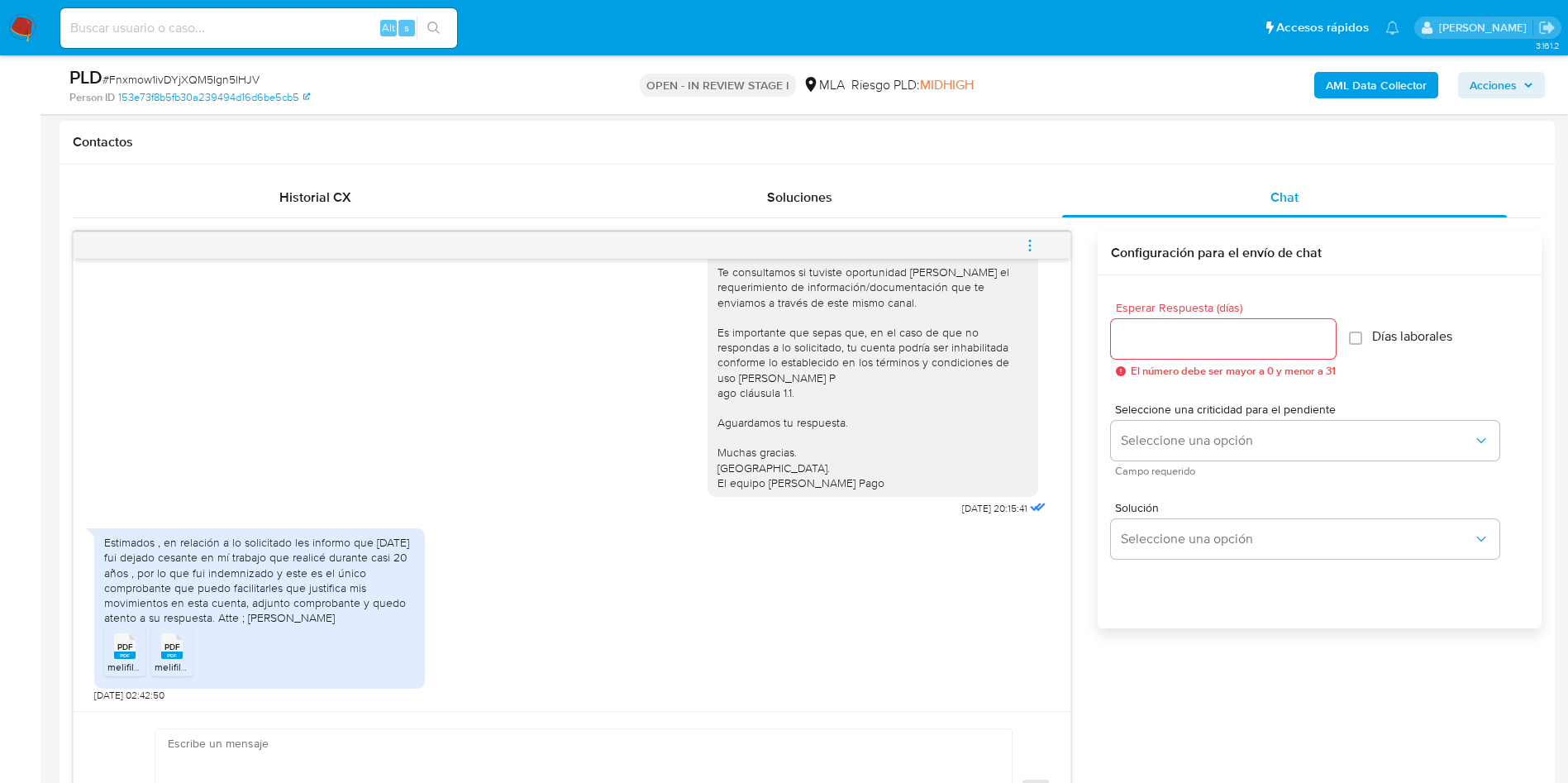
drag, startPoint x: 127, startPoint y: 665, endPoint x: 153, endPoint y: 665, distance: 26.0
click at [127, 665] on span "melifile6152489503829517264.pdf" at bounding box center [184, 667] width 153 height 14
click at [177, 653] on rect at bounding box center [171, 656] width 21 height 7
click at [1042, 246] on button "menu-action" at bounding box center [1030, 245] width 54 height 40
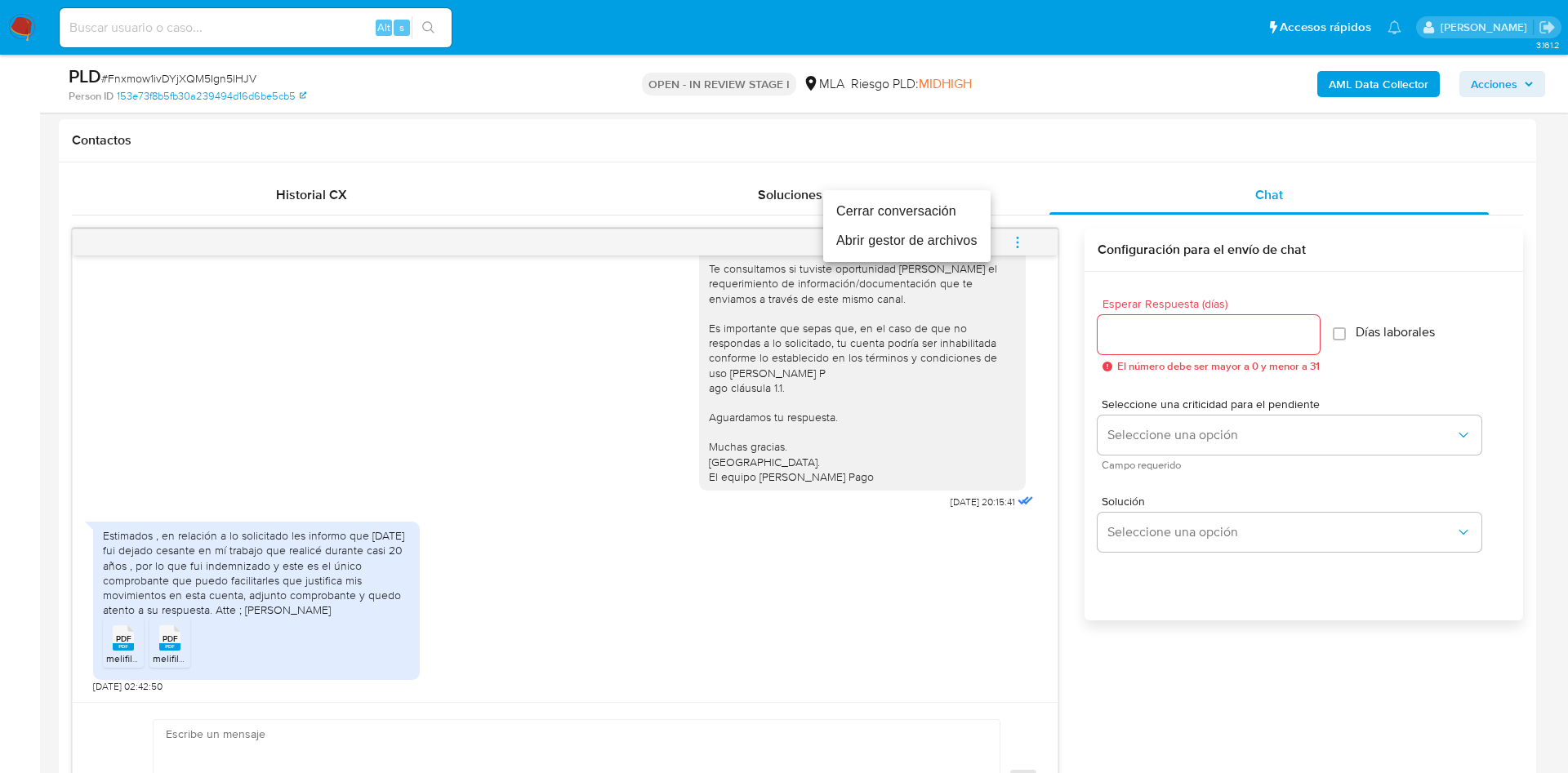
click at [894, 241] on li "Abrir gestor de archivos" at bounding box center [907, 240] width 168 height 29
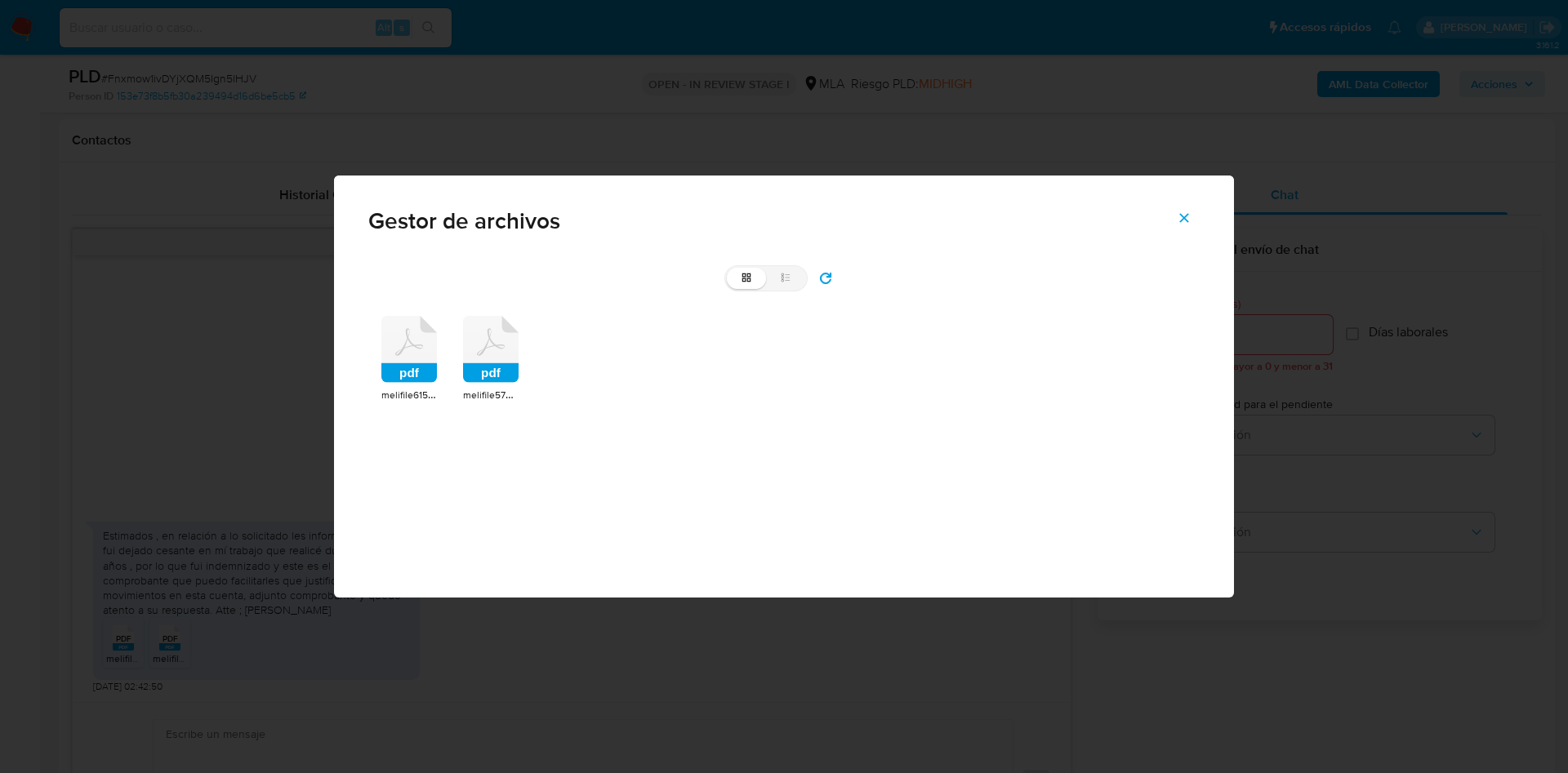
click at [423, 354] on icon at bounding box center [409, 350] width 56 height 67
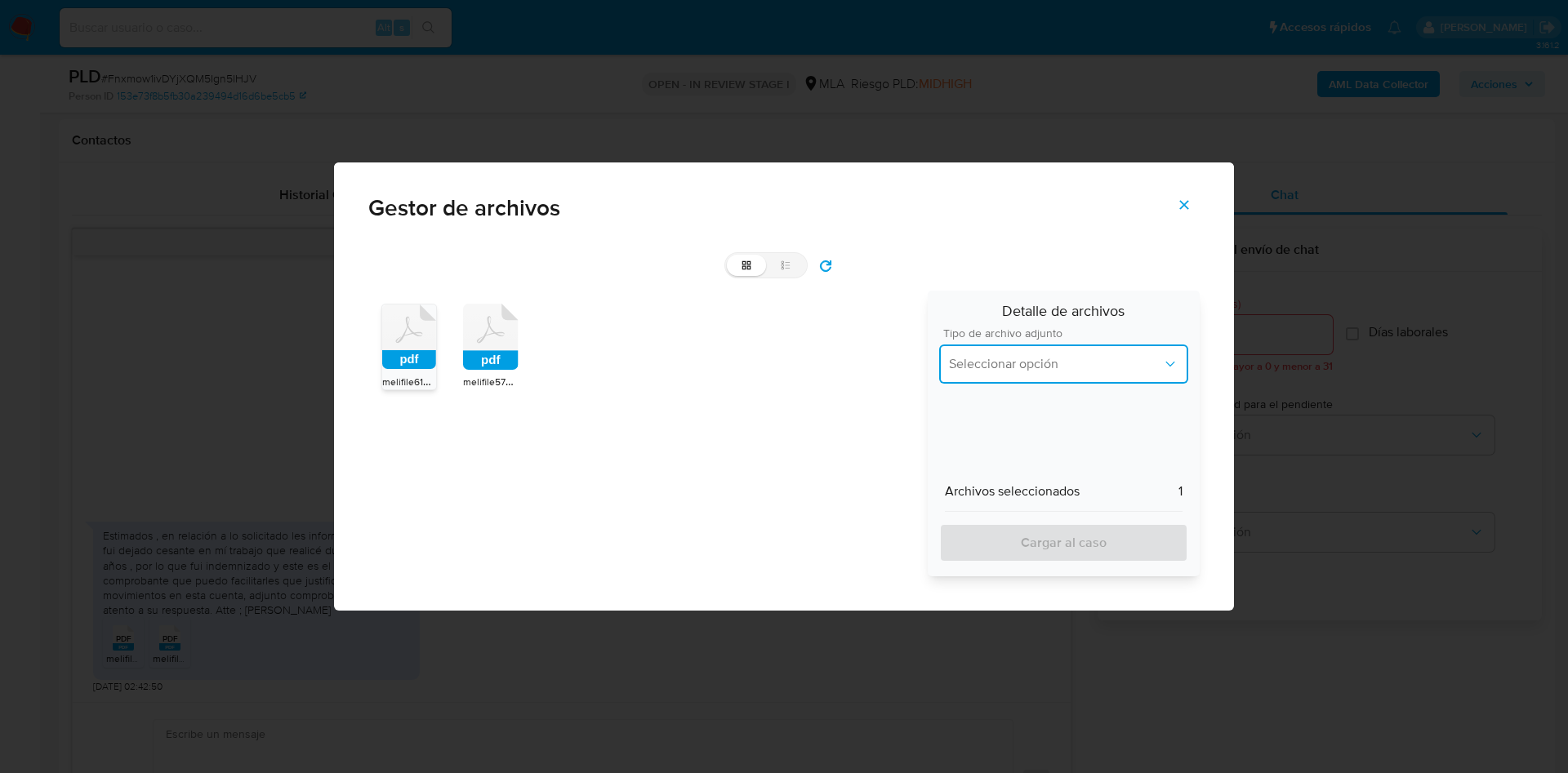
click at [992, 351] on button "Seleccionar opción" at bounding box center [1063, 363] width 249 height 39
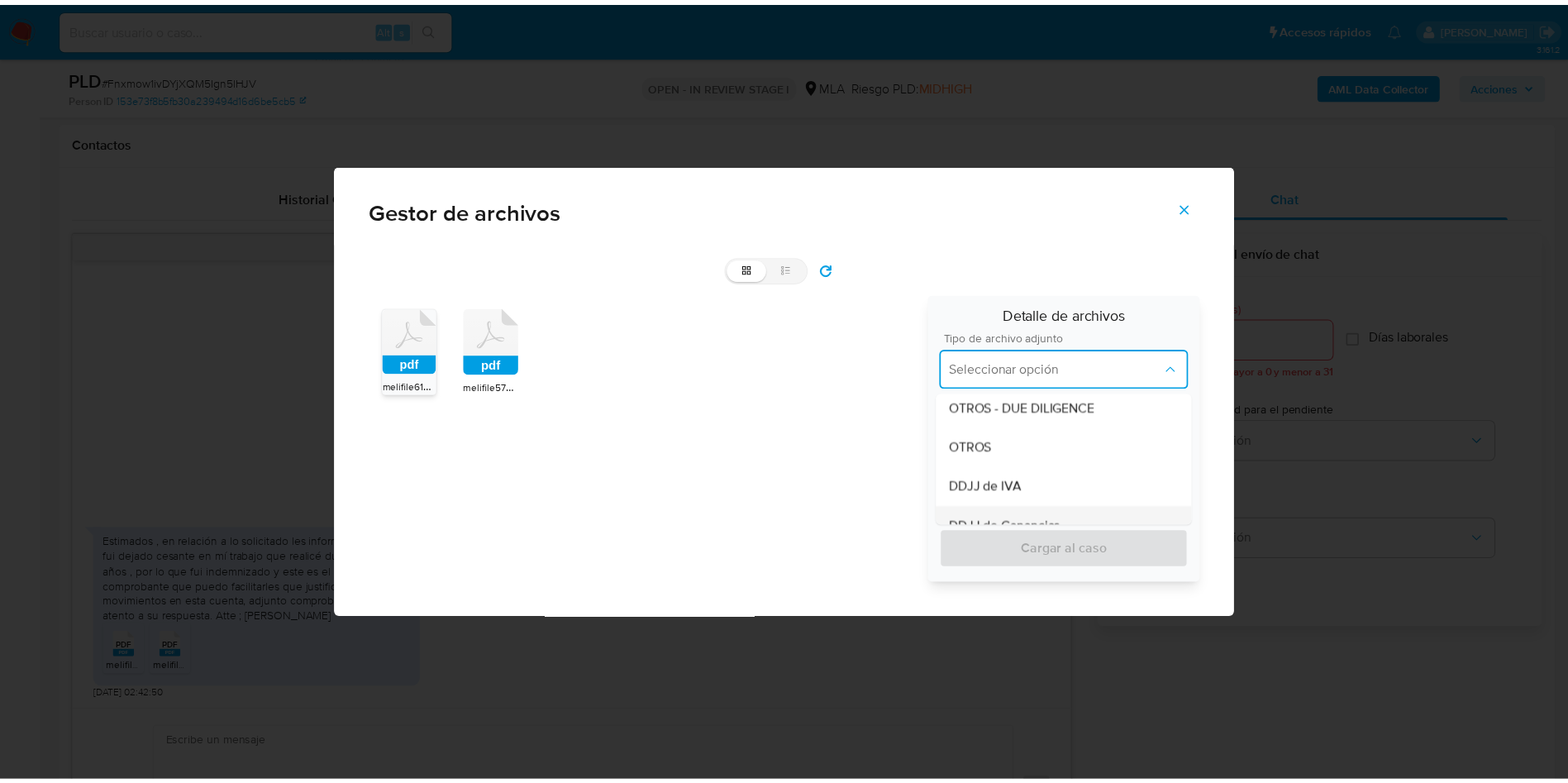
scroll to position [373, 0]
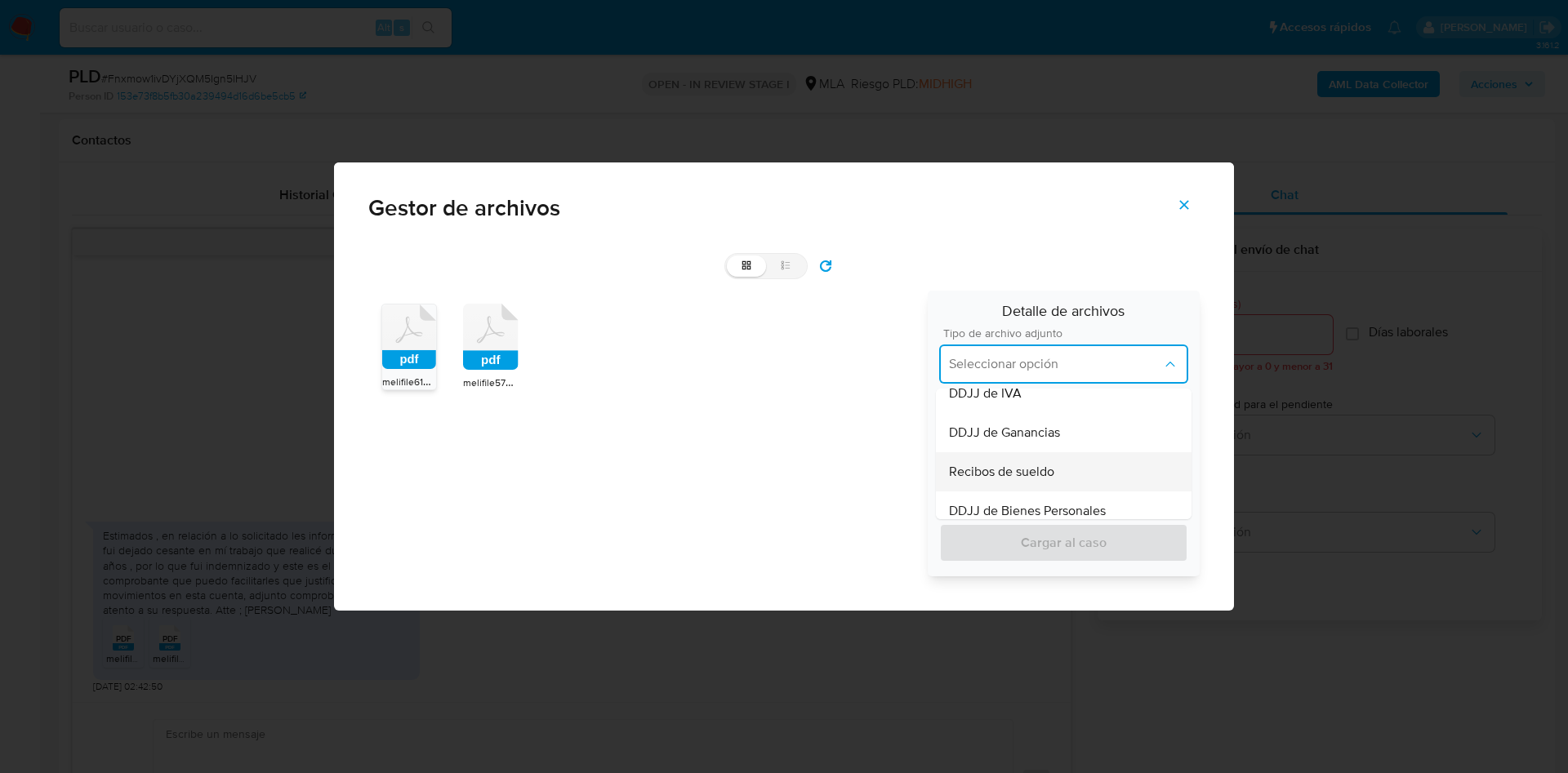
click at [1026, 469] on span "Recibos de sueldo" at bounding box center [1002, 472] width 106 height 16
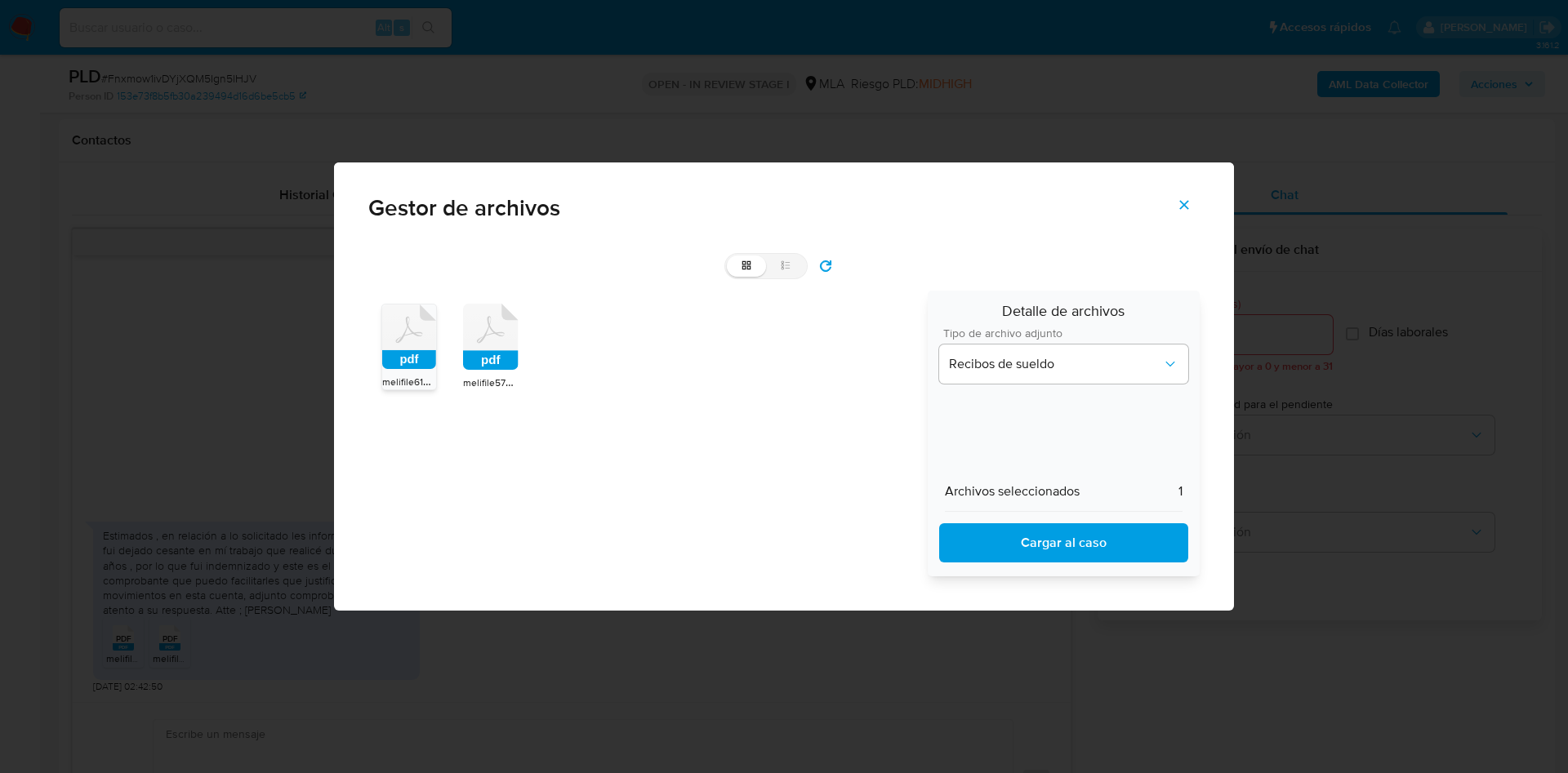
click at [1036, 540] on span "Cargar al caso" at bounding box center [1064, 543] width 207 height 36
click at [1199, 200] on button "Cerrar" at bounding box center [1184, 205] width 57 height 39
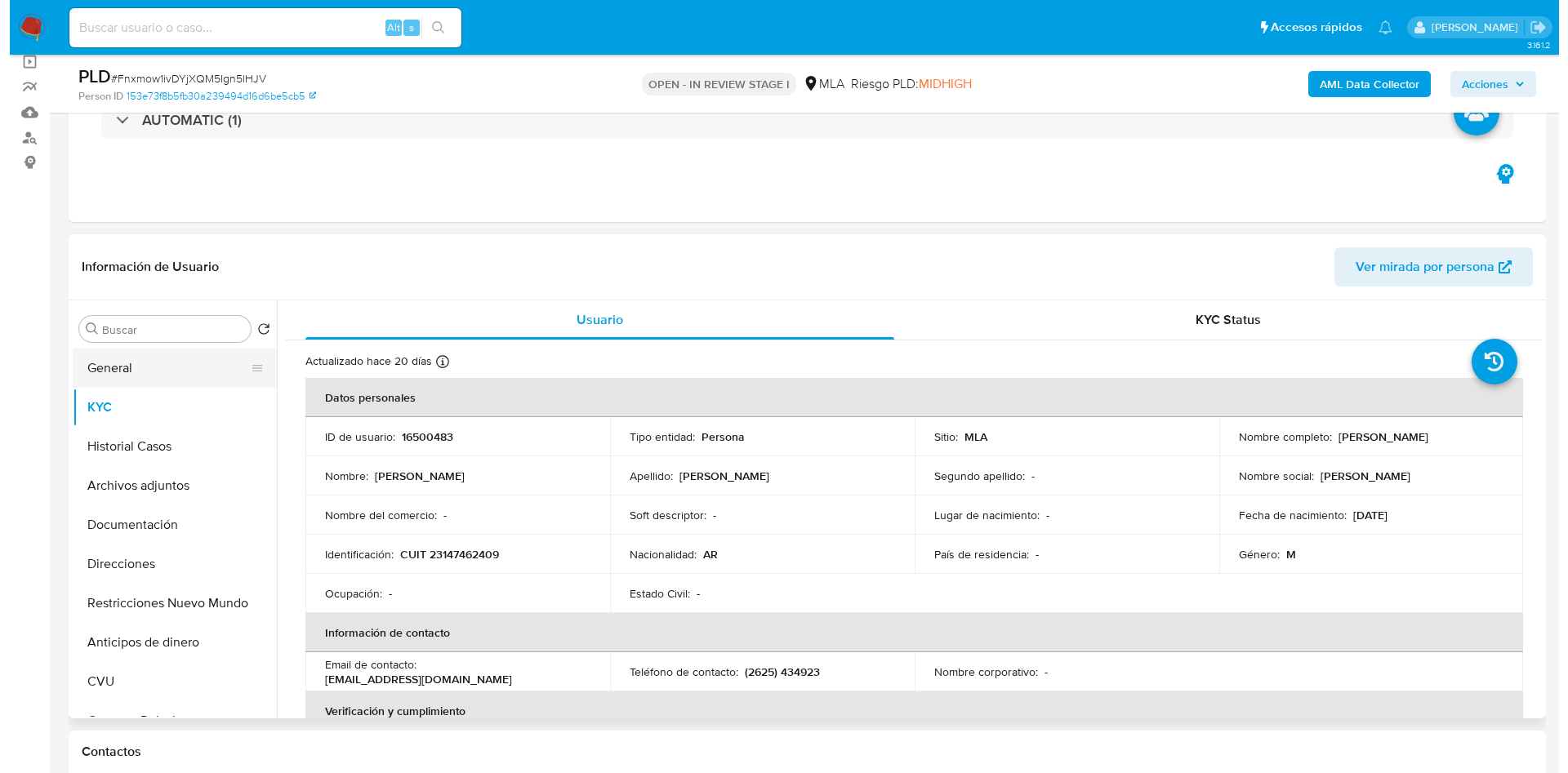
scroll to position [123, 0]
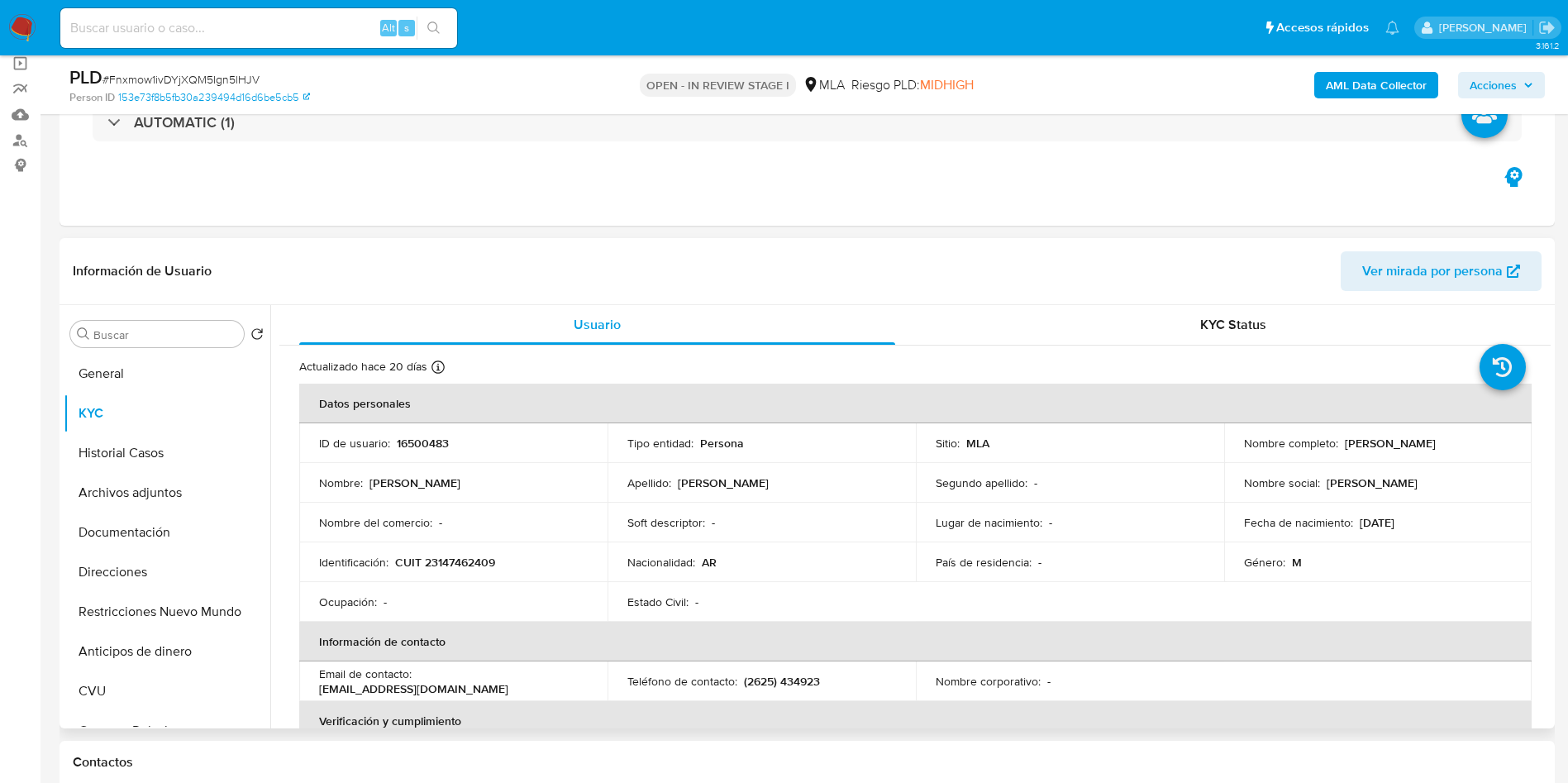
click at [407, 447] on p "16500483" at bounding box center [422, 444] width 52 height 15
click at [409, 447] on p "16500483" at bounding box center [422, 444] width 52 height 15
copy p "16500483"
click at [1429, 77] on button "AML Data Collector" at bounding box center [1376, 85] width 124 height 27
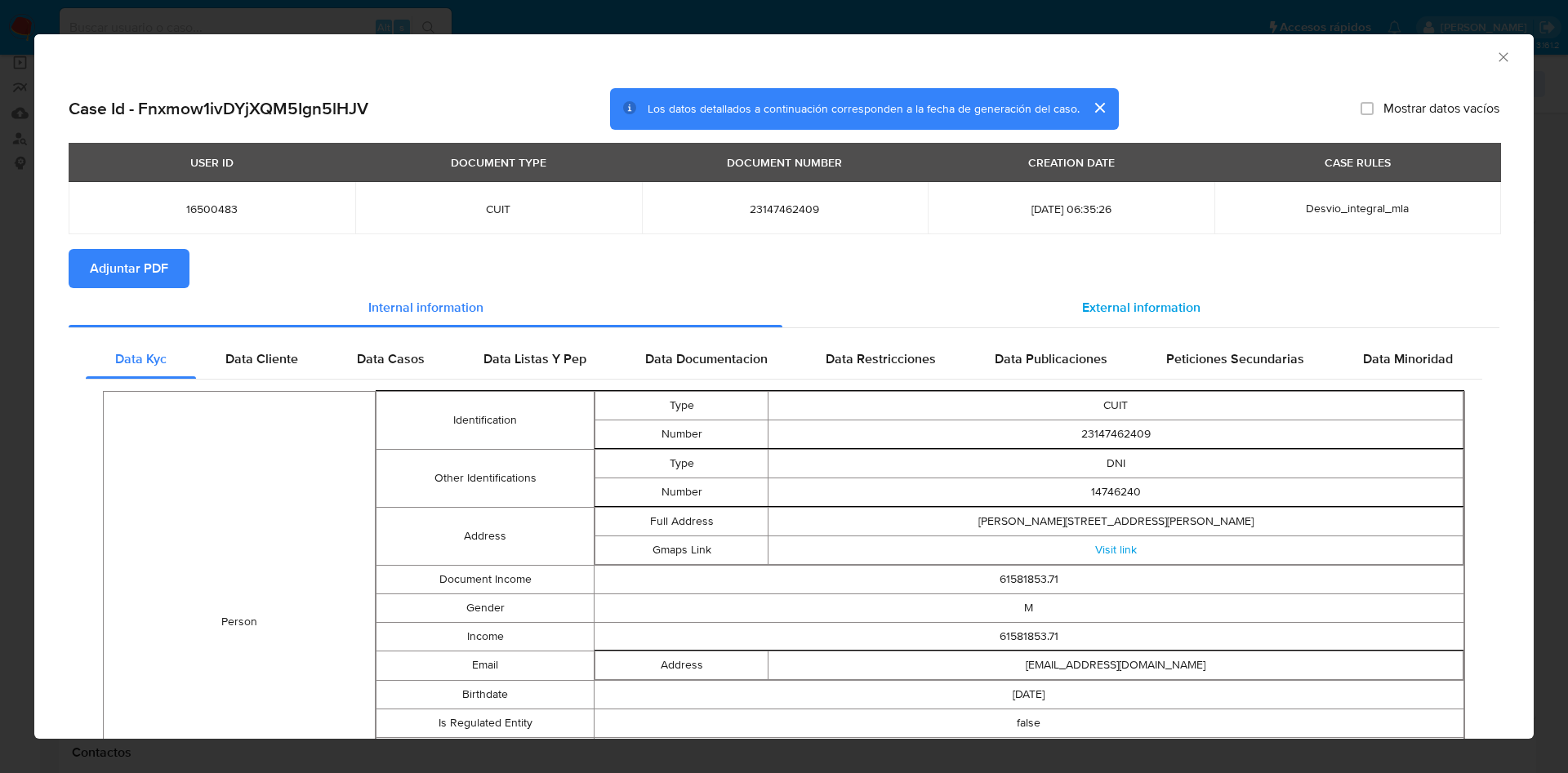
click at [1040, 296] on div "External information" at bounding box center [1140, 308] width 717 height 39
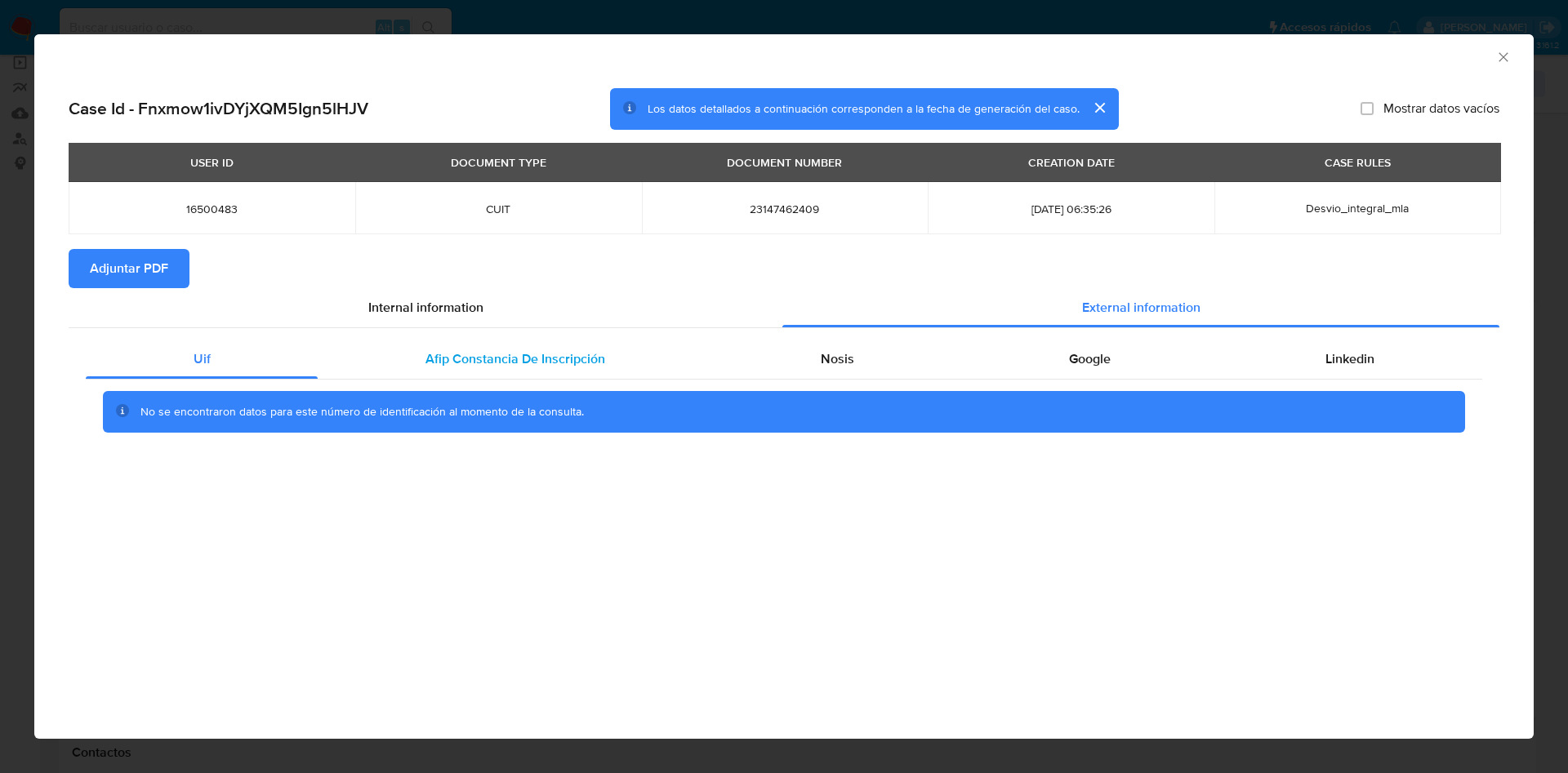
click at [620, 361] on div "Afip Constancia De Inscripción" at bounding box center [514, 359] width 394 height 39
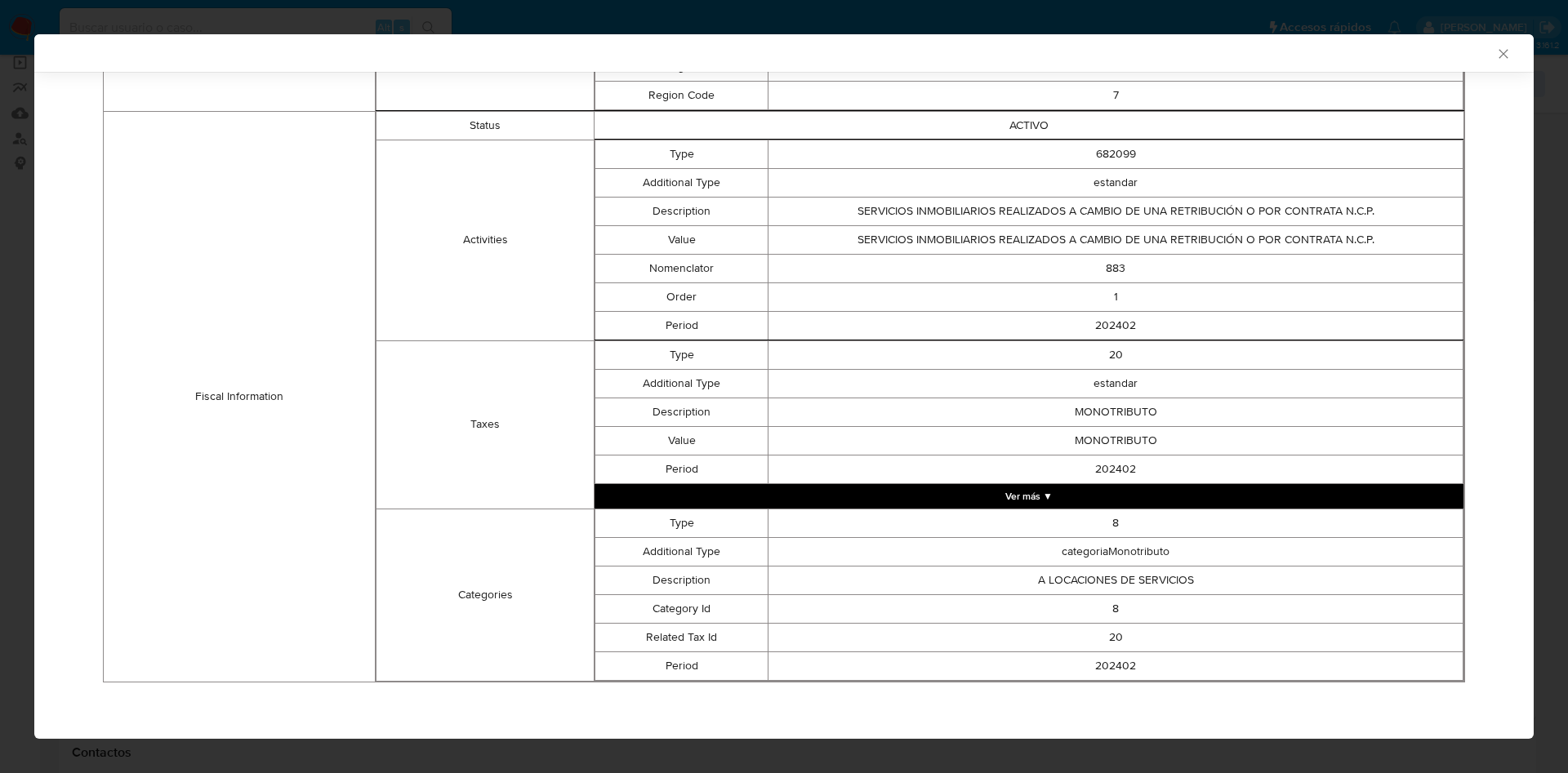
scroll to position [0, 0]
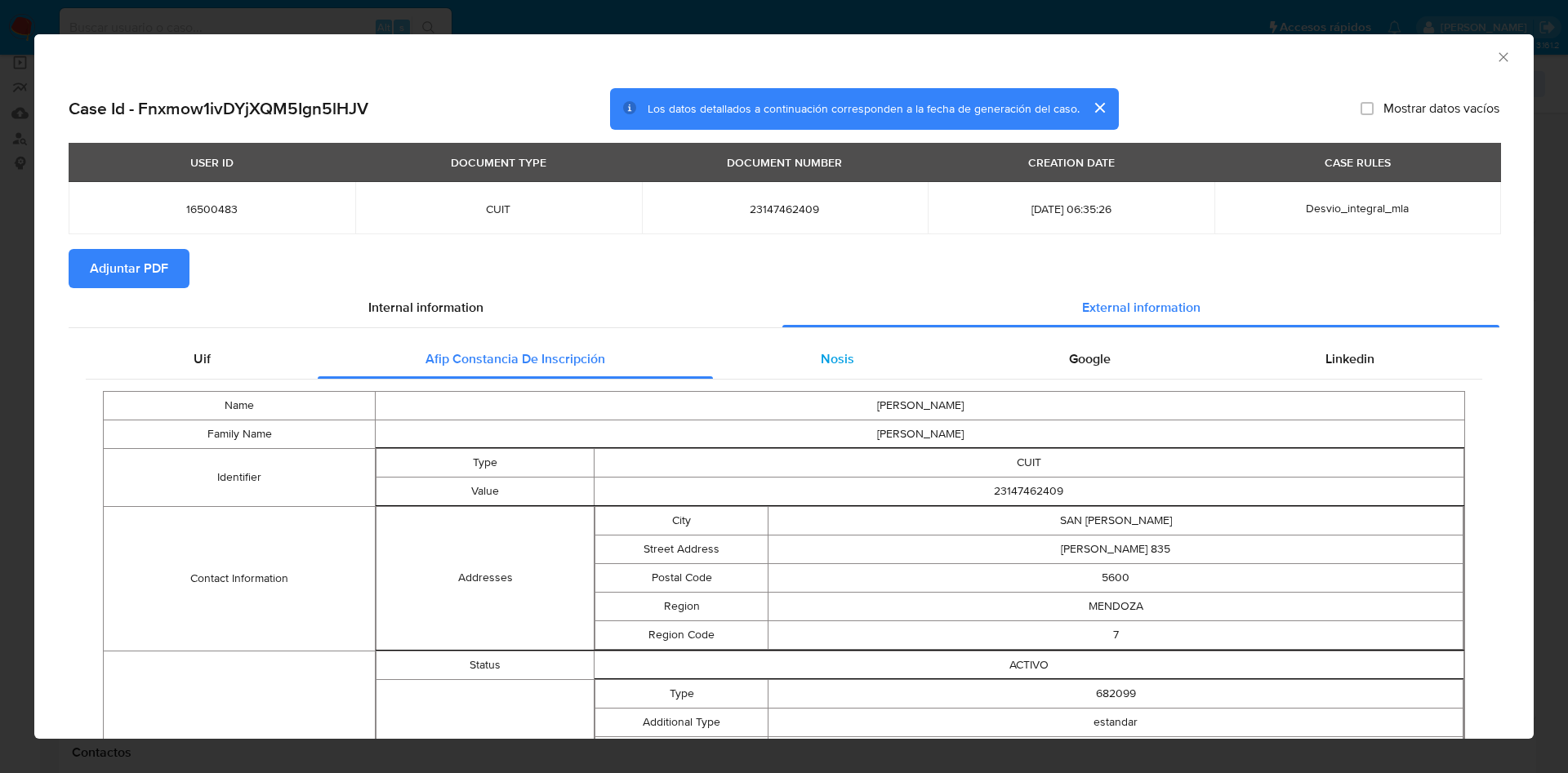
click at [897, 373] on div "Nosis" at bounding box center [837, 359] width 249 height 39
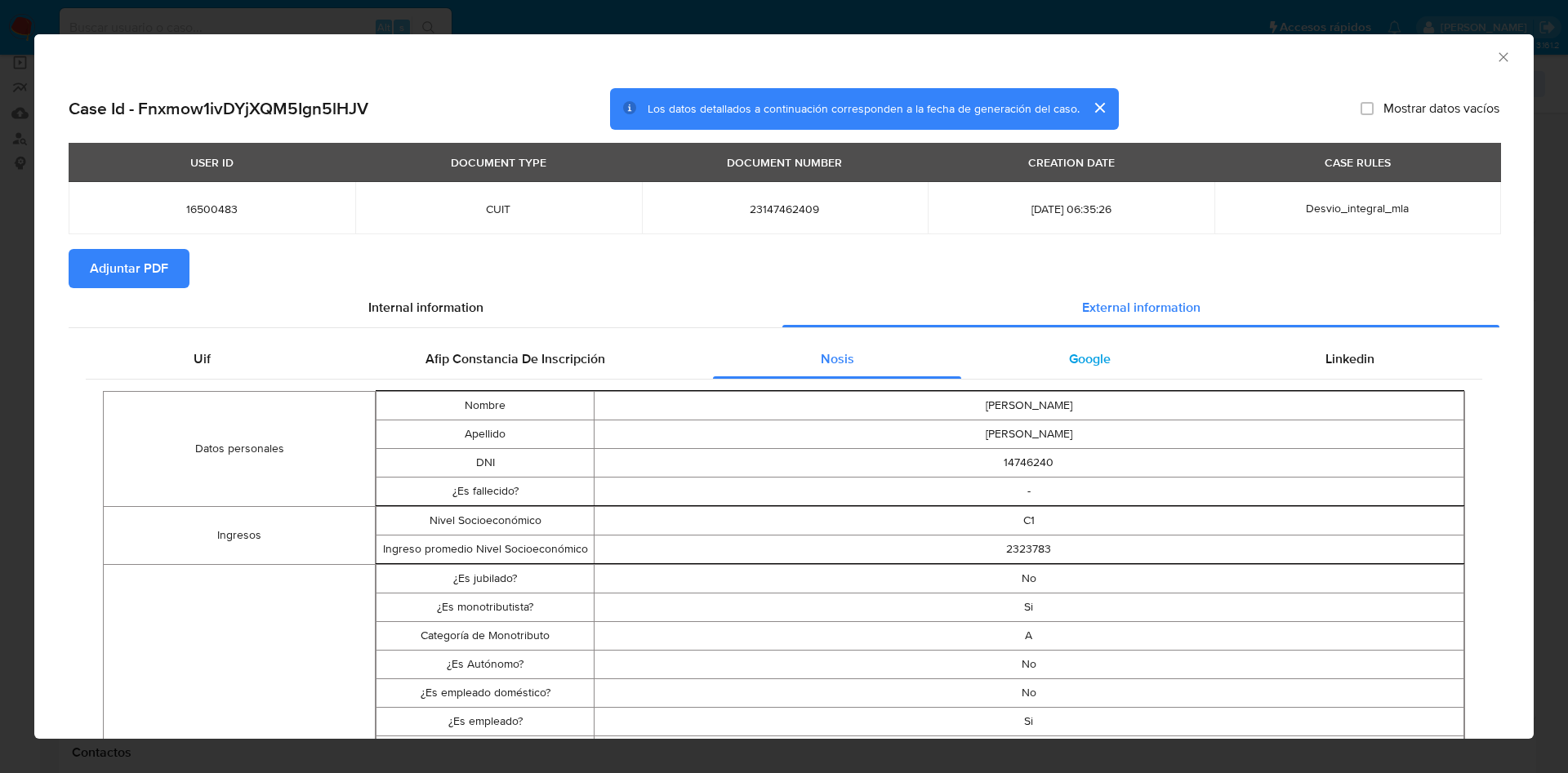
drag, startPoint x: 1071, startPoint y: 349, endPoint x: 1139, endPoint y: 357, distance: 68.5
click at [1078, 350] on span "Google" at bounding box center [1090, 359] width 42 height 19
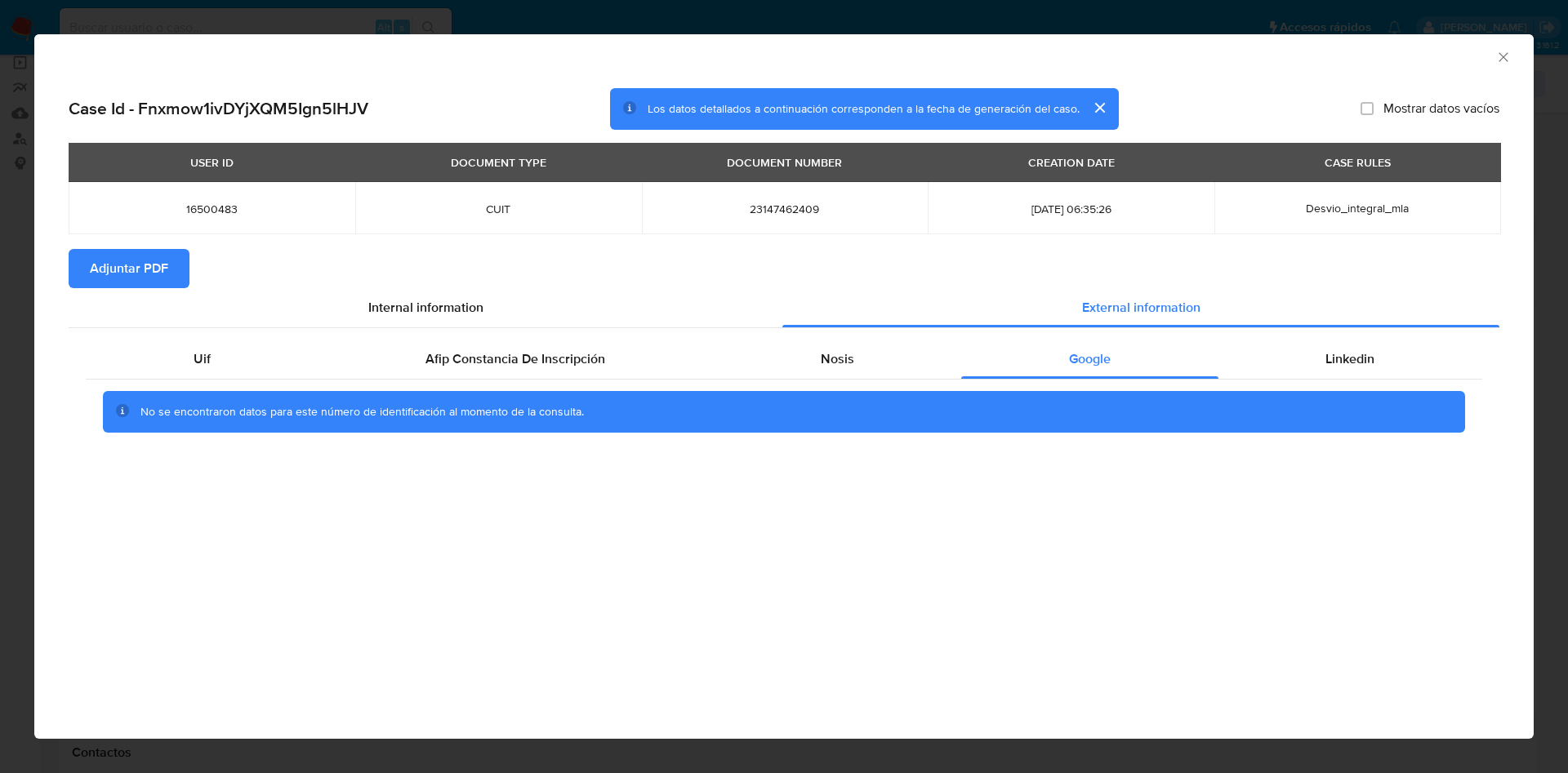
click at [1333, 380] on div "No se encontraron datos para este número de identificación al momento de la con…" at bounding box center [783, 412] width 1396 height 66
drag, startPoint x: 1316, startPoint y: 370, endPoint x: 1275, endPoint y: 368, distance: 41.0
click at [1316, 368] on div "Linkedin" at bounding box center [1350, 359] width 264 height 39
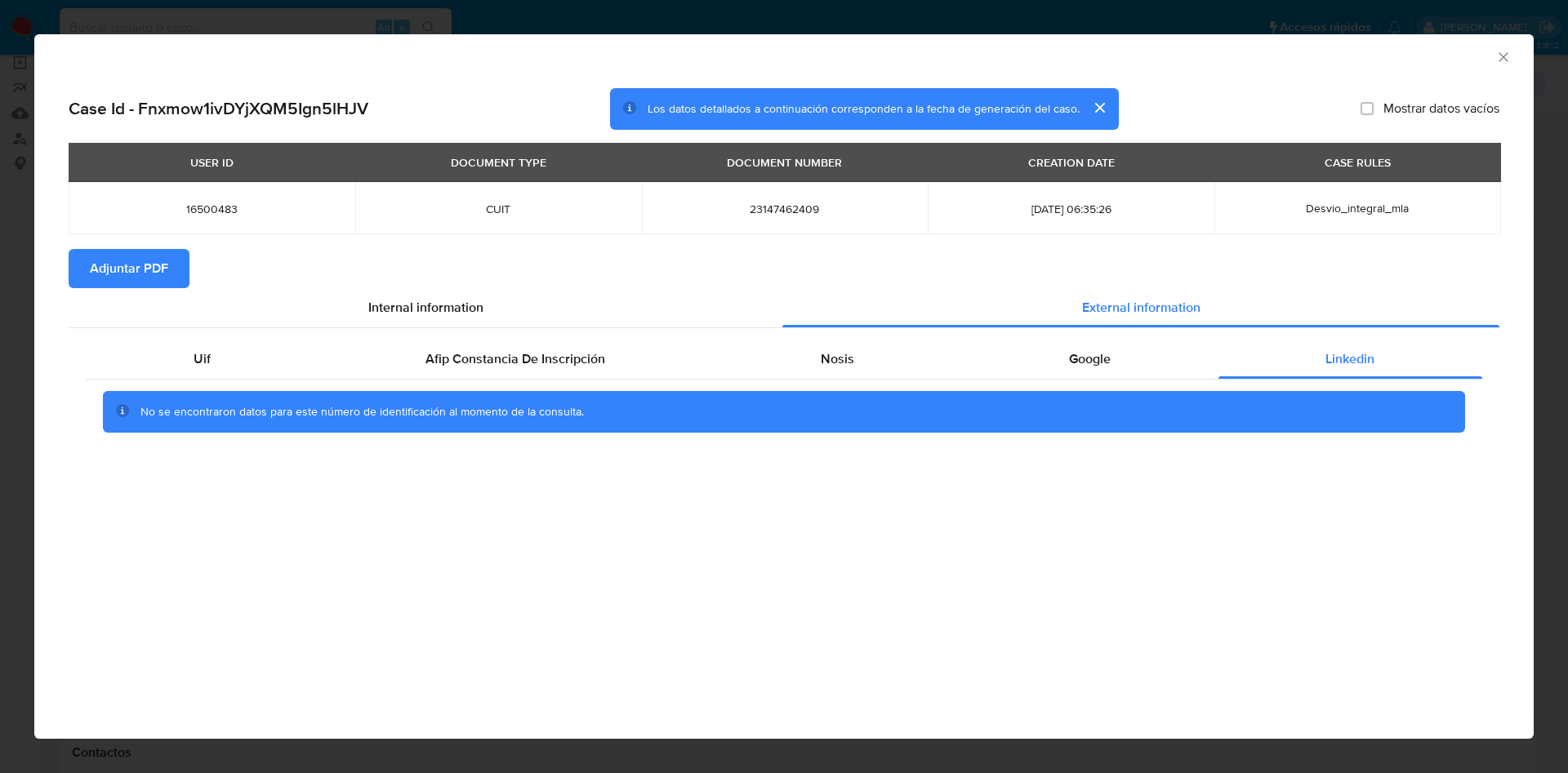
click at [158, 250] on span "Adjuntar PDF" at bounding box center [129, 268] width 78 height 36
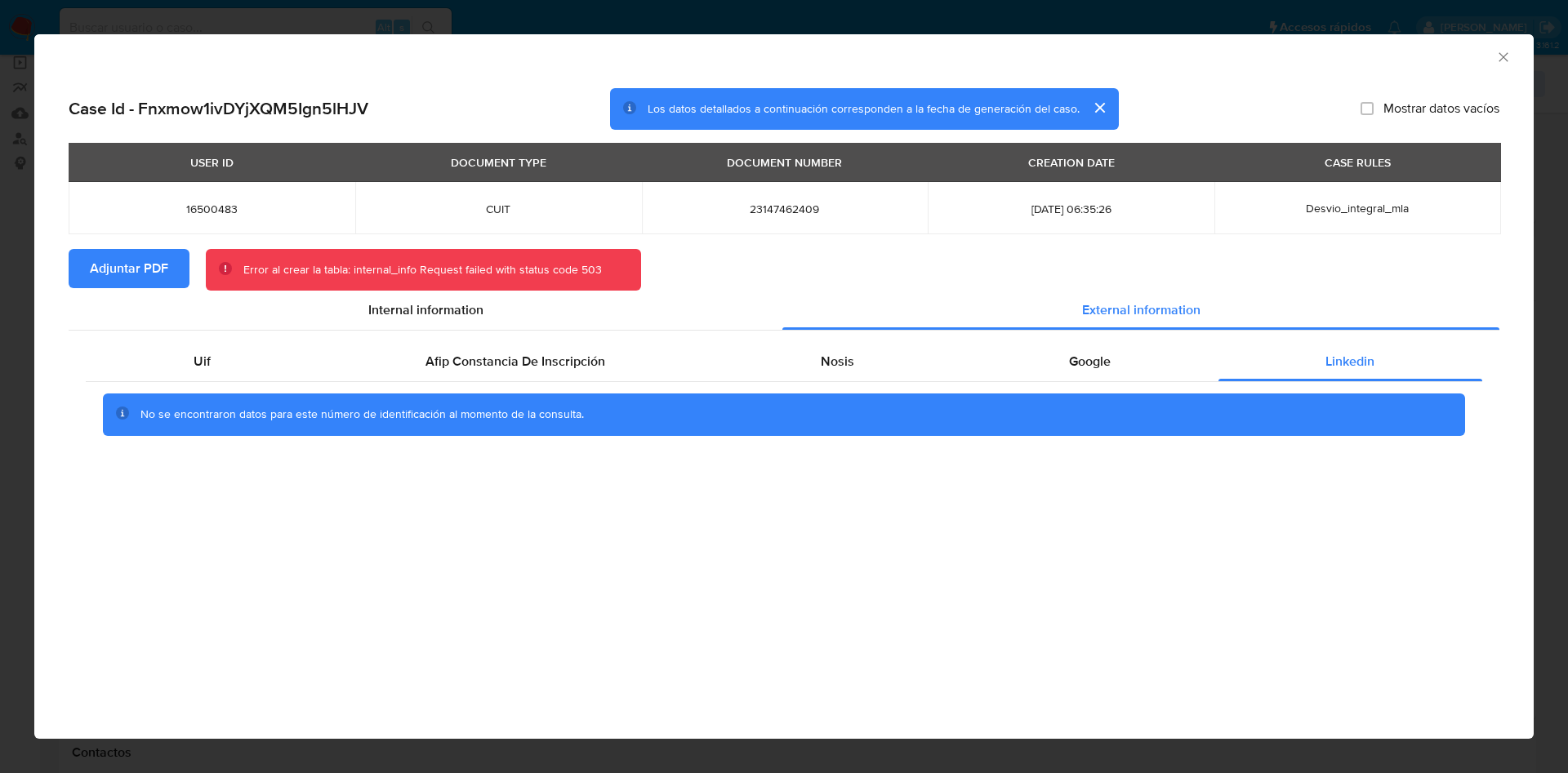
click at [1495, 52] on icon "Cerrar ventana" at bounding box center [1503, 57] width 16 height 16
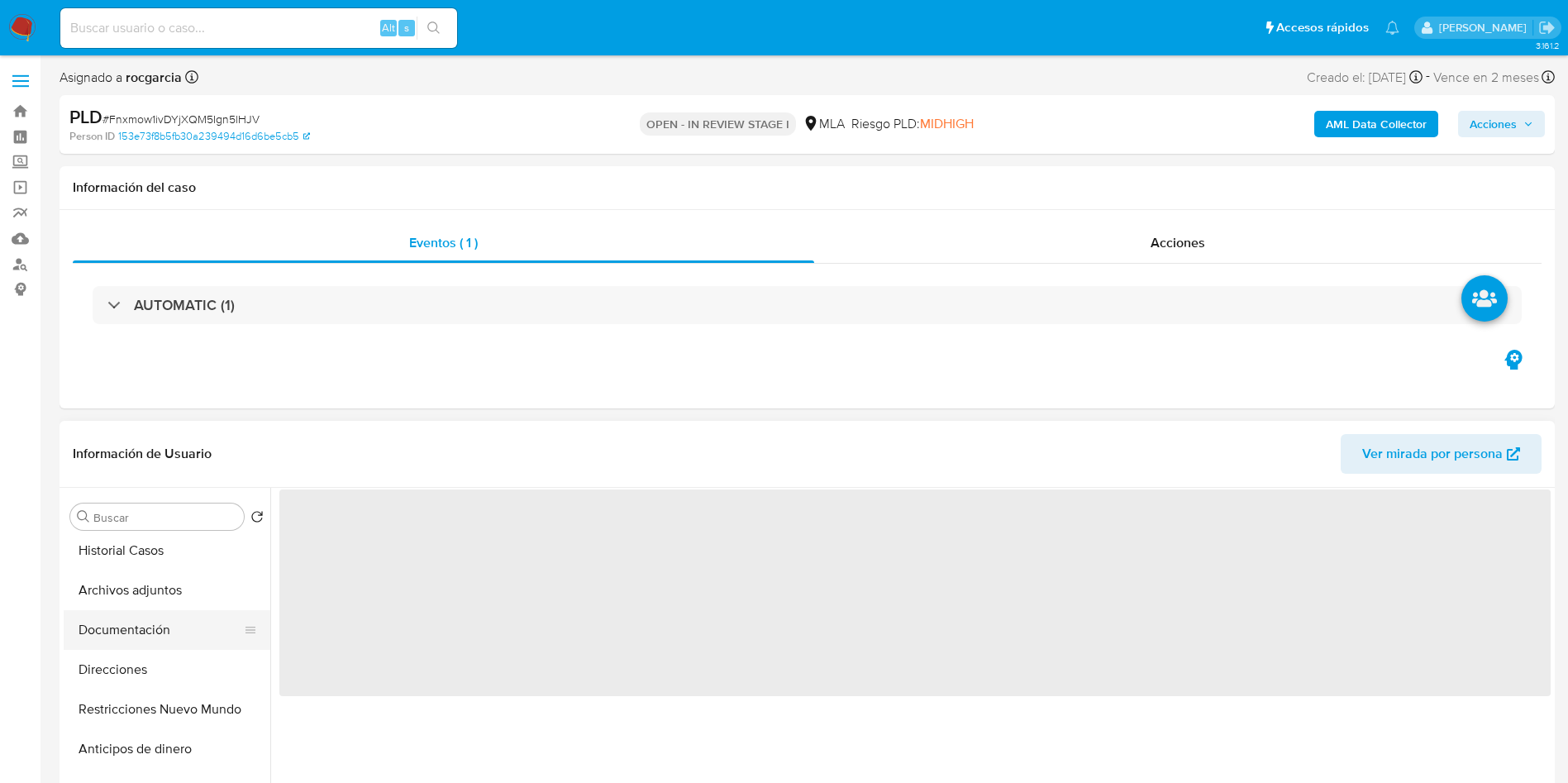
scroll to position [125, 0]
select select "10"
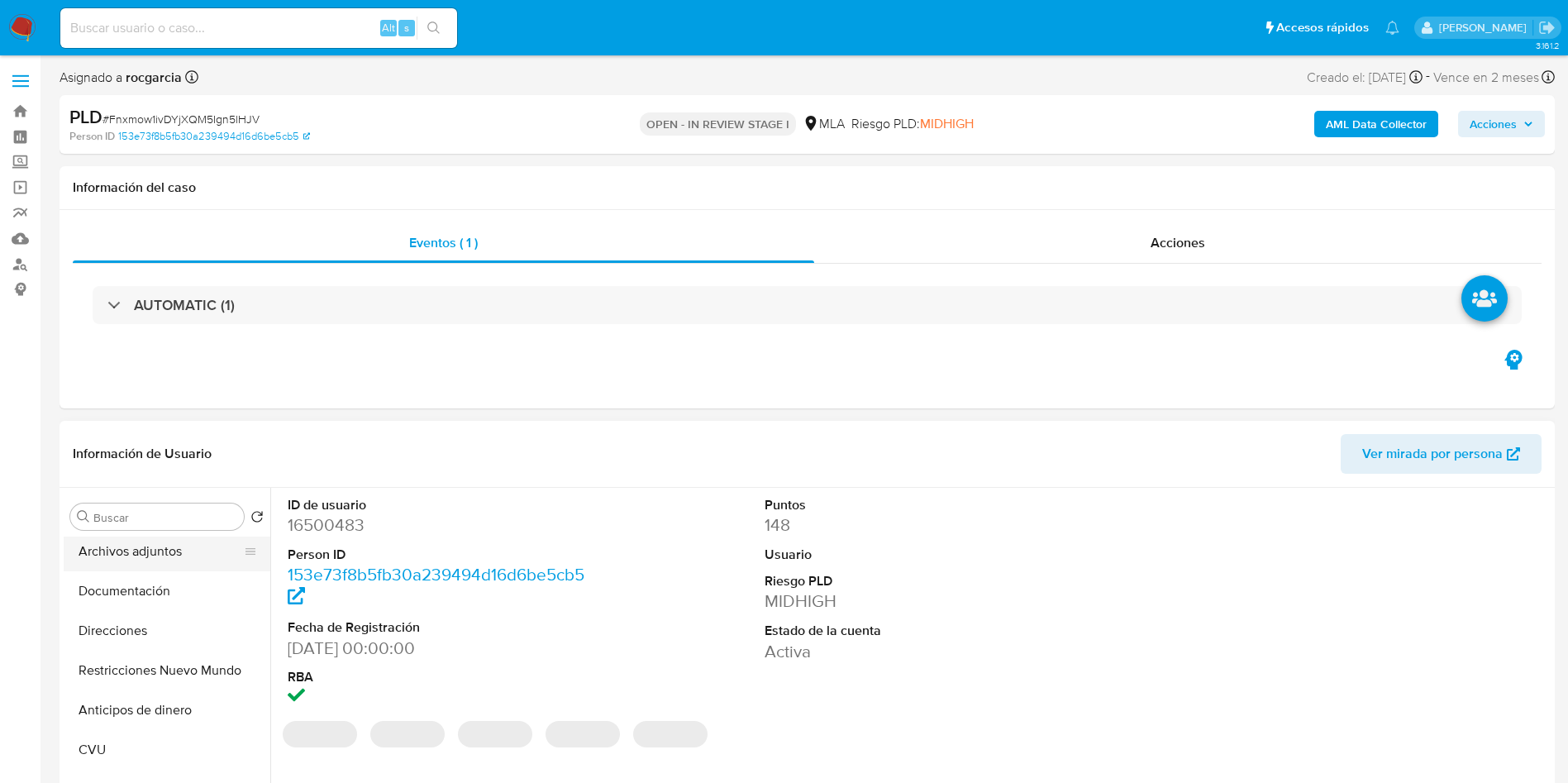
scroll to position [0, 0]
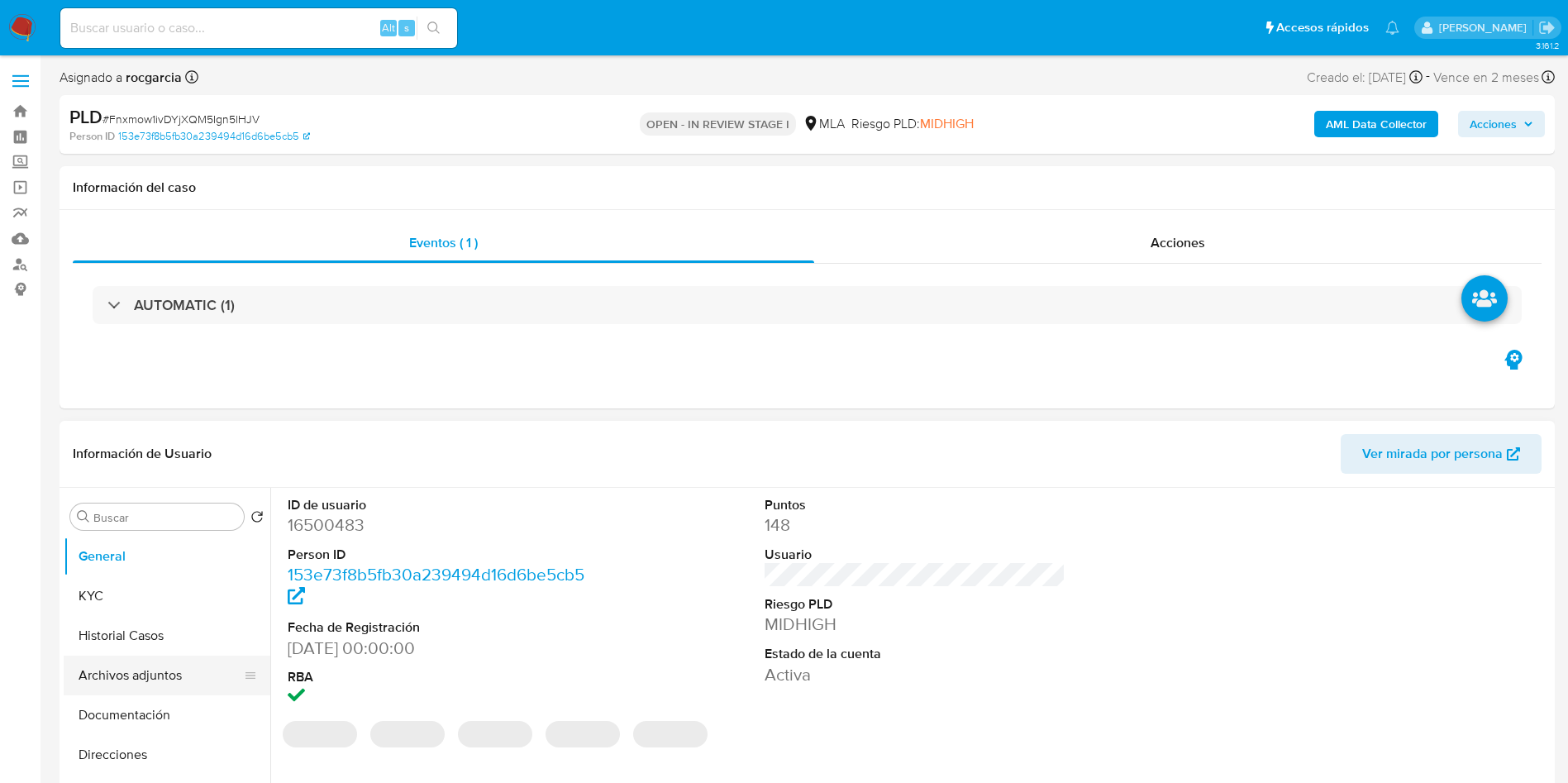
click at [151, 670] on button "Archivos adjuntos" at bounding box center [160, 675] width 194 height 40
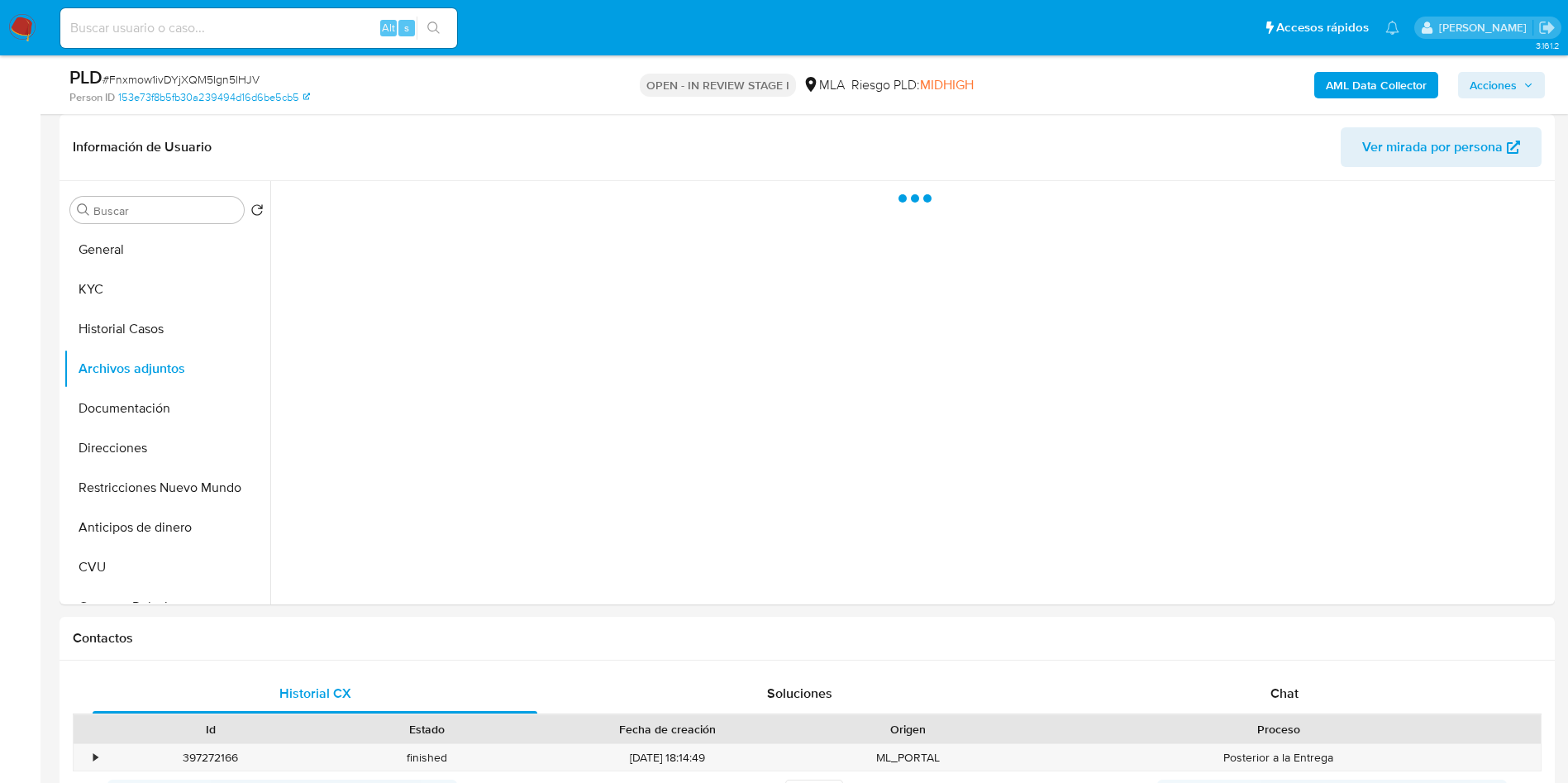
scroll to position [125, 0]
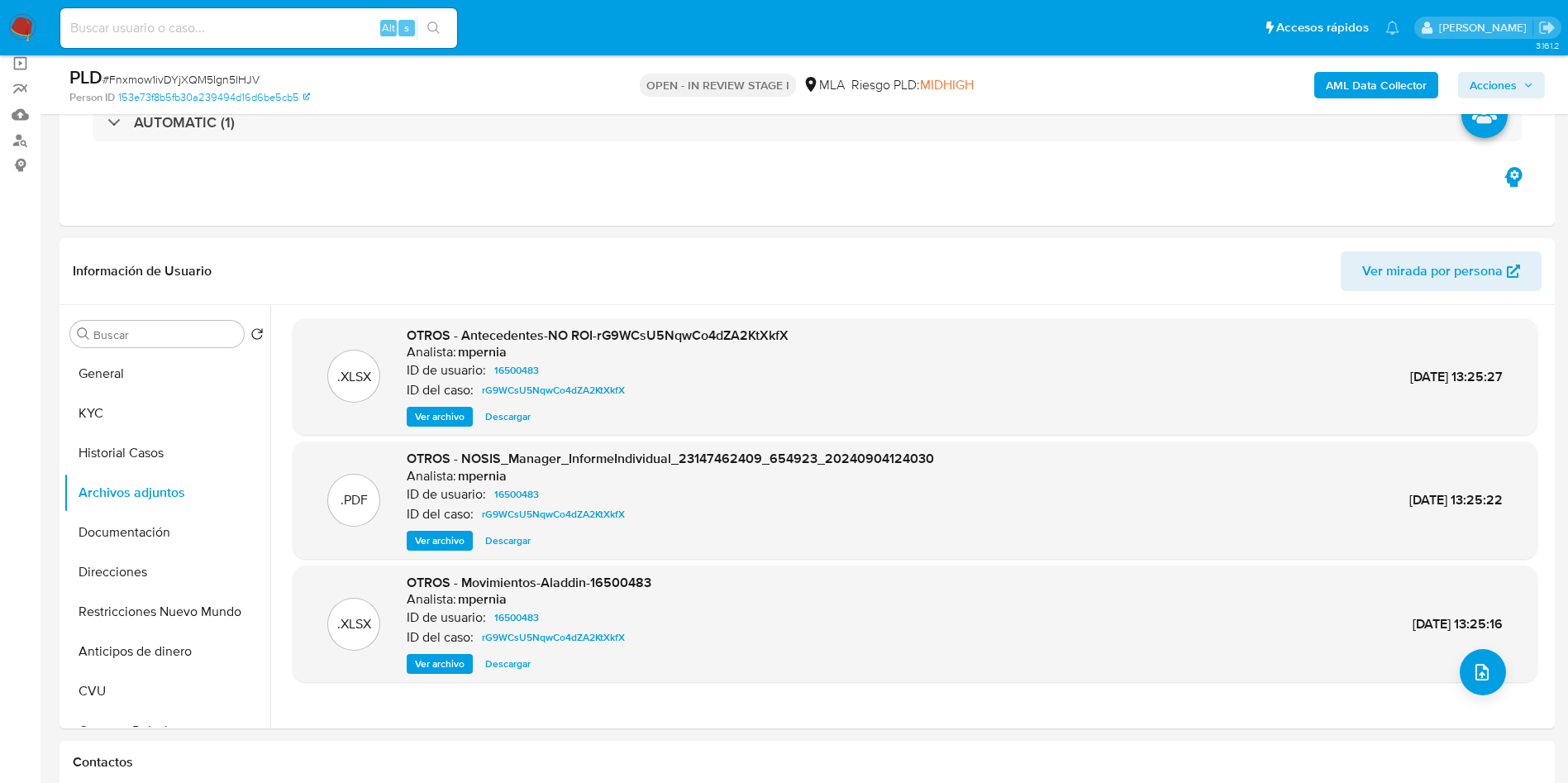
click at [1396, 78] on b "AML Data Collector" at bounding box center [1375, 85] width 100 height 27
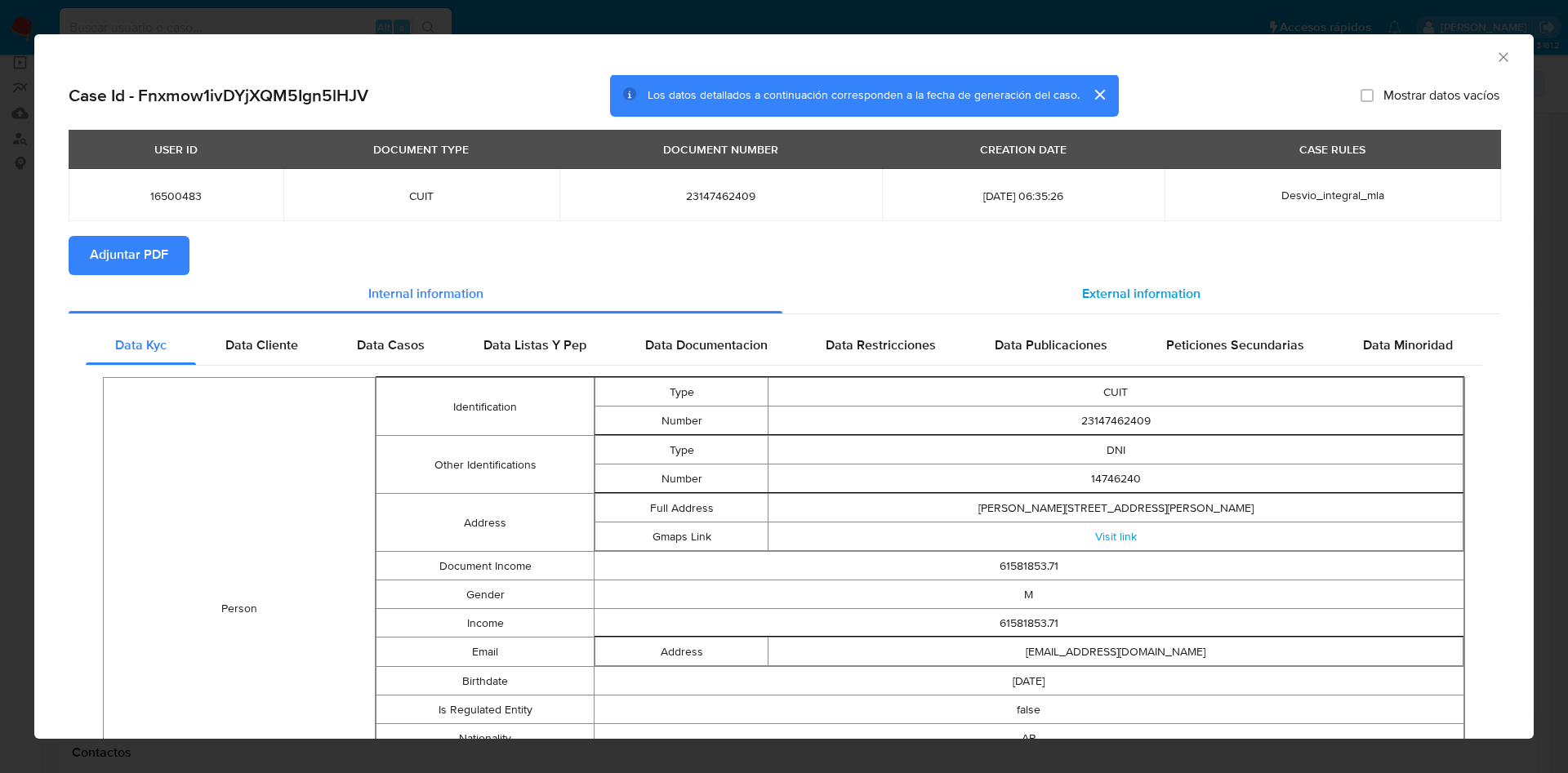
click at [1108, 290] on span "External information" at bounding box center [1141, 294] width 118 height 19
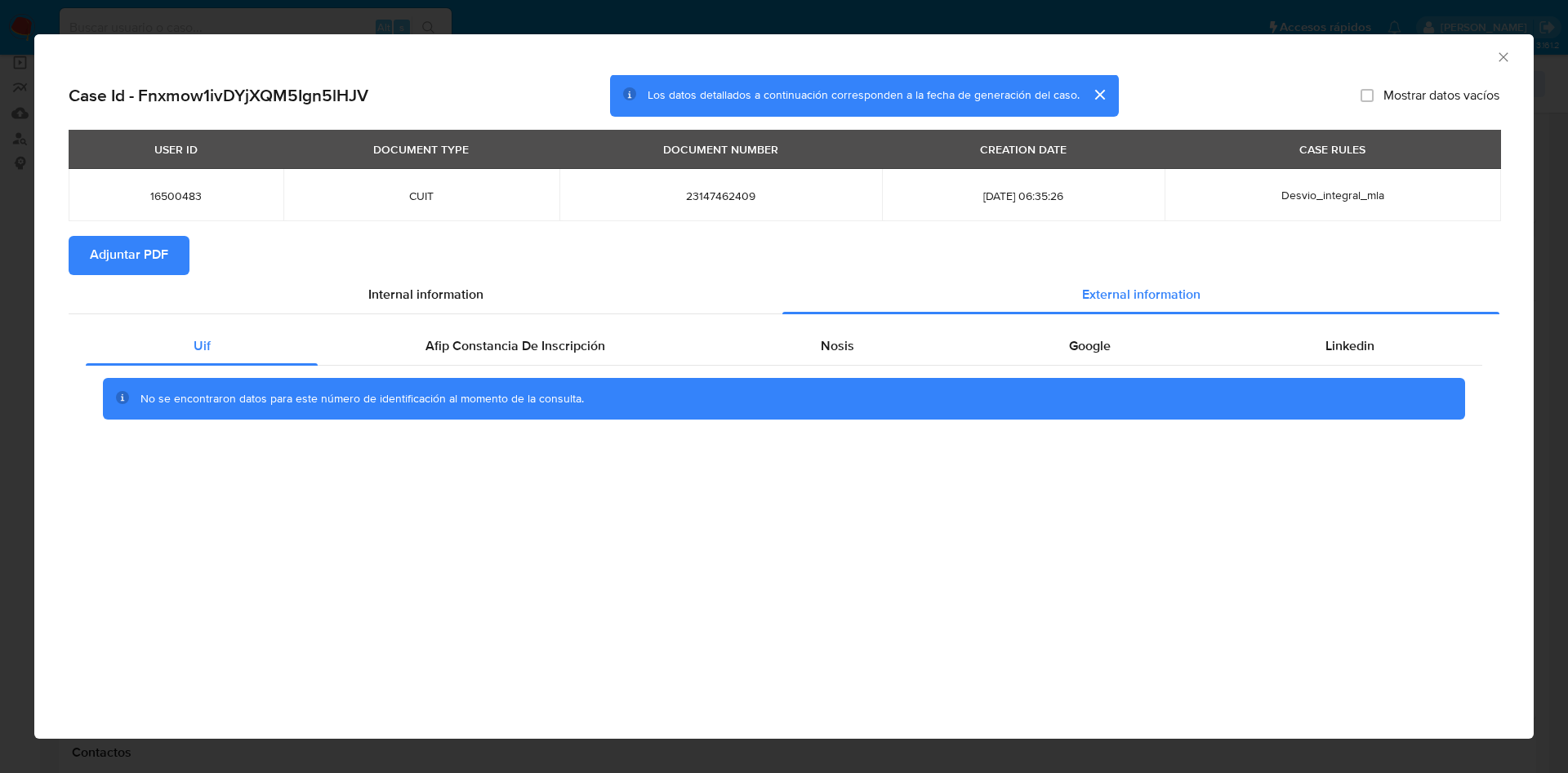
click at [128, 243] on span "Adjuntar PDF" at bounding box center [129, 255] width 78 height 36
click at [1496, 50] on icon "Cerrar ventana" at bounding box center [1503, 57] width 16 height 16
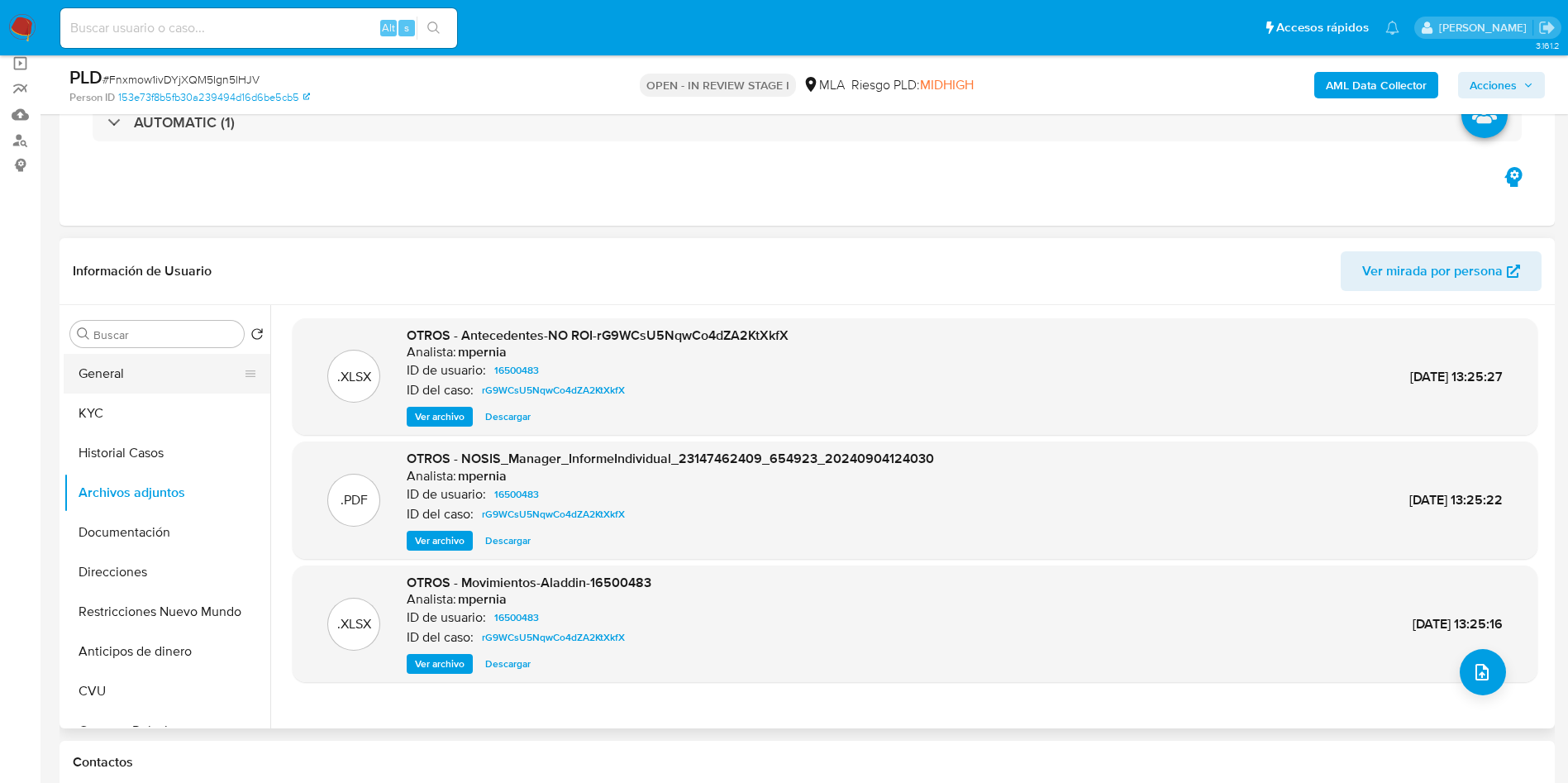
click at [197, 376] on button "General" at bounding box center [160, 374] width 194 height 40
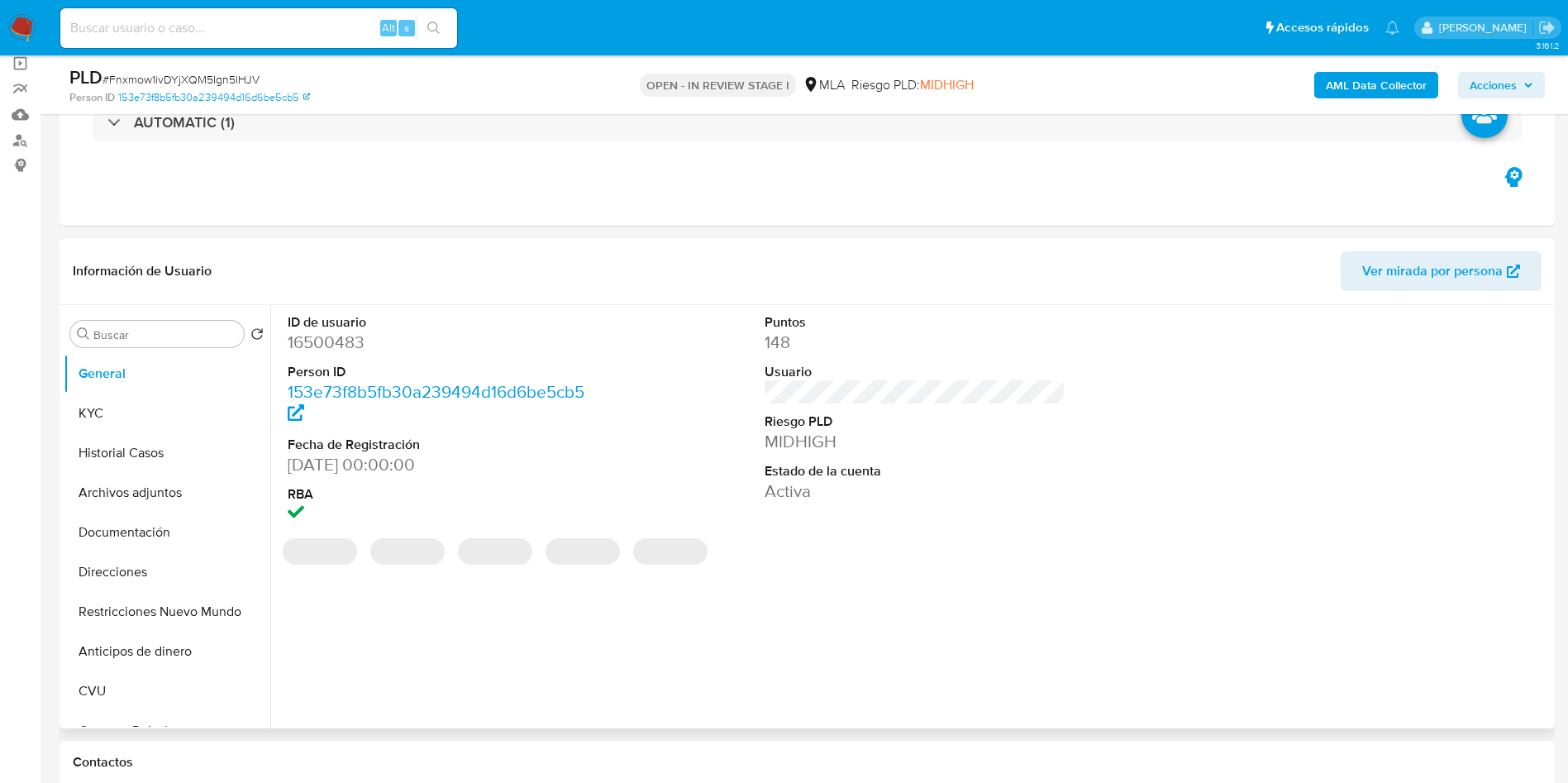
click at [310, 341] on dd "16500483" at bounding box center [438, 342] width 301 height 23
copy dd "16500483"
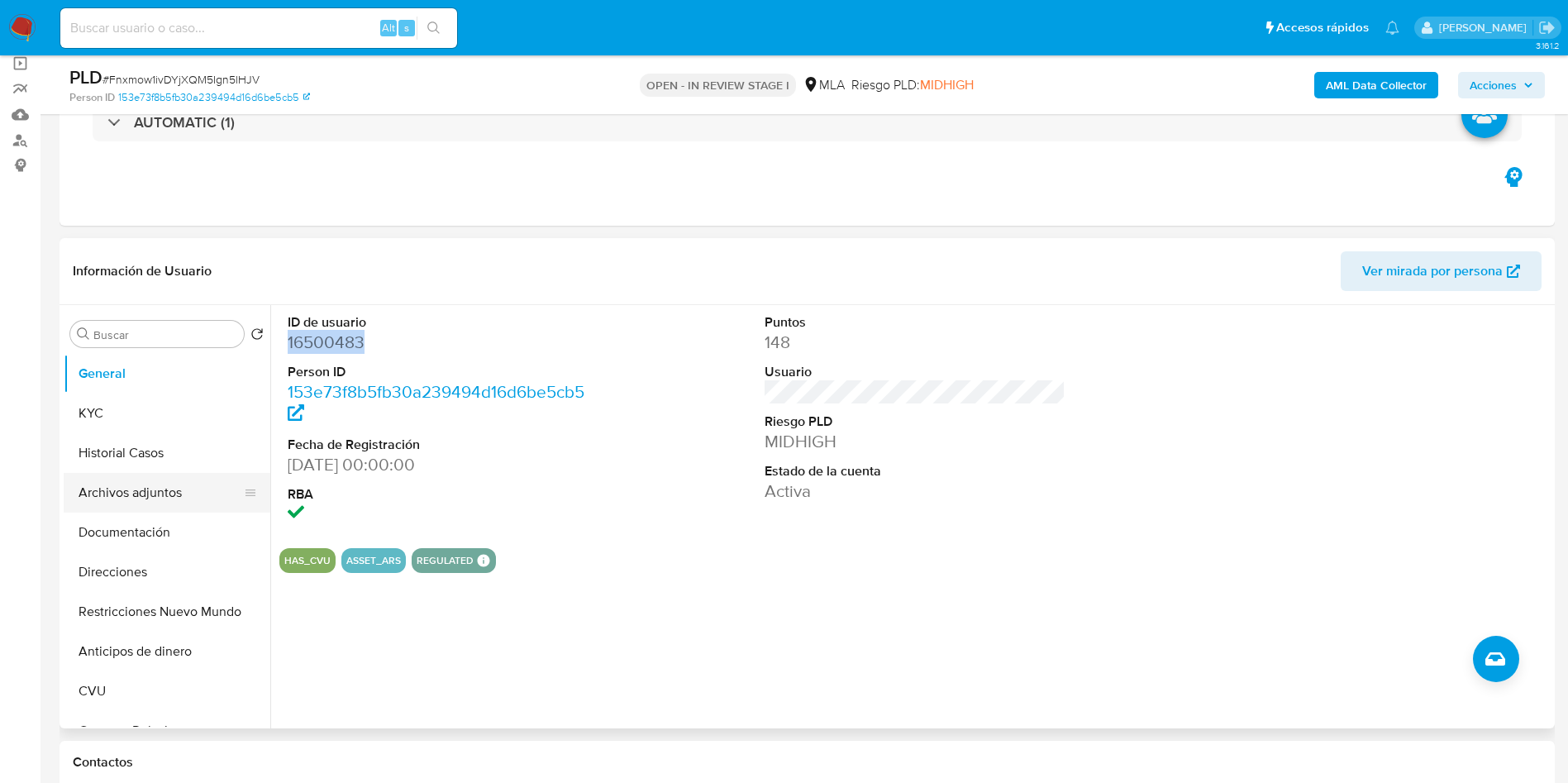
click at [100, 490] on button "Archivos adjuntos" at bounding box center [160, 492] width 194 height 40
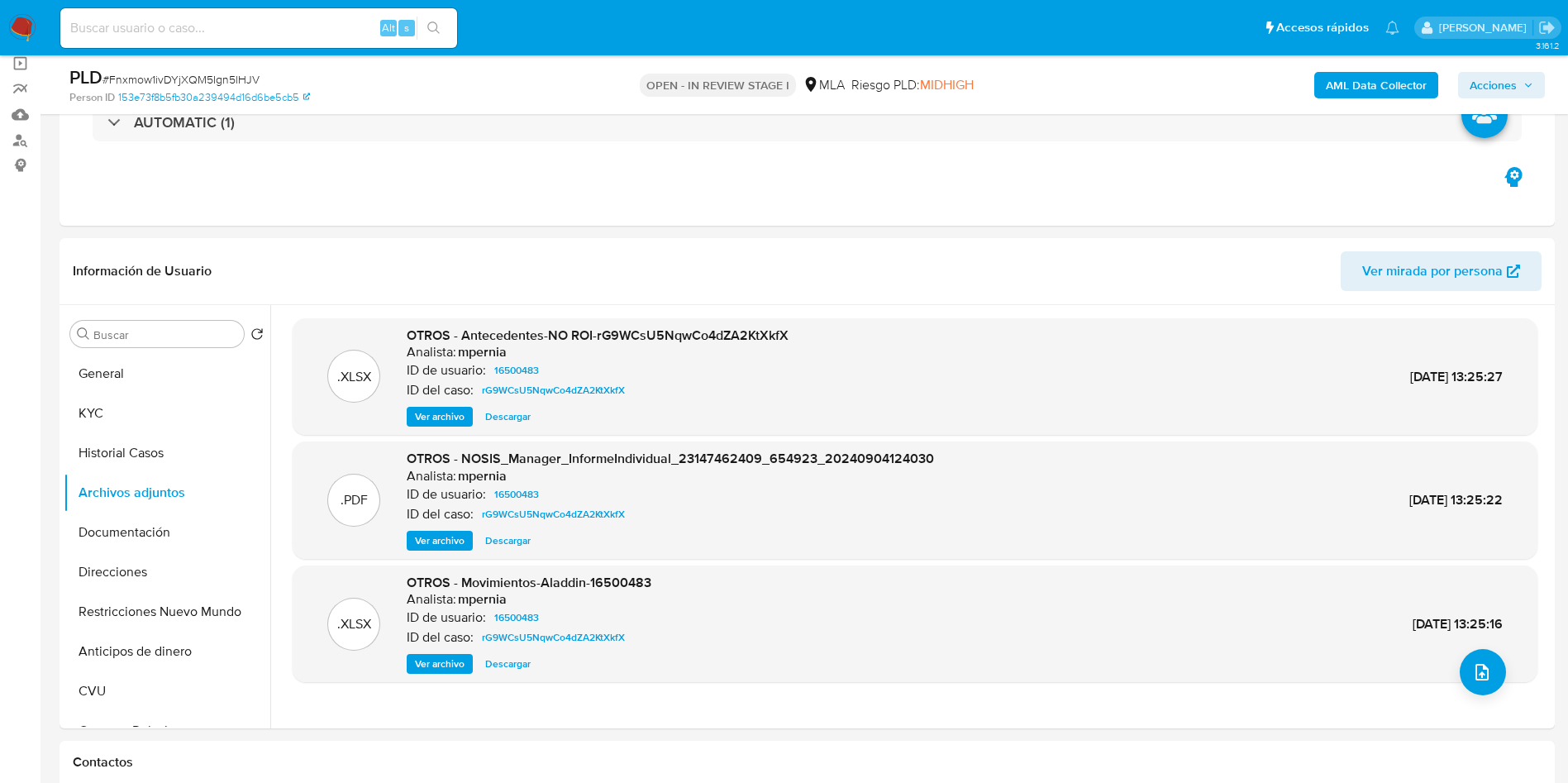
click at [196, 445] on button "Historial Casos" at bounding box center [160, 453] width 194 height 40
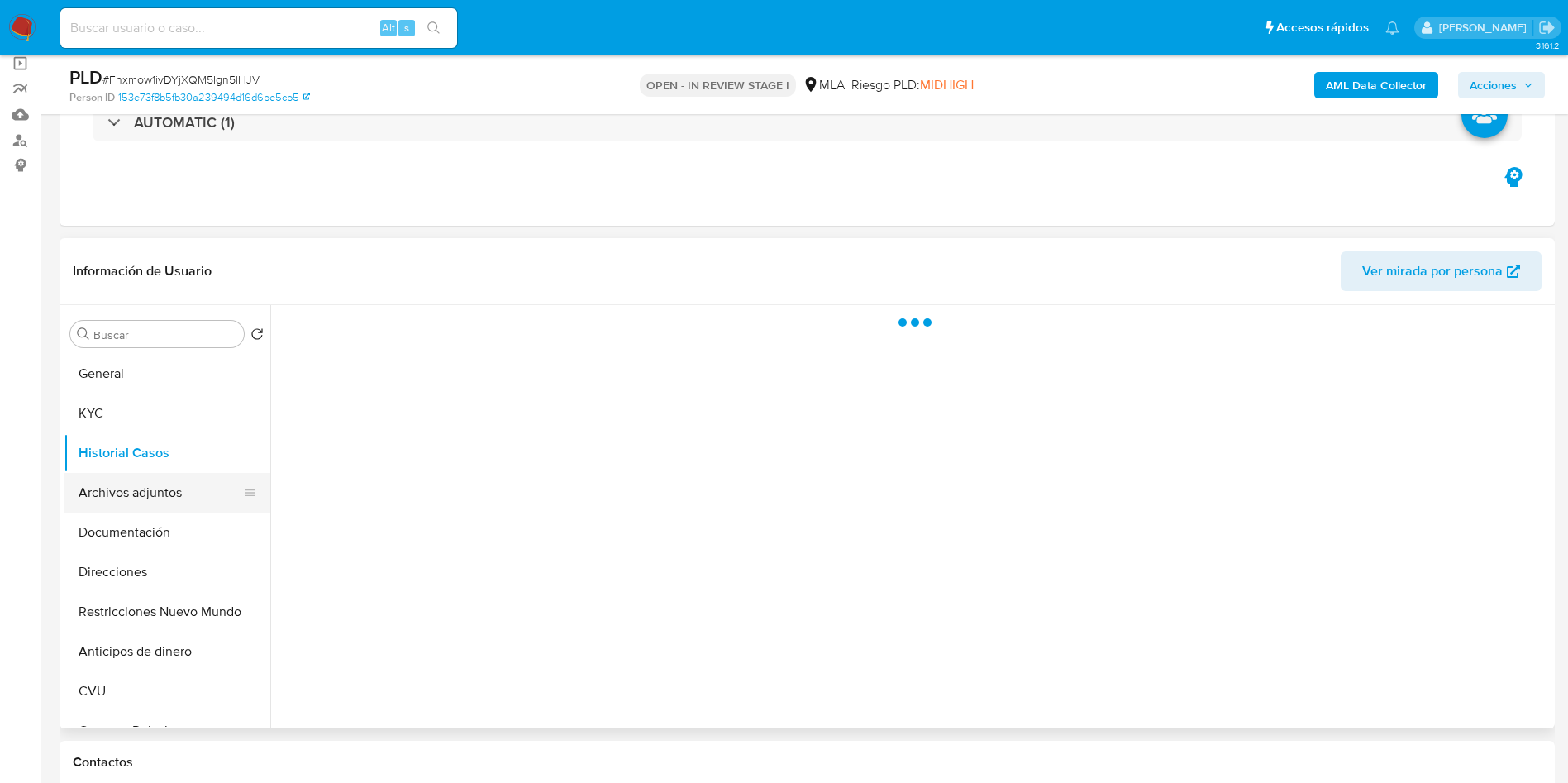
click at [171, 493] on button "Archivos adjuntos" at bounding box center [160, 492] width 194 height 40
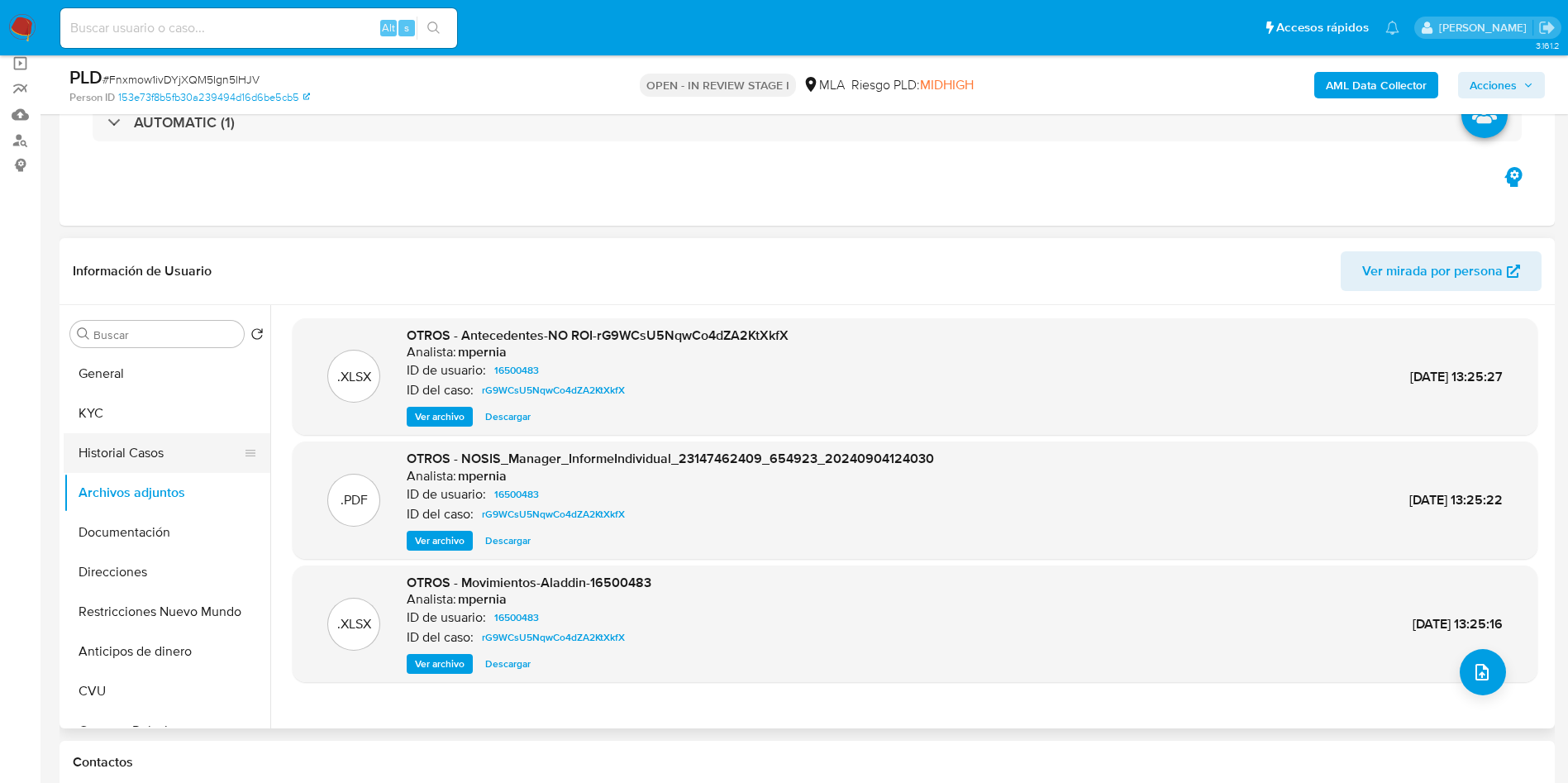
click at [100, 449] on button "Historial Casos" at bounding box center [160, 453] width 194 height 40
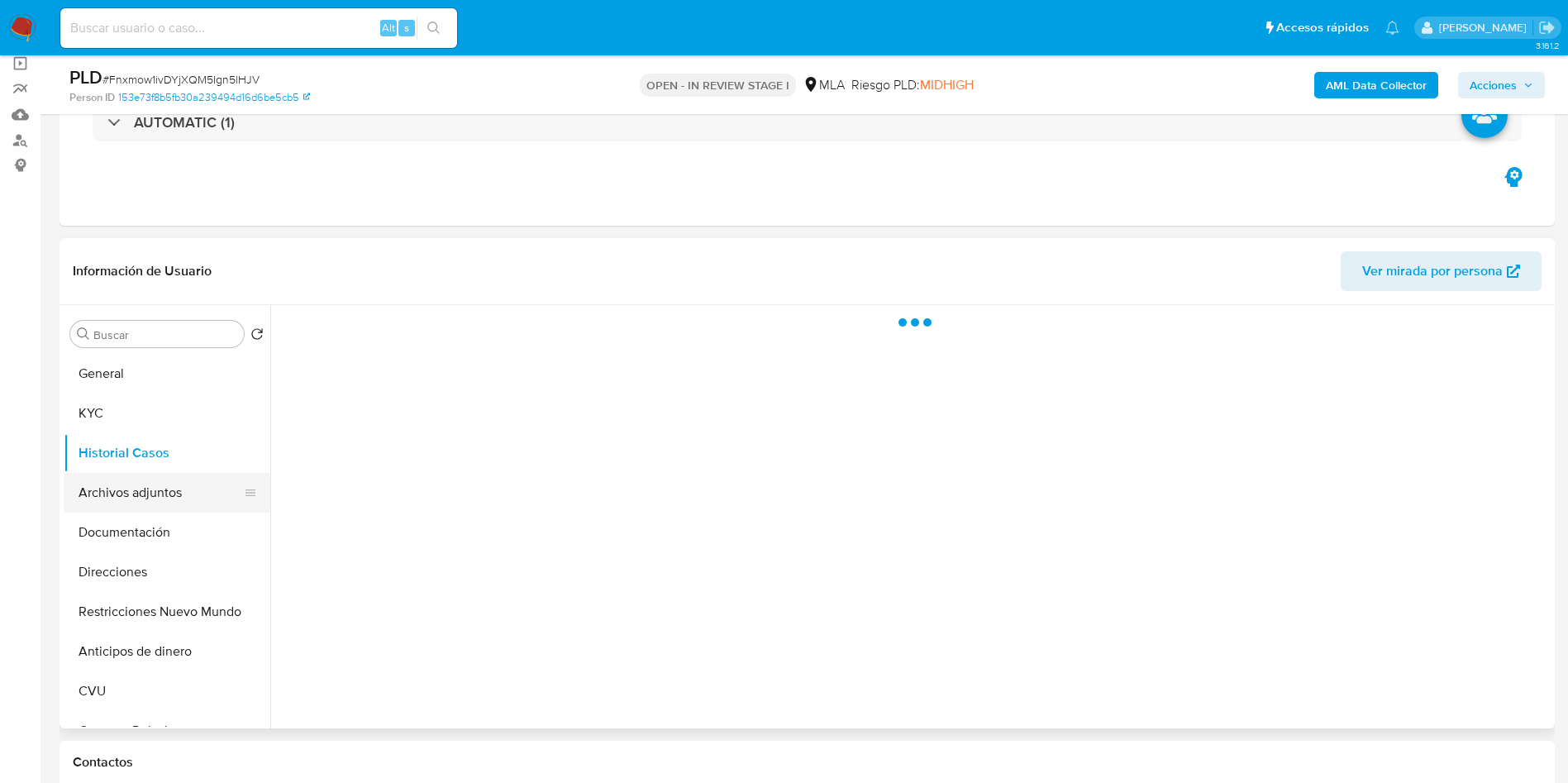
click at [92, 499] on button "Archivos adjuntos" at bounding box center [160, 492] width 194 height 40
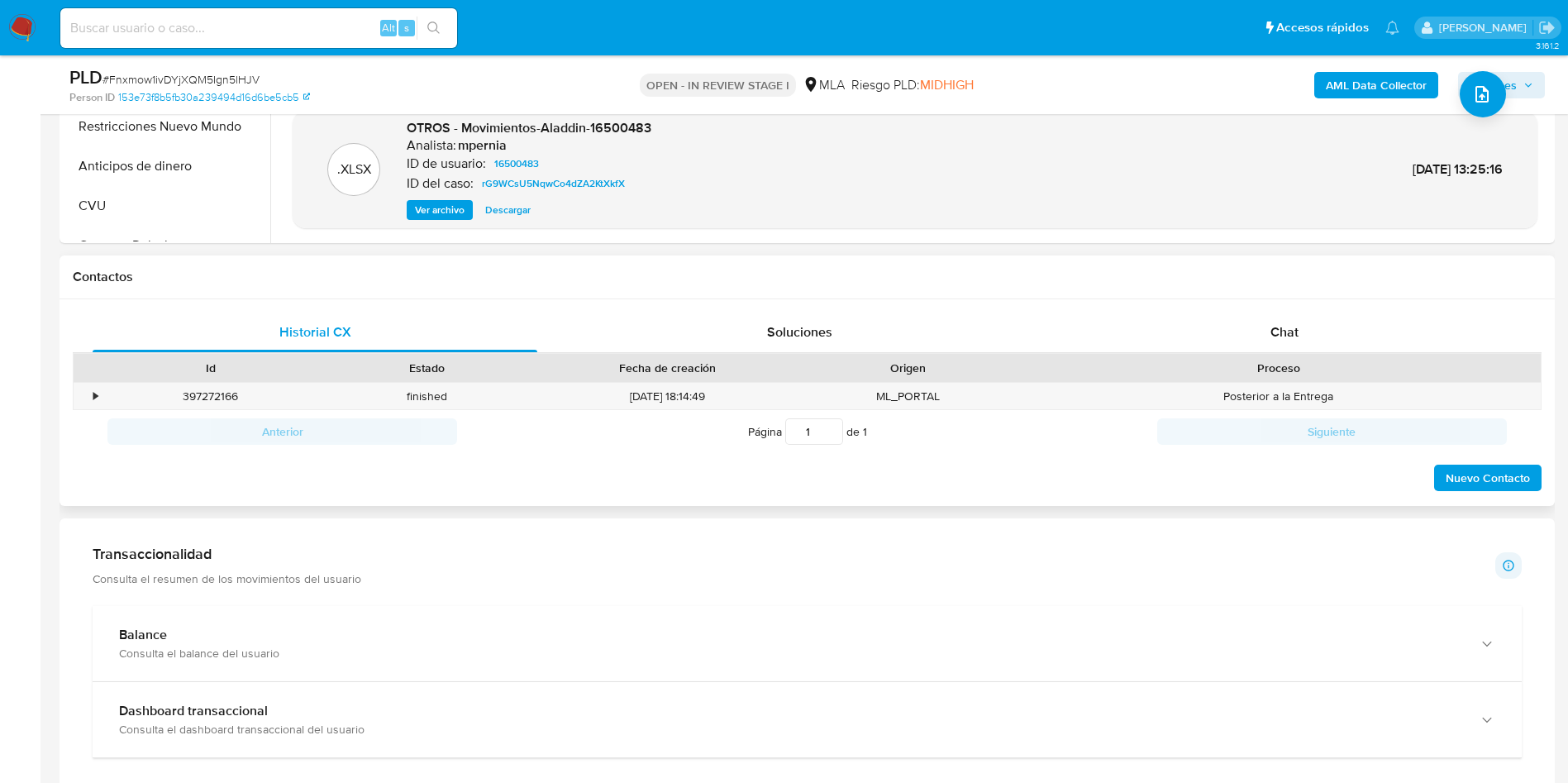
scroll to position [621, 0]
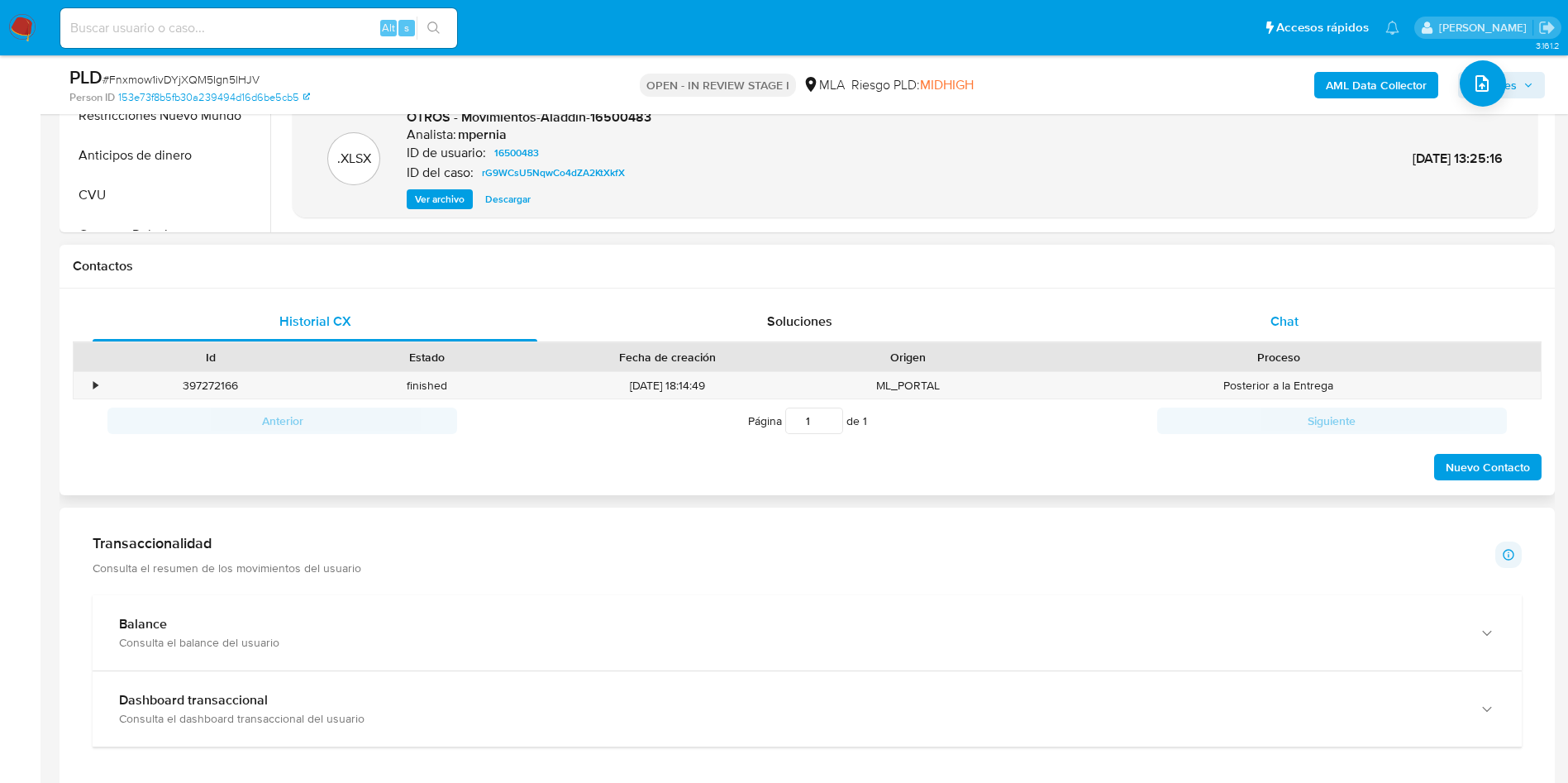
click at [1292, 303] on div "Chat" at bounding box center [1284, 321] width 444 height 40
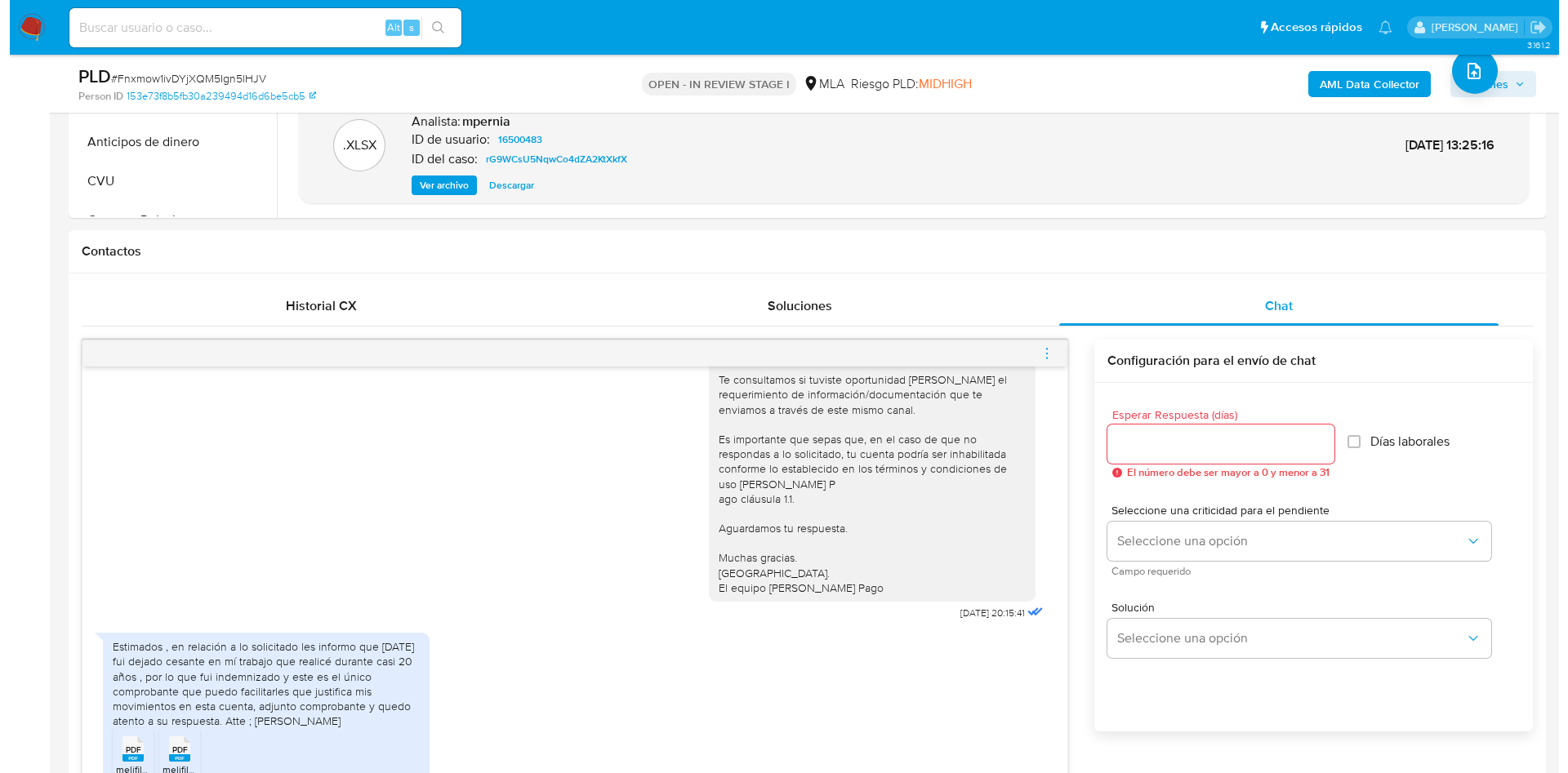
scroll to position [245, 0]
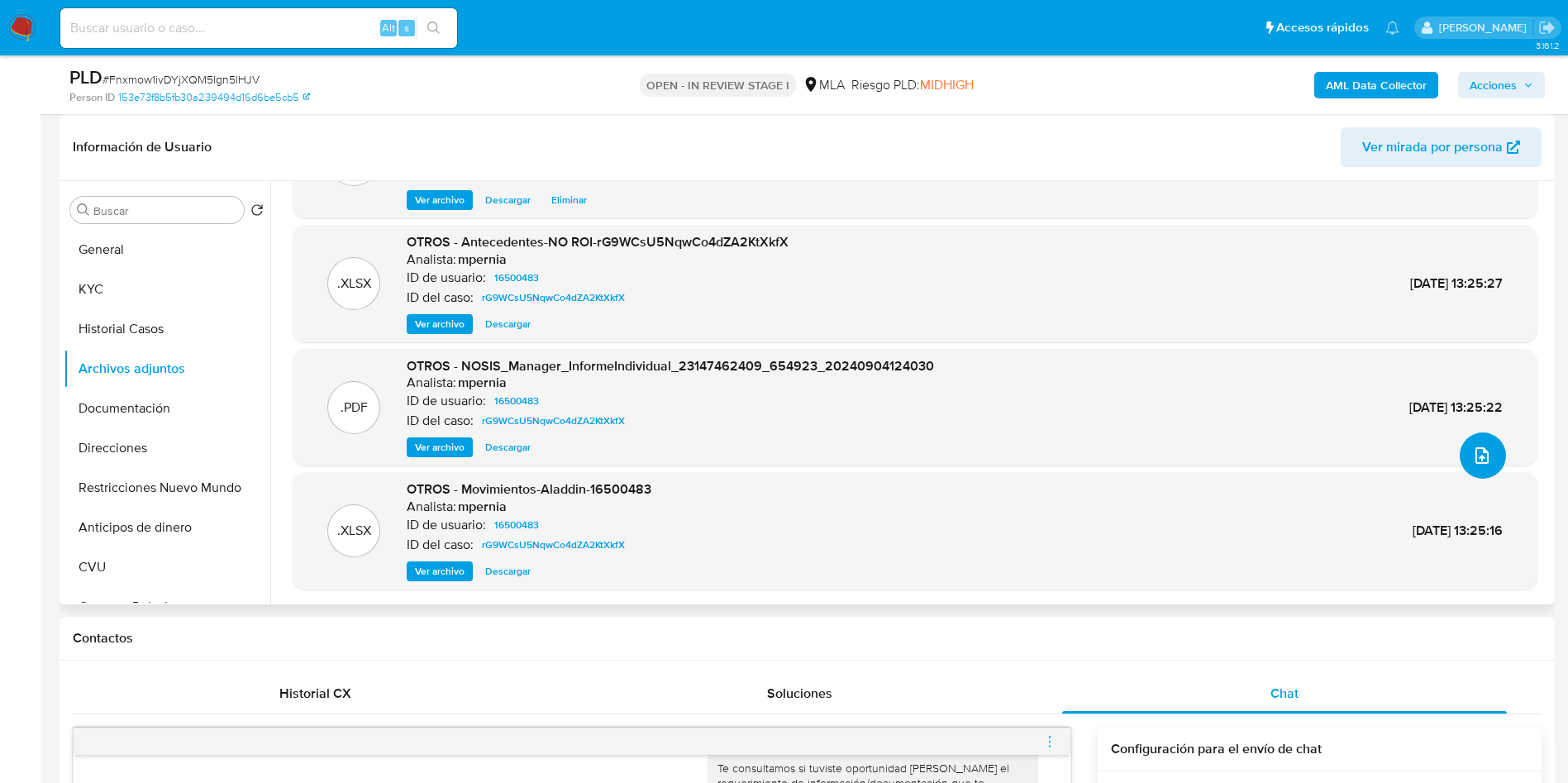
click at [1472, 453] on icon "upload-file" at bounding box center [1482, 456] width 20 height 20
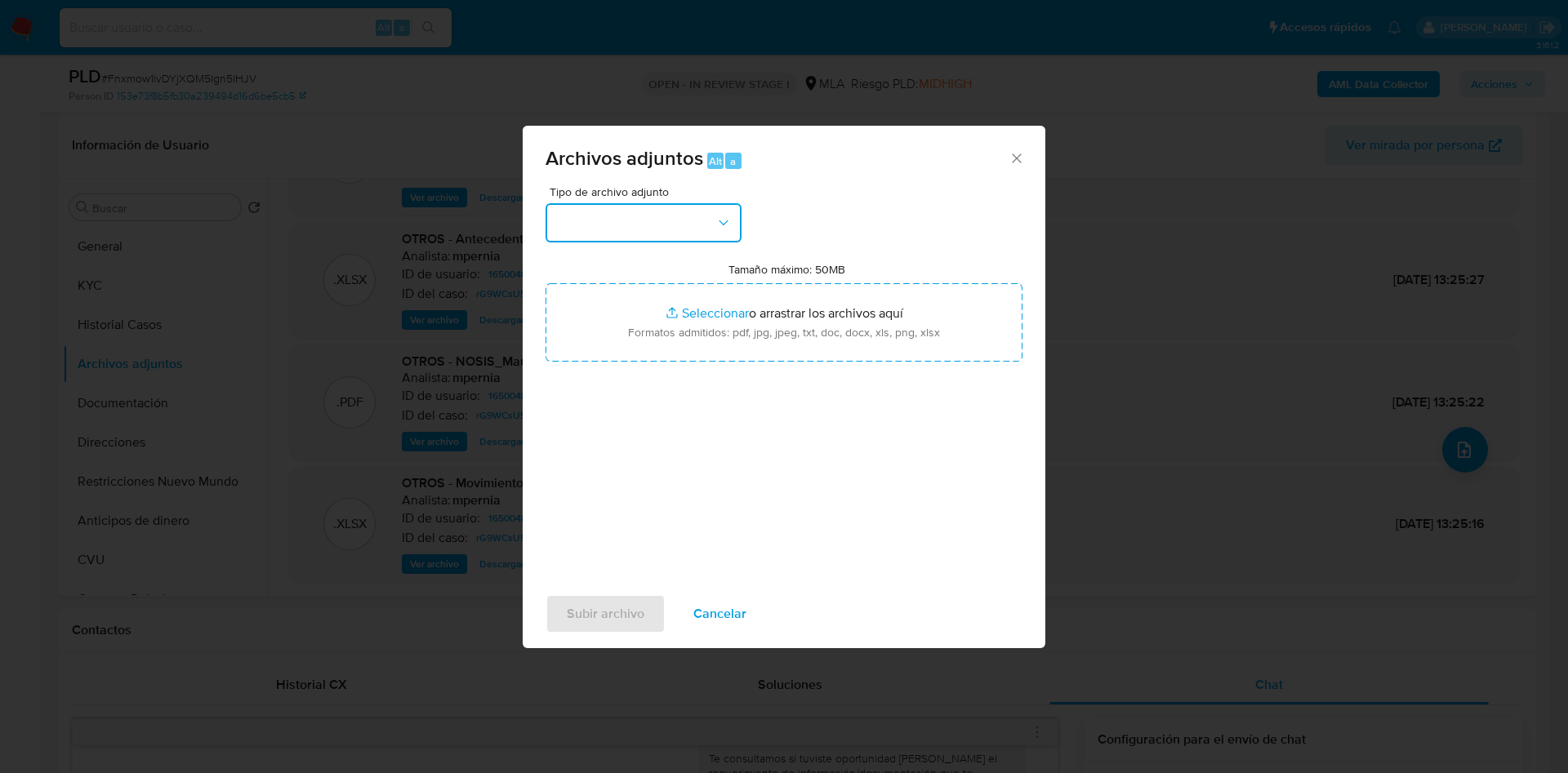
click at [611, 218] on button "button" at bounding box center [643, 222] width 196 height 39
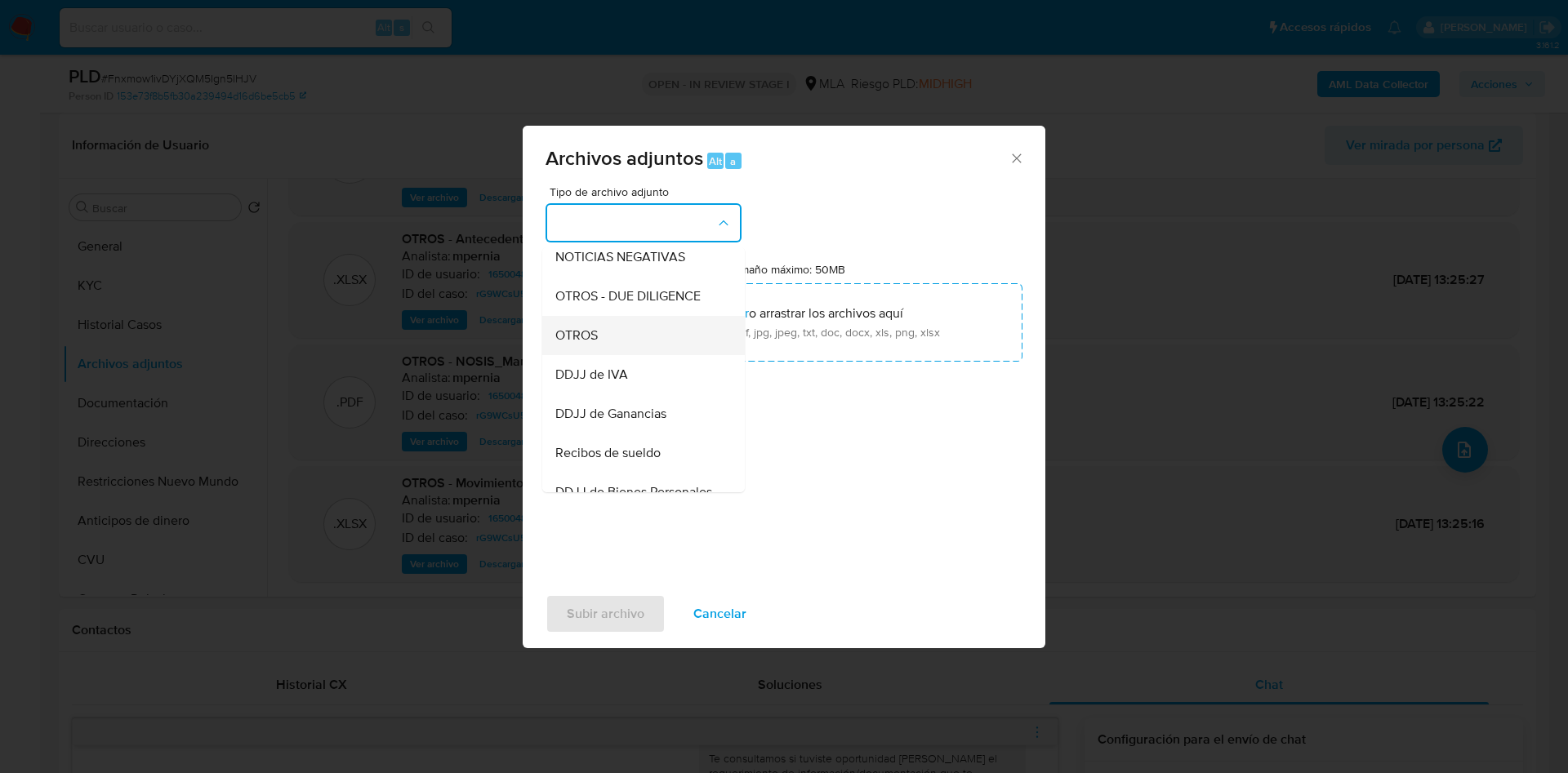
click at [623, 344] on div "OTROS" at bounding box center [638, 335] width 167 height 39
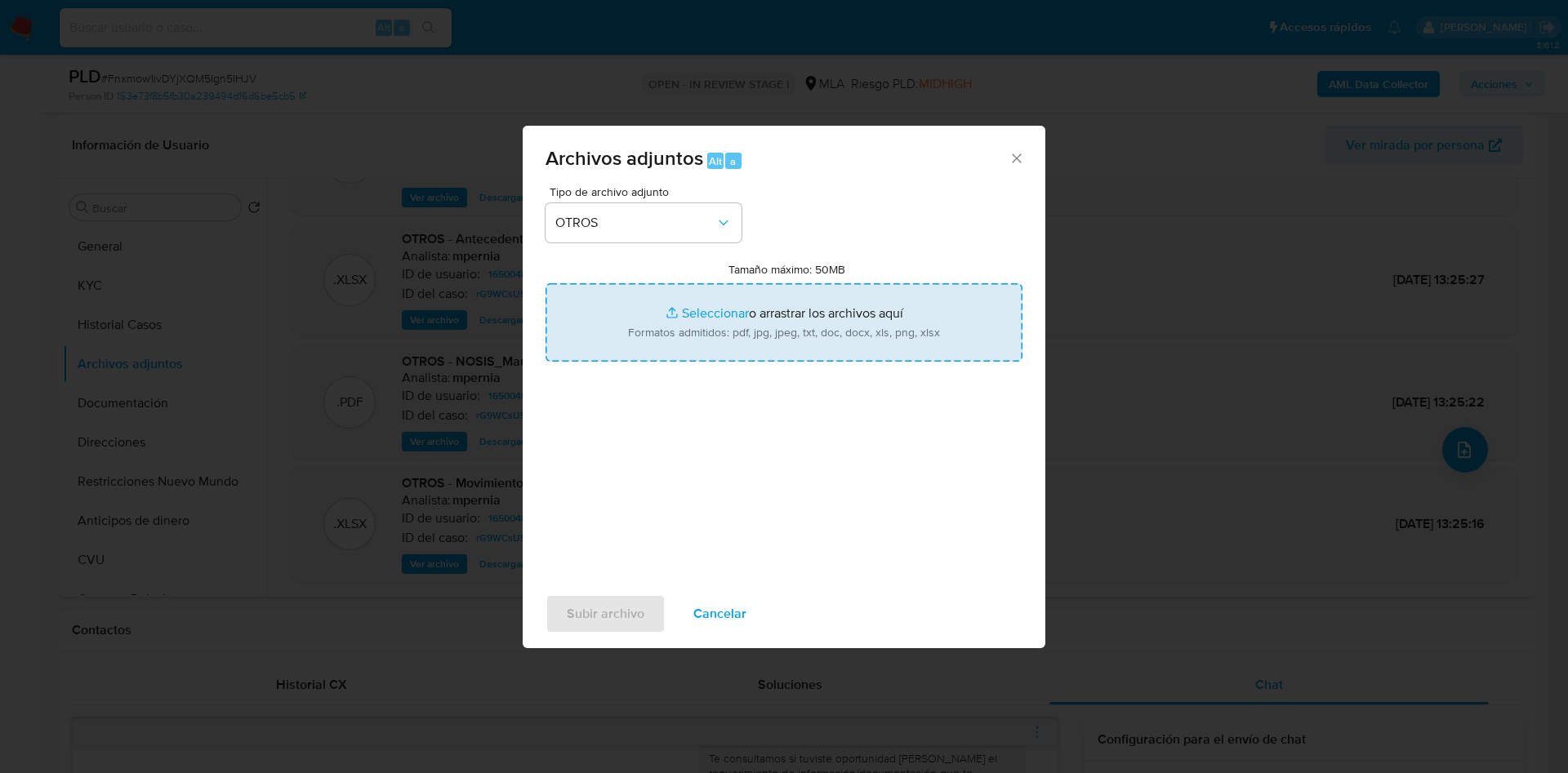
click at [701, 315] on input "Tamaño máximo: 50MB Seleccionar archivos" at bounding box center [784, 322] width 477 height 78
type input "C:\fakepath\Movimientos 16500483.xlsx"
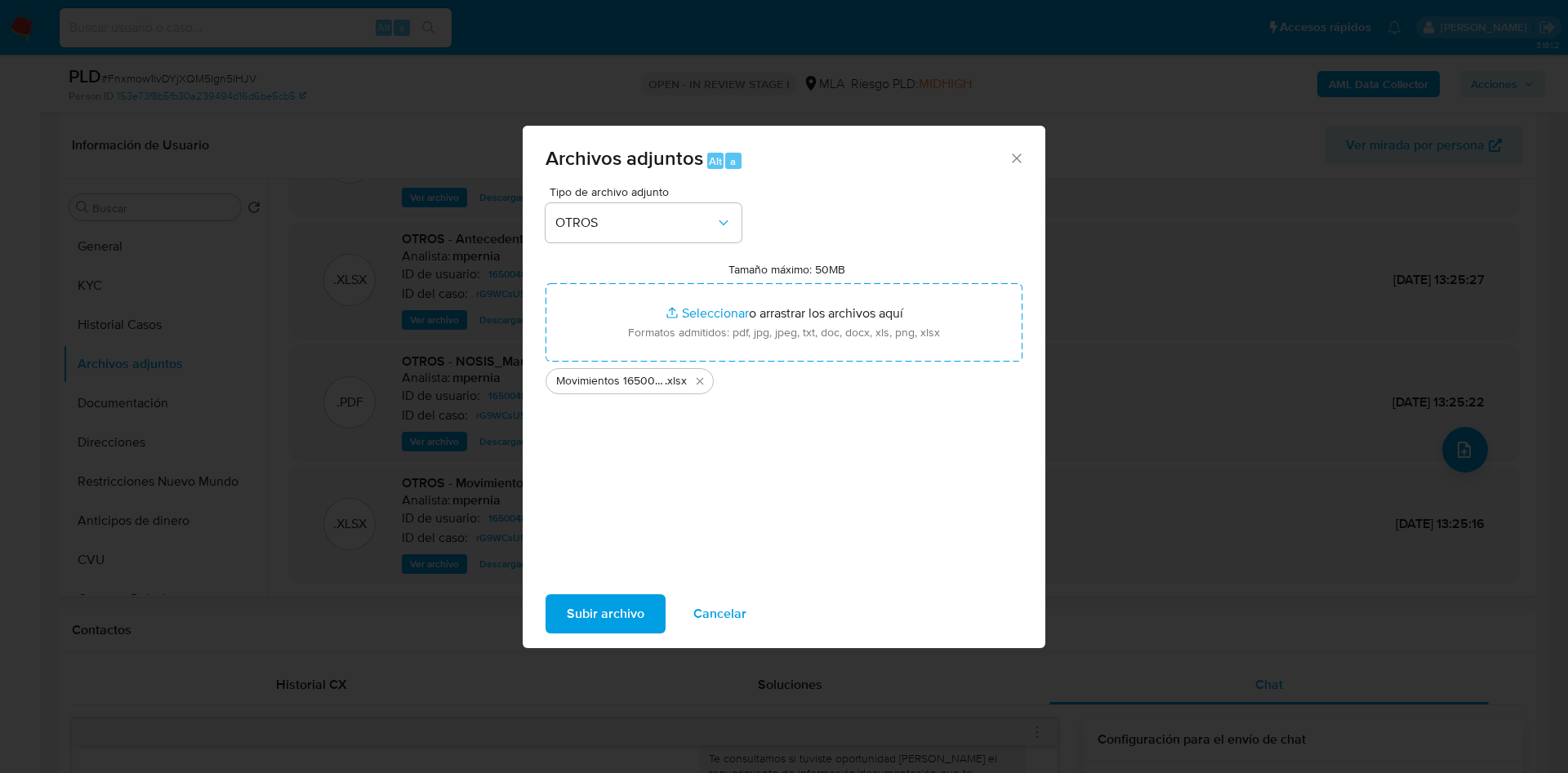
click at [589, 599] on span "Subir archivo" at bounding box center [605, 614] width 77 height 36
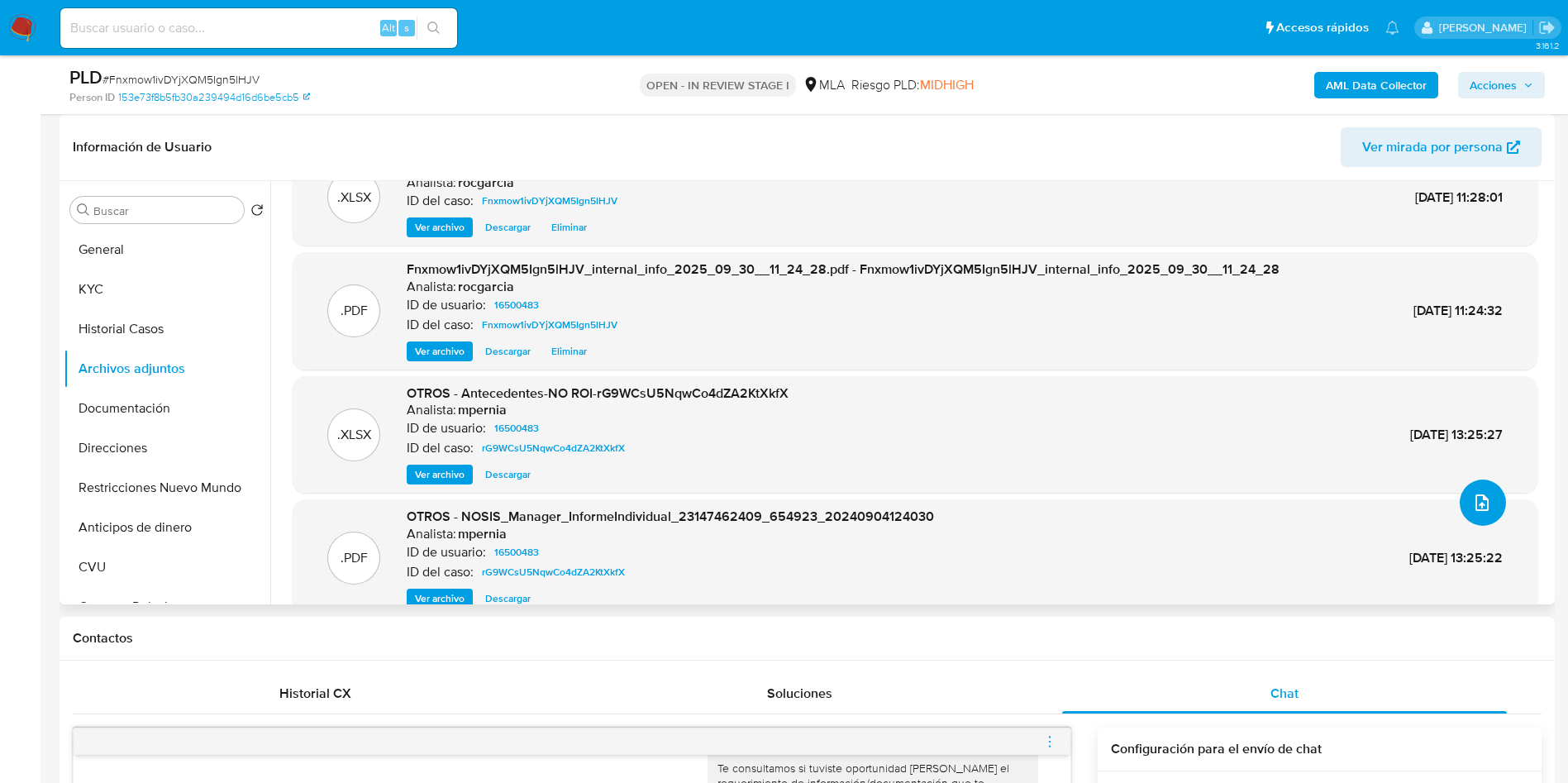
scroll to position [0, 0]
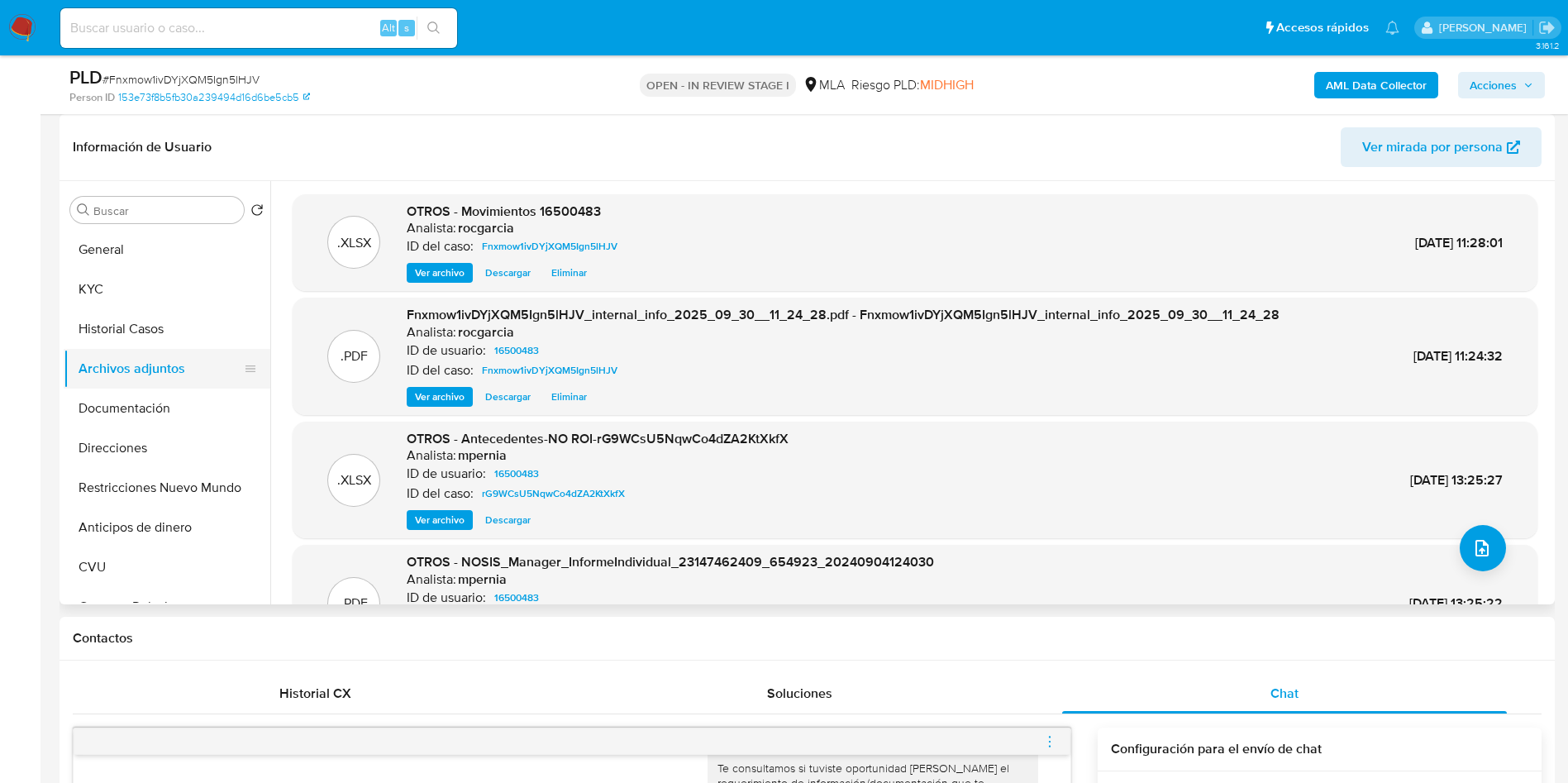
drag, startPoint x: 96, startPoint y: 327, endPoint x: 102, endPoint y: 359, distance: 32.6
click at [96, 327] on button "Historial Casos" at bounding box center [167, 328] width 206 height 40
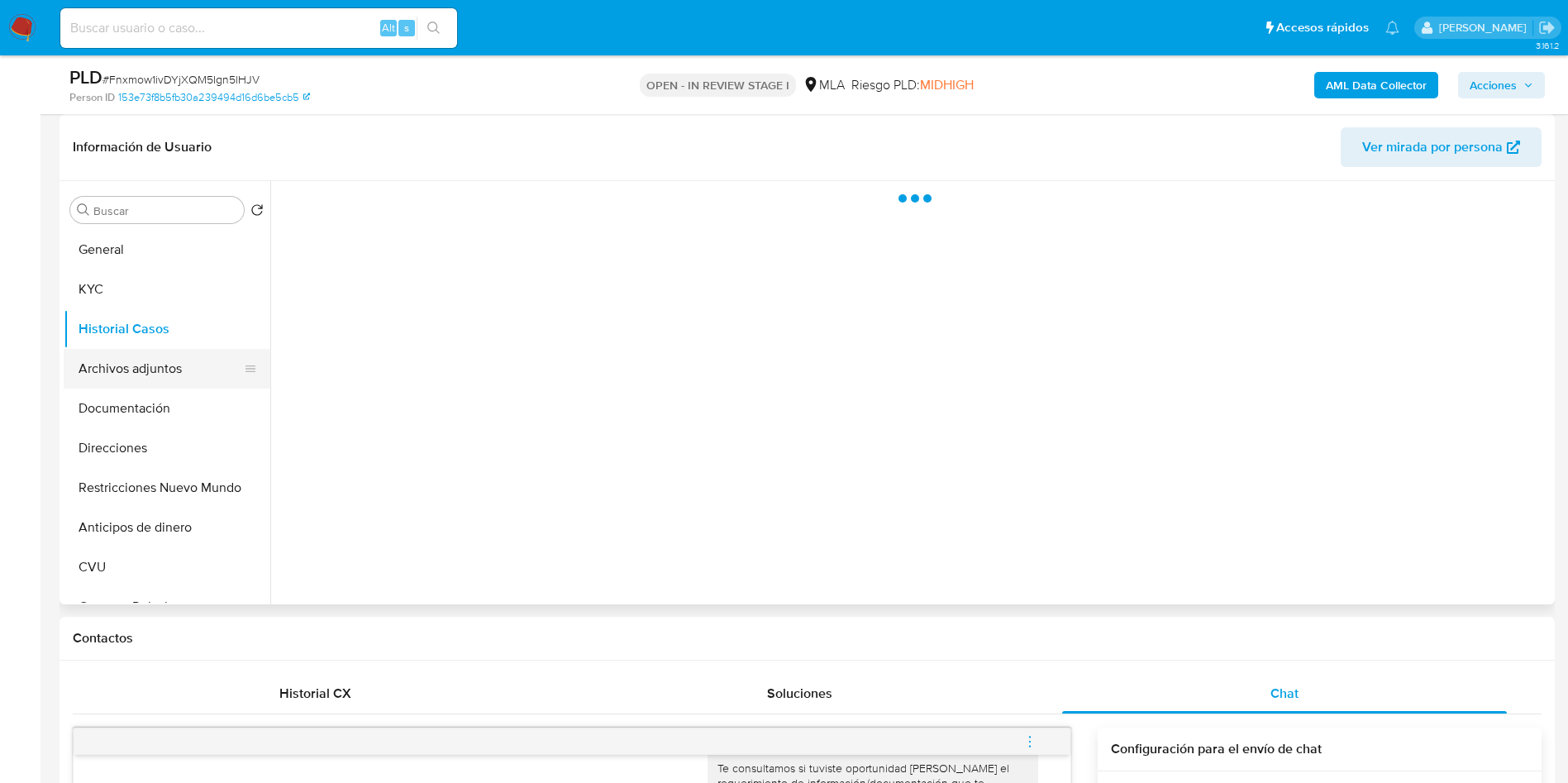
click at [105, 364] on button "Archivos adjuntos" at bounding box center [160, 368] width 194 height 40
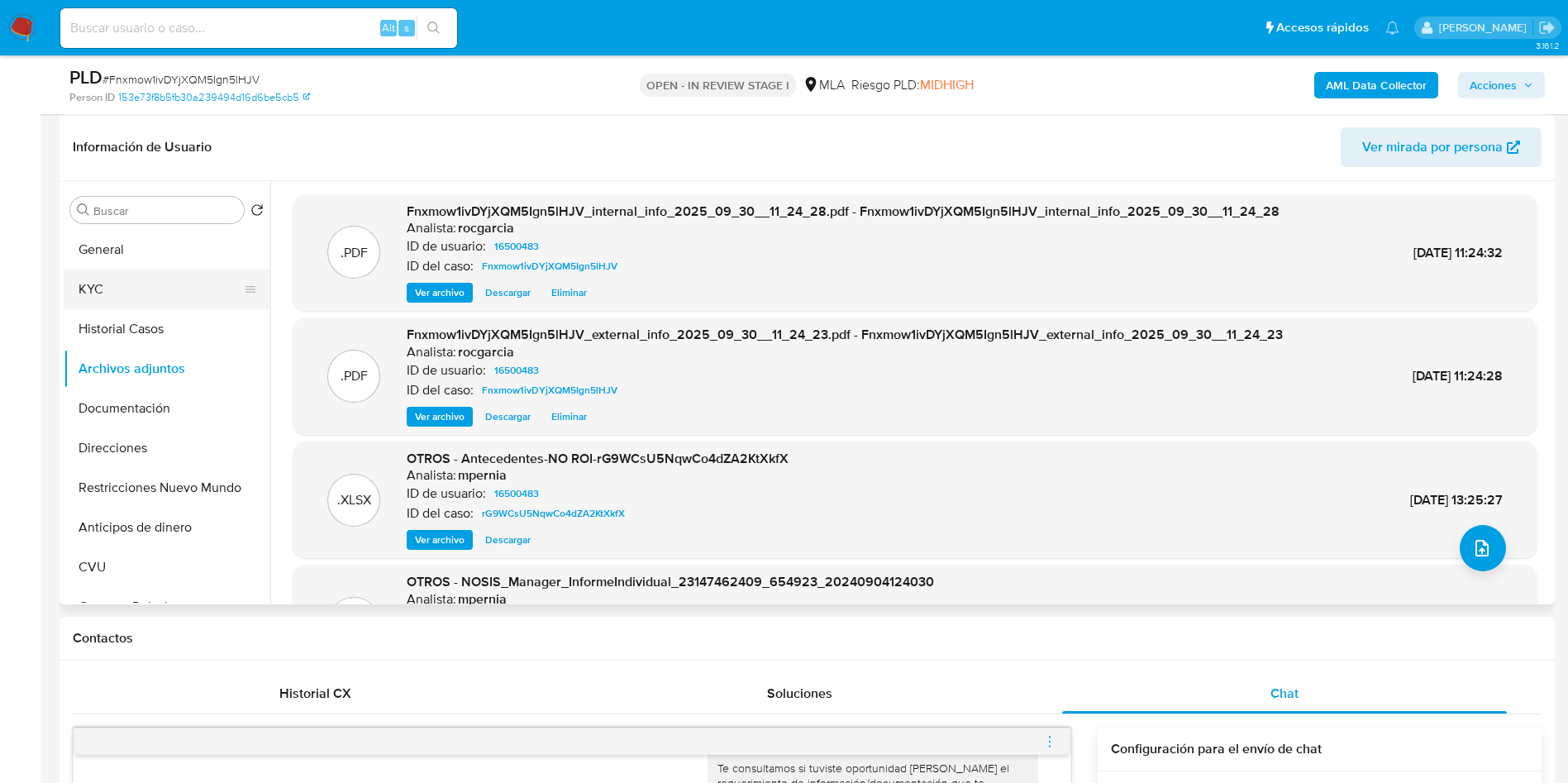
click at [104, 295] on button "KYC" at bounding box center [160, 289] width 194 height 40
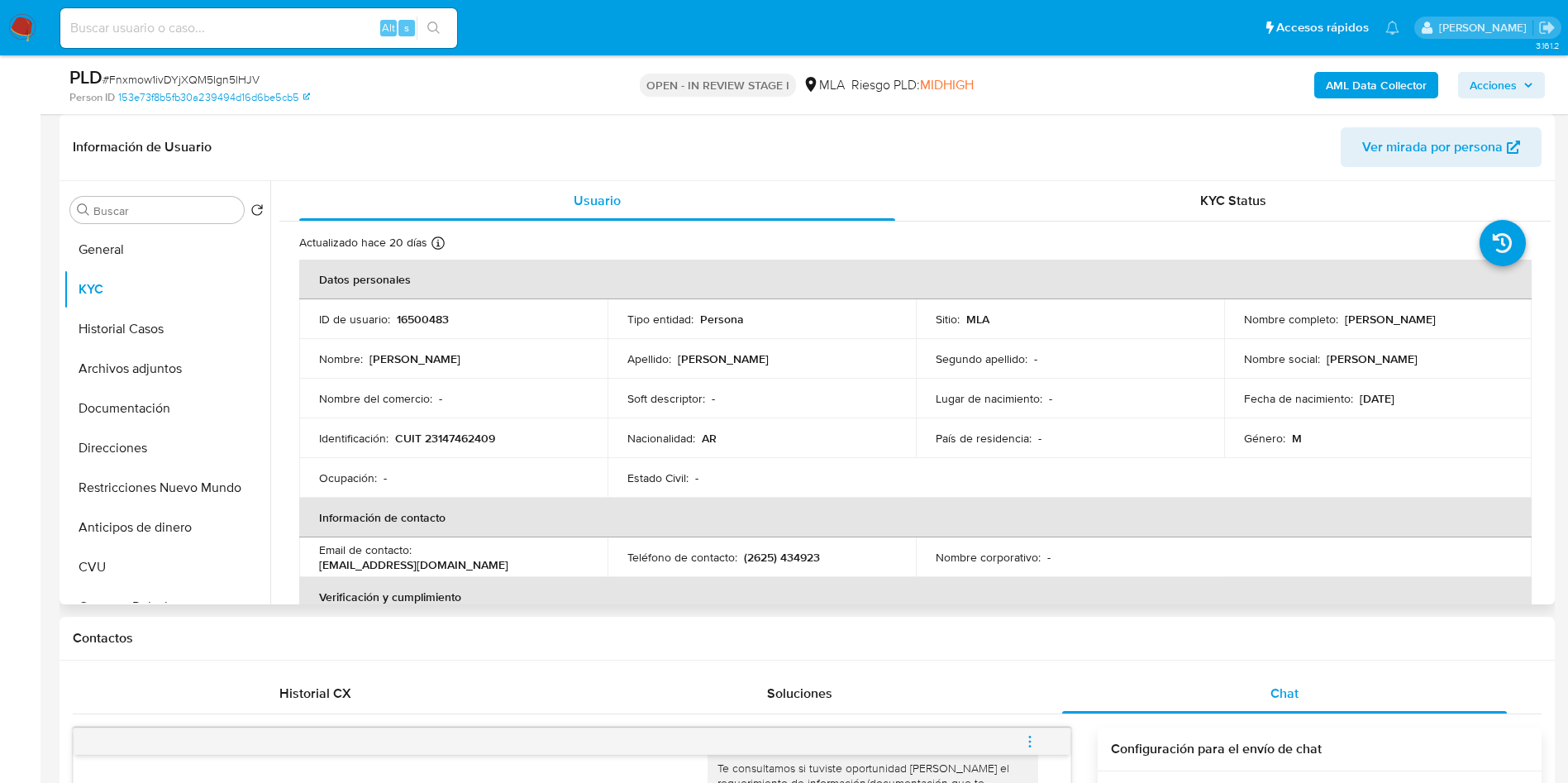
drag, startPoint x: 1338, startPoint y: 318, endPoint x: 1443, endPoint y: 322, distance: 105.1
click at [1454, 322] on div "Nombre completo : [PERSON_NAME]" at bounding box center [1378, 319] width 268 height 15
copy p "[PERSON_NAME]"
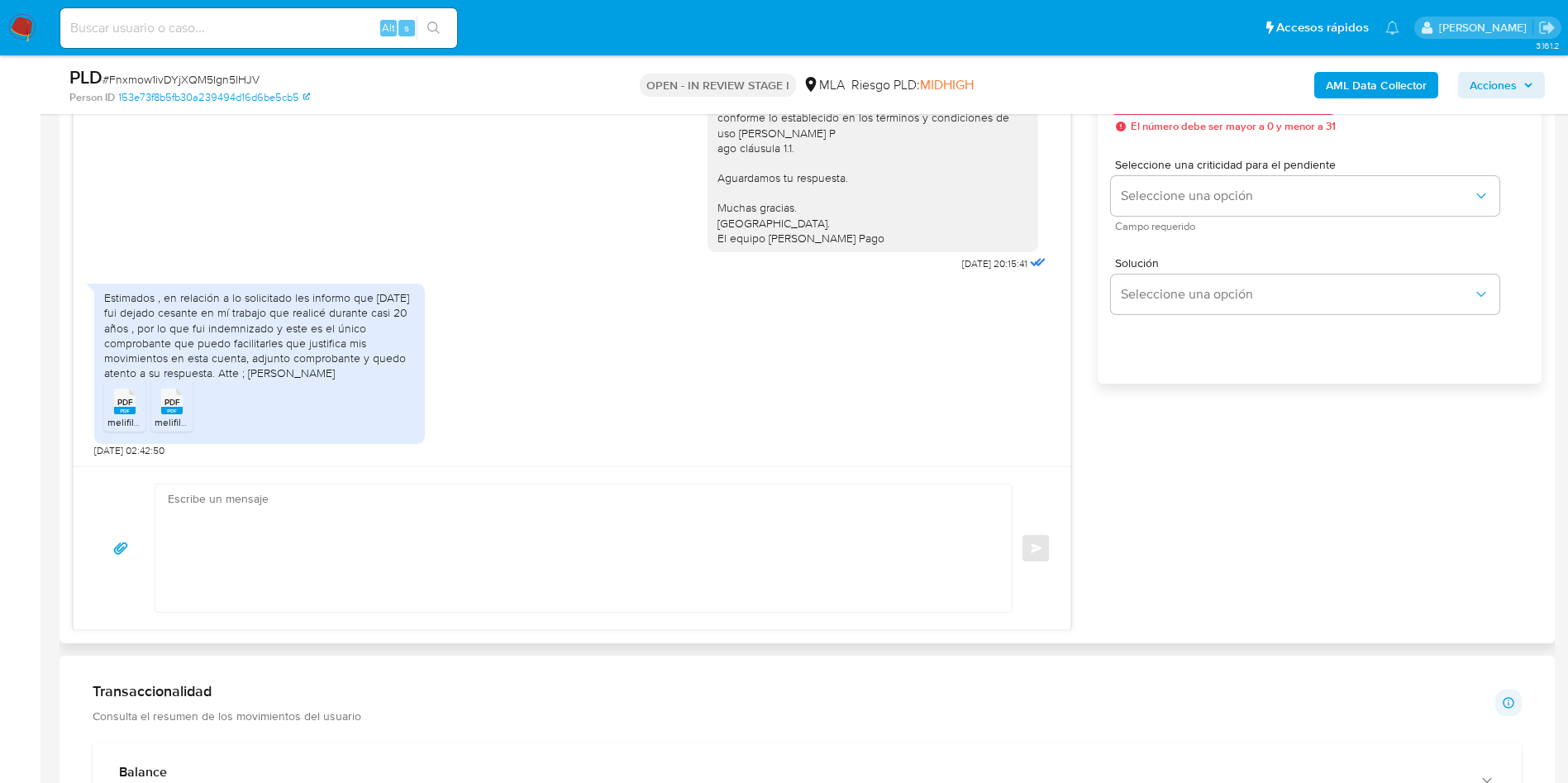
scroll to position [992, 0]
click at [316, 562] on textarea at bounding box center [579, 545] width 823 height 127
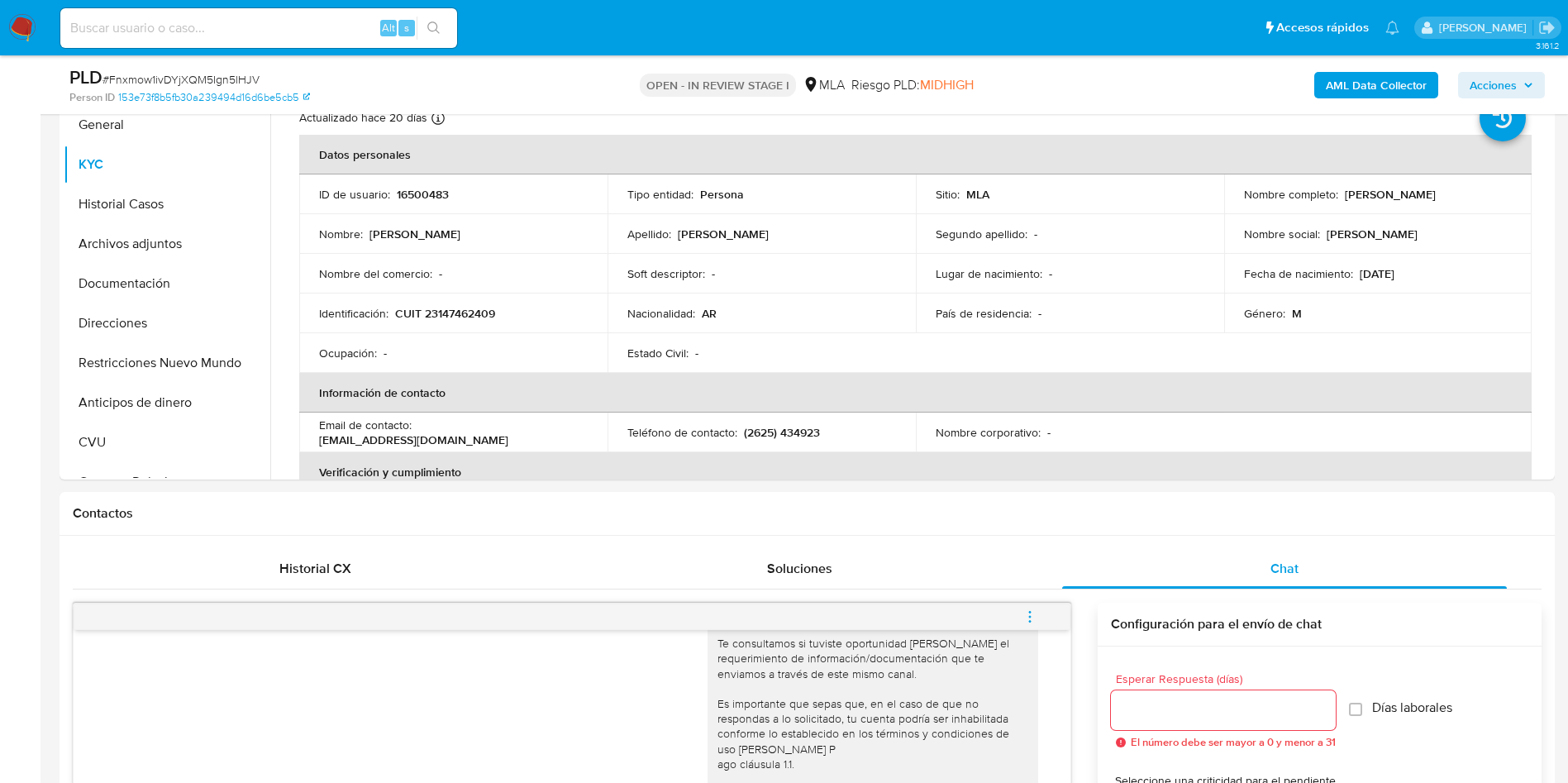
scroll to position [373, 0]
click at [153, 259] on button "Archivos adjuntos" at bounding box center [160, 244] width 194 height 40
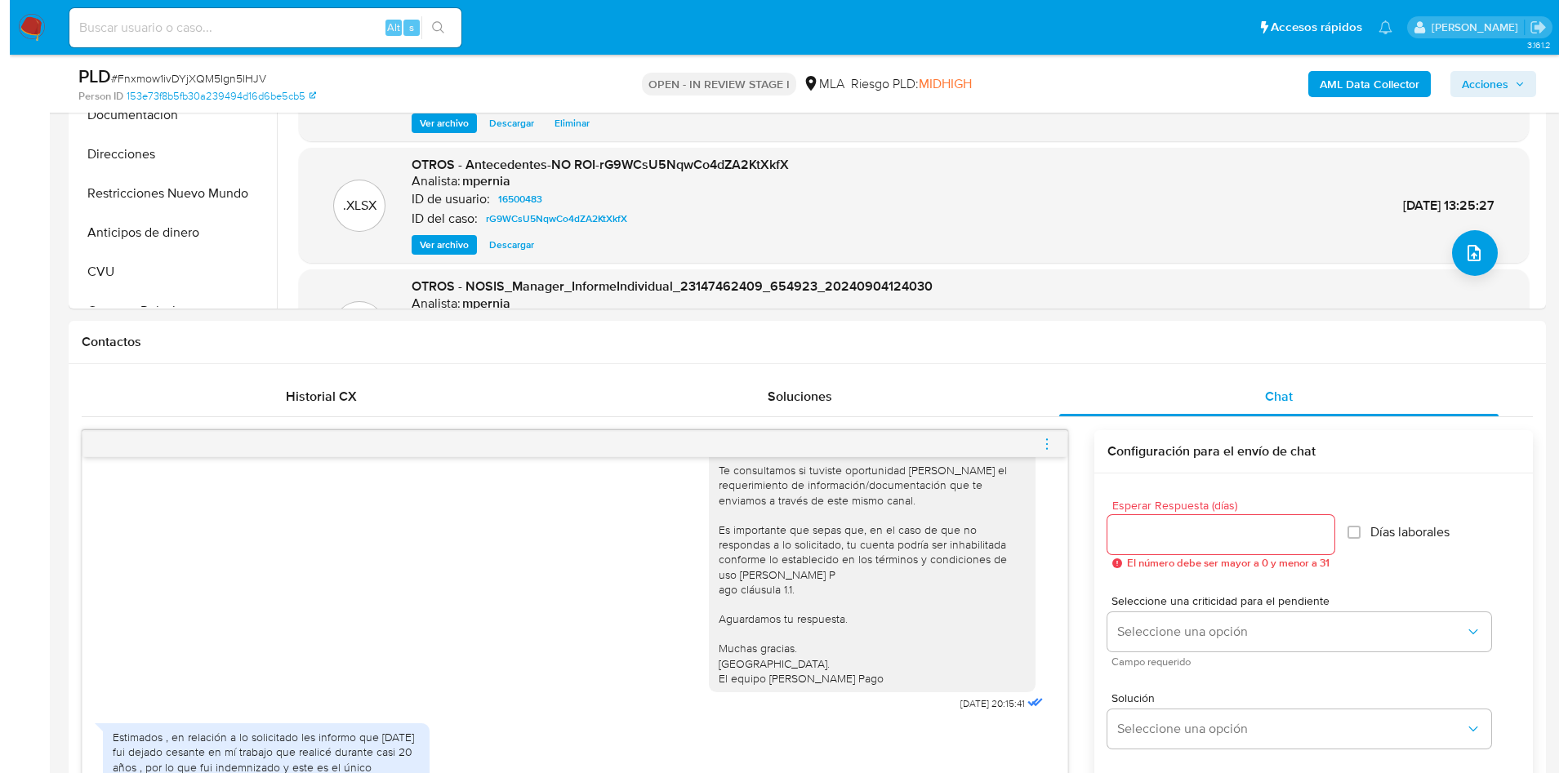
scroll to position [858, 0]
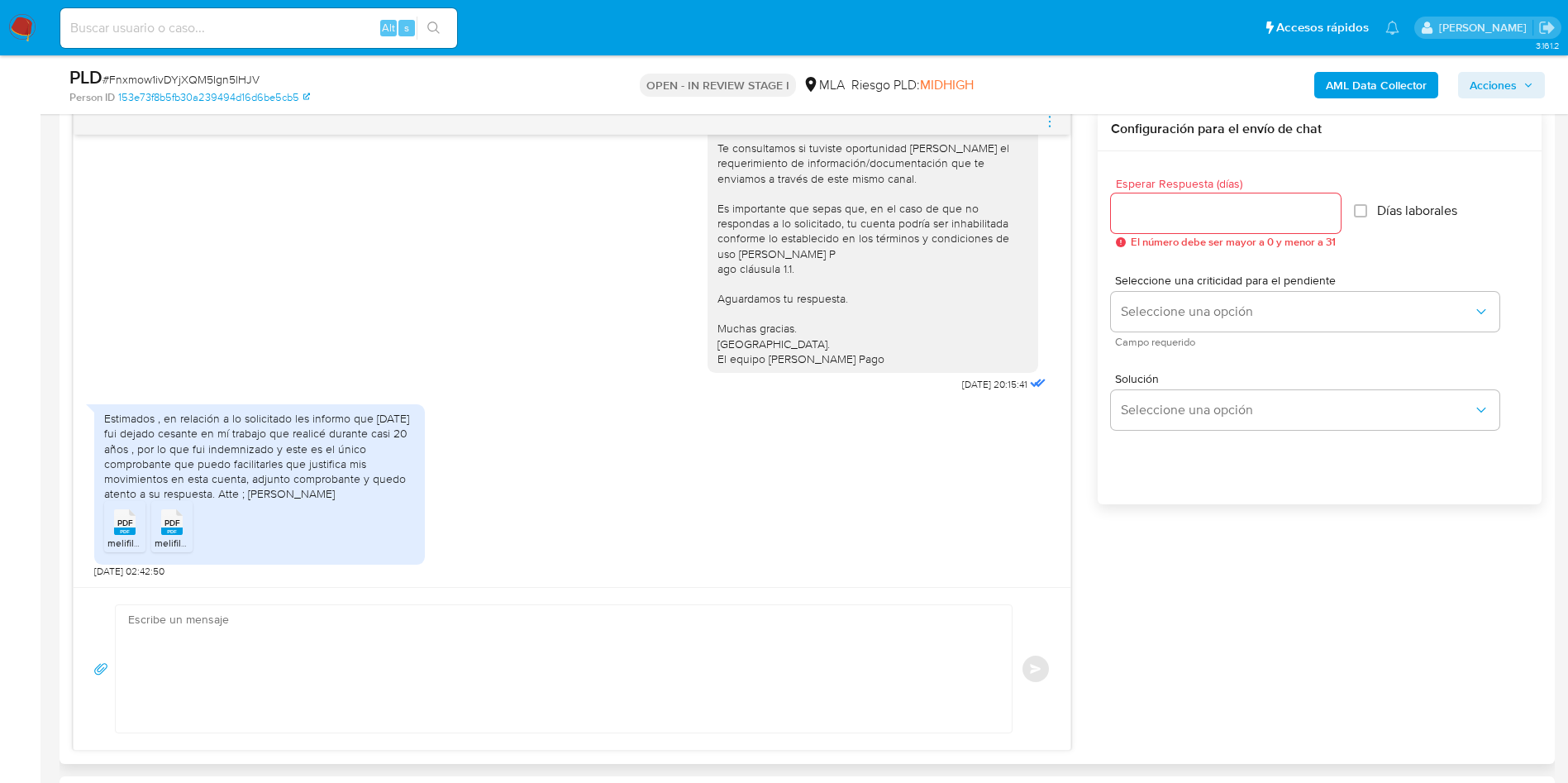
click at [1044, 127] on icon "menu-action" at bounding box center [1050, 122] width 15 height 15
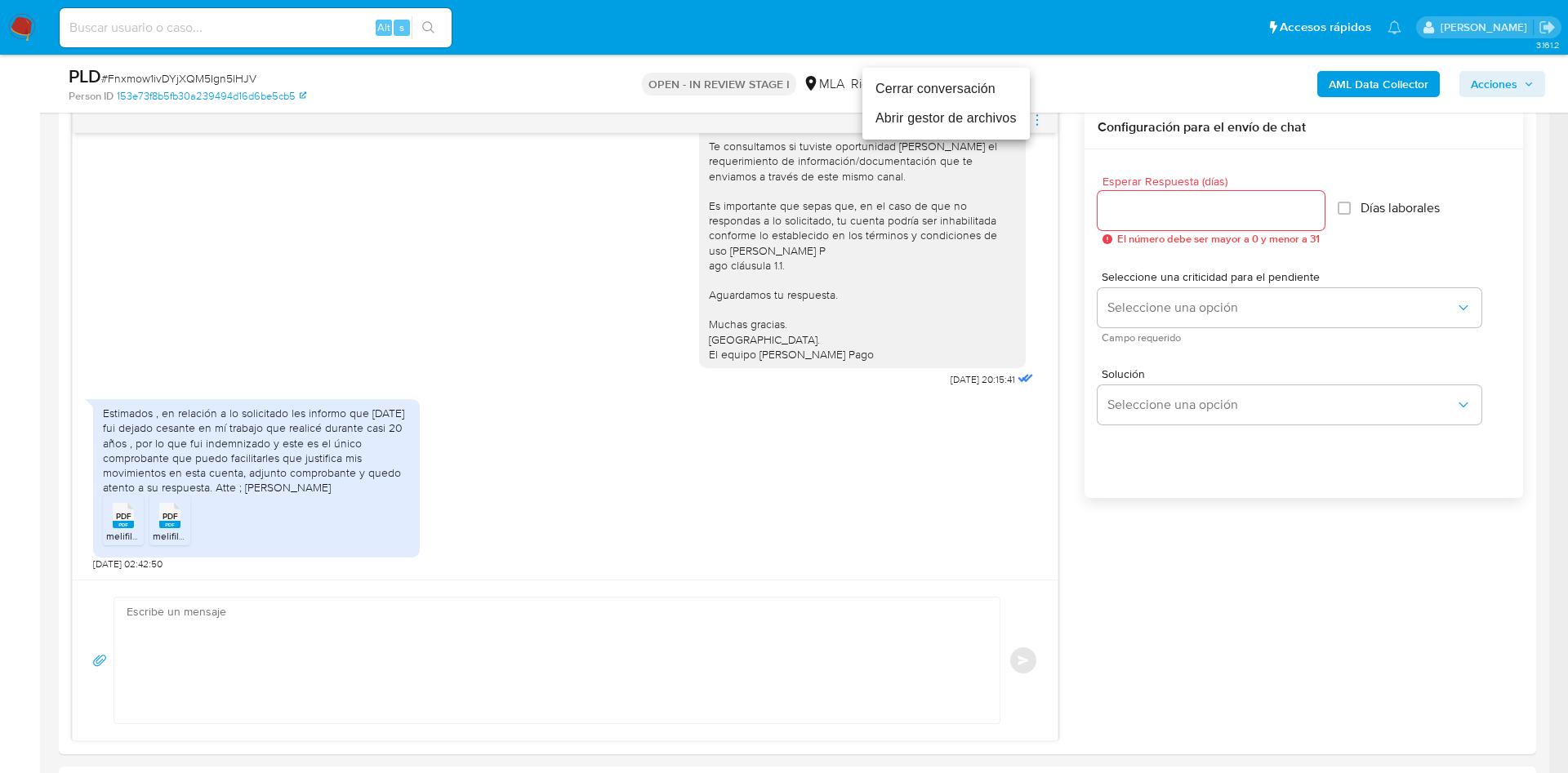
click at [950, 115] on li "Abrir gestor de archivos" at bounding box center [946, 118] width 168 height 29
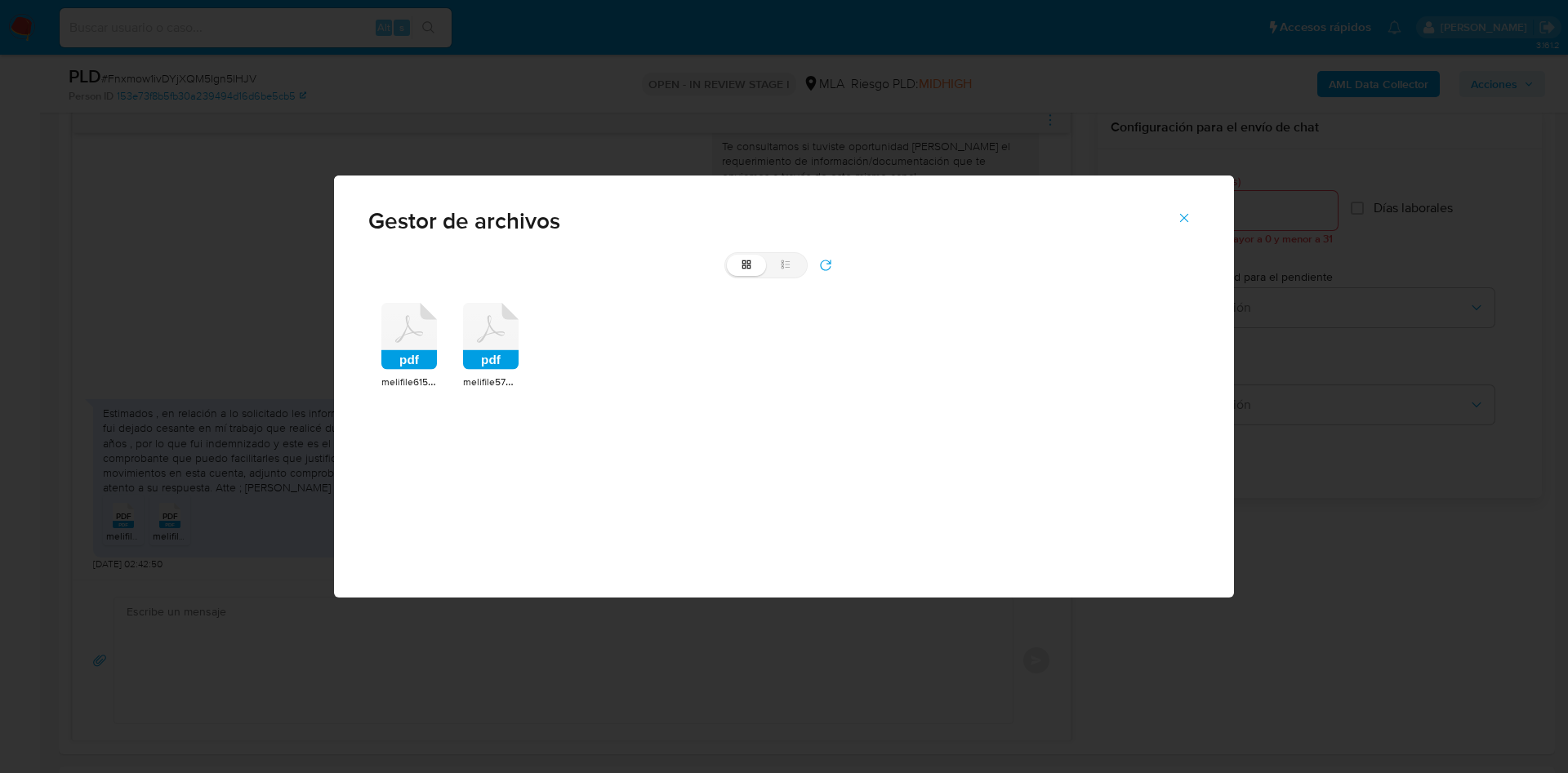
click at [418, 351] on rect at bounding box center [409, 361] width 56 height 20
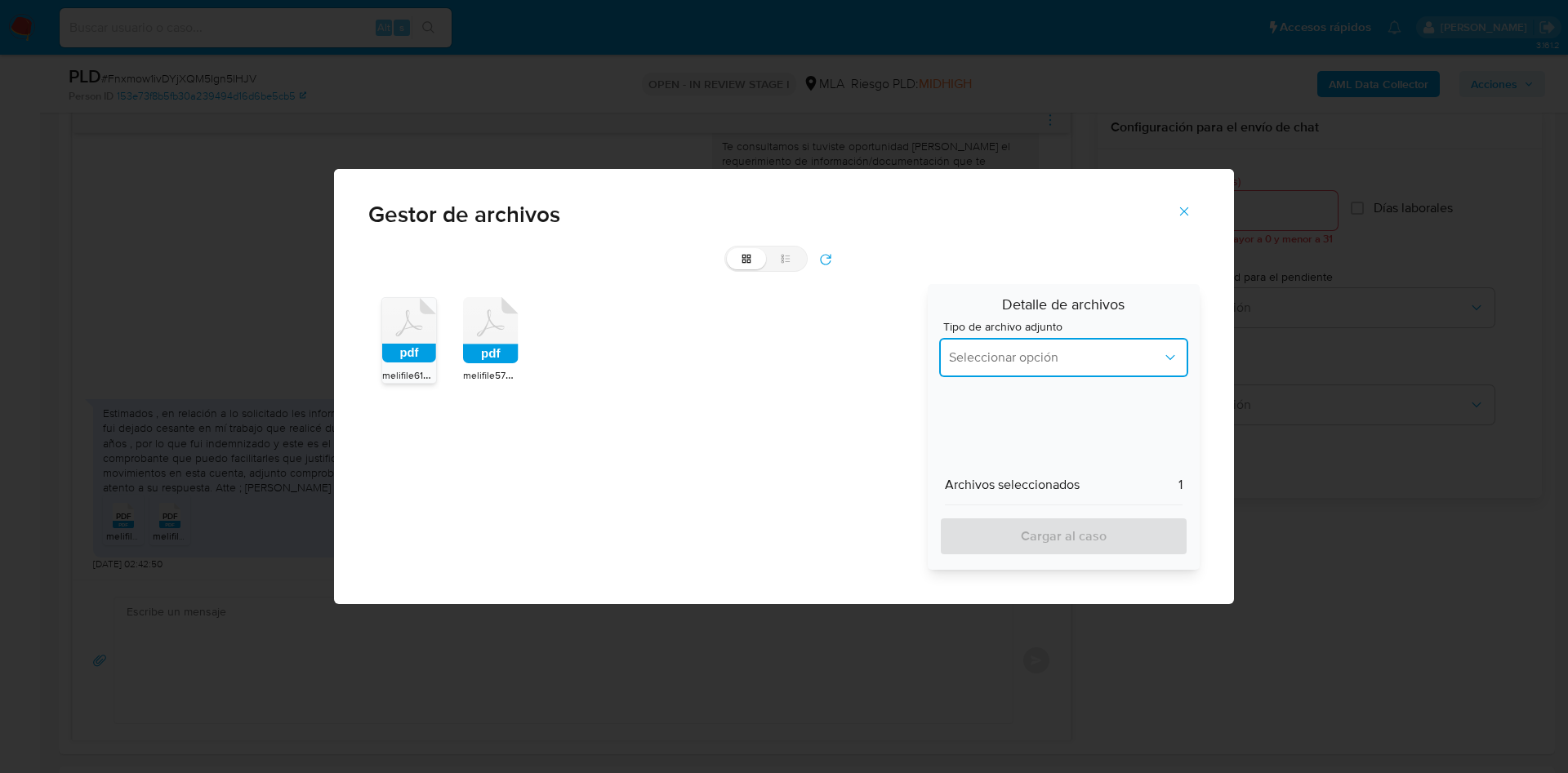
click at [1086, 365] on span "Seleccionar opción" at bounding box center [1055, 358] width 213 height 16
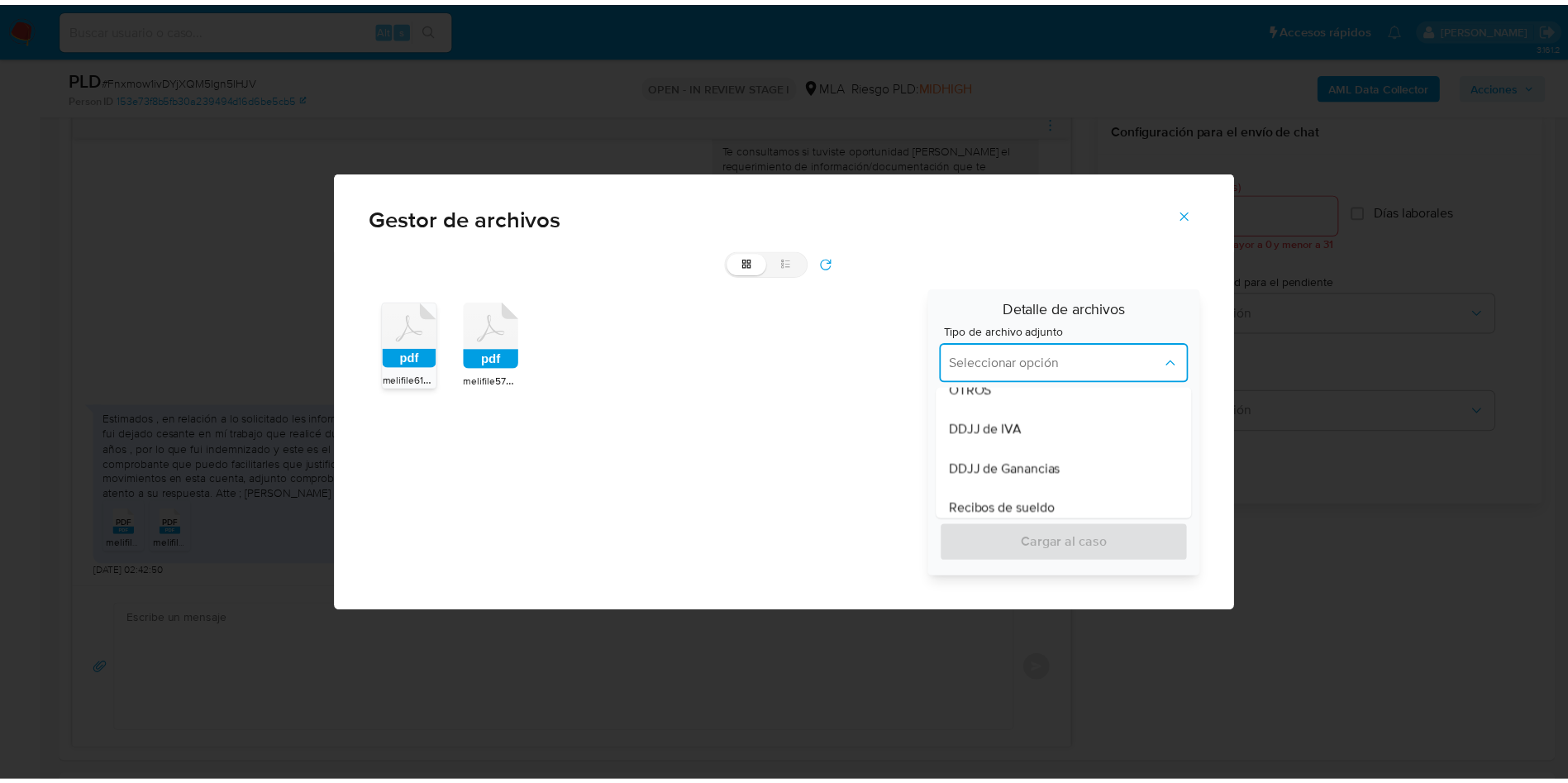
scroll to position [373, 0]
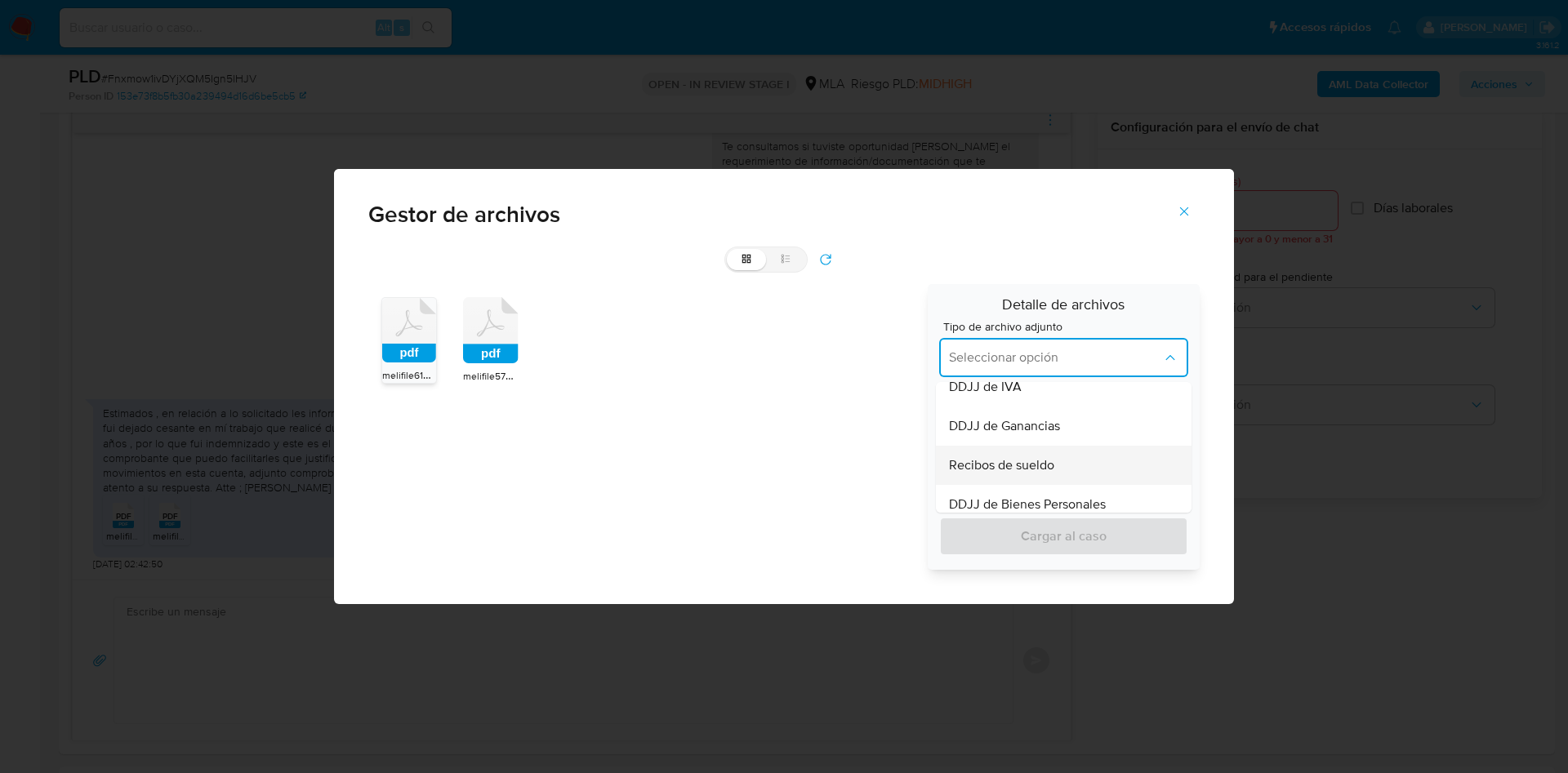
click at [1072, 464] on div "Recibos de sueldo" at bounding box center [1058, 465] width 219 height 39
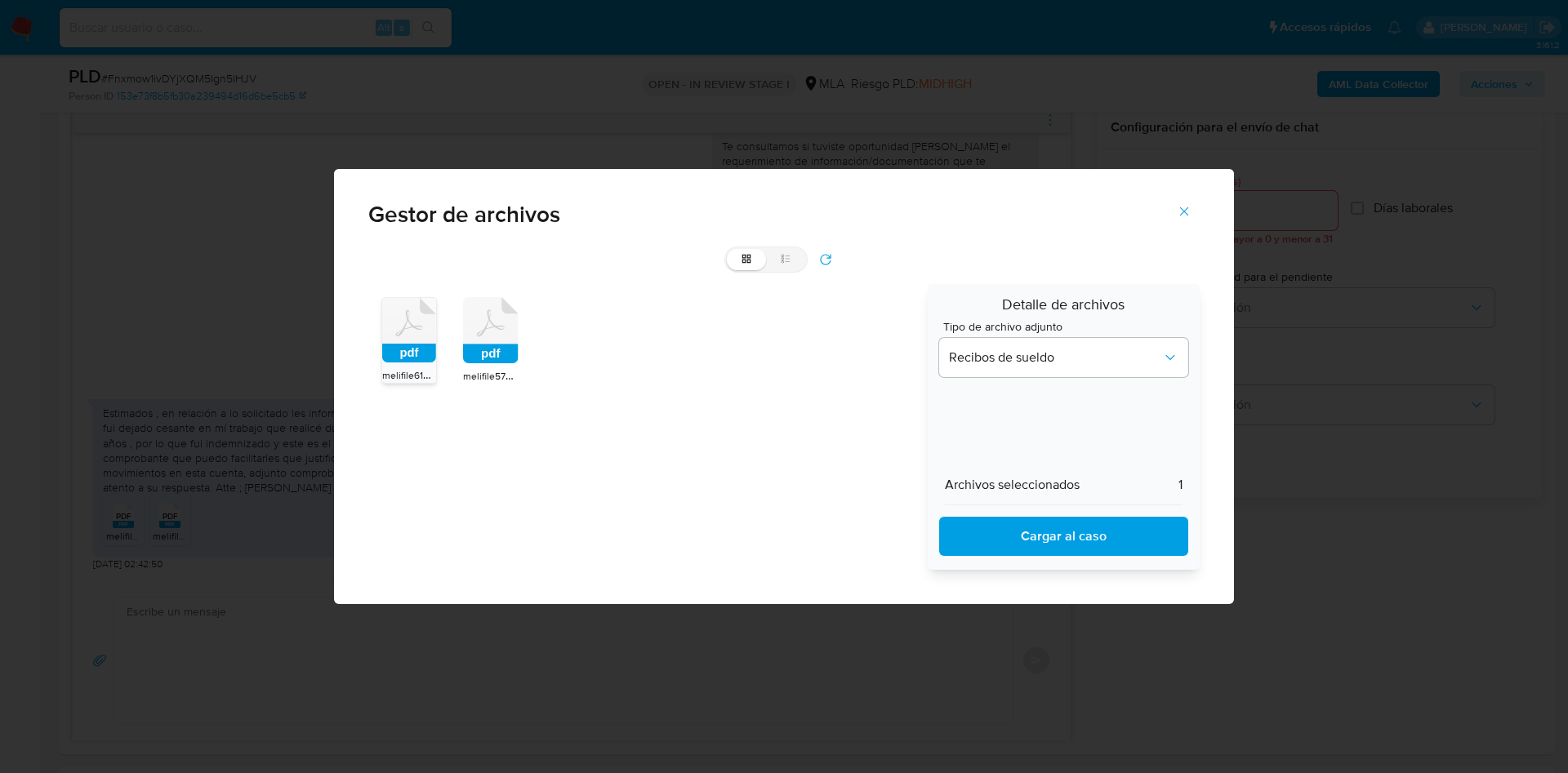
click at [1062, 552] on span "Cargar al caso" at bounding box center [1064, 535] width 207 height 36
click at [1182, 208] on icon "Cerrar" at bounding box center [1184, 211] width 15 height 15
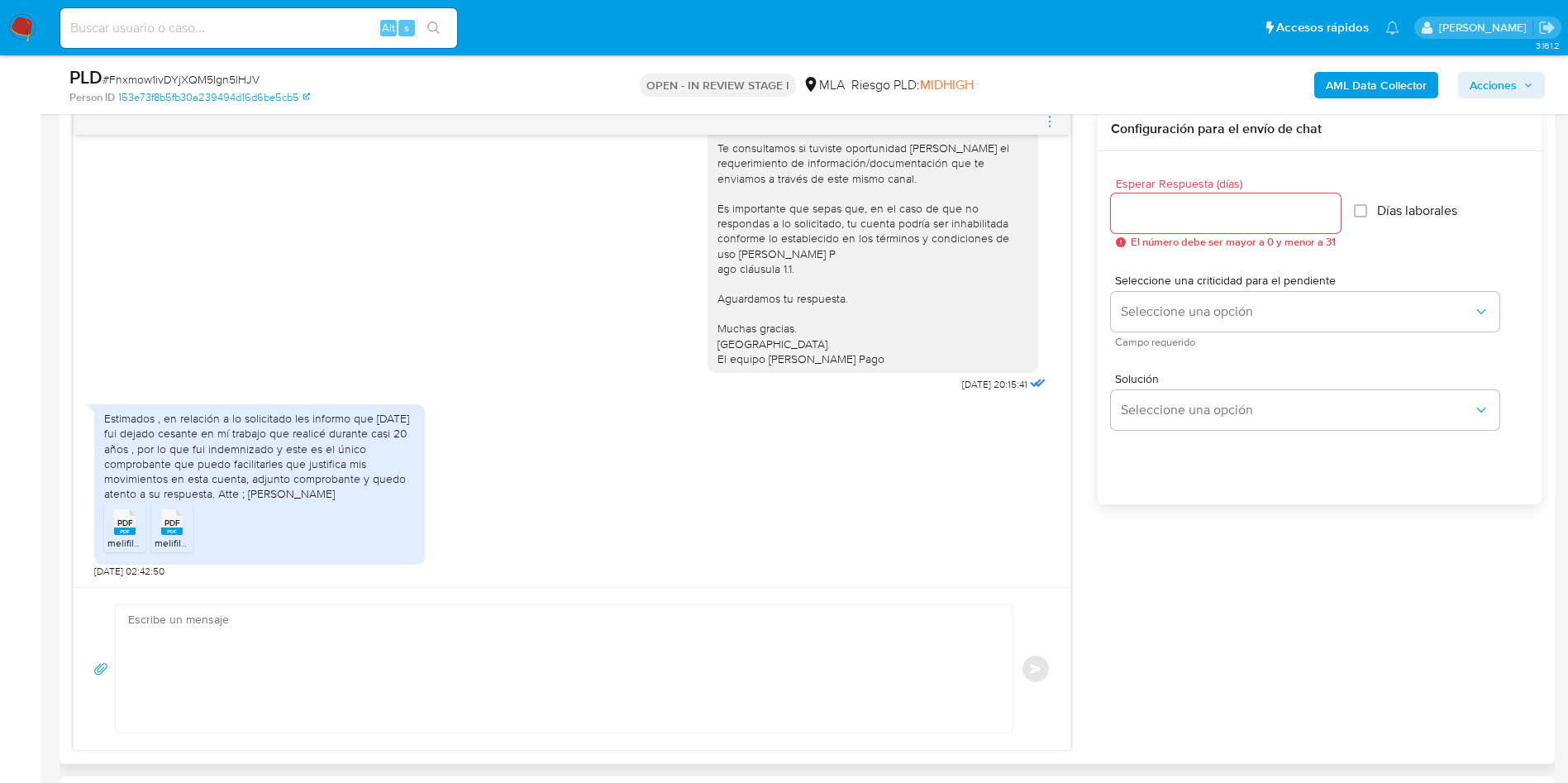
click at [281, 664] on textarea at bounding box center [560, 669] width 863 height 127
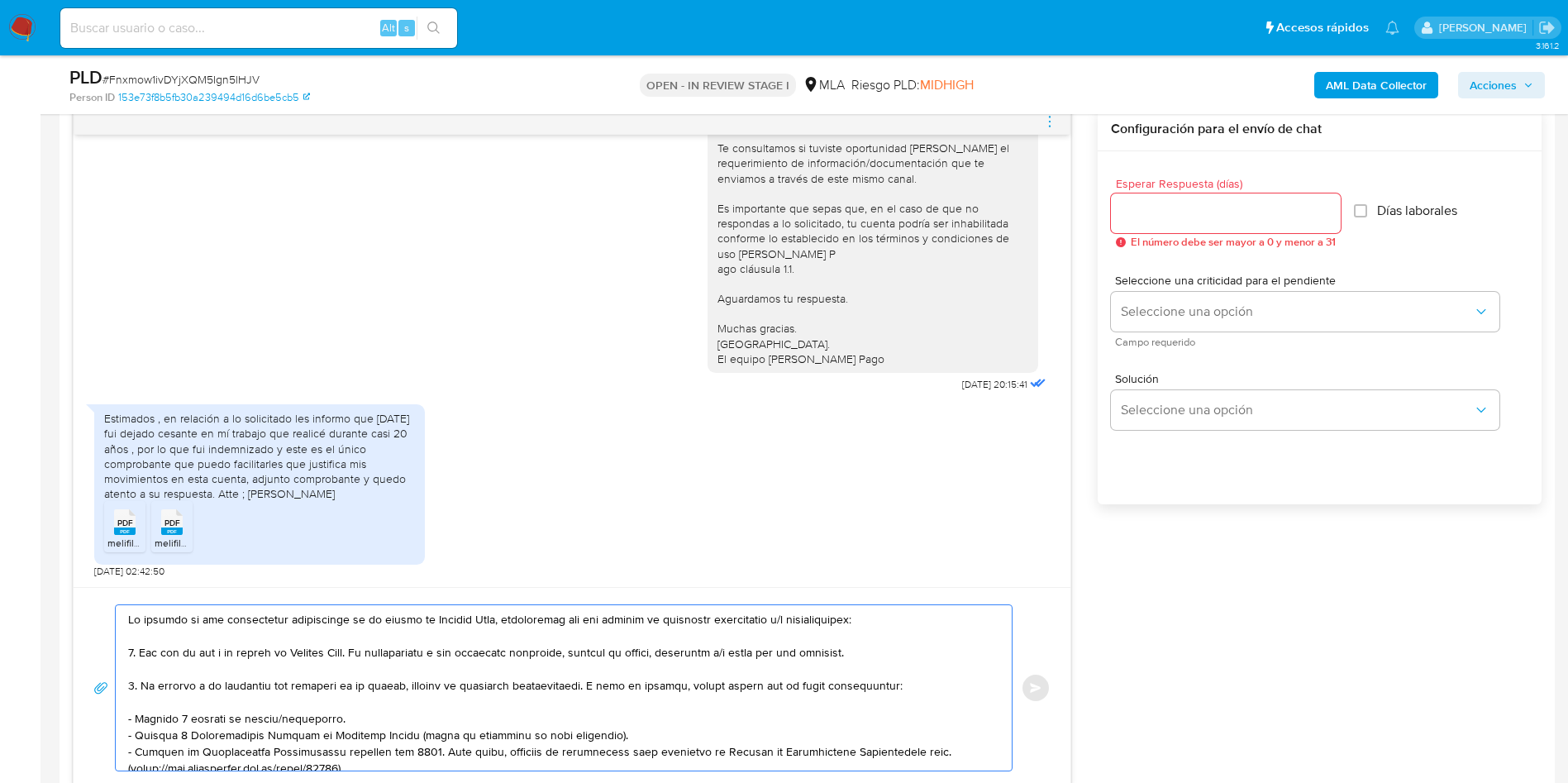
click at [128, 615] on textarea at bounding box center [560, 687] width 863 height 165
paste textarea "[PERSON_NAME]"
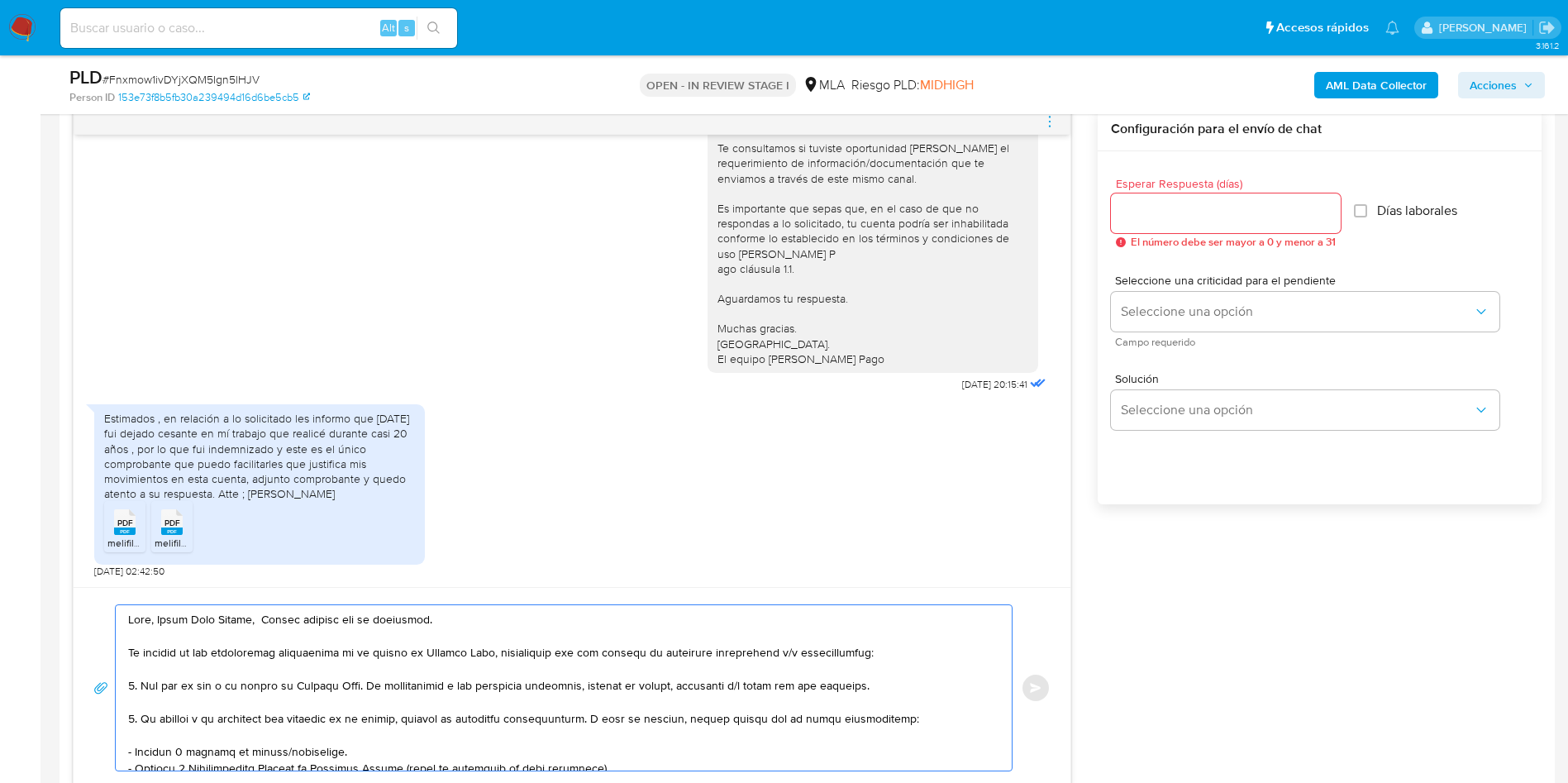
scroll to position [992, 0]
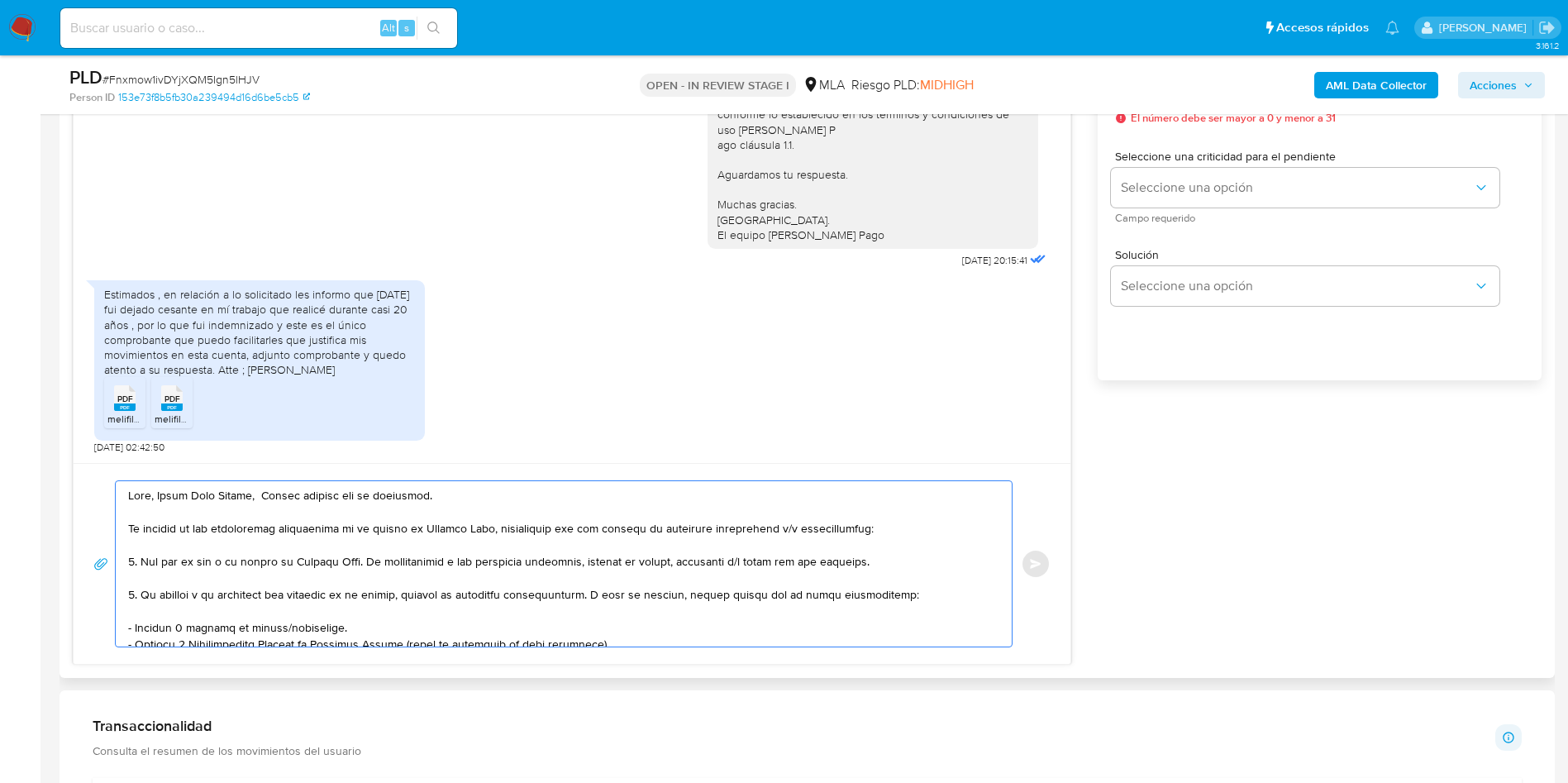
drag, startPoint x: 372, startPoint y: 562, endPoint x: 769, endPoint y: 560, distance: 397.0
click at [769, 560] on textarea at bounding box center [560, 564] width 863 height 165
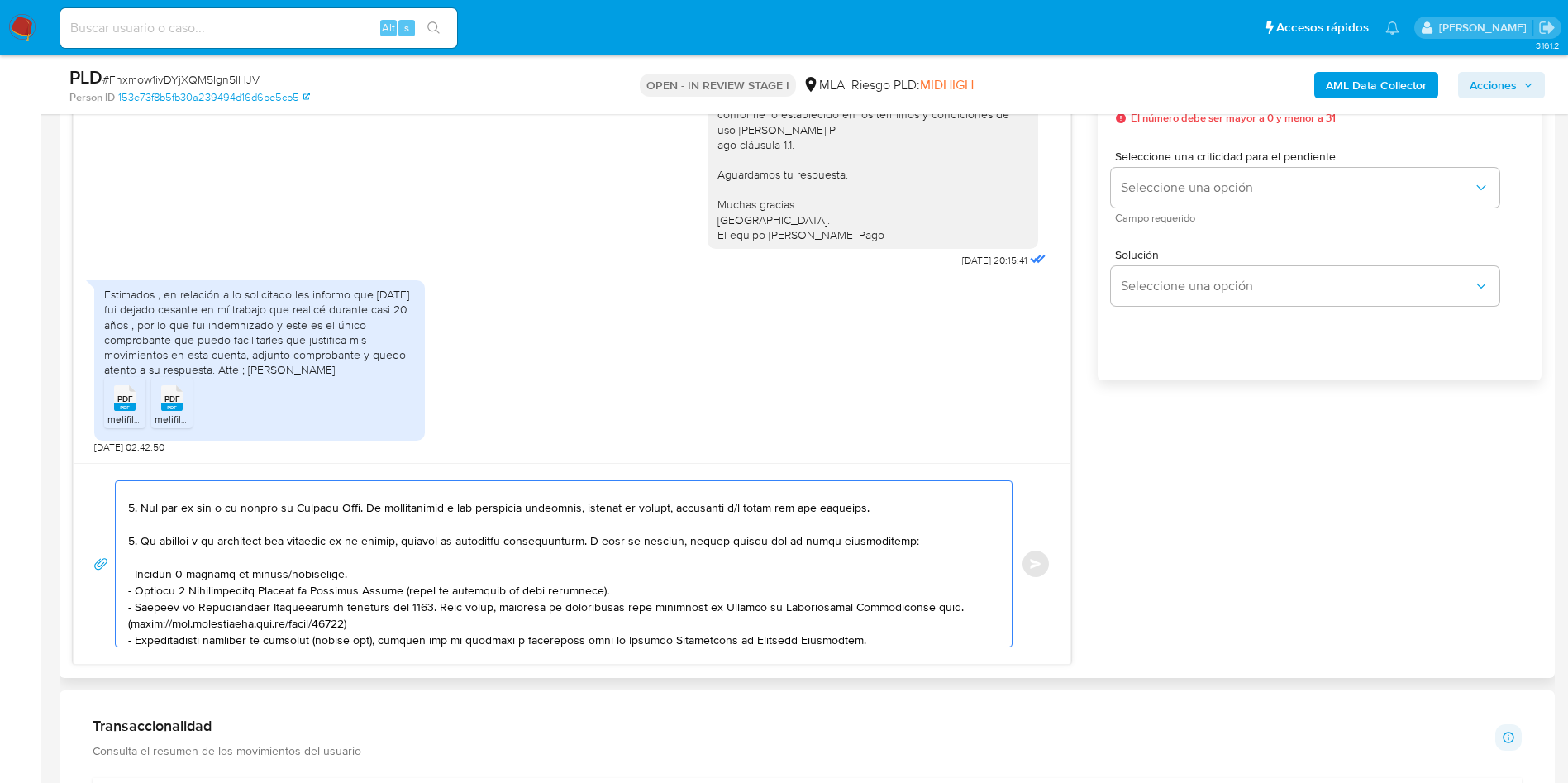
scroll to position [0, 0]
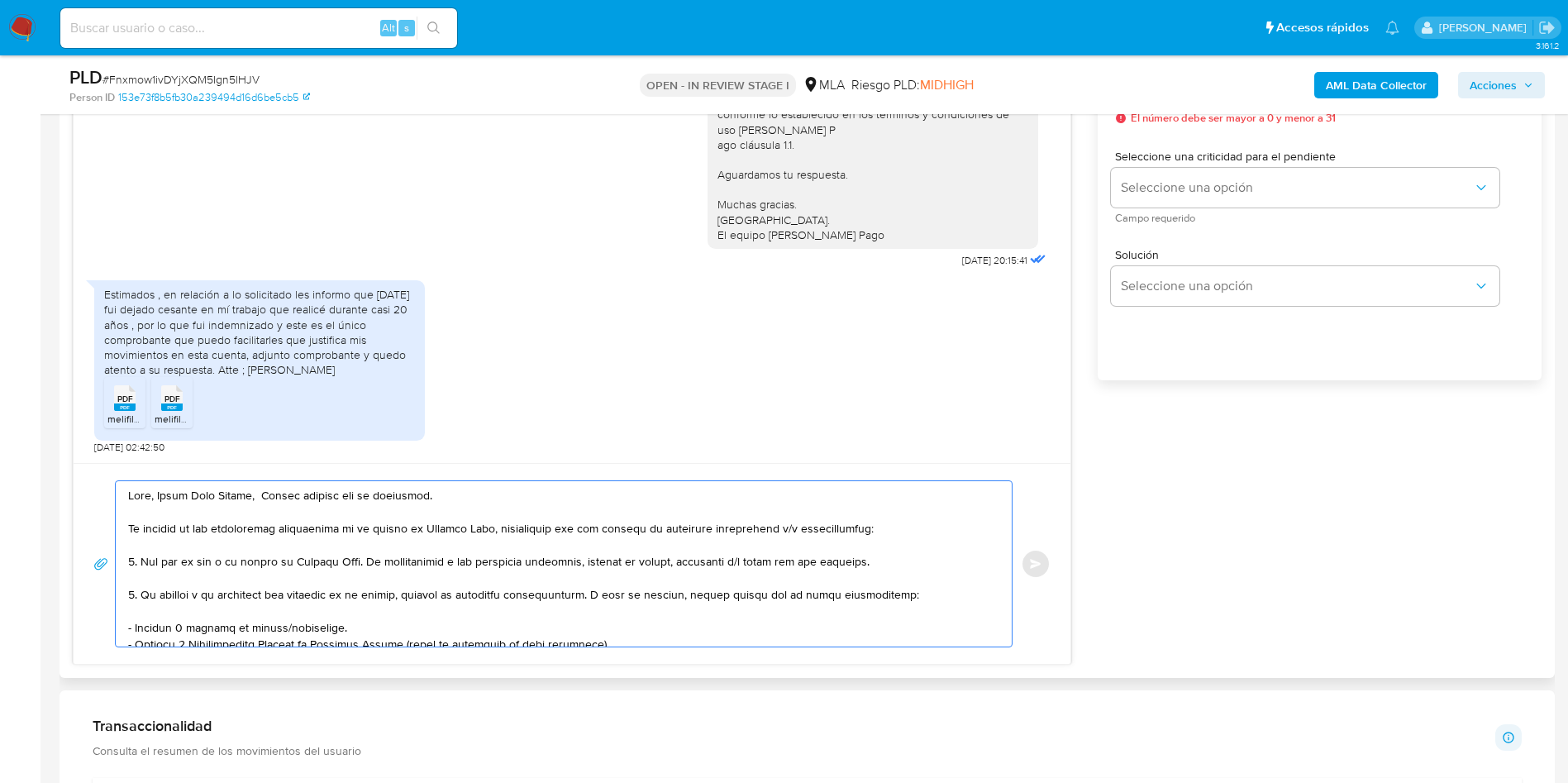
click at [190, 627] on textarea at bounding box center [560, 564] width 863 height 165
click at [190, 628] on textarea at bounding box center [560, 564] width 863 height 165
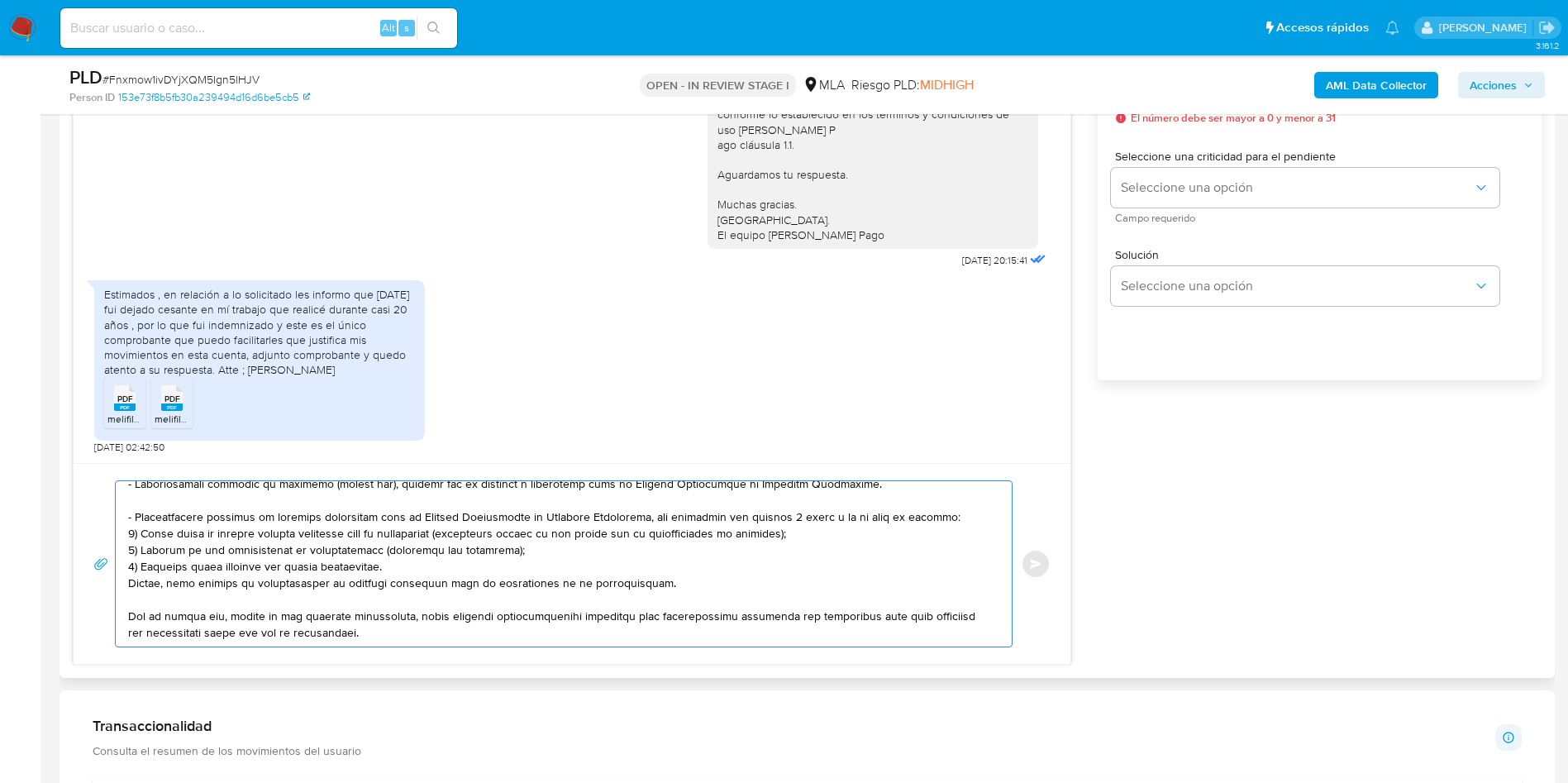
scroll to position [248, 0]
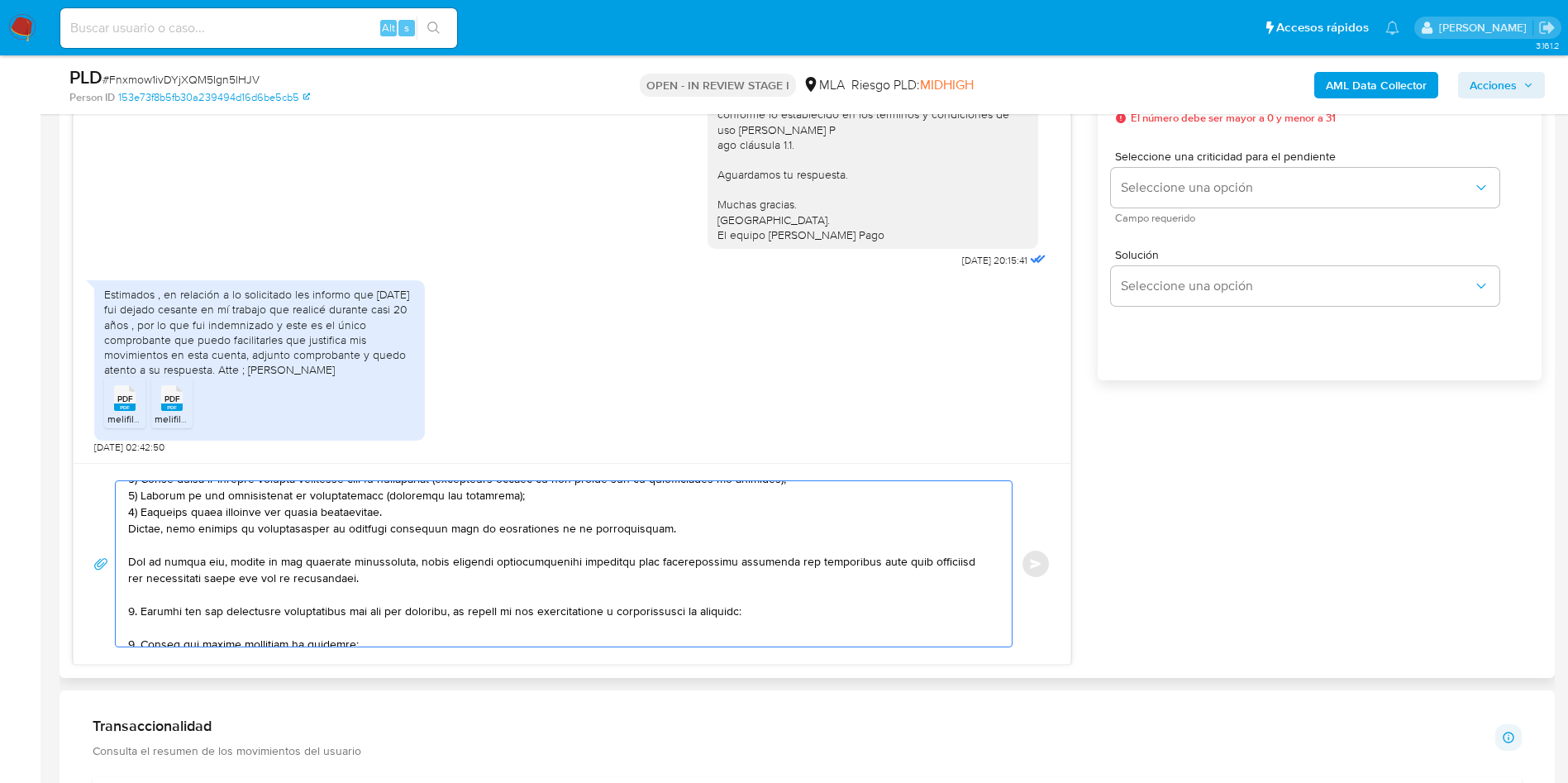
drag, startPoint x: 131, startPoint y: 552, endPoint x: 674, endPoint y: 529, distance: 543.5
click at [674, 529] on textarea at bounding box center [560, 564] width 863 height 165
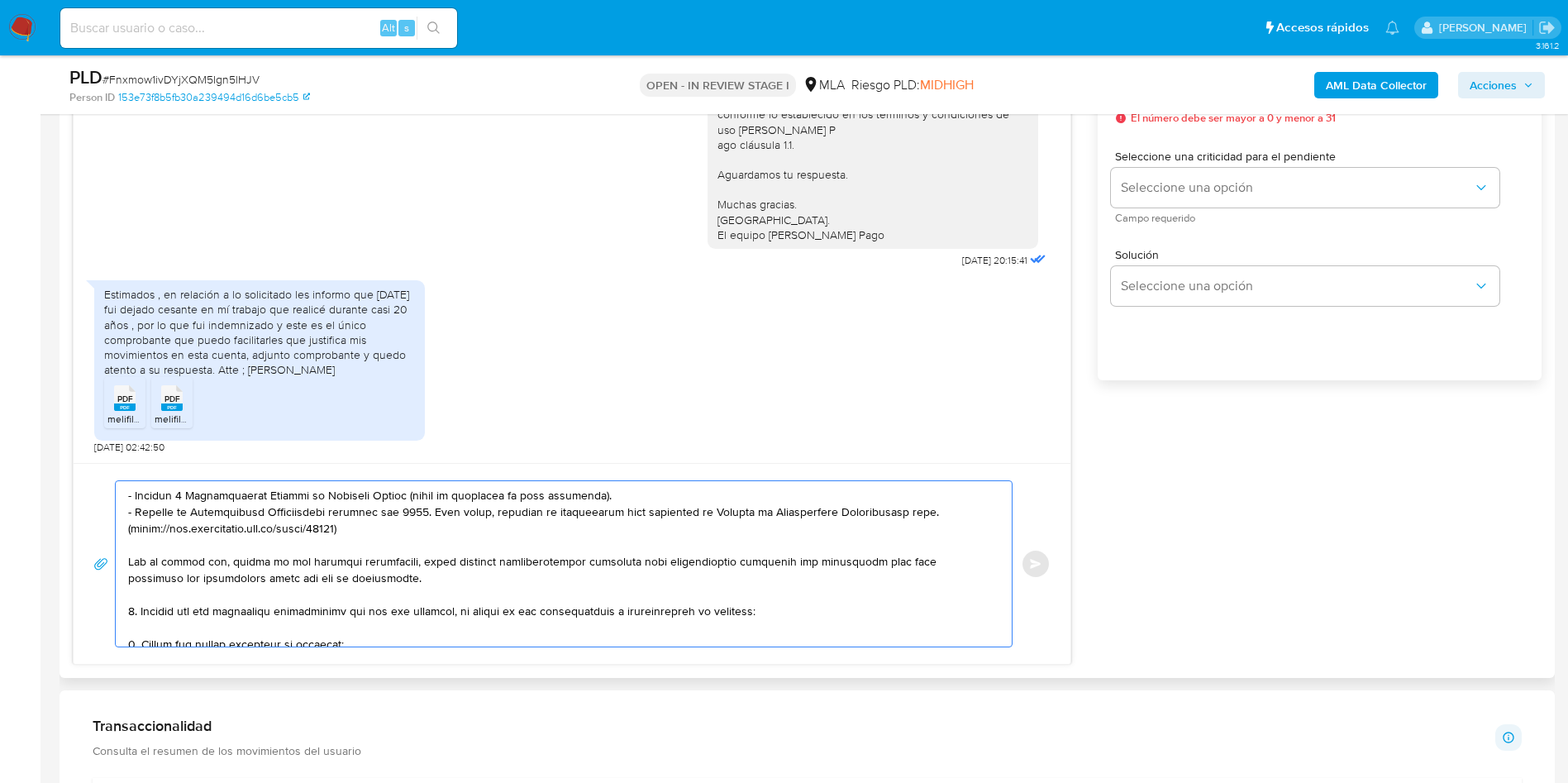
scroll to position [256, 0]
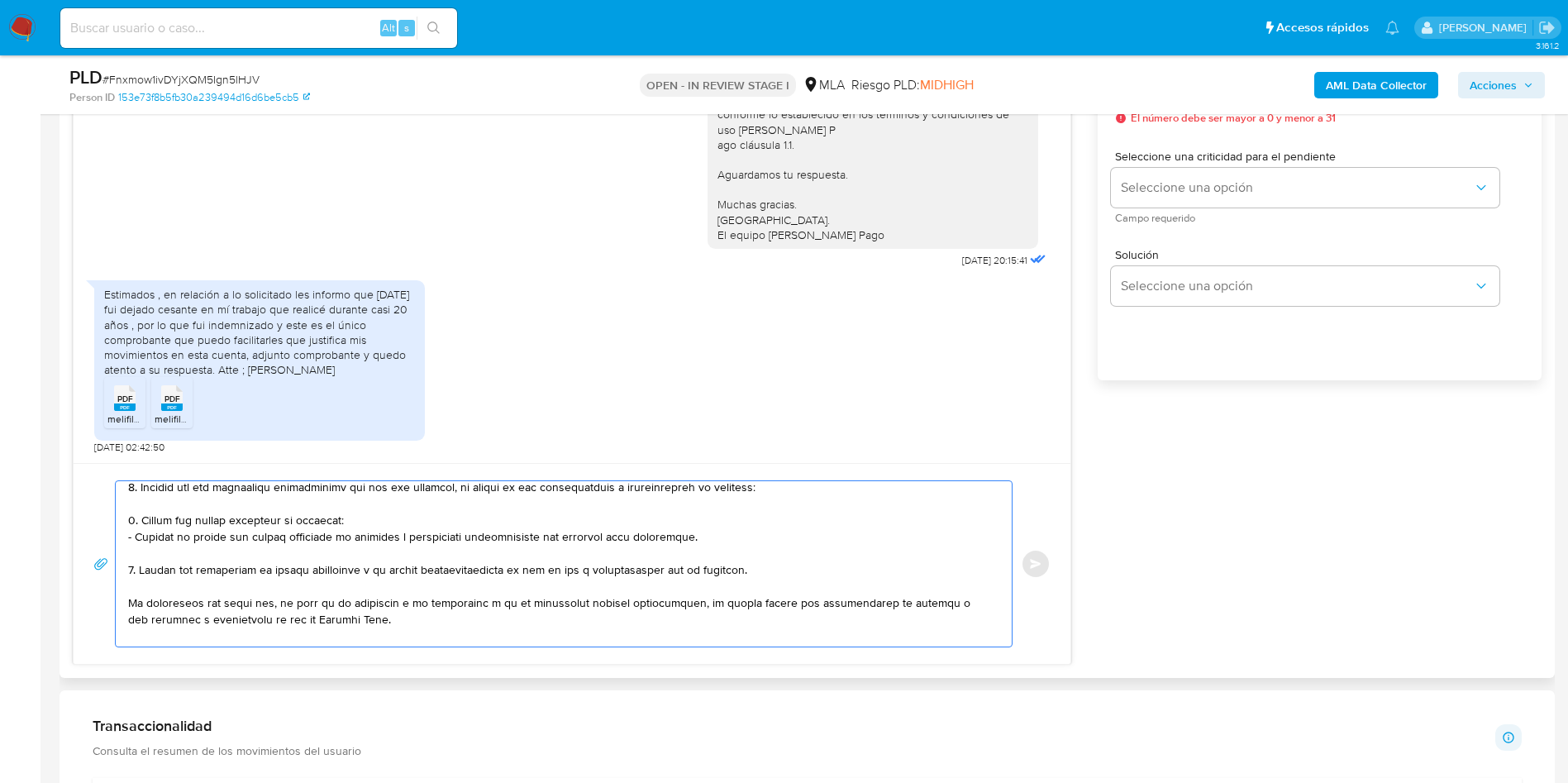
click at [263, 508] on textarea at bounding box center [560, 564] width 863 height 165
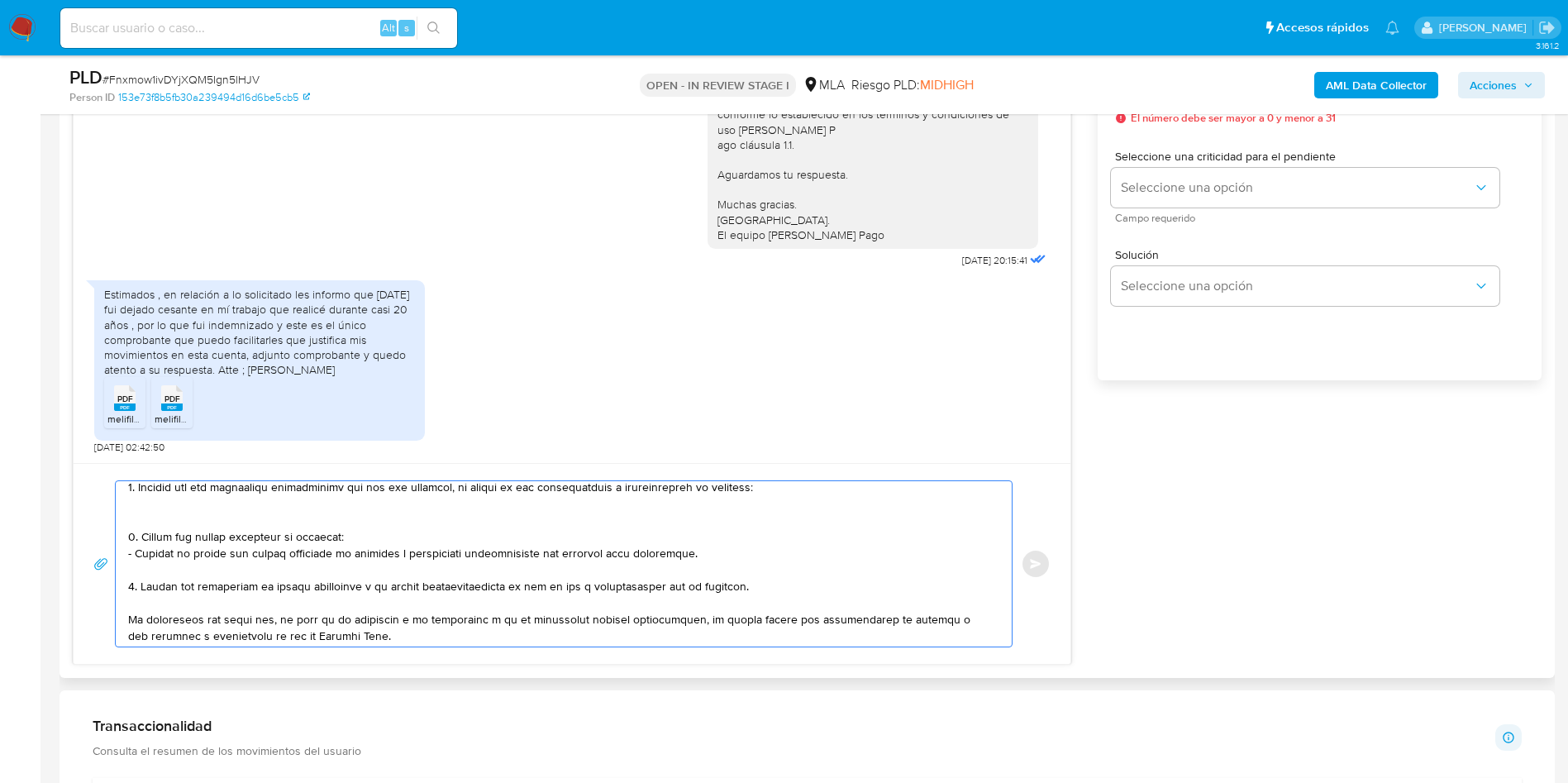
paste textarea "- [PERSON_NAME] - 20962493522 (Relación de dependencia - Empleador: 30-70882920…"
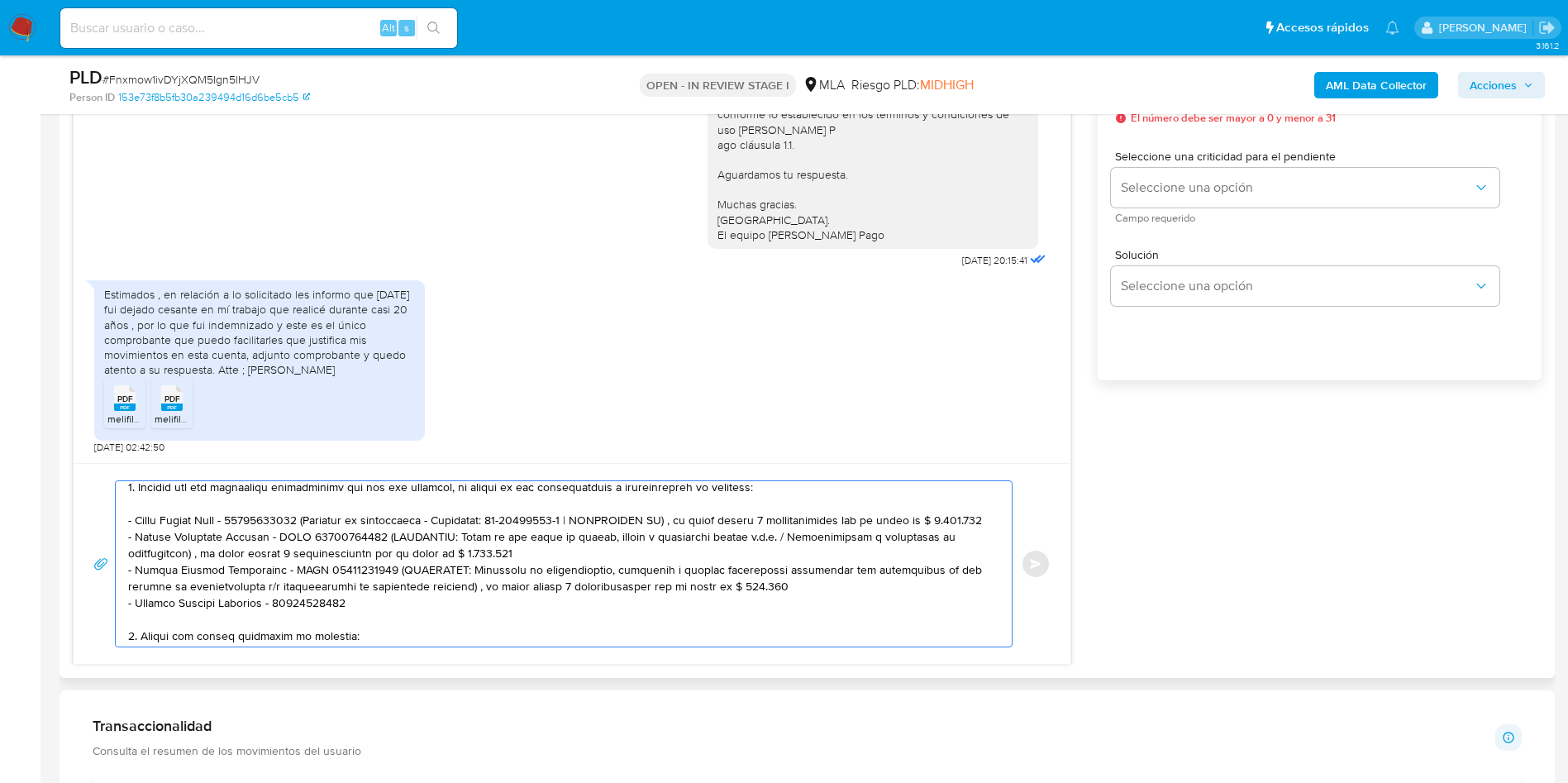
drag, startPoint x: 316, startPoint y: 525, endPoint x: 327, endPoint y: 532, distance: 13.0
click at [327, 532] on textarea at bounding box center [560, 564] width 863 height 165
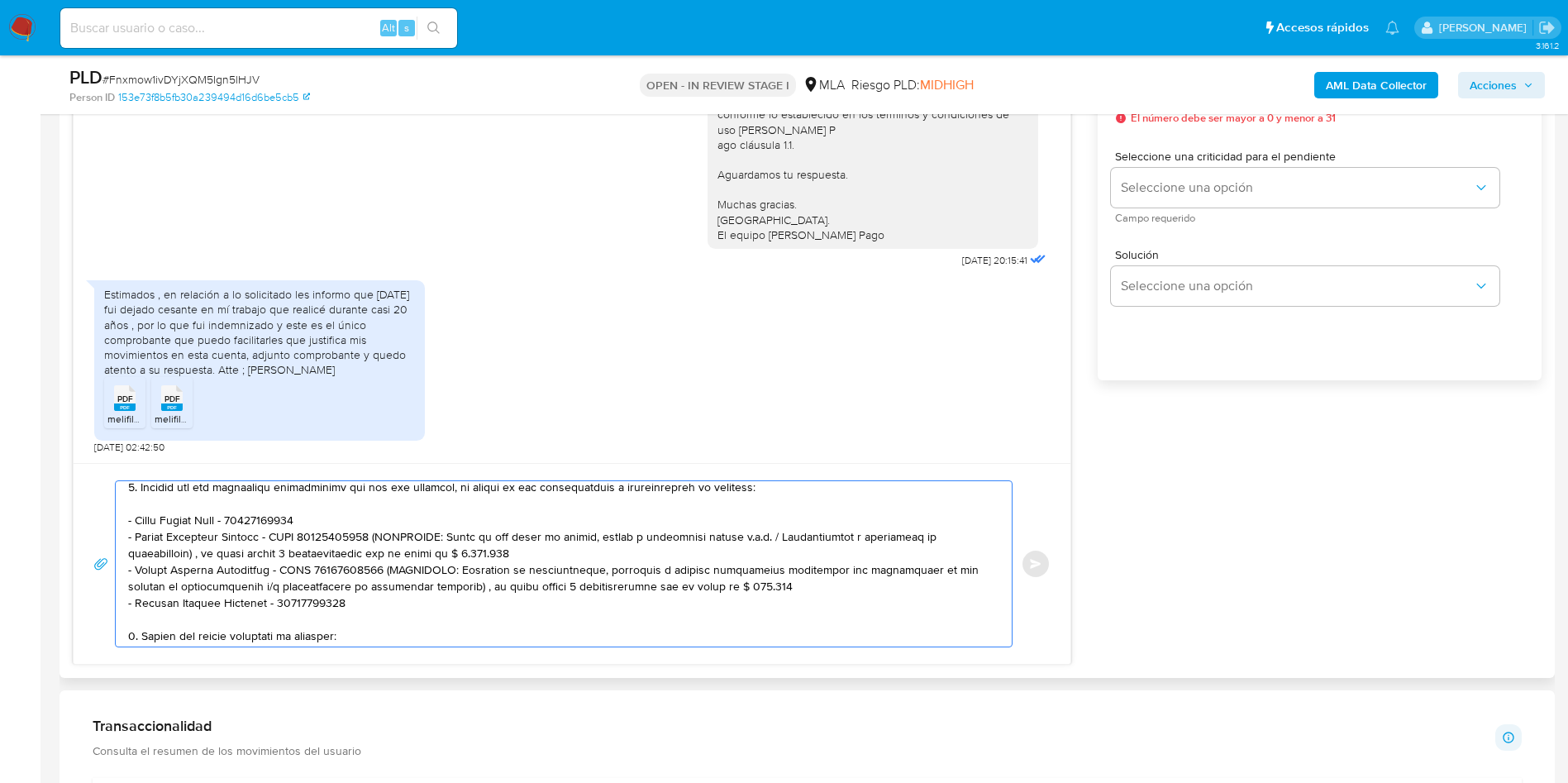
drag, startPoint x: 369, startPoint y: 536, endPoint x: 548, endPoint y: 547, distance: 179.3
click at [548, 547] on textarea at bounding box center [560, 564] width 863 height 165
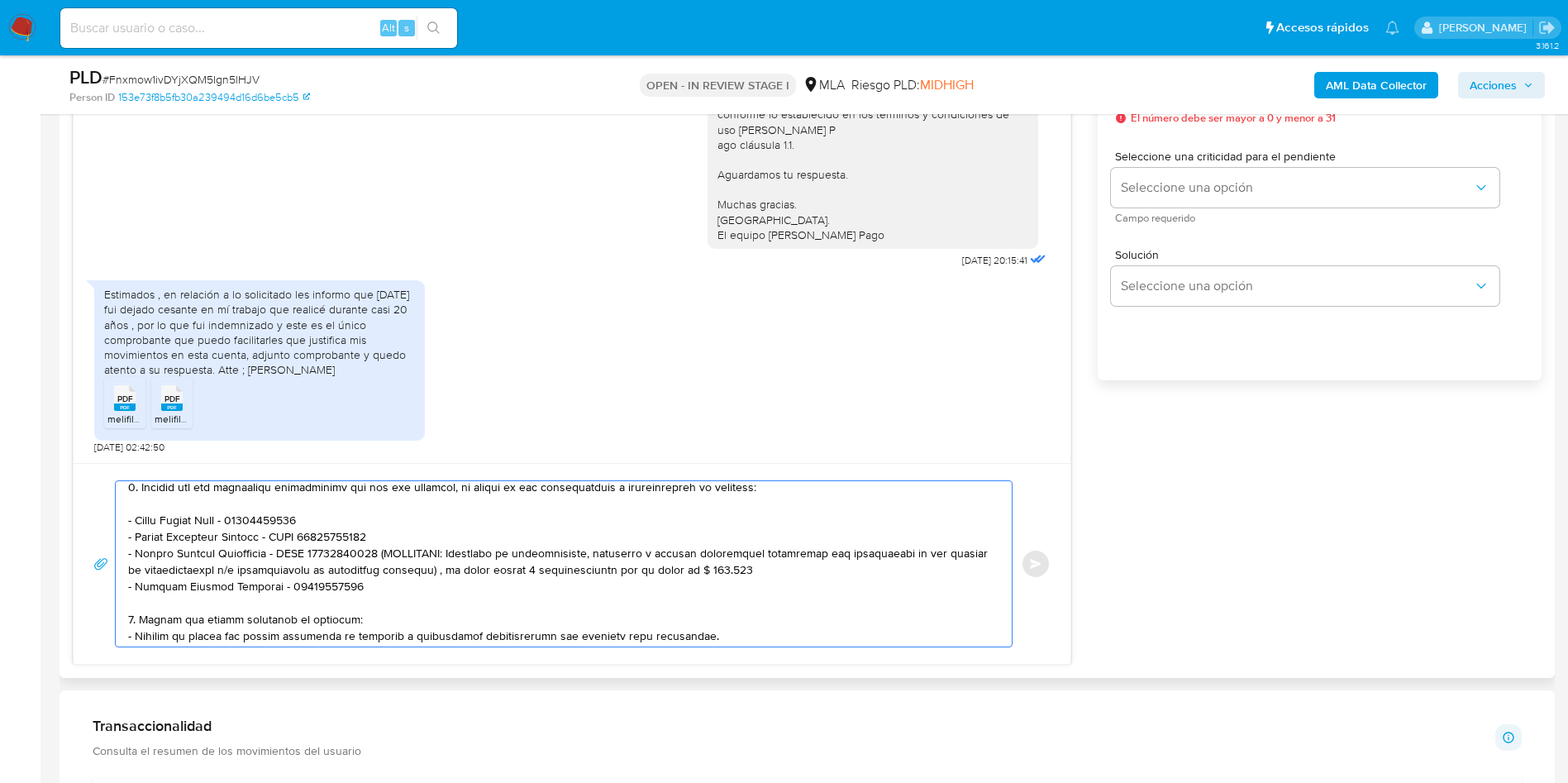
drag, startPoint x: 369, startPoint y: 554, endPoint x: 783, endPoint y: 564, distance: 414.1
click at [783, 564] on textarea at bounding box center [560, 564] width 863 height 165
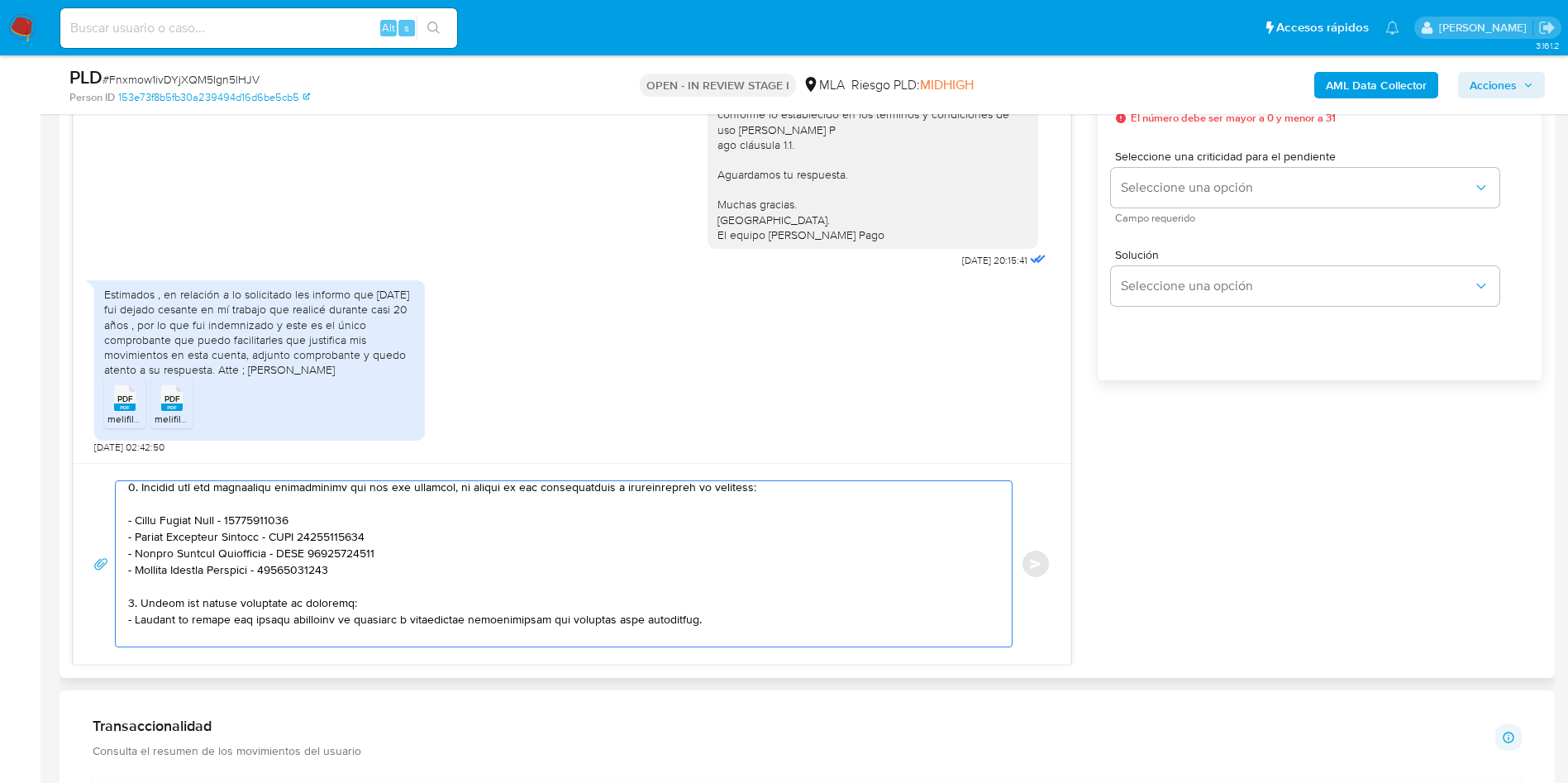
click at [384, 566] on textarea at bounding box center [560, 564] width 863 height 165
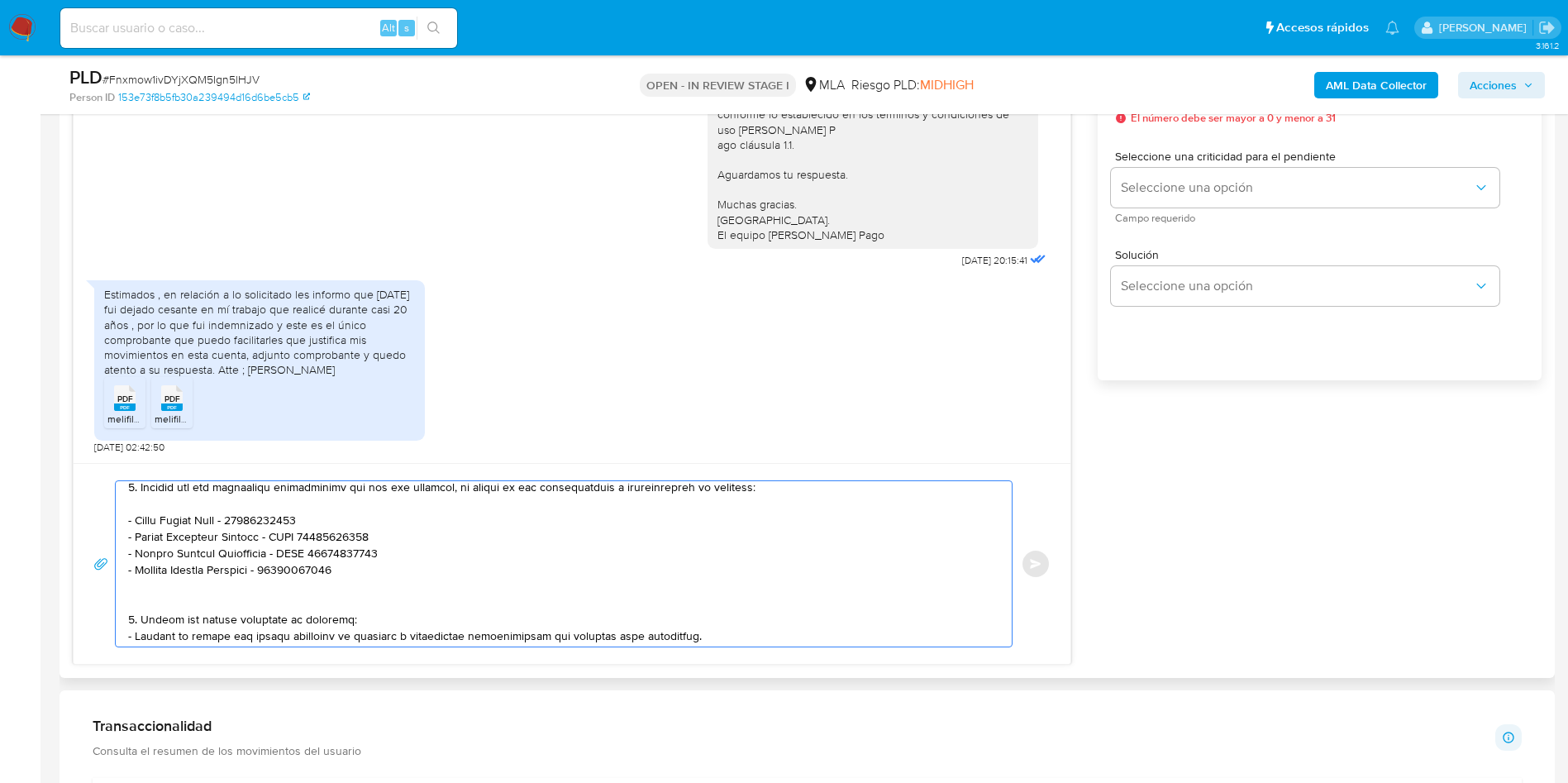
paste textarea "- [PERSON_NAME] - CUIT 27263104132"
click at [171, 597] on textarea at bounding box center [560, 564] width 863 height 165
paste textarea "- [PERSON_NAME] - CUIT 23306666339 (ACTIVIDAD: Servicios de asesoramiento, dire…"
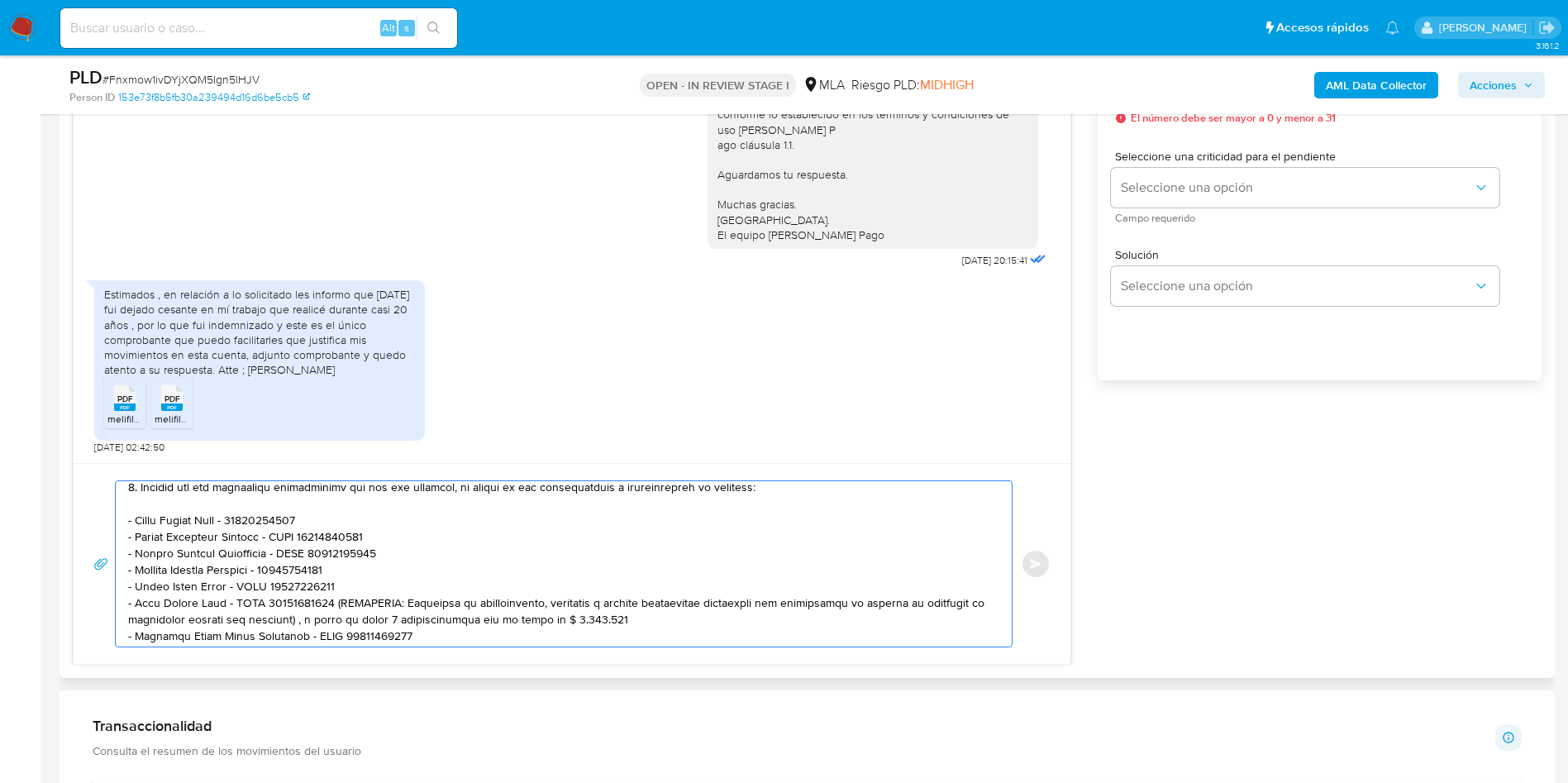
scroll to position [270, 0]
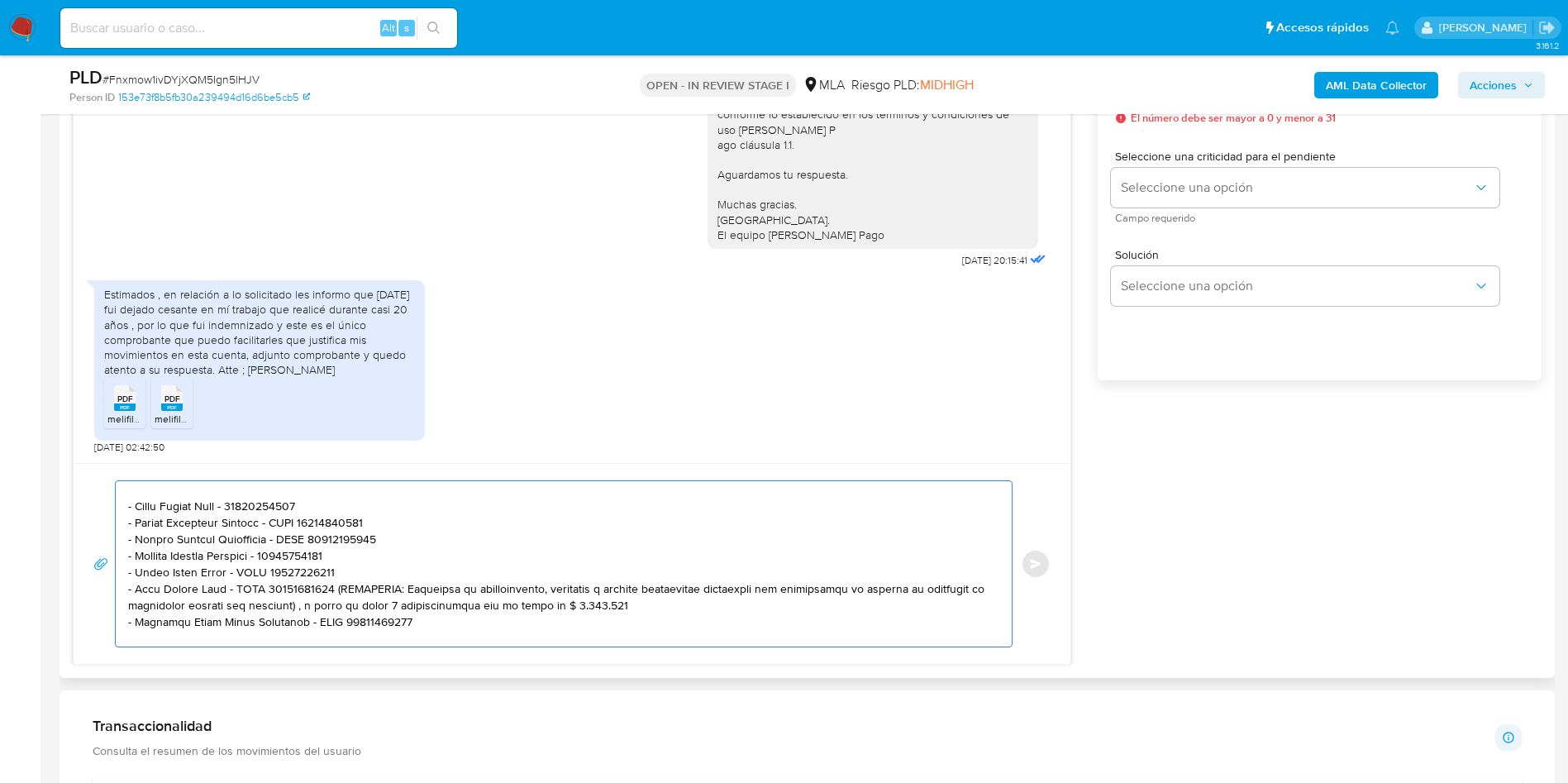
drag, startPoint x: 338, startPoint y: 584, endPoint x: 666, endPoint y: 600, distance: 328.4
click at [666, 600] on textarea at bounding box center [560, 564] width 863 height 165
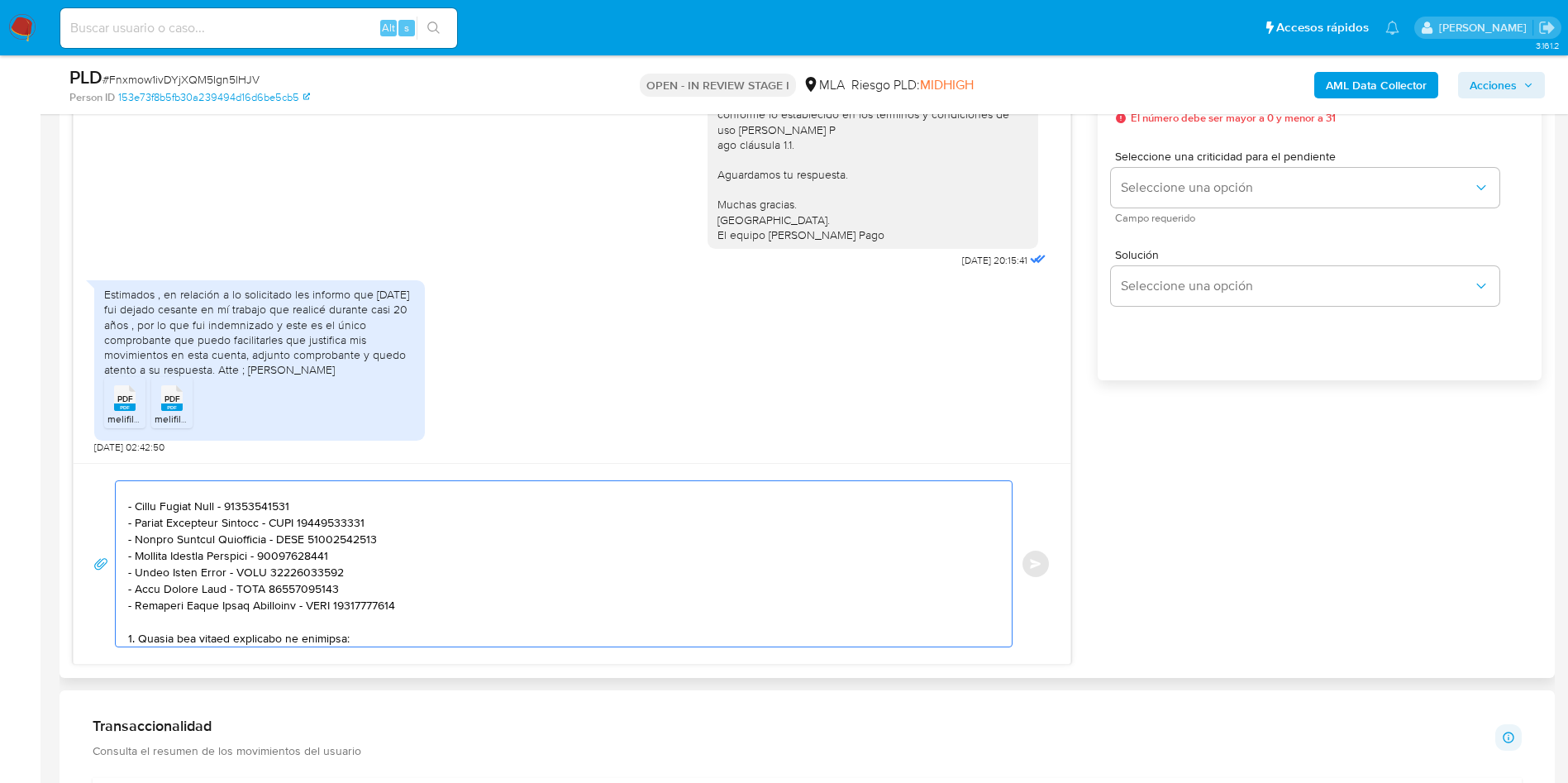
scroll to position [395, 0]
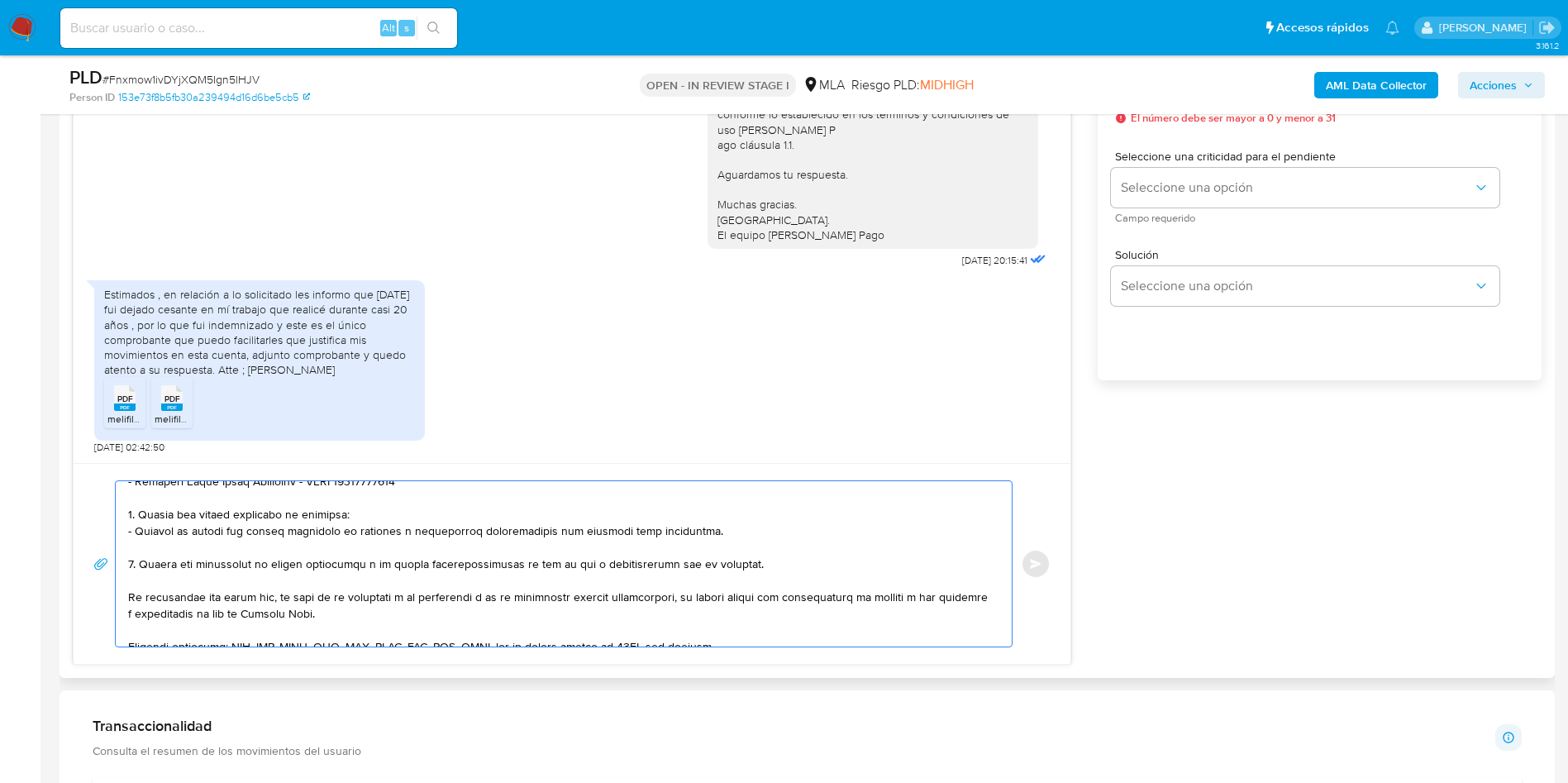
drag, startPoint x: 142, startPoint y: 516, endPoint x: 144, endPoint y: 564, distance: 48.0
click at [144, 564] on textarea at bounding box center [560, 564] width 863 height 165
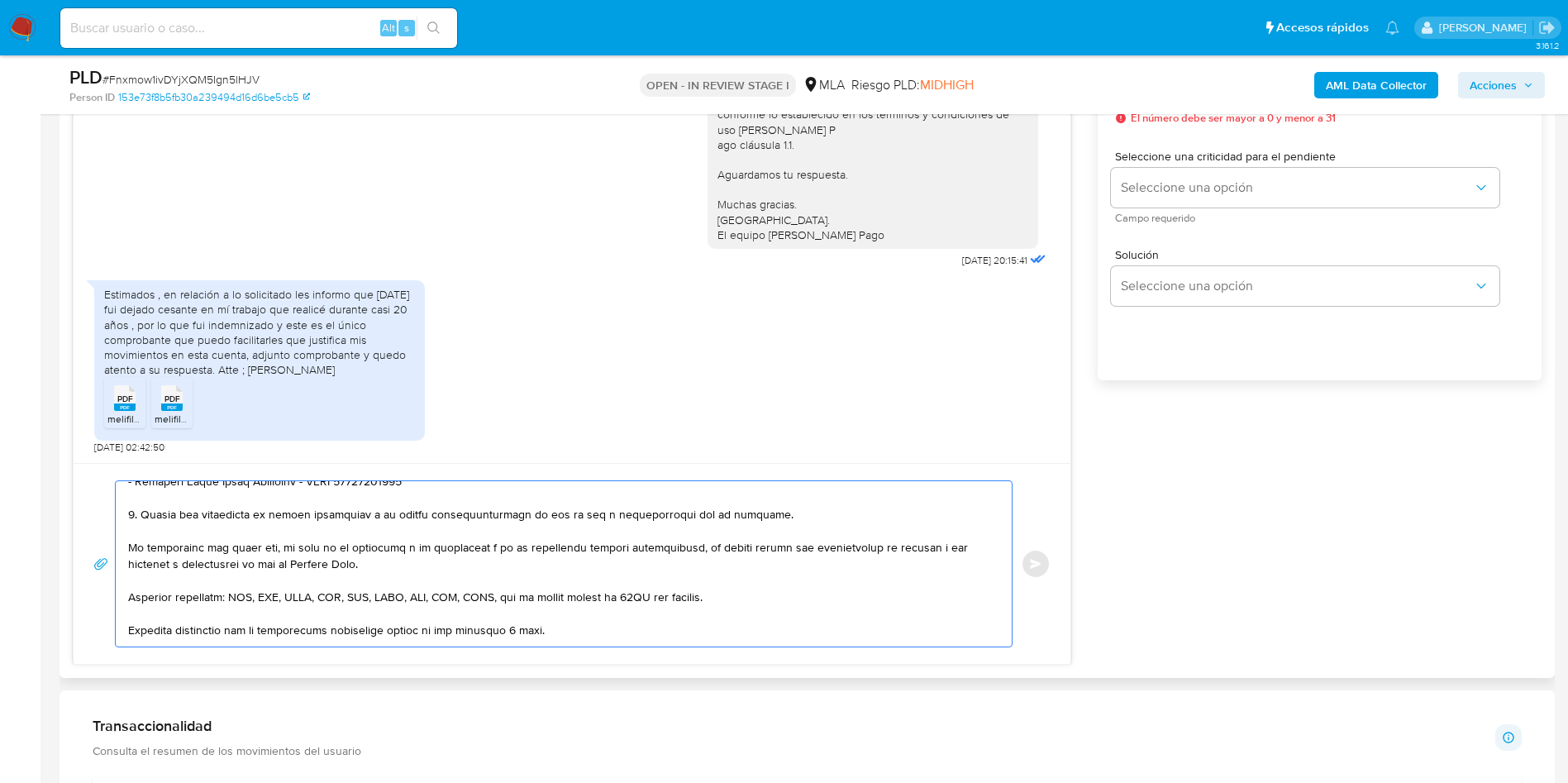
click at [583, 516] on textarea at bounding box center [560, 564] width 863 height 165
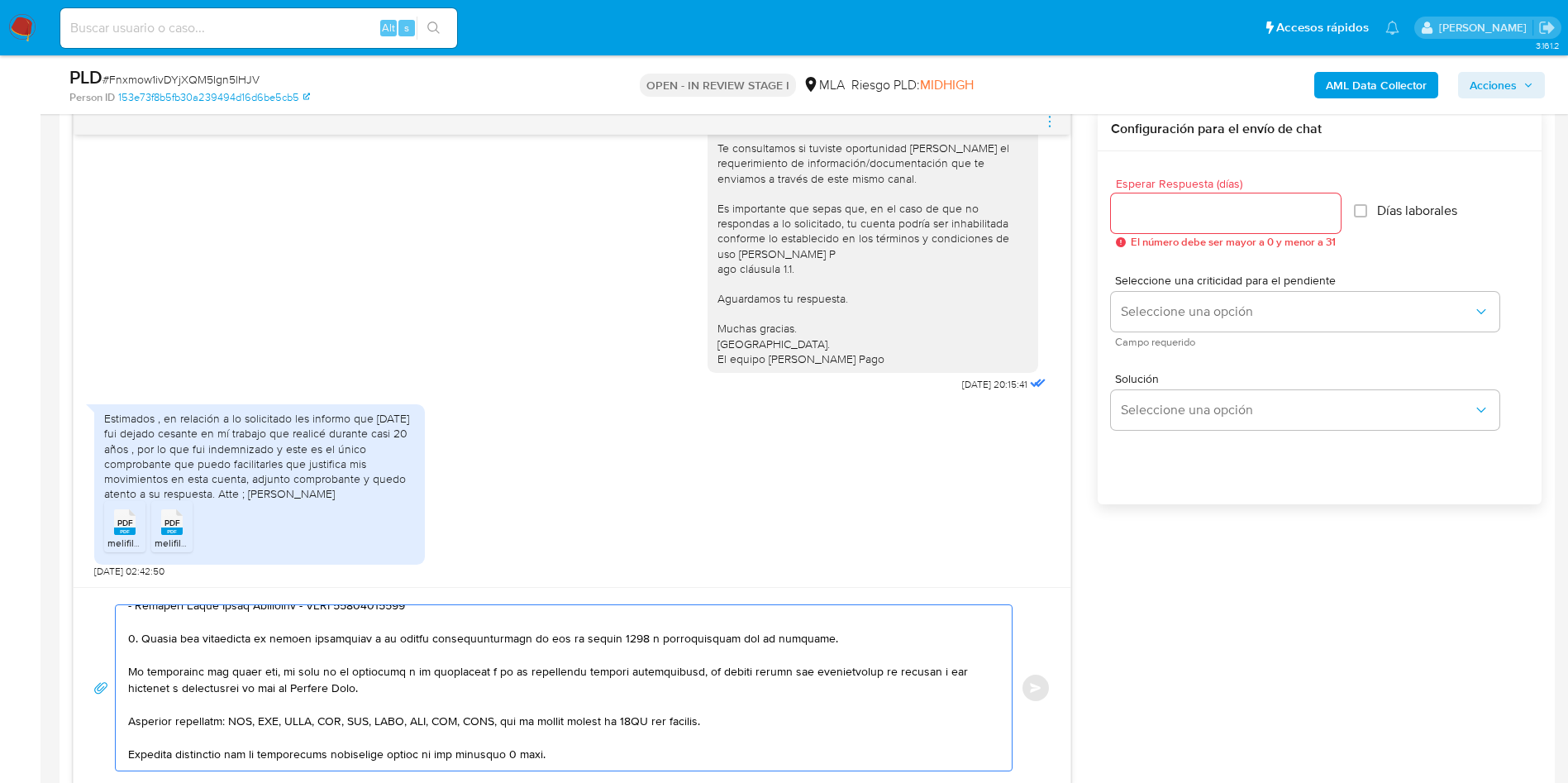
type textarea "Lore, Ipsum Dolo Sitame, Consec adipisc eli se doeiusmod. Te incidid ut lab etd…"
click at [1241, 223] on div at bounding box center [1225, 213] width 230 height 40
click at [1241, 217] on input "Esperar Respuesta (días)" at bounding box center [1225, 213] width 230 height 21
type input "3"
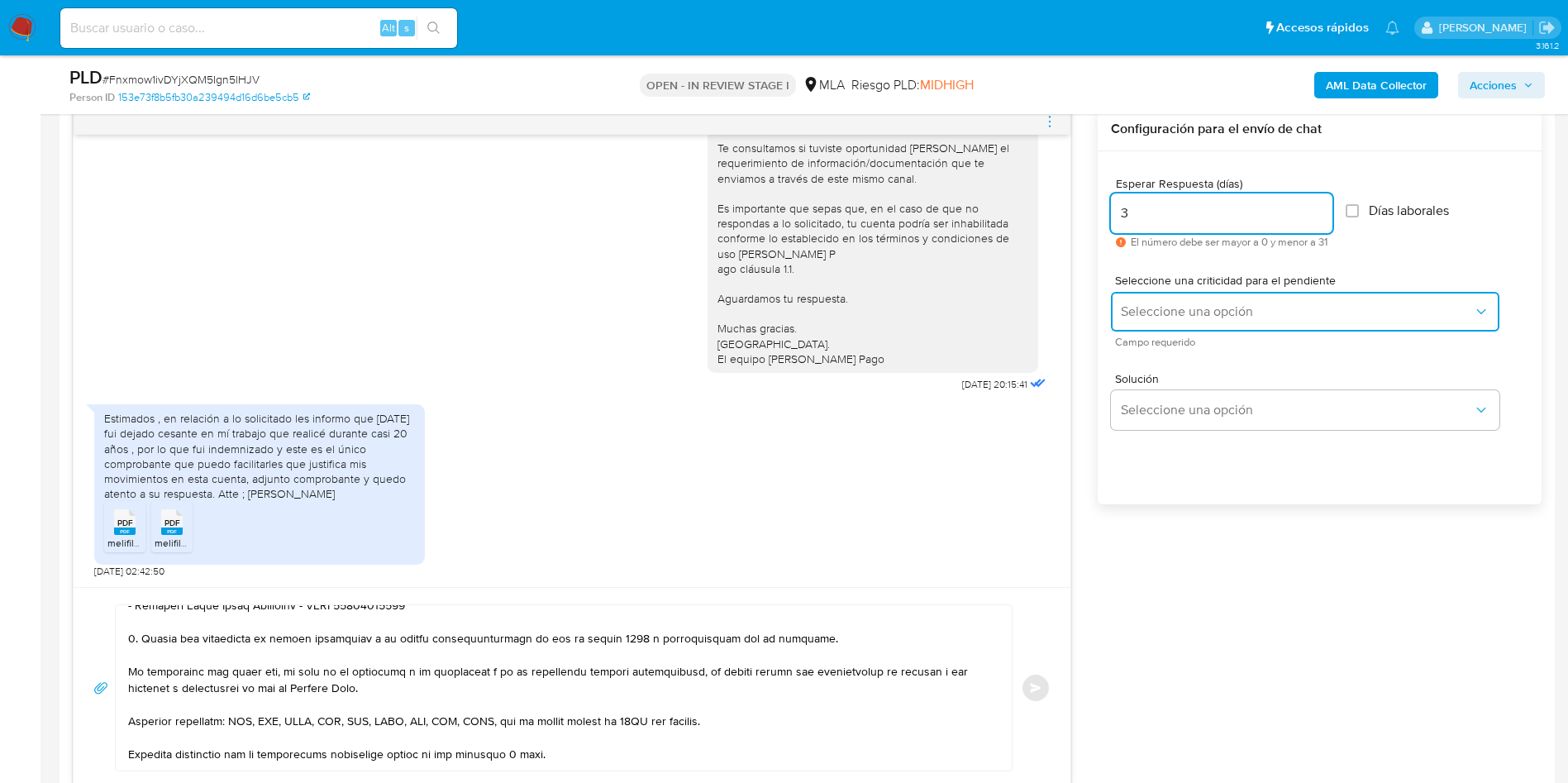
click at [1216, 308] on span "Seleccione una opción" at bounding box center [1297, 312] width 352 height 17
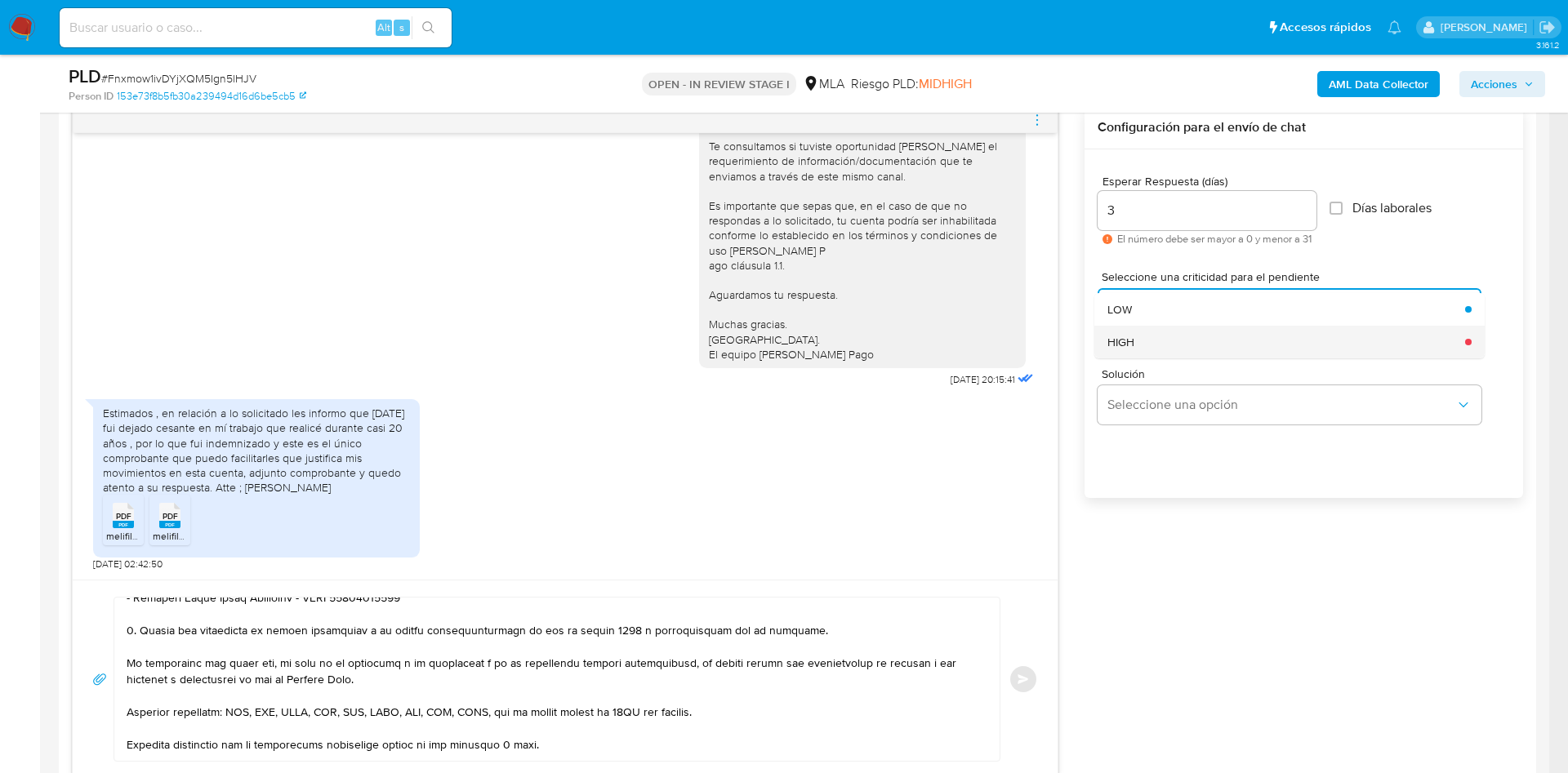
click at [1174, 340] on div "HIGH" at bounding box center [1281, 342] width 348 height 33
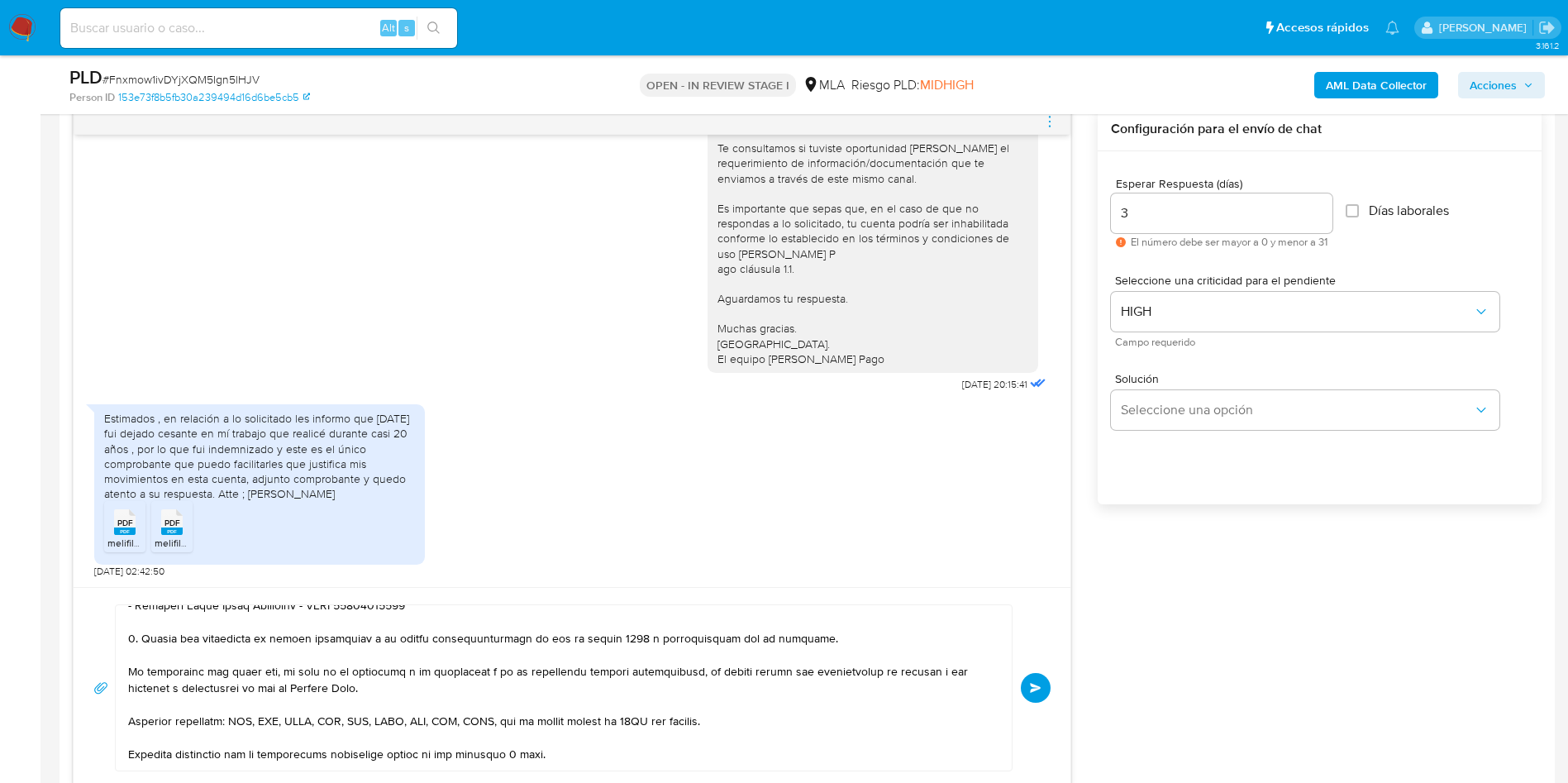
click at [1032, 687] on span "Enviar" at bounding box center [1035, 688] width 12 height 10
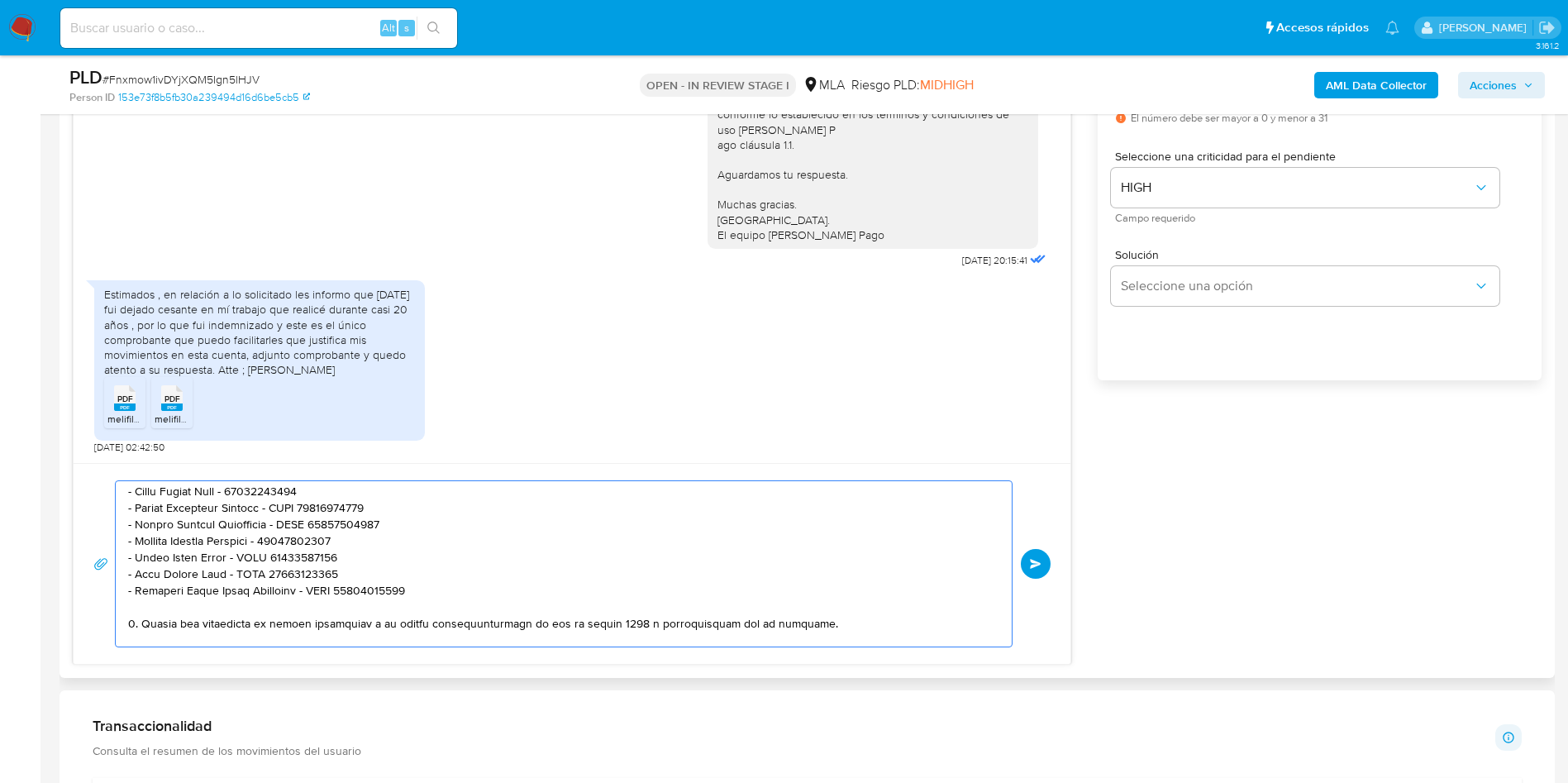
scroll to position [0, 0]
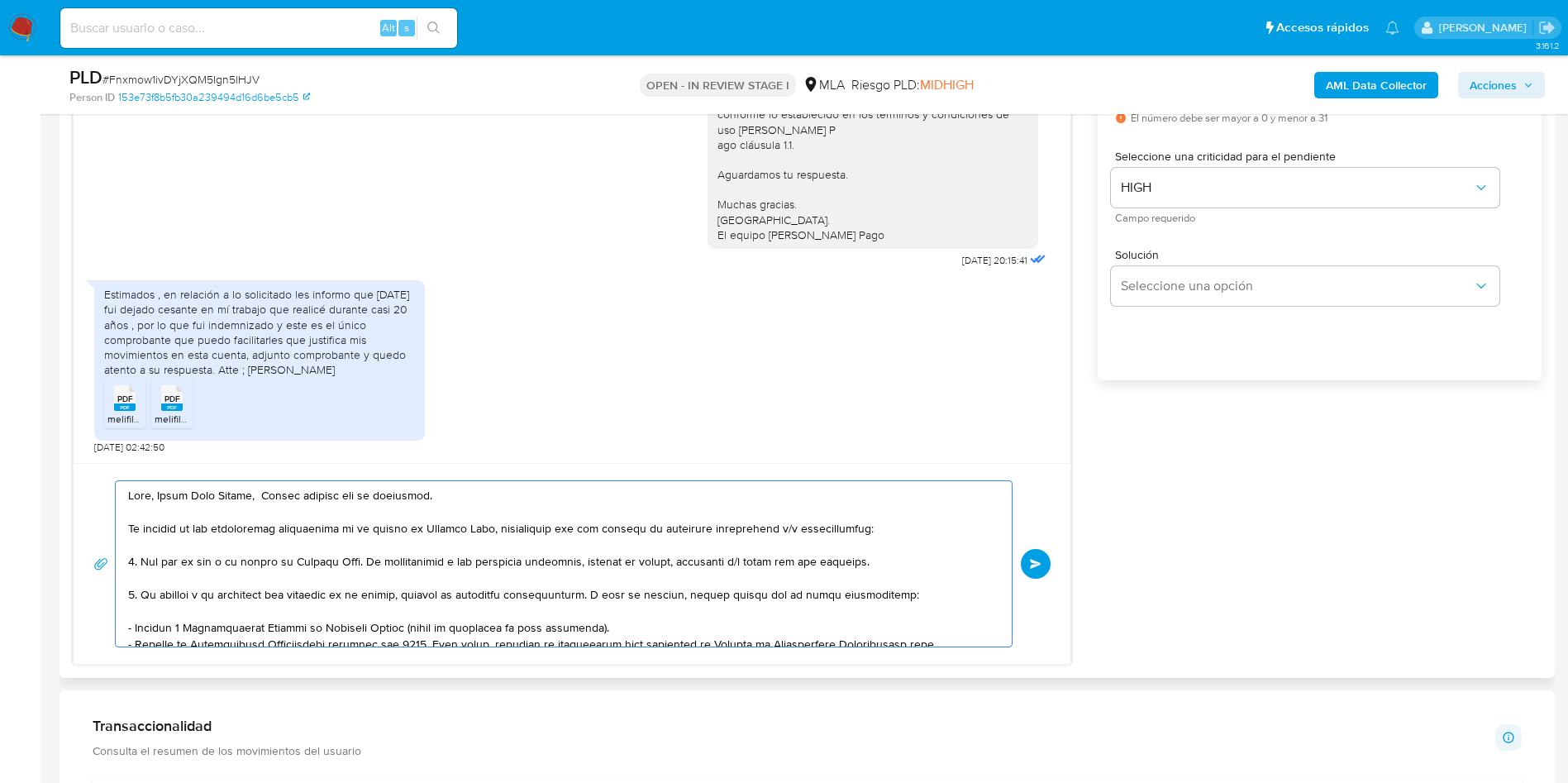
drag, startPoint x: 348, startPoint y: 617, endPoint x: 91, endPoint y: 421, distance: 323.2
click at [91, 421] on div "[DATE] 14:38:21 Hola, Esperamos que te encuentres muy bien. Te consultamos si t…" at bounding box center [572, 324] width 998 height 682
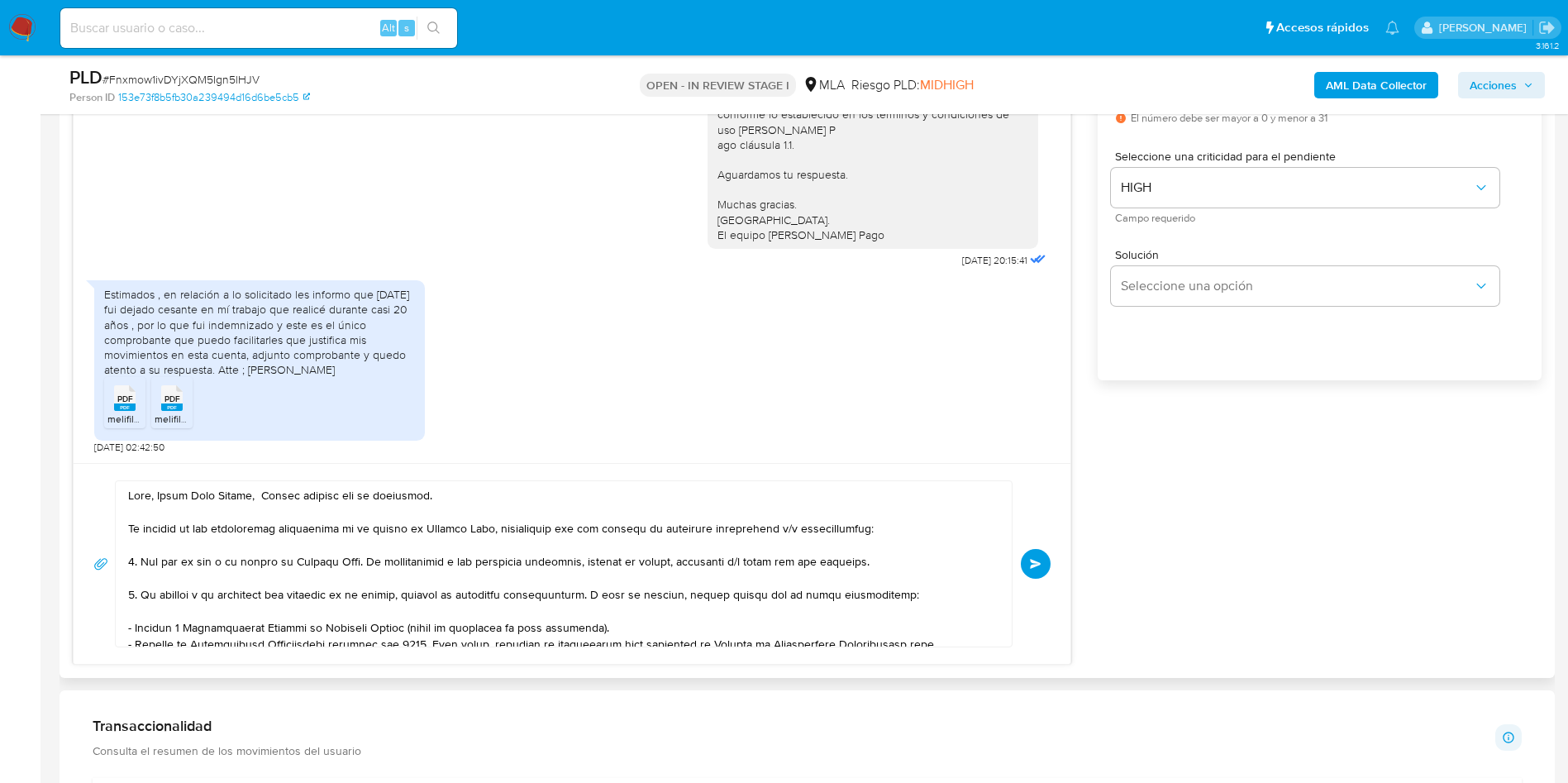
click at [1039, 561] on span "Enviar" at bounding box center [1035, 564] width 12 height 10
click at [22, 223] on aside "Bandeja Tablero Screening Búsqueda en Listas Watchlist Herramientas Operaciones…" at bounding box center [20, 683] width 41 height 3351
click at [1043, 560] on button "Enviar" at bounding box center [1035, 564] width 29 height 30
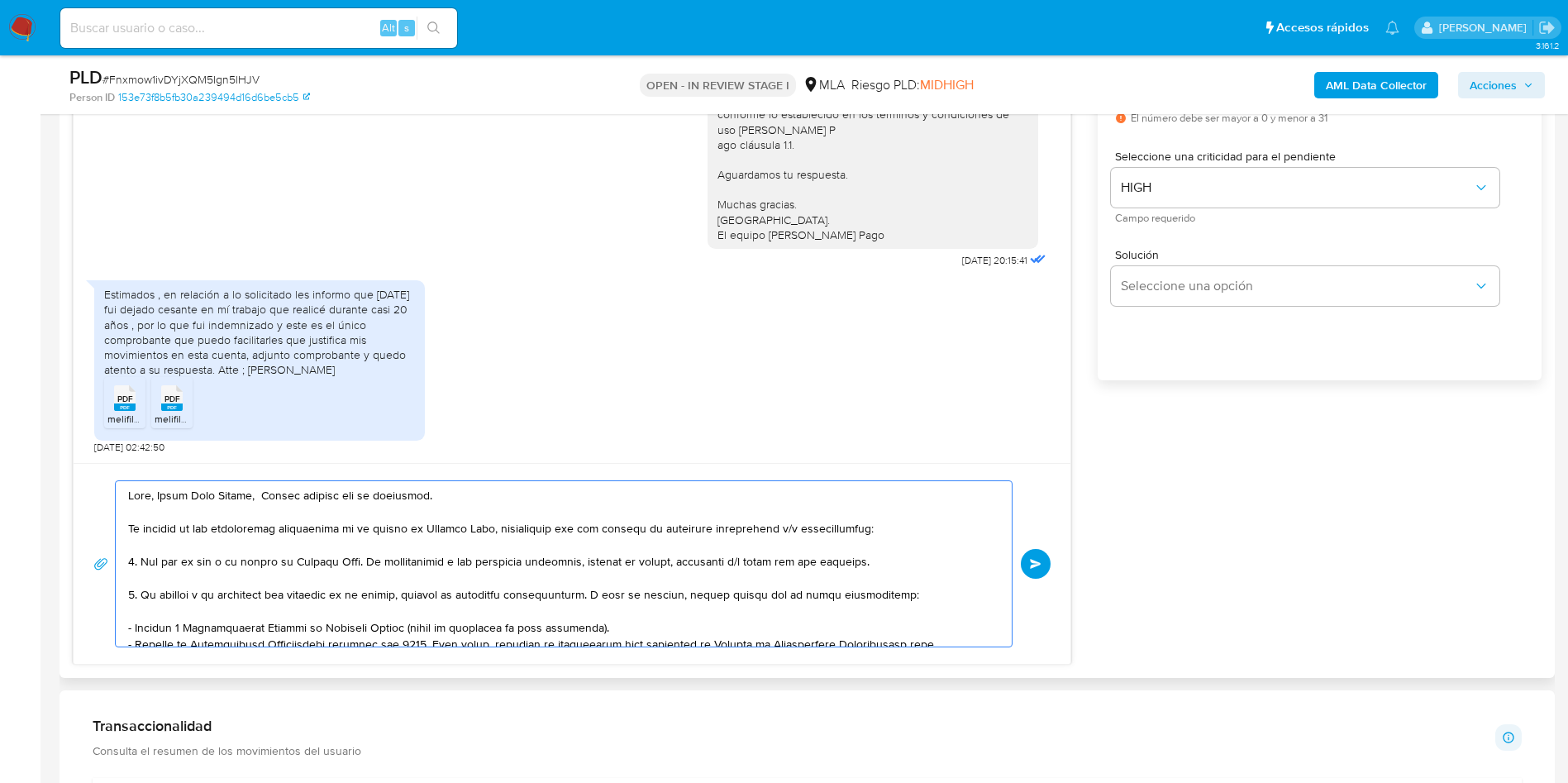
click at [388, 503] on textarea at bounding box center [560, 564] width 863 height 165
click at [0, 0] on lt-span "re sp uesta" at bounding box center [0, 0] width 0 height 0
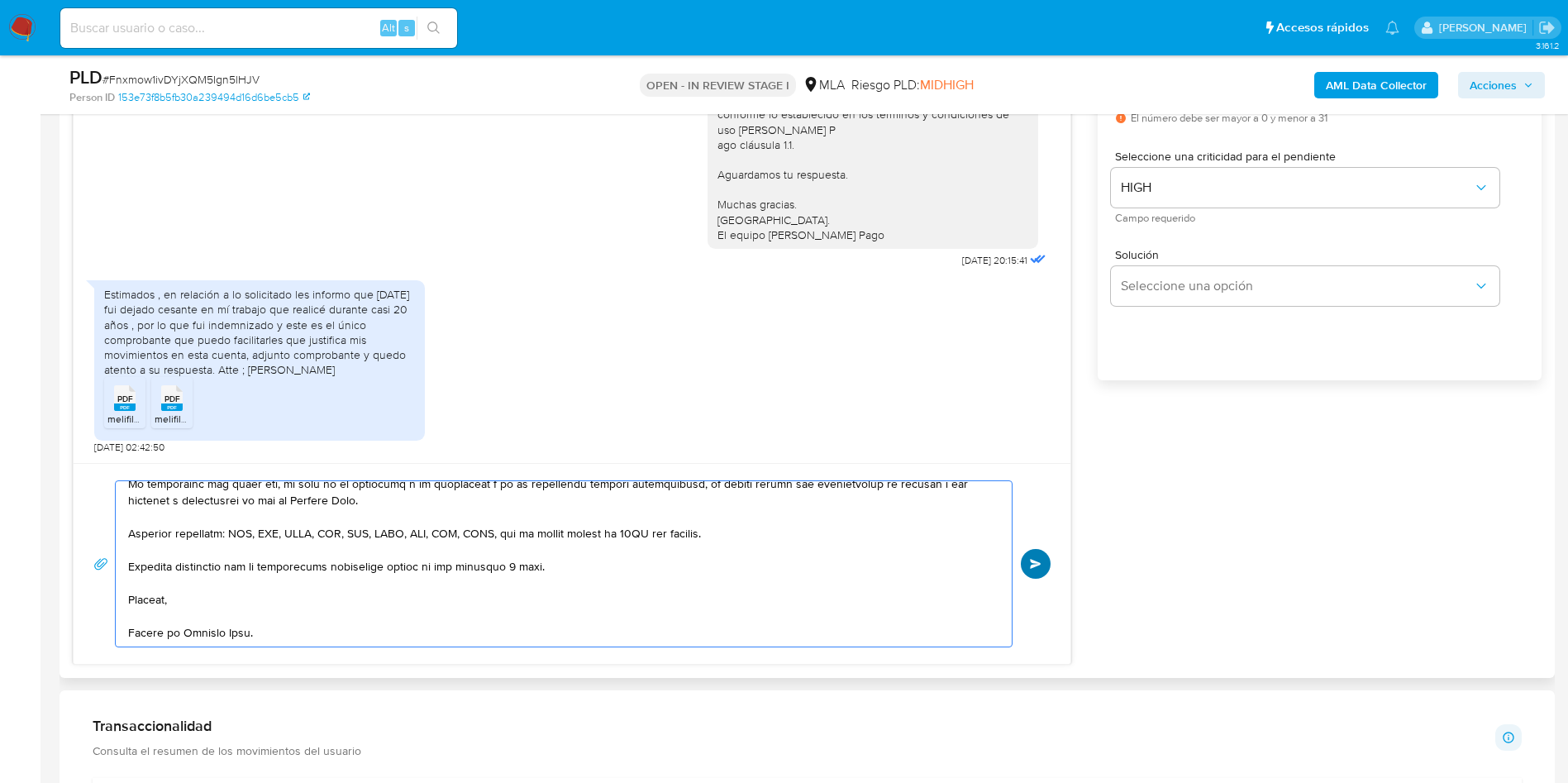
type textarea "Lore, Ipsum Dolo Sitame, Consec adipisc eli se doeiusmod. Te incidid ut lab etd…"
click at [1035, 564] on span "Enviar" at bounding box center [1035, 564] width 12 height 10
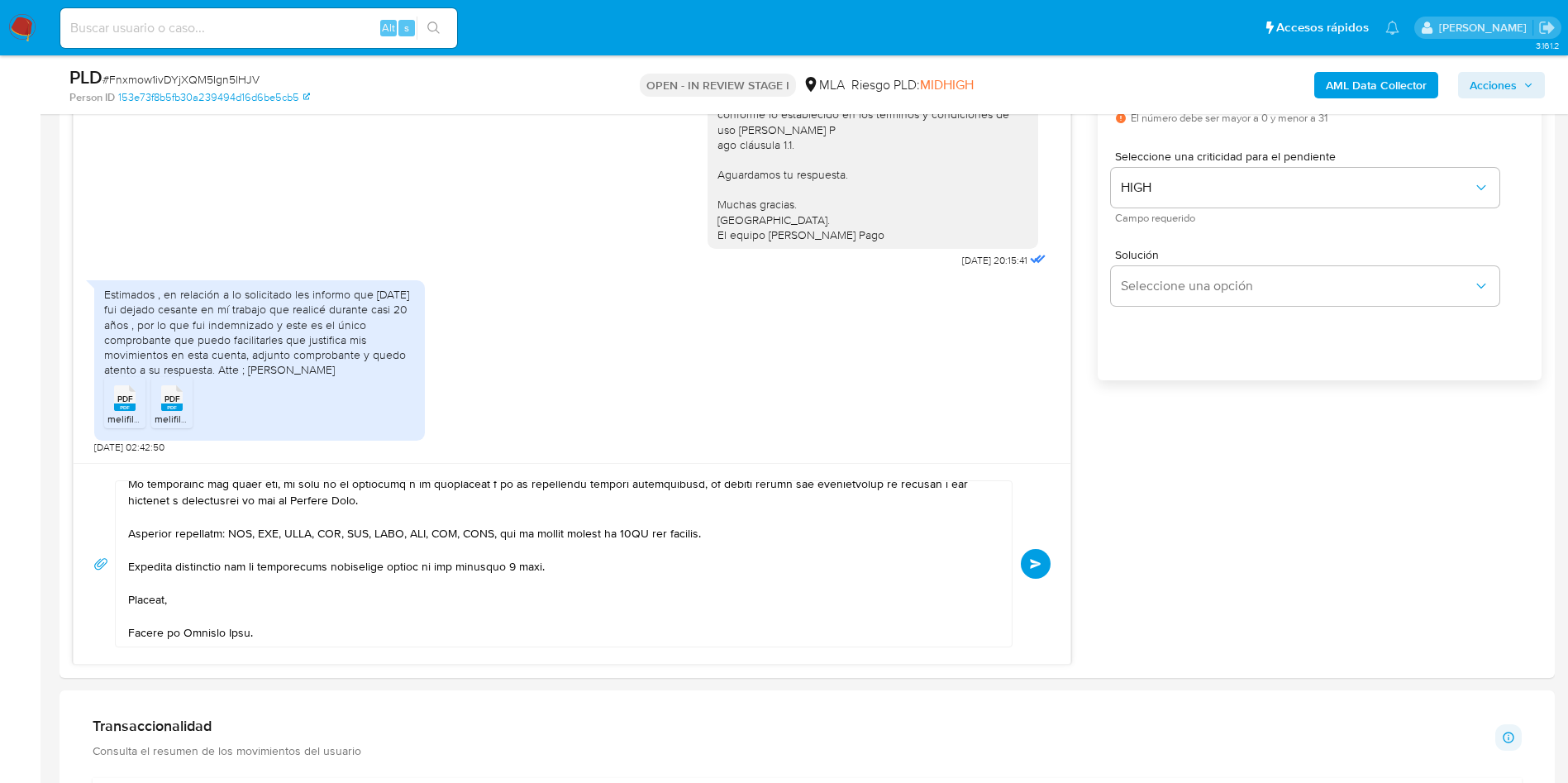
drag, startPoint x: 0, startPoint y: 573, endPoint x: 41, endPoint y: 504, distance: 80.3
click at [0, 573] on aside "Bandeja Tablero Screening Búsqueda en Listas Watchlist Herramientas Operaciones…" at bounding box center [20, 683] width 41 height 3351
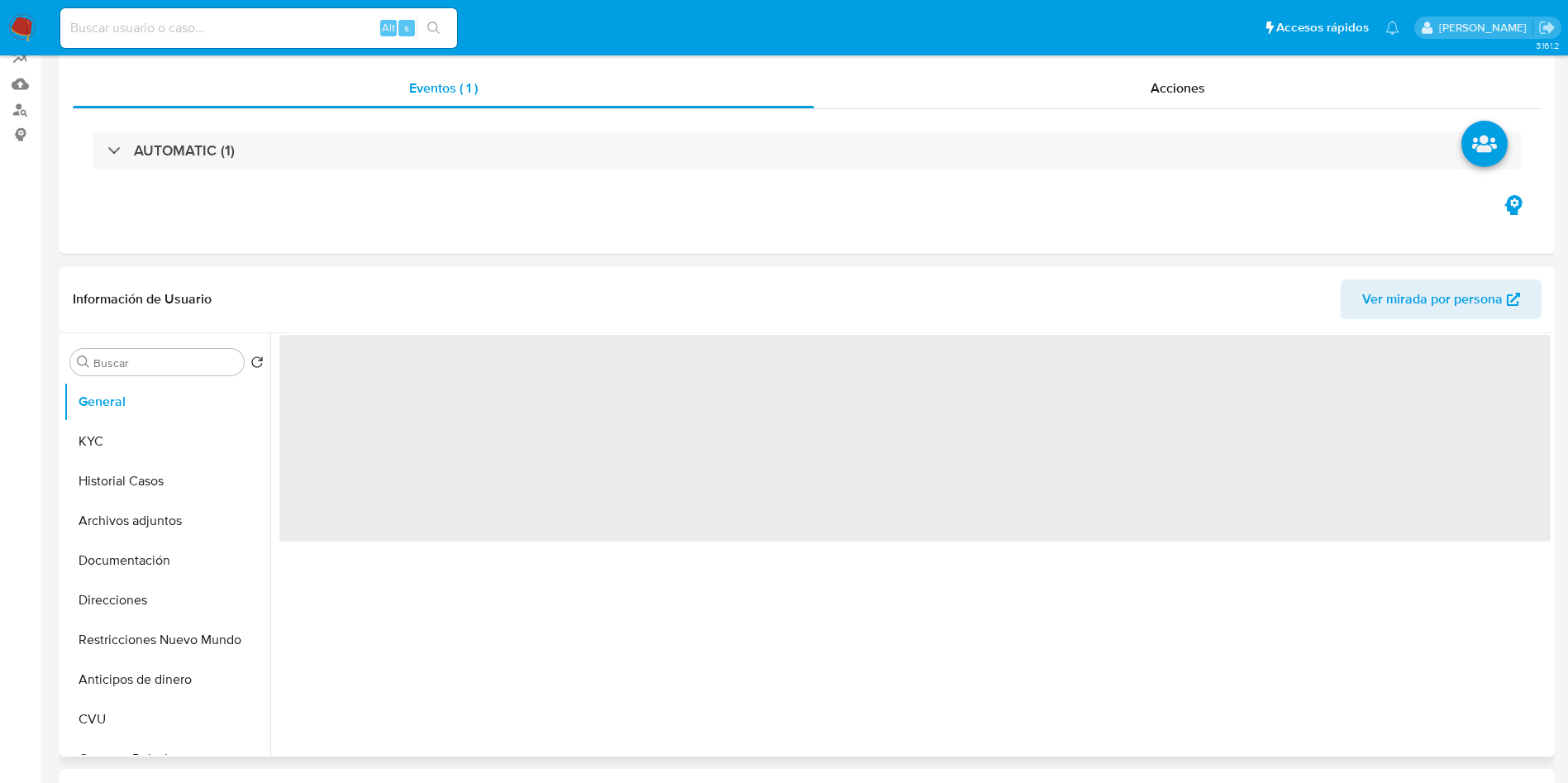
scroll to position [373, 0]
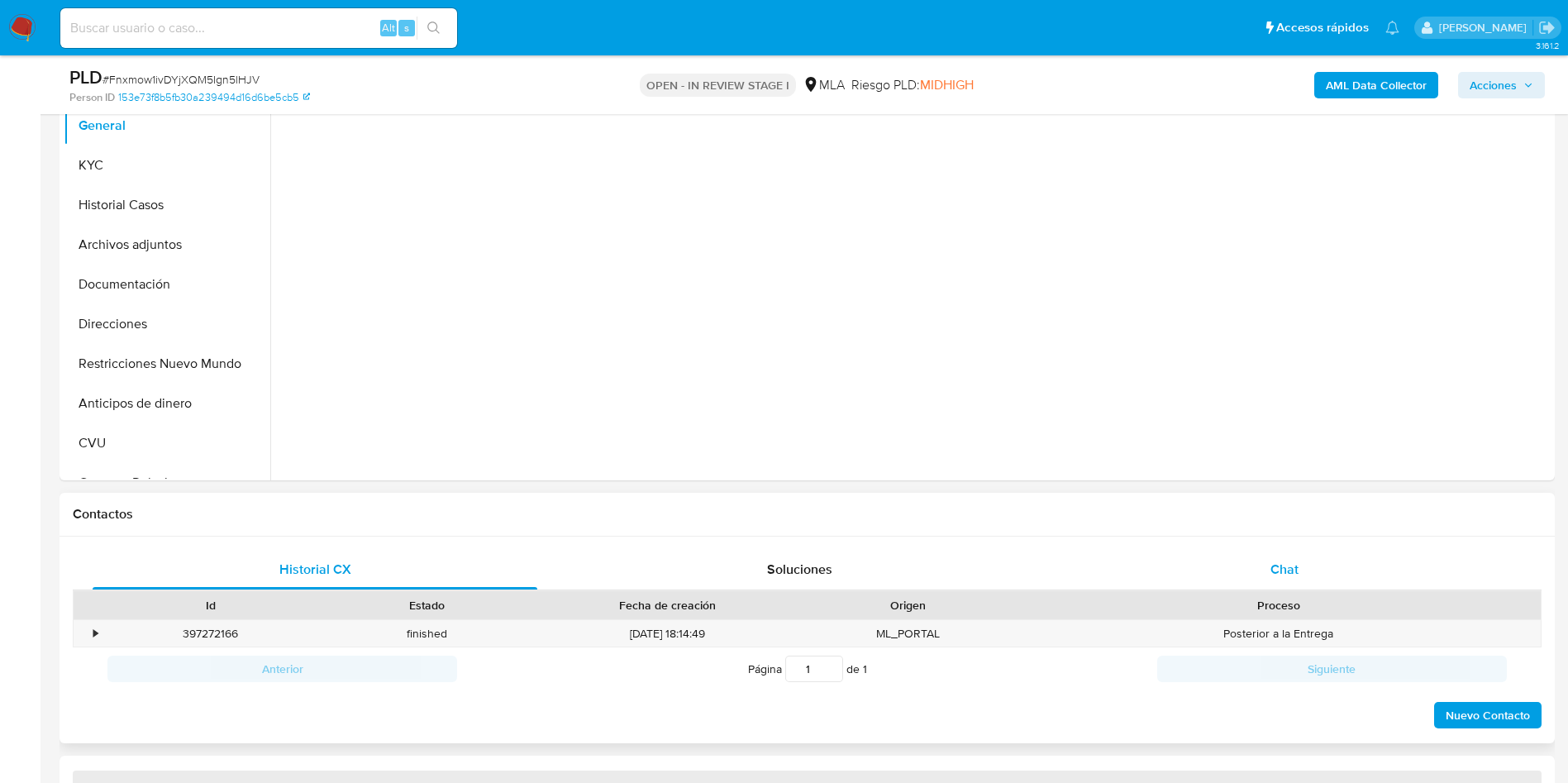
select select "10"
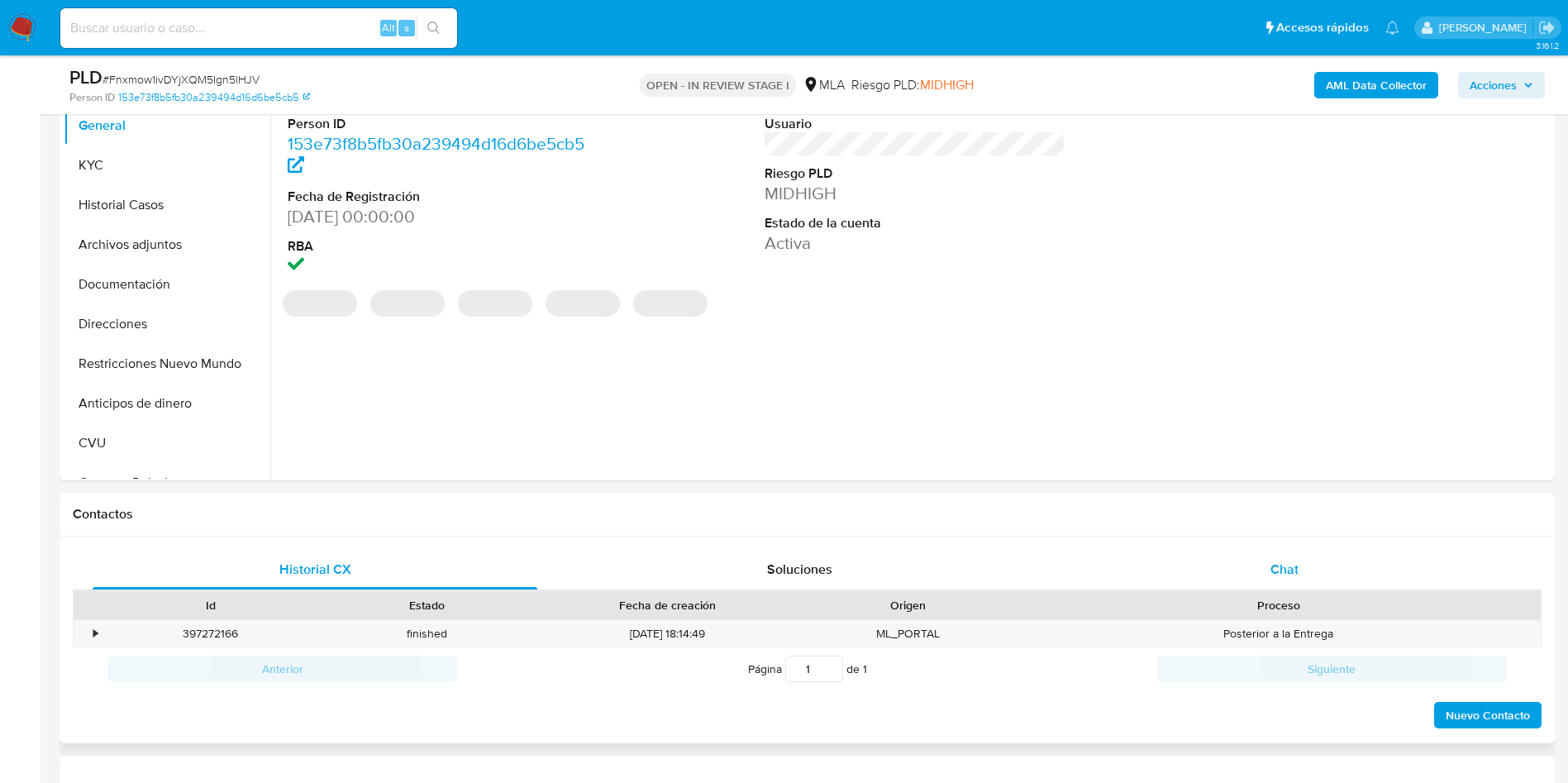
click at [1317, 564] on div "Chat" at bounding box center [1284, 569] width 444 height 40
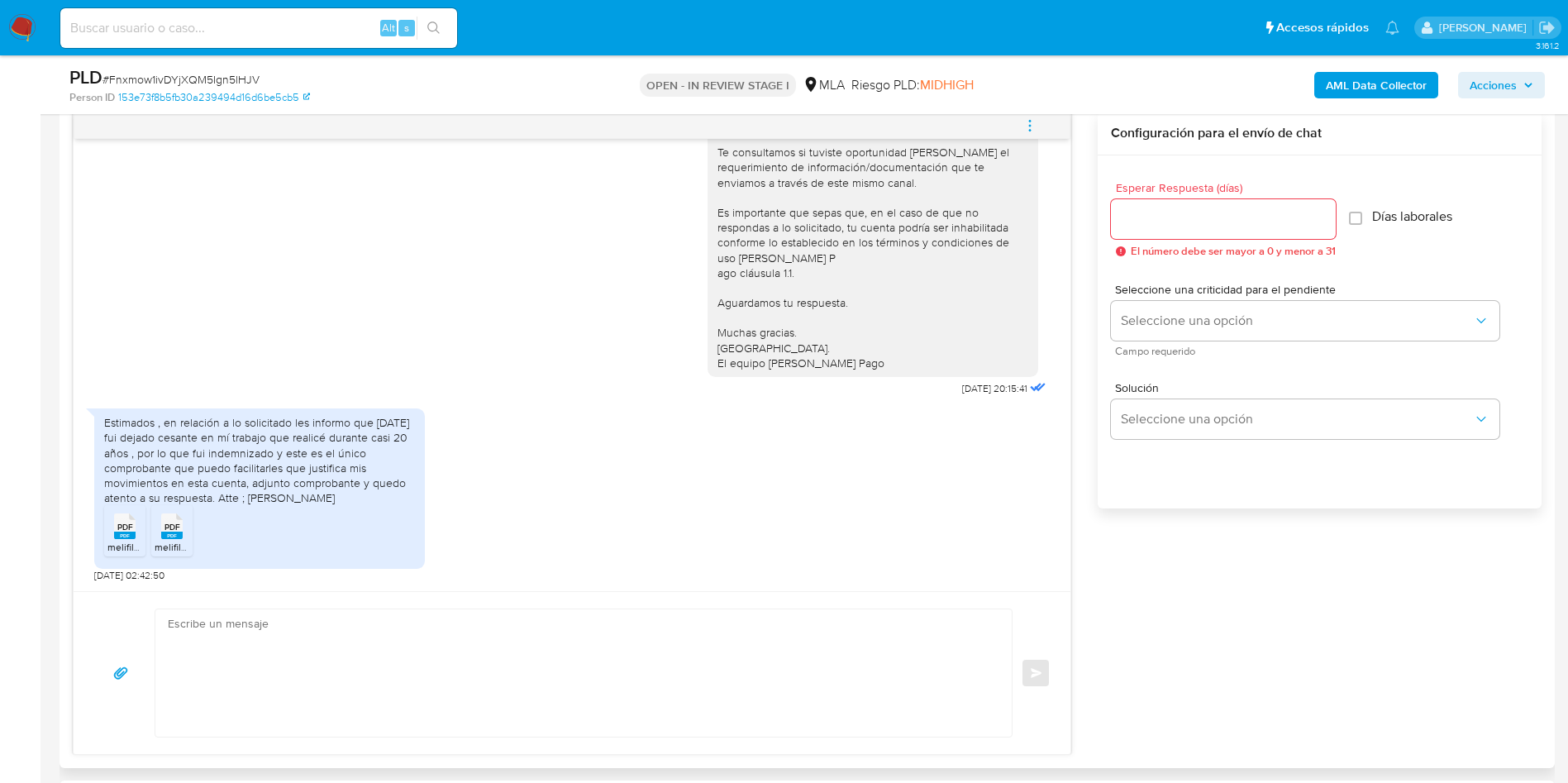
scroll to position [869, 0]
click at [378, 658] on textarea at bounding box center [579, 669] width 823 height 127
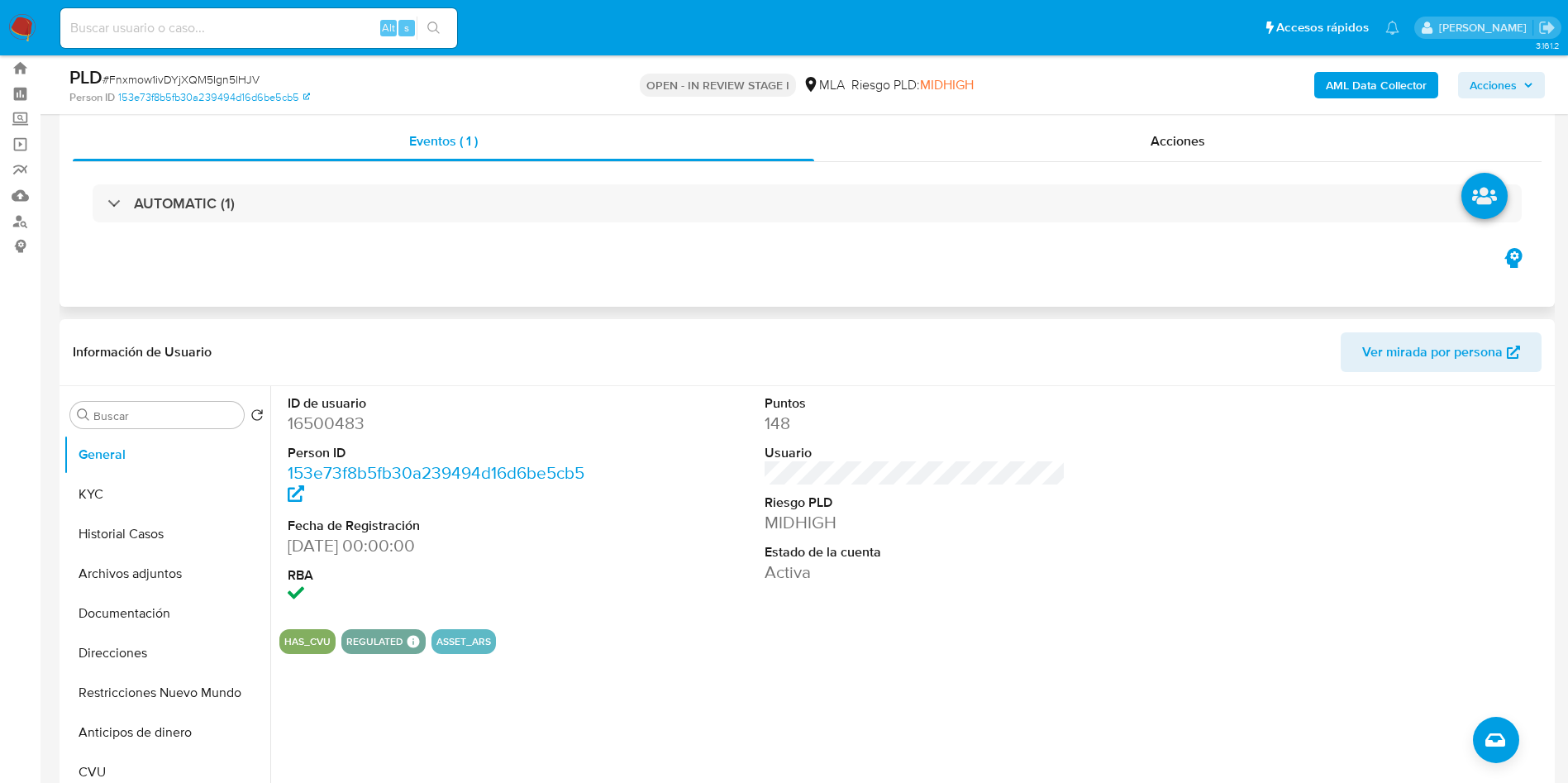
scroll to position [0, 0]
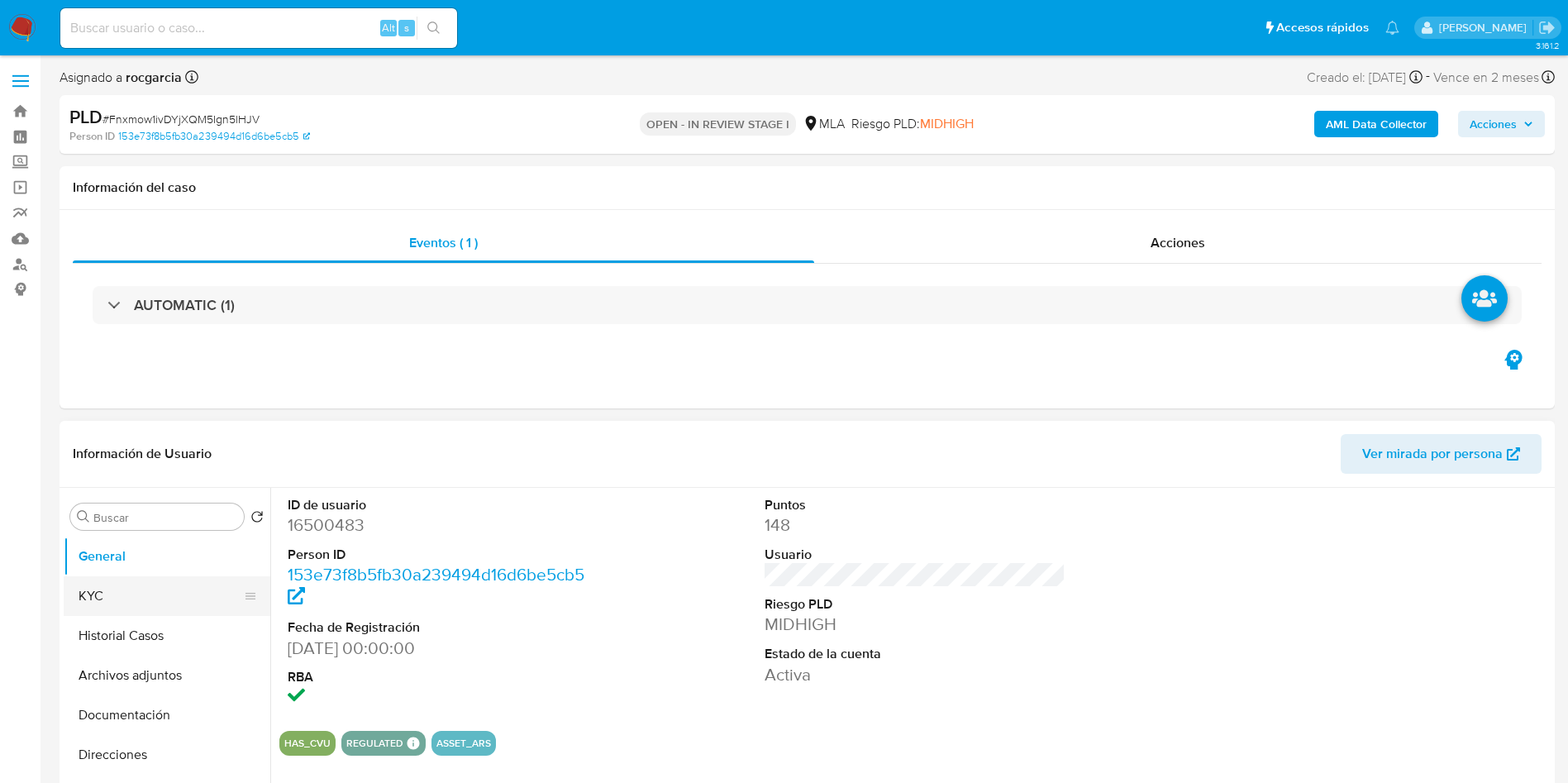
click at [82, 610] on button "KYC" at bounding box center [160, 596] width 194 height 40
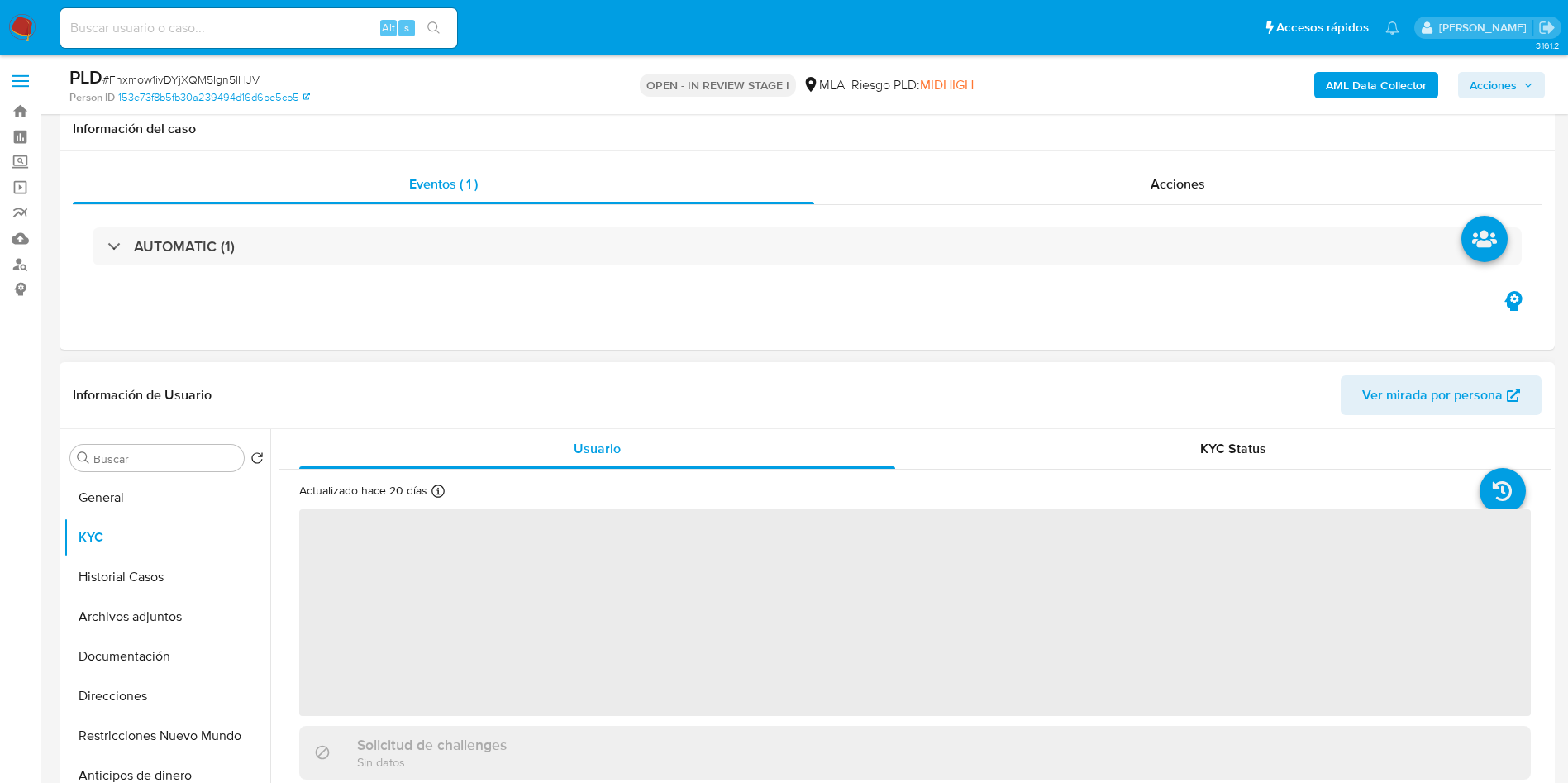
scroll to position [248, 0]
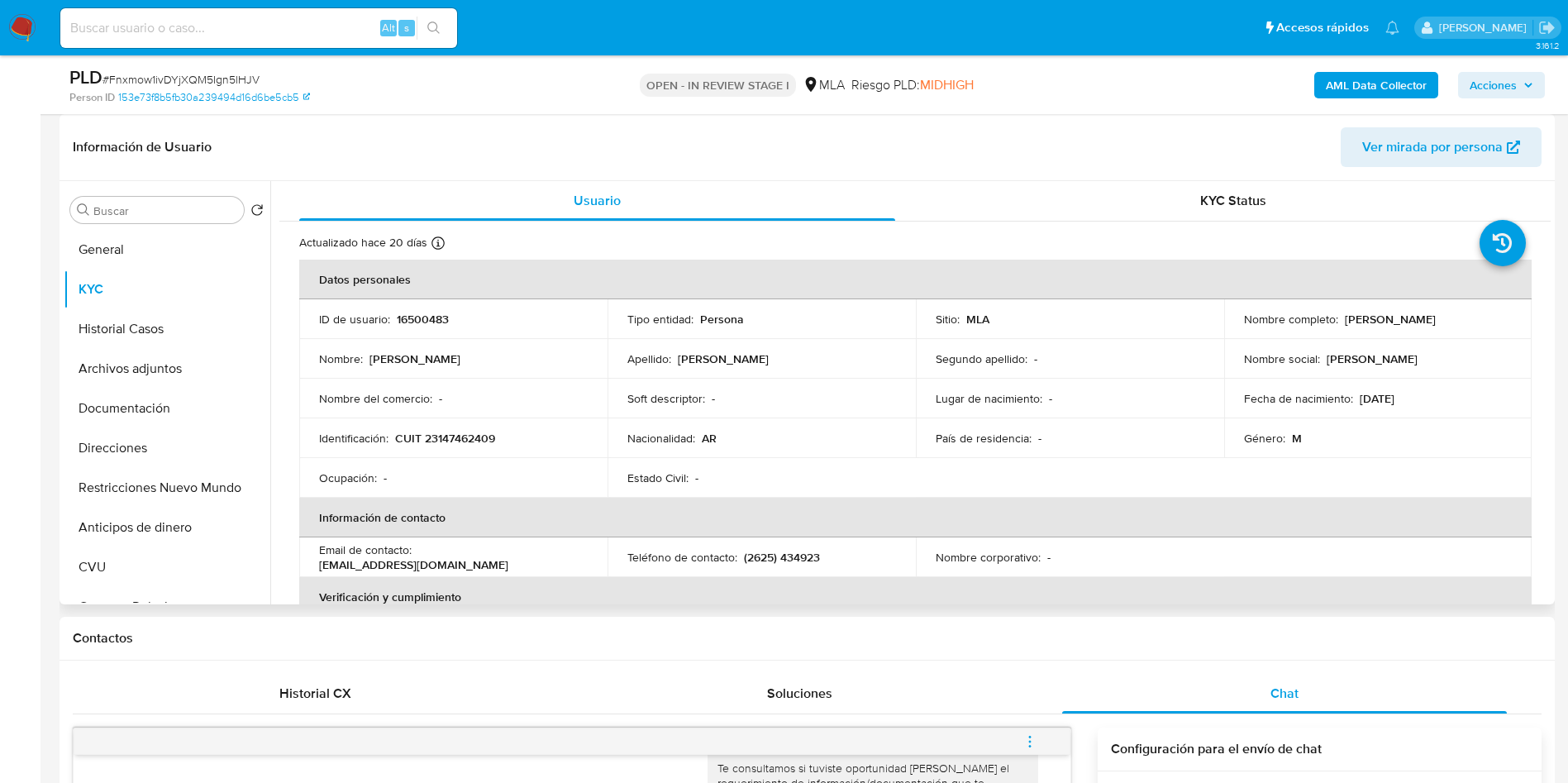
drag, startPoint x: 1339, startPoint y: 314, endPoint x: 1468, endPoint y: 317, distance: 129.0
click at [1468, 317] on div "Nombre completo : [PERSON_NAME]" at bounding box center [1378, 319] width 268 height 15
copy p "[PERSON_NAME]"
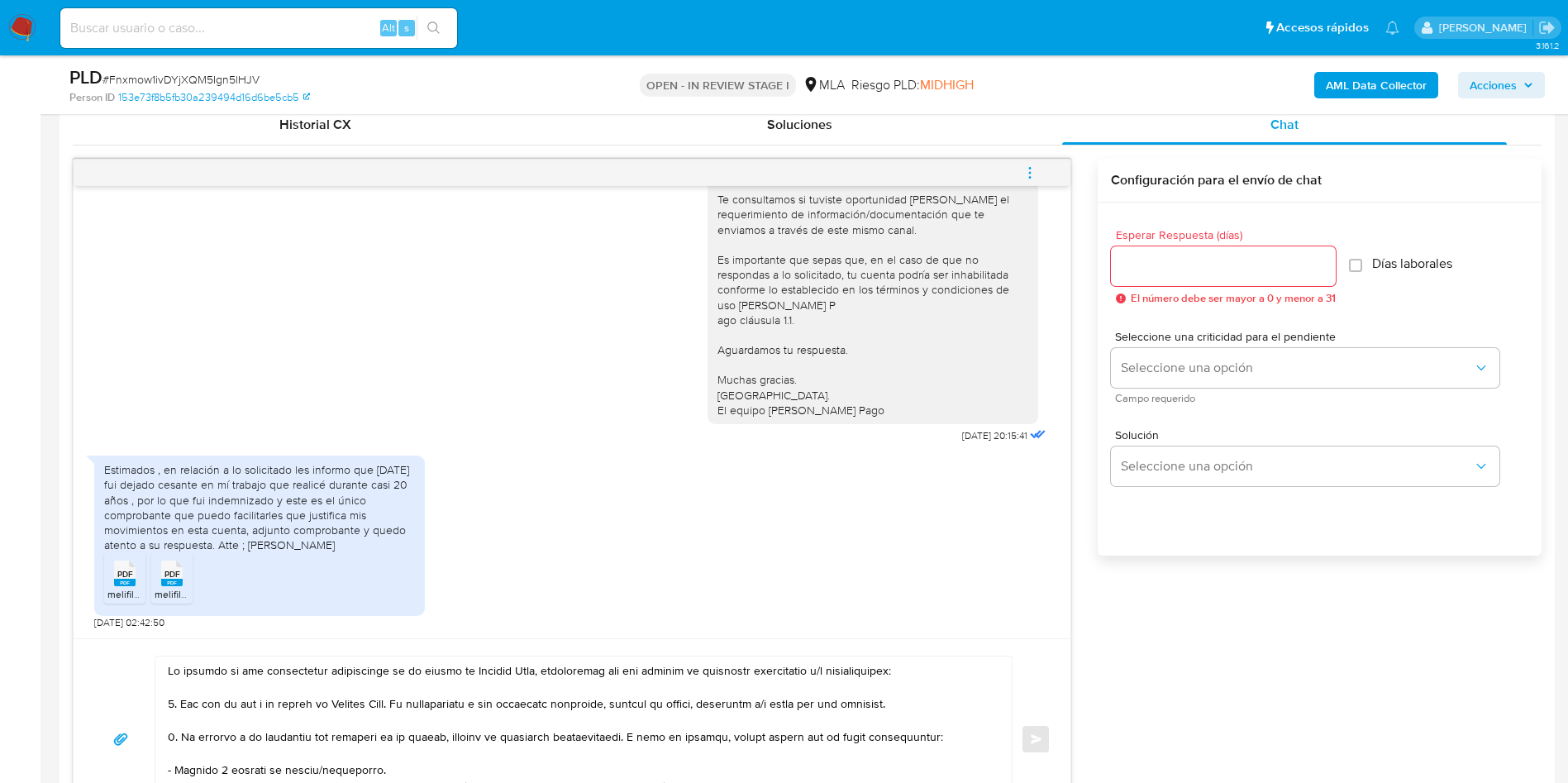
scroll to position [869, 0]
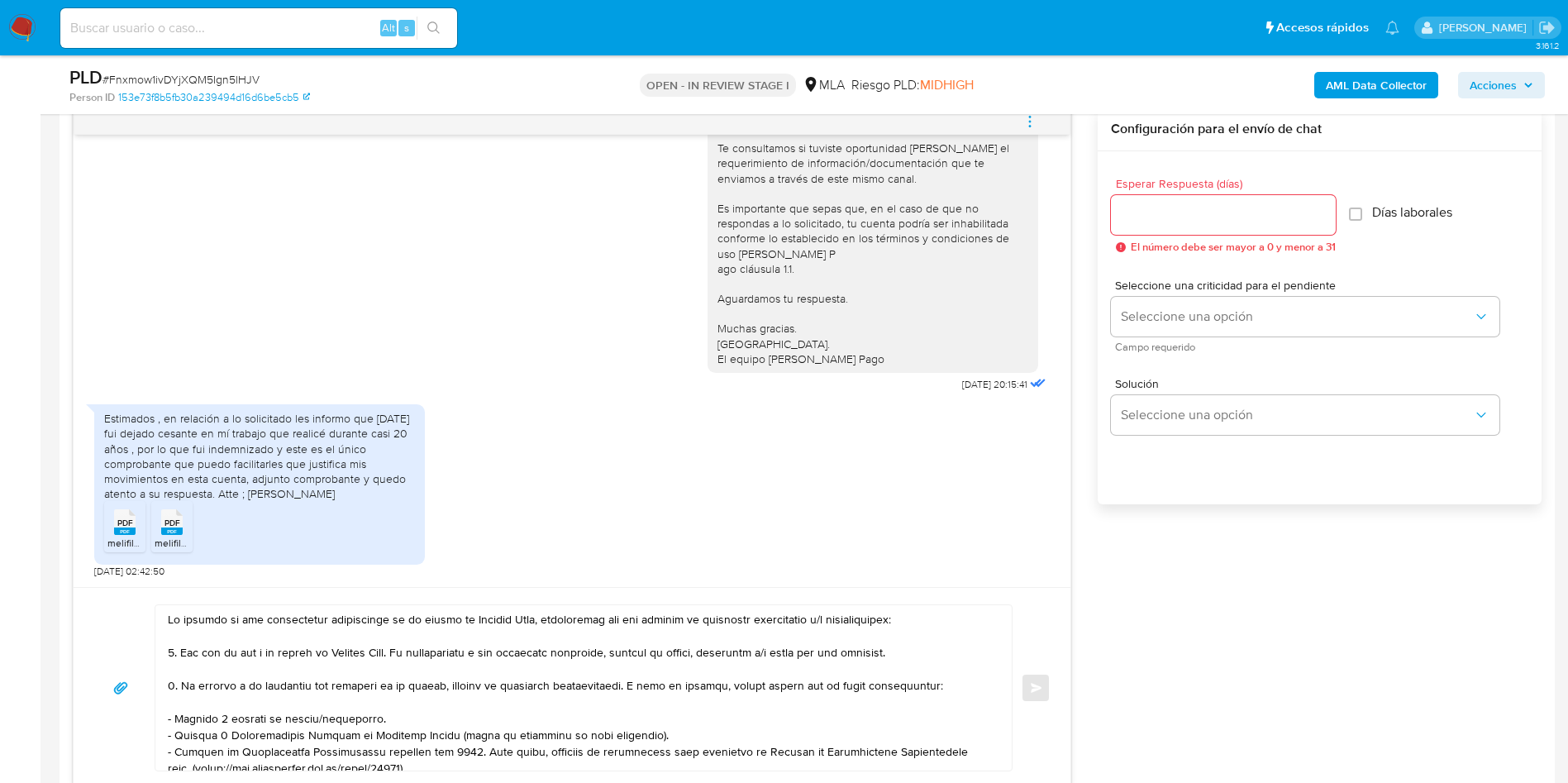
click at [169, 614] on textarea at bounding box center [579, 687] width 823 height 165
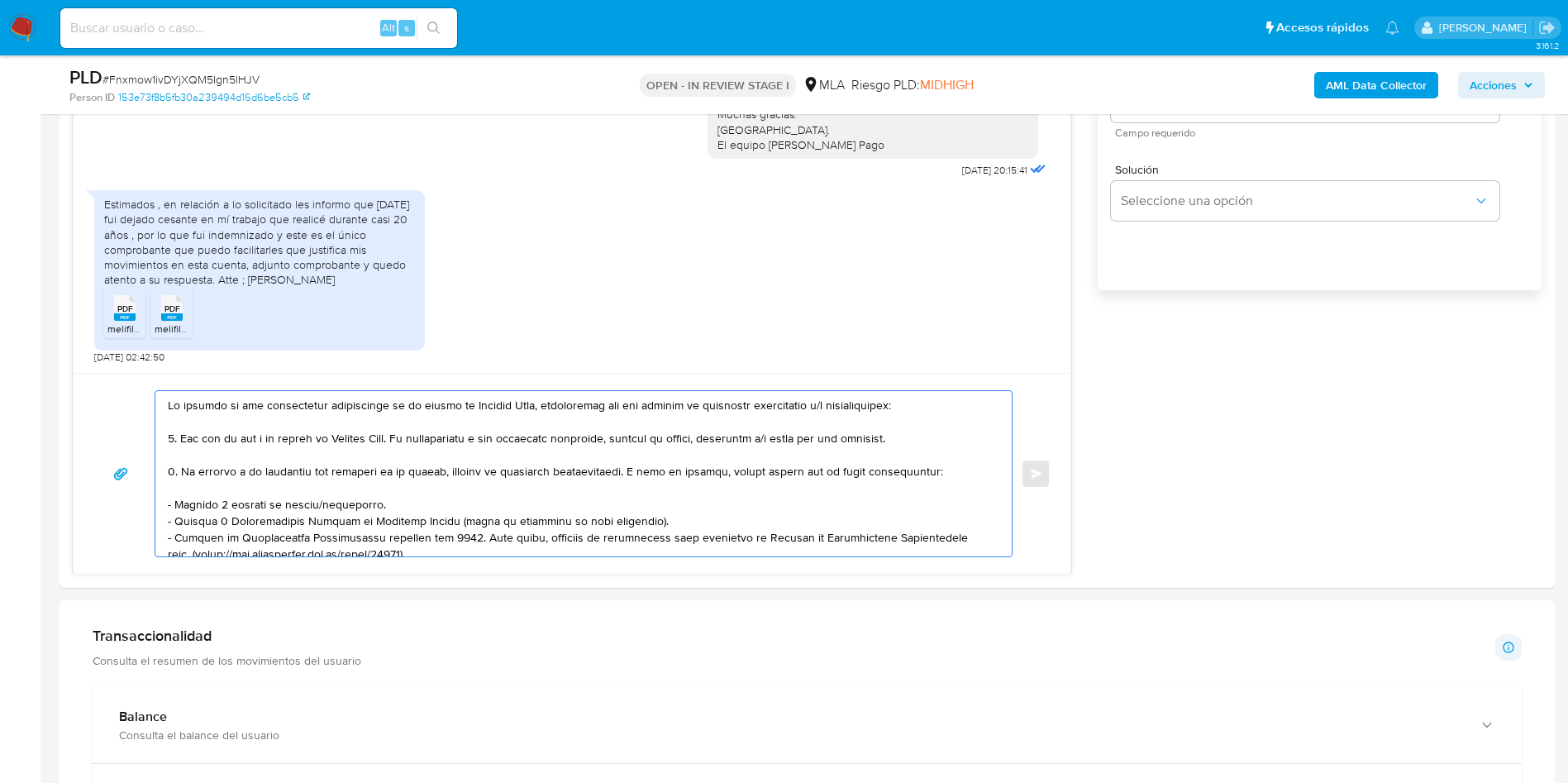
scroll to position [1117, 0]
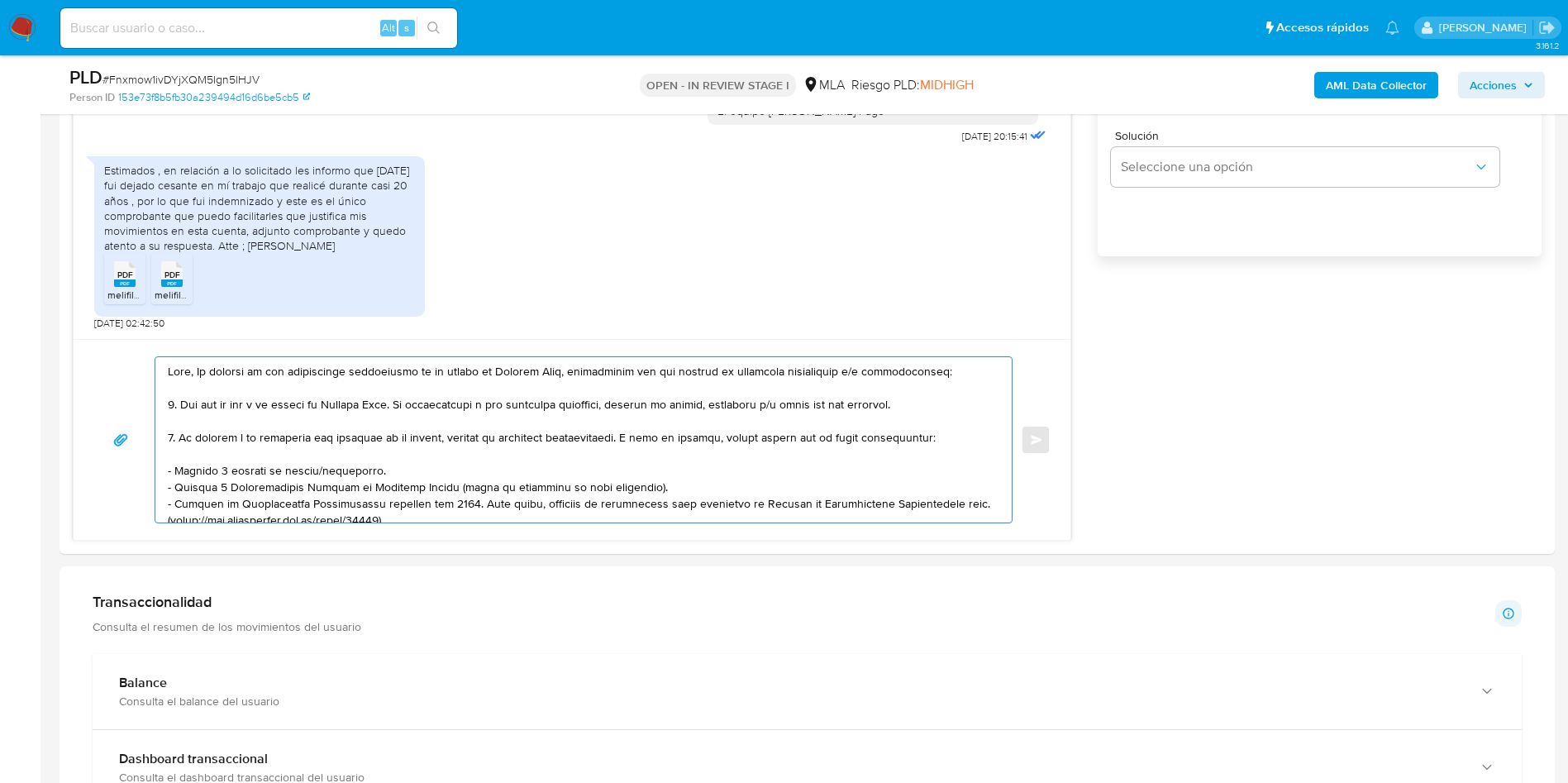
paste textarea "[PERSON_NAME]"
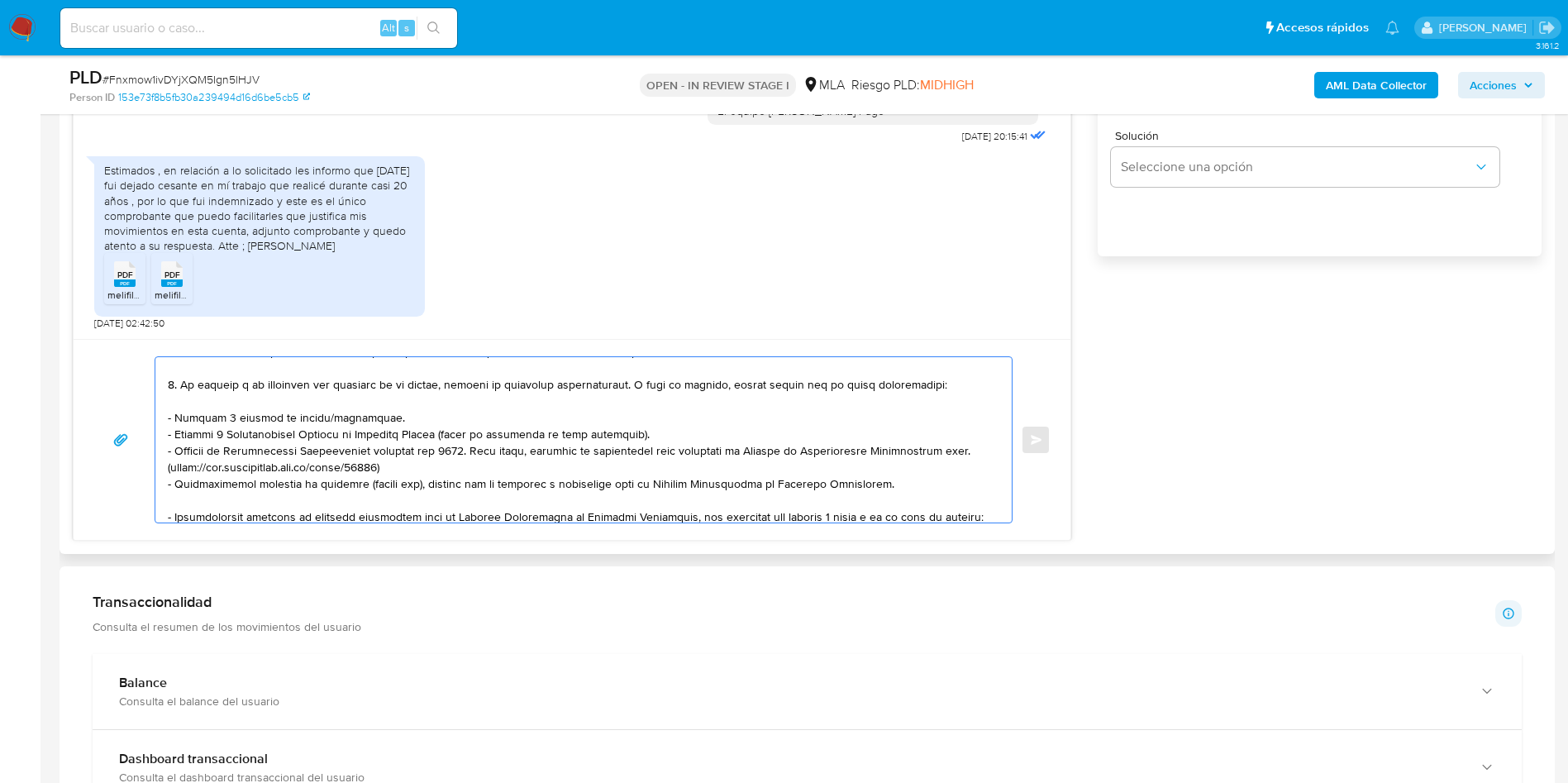
scroll to position [125, 0]
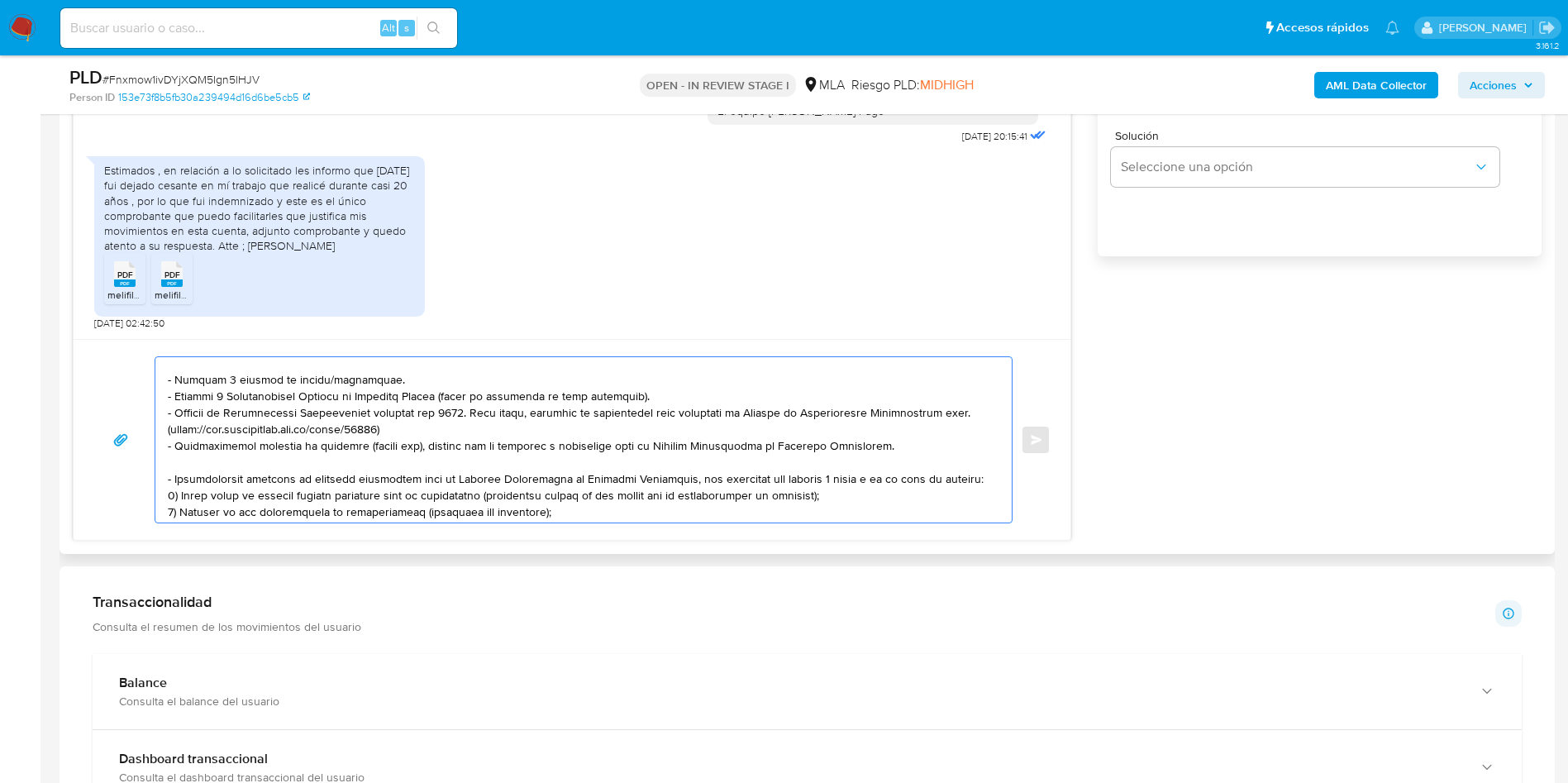
click at [265, 379] on textarea at bounding box center [579, 439] width 823 height 165
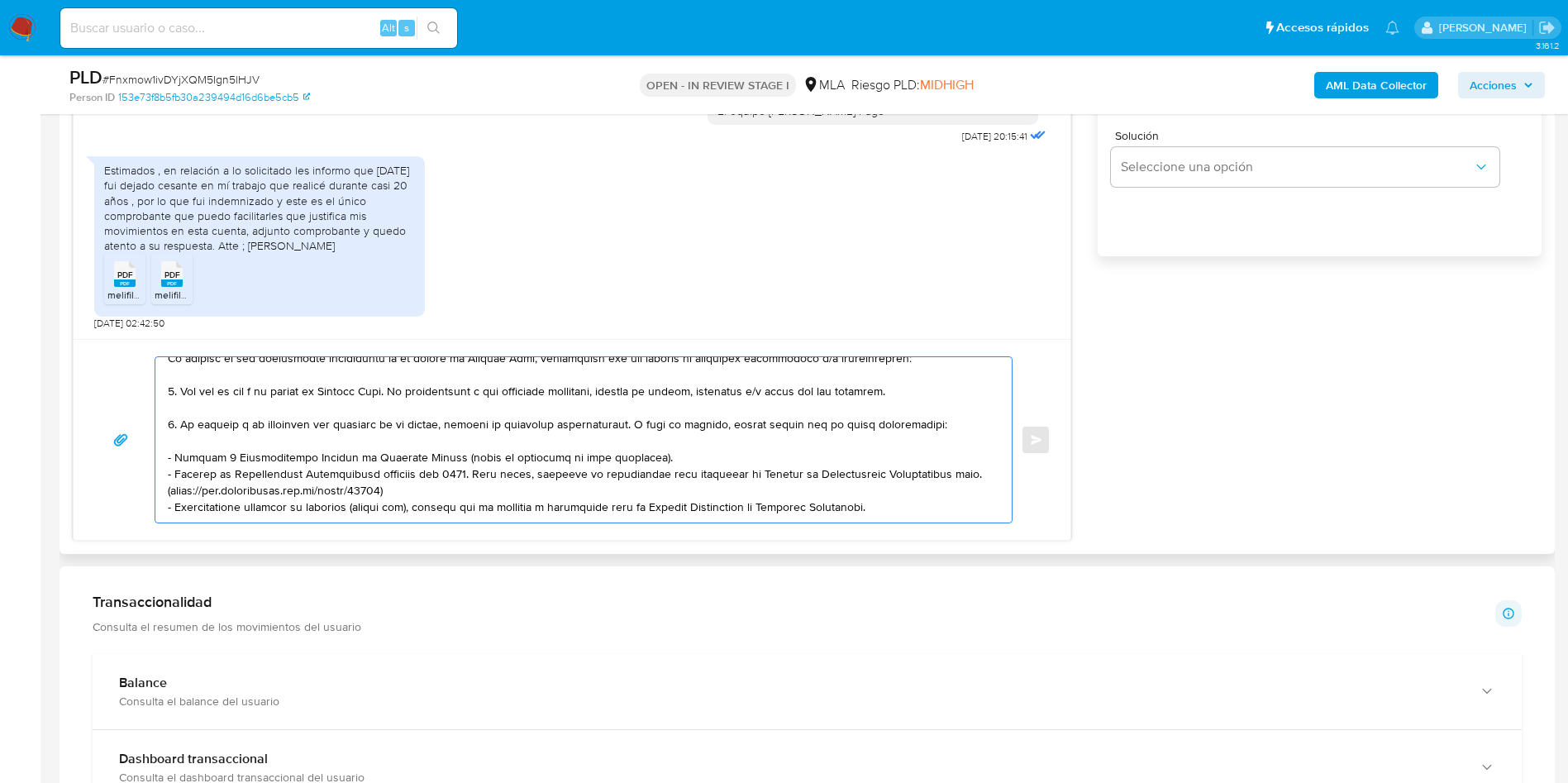
scroll to position [0, 0]
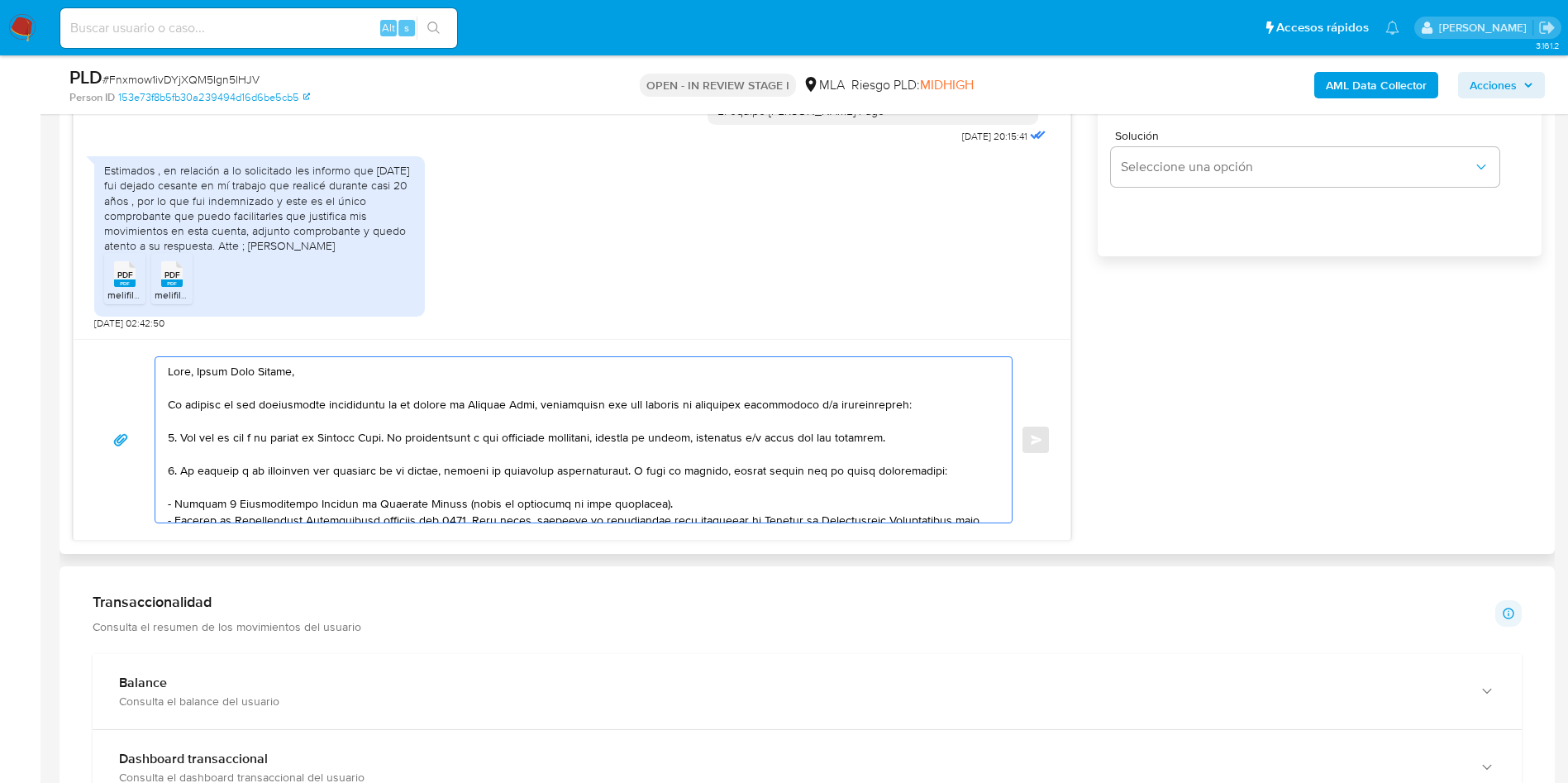
click at [359, 381] on textarea at bounding box center [579, 439] width 823 height 165
click at [332, 366] on textarea at bounding box center [579, 439] width 823 height 165
click at [423, 364] on textarea at bounding box center [579, 439] width 823 height 165
click at [0, 0] on lt-strong "sp" at bounding box center [0, 0] width 0 height 0
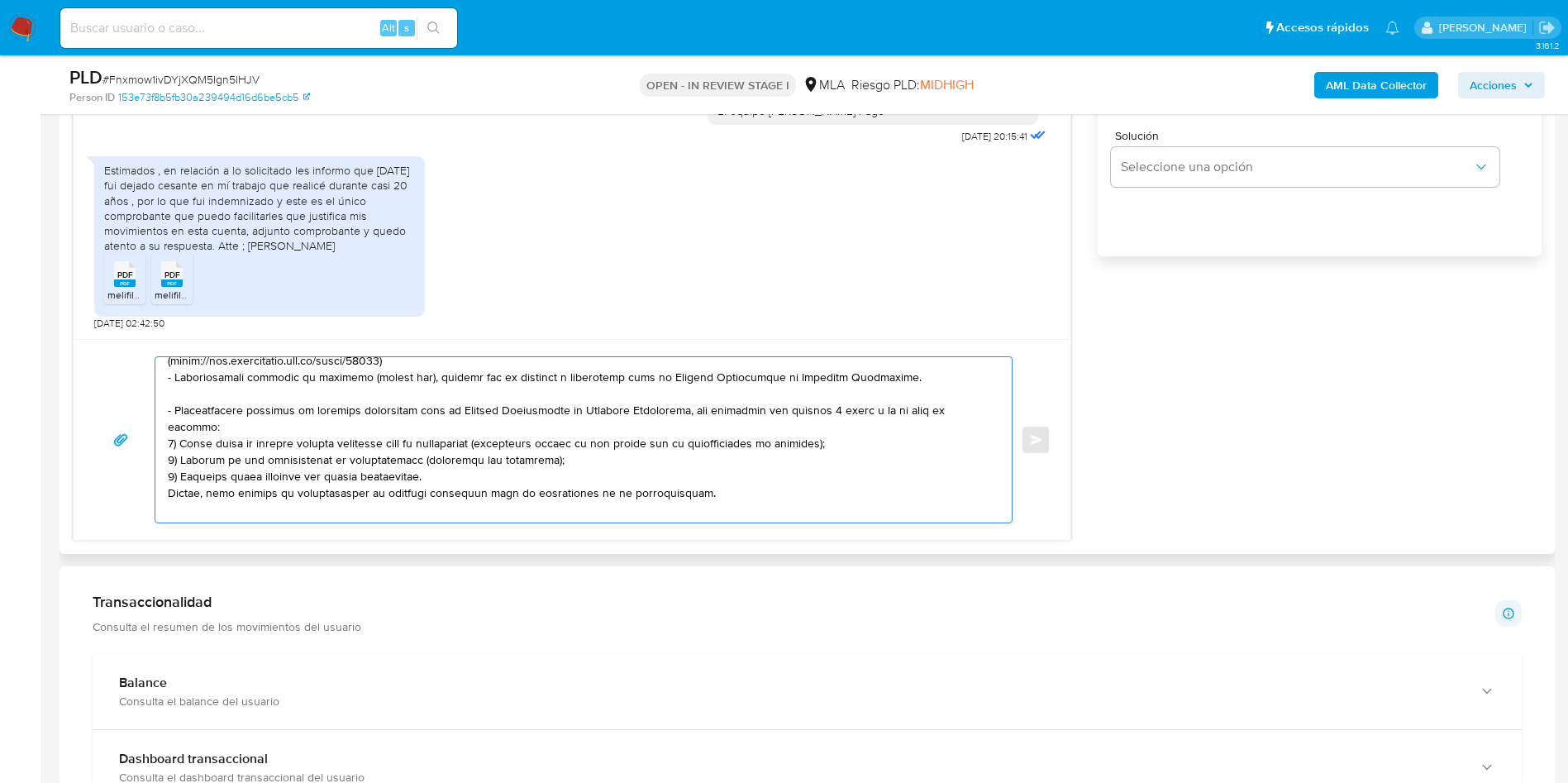
scroll to position [248, 0]
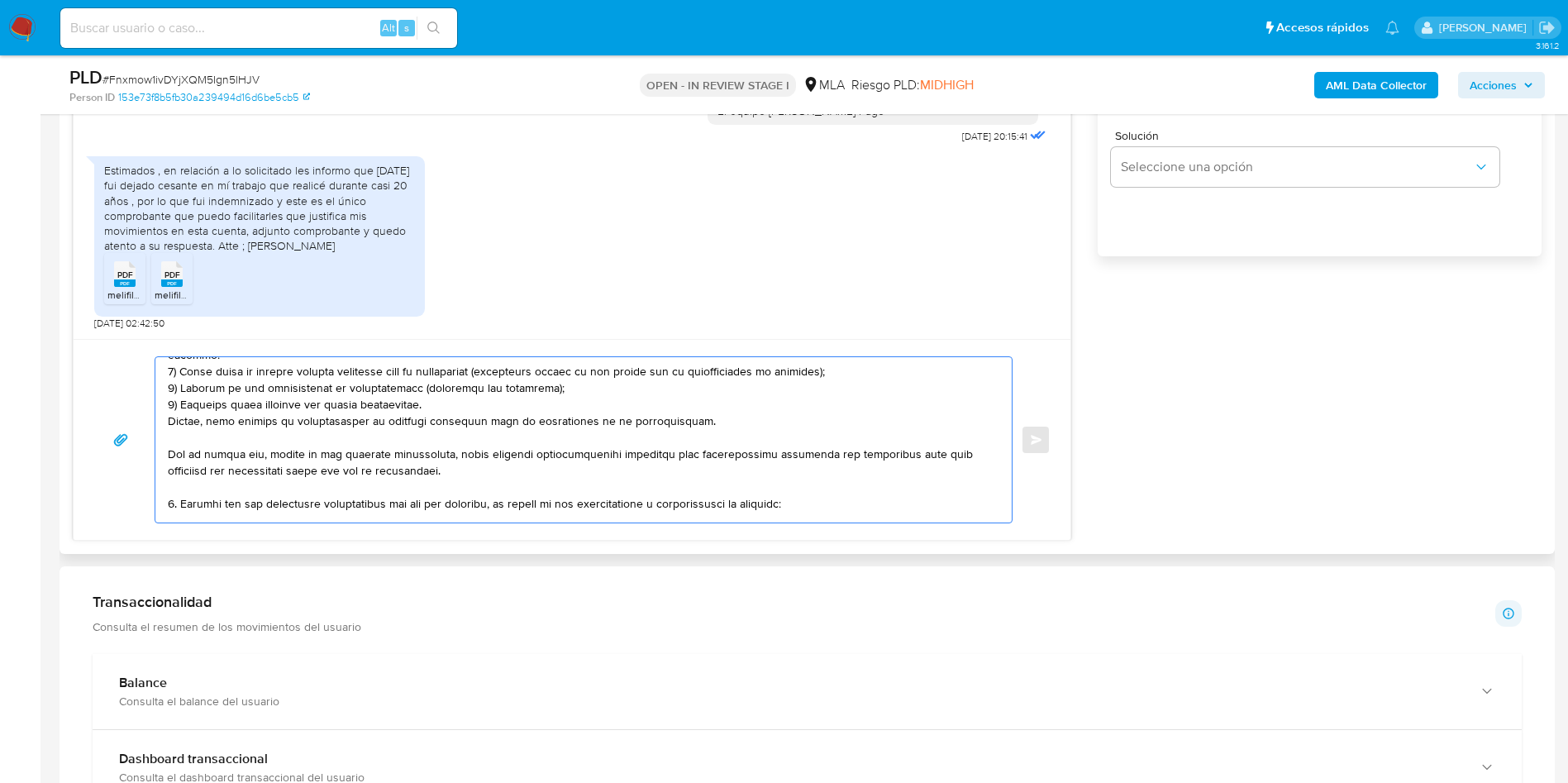
drag, startPoint x: 168, startPoint y: 425, endPoint x: 715, endPoint y: 408, distance: 547.3
click at [715, 408] on textarea at bounding box center [579, 439] width 823 height 165
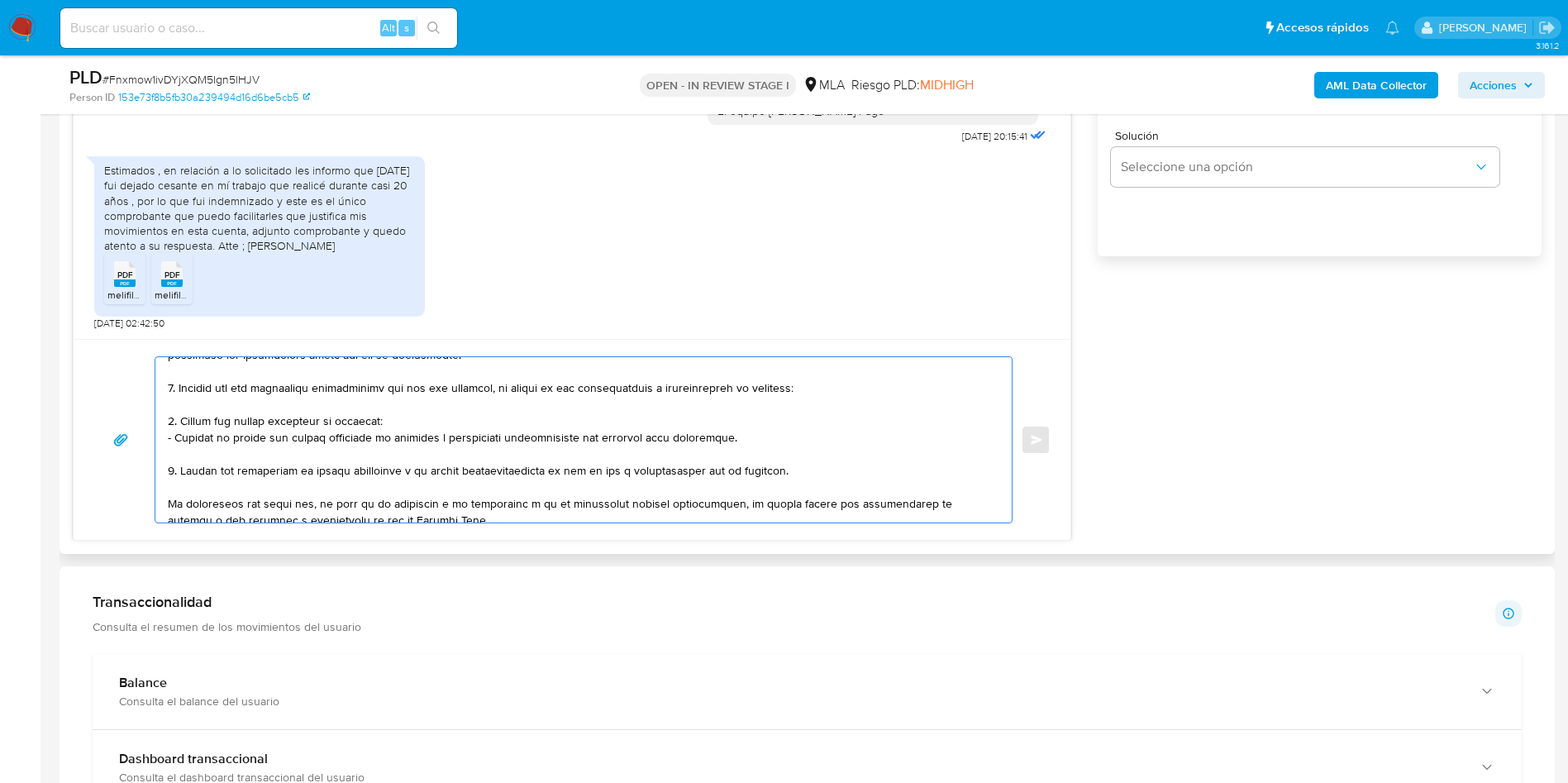
scroll to position [148, 0]
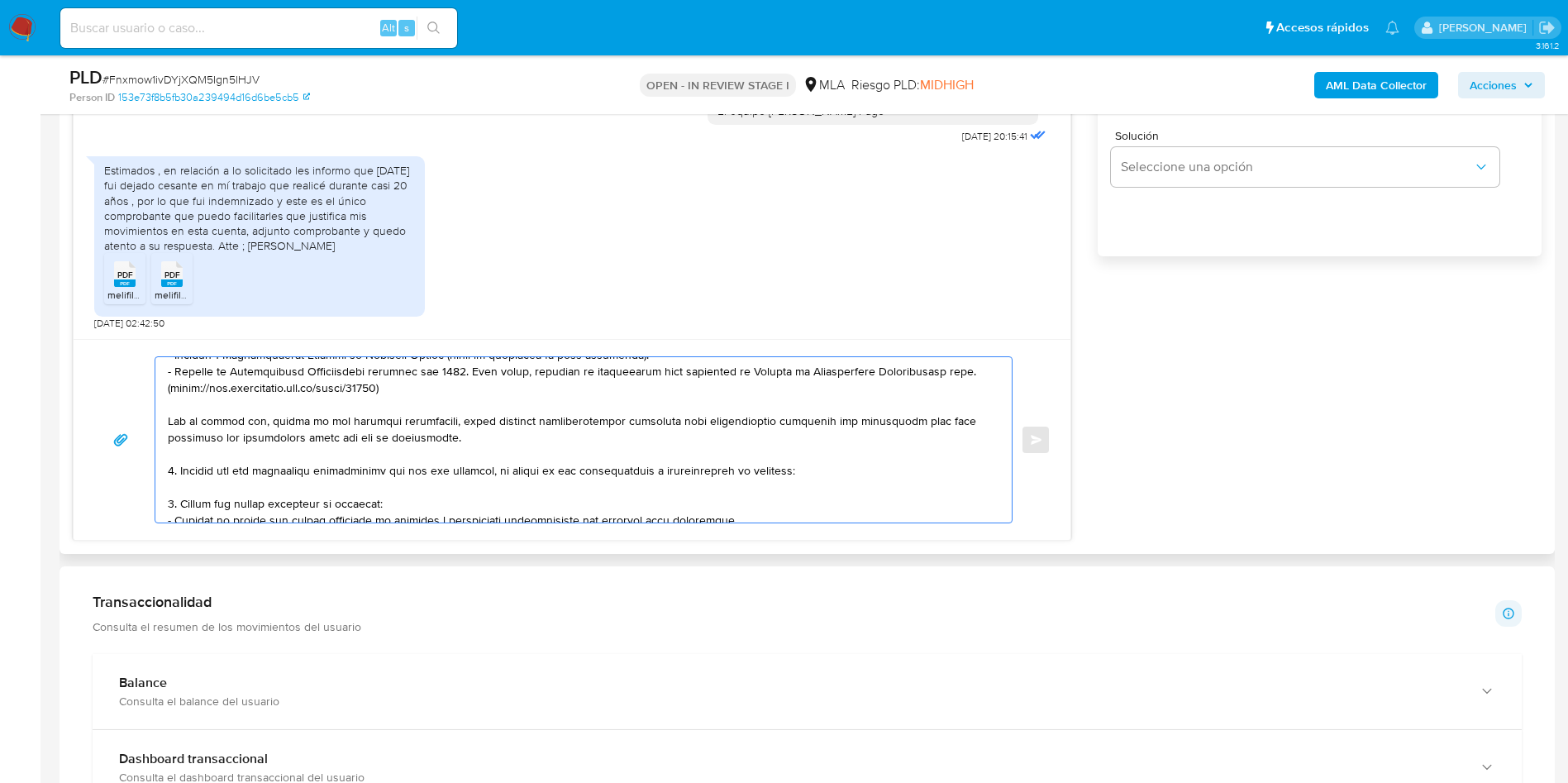
click at [236, 478] on textarea at bounding box center [579, 439] width 823 height 165
click at [233, 483] on textarea at bounding box center [579, 439] width 823 height 165
paste textarea "- [PERSON_NAME] - CUIT 23306666339 (ACTIVIDAD: Servicios de asesoramiento, dire…"
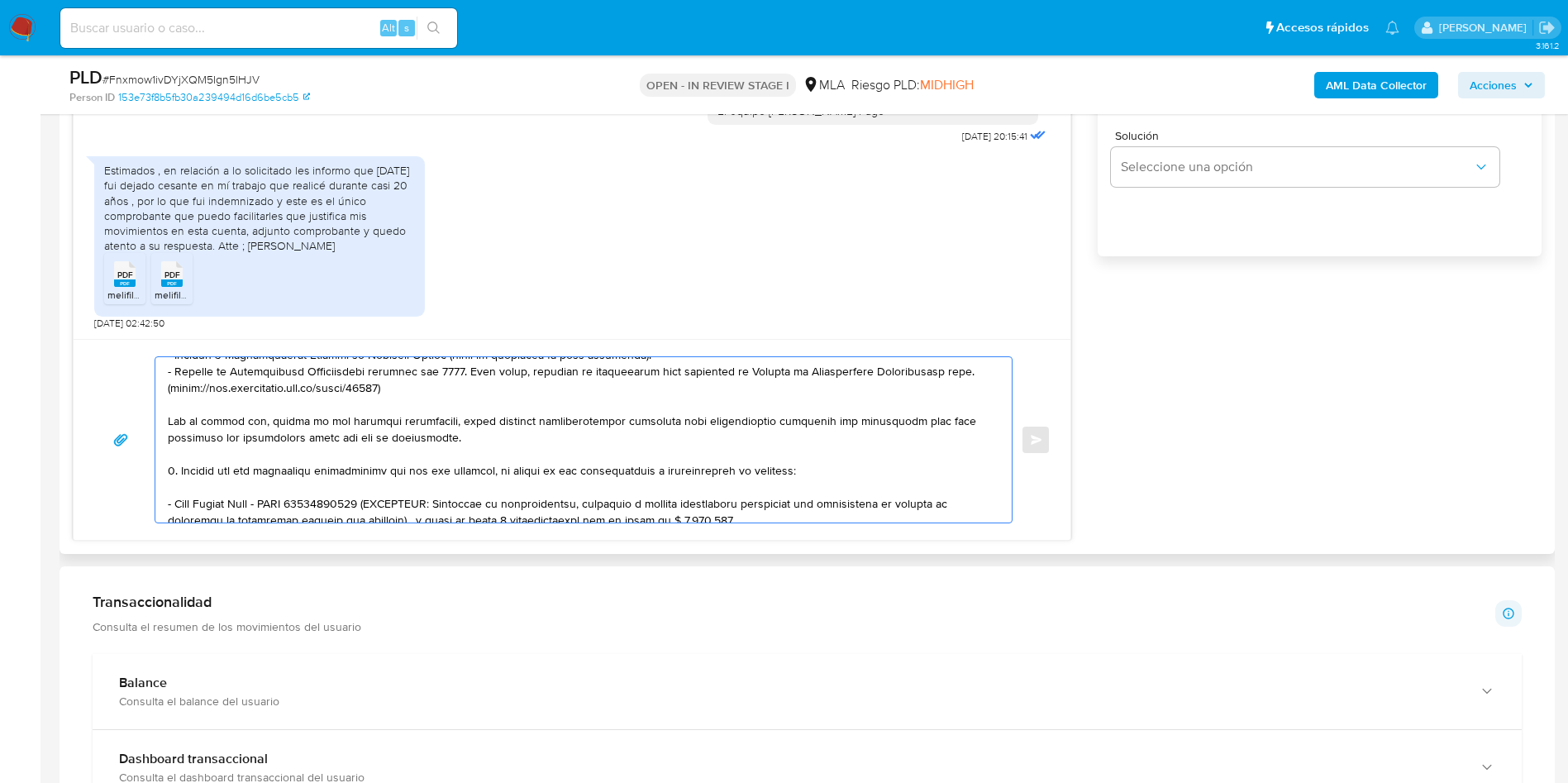
scroll to position [188, 0]
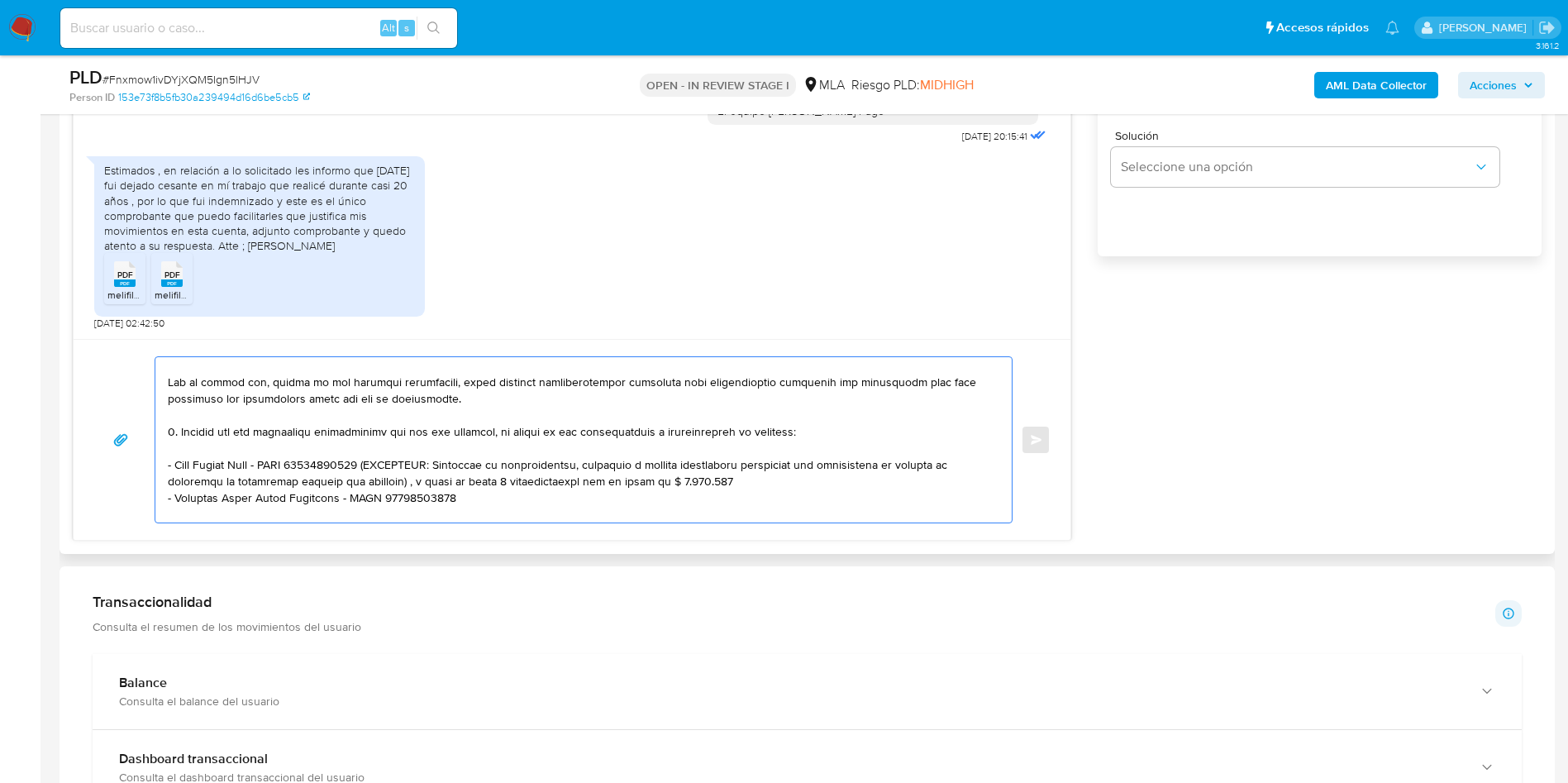
drag, startPoint x: 376, startPoint y: 466, endPoint x: 757, endPoint y: 483, distance: 381.4
click at [757, 483] on textarea at bounding box center [579, 439] width 823 height 165
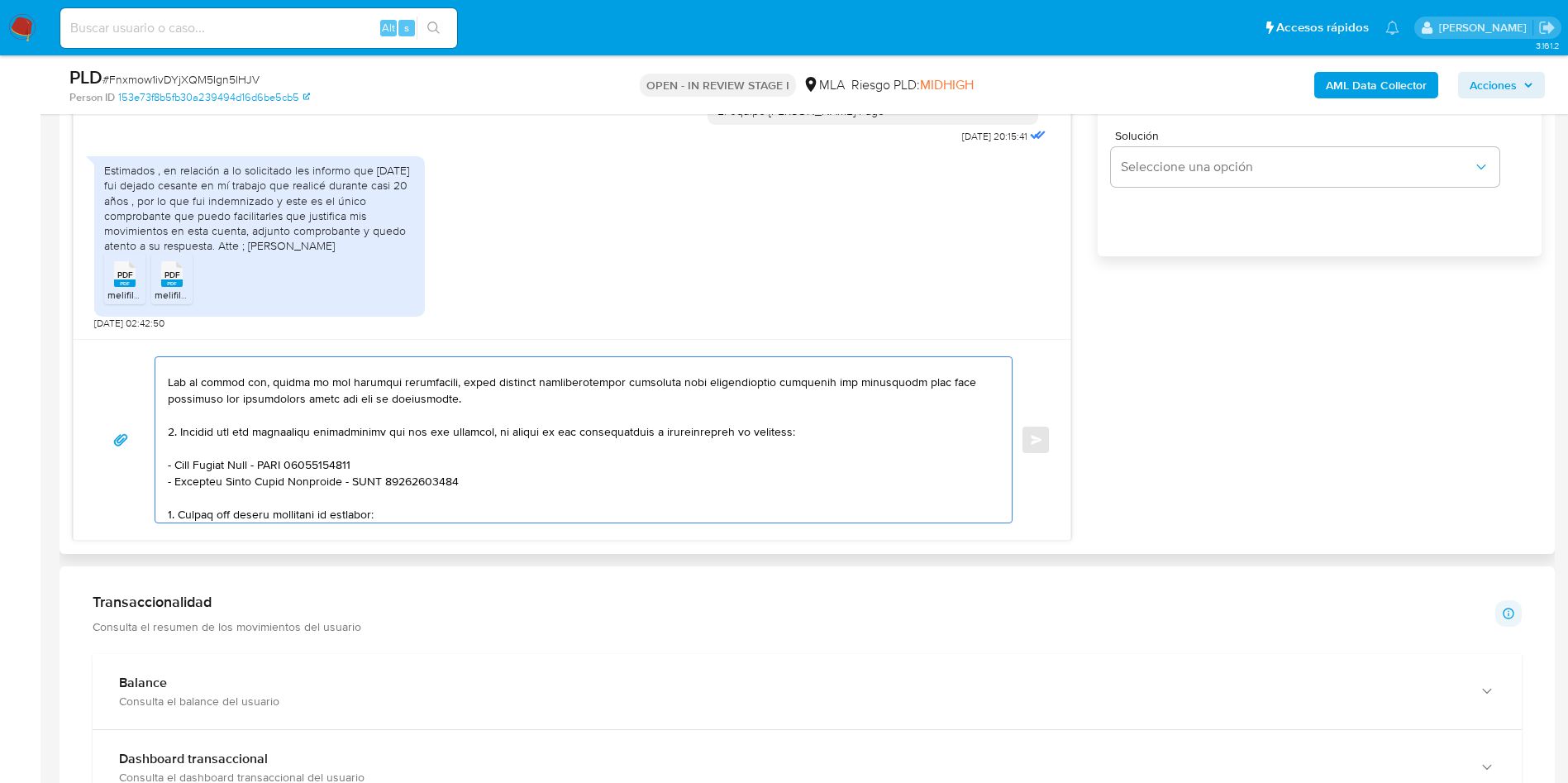
click at [256, 451] on textarea at bounding box center [579, 439] width 823 height 165
paste textarea "- [PERSON_NAME] - CUIT 27263104132"
click at [336, 452] on textarea at bounding box center [579, 439] width 823 height 165
paste textarea "- [PERSON_NAME] - 20962493522 (Relación de dependencia - Empleador: 30-70882920…"
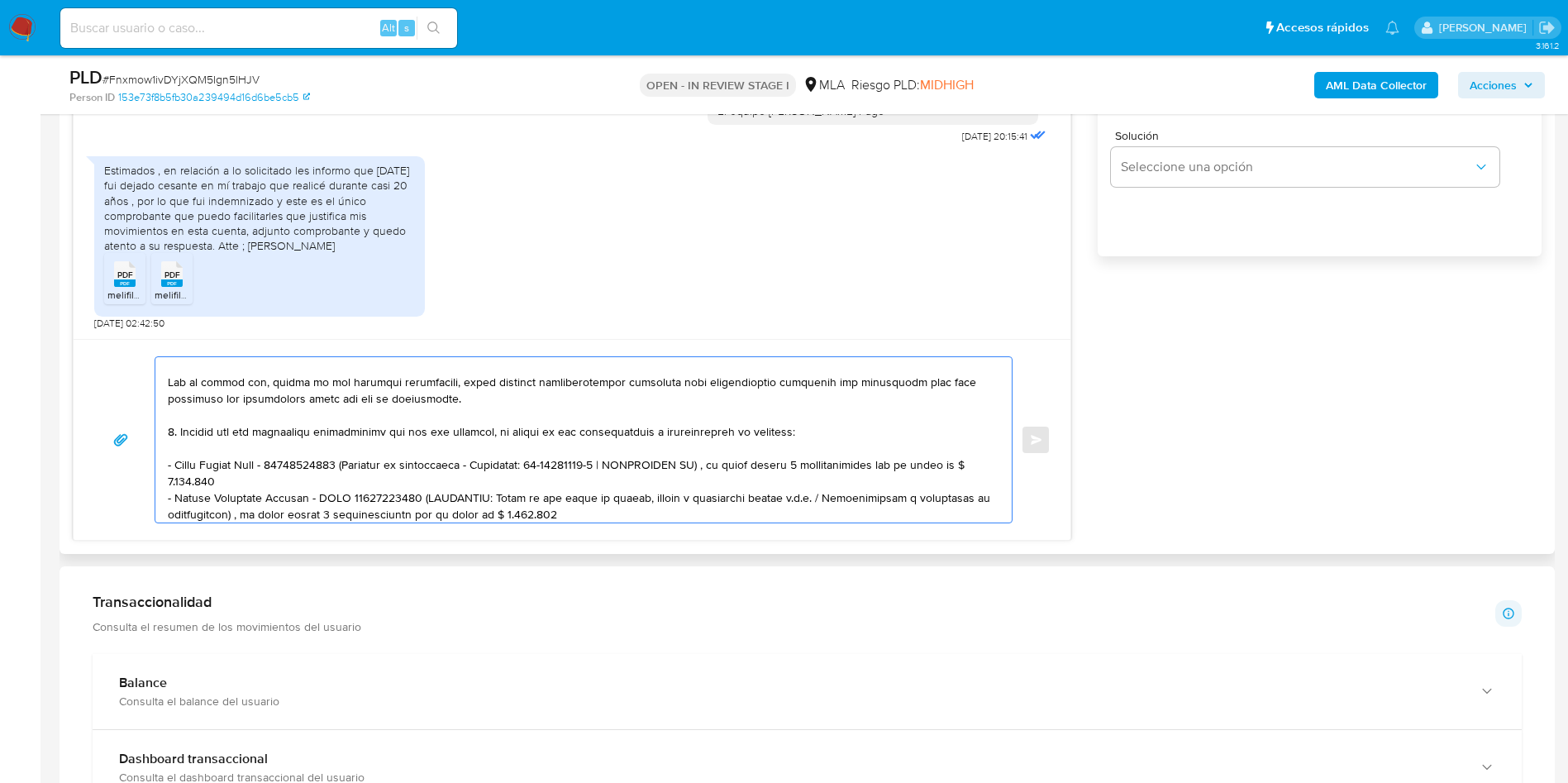
scroll to position [254, 0]
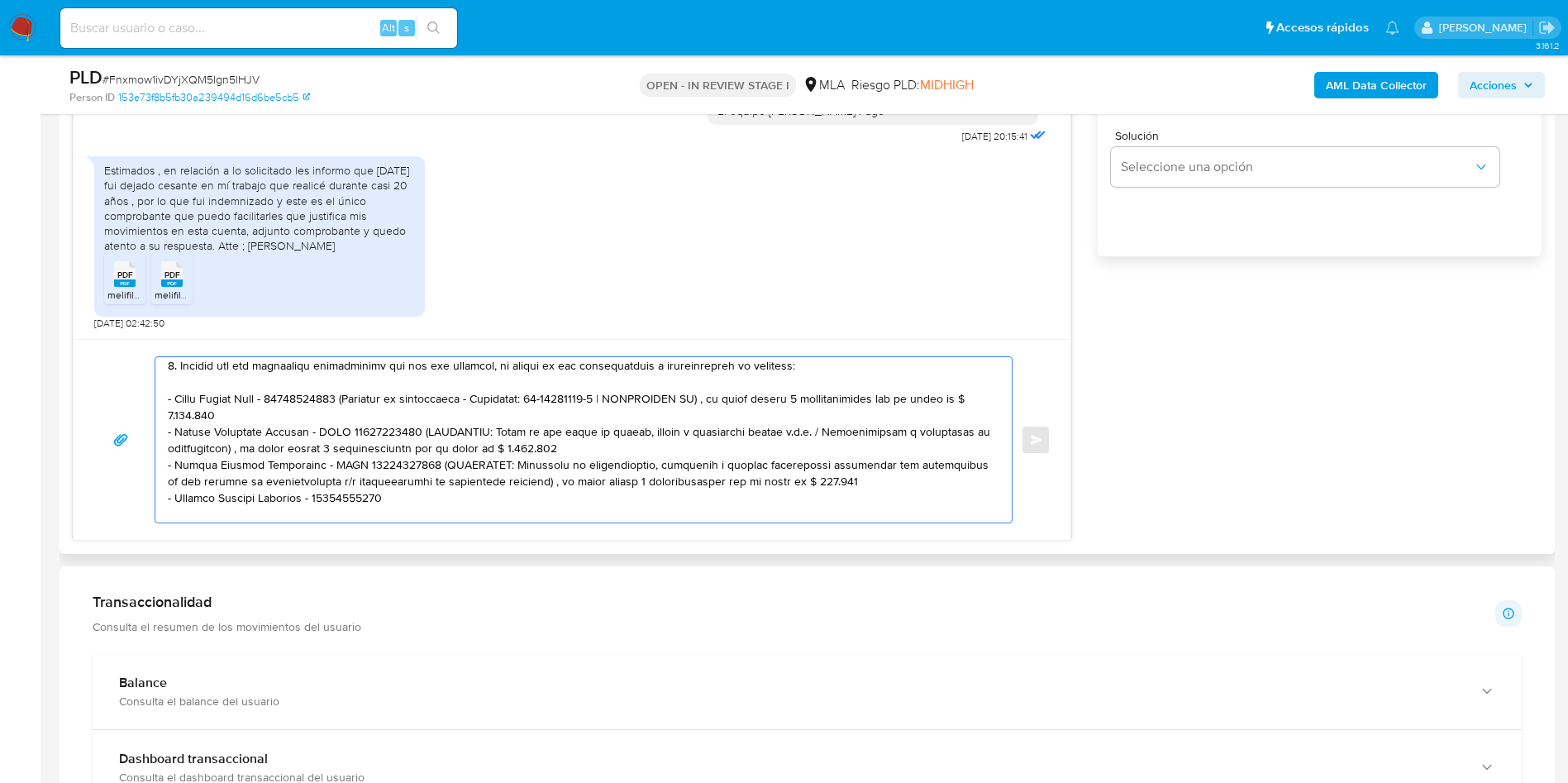
drag, startPoint x: 354, startPoint y: 397, endPoint x: 373, endPoint y: 412, distance: 24.2
click at [373, 412] on textarea at bounding box center [579, 439] width 823 height 165
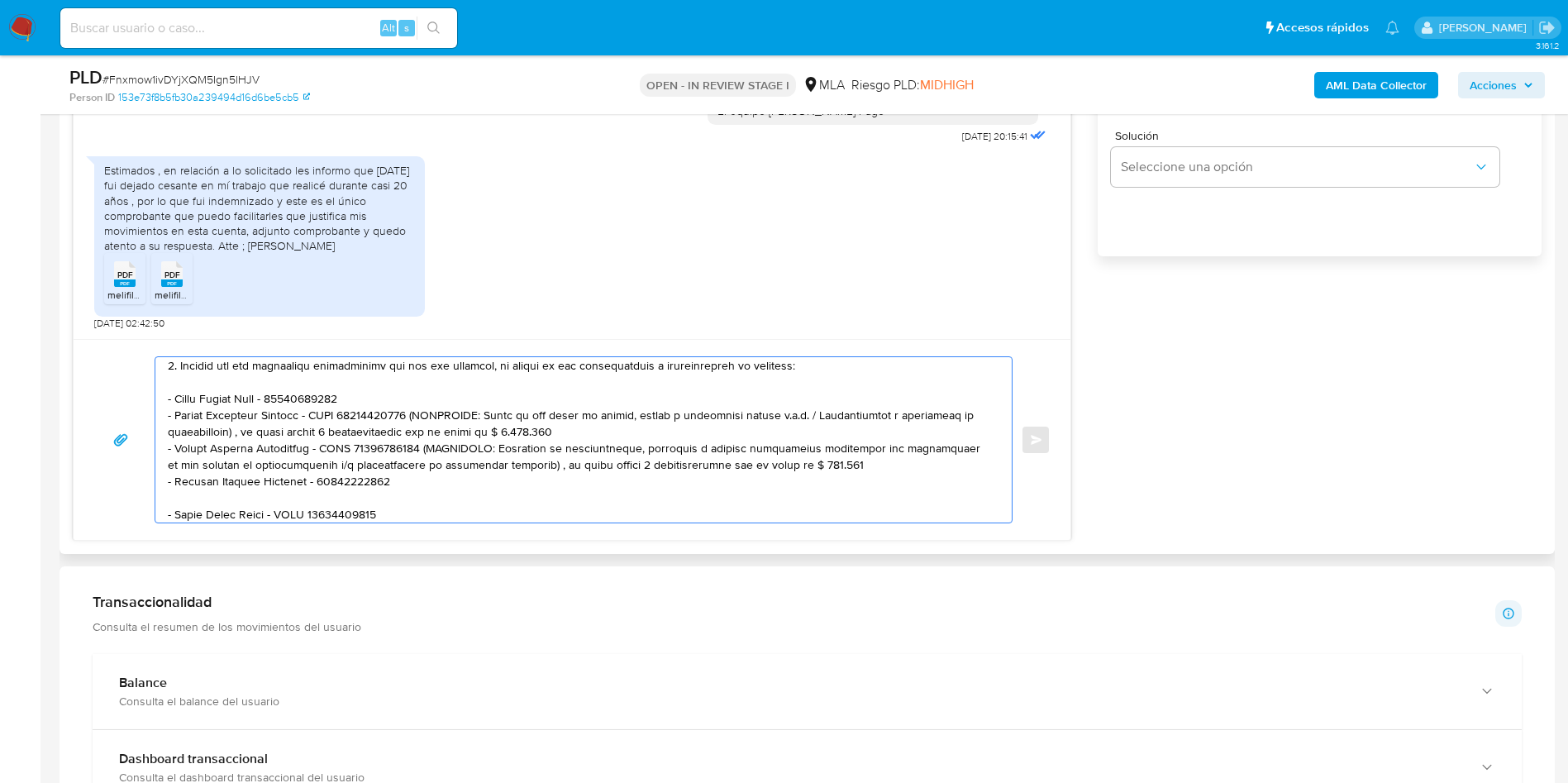
drag, startPoint x: 409, startPoint y: 421, endPoint x: 564, endPoint y: 436, distance: 155.7
click at [564, 436] on textarea at bounding box center [579, 439] width 823 height 165
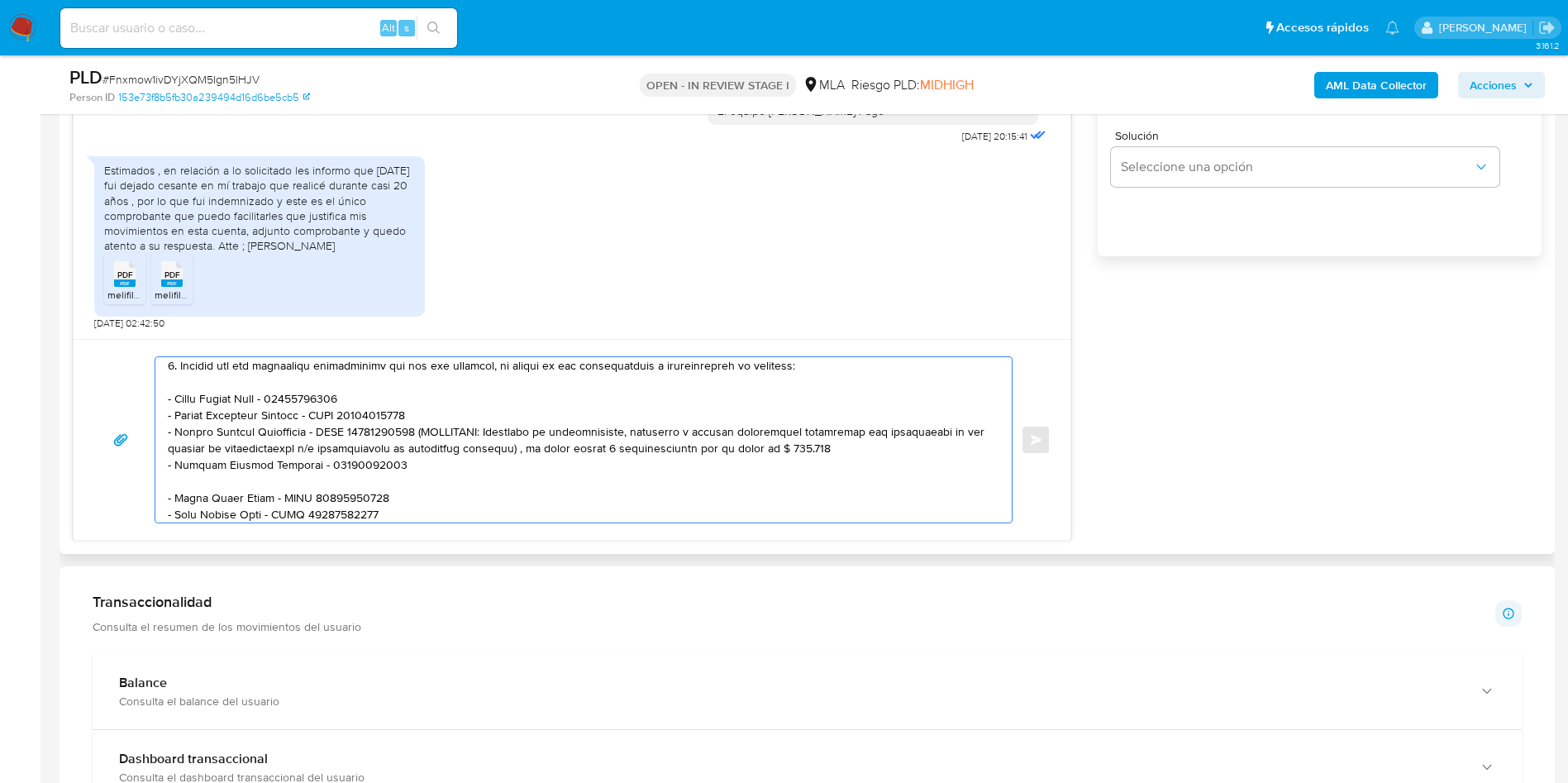
drag, startPoint x: 409, startPoint y: 434, endPoint x: 843, endPoint y: 446, distance: 434.2
click at [843, 446] on textarea at bounding box center [579, 439] width 823 height 165
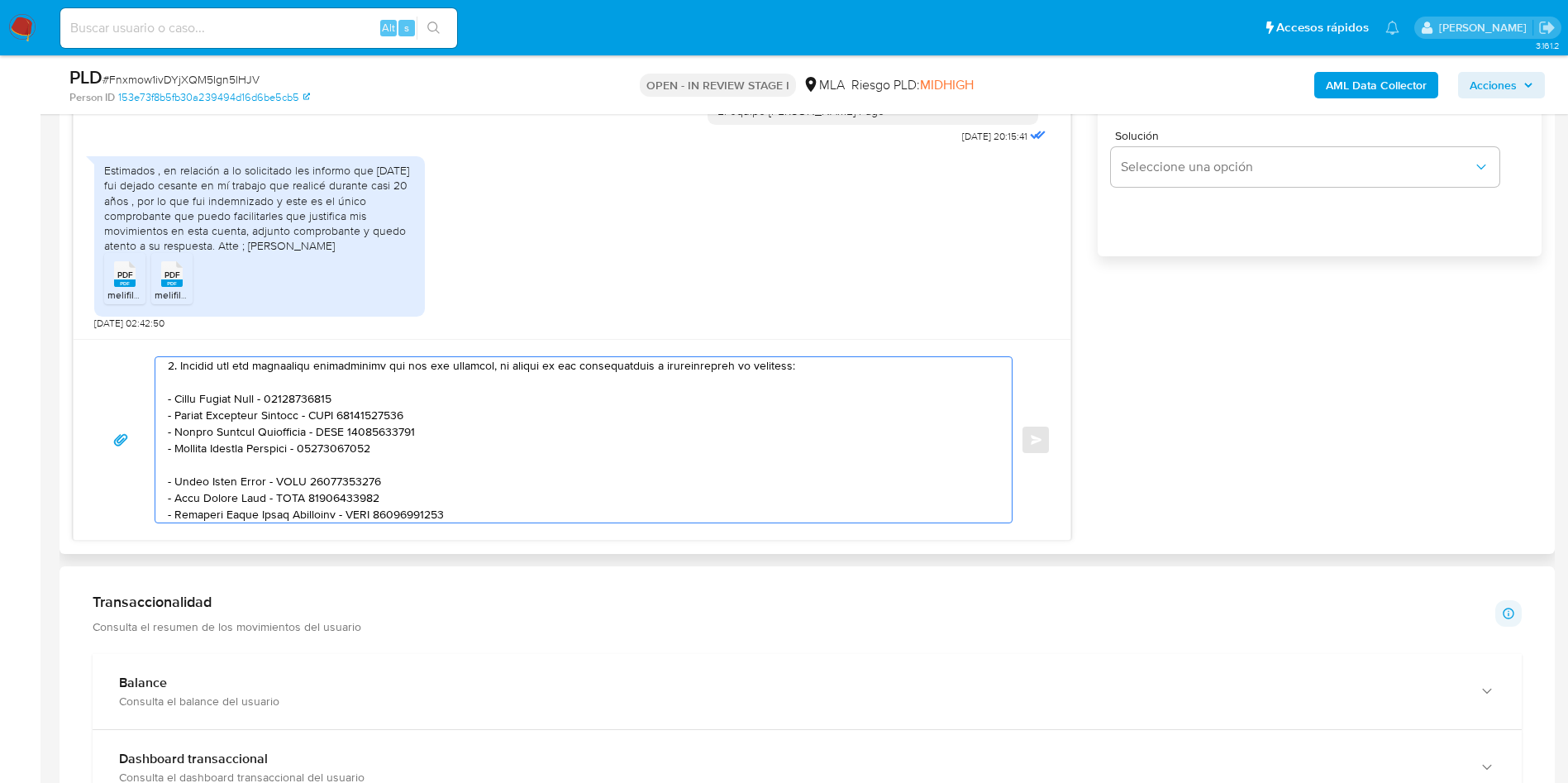
click at [438, 462] on textarea at bounding box center [579, 439] width 823 height 165
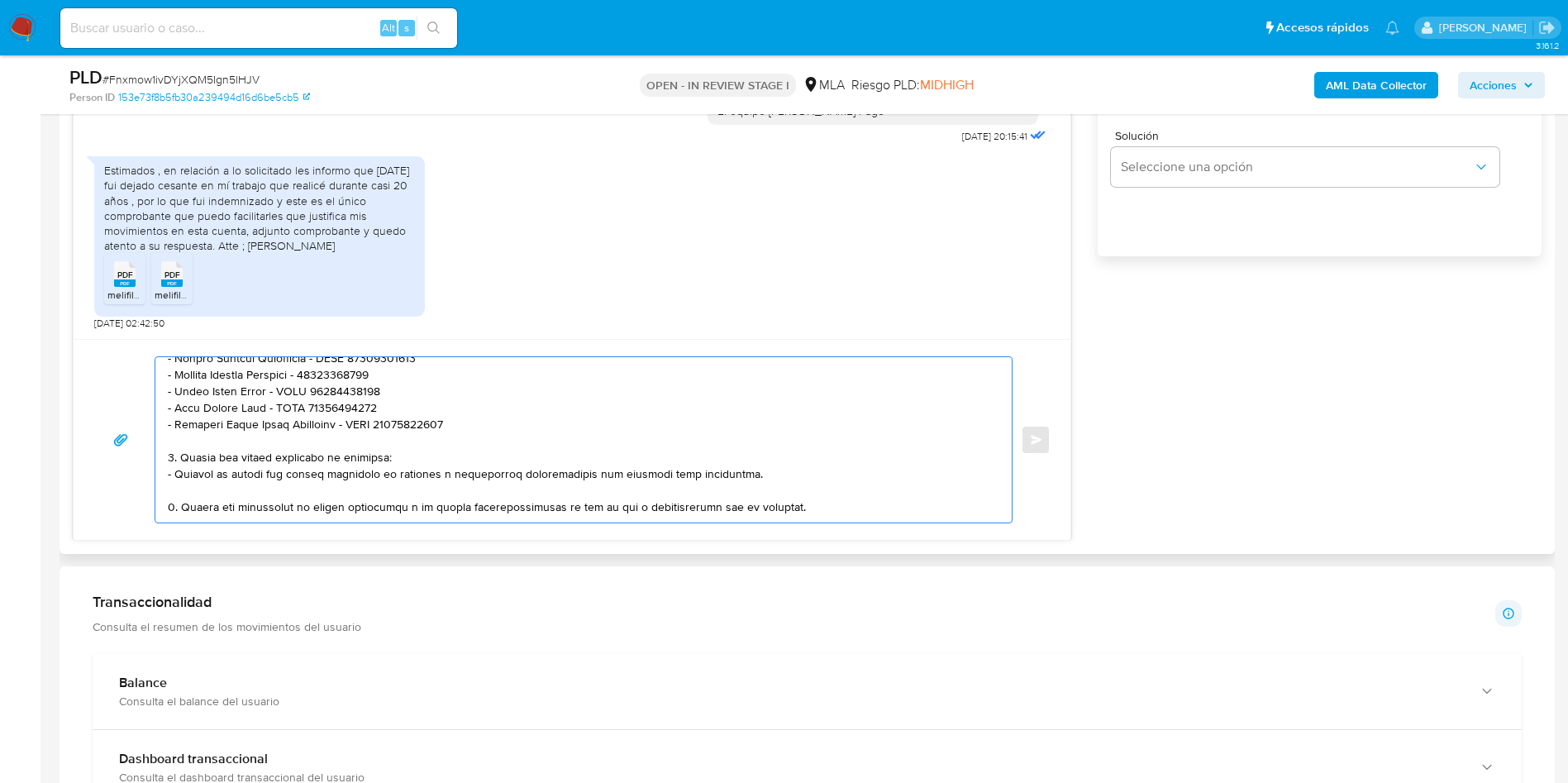
scroll to position [378, 0]
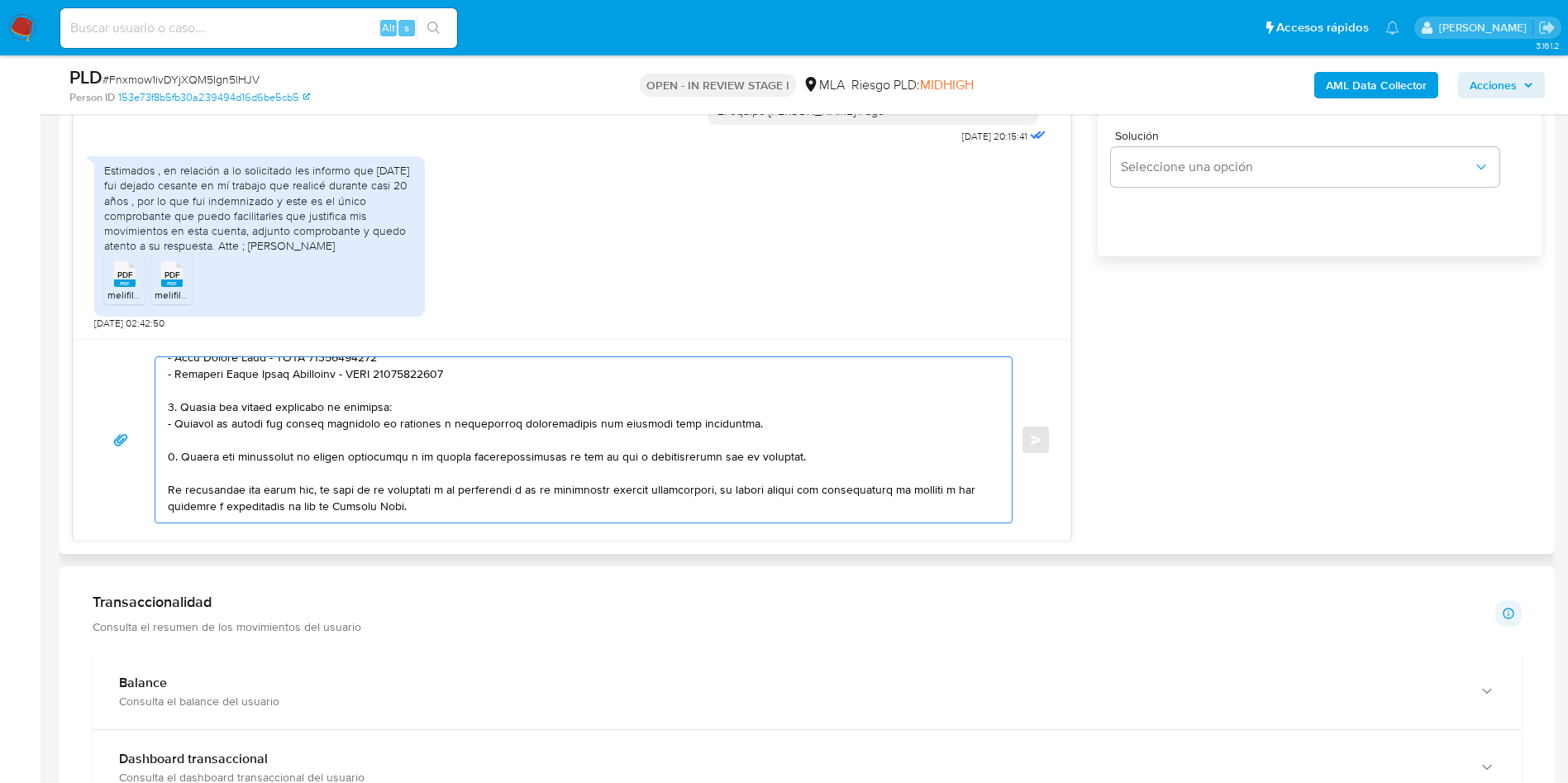
drag, startPoint x: 183, startPoint y: 409, endPoint x: 180, endPoint y: 456, distance: 47.1
click at [180, 456] on textarea at bounding box center [579, 439] width 823 height 165
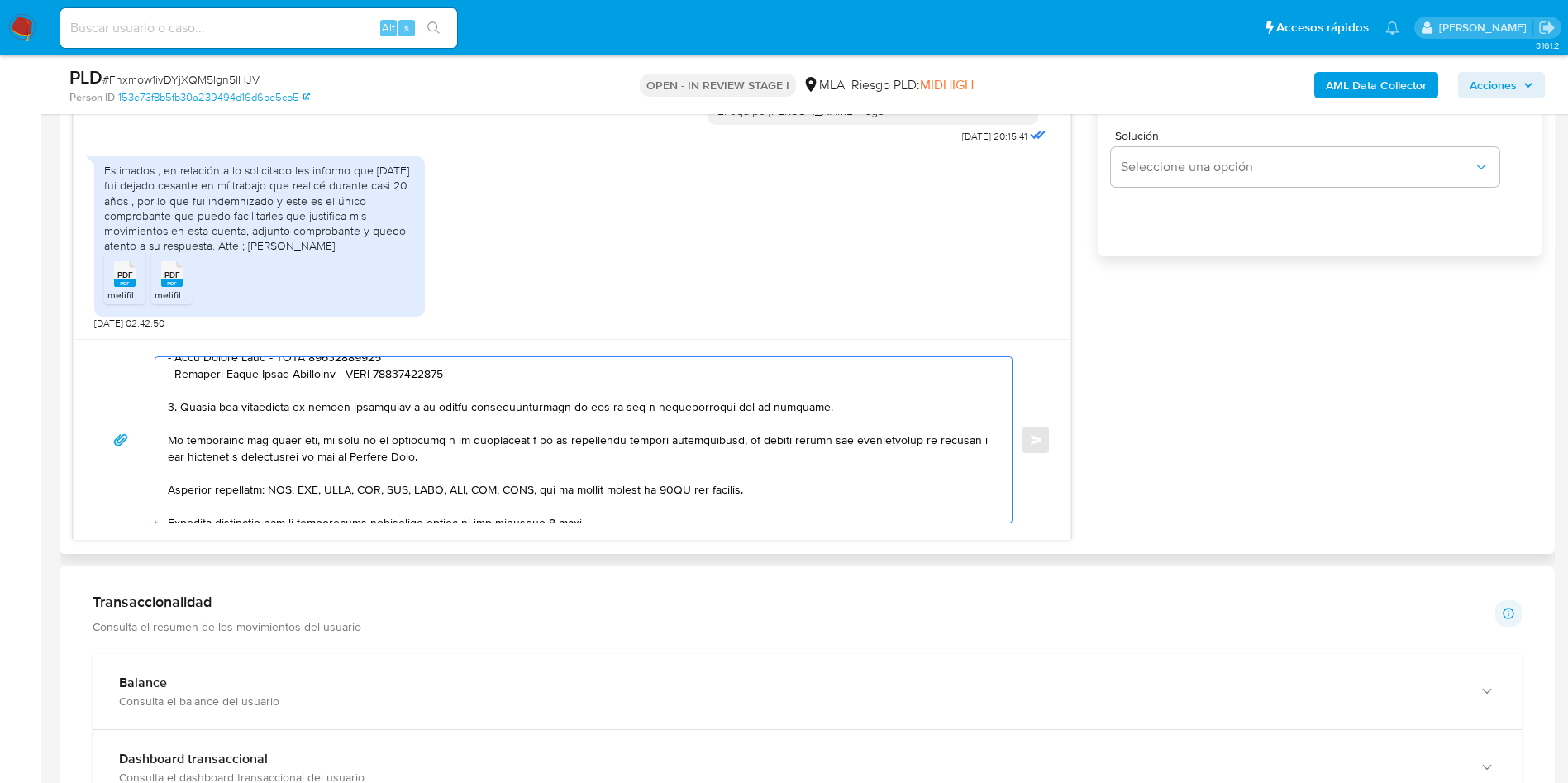
click at [620, 409] on textarea at bounding box center [579, 439] width 823 height 165
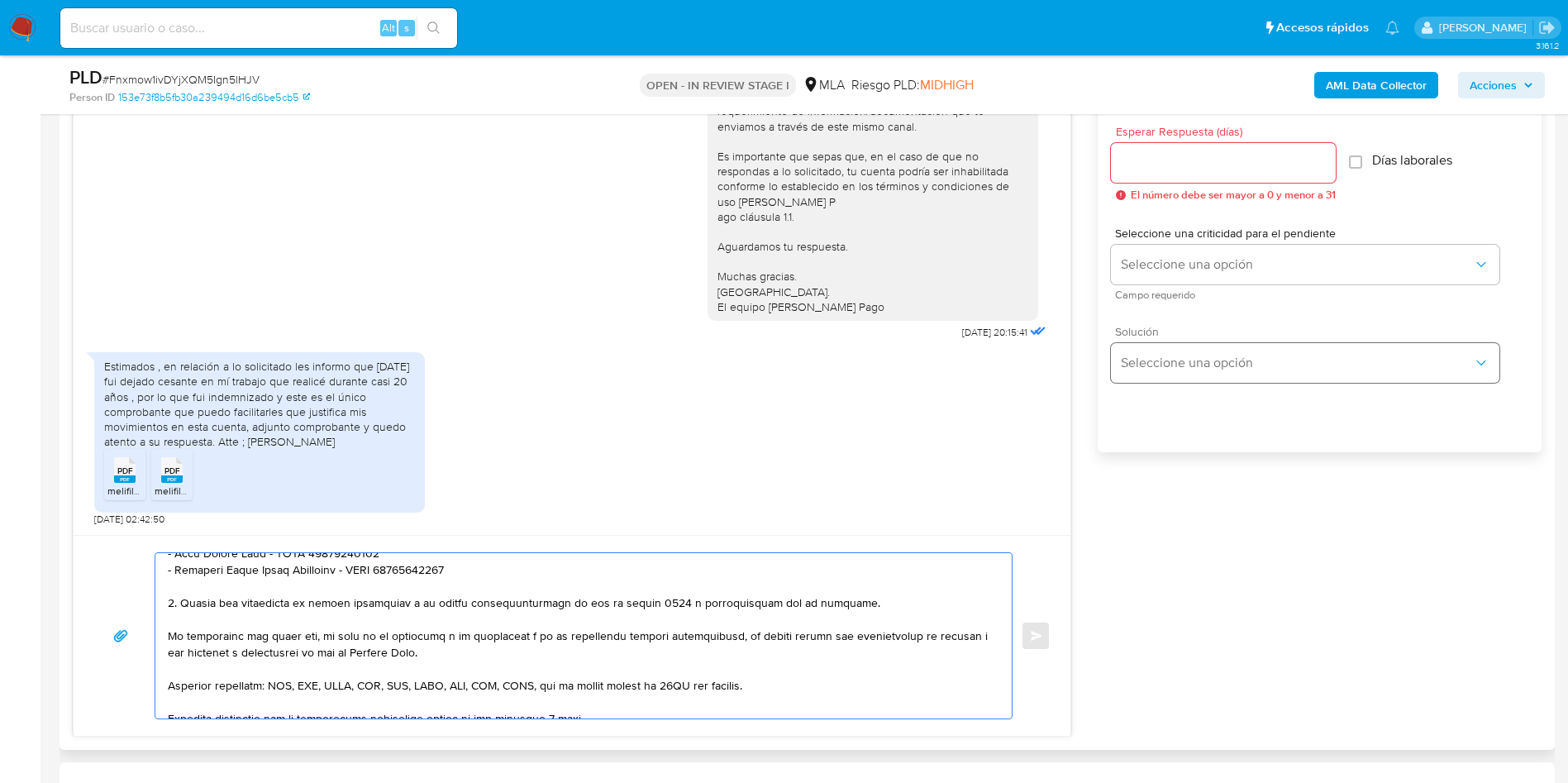
scroll to position [869, 0]
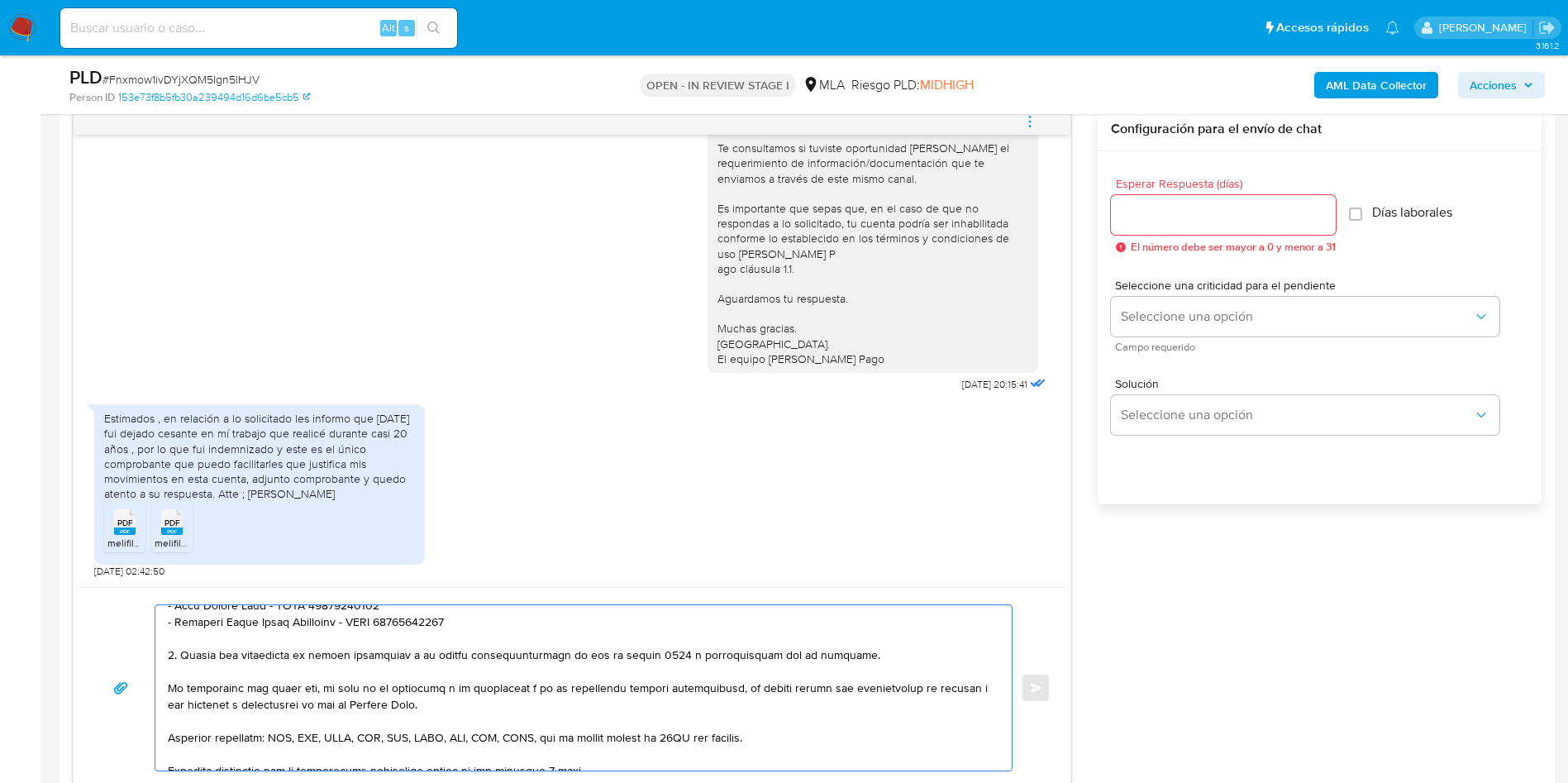
type textarea "Lore, Ipsum Dolo Sitame, consec adipisc eli se doeiusmod. Te incidid ut lab etd…"
click at [1277, 227] on div at bounding box center [1223, 215] width 225 height 40
click at [1276, 213] on input "Esperar Respuesta (días)" at bounding box center [1223, 214] width 225 height 21
type input "3"
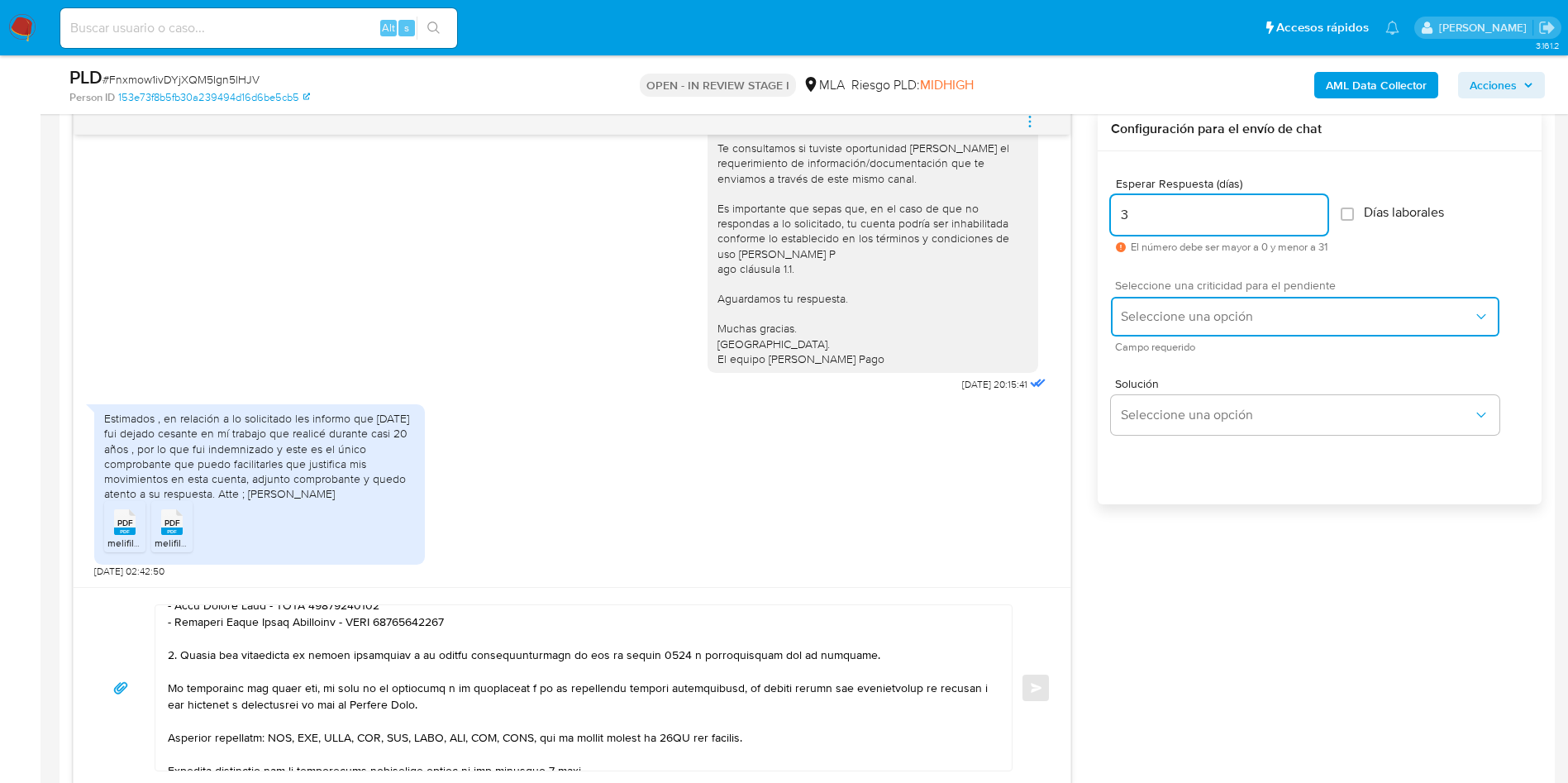
click at [1252, 314] on span "Seleccione una opción" at bounding box center [1297, 316] width 352 height 17
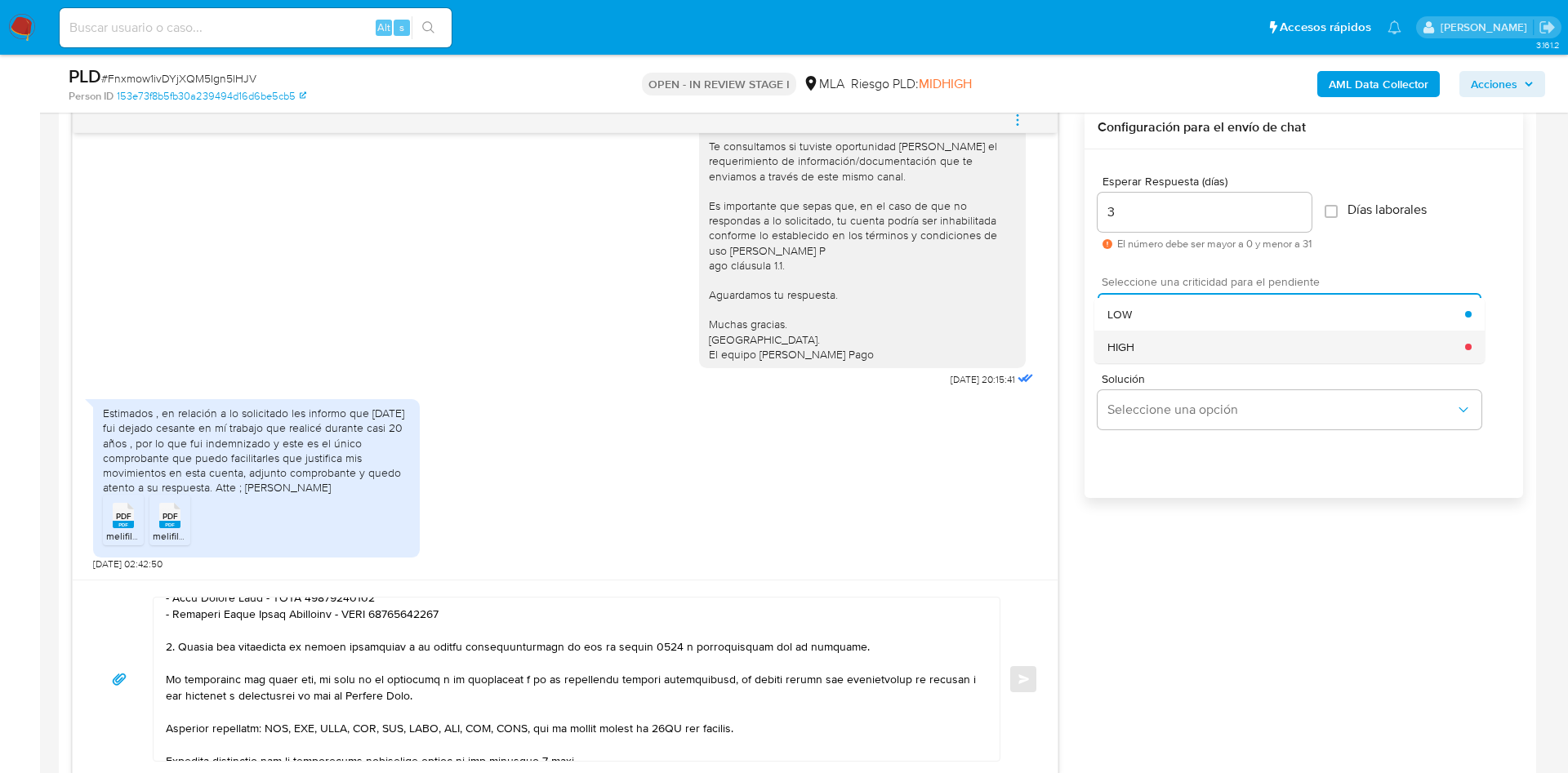
click at [1228, 356] on div "HIGH" at bounding box center [1286, 347] width 358 height 33
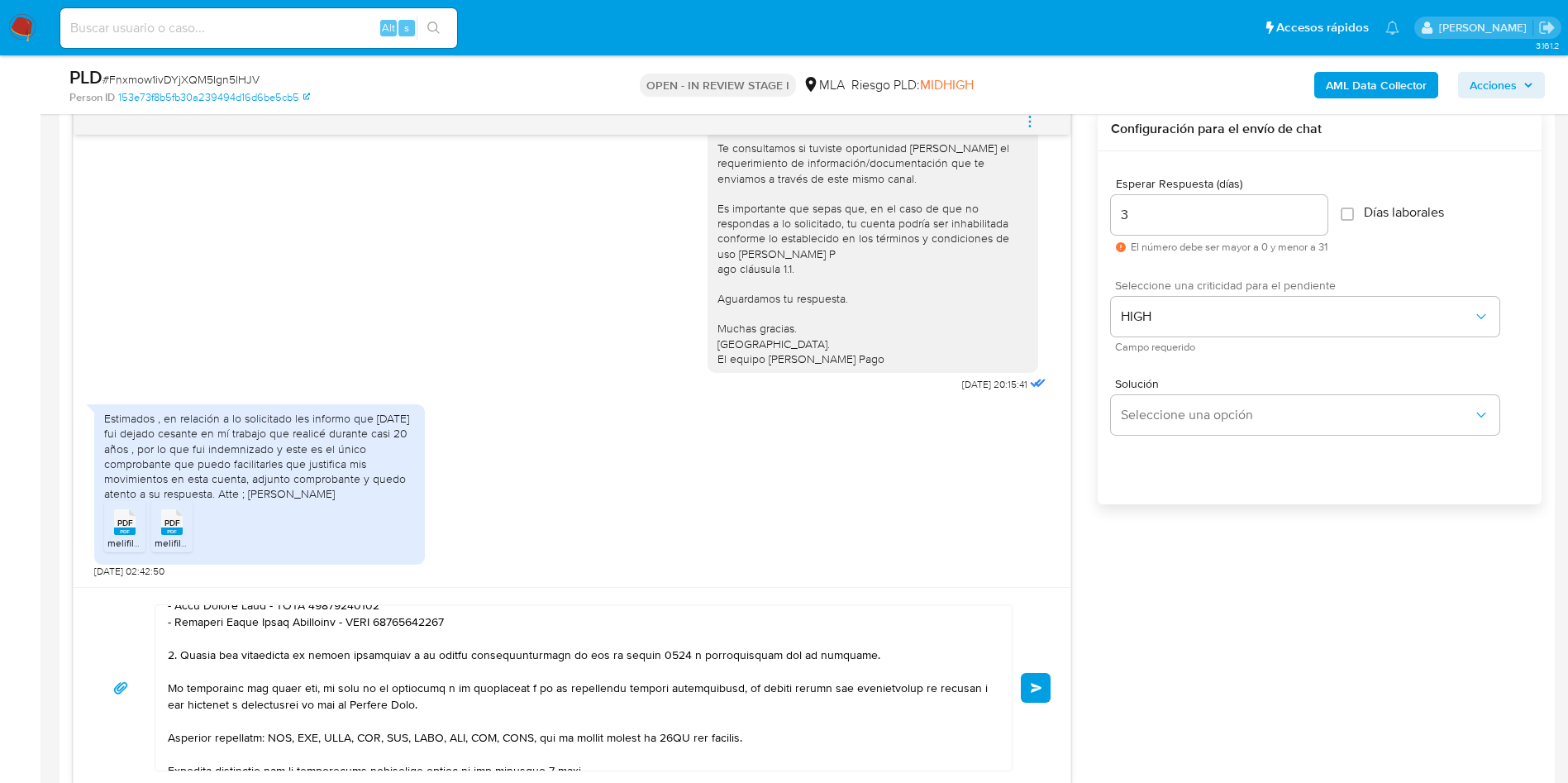
click at [1045, 691] on button "Enviar" at bounding box center [1035, 688] width 29 height 30
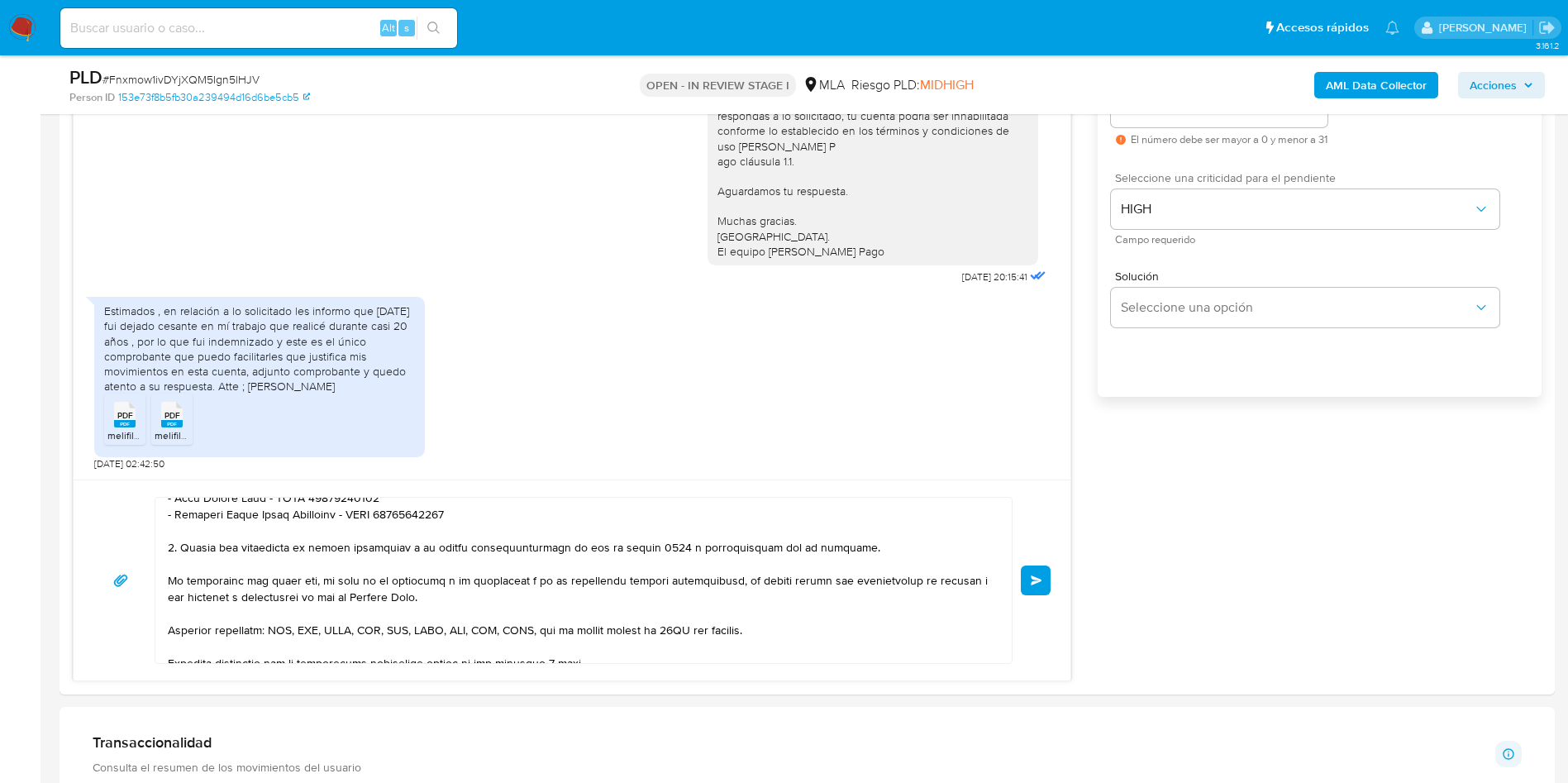
scroll to position [1117, 0]
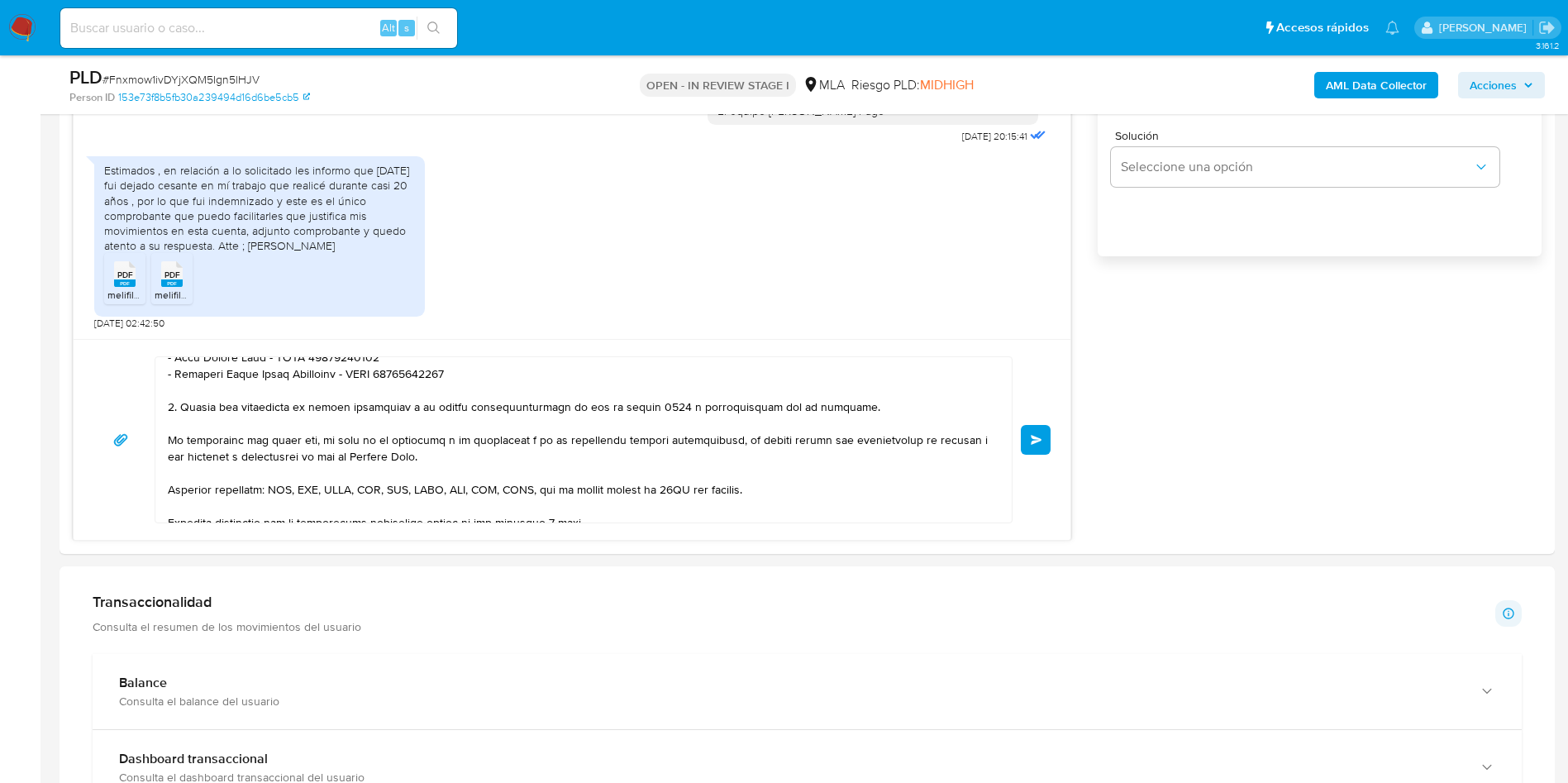
click at [8, 376] on aside "Bandeja Tablero Screening Búsqueda en Listas Watchlist Herramientas Operaciones…" at bounding box center [20, 559] width 41 height 3351
click at [0, 525] on aside "Bandeja Tablero Screening Búsqueda en Listas Watchlist Herramientas Operaciones…" at bounding box center [20, 559] width 41 height 3351
click at [1033, 436] on span "Enviar" at bounding box center [1036, 440] width 12 height 10
click at [1021, 446] on button "Enviar" at bounding box center [1035, 440] width 29 height 30
click at [1037, 436] on span "Enviar" at bounding box center [1036, 440] width 12 height 10
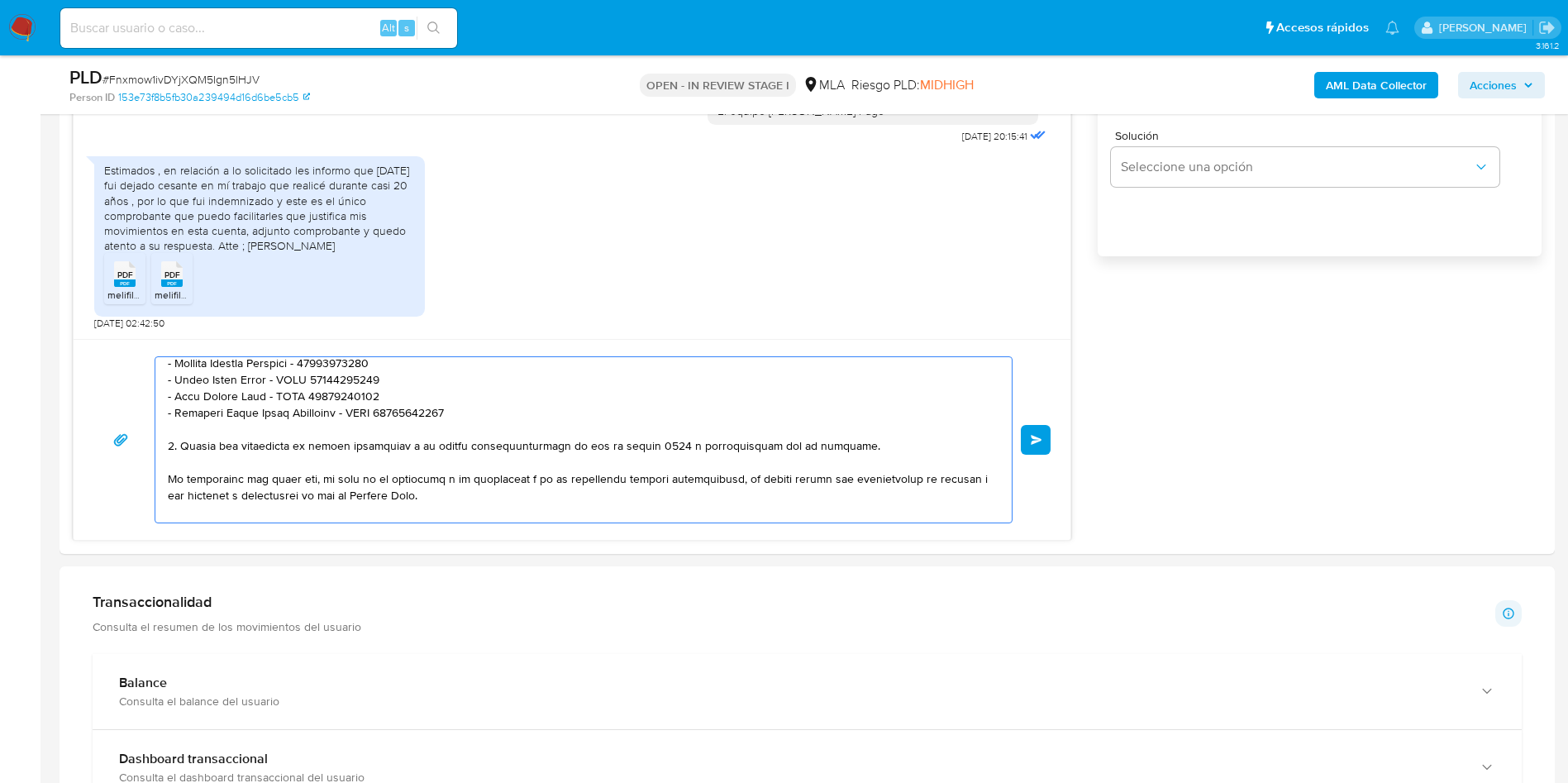
scroll to position [0, 0]
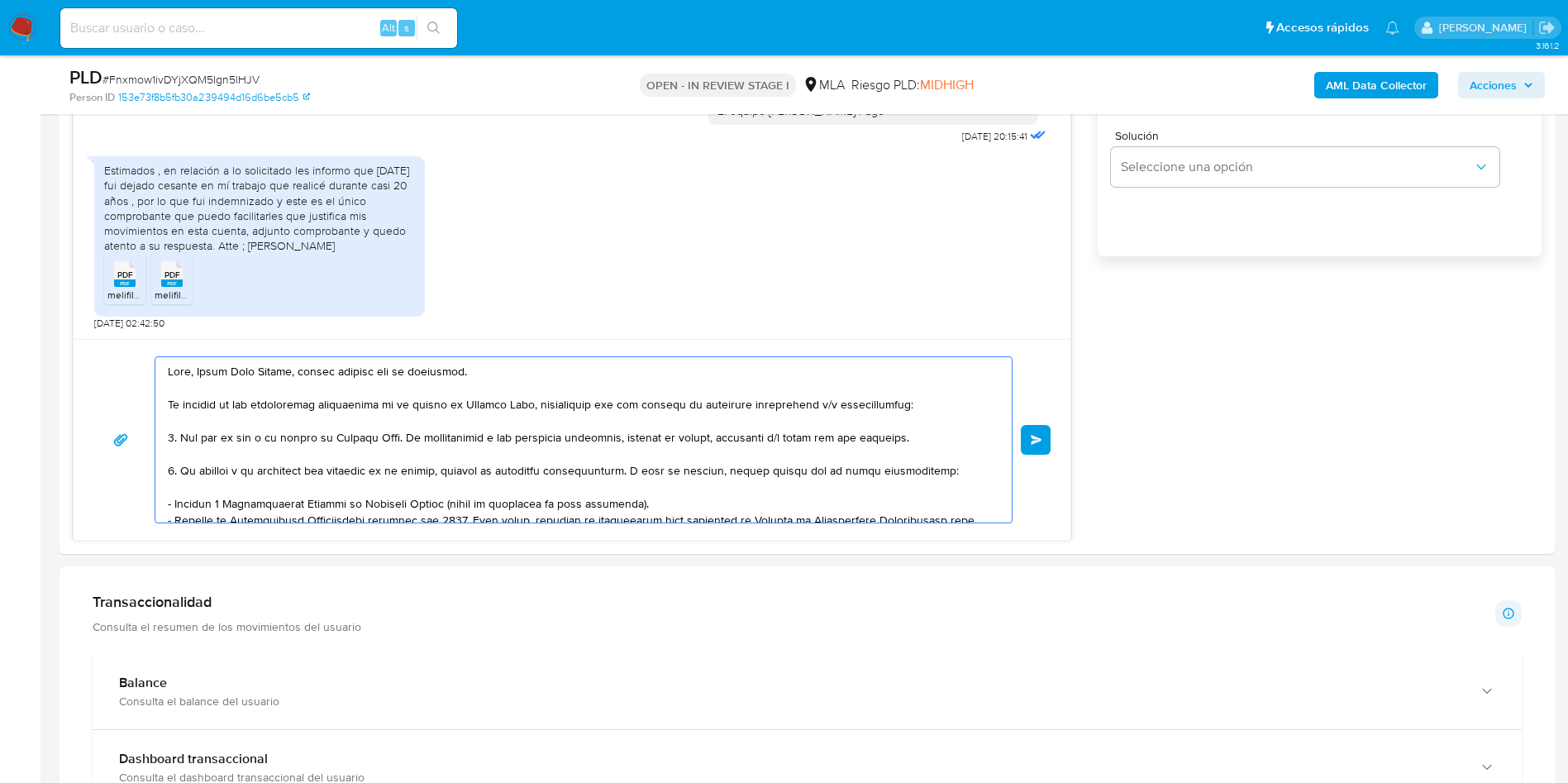
drag, startPoint x: 355, startPoint y: 486, endPoint x: 54, endPoint y: 272, distance: 369.3
click at [54, 272] on main "3.161.2 Asignado a rocgarcia Asignado el: 17/09/2025 10:35:18 Creado el: 12/09/…" at bounding box center [784, 559] width 1568 height 3351
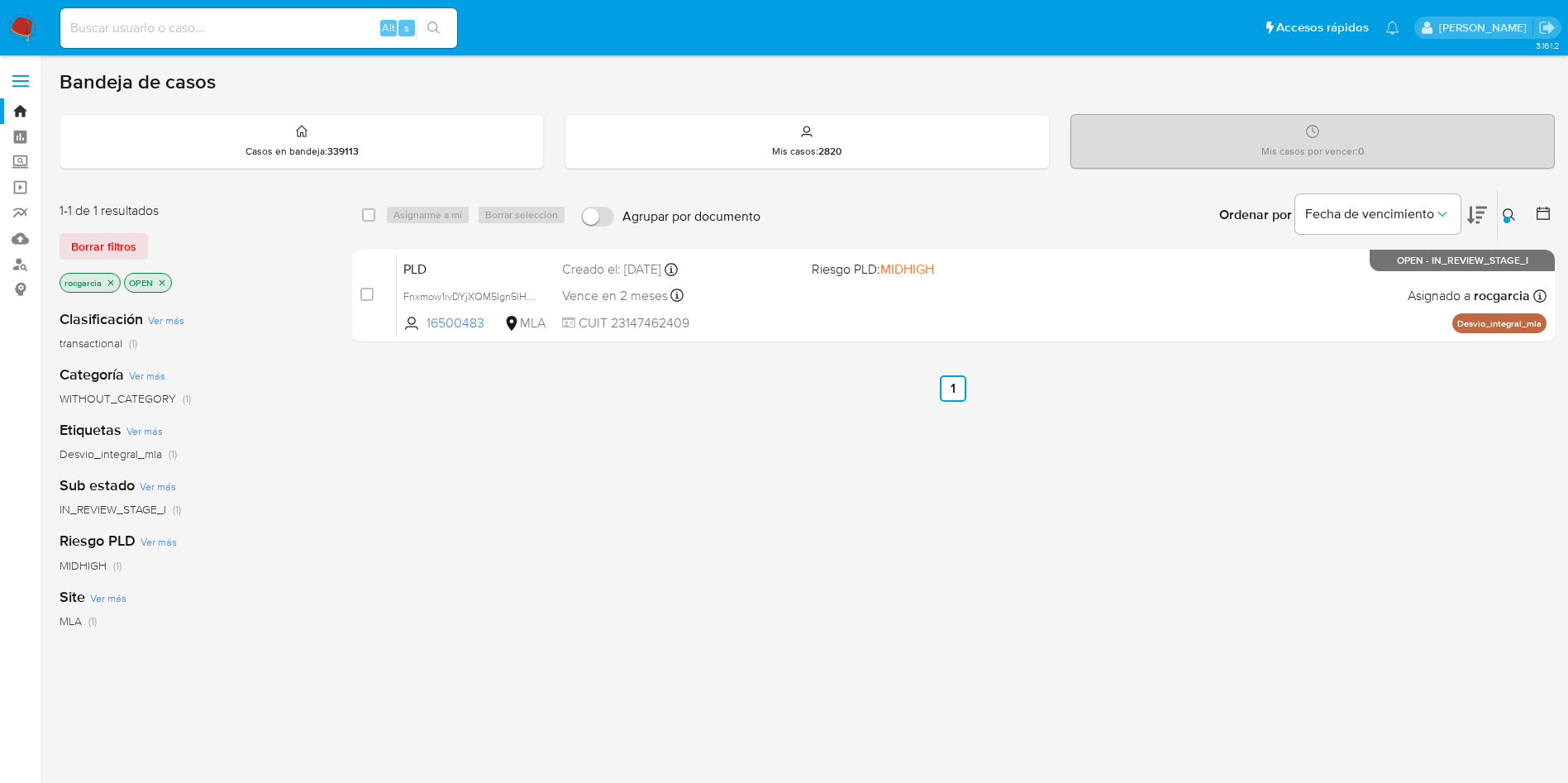
click at [949, 327] on div "PLD Fnxmow1ivDYjXQM5Ign5lHJV 16500483 MLA Riesgo PLD: MIDHIGH Creado el: [DATE]…" at bounding box center [971, 295] width 1149 height 84
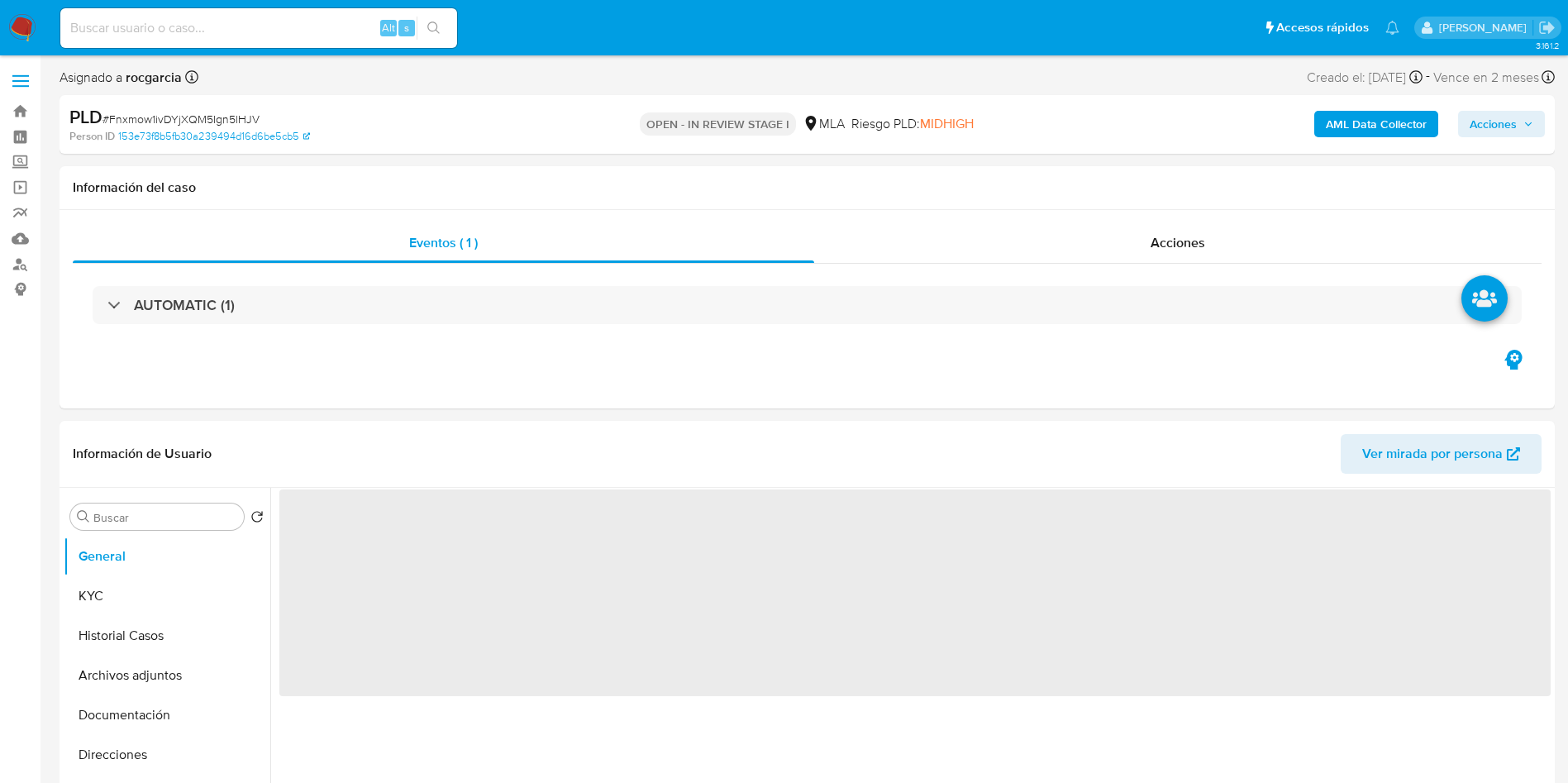
select select "10"
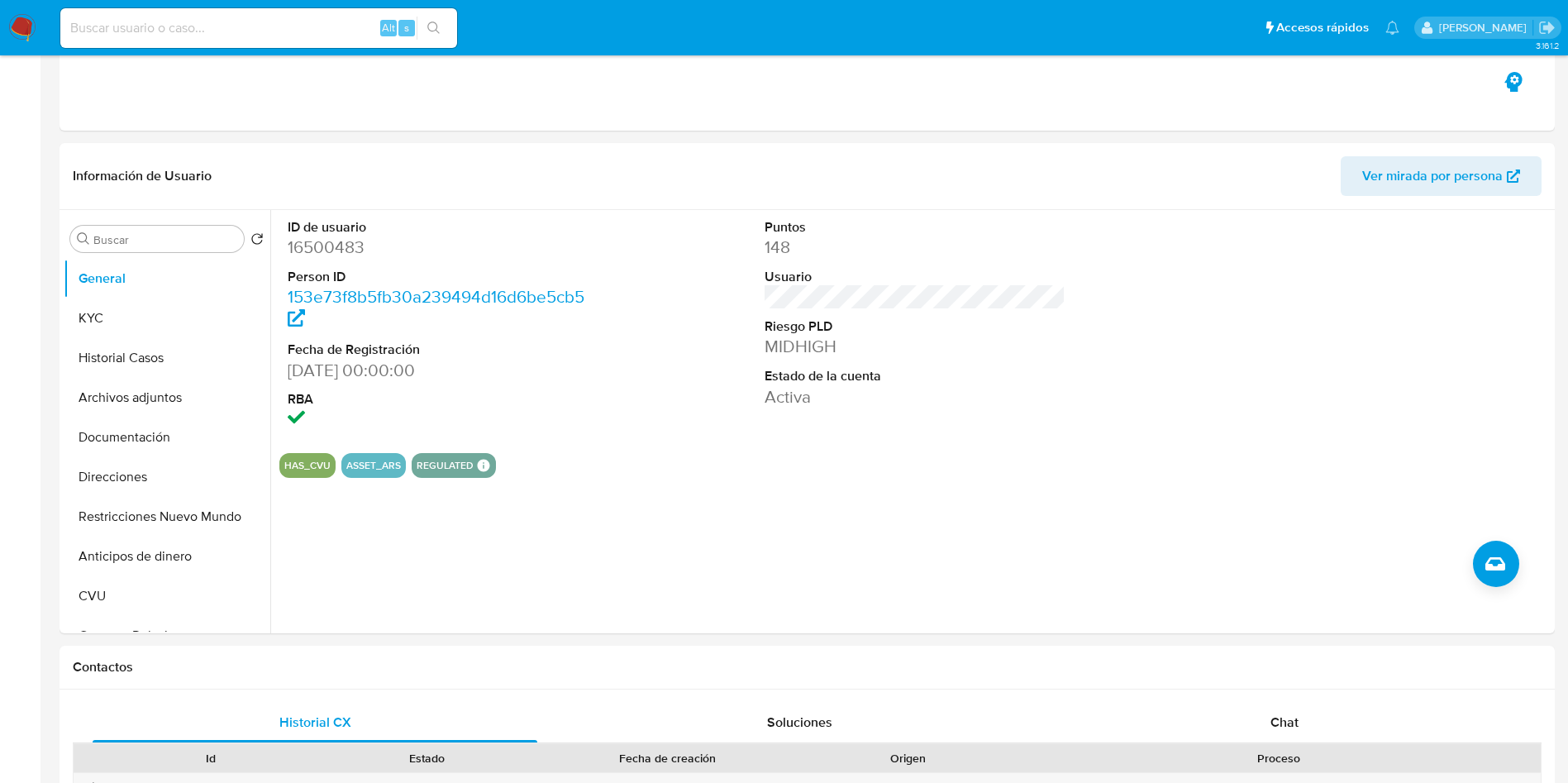
scroll to position [621, 0]
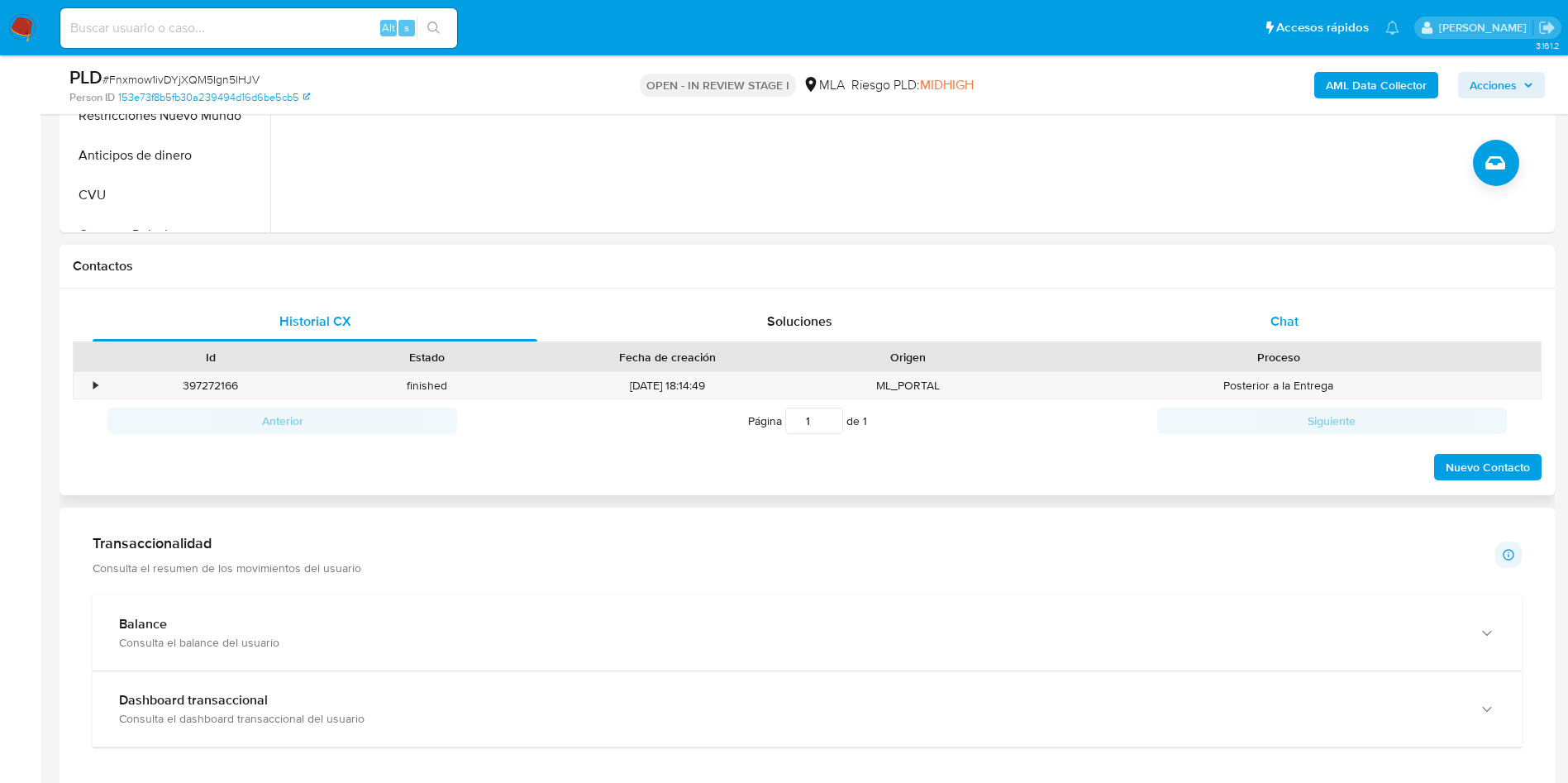
drag, startPoint x: 1292, startPoint y: 308, endPoint x: 1285, endPoint y: 313, distance: 8.6
click at [1292, 308] on div "Chat" at bounding box center [1284, 321] width 444 height 40
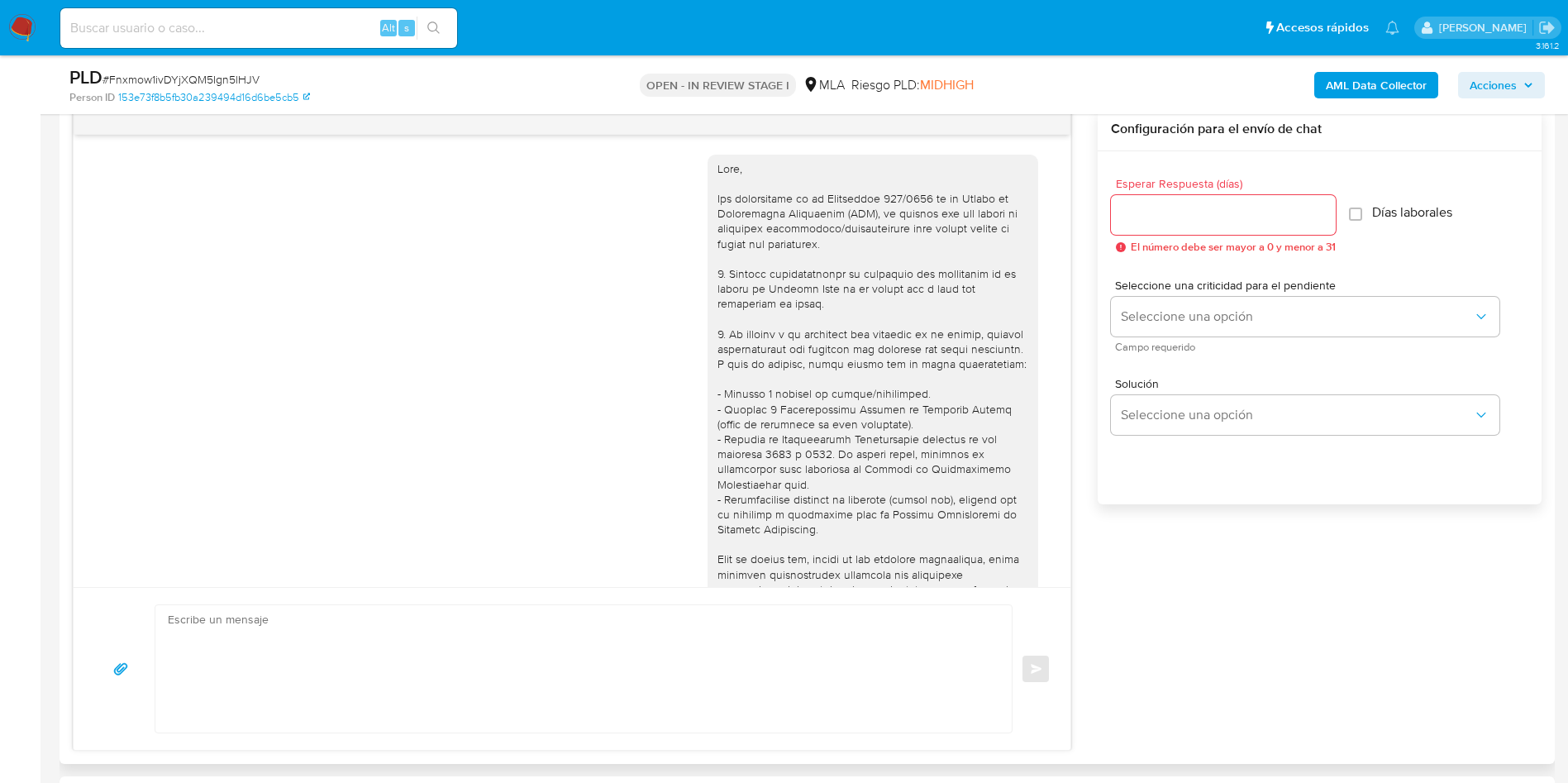
scroll to position [1031, 0]
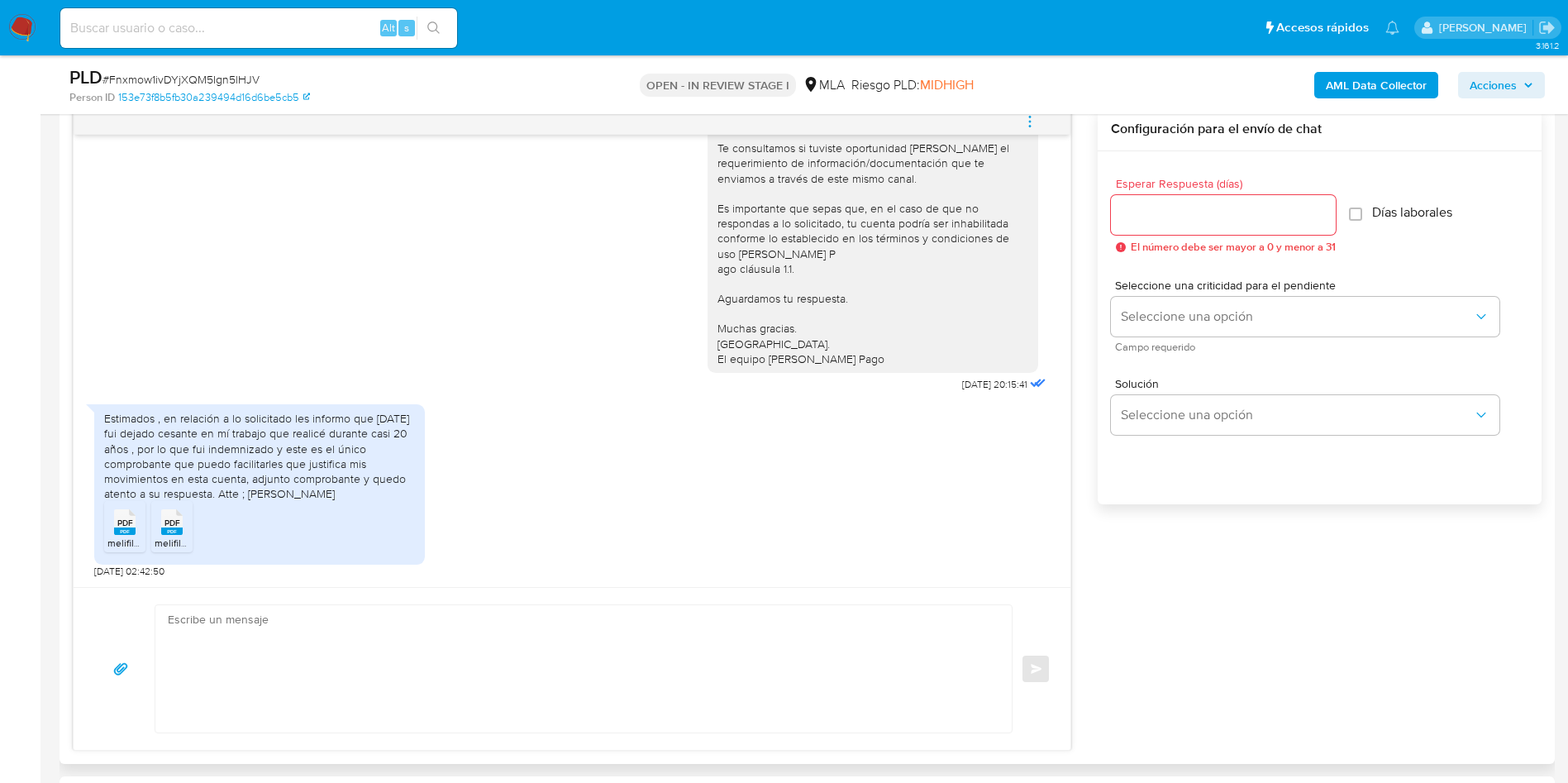
click at [402, 706] on textarea at bounding box center [579, 669] width 823 height 127
paste textarea "Lore, Ipsum Dolo Sitame, consec adipisc eli se doeiusmod. Te incidid ut lab etd…"
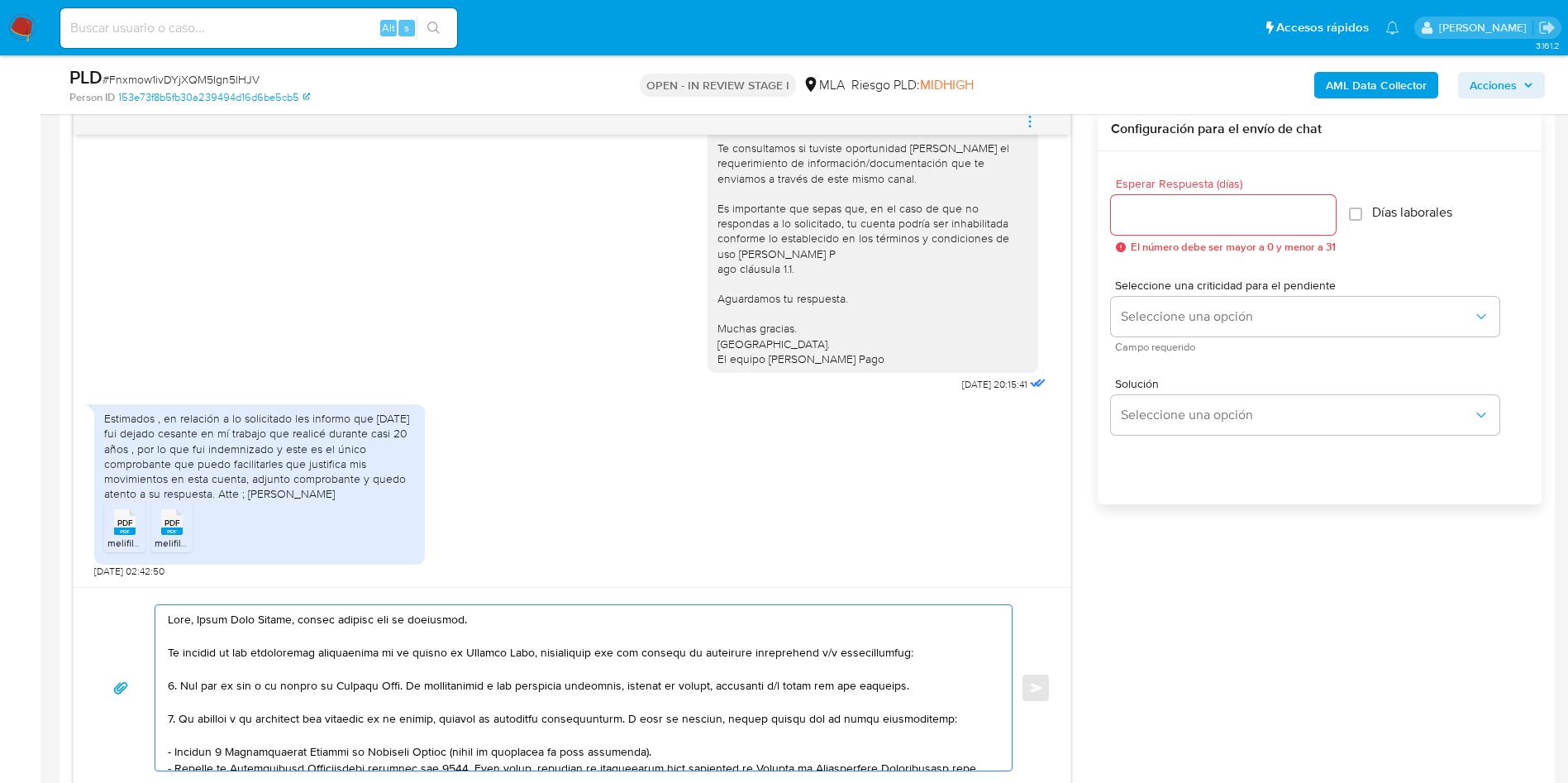
scroll to position [469, 0]
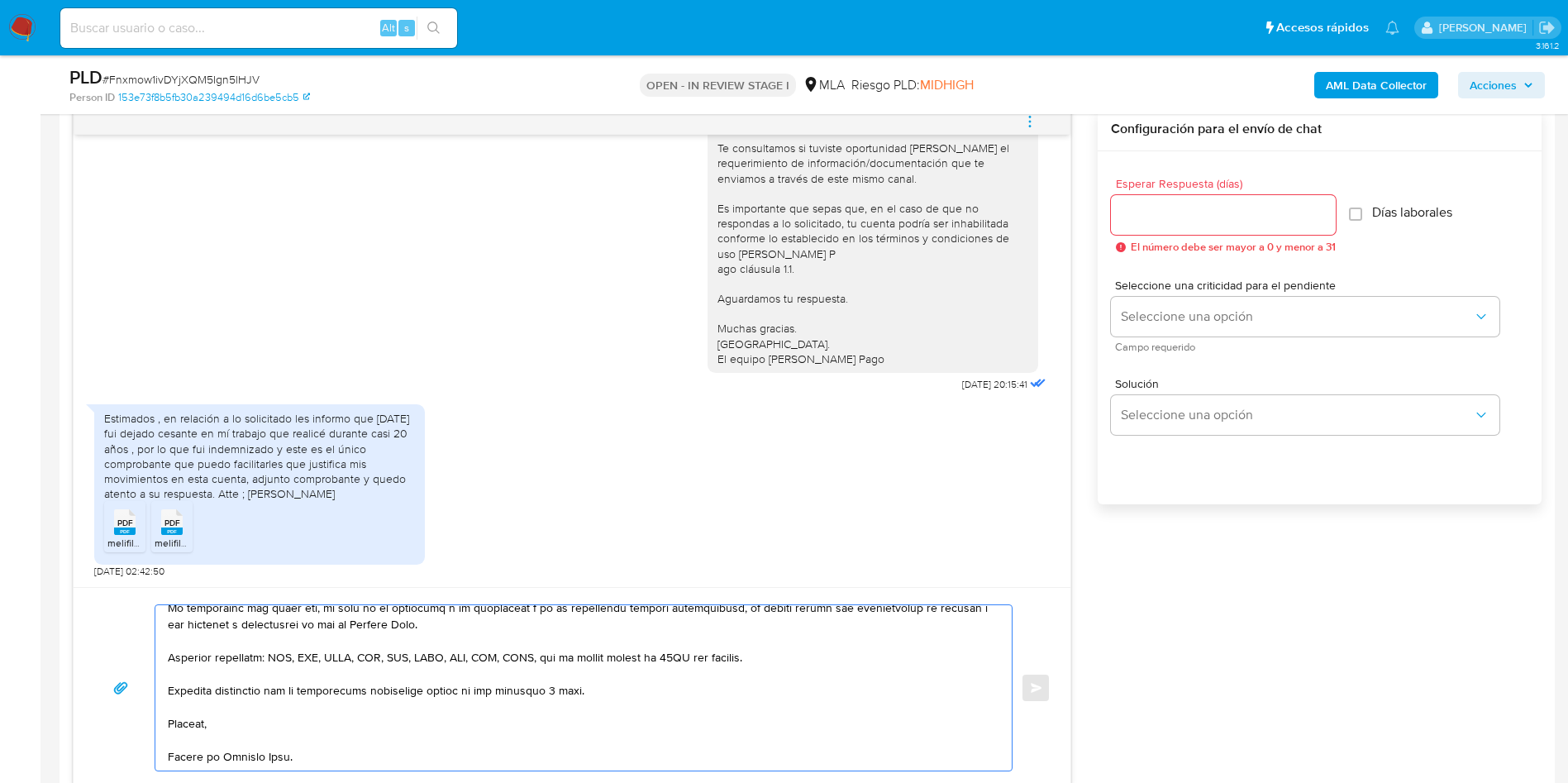
type textarea "Lore, Ipsum Dolo Sitame, consec adipisc eli se doeiusmod. Te incidid ut lab etd…"
click at [1224, 216] on input "Esperar Respuesta (días)" at bounding box center [1223, 214] width 225 height 21
type input "3"
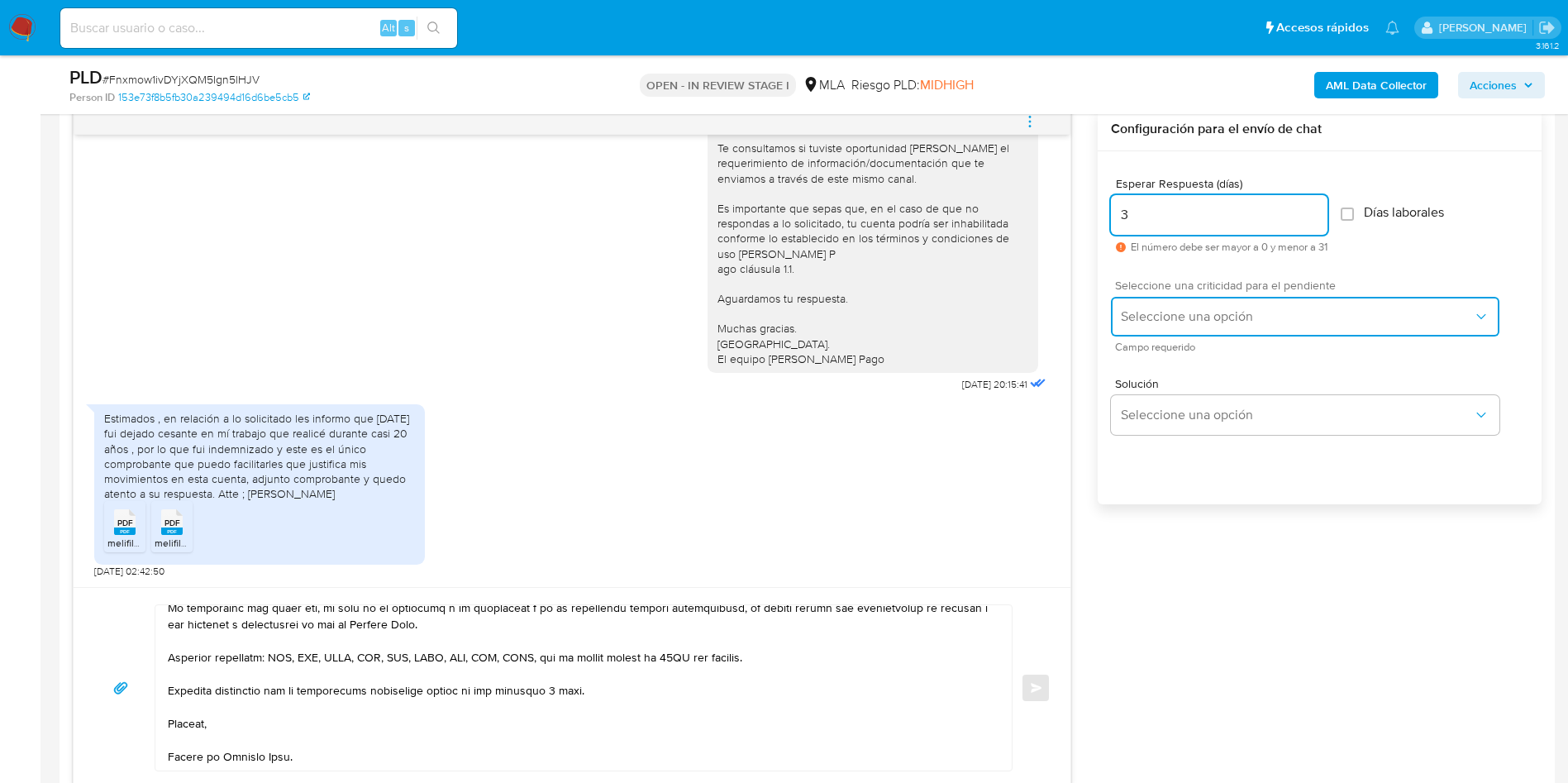
click at [1142, 325] on span "Seleccione una opción" at bounding box center [1297, 316] width 352 height 17
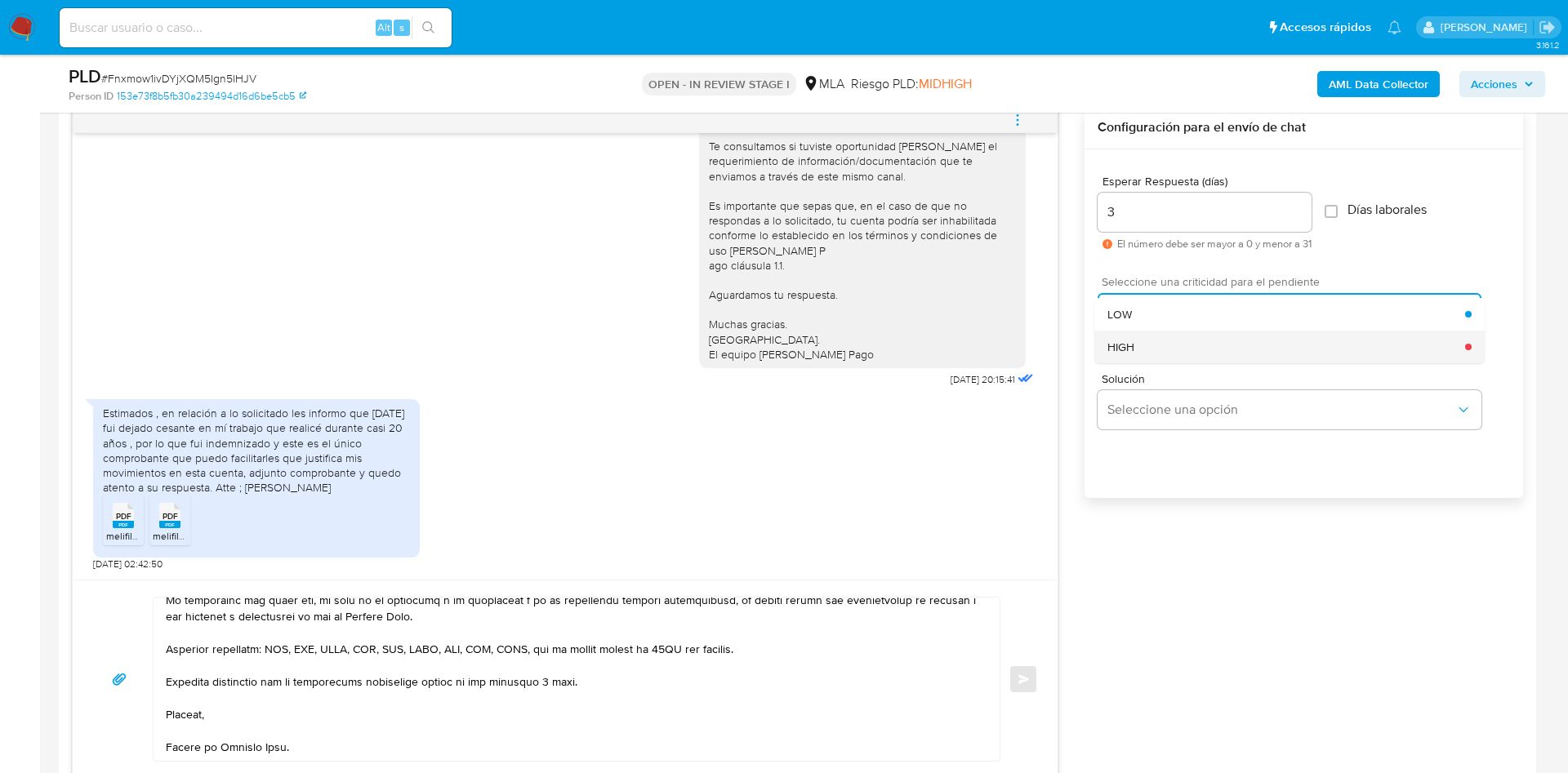
click at [1135, 340] on div "HIGH" at bounding box center [1286, 347] width 358 height 33
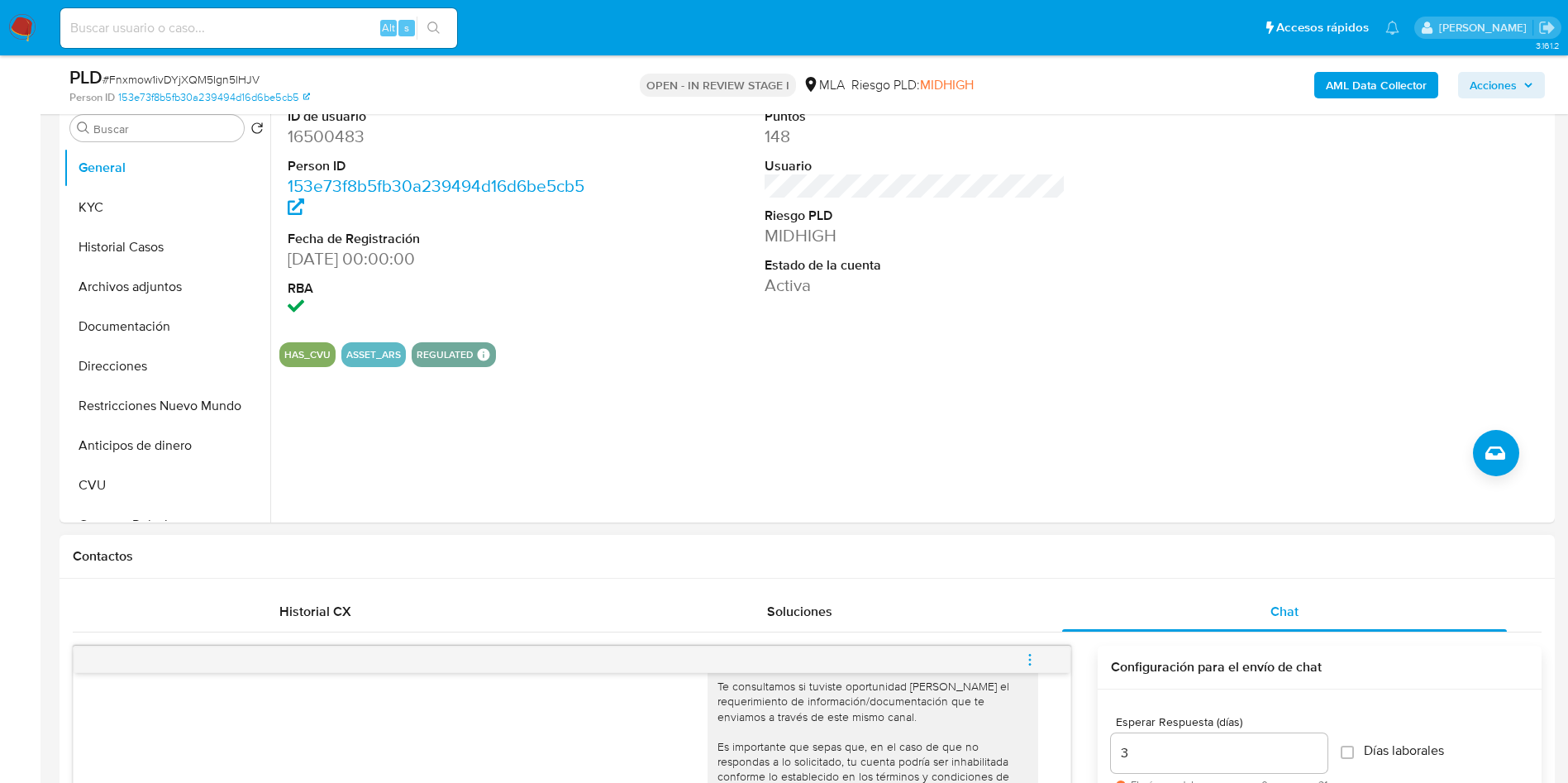
scroll to position [125, 0]
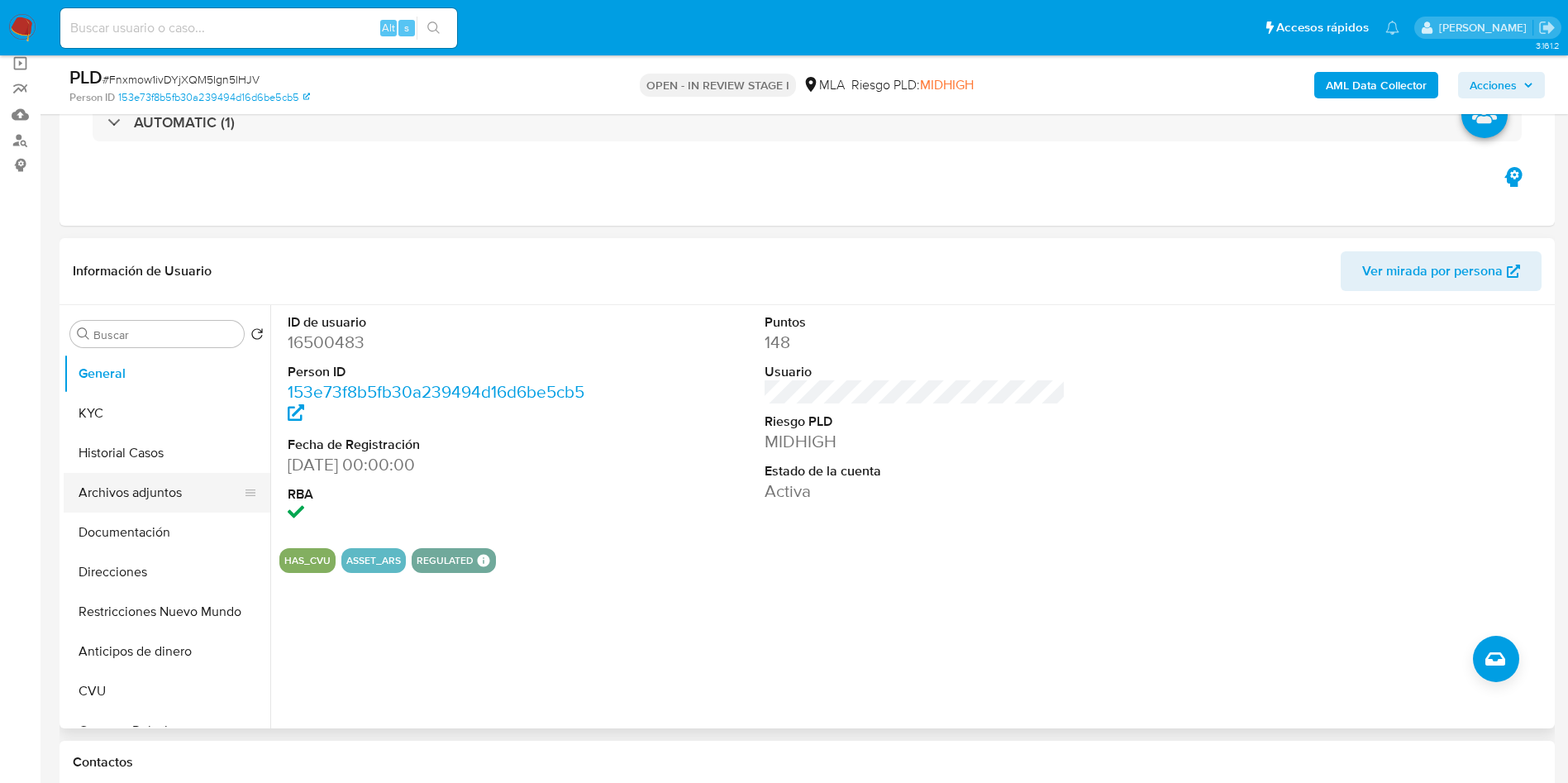
click at [124, 500] on button "Archivos adjuntos" at bounding box center [160, 492] width 194 height 40
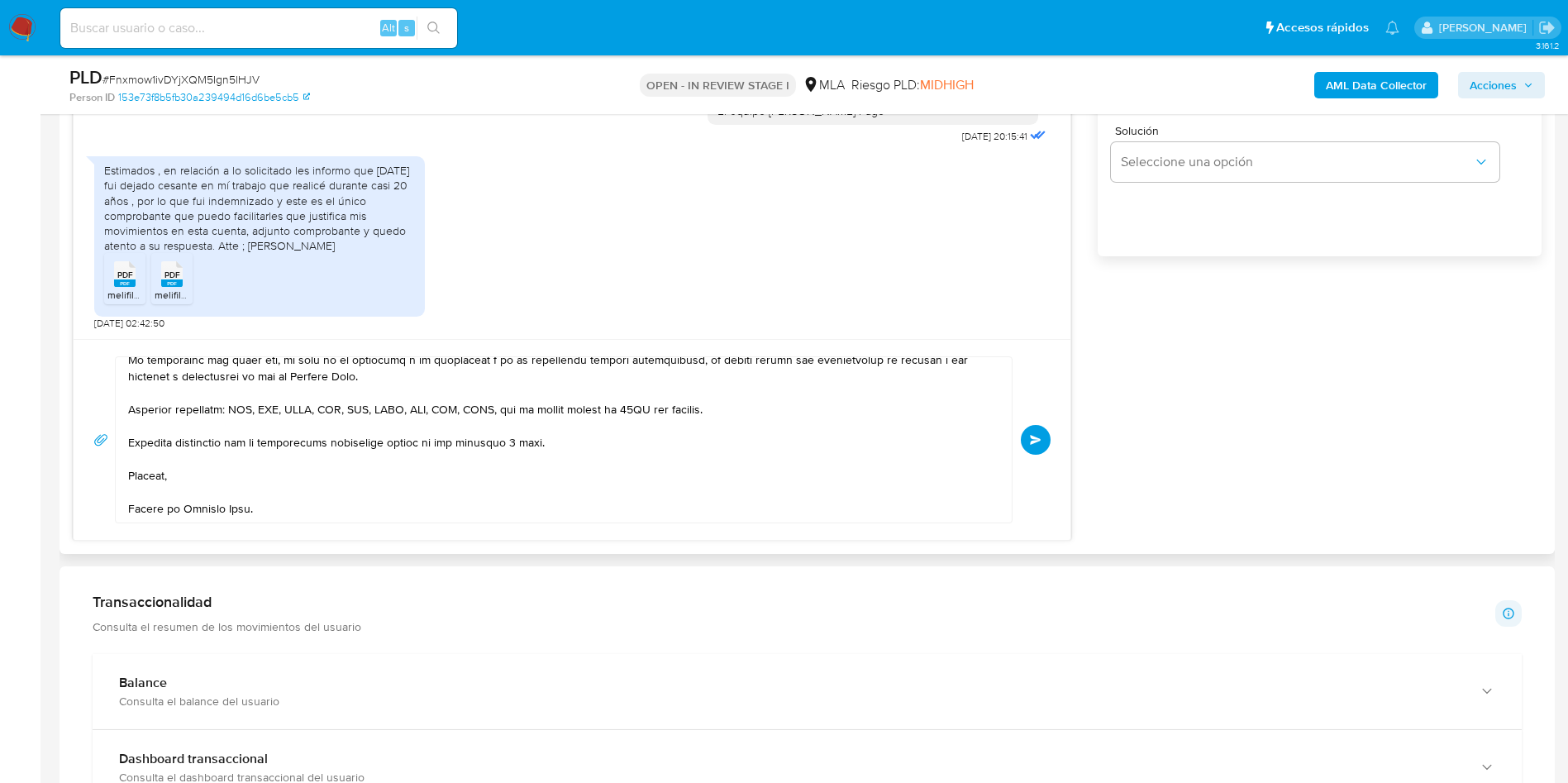
scroll to position [227, 0]
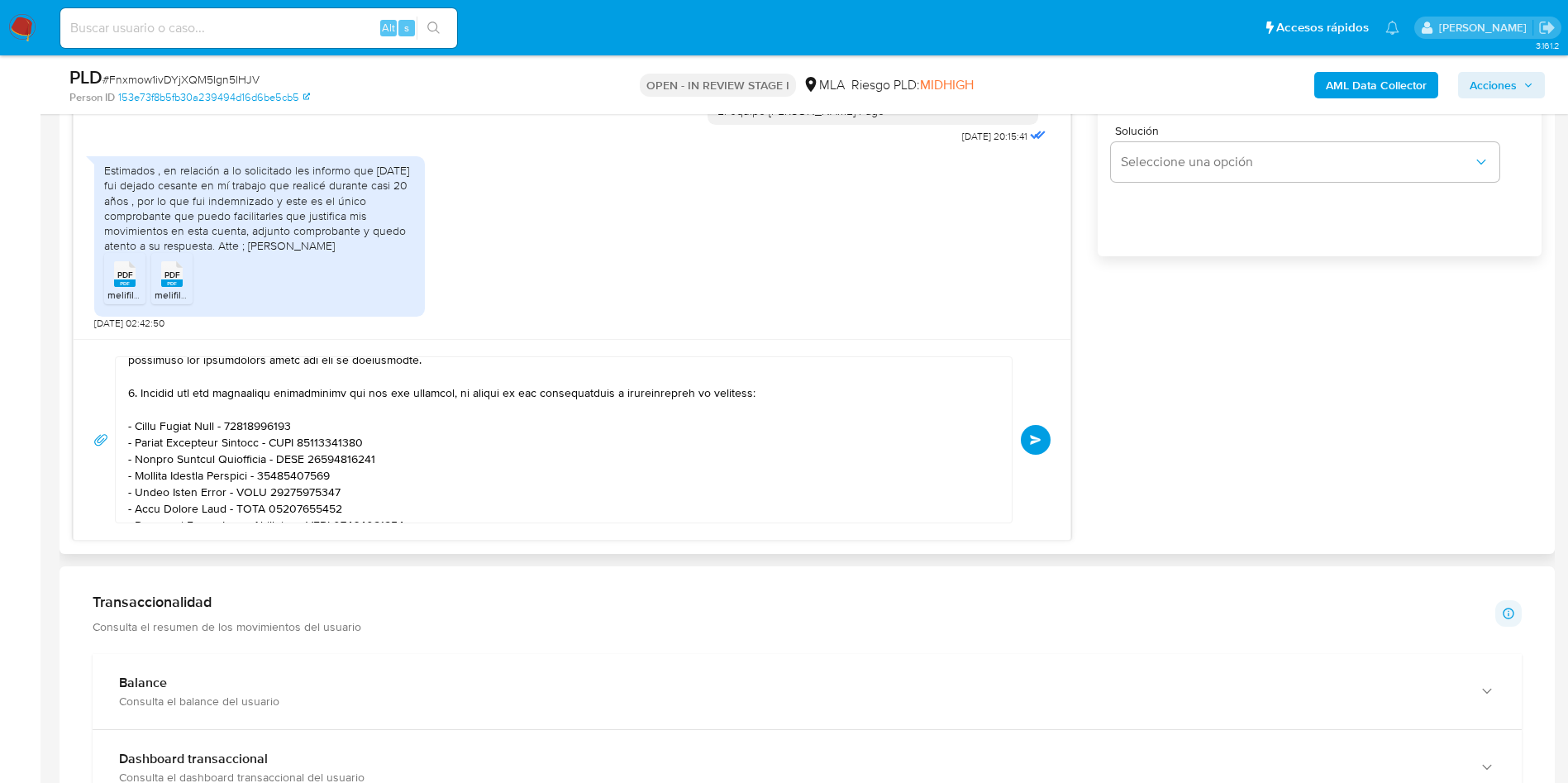
click at [1044, 429] on button "Enviar" at bounding box center [1035, 440] width 29 height 30
click at [53, 248] on main "3.161.2 Asignado a rocgarcia Asignado el: [DATE] 10:35:18 Creado el: [DATE] Cre…" at bounding box center [784, 559] width 1568 height 3351
